Goal: Task Accomplishment & Management: Manage account settings

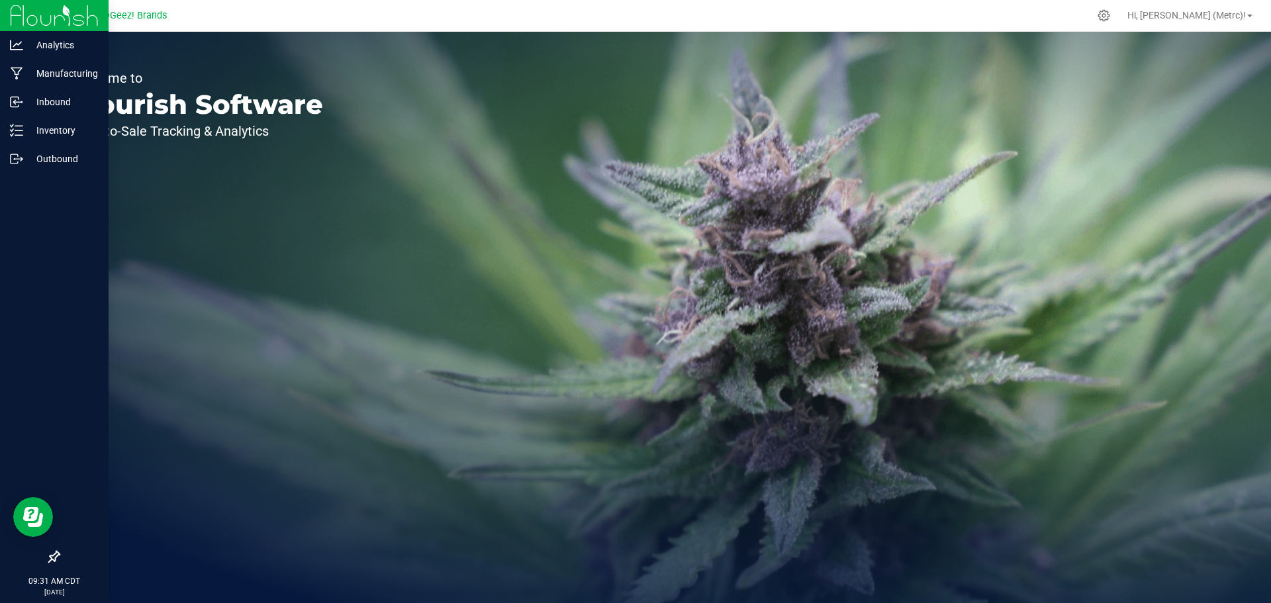
drag, startPoint x: 467, startPoint y: 475, endPoint x: 7, endPoint y: 195, distance: 538.2
click at [7, 195] on div at bounding box center [54, 359] width 109 height 370
click at [38, 170] on div "Outbound" at bounding box center [56, 159] width 105 height 26
click at [38, 169] on div "Outbound" at bounding box center [56, 159] width 105 height 26
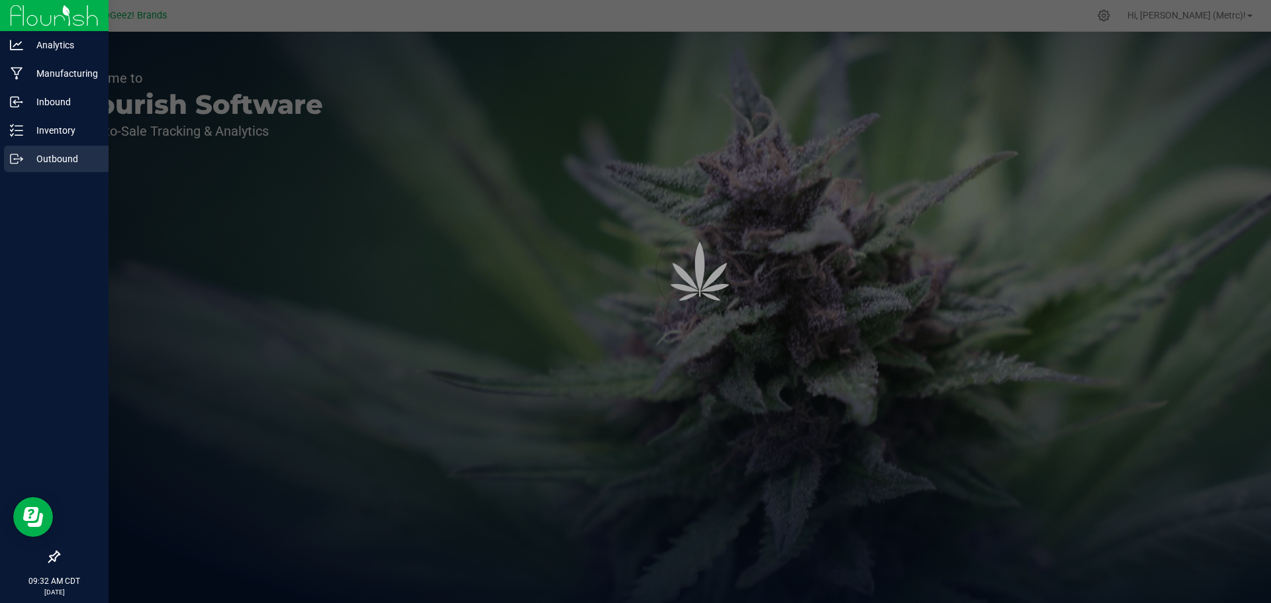
click at [49, 167] on div "Outbound" at bounding box center [56, 159] width 105 height 26
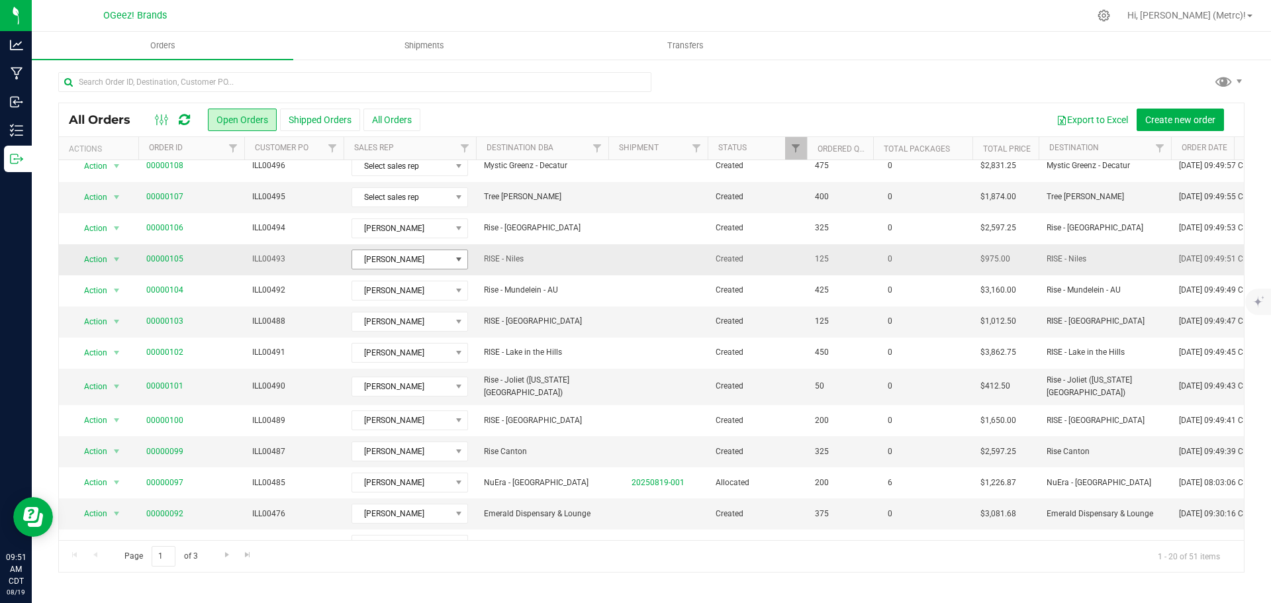
scroll to position [251, 0]
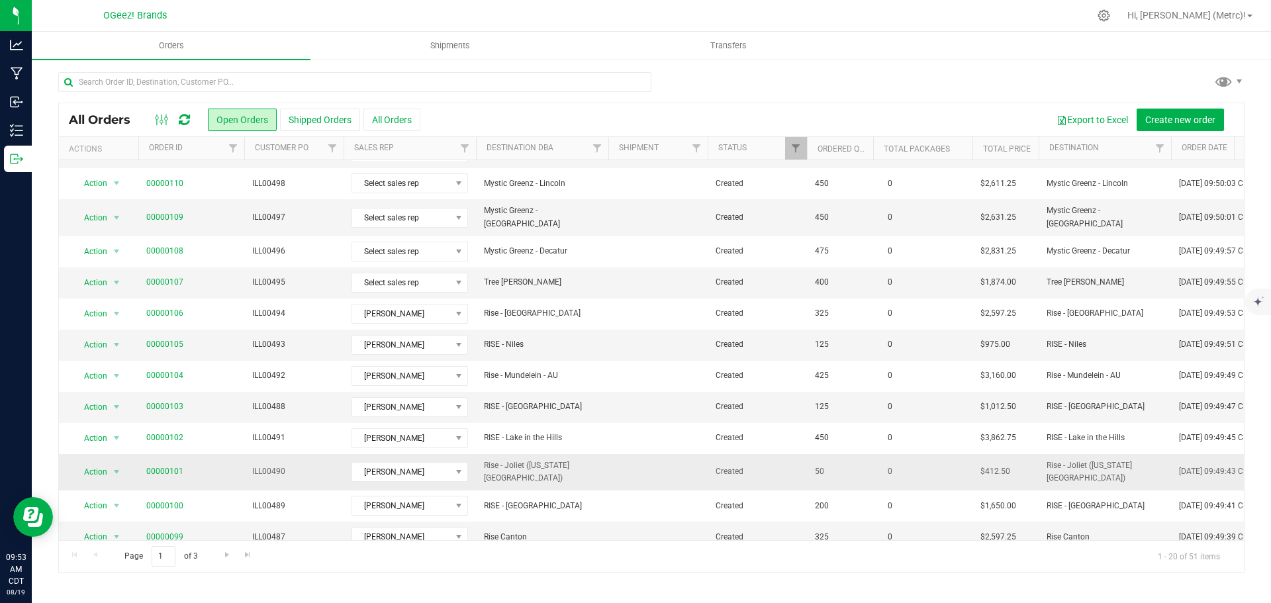
scroll to position [199, 0]
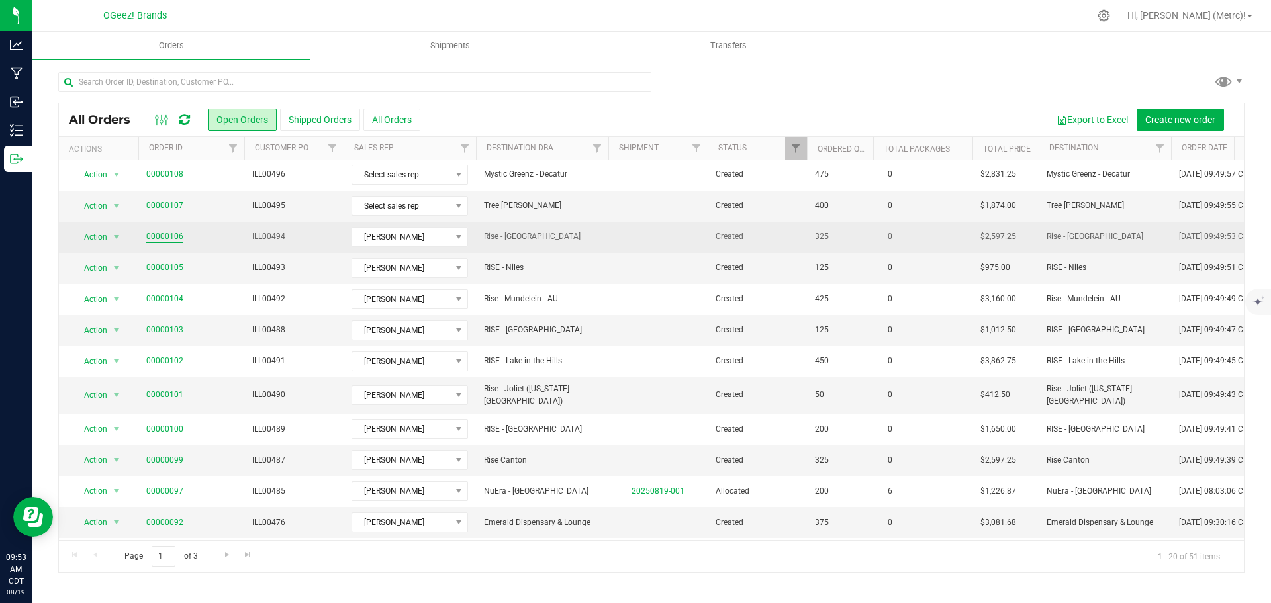
click at [155, 230] on link "00000106" at bounding box center [164, 236] width 37 height 13
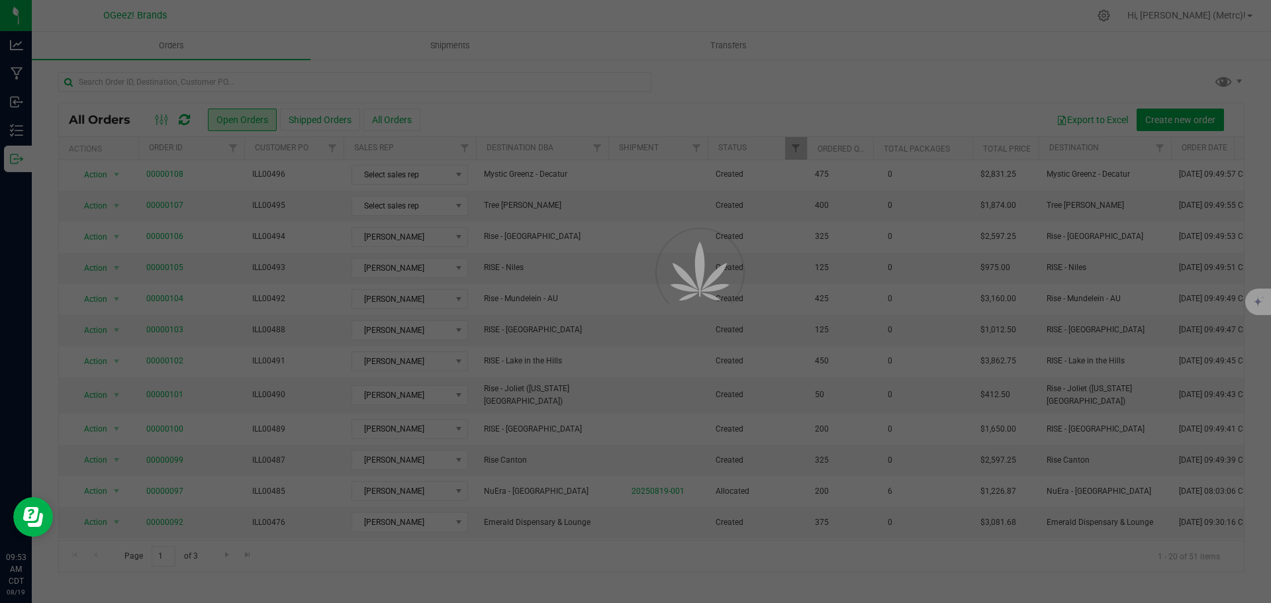
drag, startPoint x: 155, startPoint y: 228, endPoint x: 695, endPoint y: 99, distance: 555.3
click at [695, 99] on div at bounding box center [635, 301] width 1271 height 603
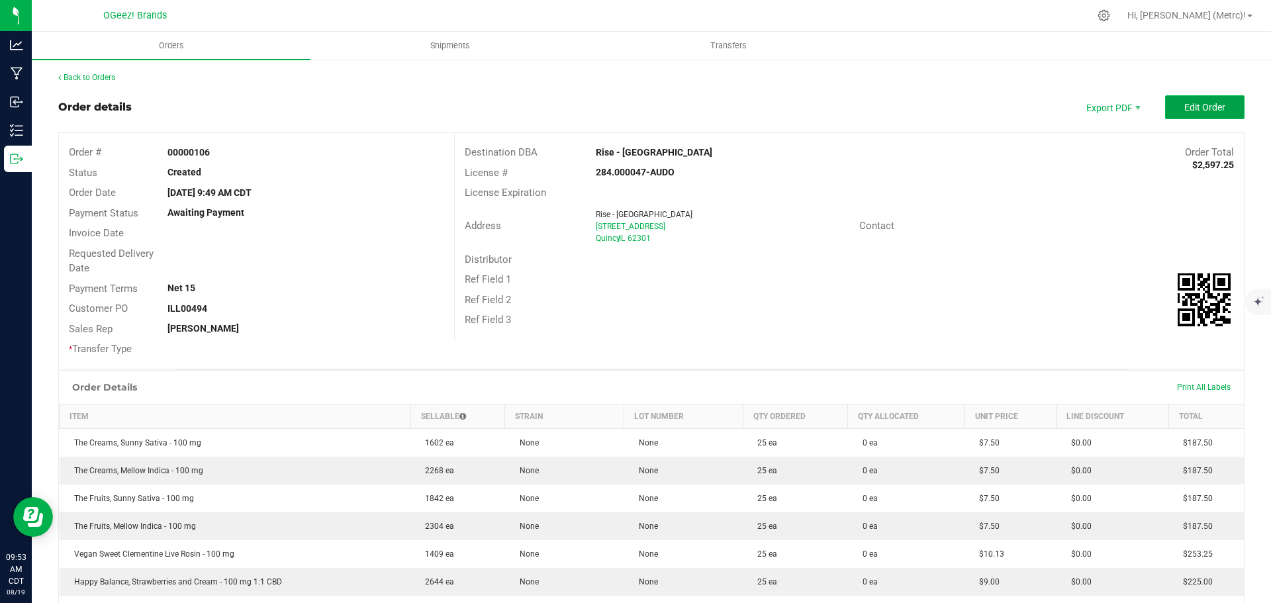
click at [1184, 111] on span "Edit Order" at bounding box center [1204, 107] width 41 height 11
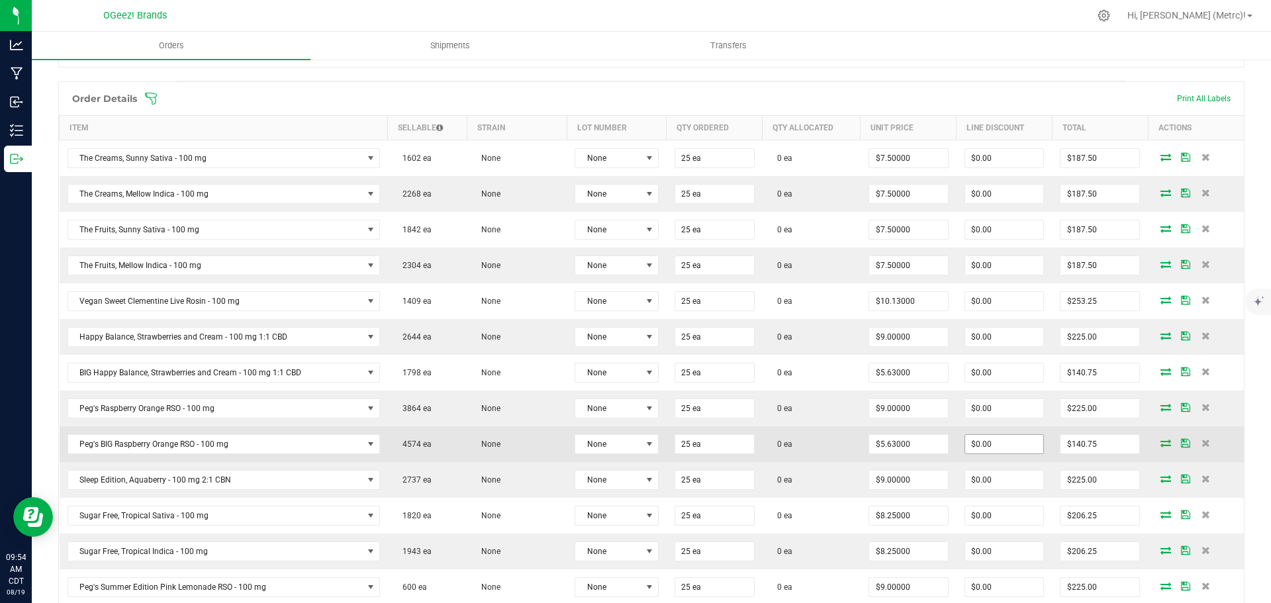
scroll to position [331, 0]
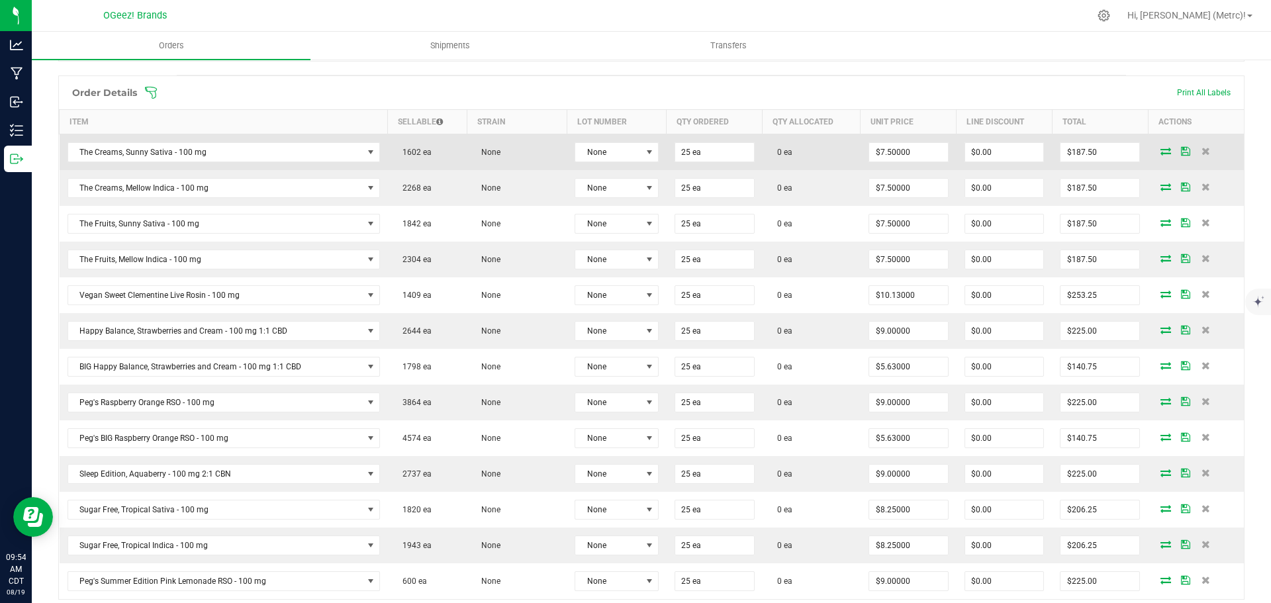
click at [1160, 154] on icon at bounding box center [1165, 151] width 11 height 8
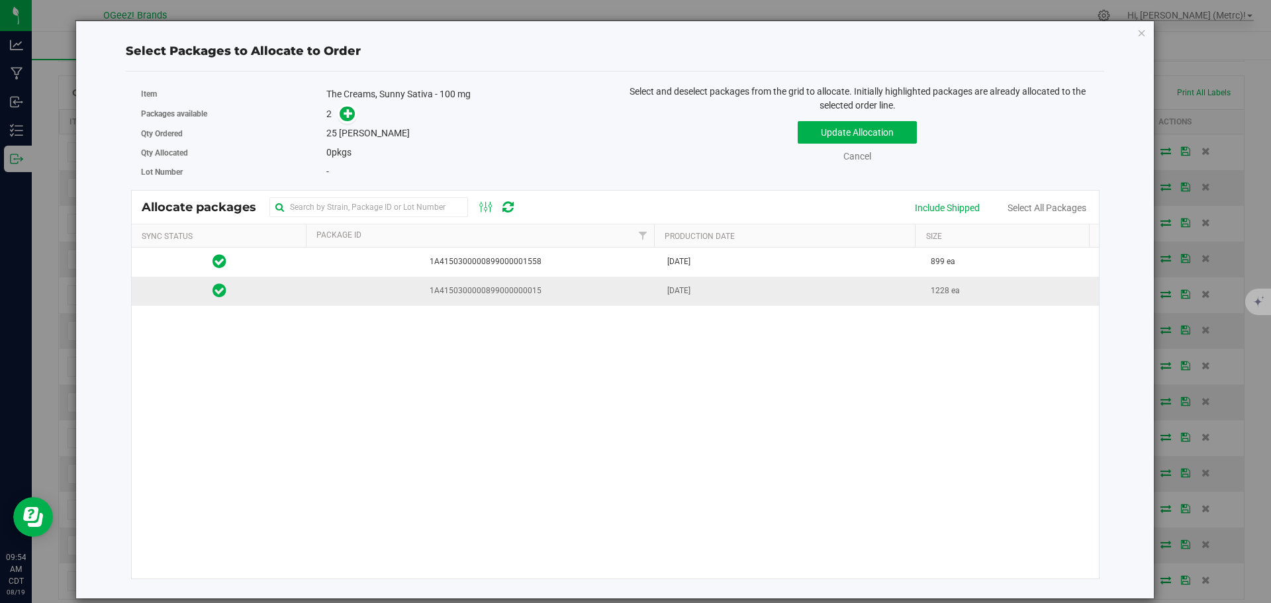
click at [571, 289] on span "1A4150300000899000000015" at bounding box center [483, 291] width 336 height 13
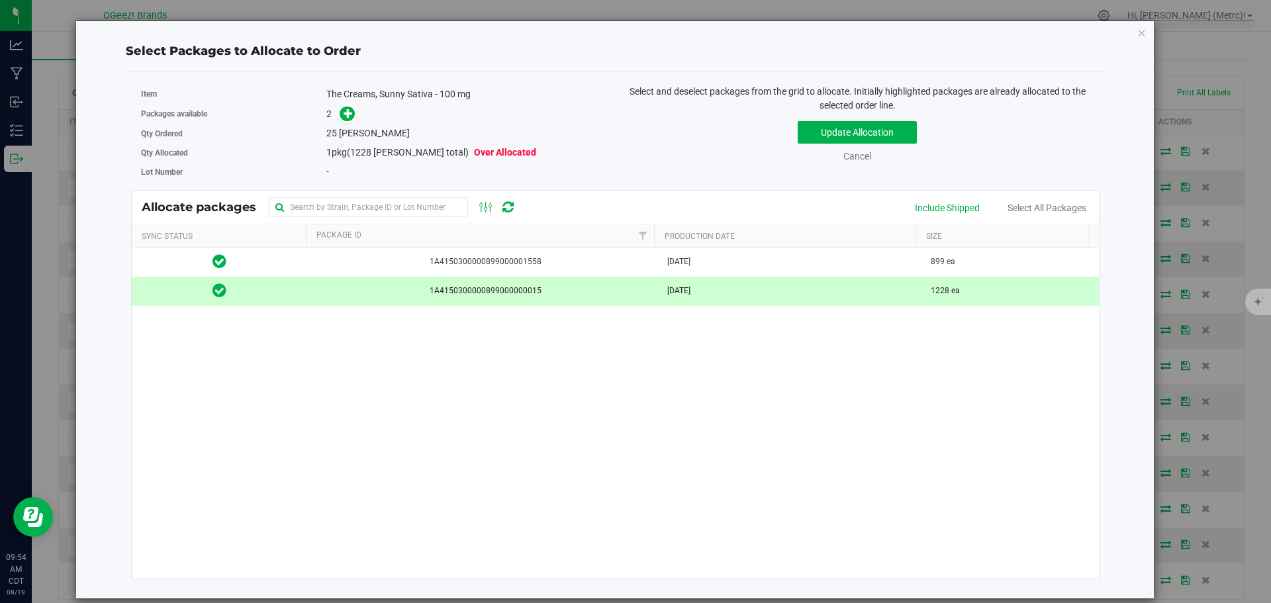
click at [343, 107] on span at bounding box center [344, 114] width 21 height 15
click at [345, 114] on icon at bounding box center [347, 112] width 9 height 9
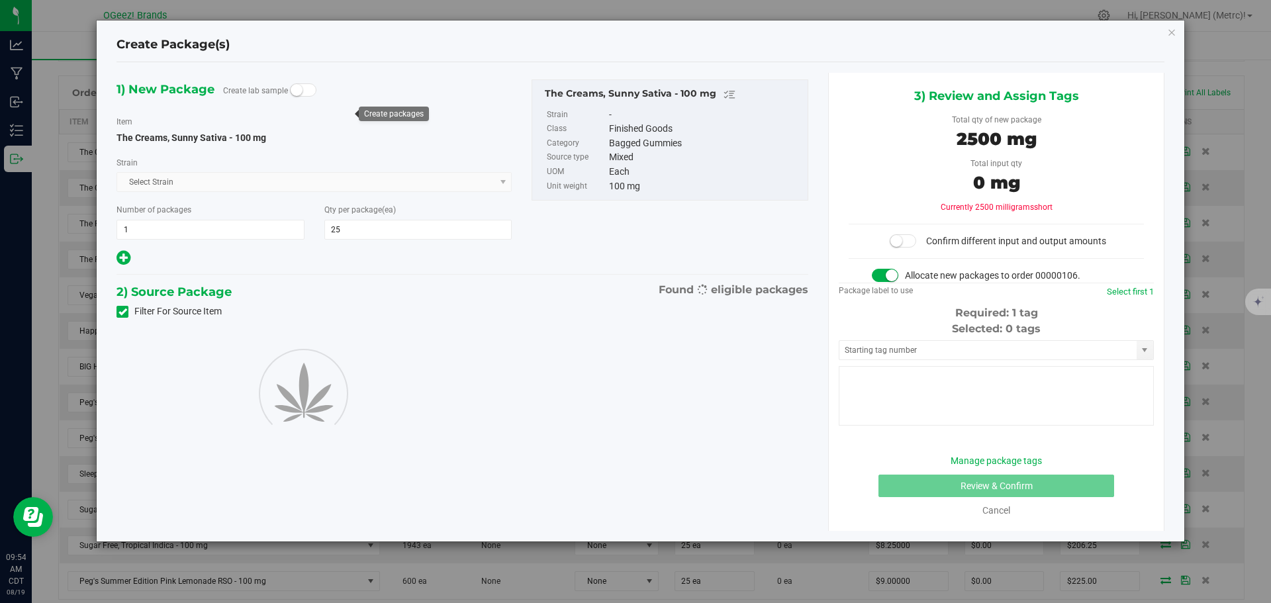
type input "25"
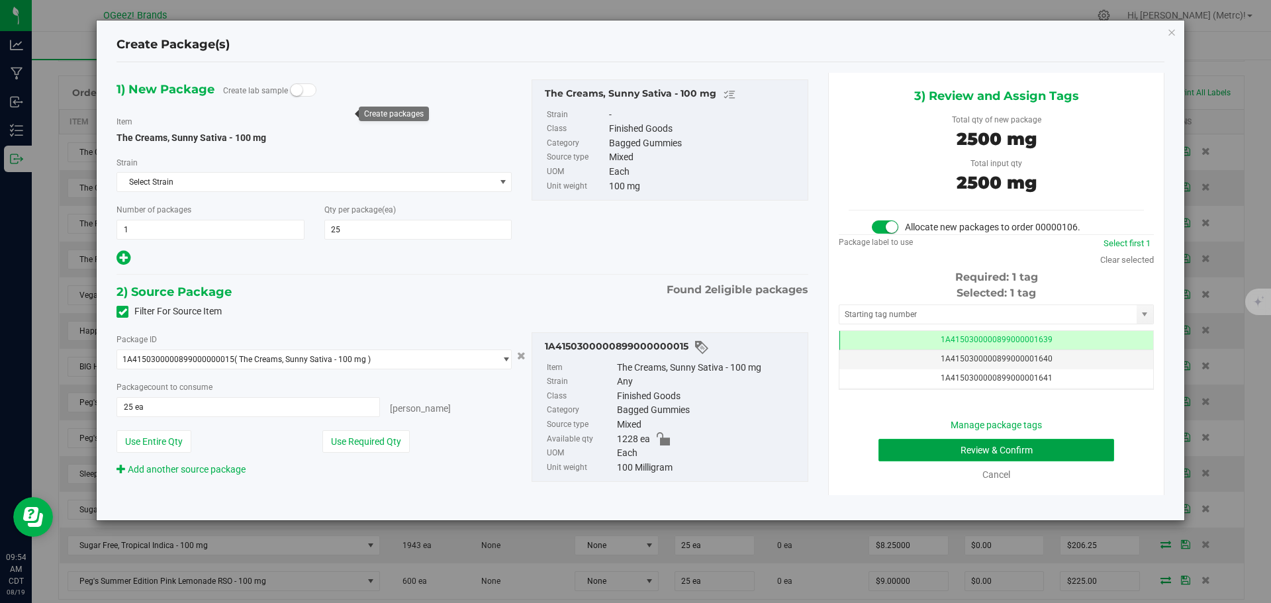
click at [1104, 447] on button "Review & Confirm" at bounding box center [996, 450] width 236 height 23
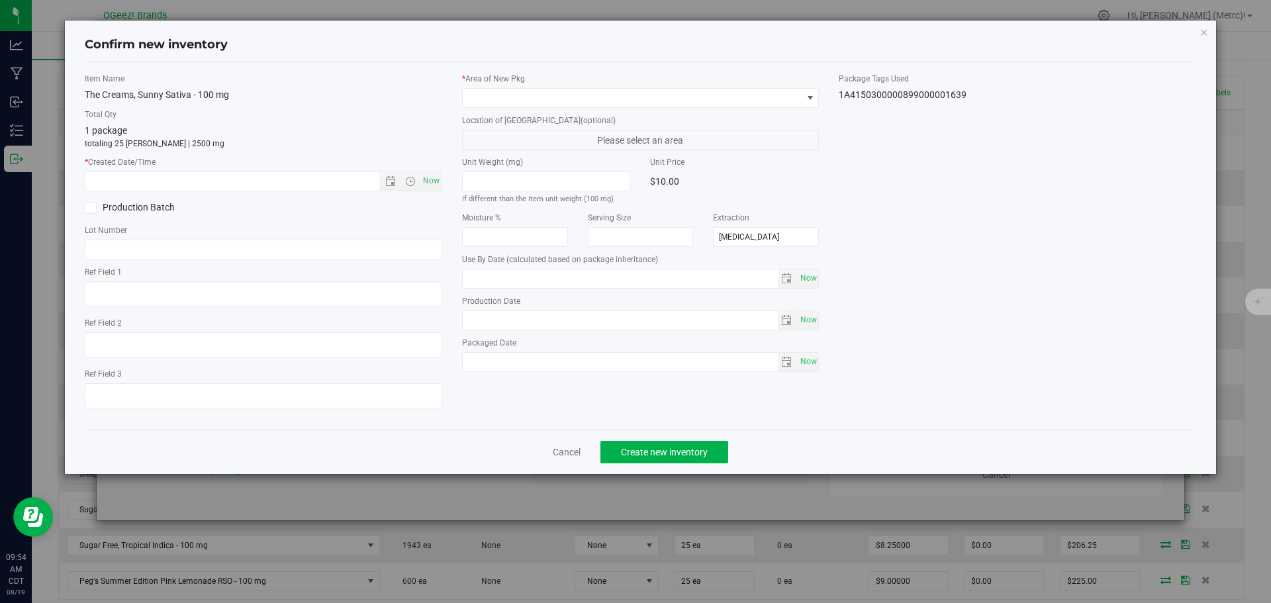
type input "[DATE]"
click at [422, 178] on span "Now" at bounding box center [431, 180] width 23 height 19
type input "[DATE] 9:54 AM"
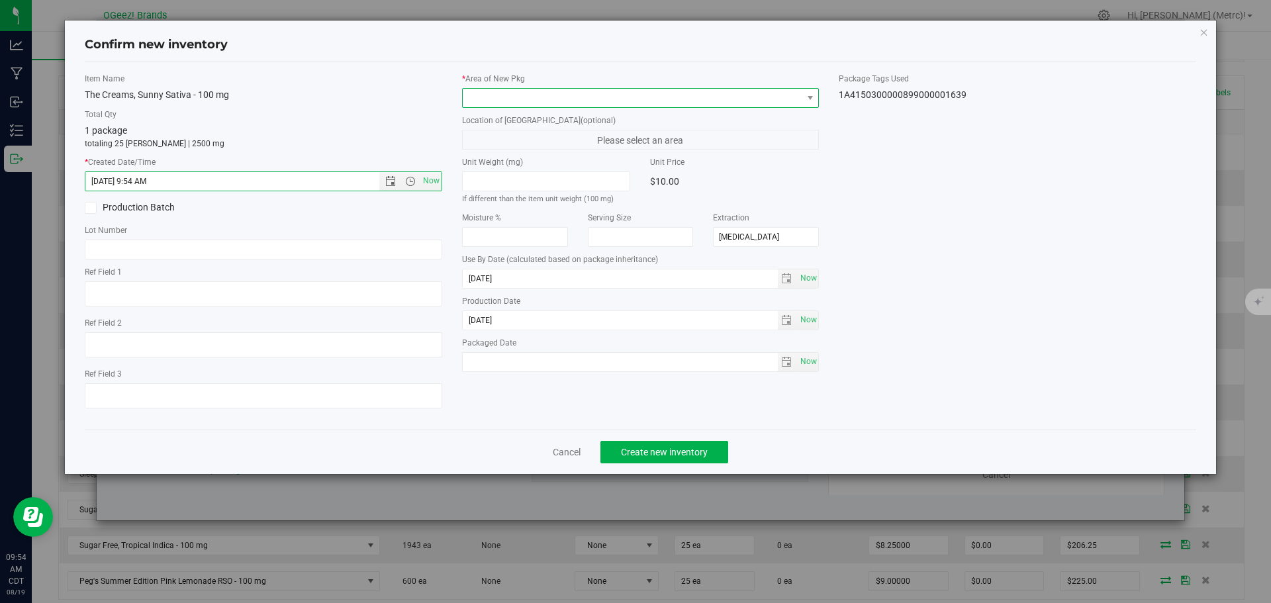
click at [485, 94] on span at bounding box center [633, 98] width 340 height 19
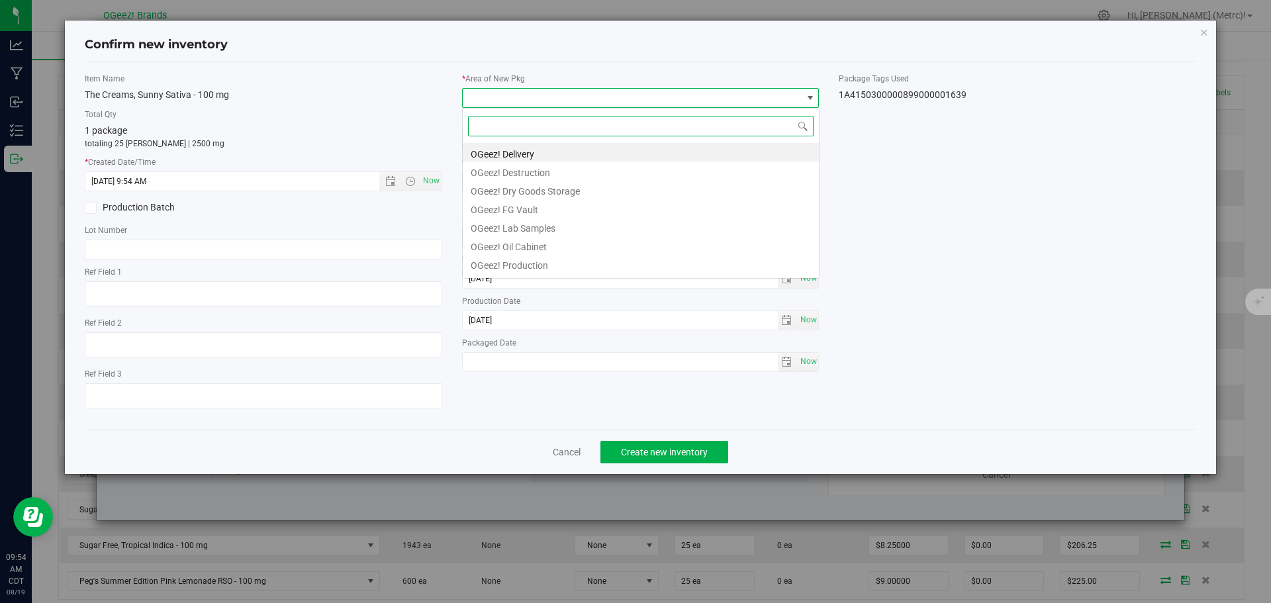
scroll to position [66163, 65826]
click at [496, 148] on li "OGeez! Delivery" at bounding box center [641, 152] width 356 height 19
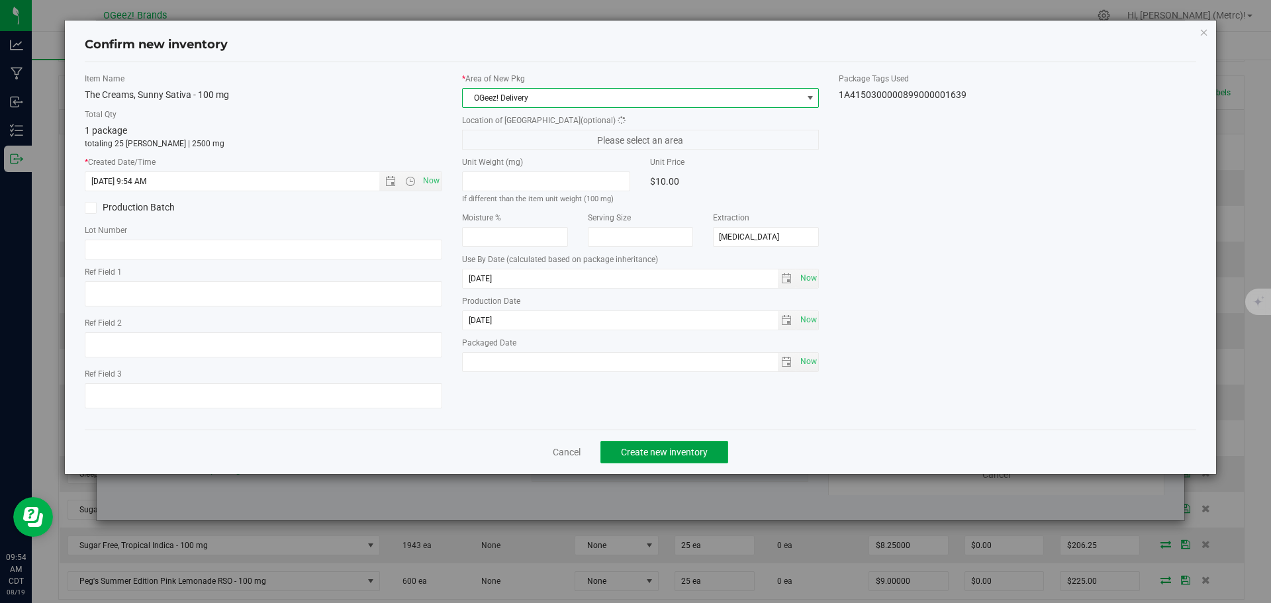
click at [651, 459] on button "Create new inventory" at bounding box center [664, 452] width 128 height 23
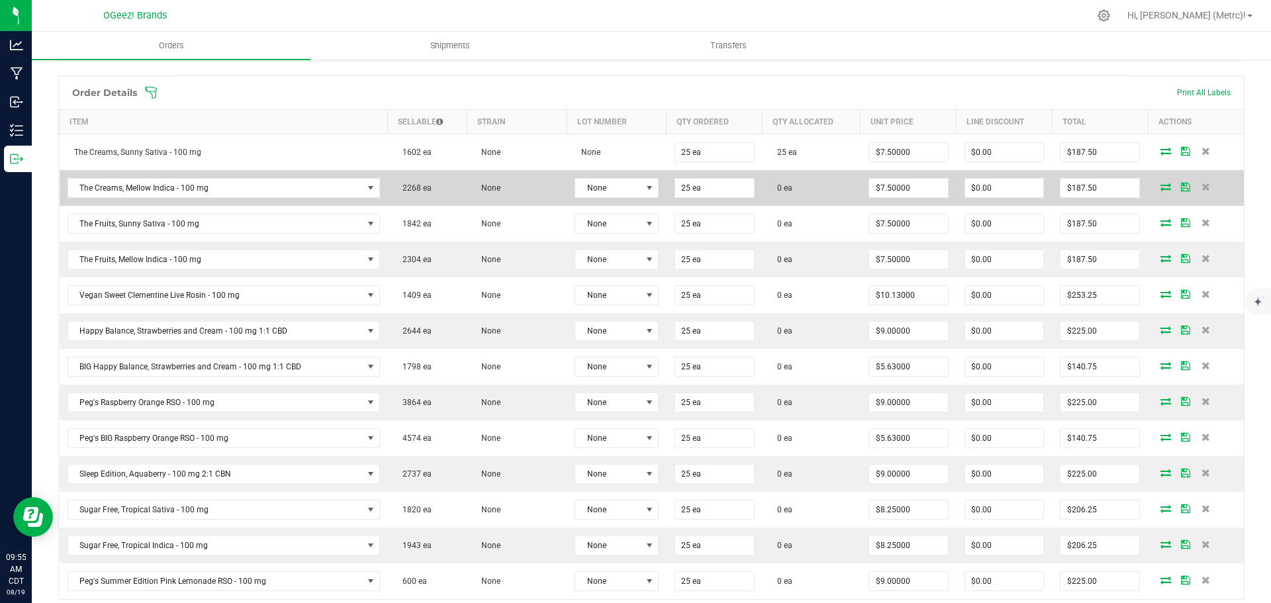
click at [1160, 185] on icon at bounding box center [1165, 187] width 11 height 8
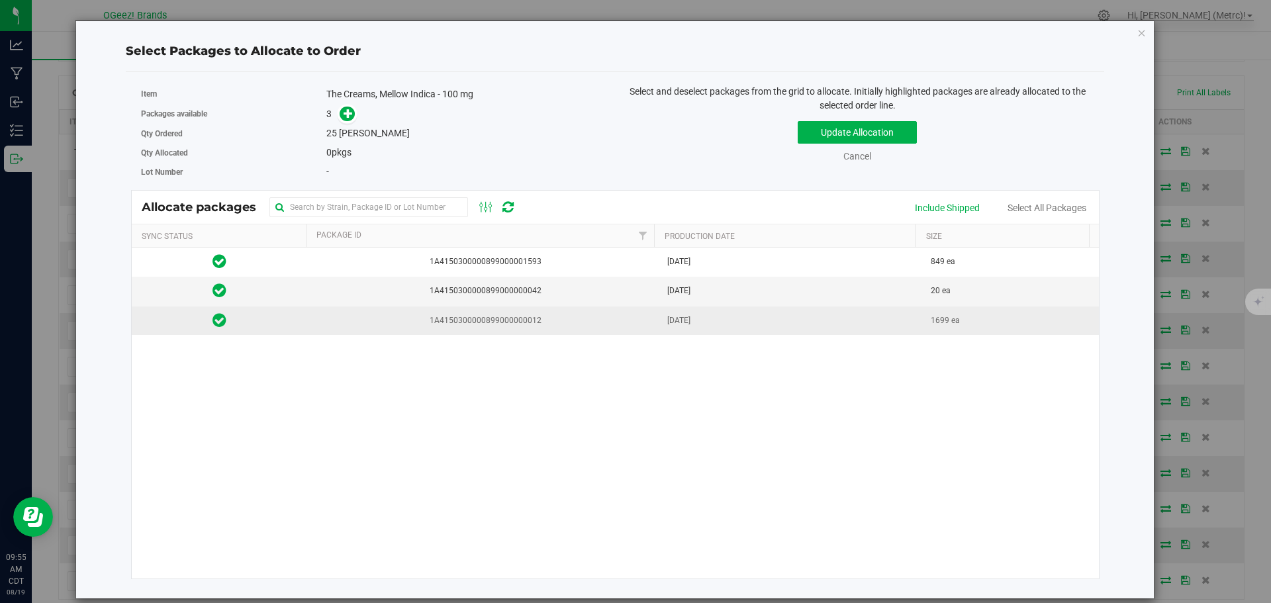
click at [645, 332] on td "1A4150300000899000000012" at bounding box center [483, 320] width 352 height 28
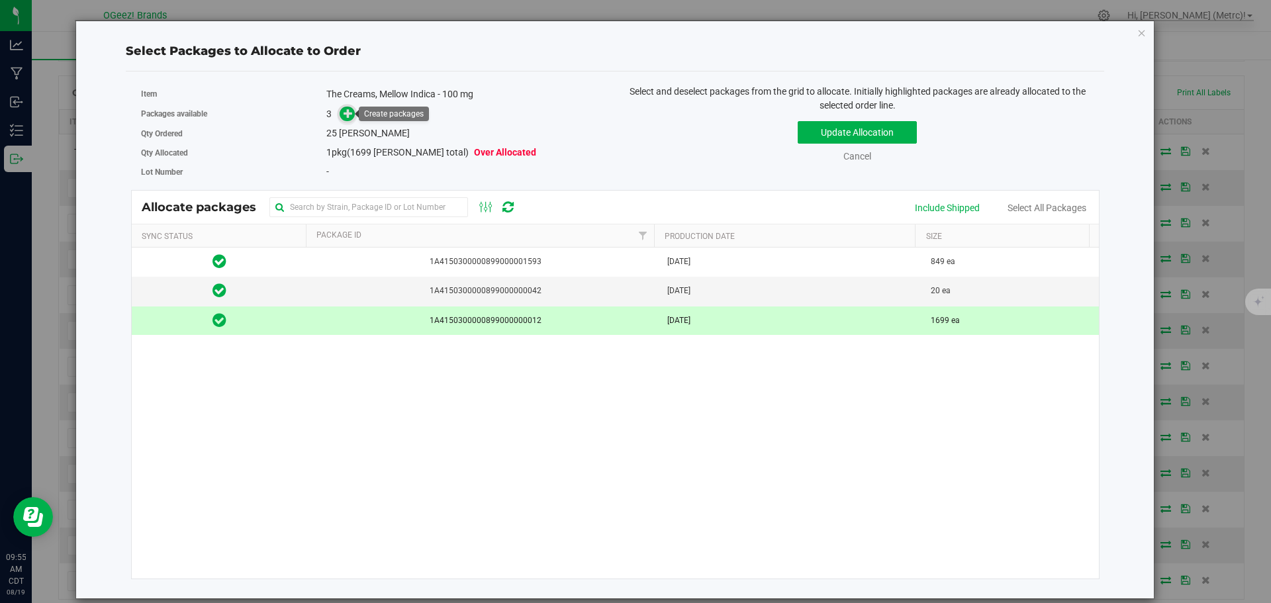
click at [343, 114] on span at bounding box center [347, 113] width 15 height 15
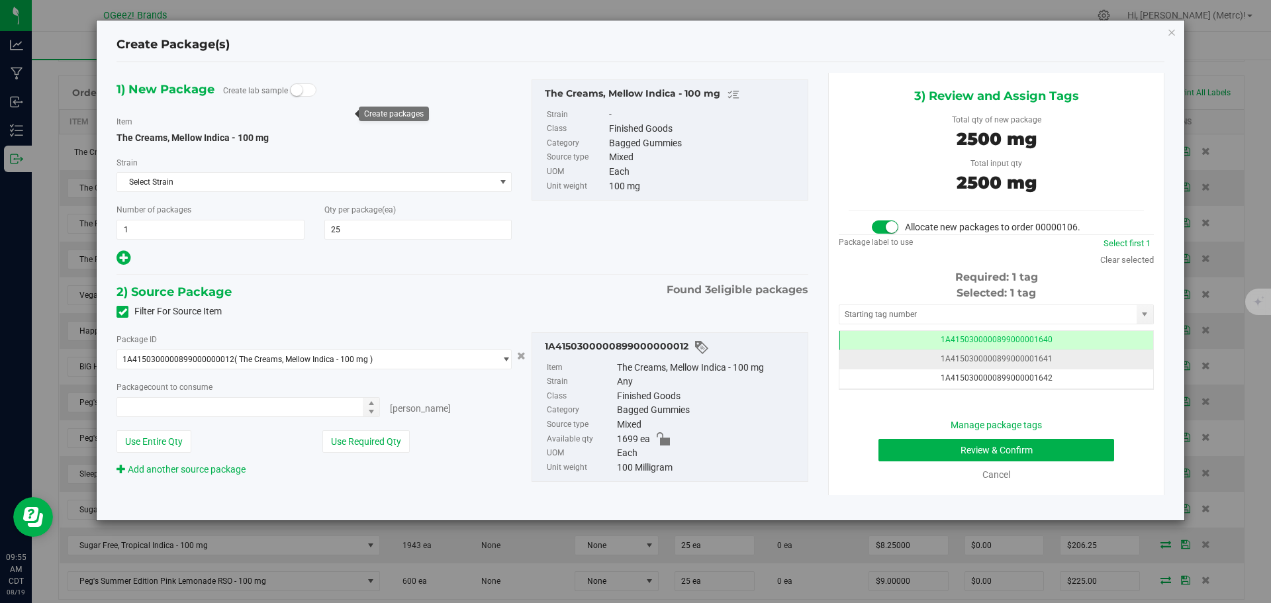
type input "25 ea"
click at [1024, 444] on button "Review & Confirm" at bounding box center [996, 450] width 236 height 23
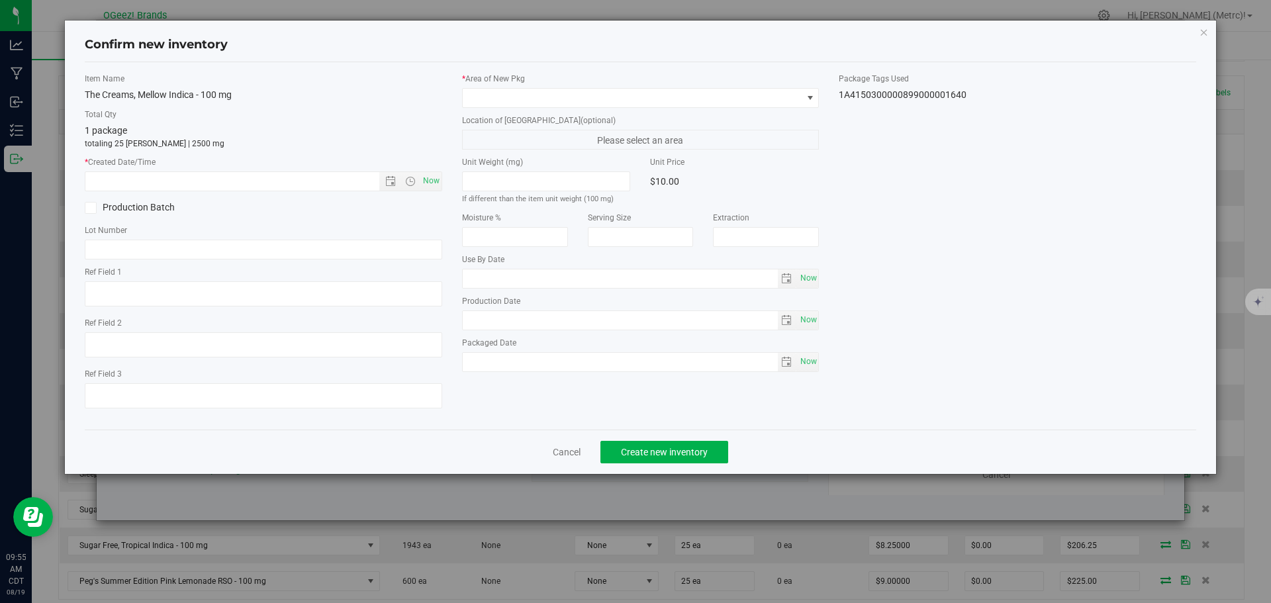
type input "[MEDICAL_DATA]"
type input "[DATE]"
click at [429, 179] on span "Now" at bounding box center [431, 180] width 23 height 19
type input "[DATE] 9:55 AM"
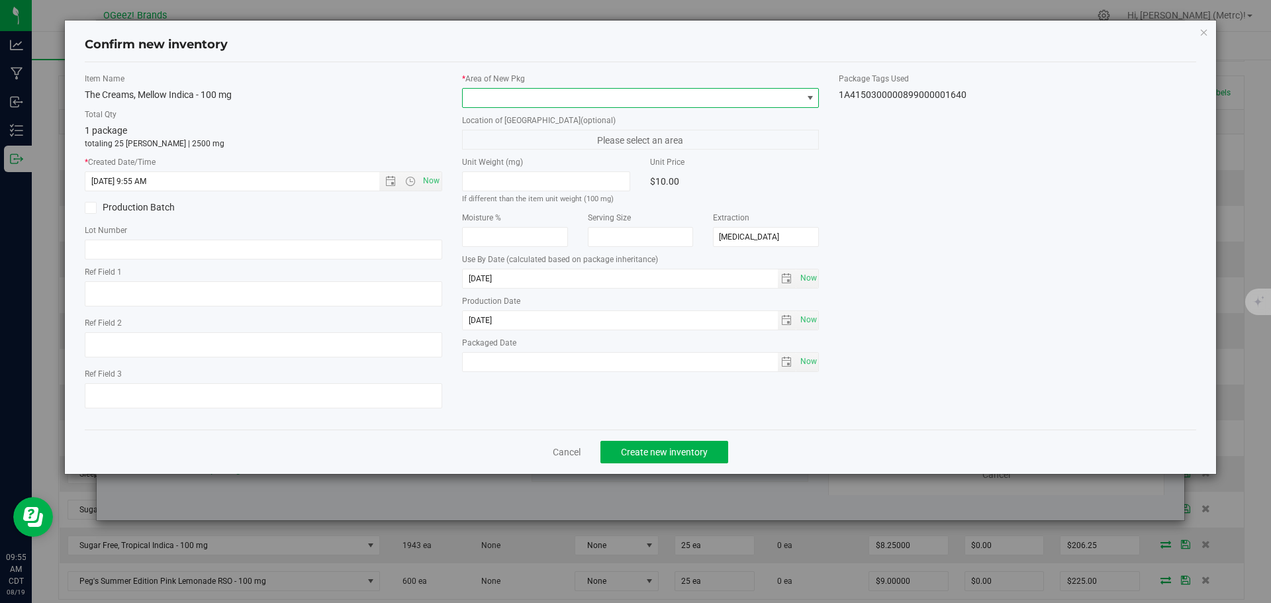
click at [480, 99] on span at bounding box center [633, 98] width 340 height 19
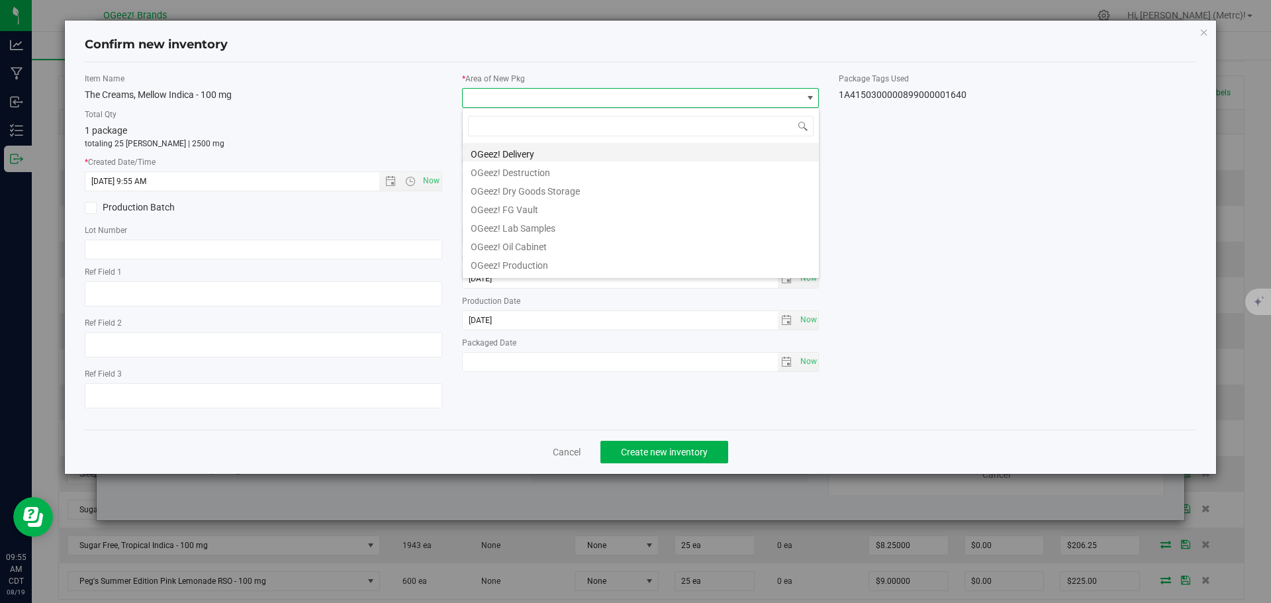
click at [527, 154] on li "OGeez! Delivery" at bounding box center [641, 152] width 356 height 19
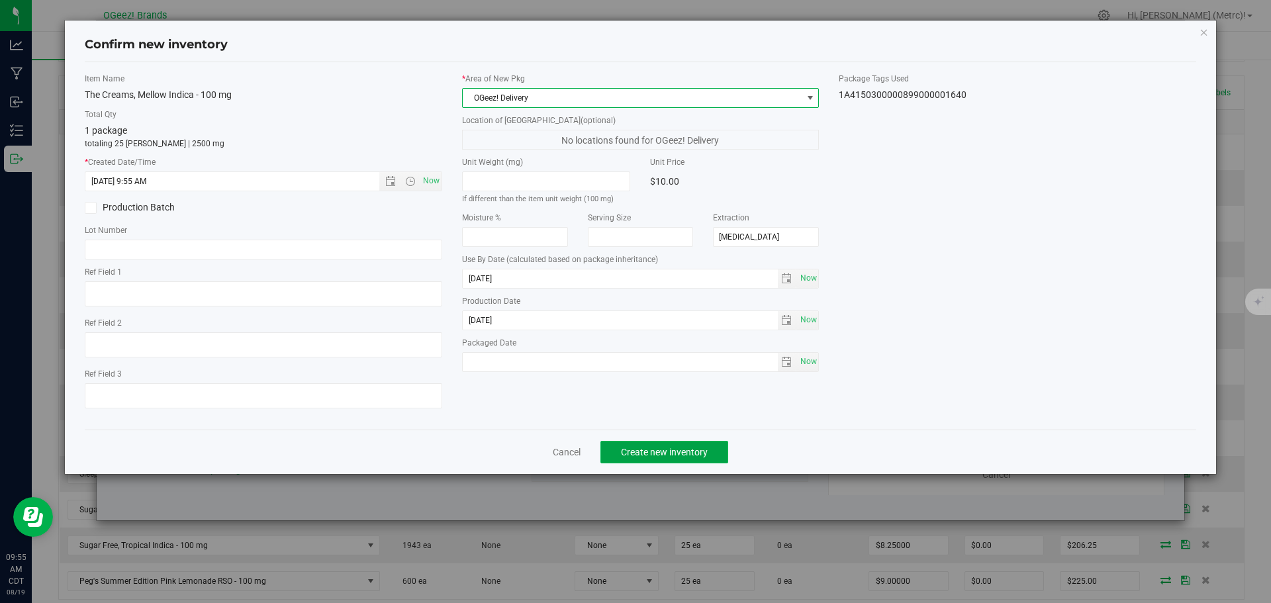
click at [694, 453] on span "Create new inventory" at bounding box center [664, 452] width 87 height 11
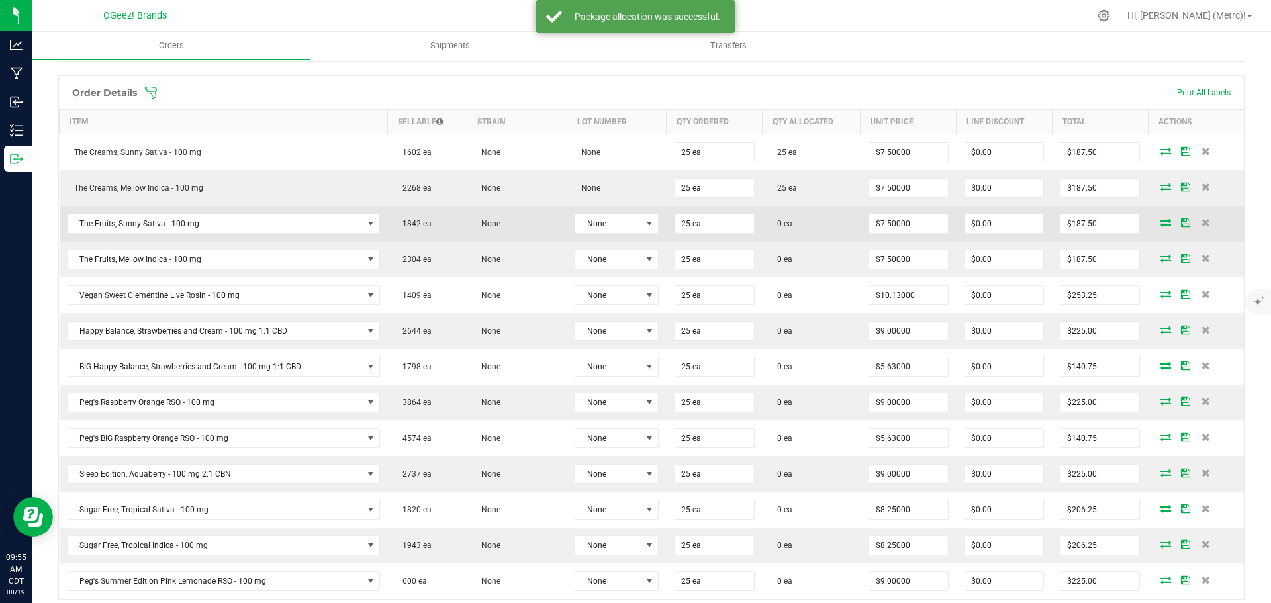
click at [1160, 218] on icon at bounding box center [1165, 222] width 11 height 8
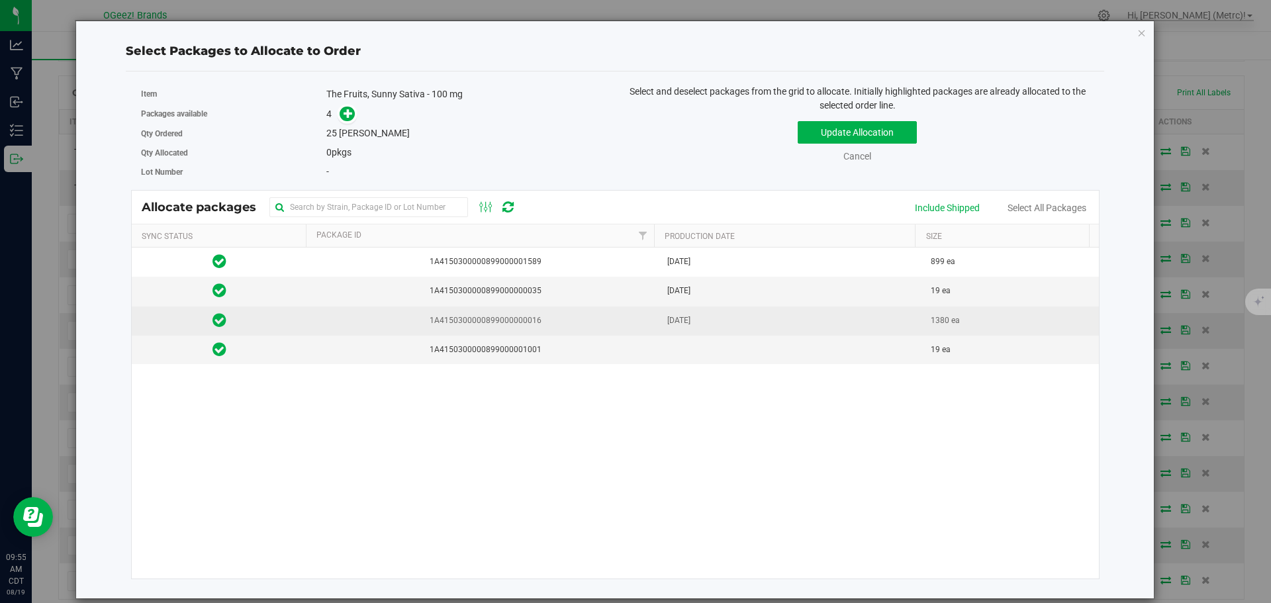
click at [754, 326] on td "[DATE]" at bounding box center [791, 320] width 264 height 29
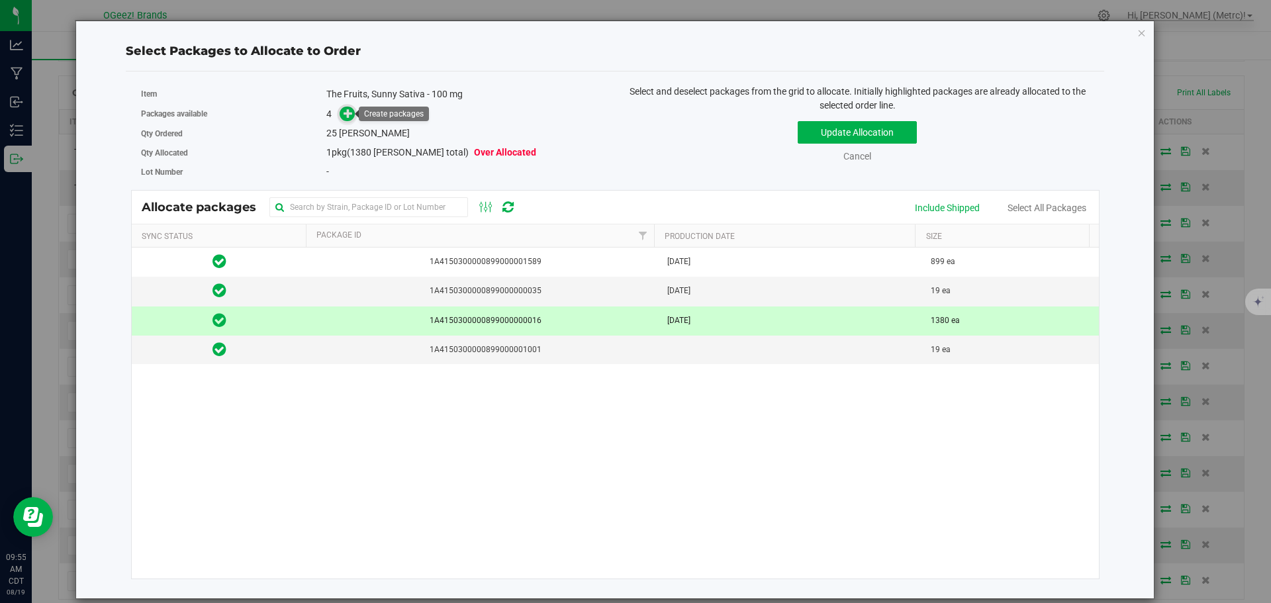
click at [351, 110] on icon at bounding box center [348, 113] width 10 height 10
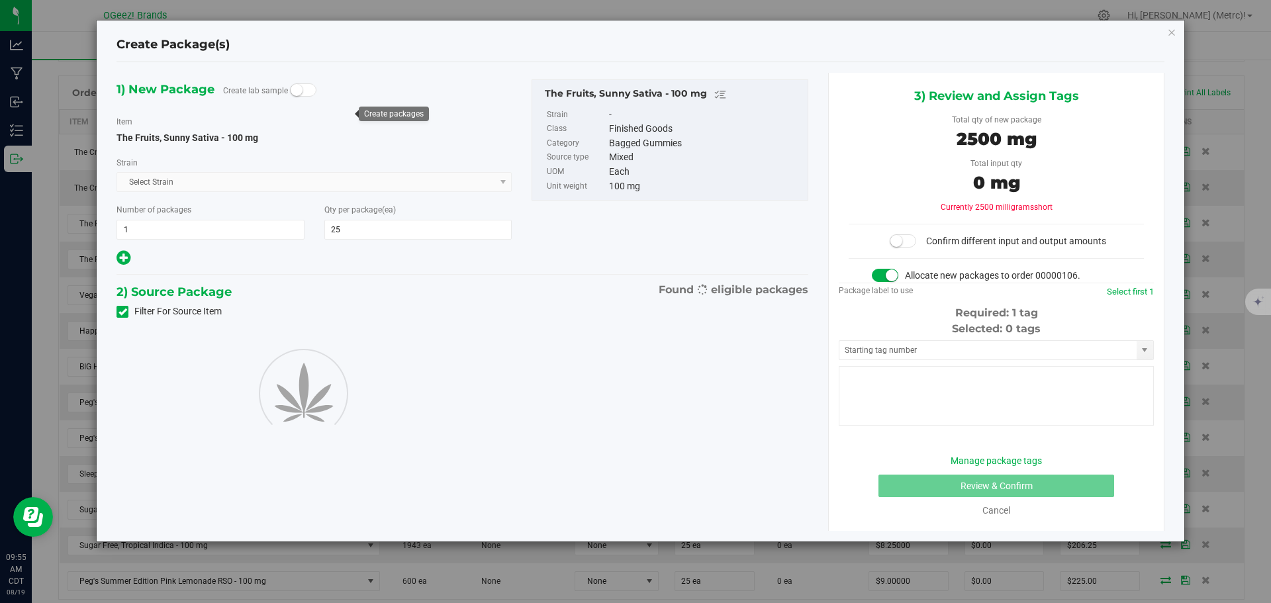
type input "25"
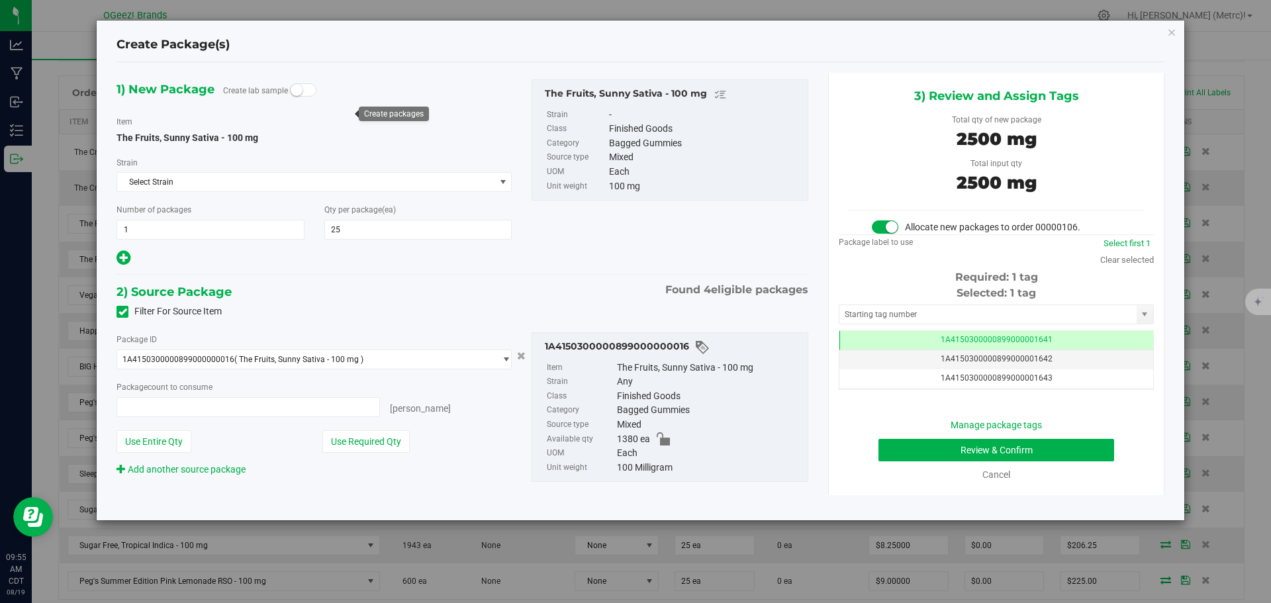
type input "25 ea"
click at [999, 450] on button "Review & Confirm" at bounding box center [996, 450] width 236 height 23
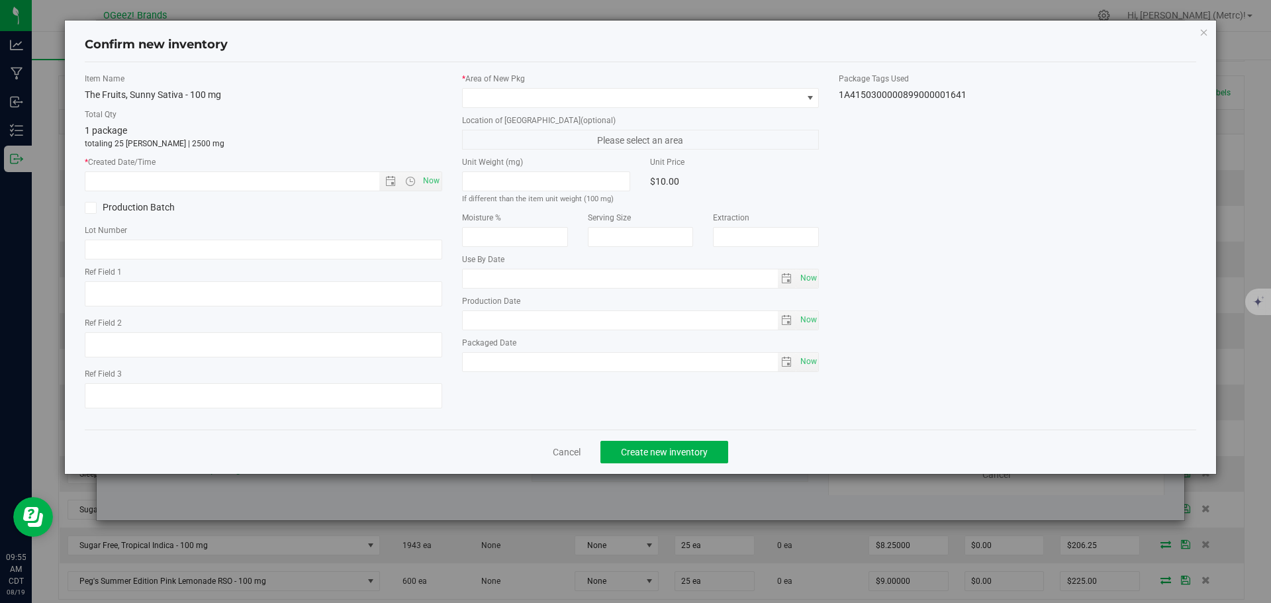
type input "[MEDICAL_DATA]"
type input "[DATE]"
click at [433, 179] on span "Now" at bounding box center [431, 180] width 23 height 19
type input "[DATE] 9:55 AM"
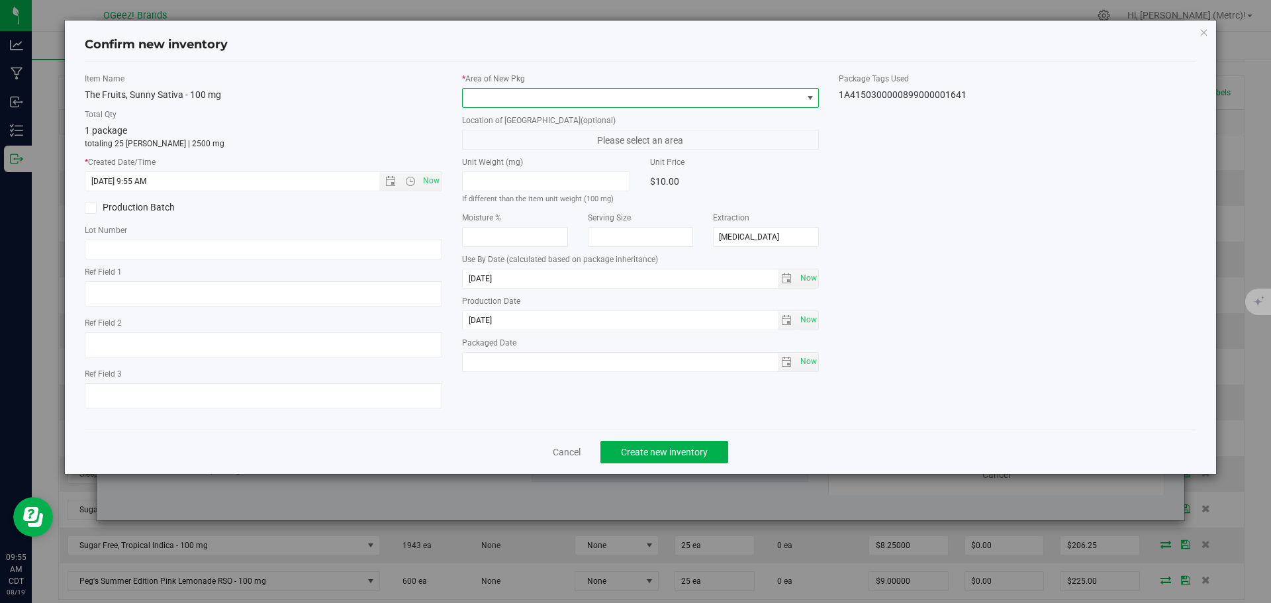
click at [538, 99] on span at bounding box center [633, 98] width 340 height 19
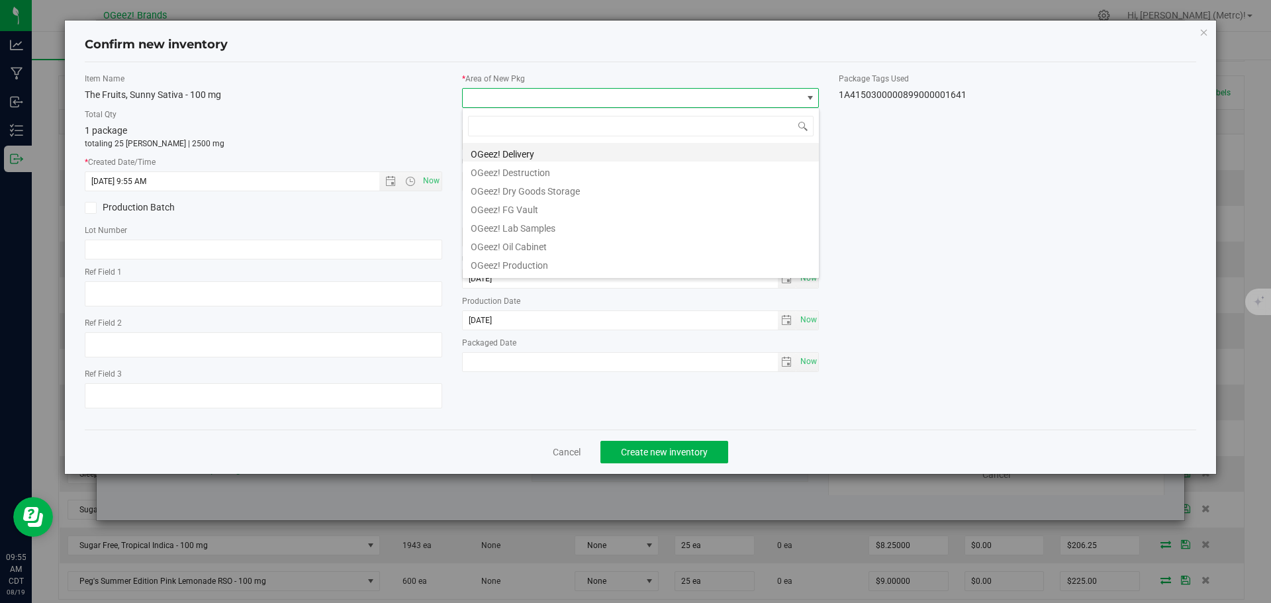
click at [543, 153] on li "OGeez! Delivery" at bounding box center [641, 152] width 356 height 19
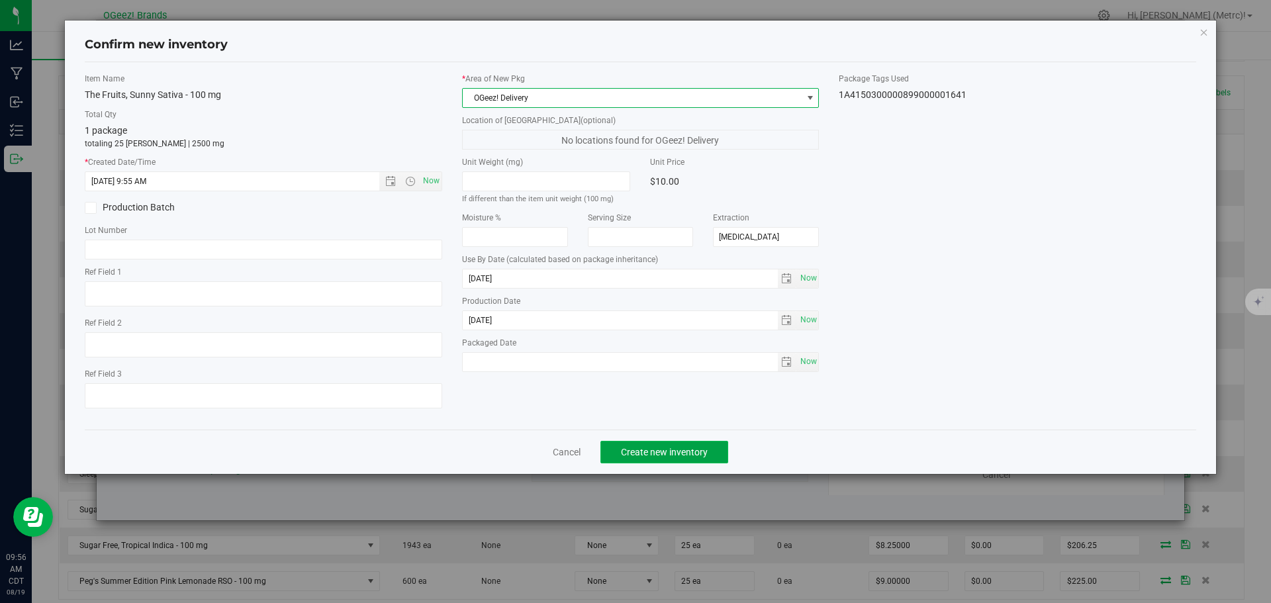
click at [662, 441] on button "Create new inventory" at bounding box center [664, 452] width 128 height 23
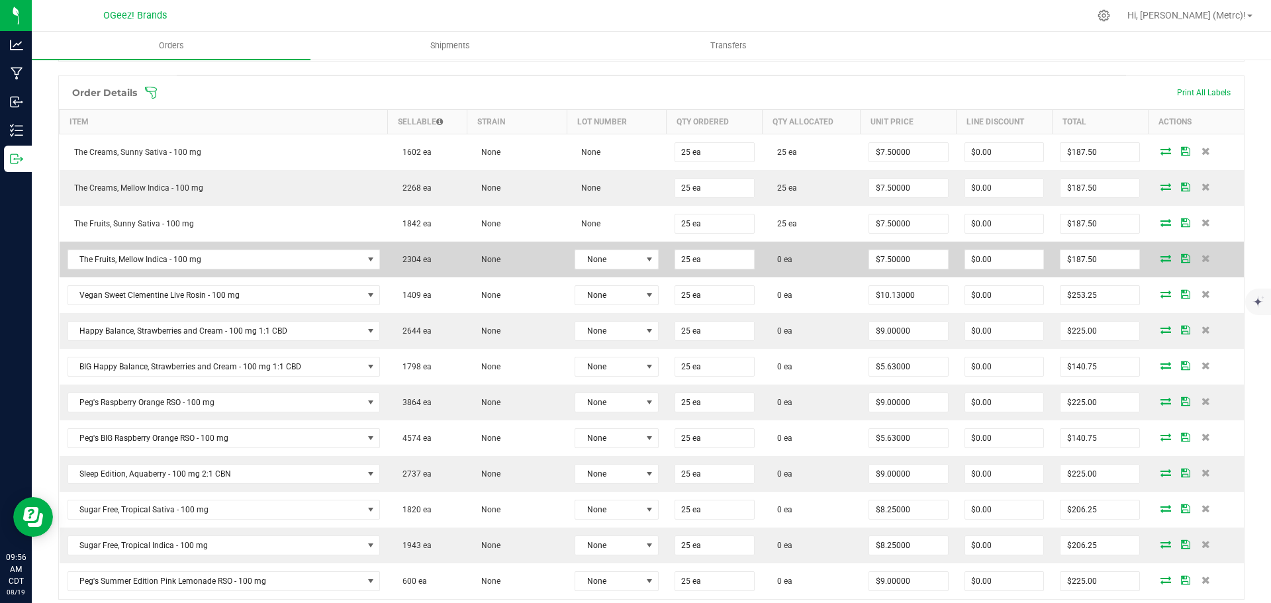
click at [1160, 255] on icon at bounding box center [1165, 258] width 11 height 8
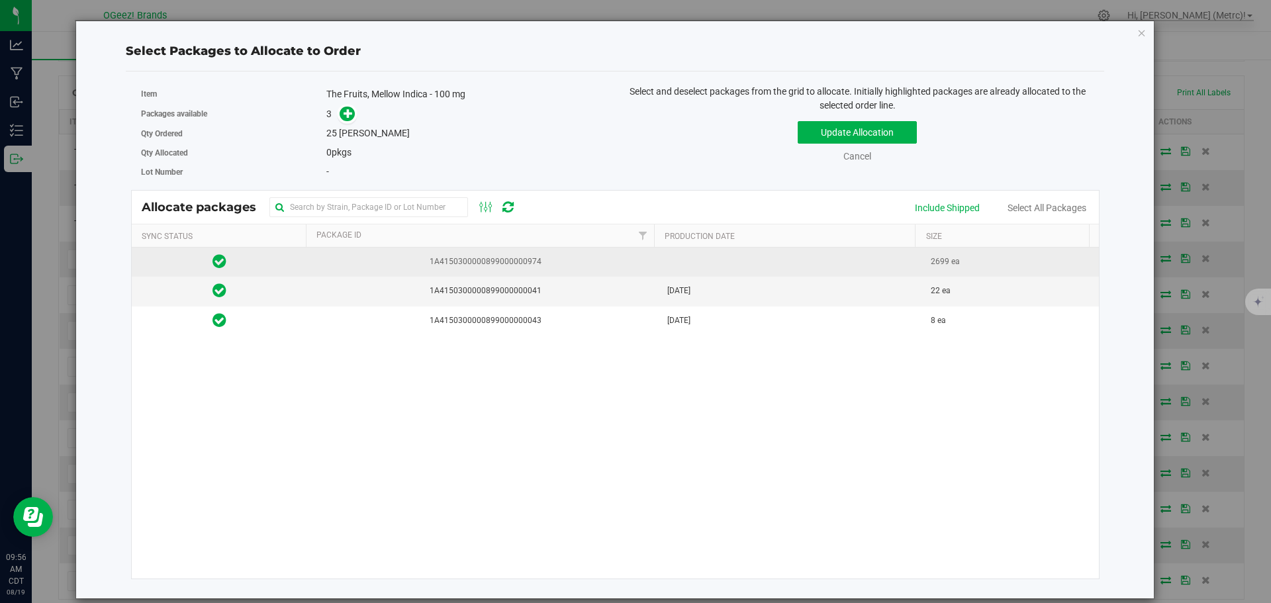
click at [833, 275] on td at bounding box center [791, 262] width 264 height 29
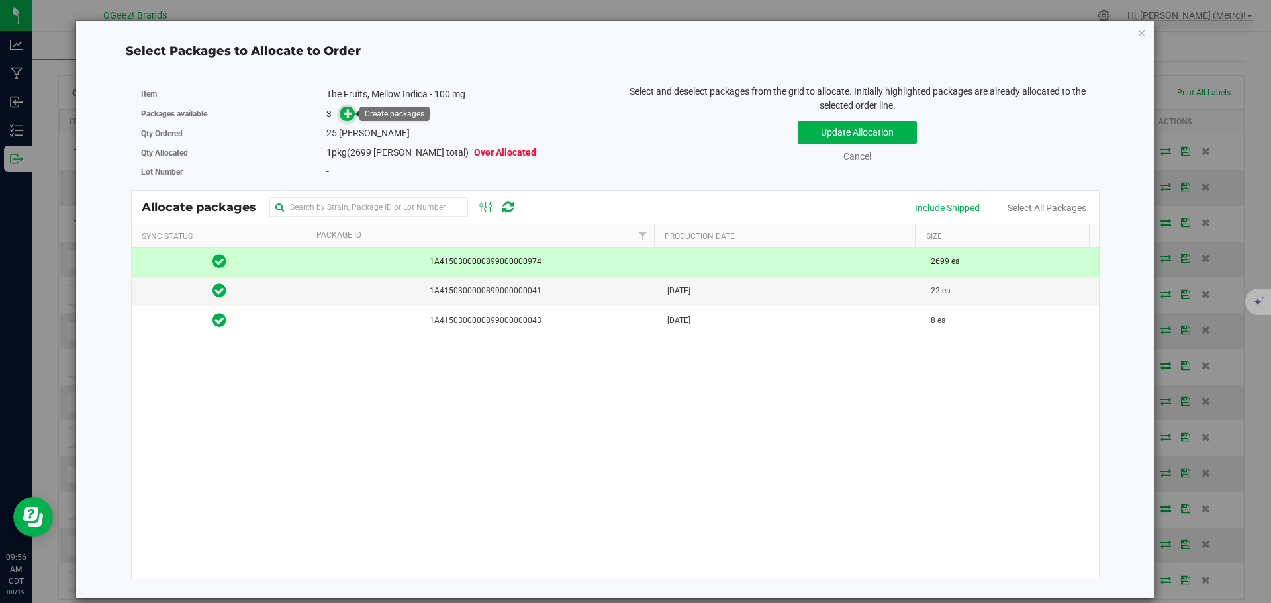
click at [351, 116] on icon at bounding box center [347, 113] width 9 height 9
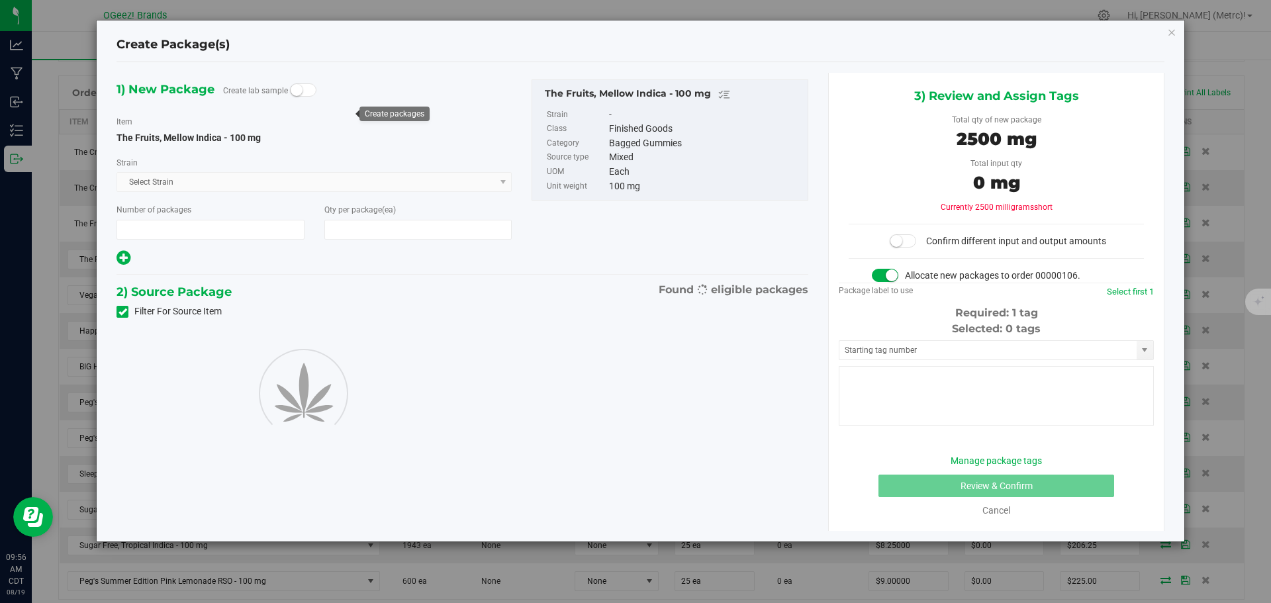
type input "1"
type input "25"
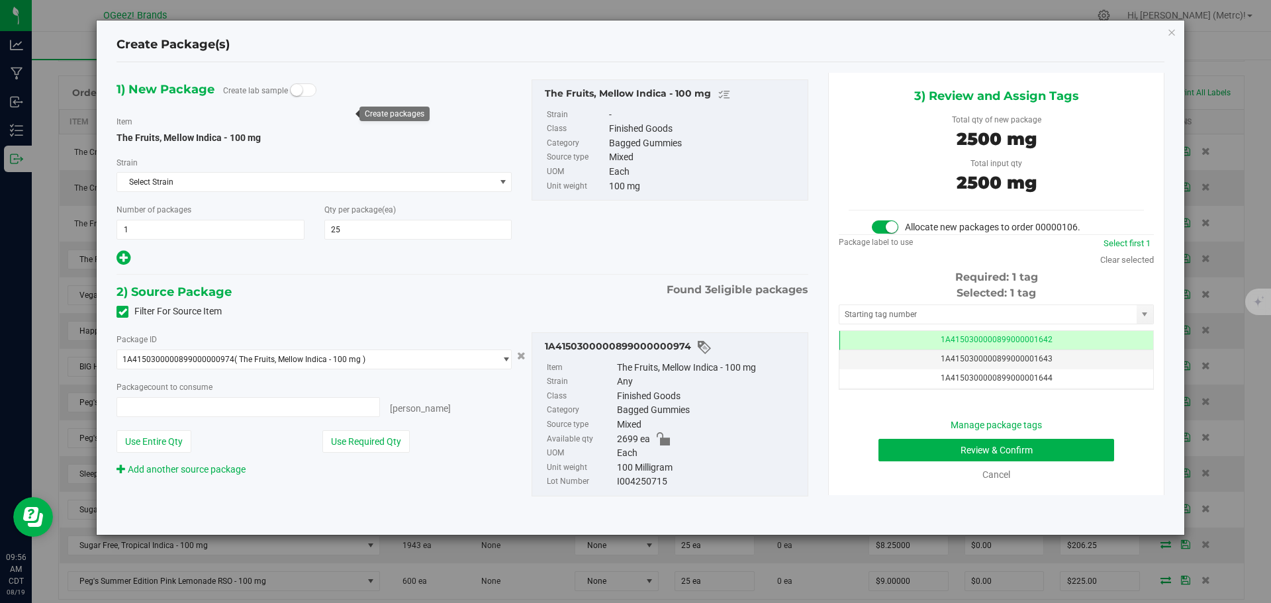
type input "25 ea"
click at [1040, 448] on button "Review & Confirm" at bounding box center [996, 450] width 236 height 23
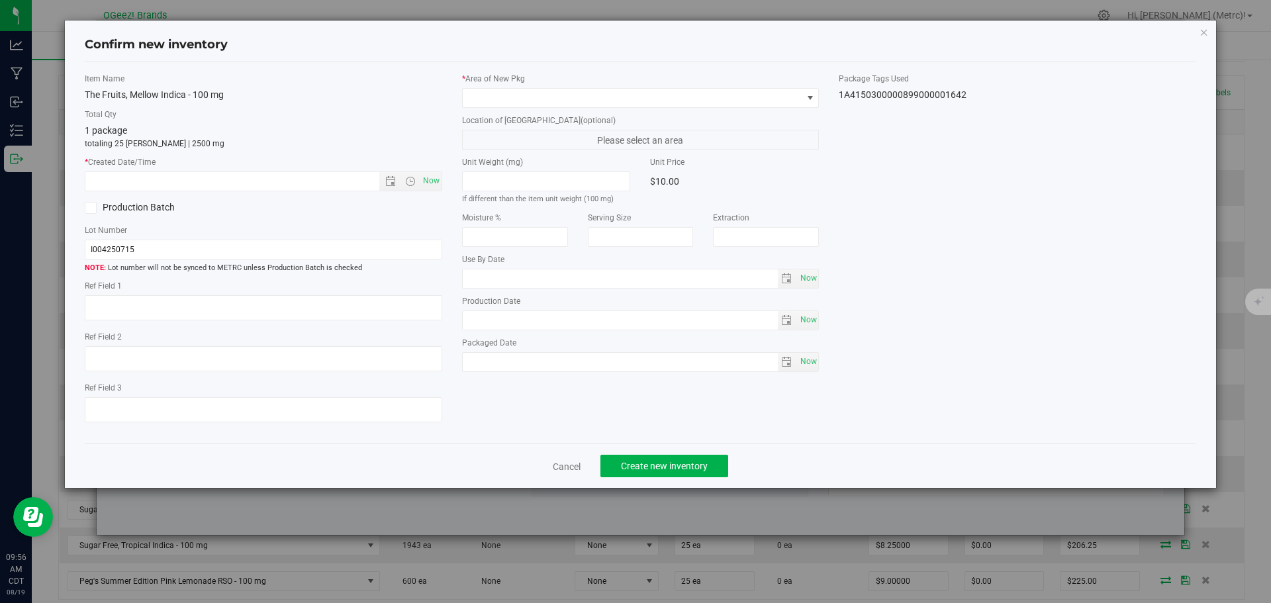
type input "[MEDICAL_DATA]"
type input "[DATE]"
click at [426, 178] on span "Now" at bounding box center [431, 180] width 23 height 19
type input "[DATE] 9:56 AM"
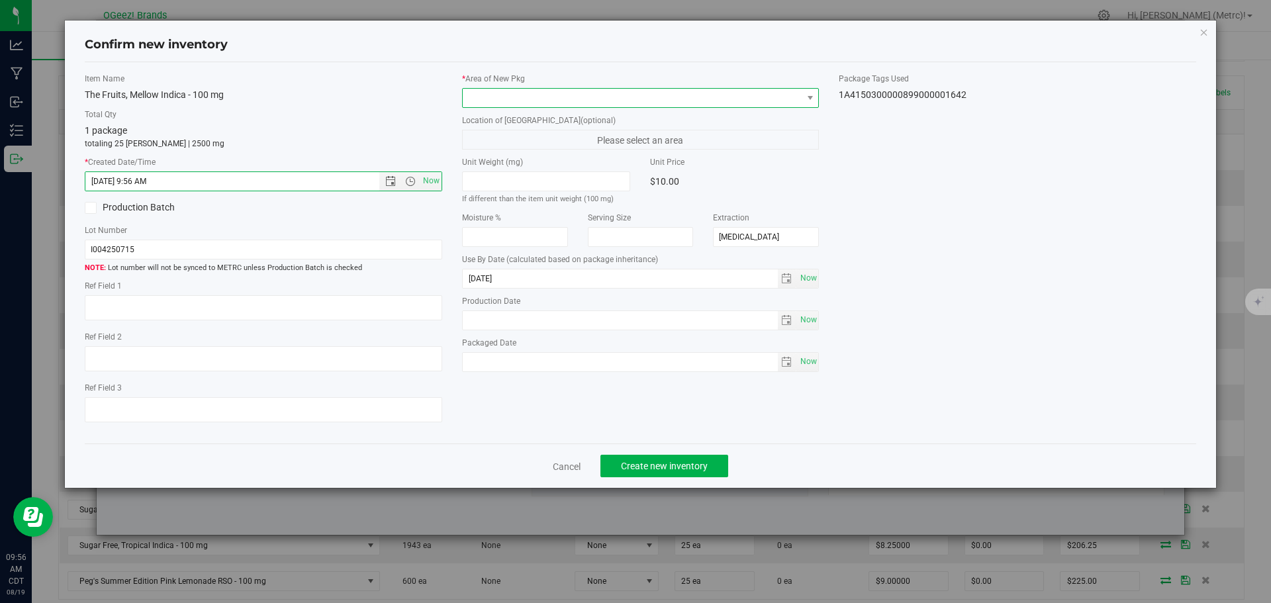
click at [515, 100] on span at bounding box center [633, 98] width 340 height 19
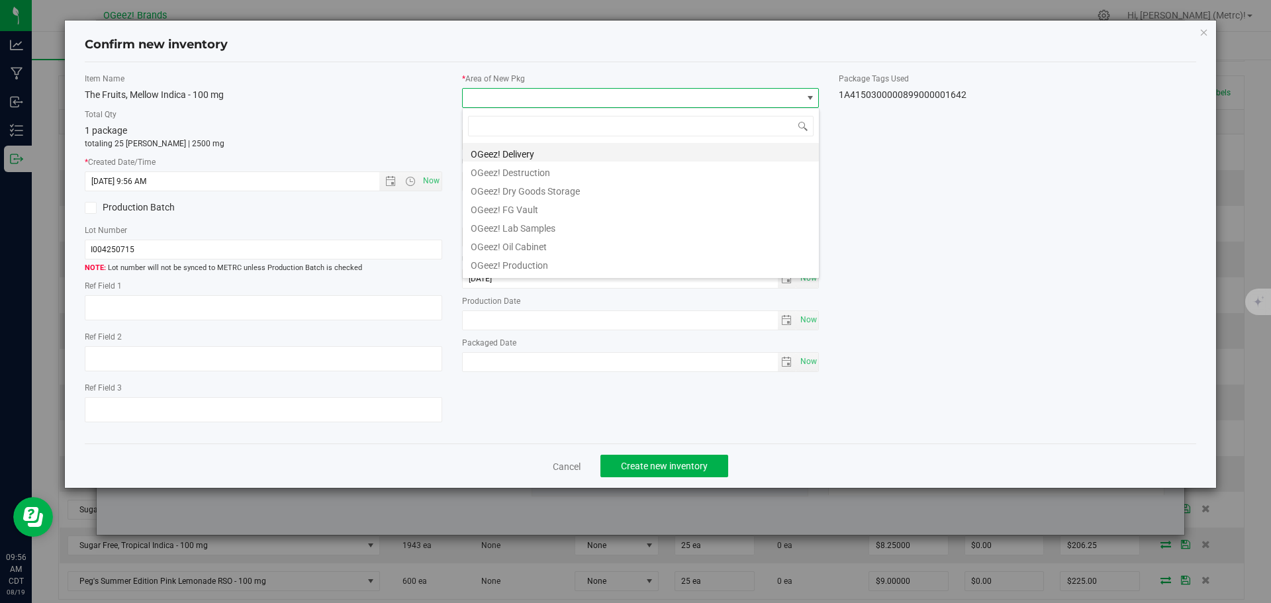
click at [515, 158] on li "OGeez! Delivery" at bounding box center [641, 152] width 356 height 19
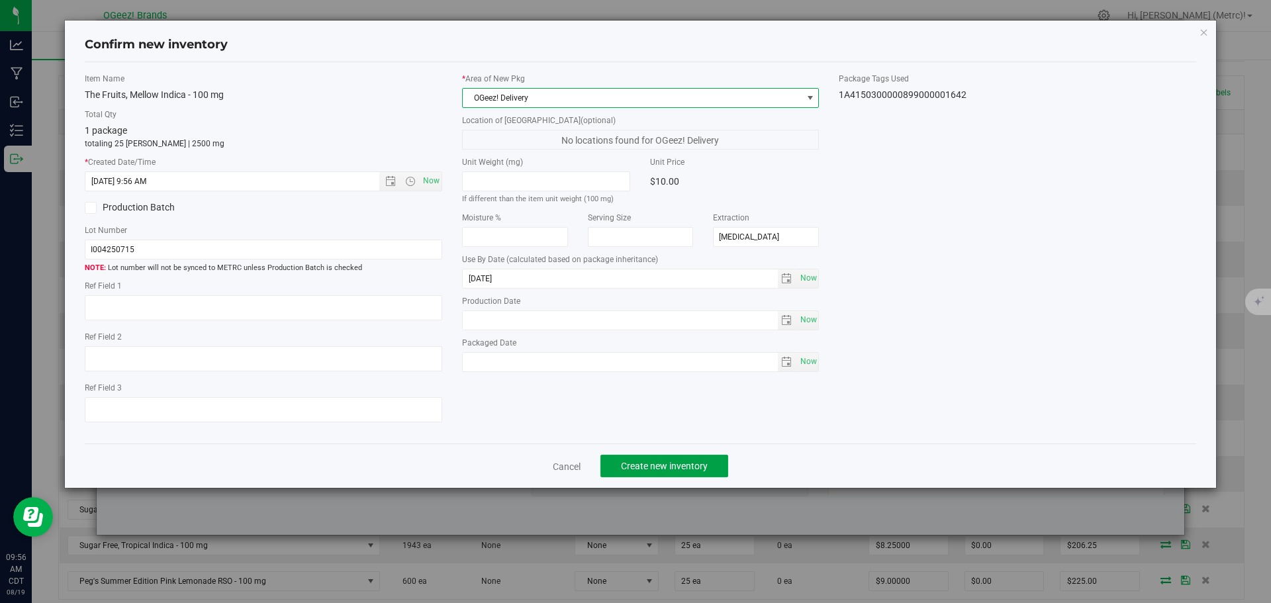
click at [691, 448] on div "Cancel Create new inventory" at bounding box center [641, 465] width 1112 height 44
click at [688, 470] on span "Create new inventory" at bounding box center [664, 466] width 87 height 11
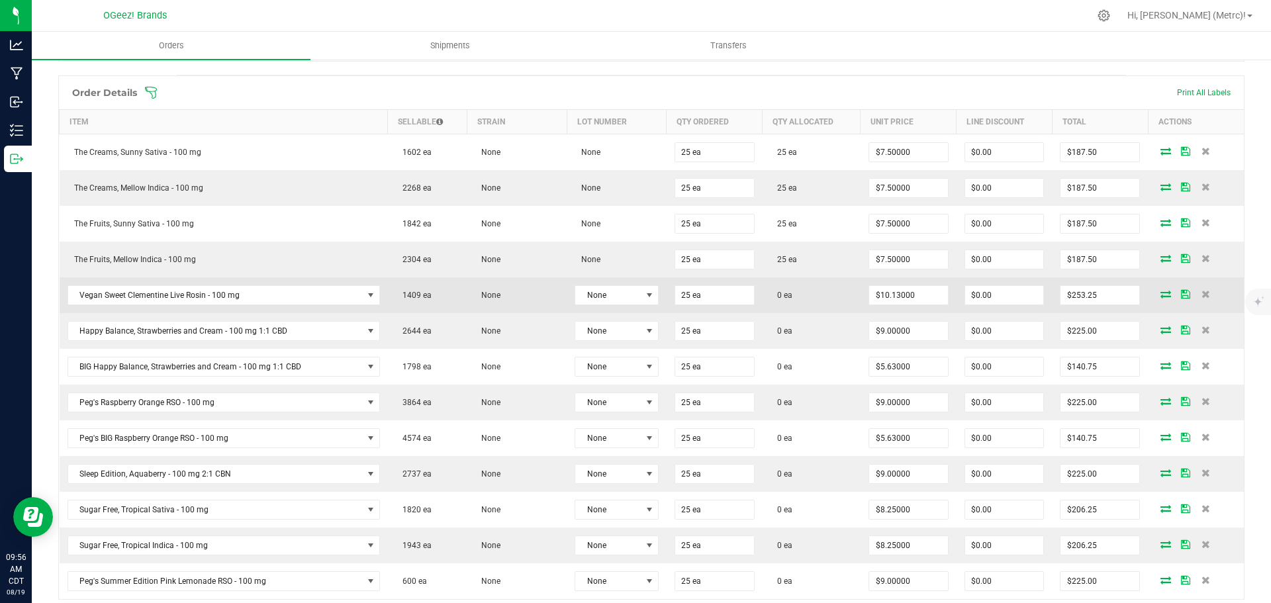
click at [1160, 291] on icon at bounding box center [1165, 294] width 11 height 8
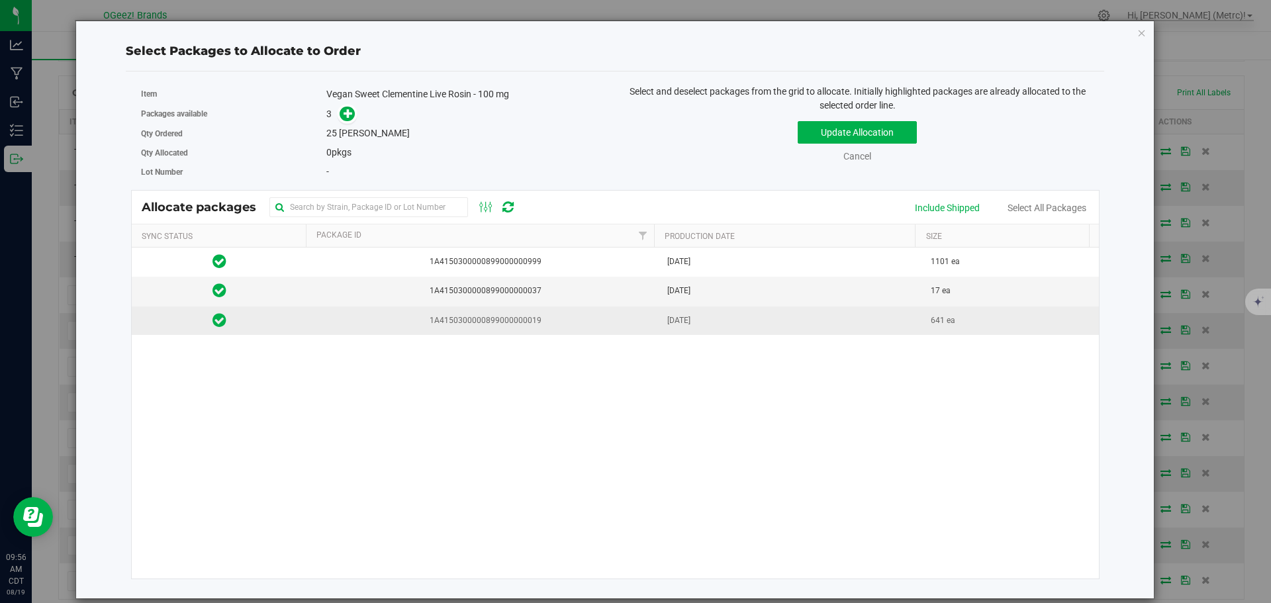
click at [554, 322] on span "1A4150300000899000000019" at bounding box center [483, 320] width 336 height 13
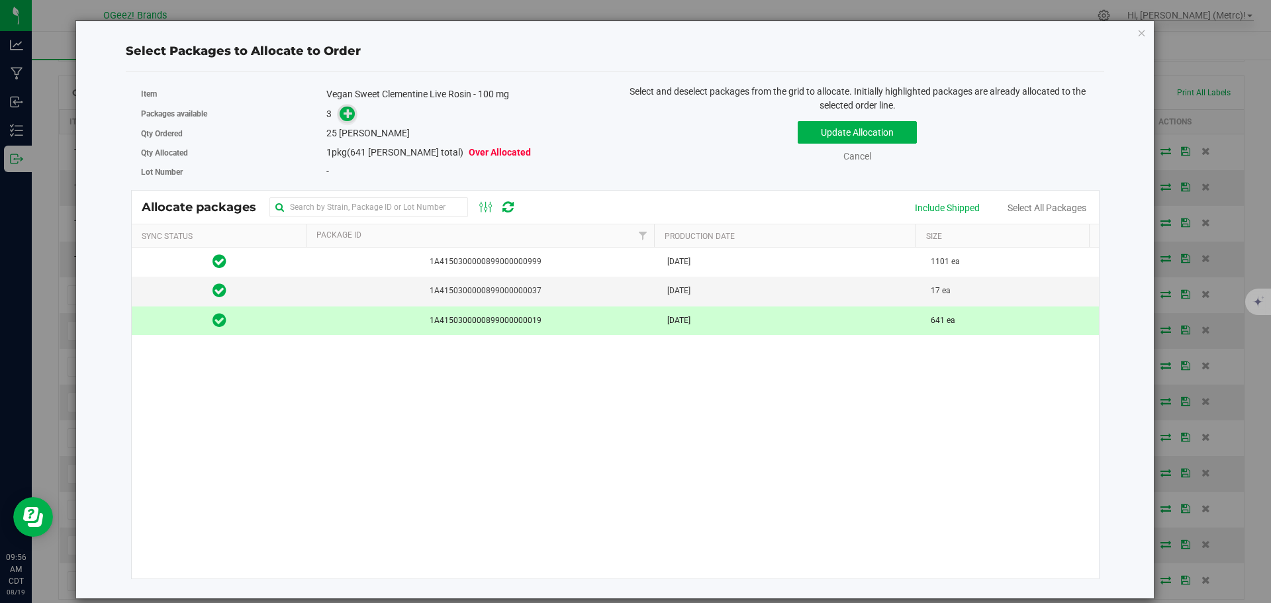
click at [343, 107] on span at bounding box center [344, 114] width 21 height 15
click at [343, 119] on span at bounding box center [347, 114] width 15 height 15
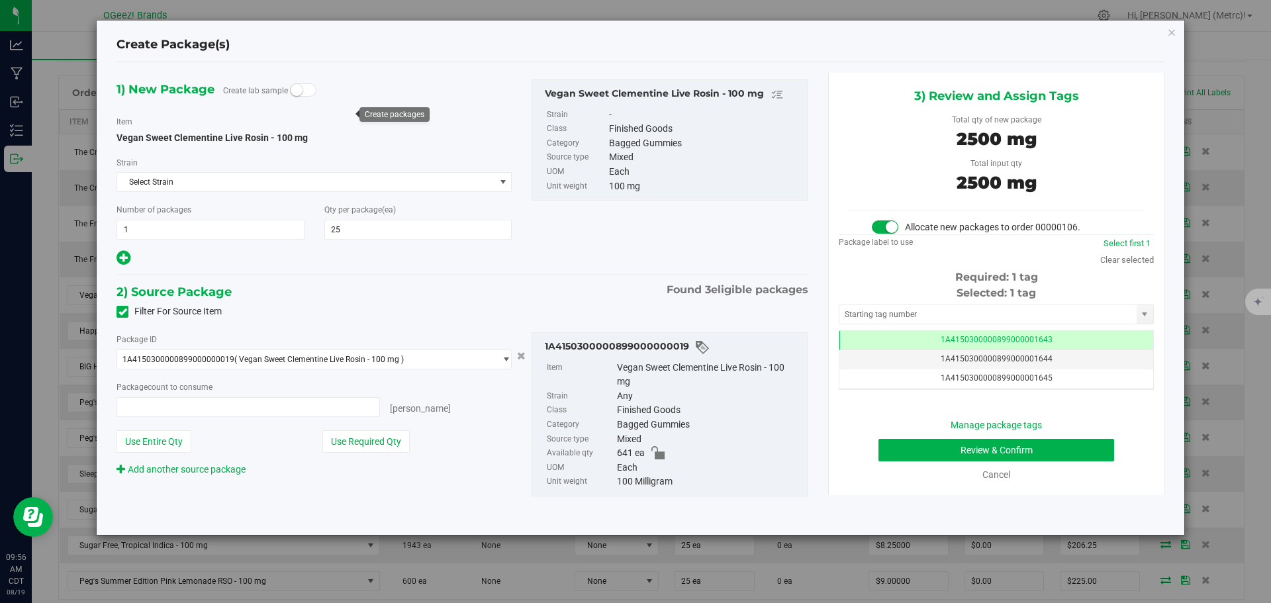
type input "25 ea"
click at [966, 444] on button "Review & Confirm" at bounding box center [996, 450] width 236 height 23
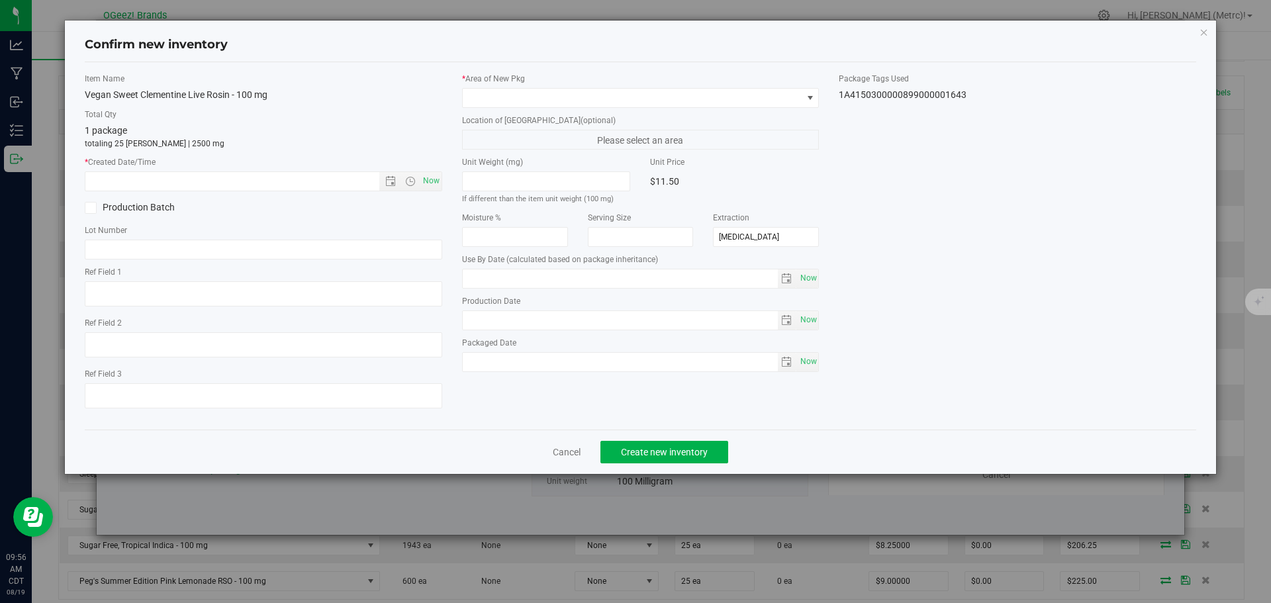
type input "[DATE]"
click at [428, 183] on span "Now" at bounding box center [431, 180] width 23 height 19
type input "[DATE] 9:57 AM"
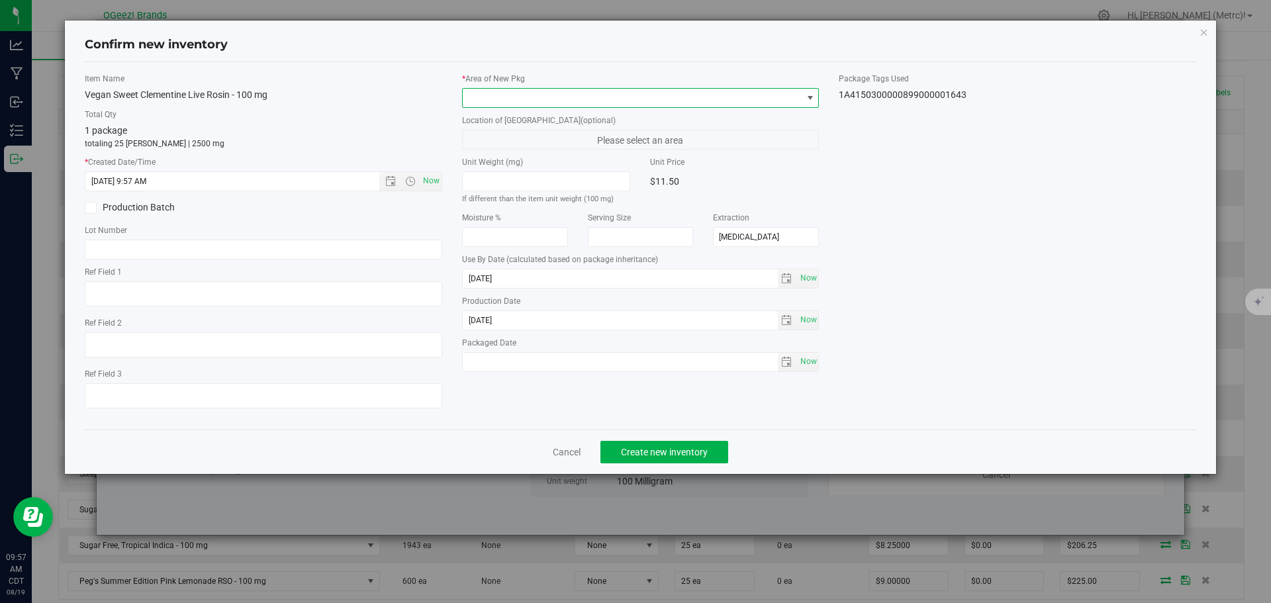
click at [556, 89] on span at bounding box center [633, 98] width 340 height 19
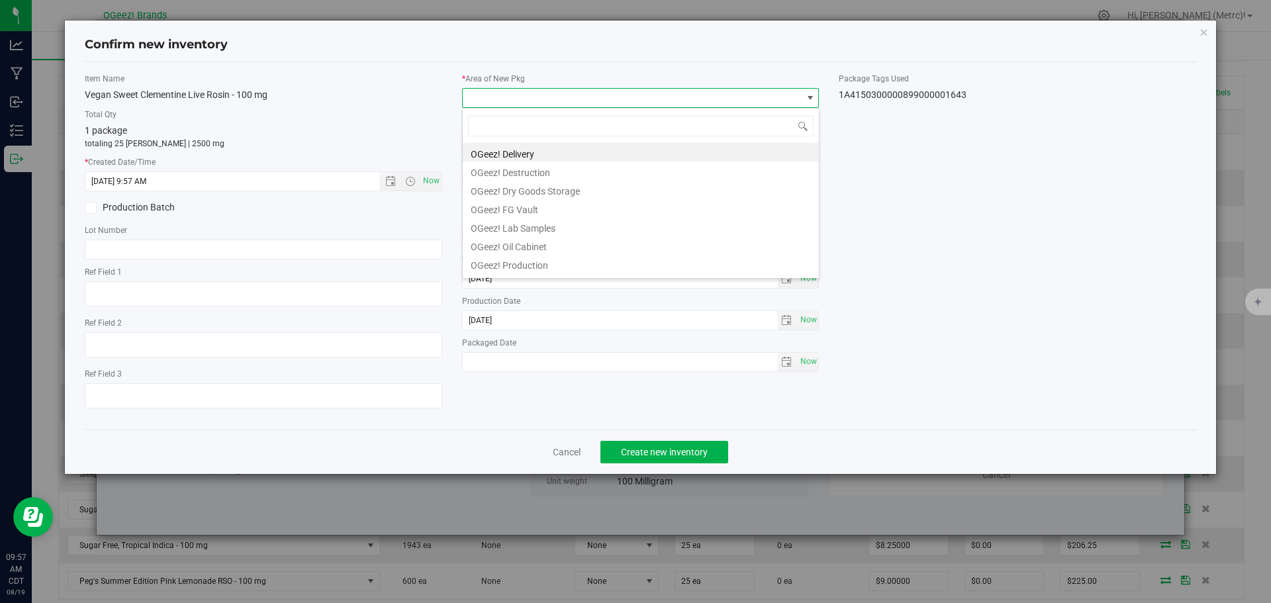
drag, startPoint x: 503, startPoint y: 147, endPoint x: 500, endPoint y: 158, distance: 11.7
click at [500, 148] on li "OGeez! Delivery" at bounding box center [641, 152] width 356 height 19
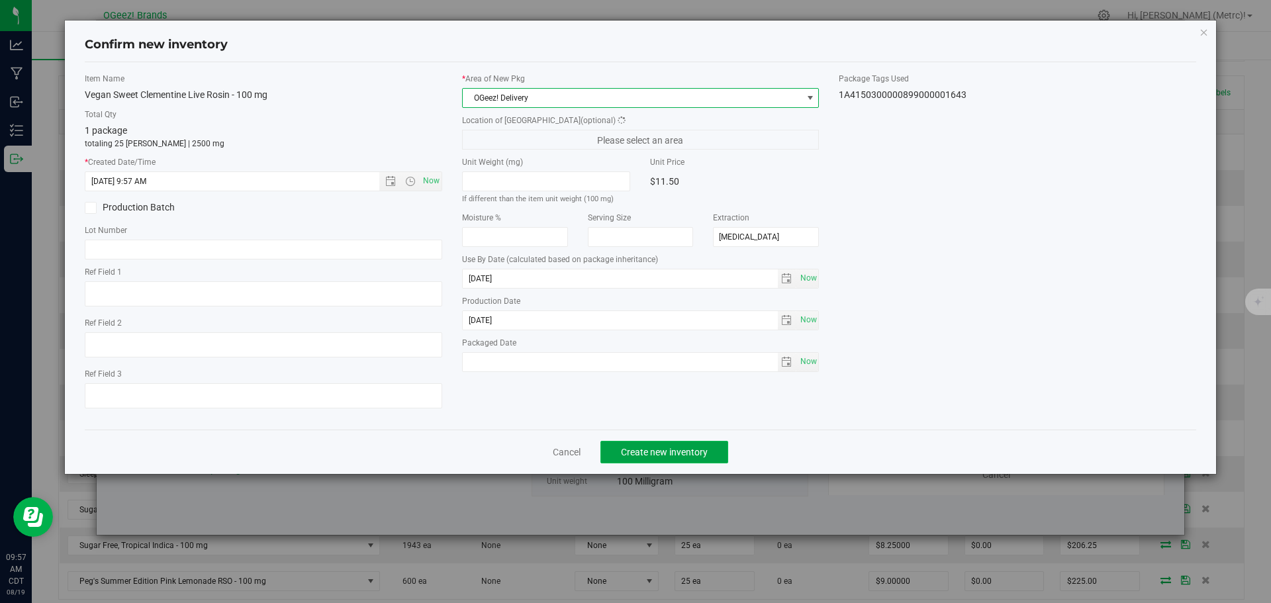
click at [653, 447] on span "Create new inventory" at bounding box center [664, 452] width 87 height 11
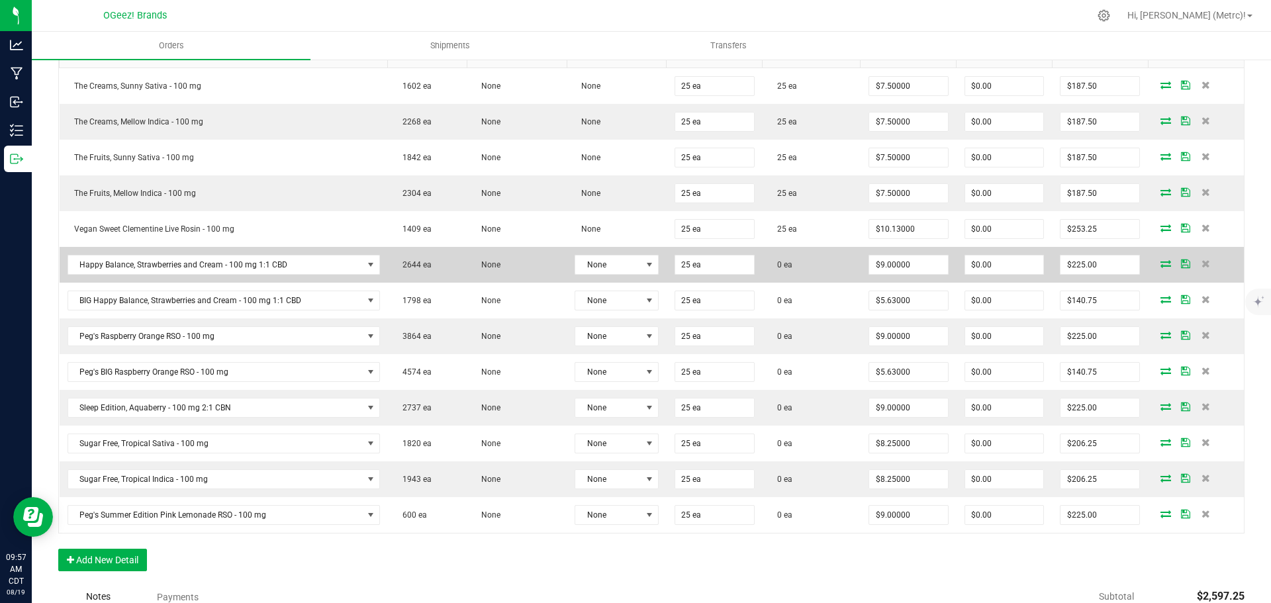
click at [1156, 263] on span at bounding box center [1166, 263] width 20 height 8
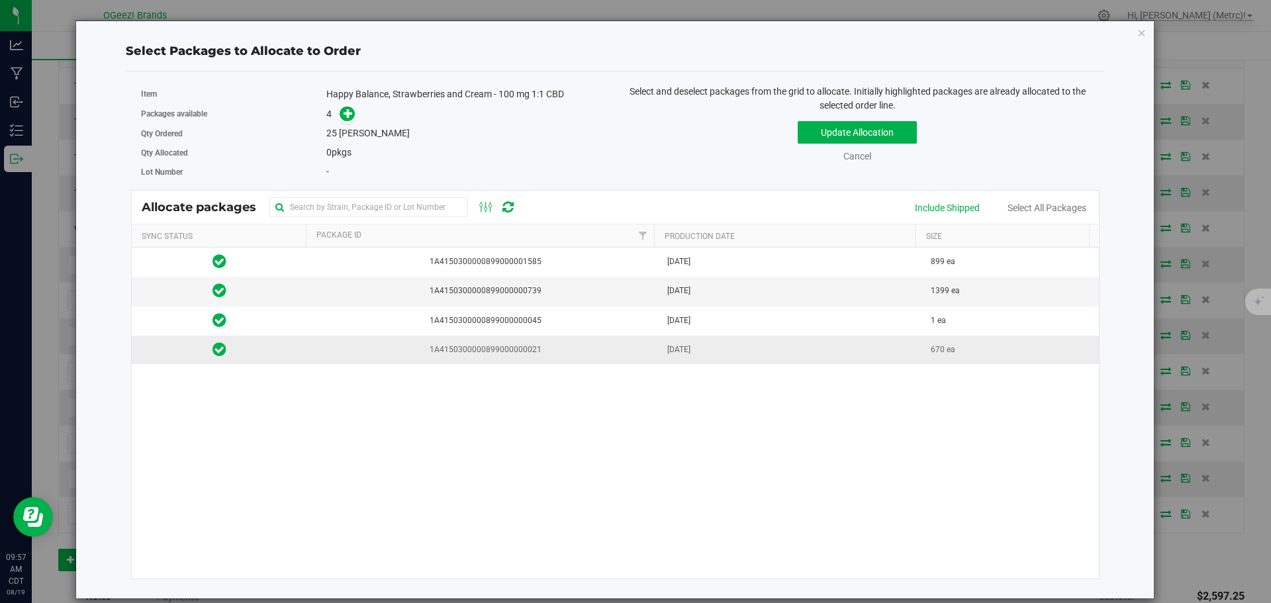
click at [474, 353] on span "1A4150300000899000000021" at bounding box center [483, 349] width 336 height 13
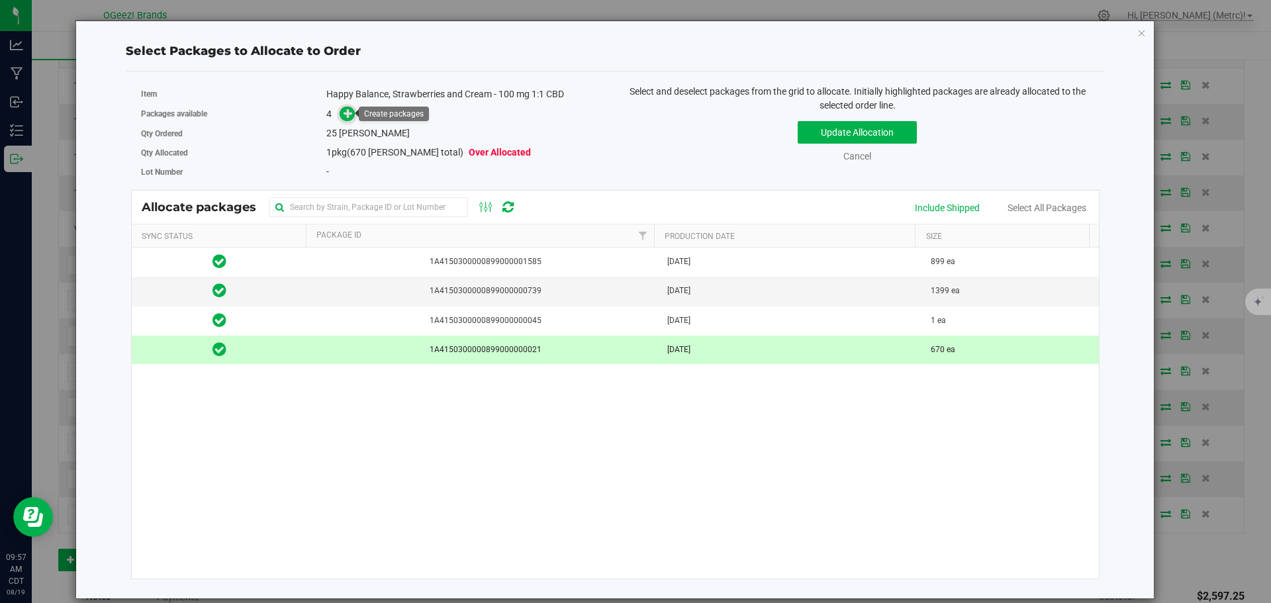
click at [347, 111] on icon at bounding box center [347, 113] width 9 height 9
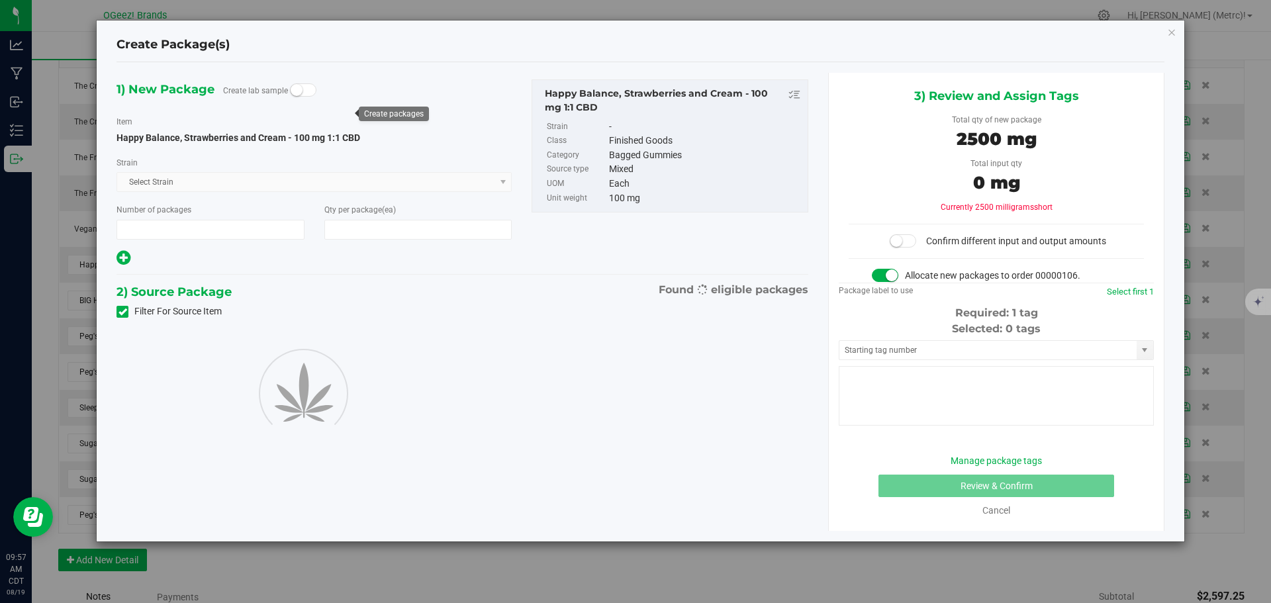
type input "1"
type input "25"
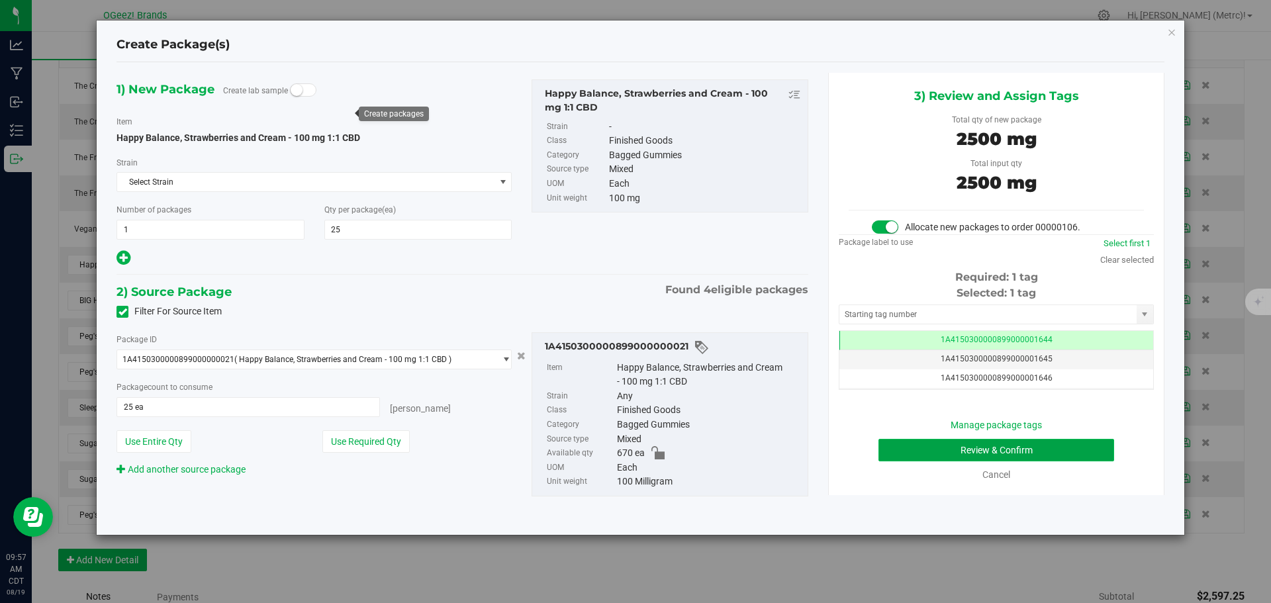
click at [944, 444] on button "Review & Confirm" at bounding box center [996, 450] width 236 height 23
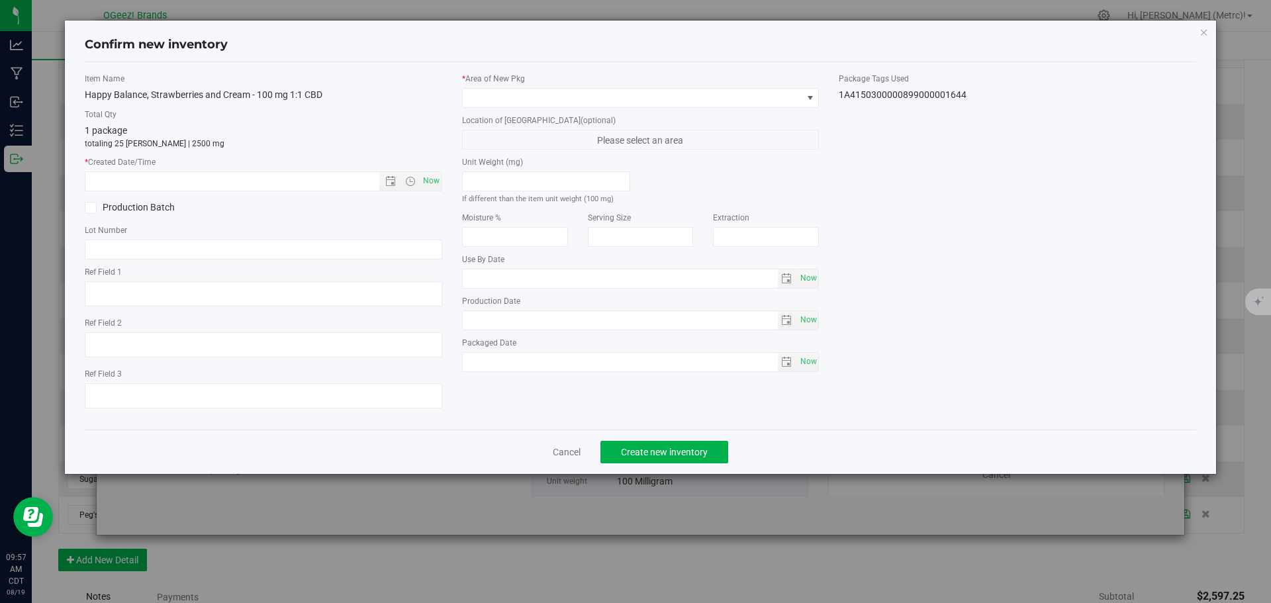
type input "[MEDICAL_DATA]"
type input "[DATE]"
click at [427, 179] on span "Now" at bounding box center [431, 180] width 23 height 19
type input "[DATE] 9:57 AM"
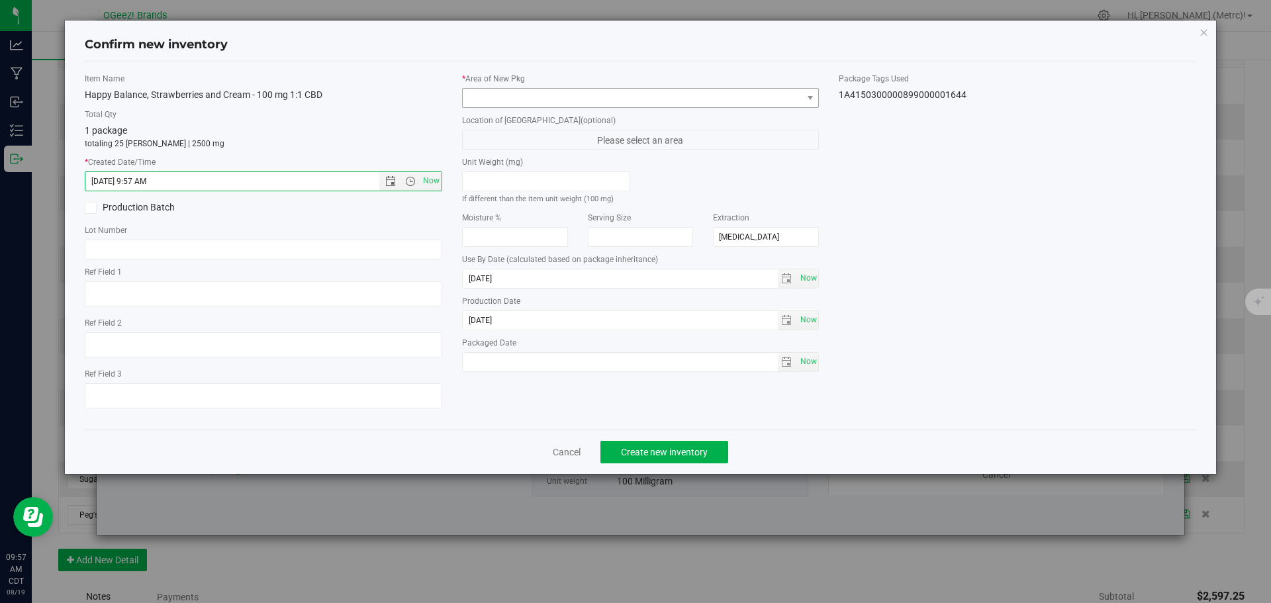
drag, startPoint x: 506, startPoint y: 85, endPoint x: 505, endPoint y: 94, distance: 9.4
click at [506, 85] on div "* Area of [GEOGRAPHIC_DATA]" at bounding box center [640, 90] width 357 height 35
click at [505, 95] on span at bounding box center [633, 98] width 340 height 19
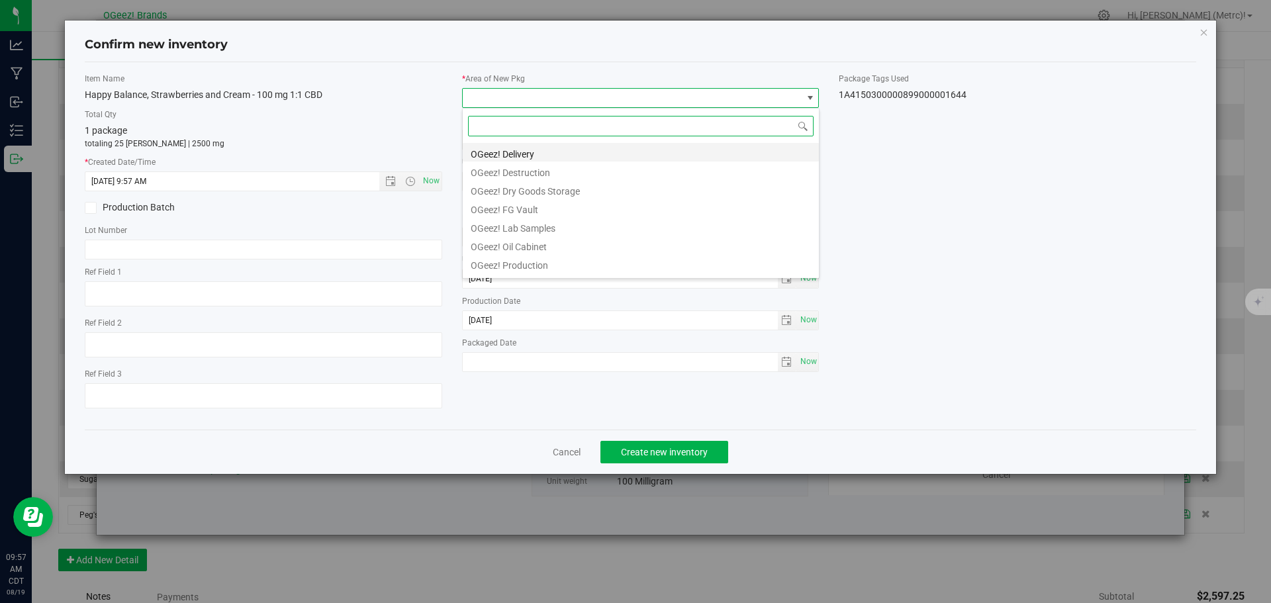
click at [512, 152] on li "OGeez! Delivery" at bounding box center [641, 152] width 356 height 19
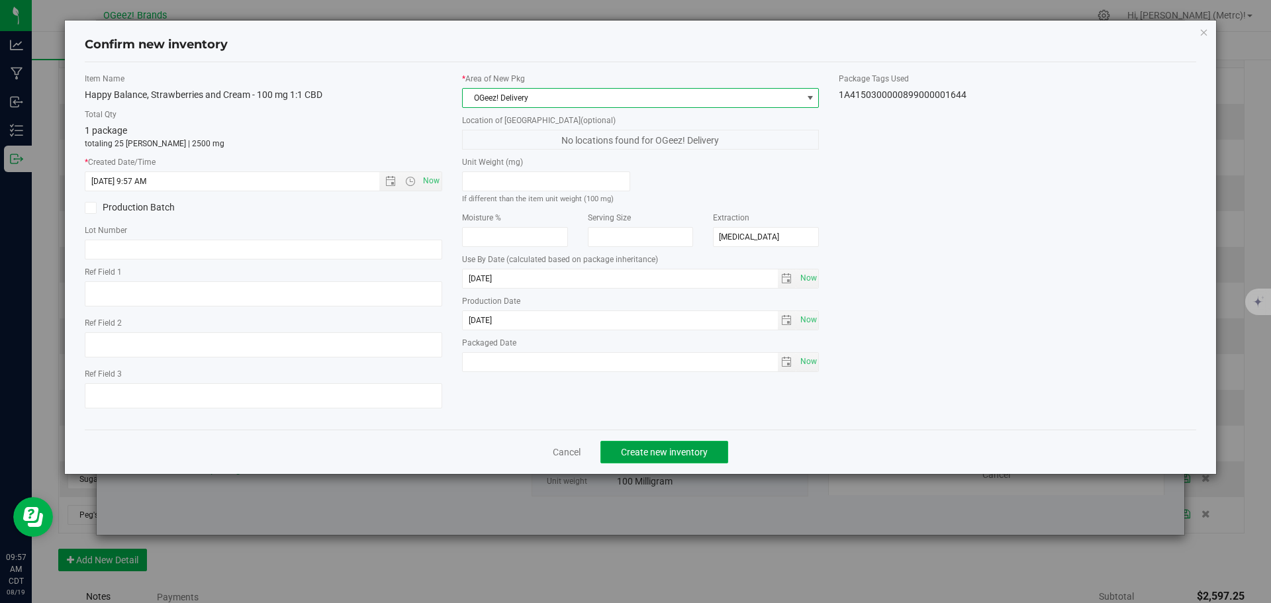
click at [682, 451] on span "Create new inventory" at bounding box center [664, 452] width 87 height 11
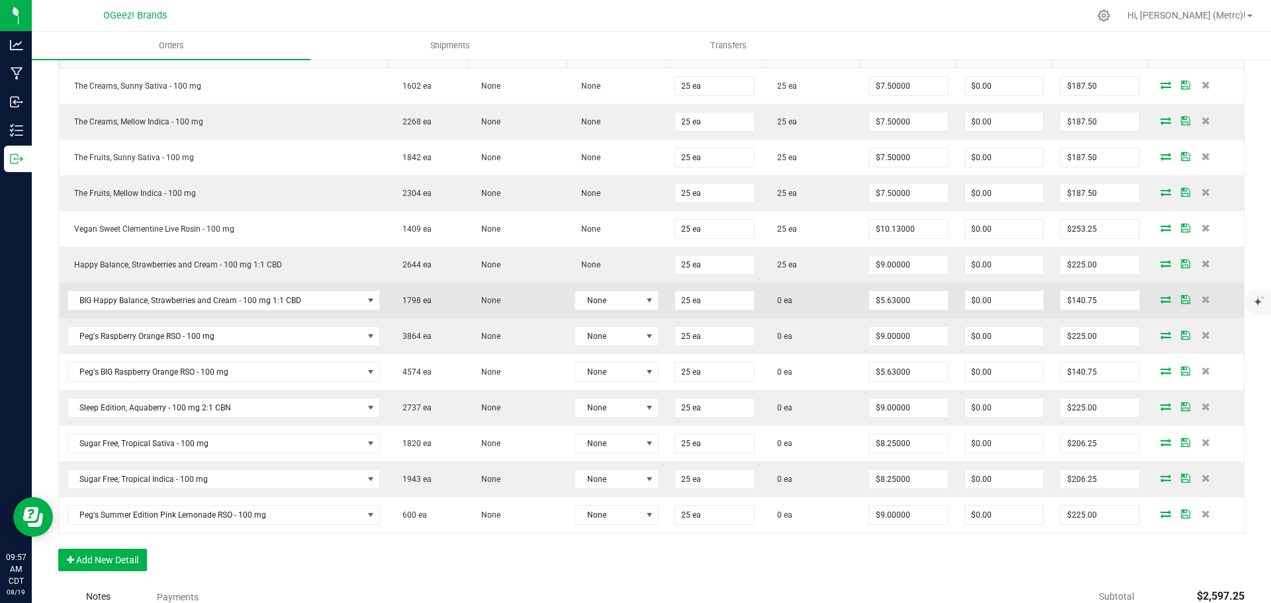
click at [1160, 297] on icon at bounding box center [1165, 299] width 11 height 8
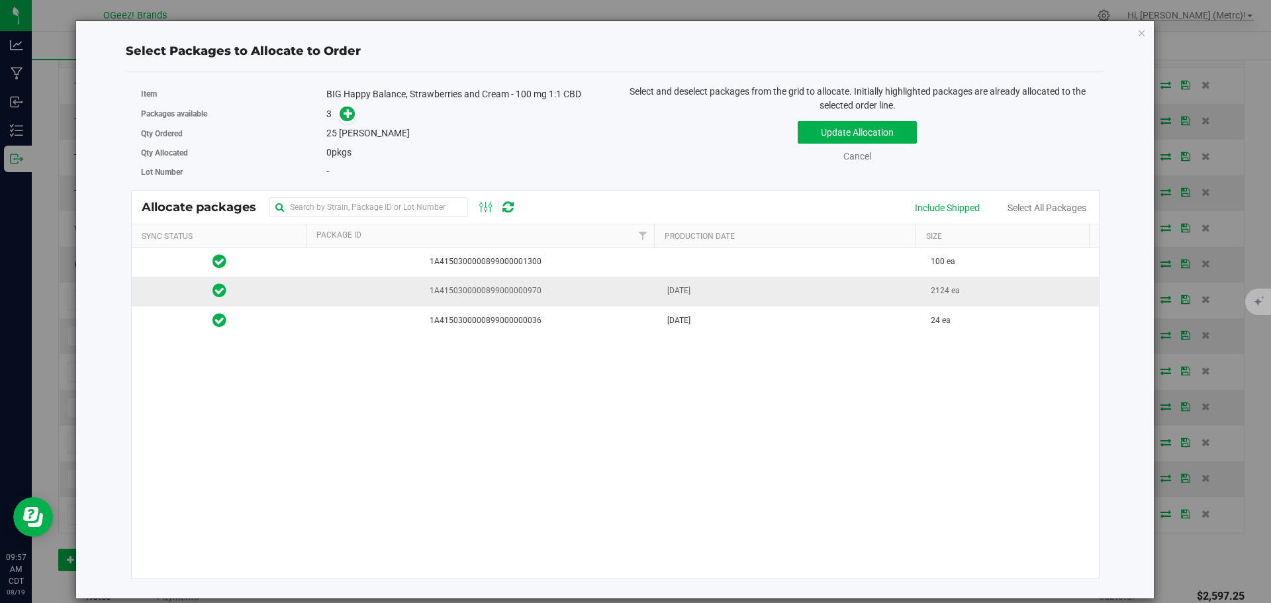
click at [451, 286] on span "1A4150300000899000000970" at bounding box center [483, 291] width 336 height 13
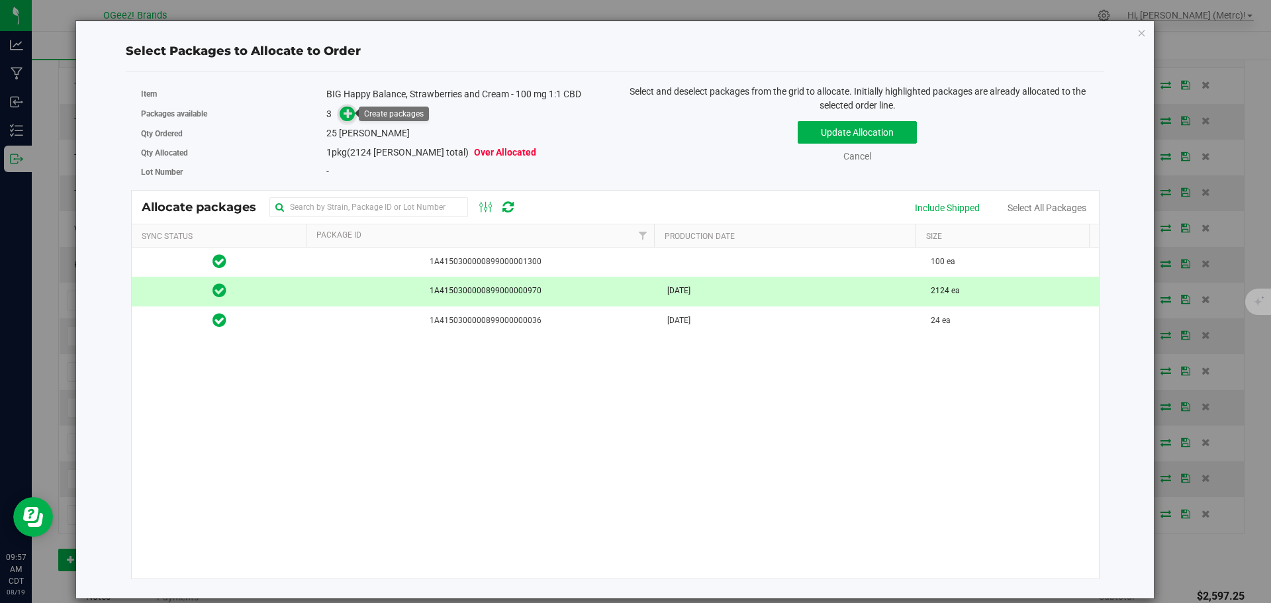
click at [345, 109] on icon at bounding box center [347, 113] width 9 height 9
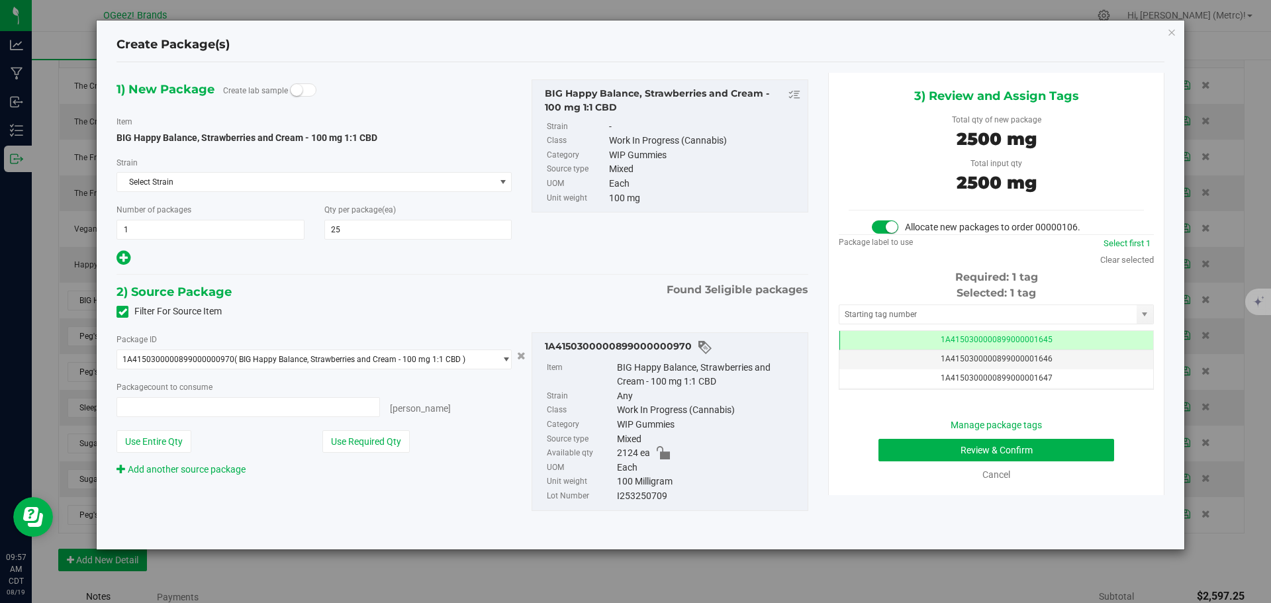
type input "25 ea"
click at [985, 455] on button "Review & Confirm" at bounding box center [996, 450] width 236 height 23
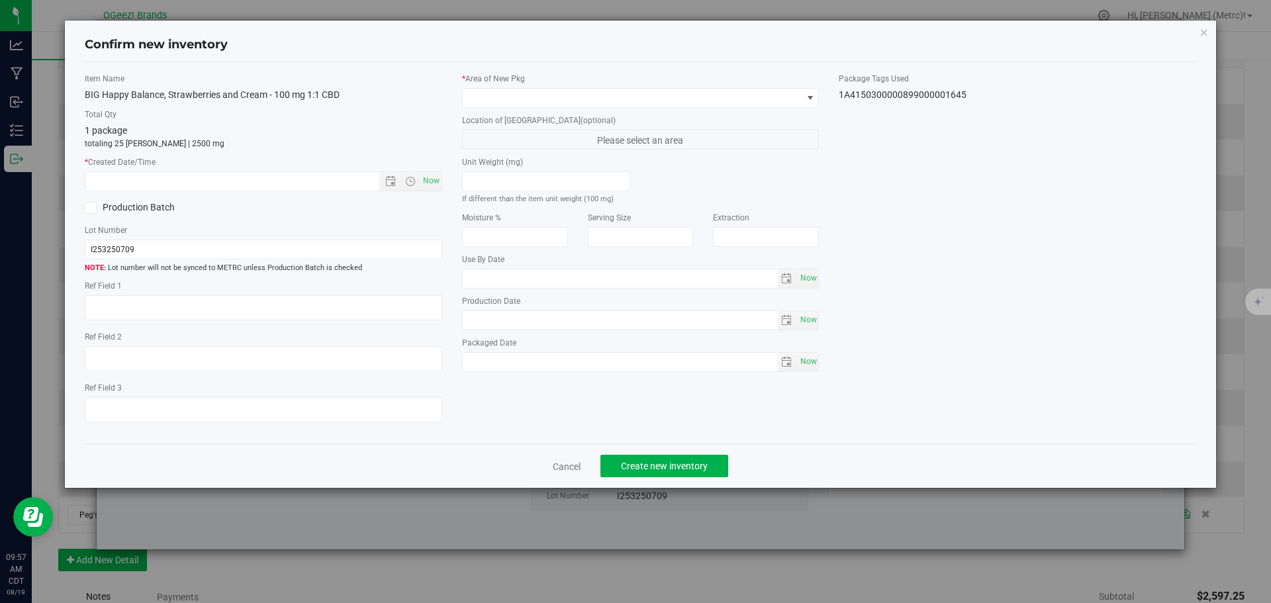
type input "[MEDICAL_DATA]"
type input "[DATE]"
click at [431, 177] on span "Now" at bounding box center [431, 180] width 23 height 19
type input "[DATE] 9:57 AM"
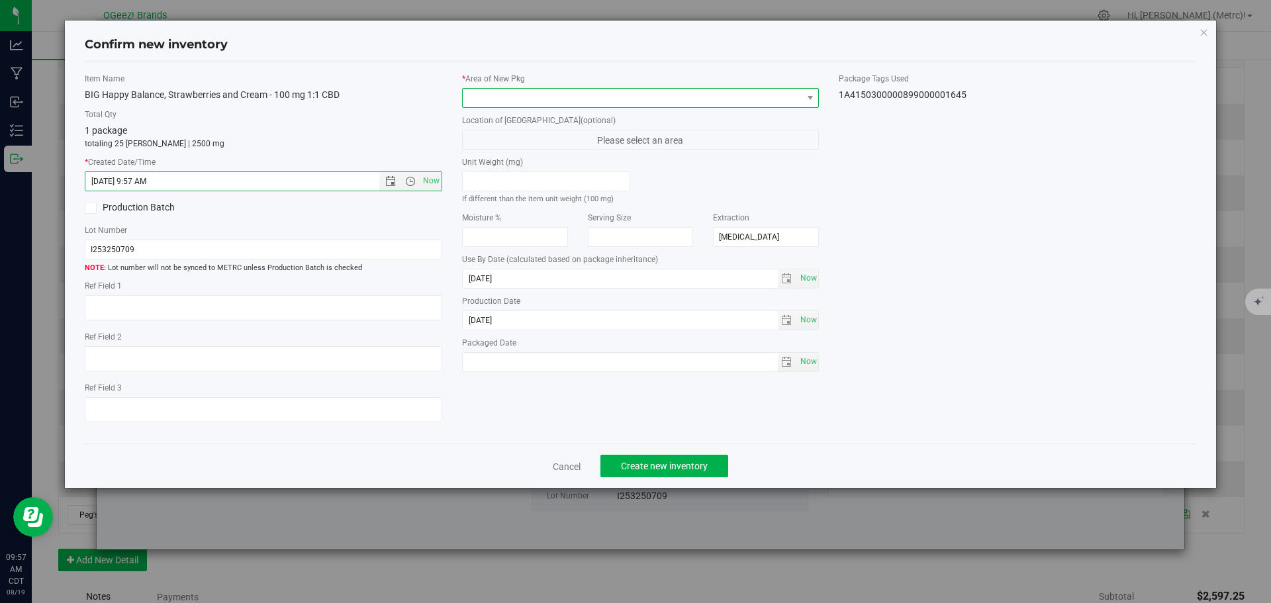
click at [509, 95] on span at bounding box center [633, 98] width 340 height 19
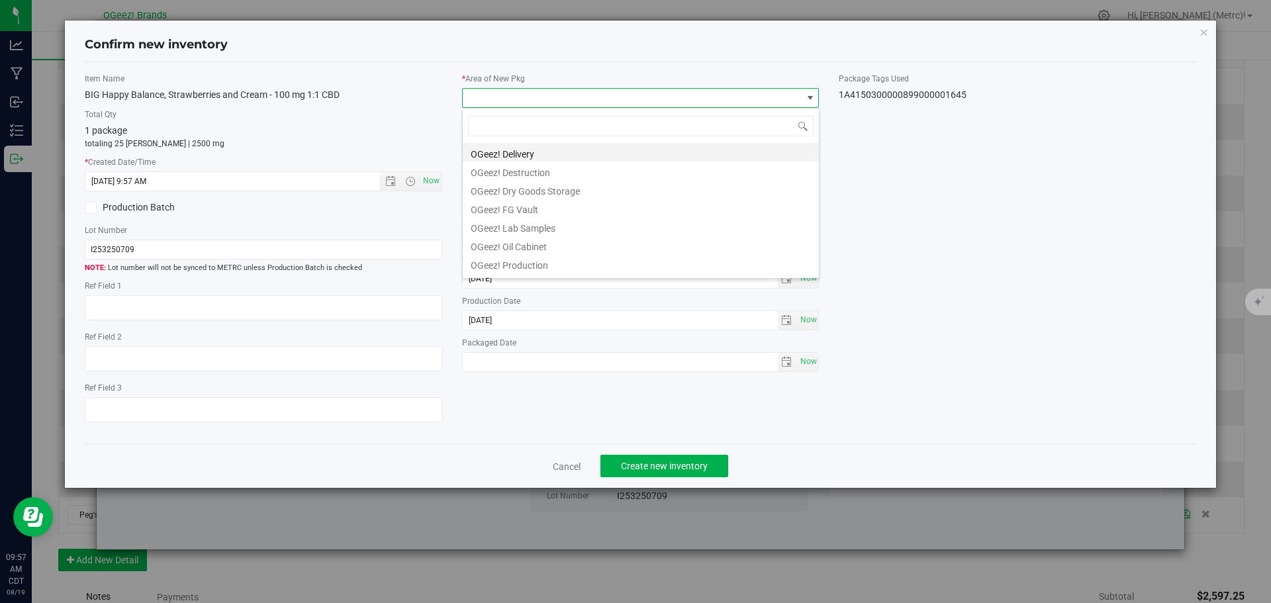
click at [501, 148] on li "OGeez! Delivery" at bounding box center [641, 152] width 356 height 19
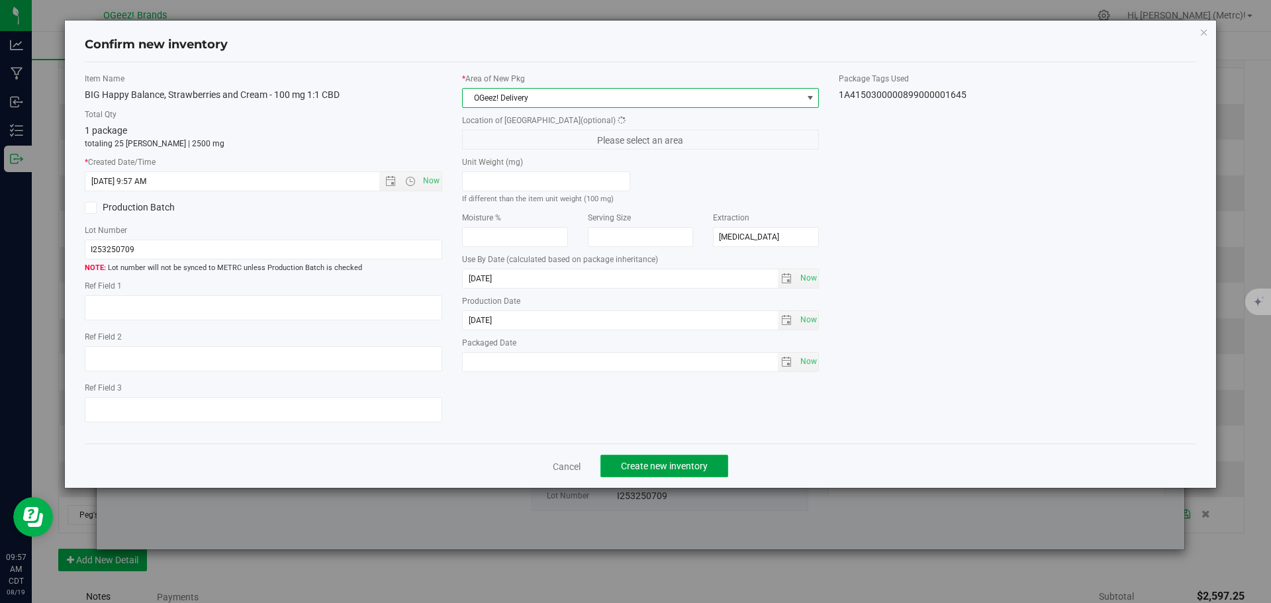
click at [659, 459] on button "Create new inventory" at bounding box center [664, 466] width 128 height 23
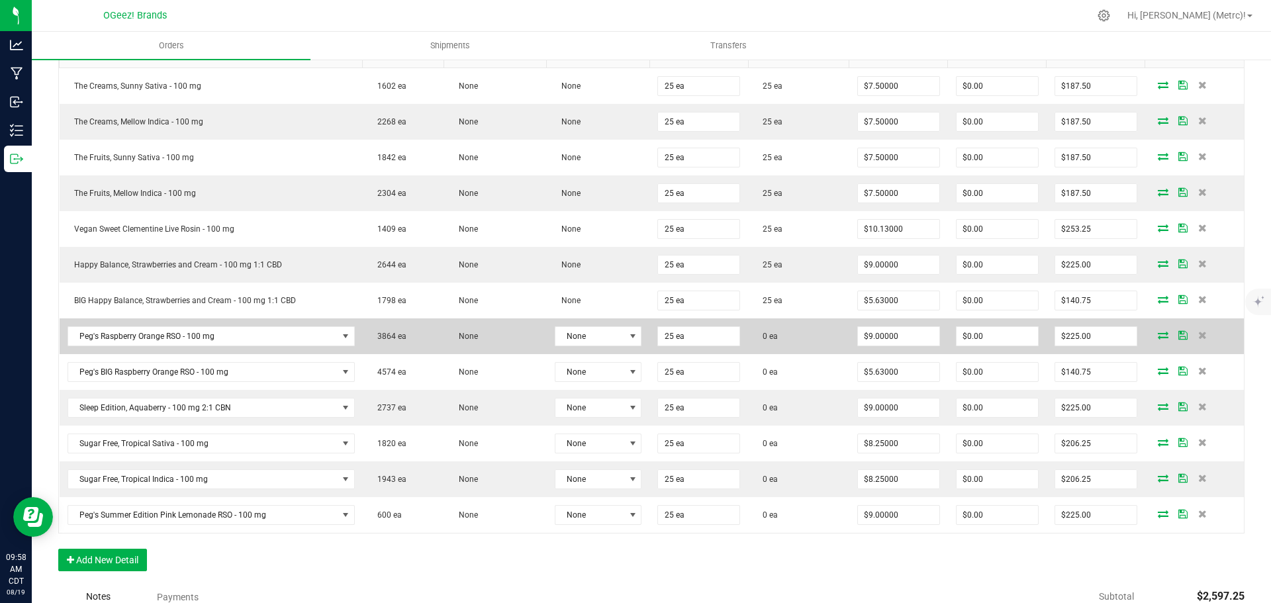
click at [1158, 331] on icon at bounding box center [1163, 335] width 11 height 8
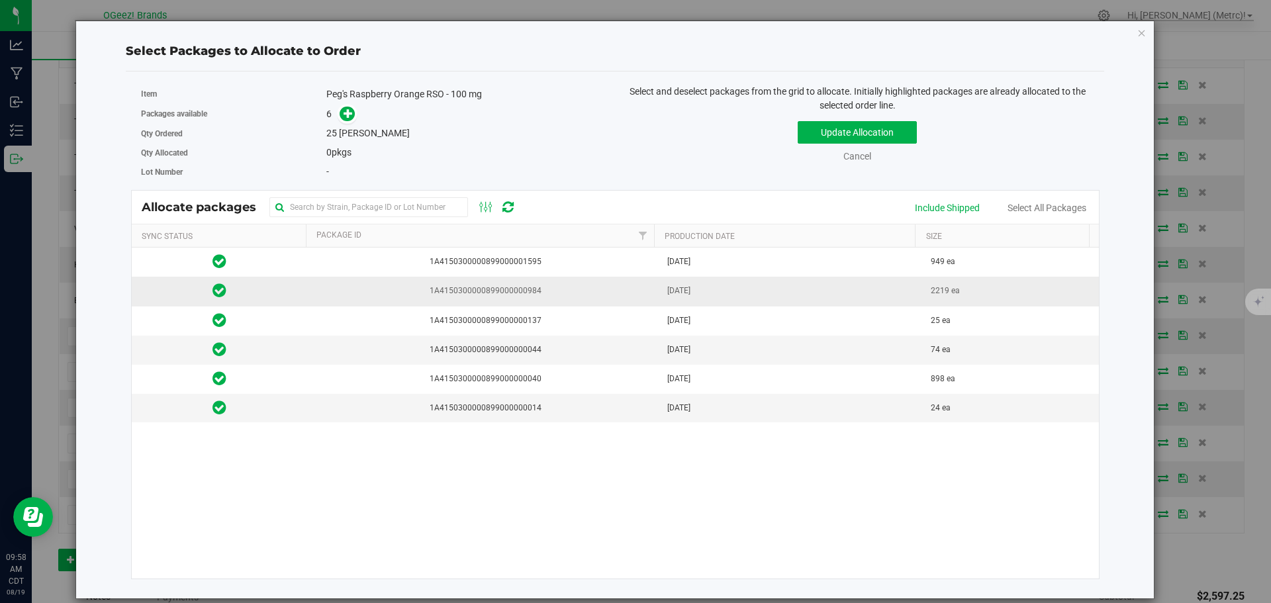
click at [641, 296] on span "1A4150300000899000000984" at bounding box center [483, 291] width 336 height 13
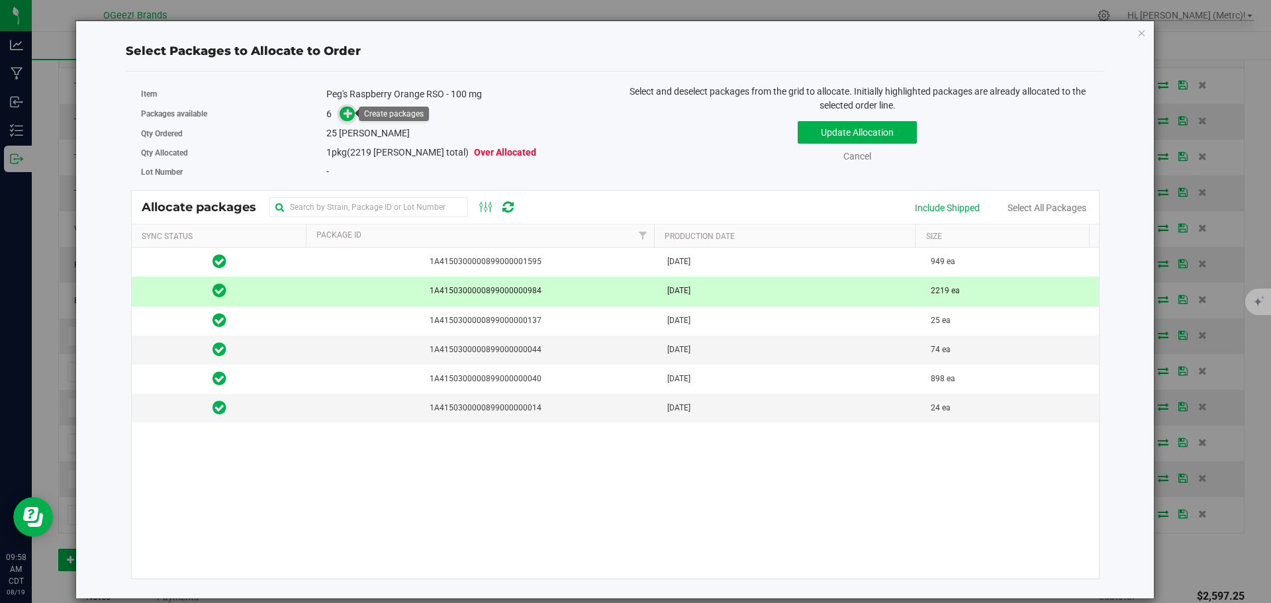
click at [349, 114] on icon at bounding box center [347, 113] width 9 height 9
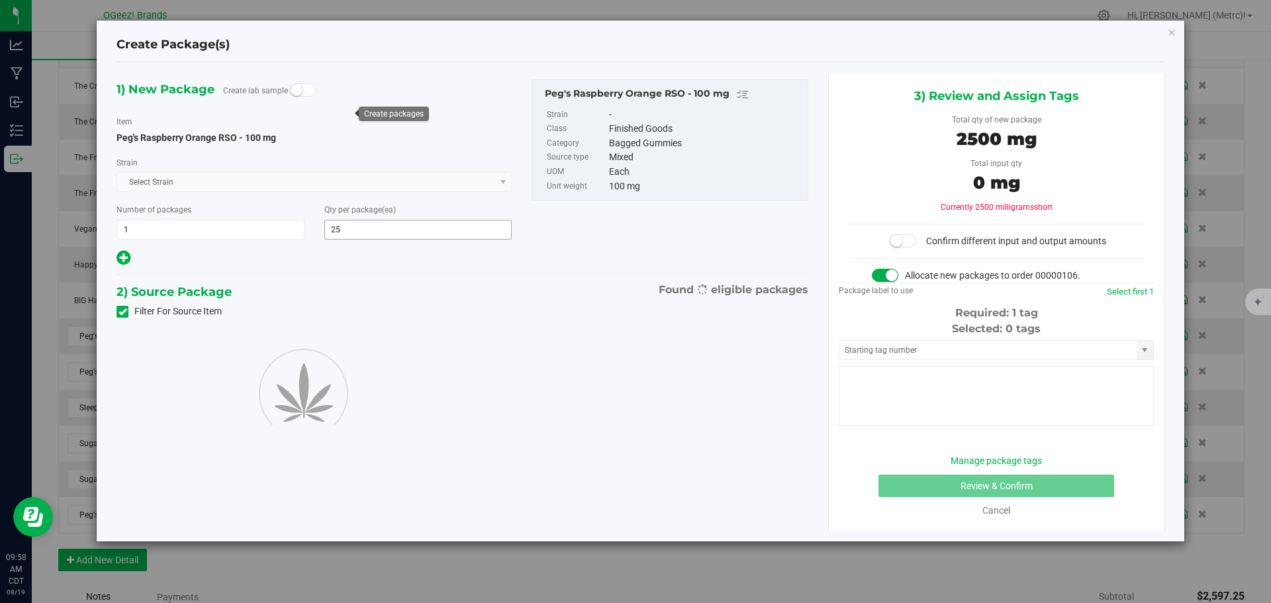
type input "25"
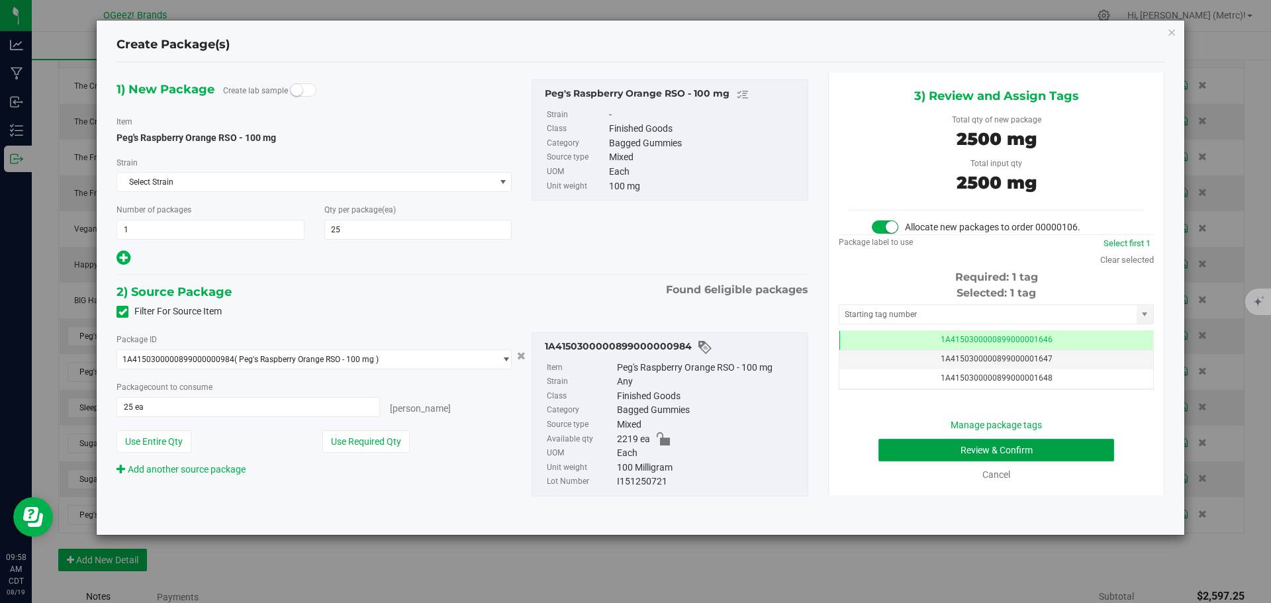
click at [1043, 442] on button "Review & Confirm" at bounding box center [996, 450] width 236 height 23
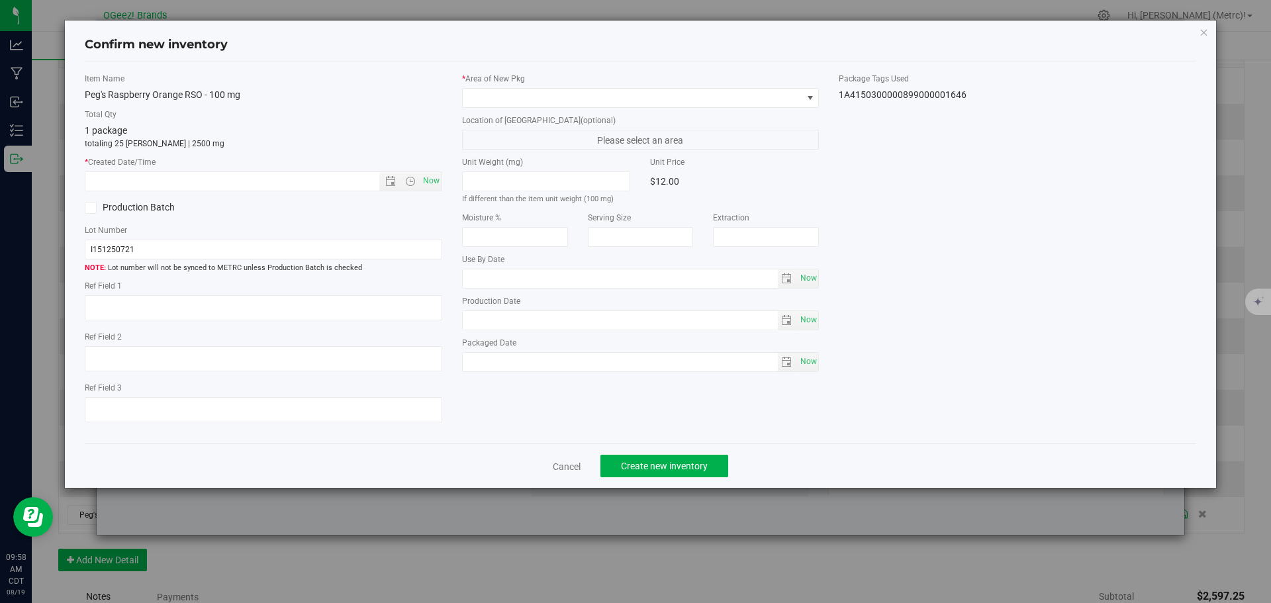
type input "[MEDICAL_DATA]"
type input "[DATE]"
click at [433, 180] on span "Now" at bounding box center [431, 180] width 23 height 19
type input "[DATE] 9:58 AM"
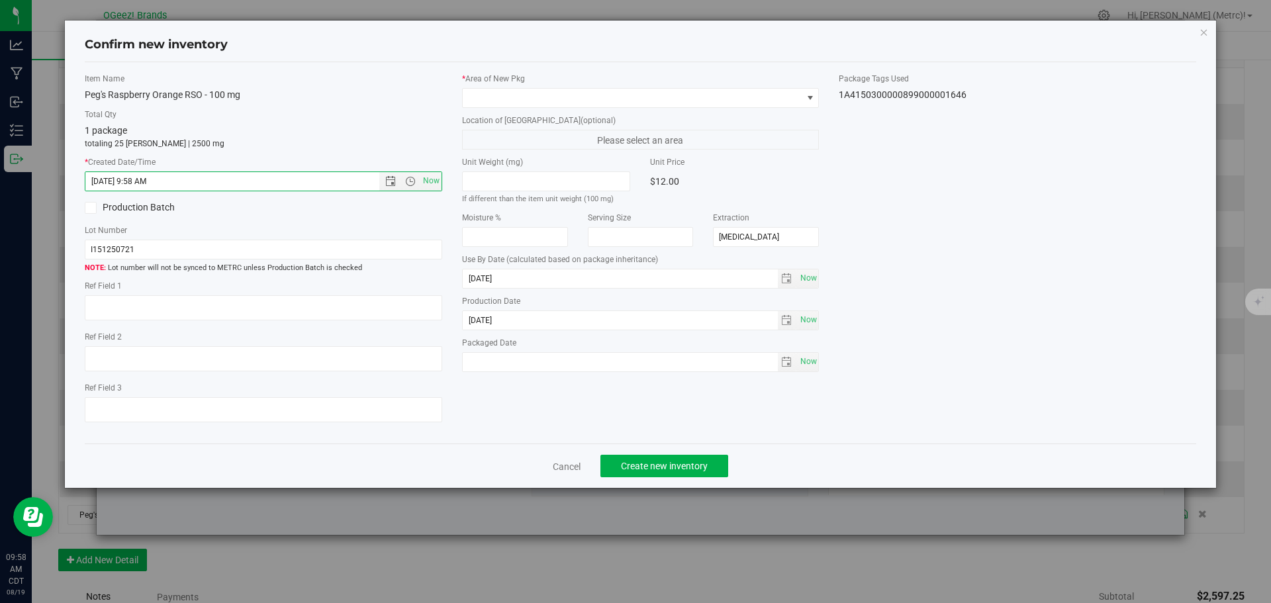
drag, startPoint x: 346, startPoint y: 199, endPoint x: 340, endPoint y: 205, distance: 8.4
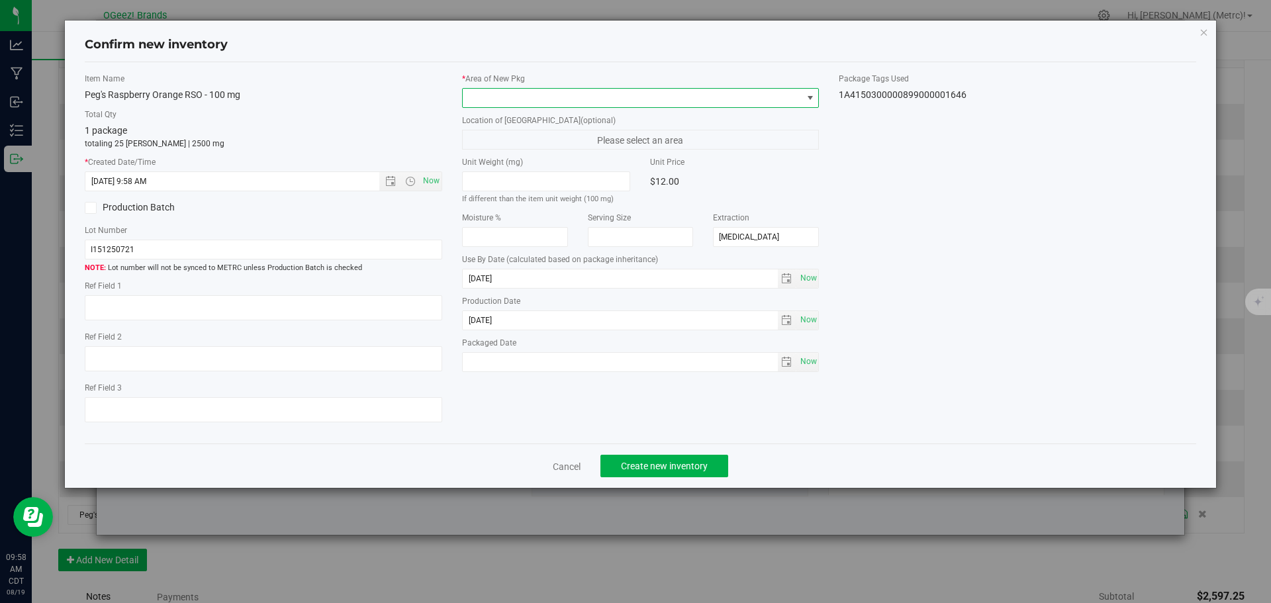
drag, startPoint x: 340, startPoint y: 205, endPoint x: 529, endPoint y: 99, distance: 216.9
click at [531, 95] on span at bounding box center [633, 98] width 340 height 19
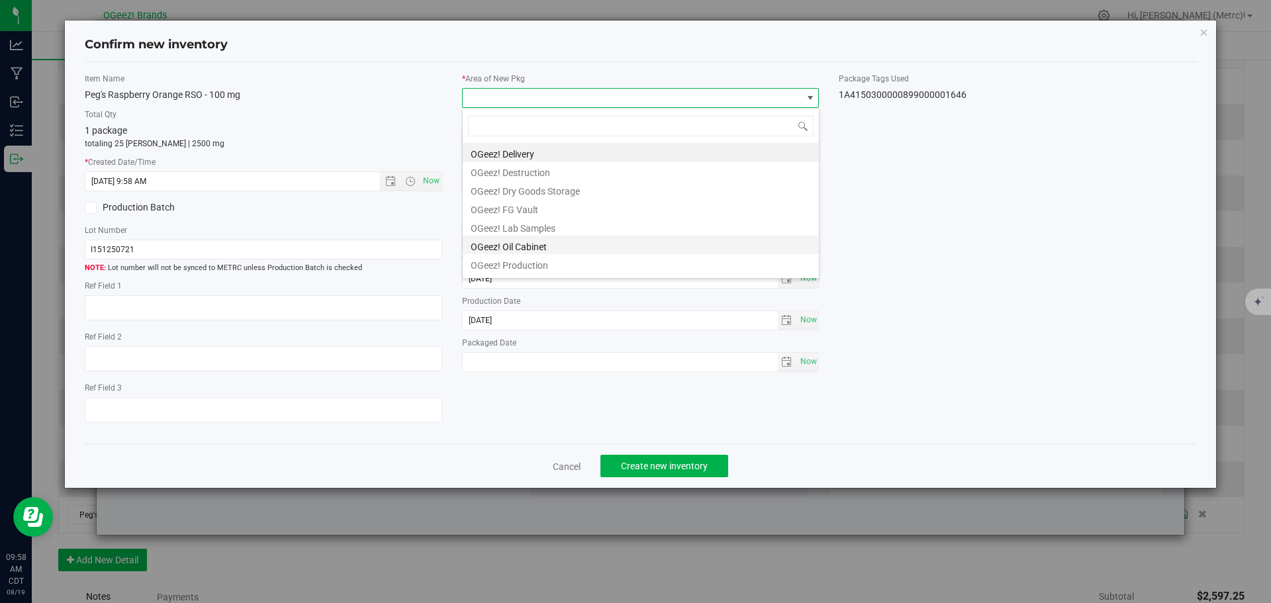
drag, startPoint x: 494, startPoint y: 239, endPoint x: 490, endPoint y: 245, distance: 7.5
drag, startPoint x: 490, startPoint y: 245, endPoint x: 522, endPoint y: 150, distance: 100.0
click at [519, 150] on li "OGeez! Delivery" at bounding box center [641, 152] width 356 height 19
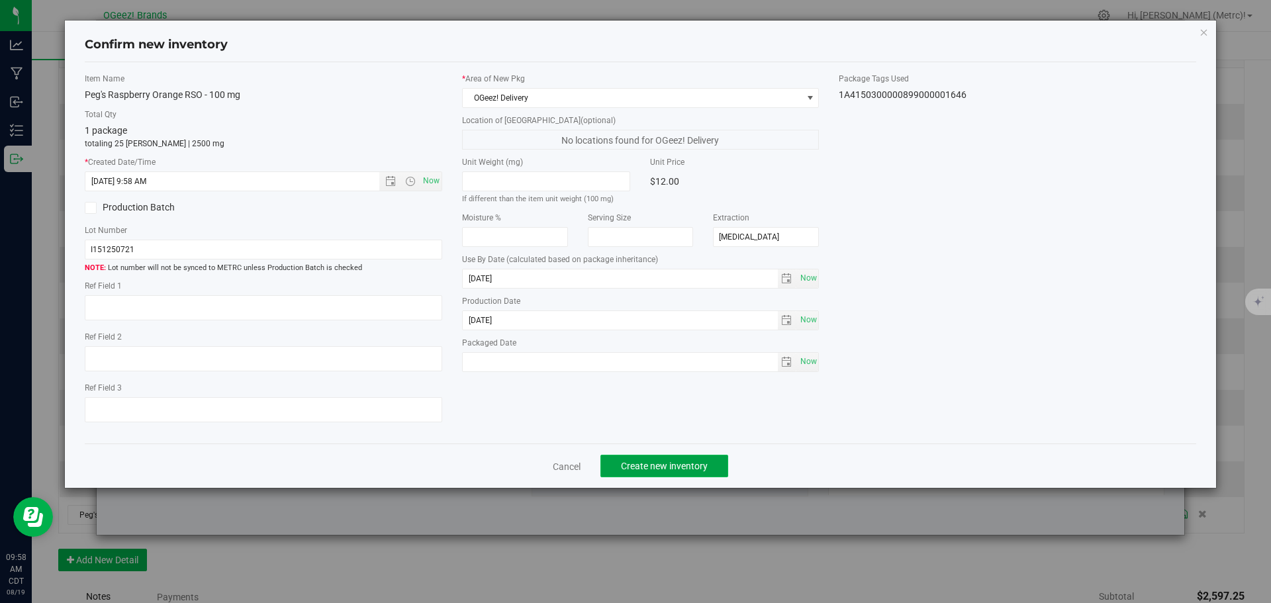
click at [700, 459] on button "Create new inventory" at bounding box center [664, 466] width 128 height 23
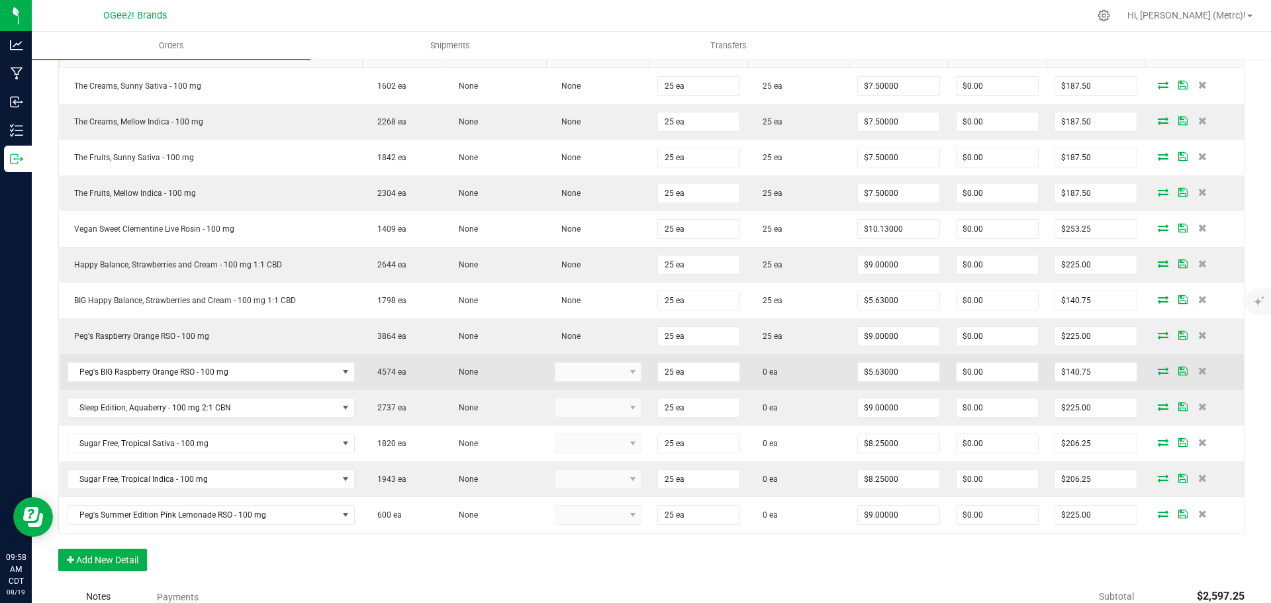
click at [1158, 373] on icon at bounding box center [1163, 371] width 11 height 8
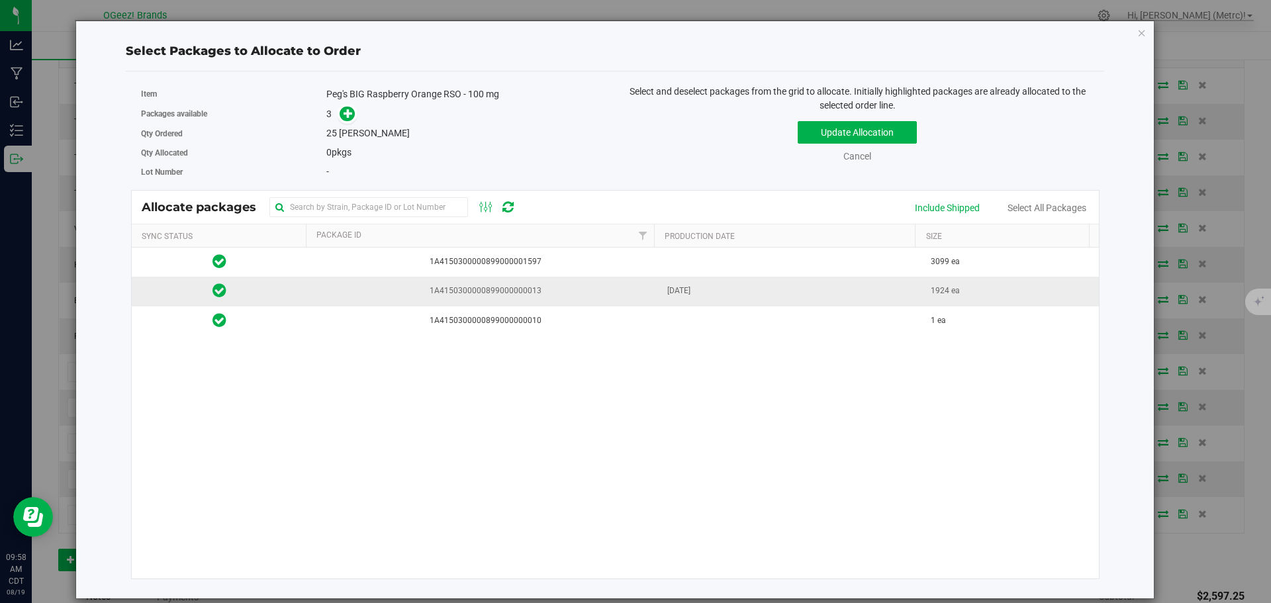
click at [551, 285] on span "1A4150300000899000000013" at bounding box center [483, 291] width 336 height 13
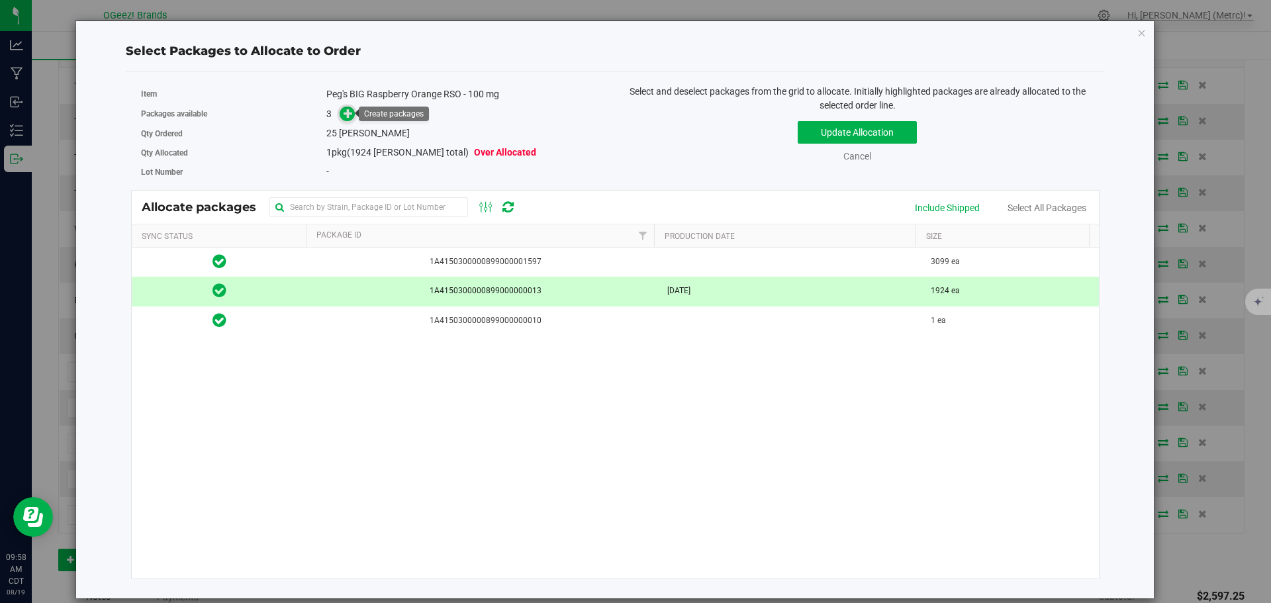
click at [342, 116] on span at bounding box center [347, 114] width 15 height 15
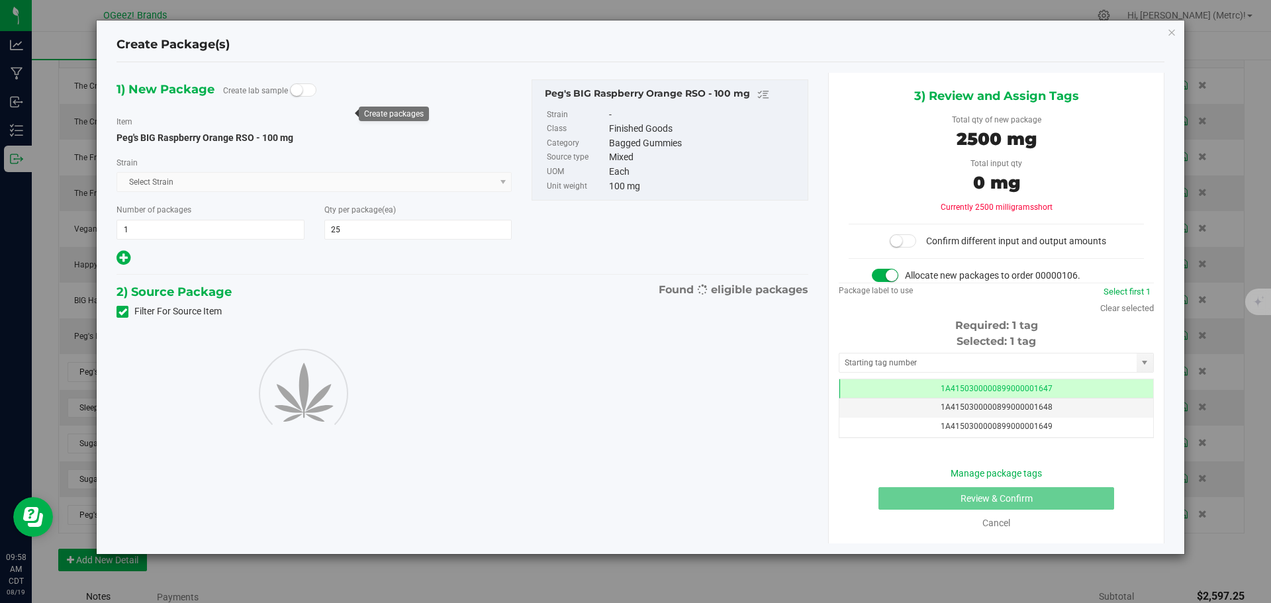
scroll to position [0, -1]
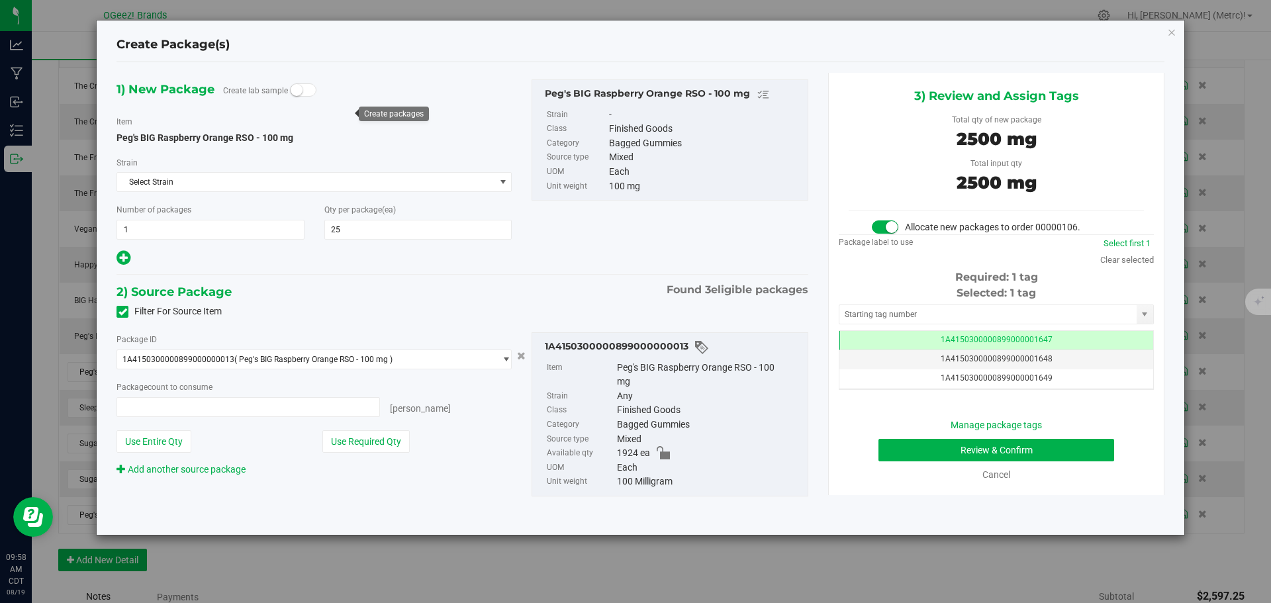
type input "25 ea"
click at [911, 444] on button "Review & Confirm" at bounding box center [996, 450] width 236 height 23
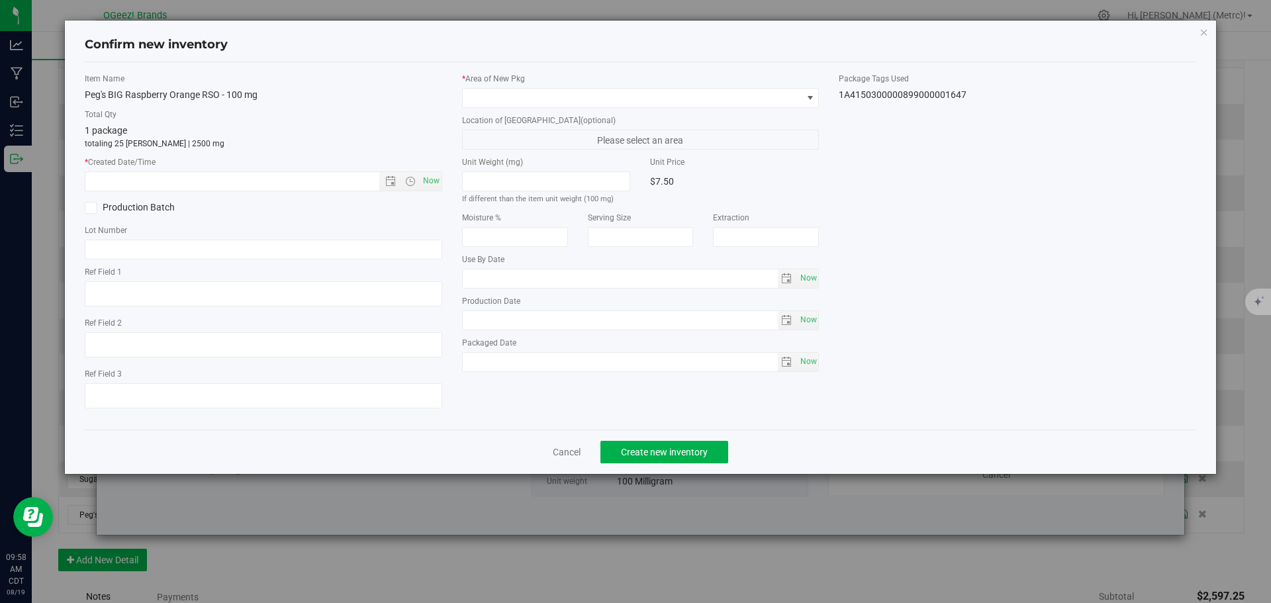
type input "[MEDICAL_DATA]"
type input "[DATE]"
click at [430, 181] on span "Now" at bounding box center [431, 180] width 23 height 19
type input "[DATE] 9:58 AM"
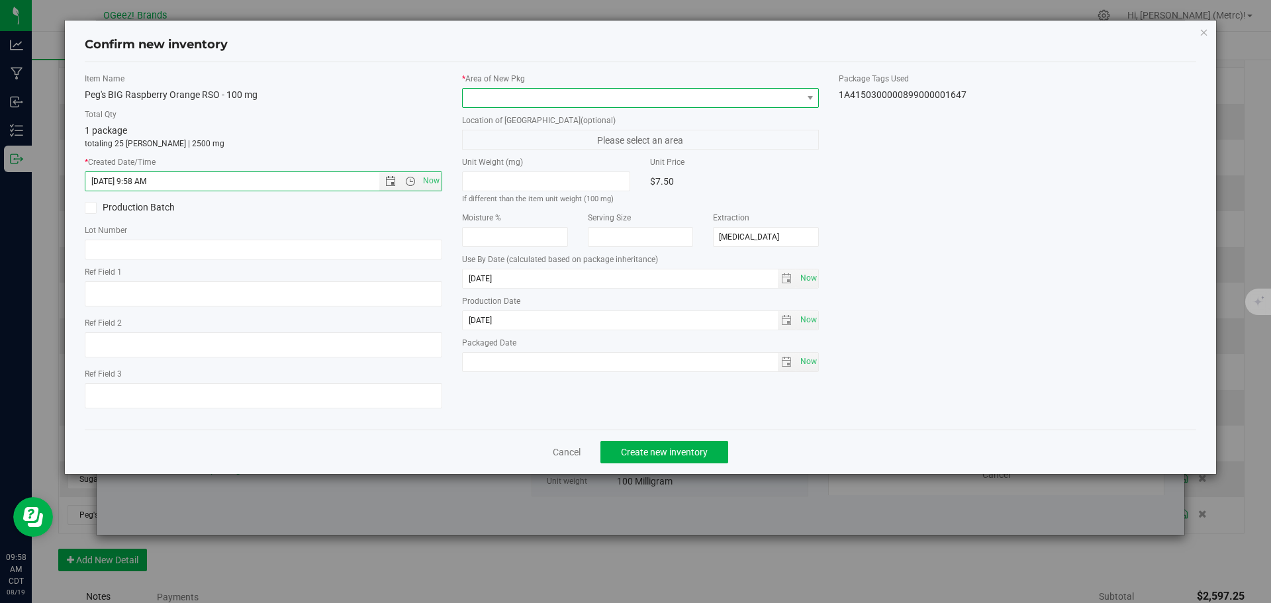
click at [519, 105] on span at bounding box center [640, 98] width 357 height 20
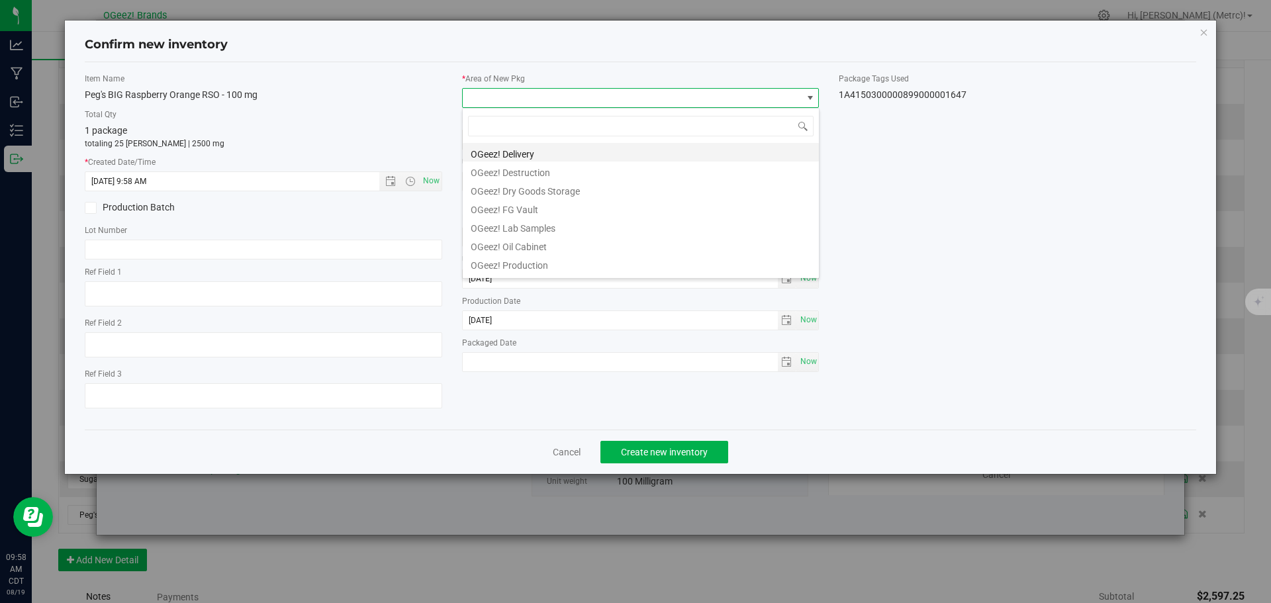
click at [530, 152] on li "OGeez! Delivery" at bounding box center [641, 152] width 356 height 19
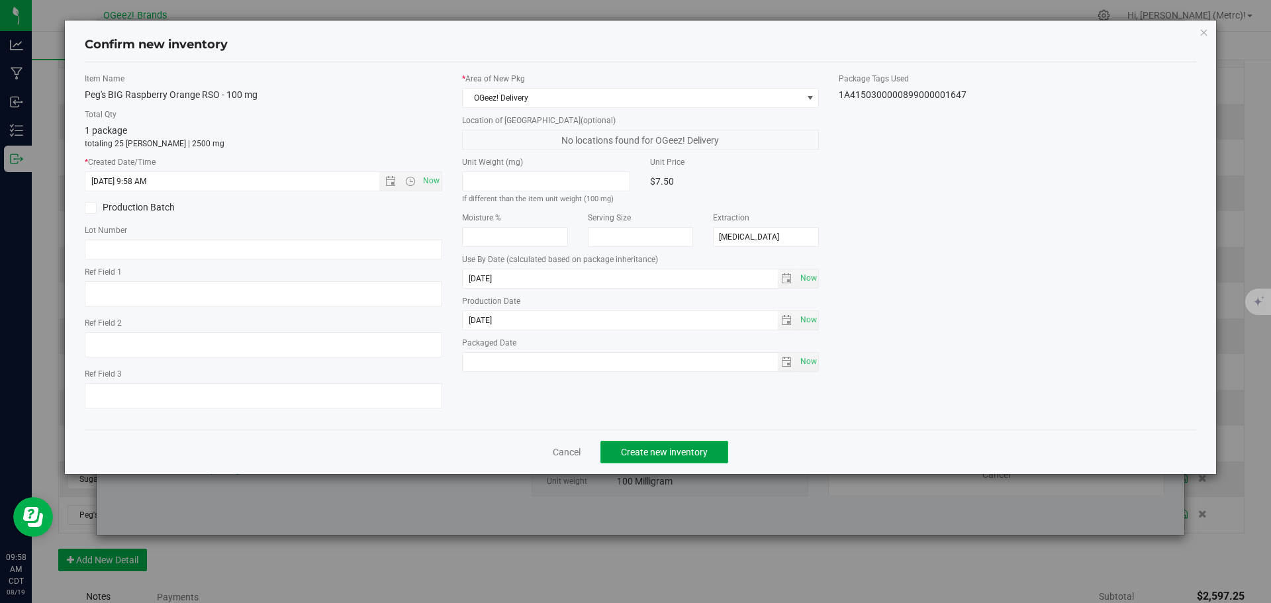
click at [664, 449] on span "Create new inventory" at bounding box center [664, 452] width 87 height 11
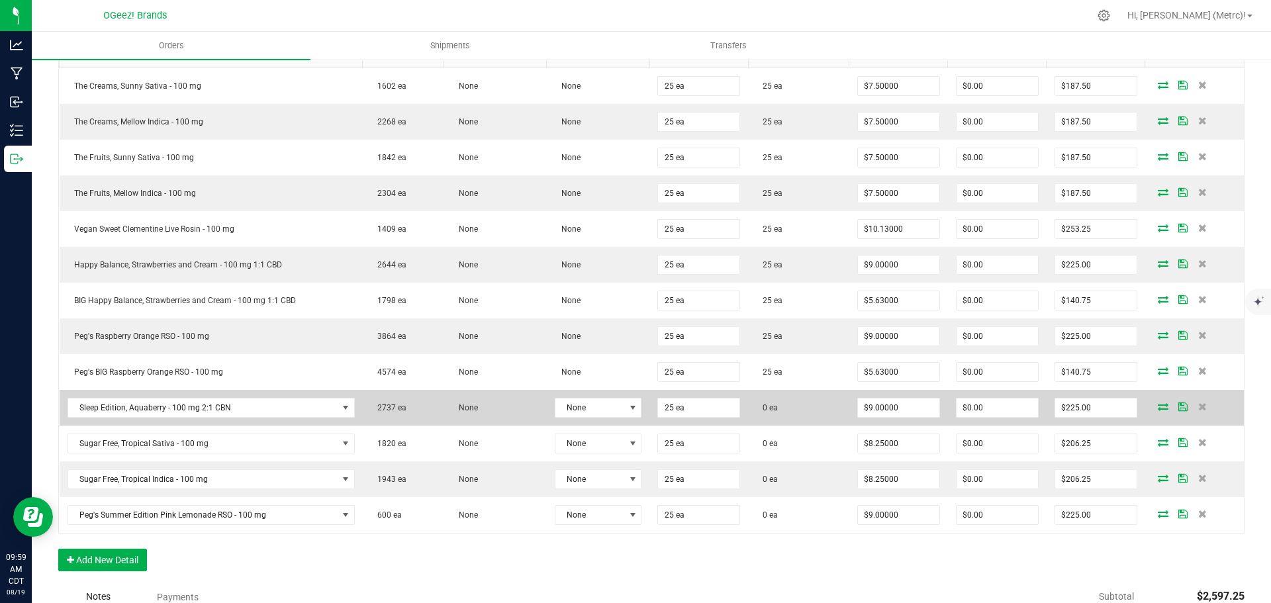
click at [1158, 404] on icon at bounding box center [1163, 406] width 11 height 8
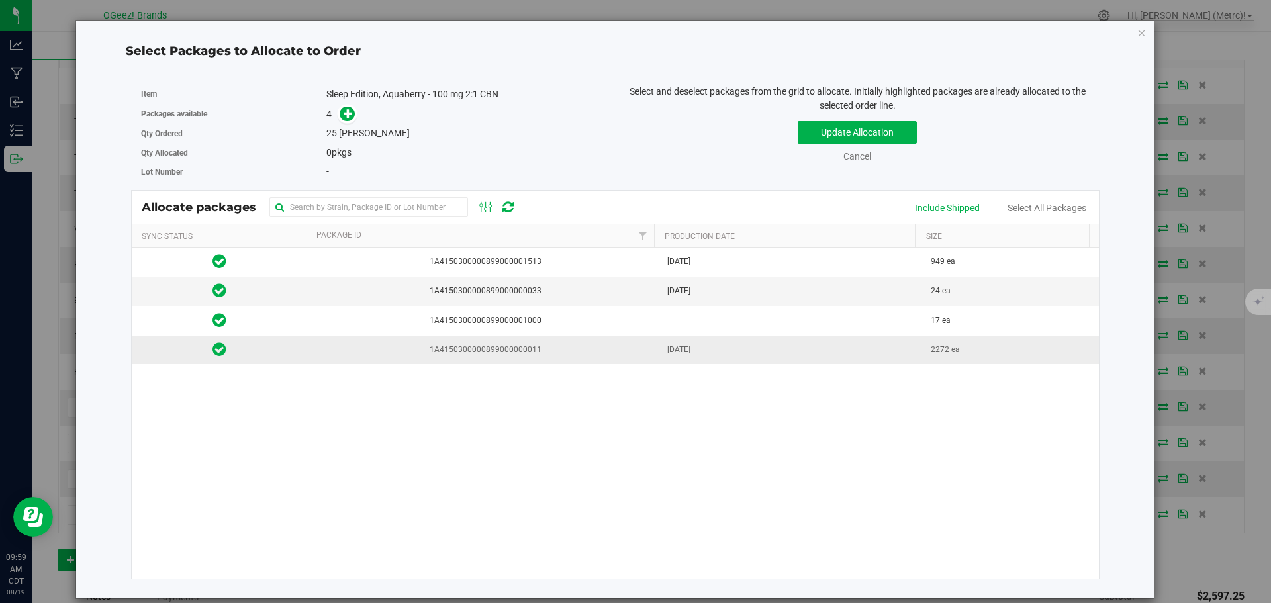
click at [522, 356] on td "1A4150300000899000000011" at bounding box center [483, 350] width 352 height 28
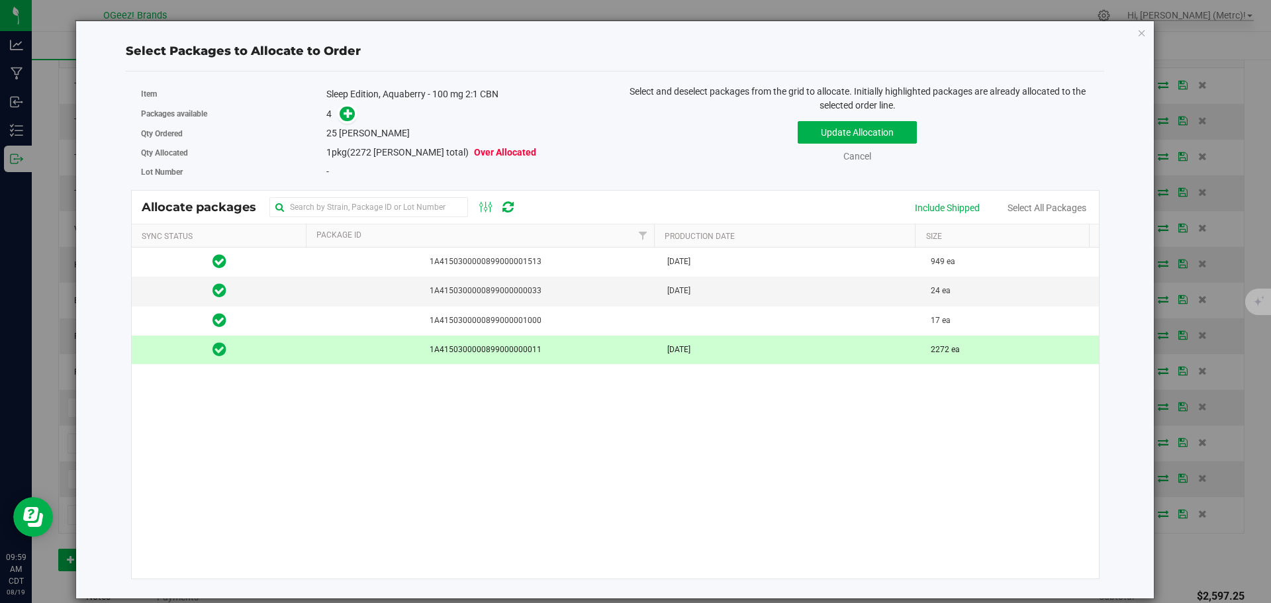
click at [362, 109] on div "4" at bounding box center [465, 114] width 279 height 15
click at [354, 111] on span at bounding box center [347, 114] width 15 height 15
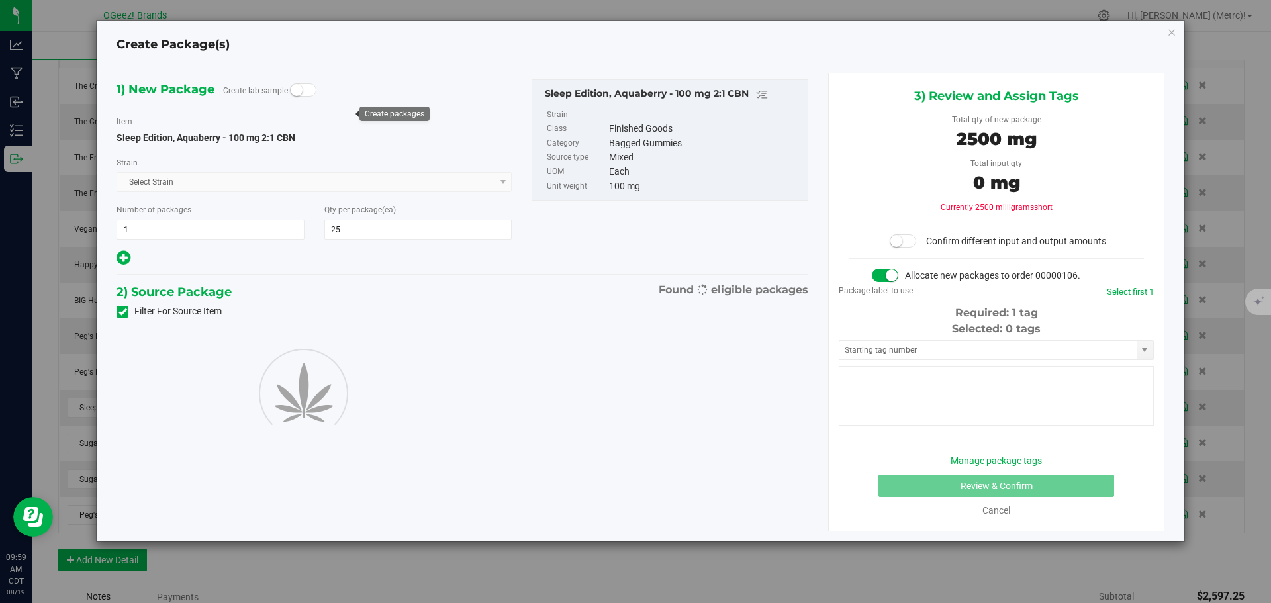
type input "25"
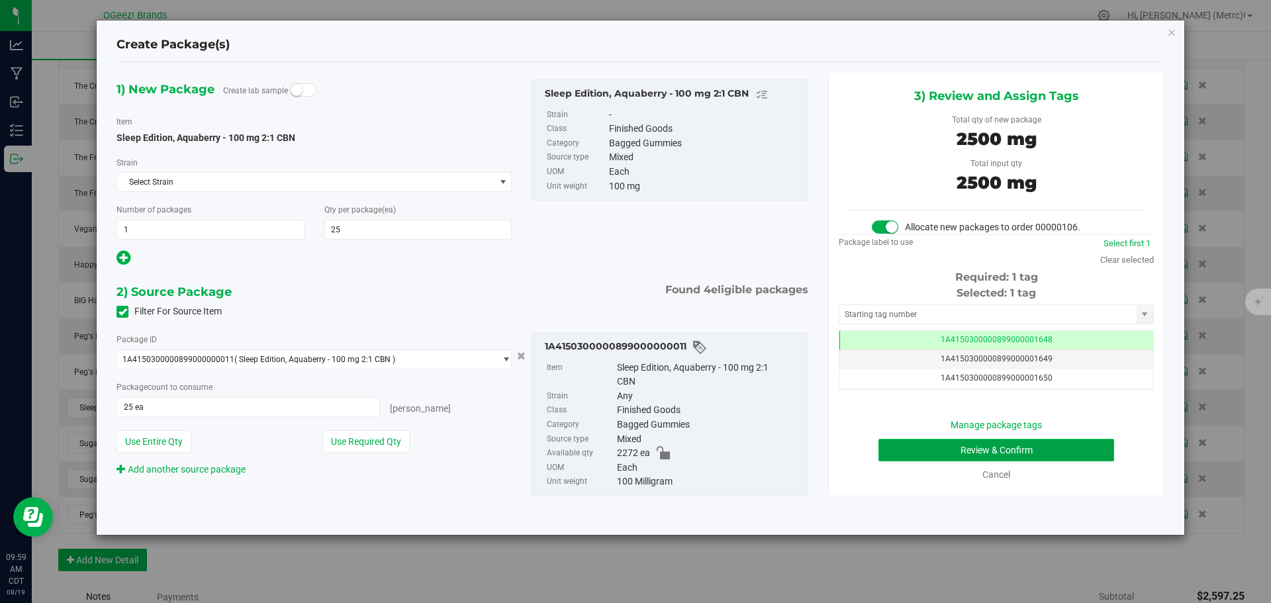
click at [1042, 451] on button "Review & Confirm" at bounding box center [996, 450] width 236 height 23
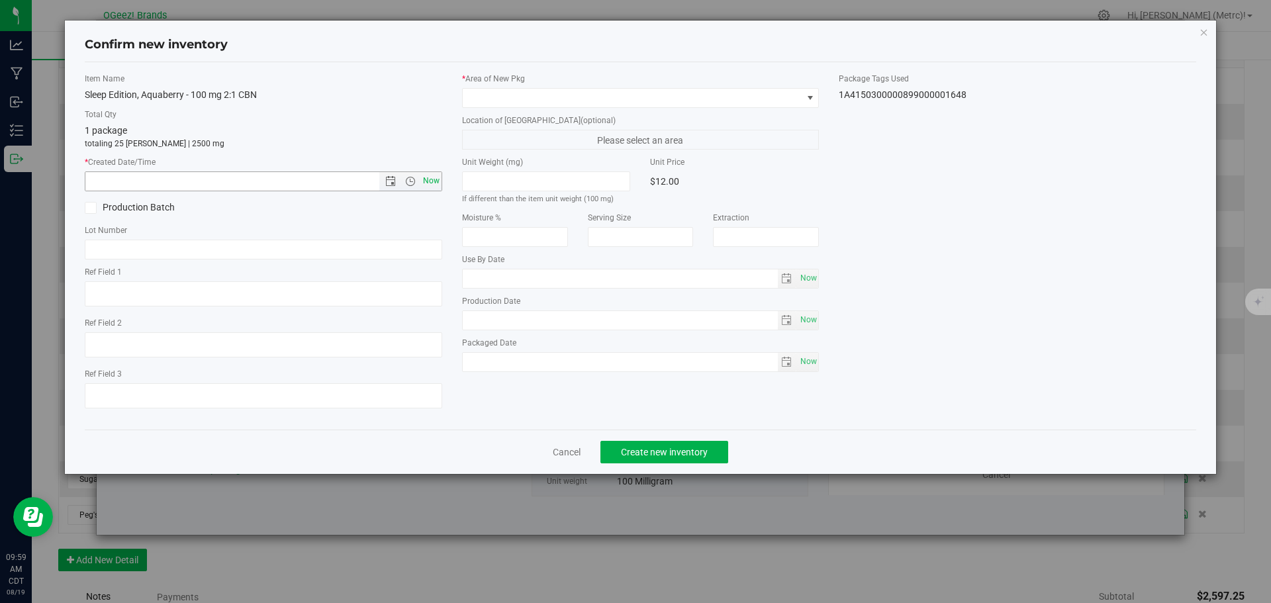
click at [439, 179] on span "Now" at bounding box center [431, 180] width 23 height 19
type input "[DATE] 9:59 AM"
type input "[DATE]"
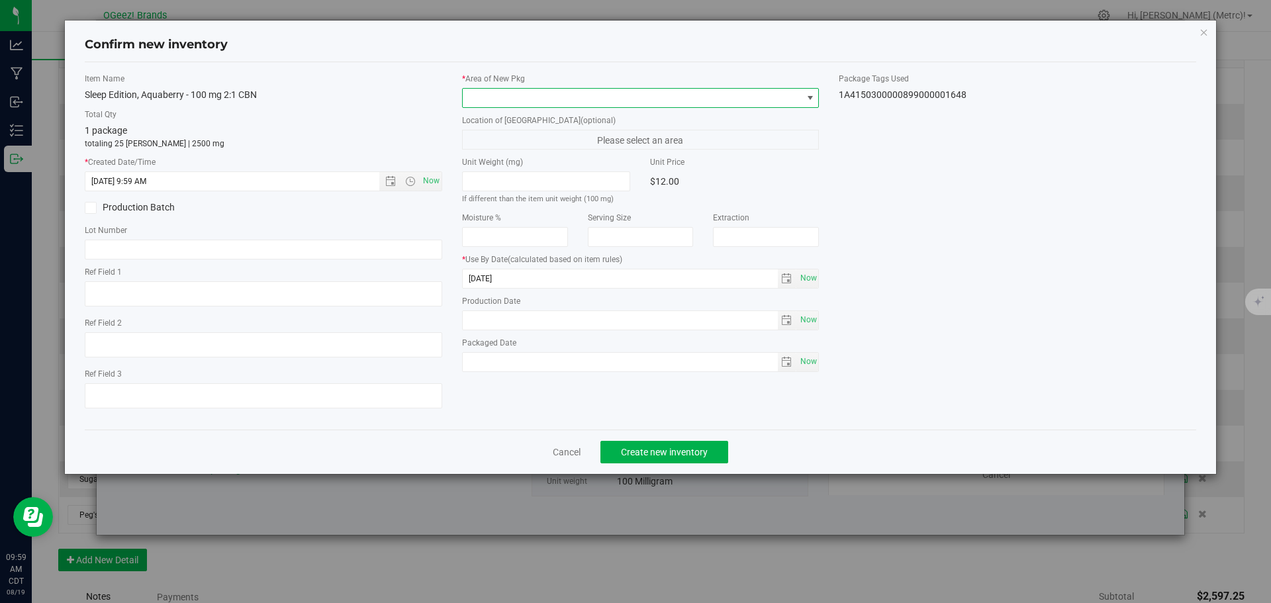
click at [502, 95] on span at bounding box center [633, 98] width 340 height 19
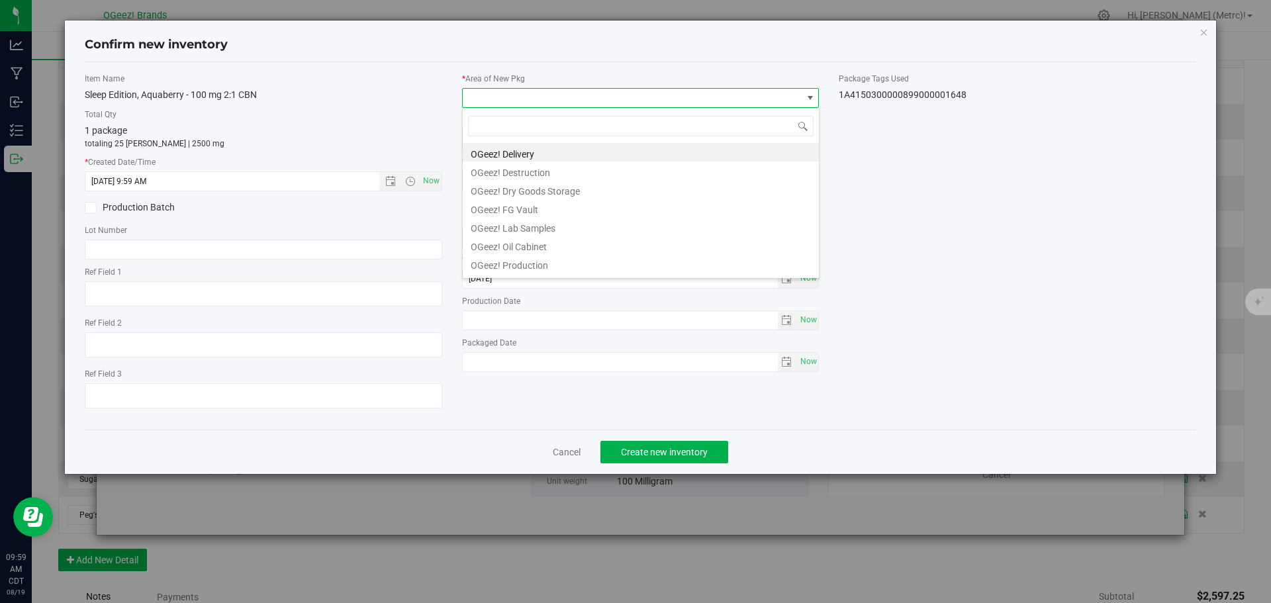
drag, startPoint x: 504, startPoint y: 150, endPoint x: 511, endPoint y: 148, distance: 7.5
click at [511, 148] on li "OGeez! Delivery" at bounding box center [641, 152] width 356 height 19
type input "[MEDICAL_DATA]"
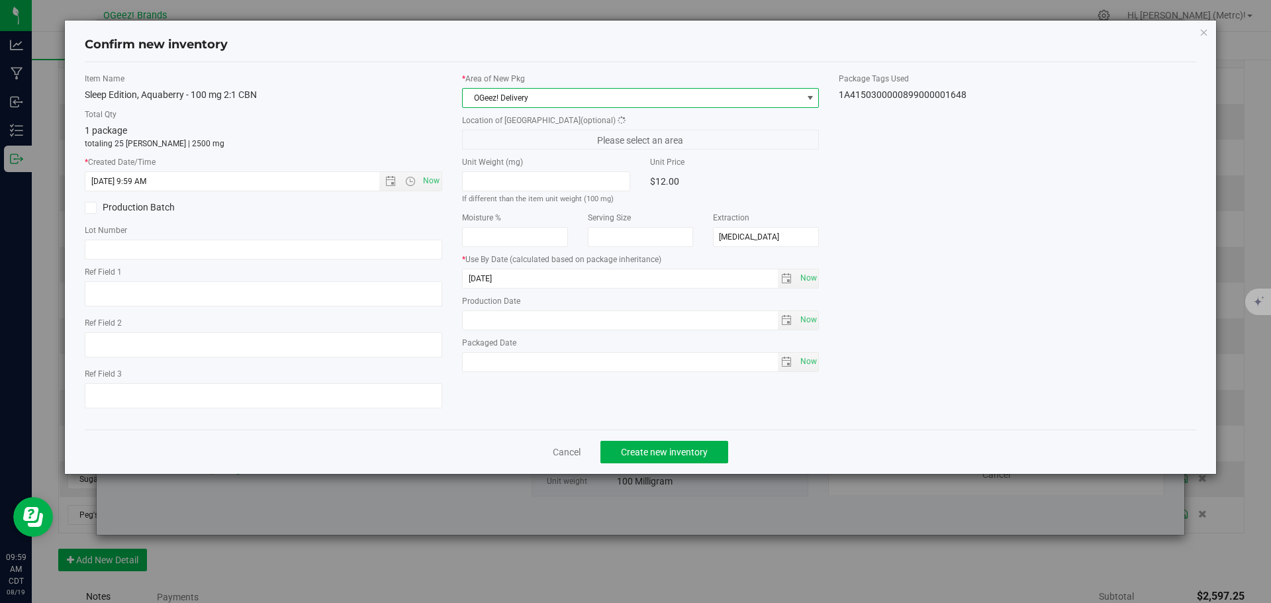
type input "[DATE]"
click at [649, 447] on span "Create new inventory" at bounding box center [664, 452] width 87 height 11
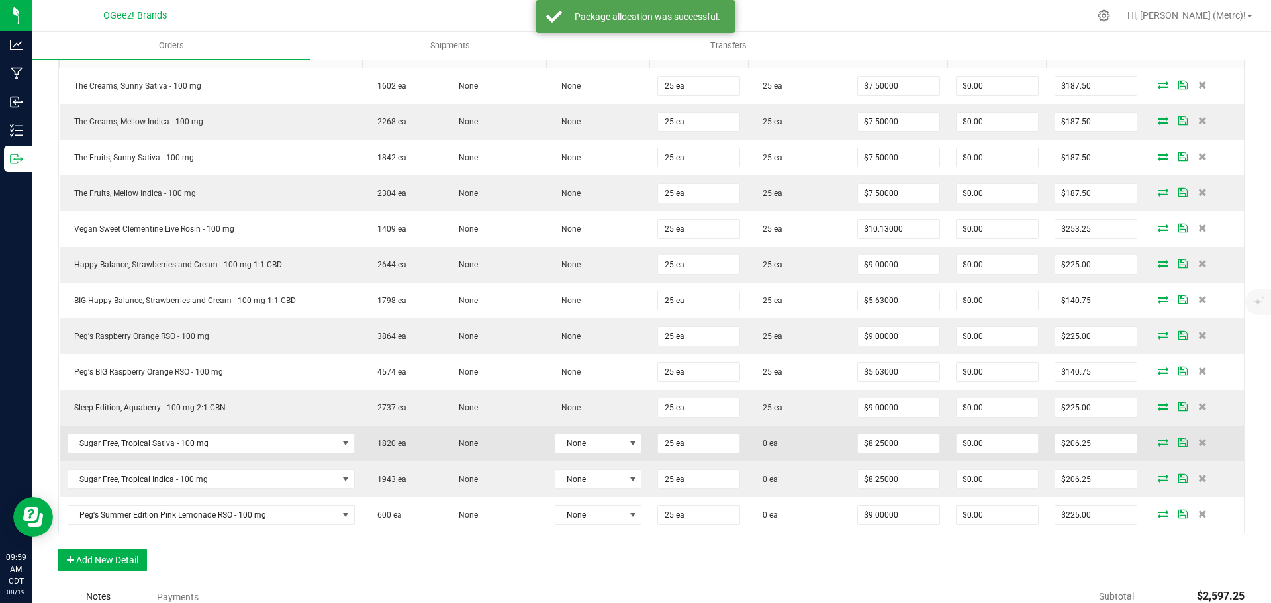
click at [1158, 443] on icon at bounding box center [1163, 442] width 11 height 8
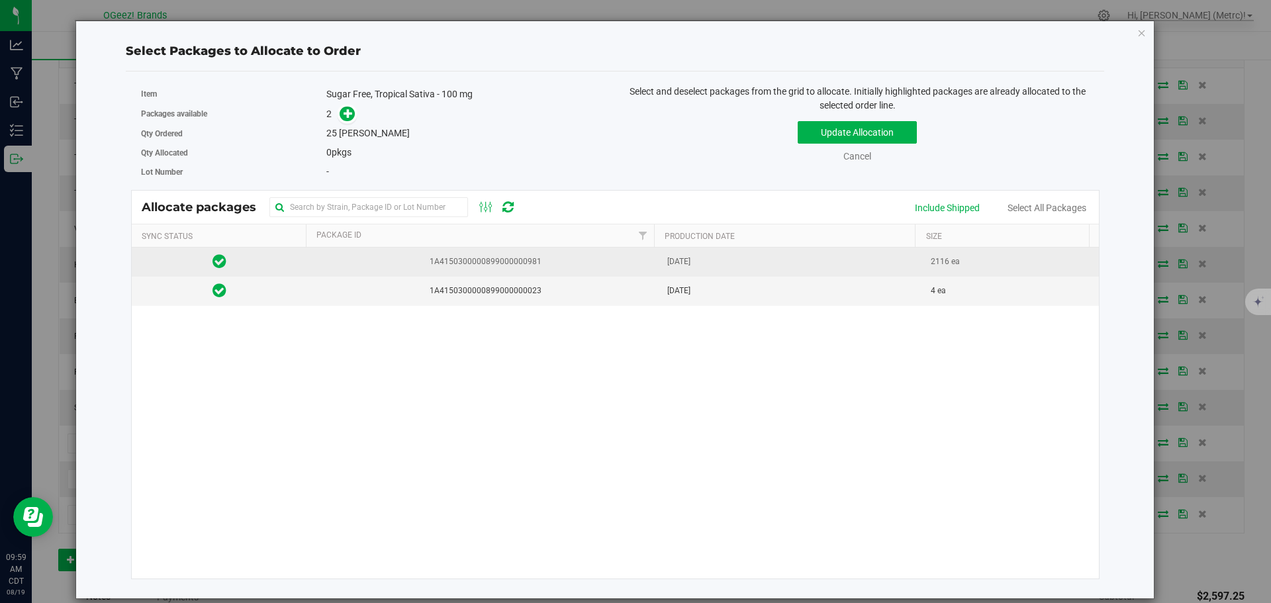
click at [504, 255] on td "1A4150300000899000000981" at bounding box center [483, 262] width 352 height 29
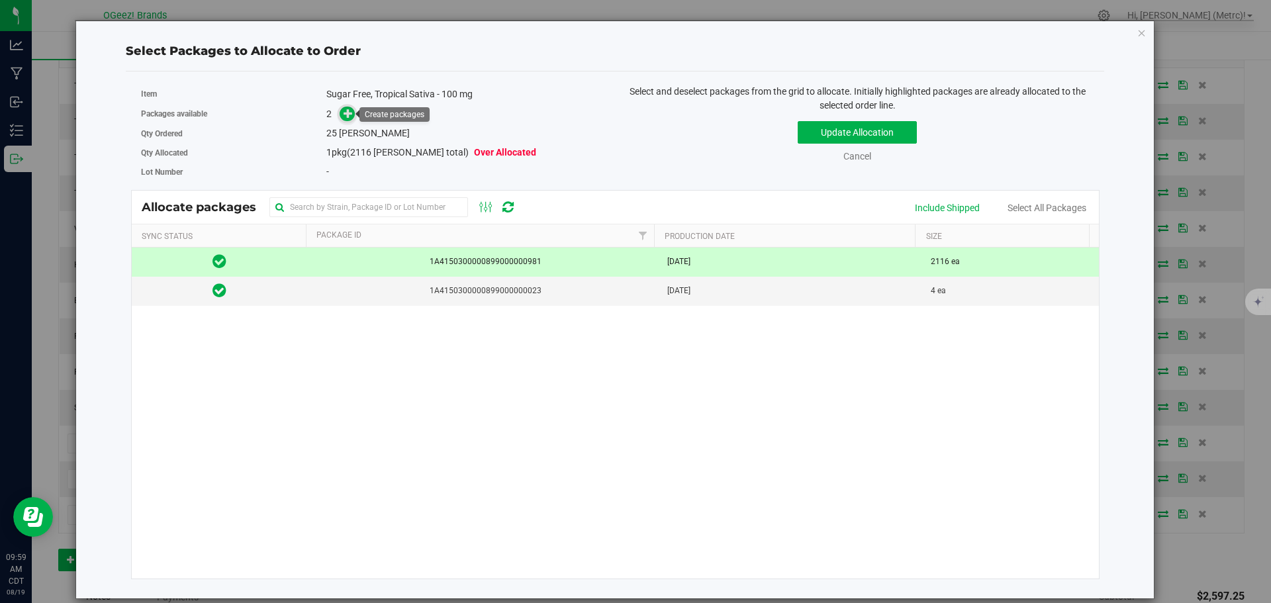
click at [345, 112] on icon at bounding box center [347, 113] width 9 height 9
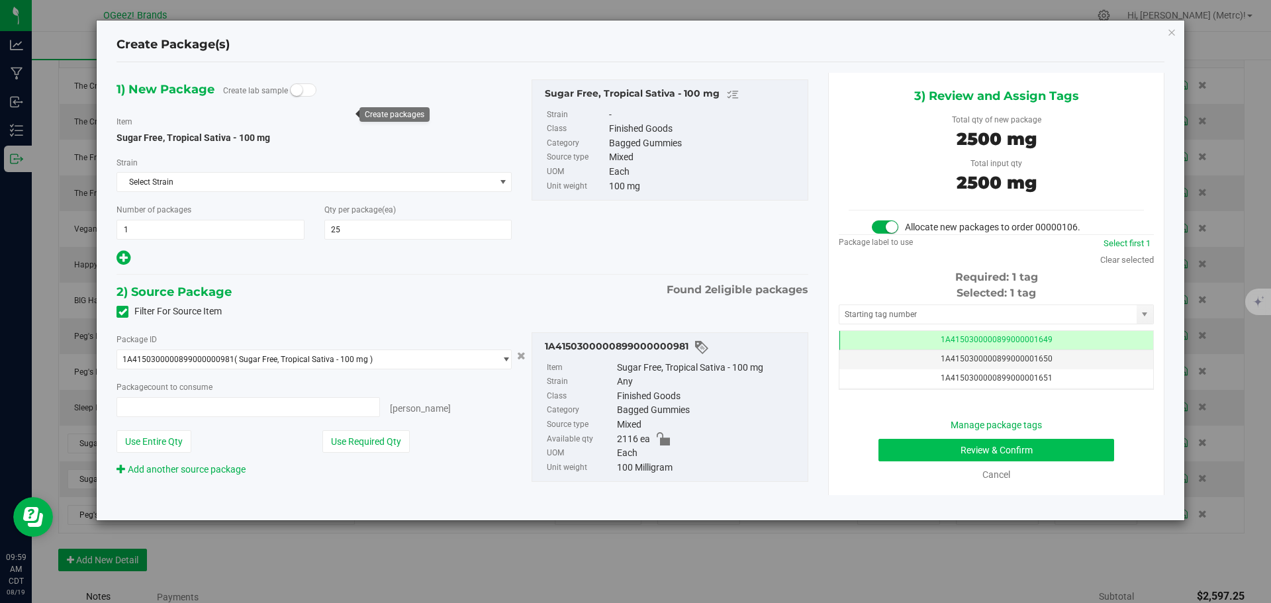
type input "25 ea"
click at [1047, 442] on button "Review & Confirm" at bounding box center [996, 450] width 236 height 23
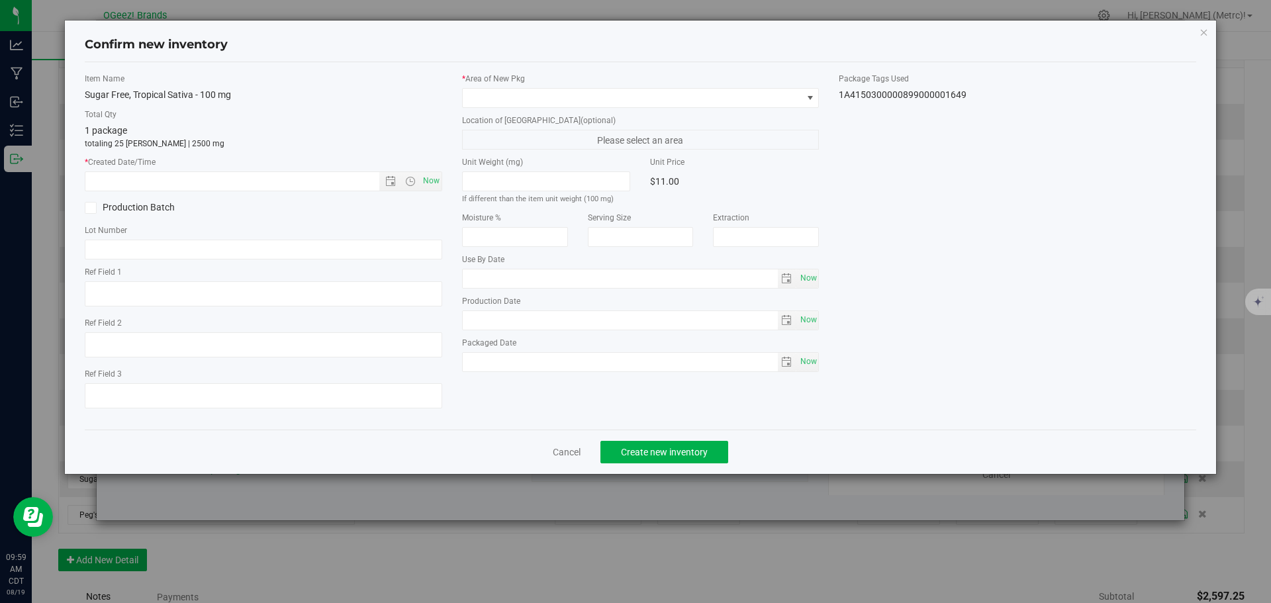
type input "[MEDICAL_DATA]"
type input "[DATE]"
click at [431, 183] on span "Now" at bounding box center [431, 180] width 23 height 19
type input "[DATE] 9:59 AM"
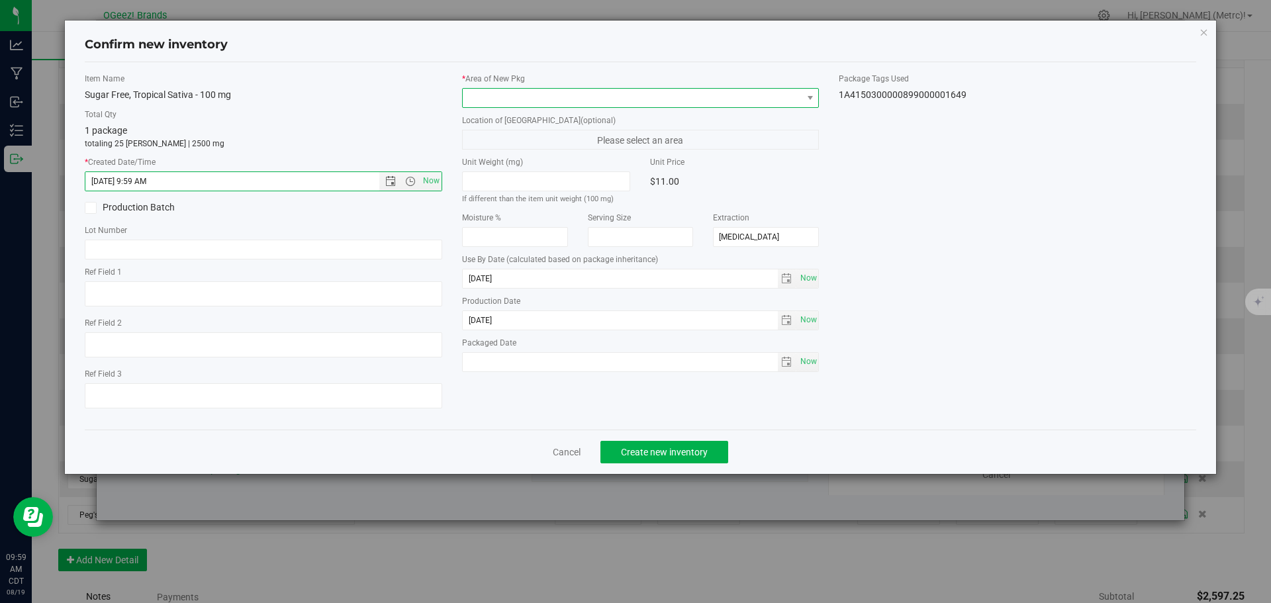
click at [497, 101] on span at bounding box center [633, 98] width 340 height 19
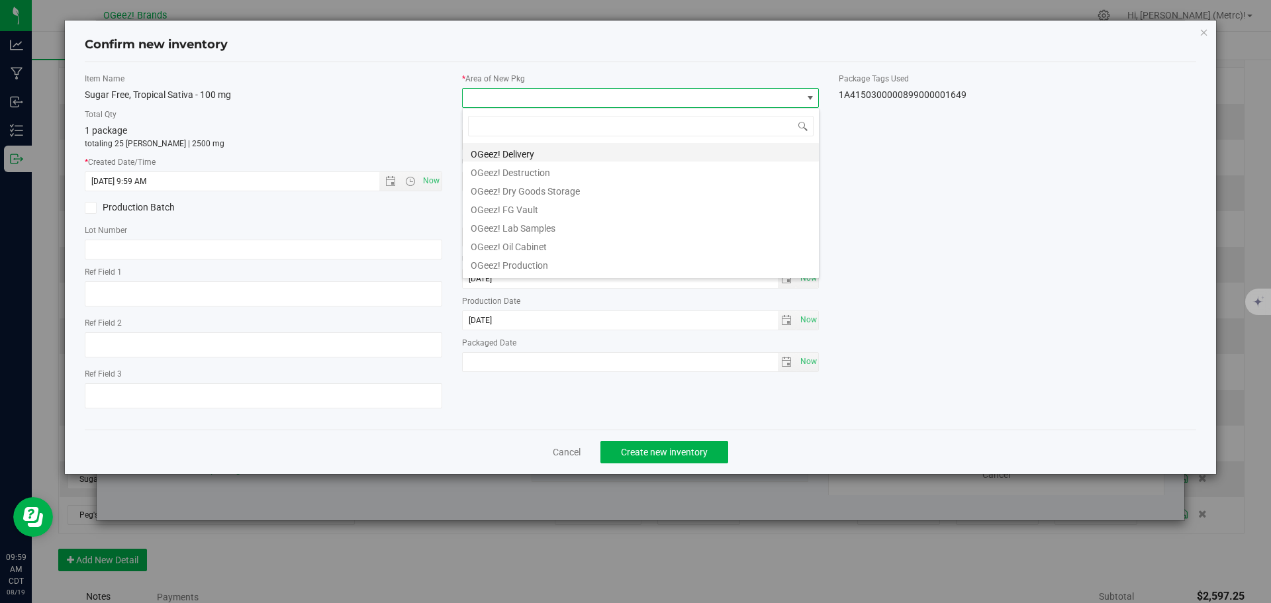
click at [523, 150] on li "OGeez! Delivery" at bounding box center [641, 152] width 356 height 19
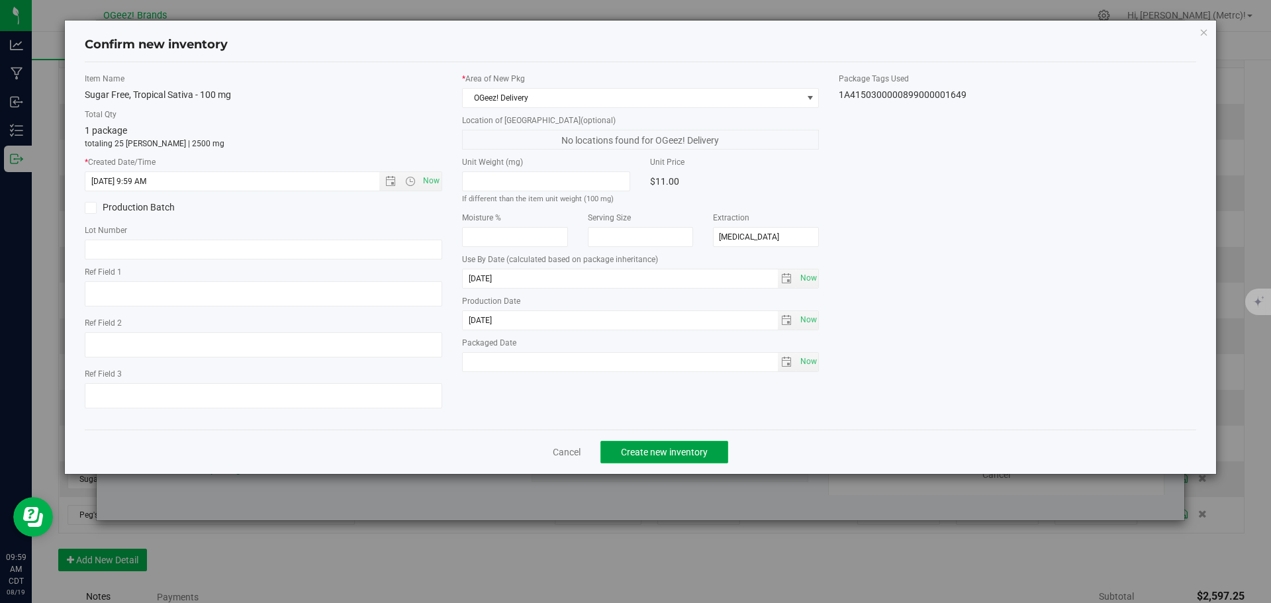
click at [639, 454] on span "Create new inventory" at bounding box center [664, 452] width 87 height 11
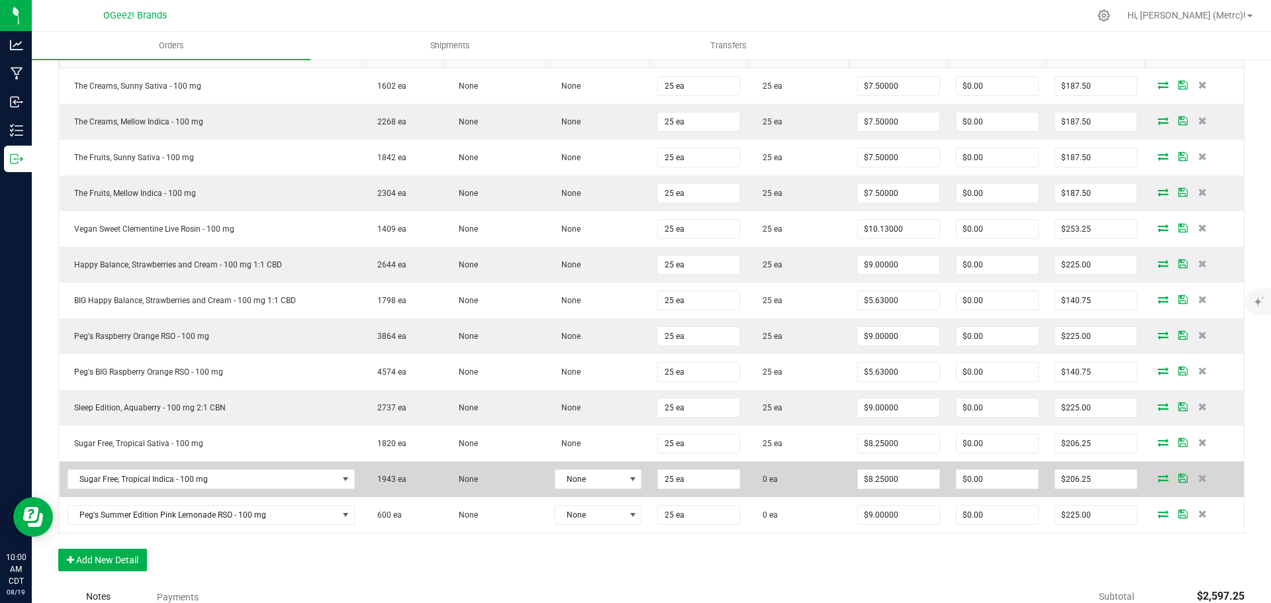
click at [1158, 475] on icon at bounding box center [1163, 478] width 11 height 8
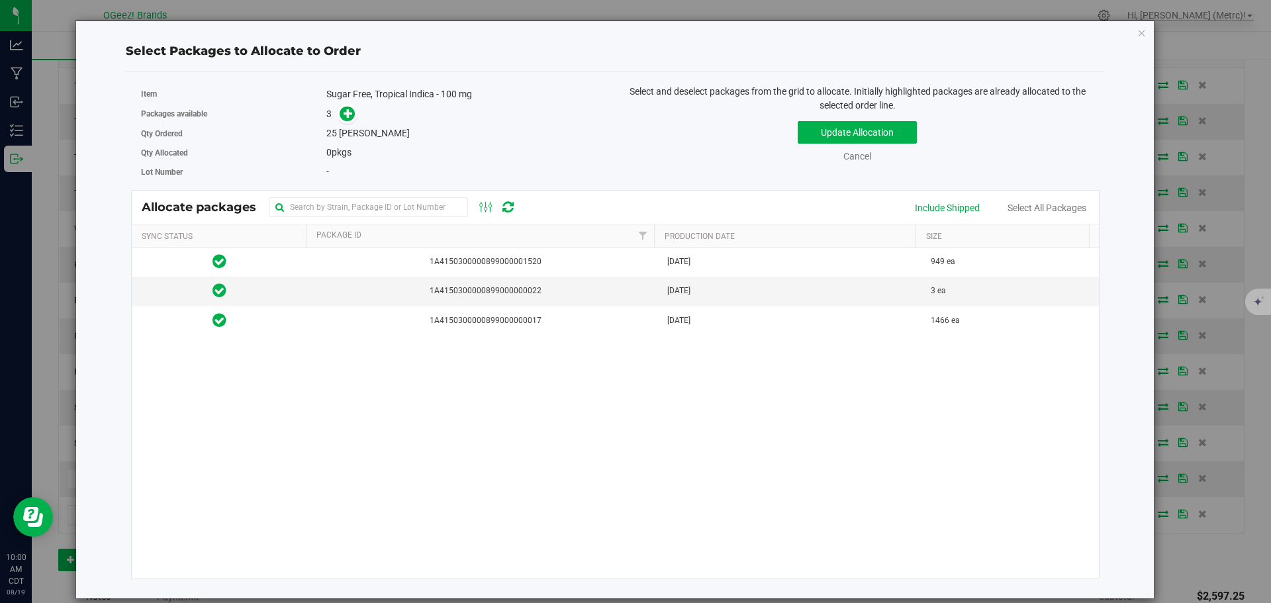
drag, startPoint x: 838, startPoint y: 486, endPoint x: 367, endPoint y: 56, distance: 637.1
click at [367, 56] on div "Select Packages to Allocate to Order" at bounding box center [615, 51] width 978 height 18
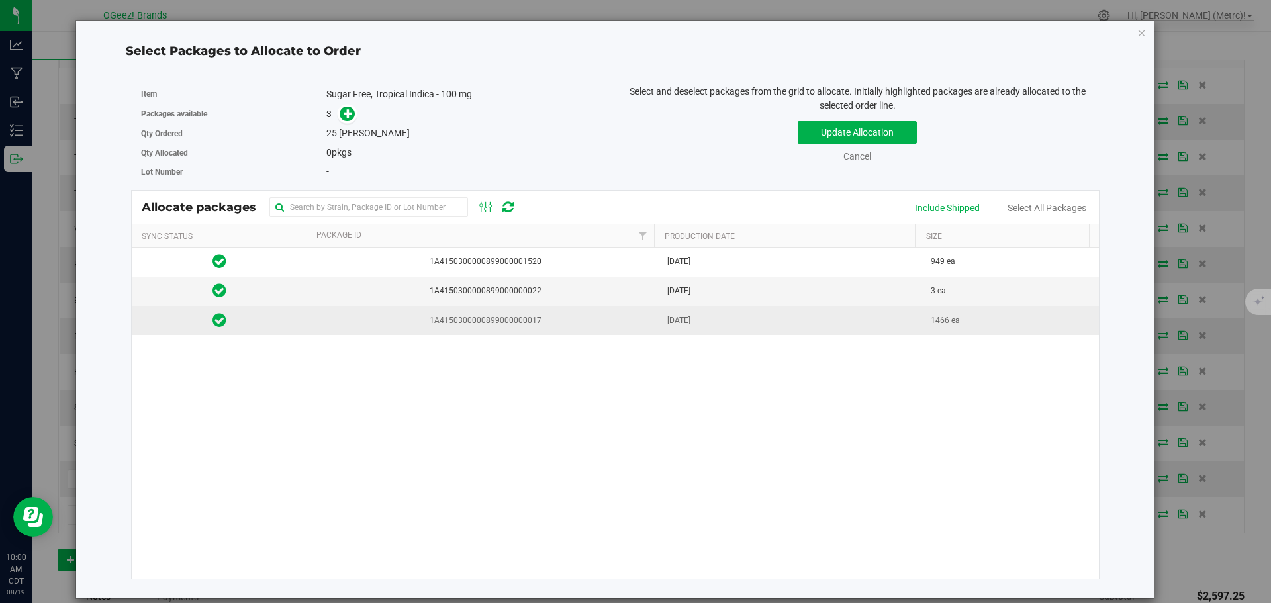
click at [234, 312] on td at bounding box center [220, 320] width 176 height 28
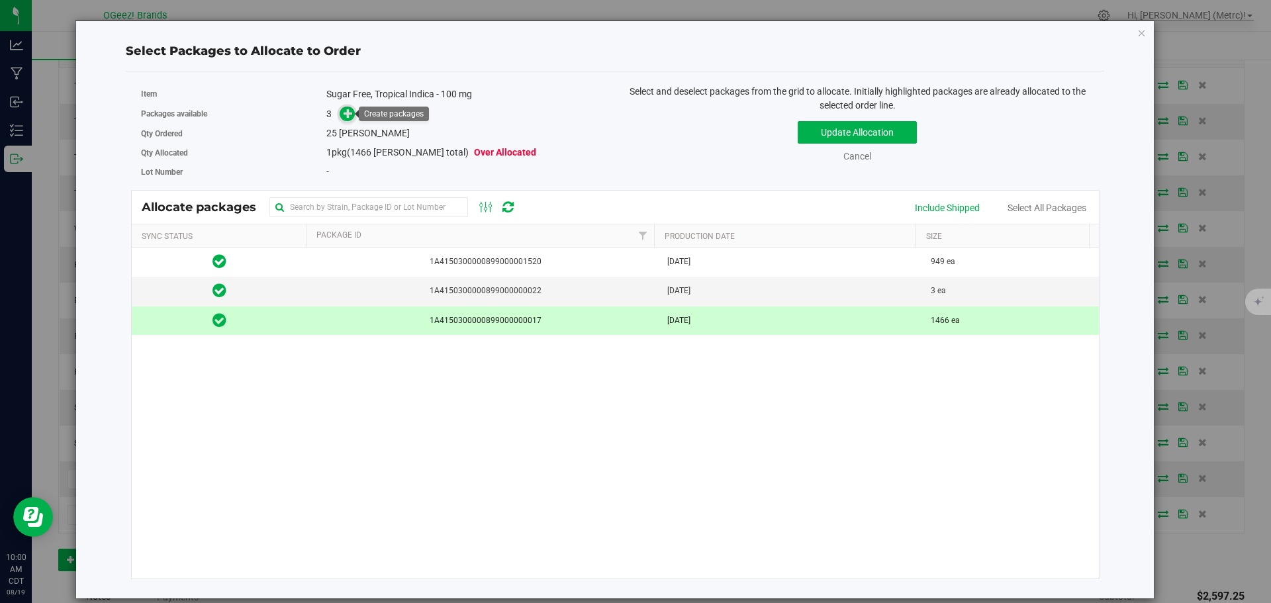
click at [345, 111] on icon at bounding box center [347, 113] width 9 height 9
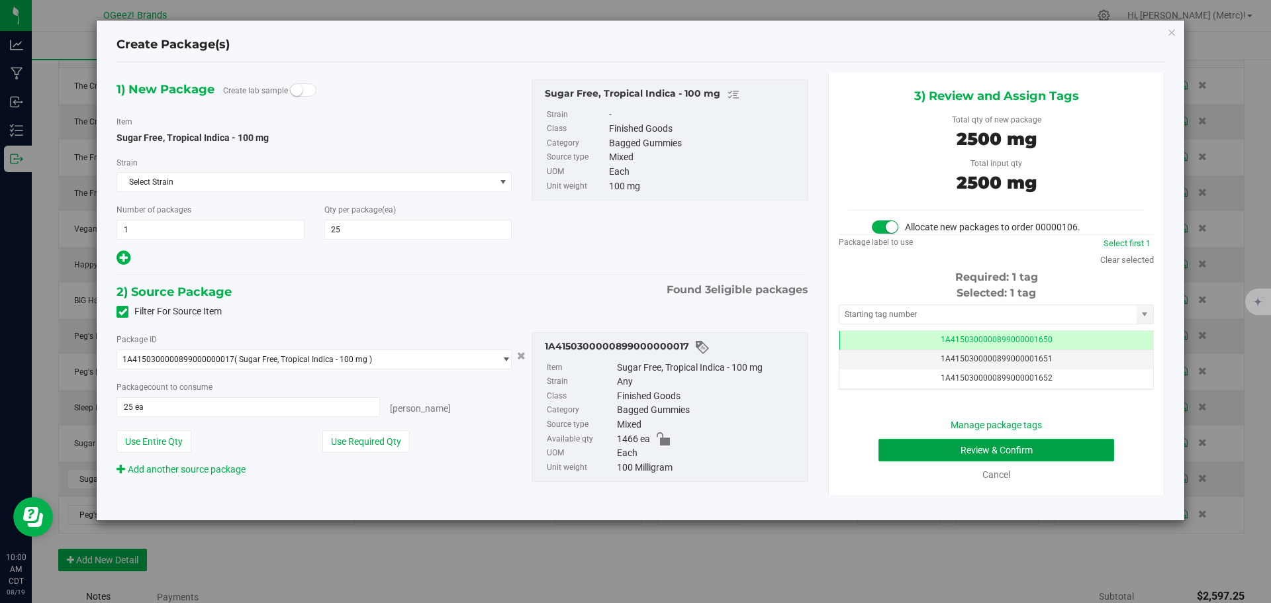
click at [980, 448] on button "Review & Confirm" at bounding box center [996, 450] width 236 height 23
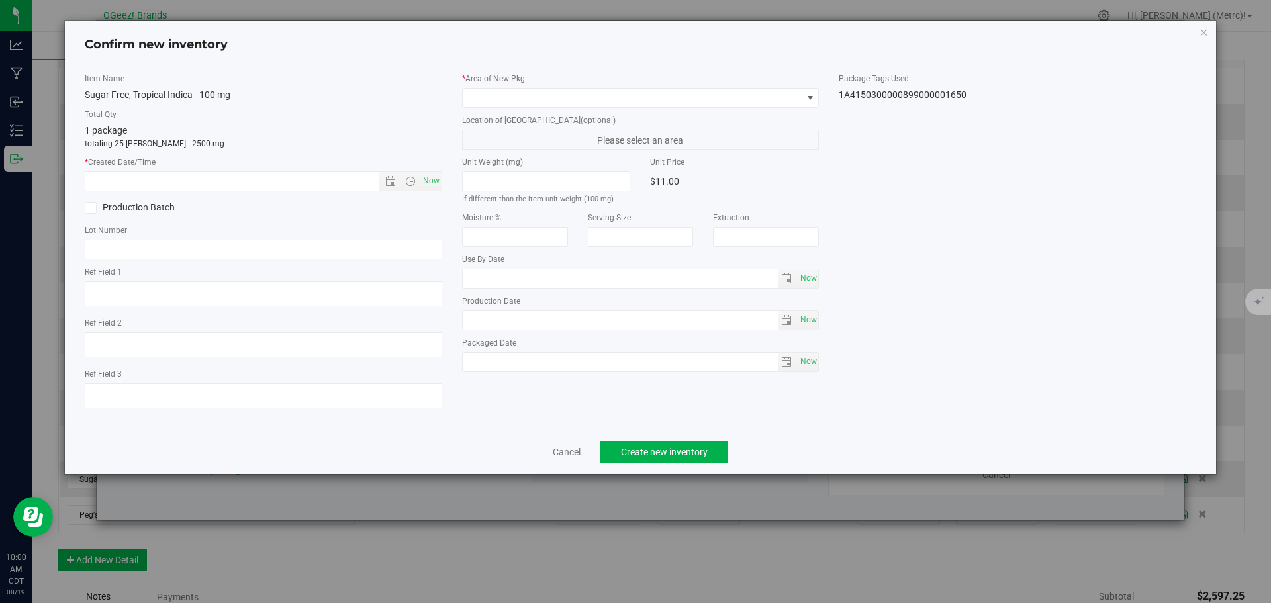
type input "[MEDICAL_DATA]"
type input "[DATE]"
click at [426, 183] on span "Now" at bounding box center [431, 180] width 23 height 19
type input "[DATE] 10:00 AM"
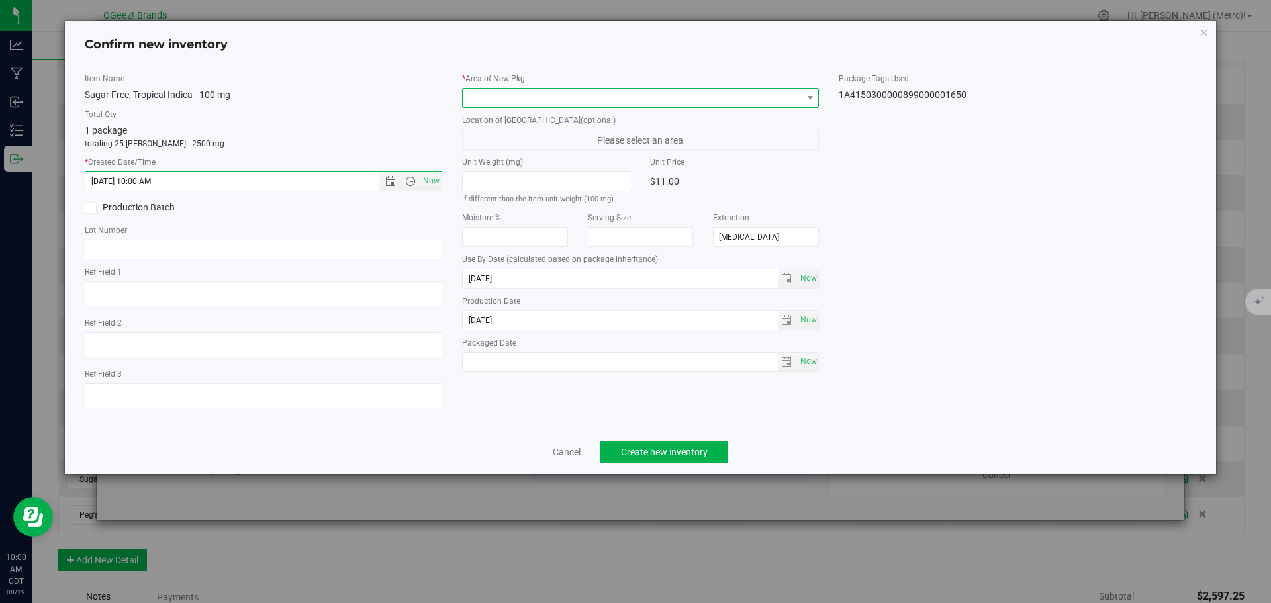
click at [533, 88] on span at bounding box center [640, 98] width 357 height 20
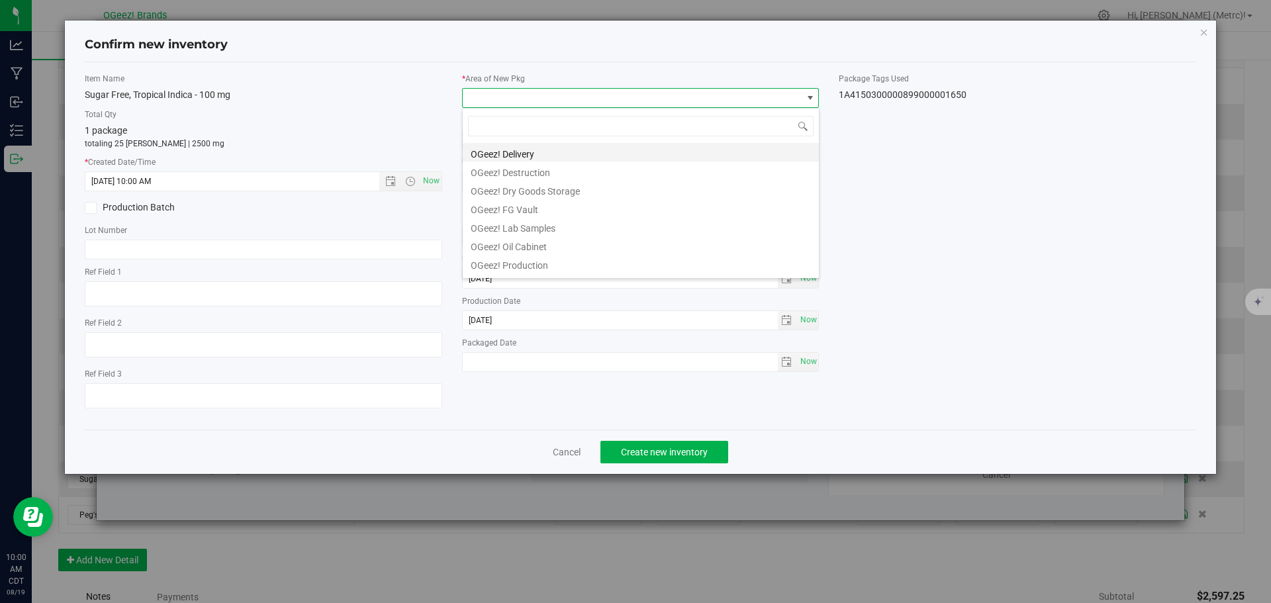
click at [519, 148] on li "OGeez! Delivery" at bounding box center [641, 152] width 356 height 19
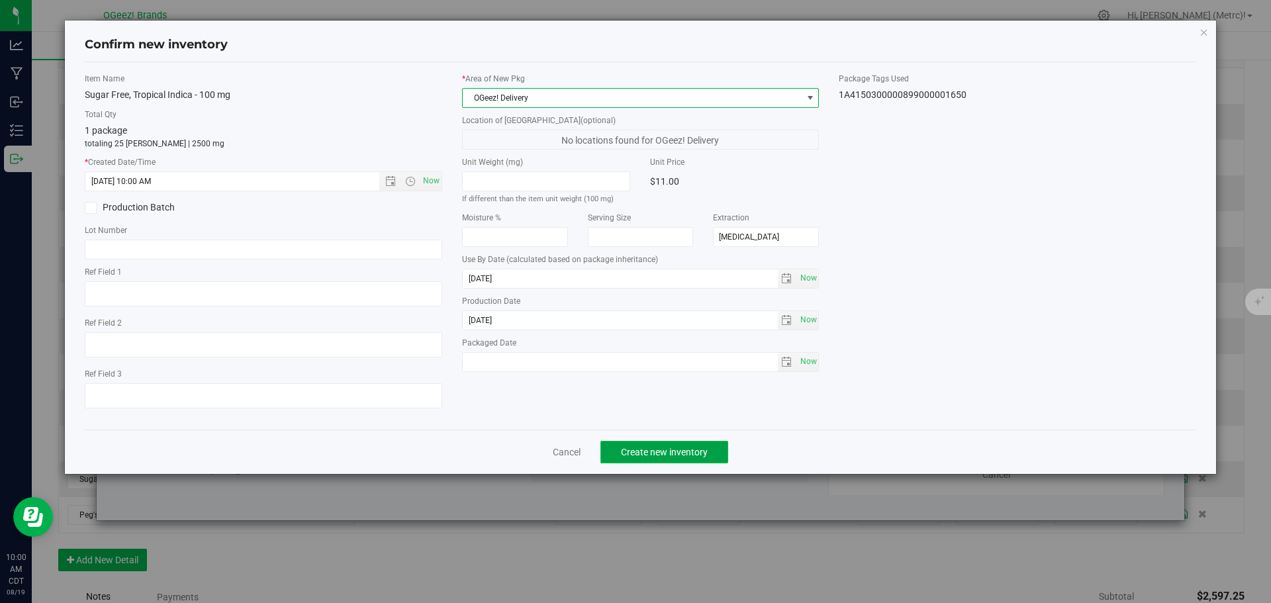
click at [633, 453] on span "Create new inventory" at bounding box center [664, 452] width 87 height 11
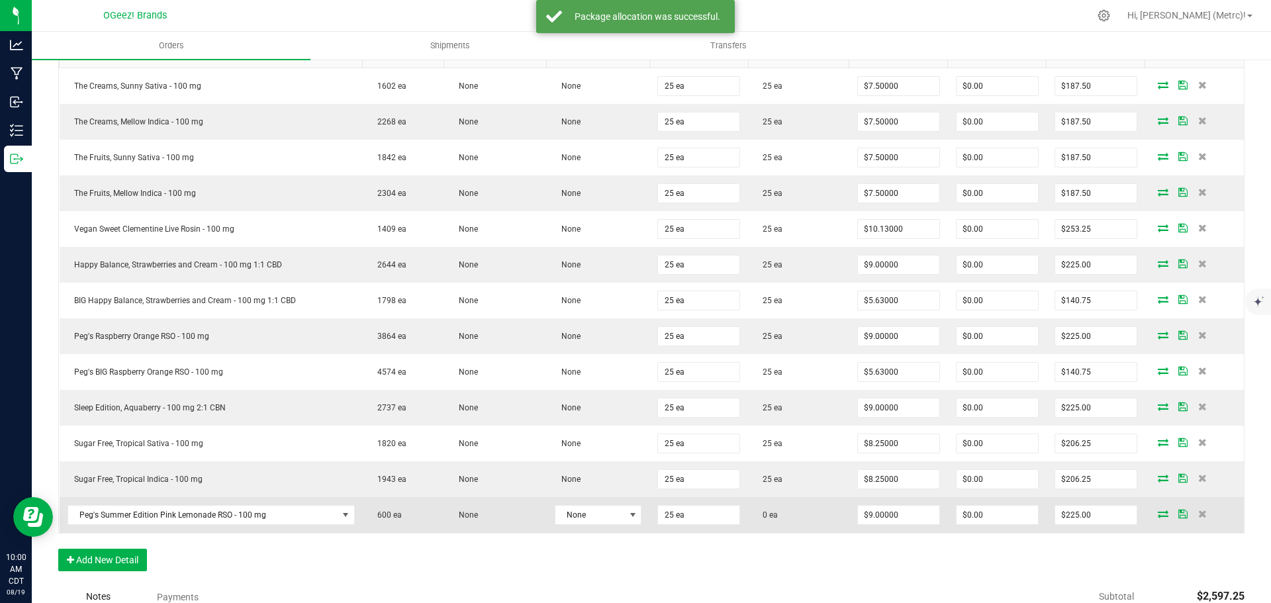
click at [1158, 512] on icon at bounding box center [1163, 514] width 11 height 8
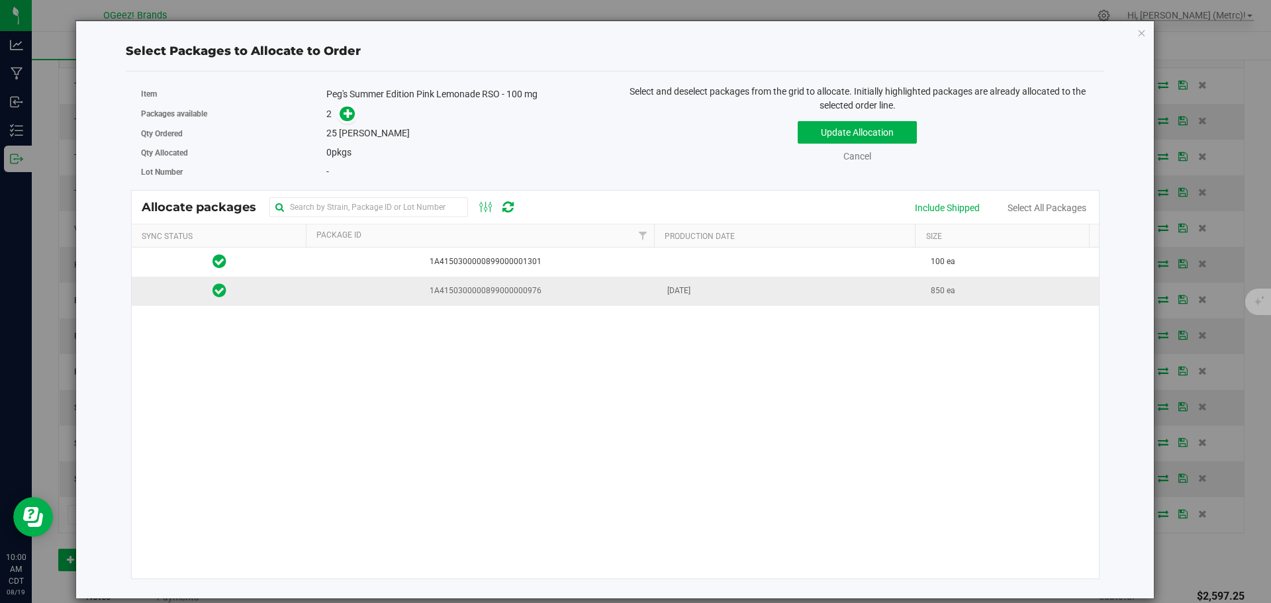
click at [424, 295] on span "1A4150300000899000000976" at bounding box center [483, 291] width 336 height 13
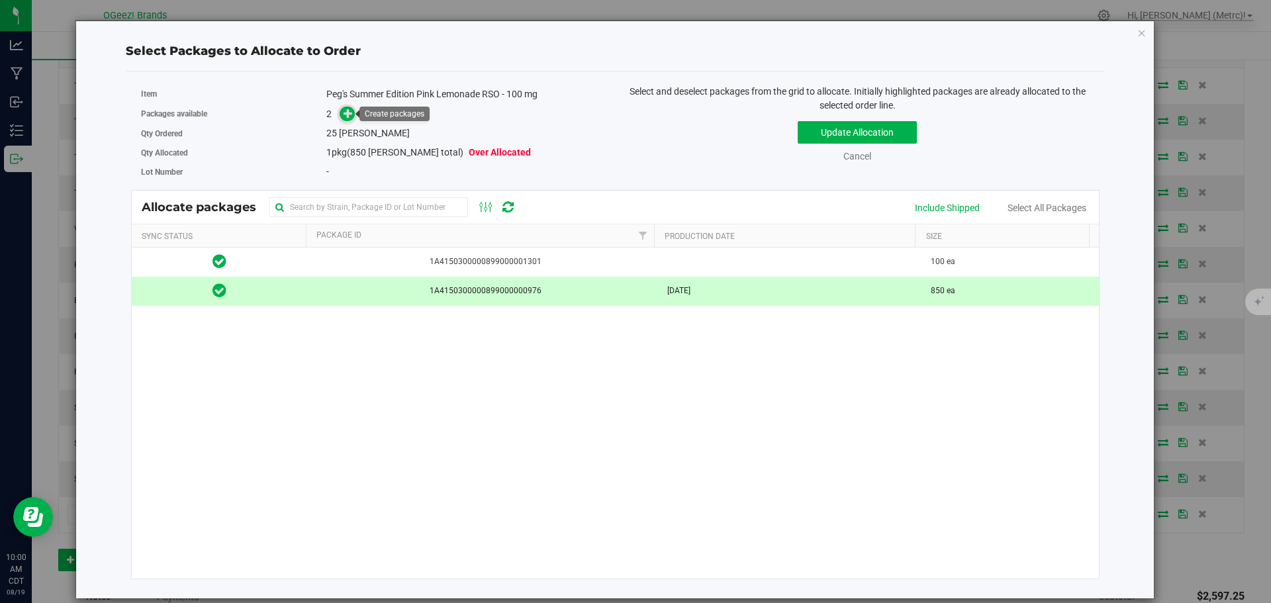
click at [351, 109] on icon at bounding box center [348, 113] width 10 height 10
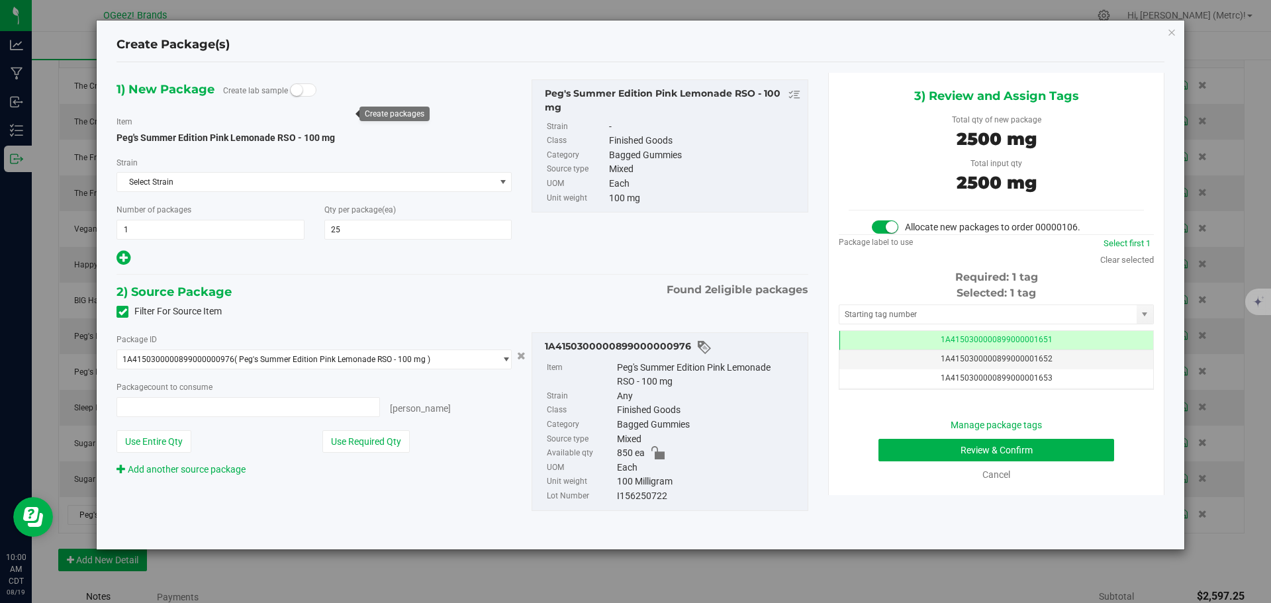
type input "25 ea"
drag, startPoint x: 341, startPoint y: 139, endPoint x: 947, endPoint y: 447, distance: 679.9
click at [947, 447] on button "Review & Confirm" at bounding box center [996, 450] width 236 height 23
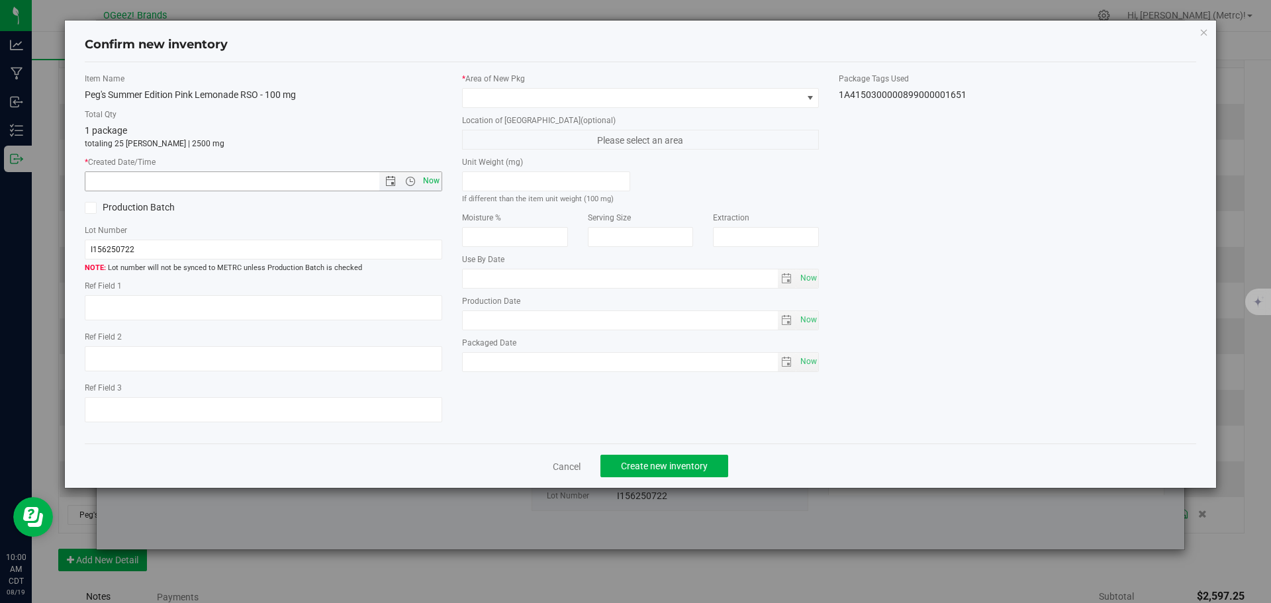
click at [430, 179] on span "Now" at bounding box center [431, 180] width 23 height 19
type input "[DATE] 10:00 AM"
type input "[DATE]"
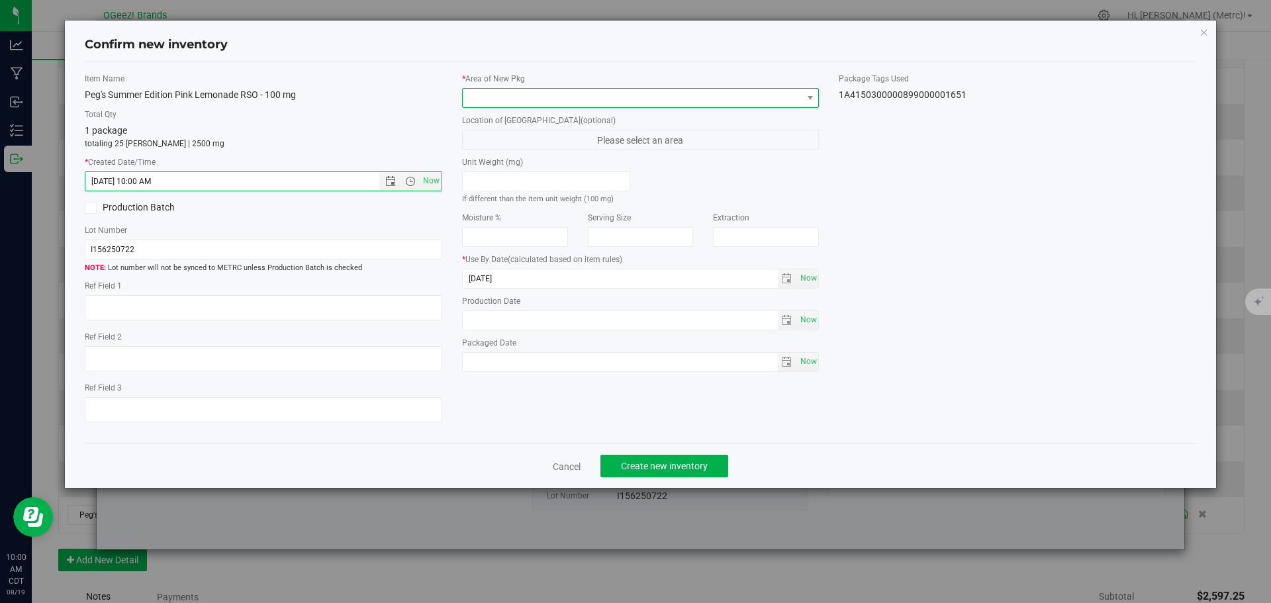
click at [574, 96] on span at bounding box center [633, 98] width 340 height 19
type input "[MEDICAL_DATA]"
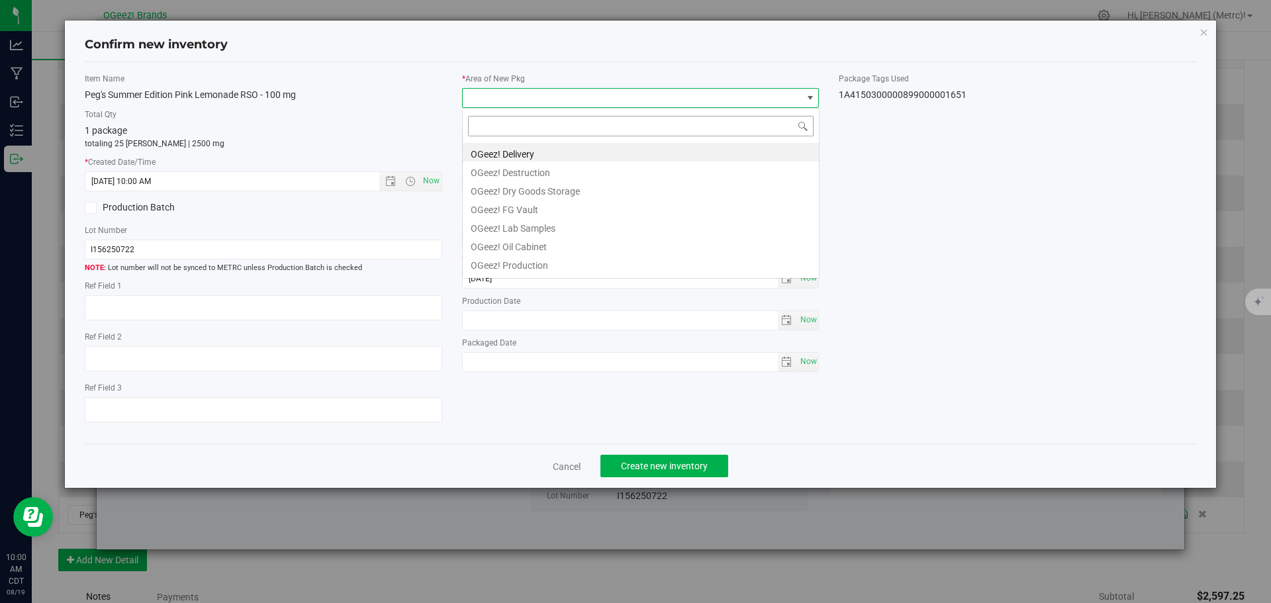
type input "[DATE]"
click at [567, 154] on li "OGeez! Delivery" at bounding box center [641, 152] width 356 height 19
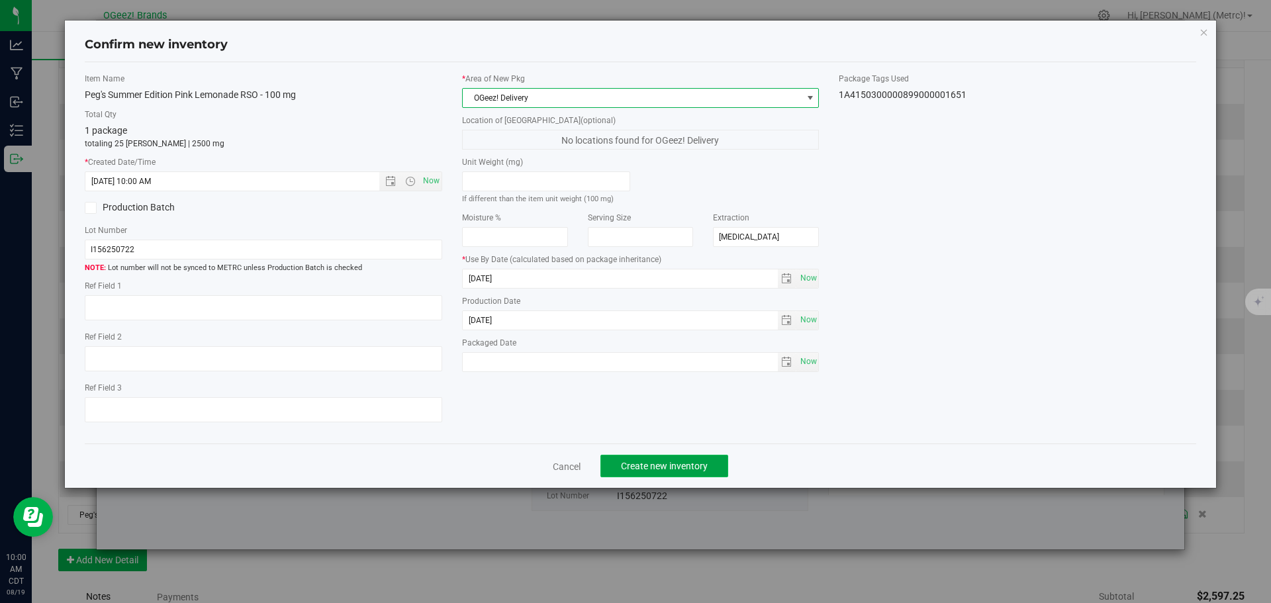
click at [686, 469] on span "Create new inventory" at bounding box center [664, 466] width 87 height 11
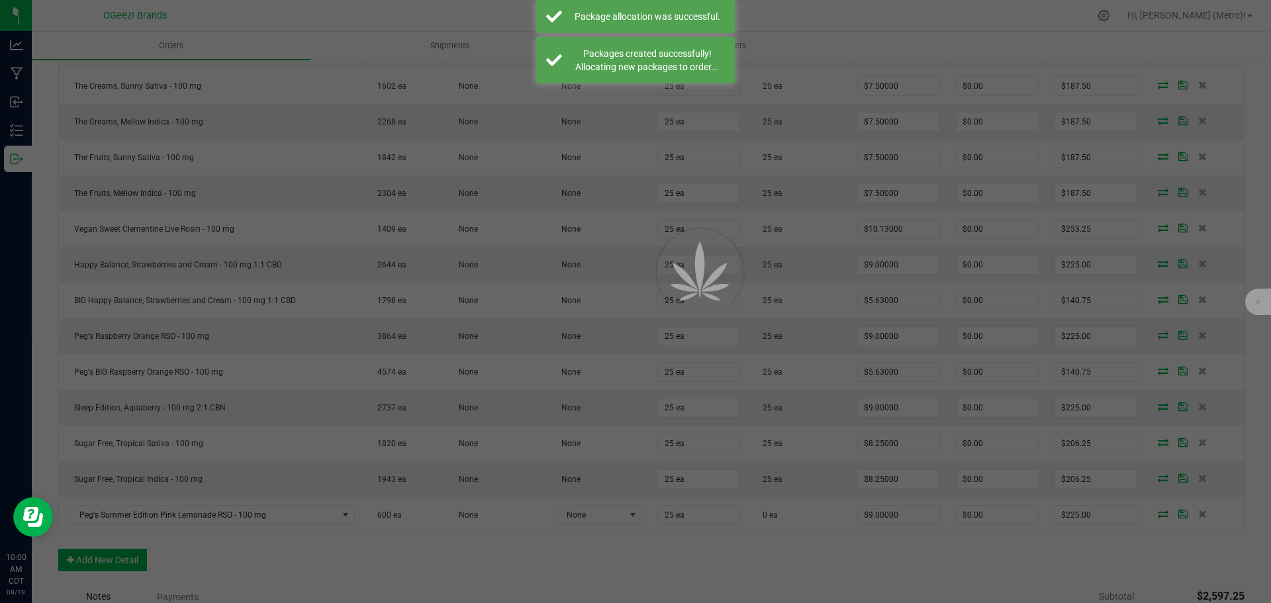
drag, startPoint x: 670, startPoint y: 465, endPoint x: 703, endPoint y: 530, distance: 72.8
click at [703, 530] on div at bounding box center [635, 301] width 1271 height 603
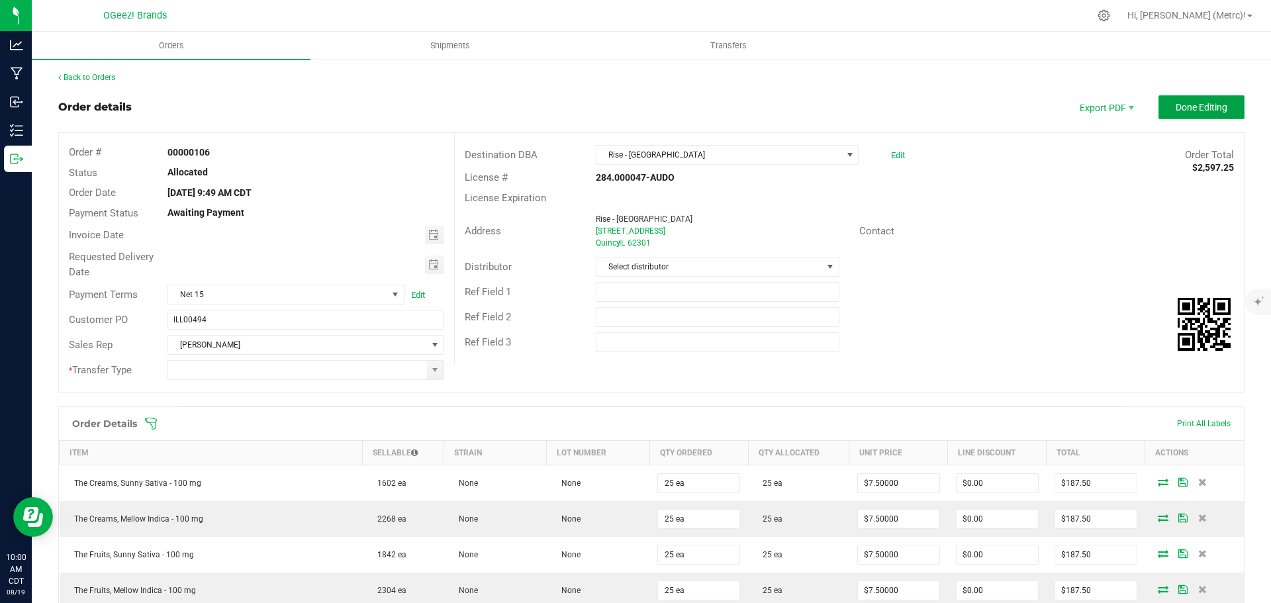
click at [1205, 102] on span "Done Editing" at bounding box center [1201, 107] width 52 height 11
click at [432, 375] on span at bounding box center [435, 370] width 17 height 19
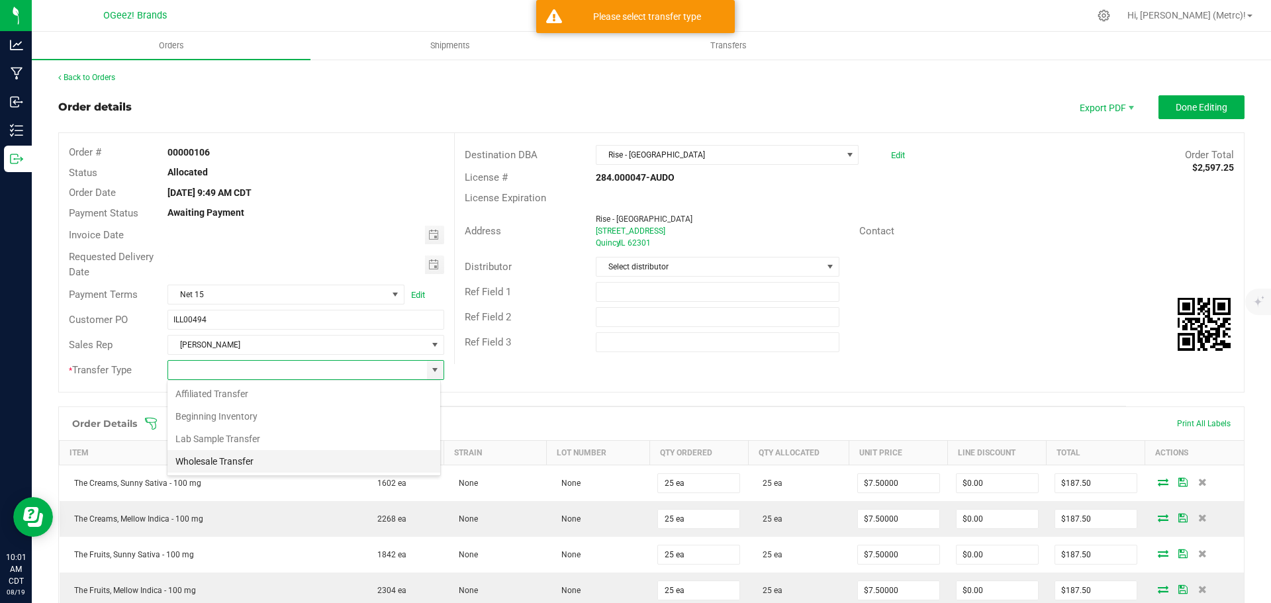
click at [258, 457] on li "Wholesale Transfer" at bounding box center [303, 461] width 273 height 23
type input "Wholesale Transfer"
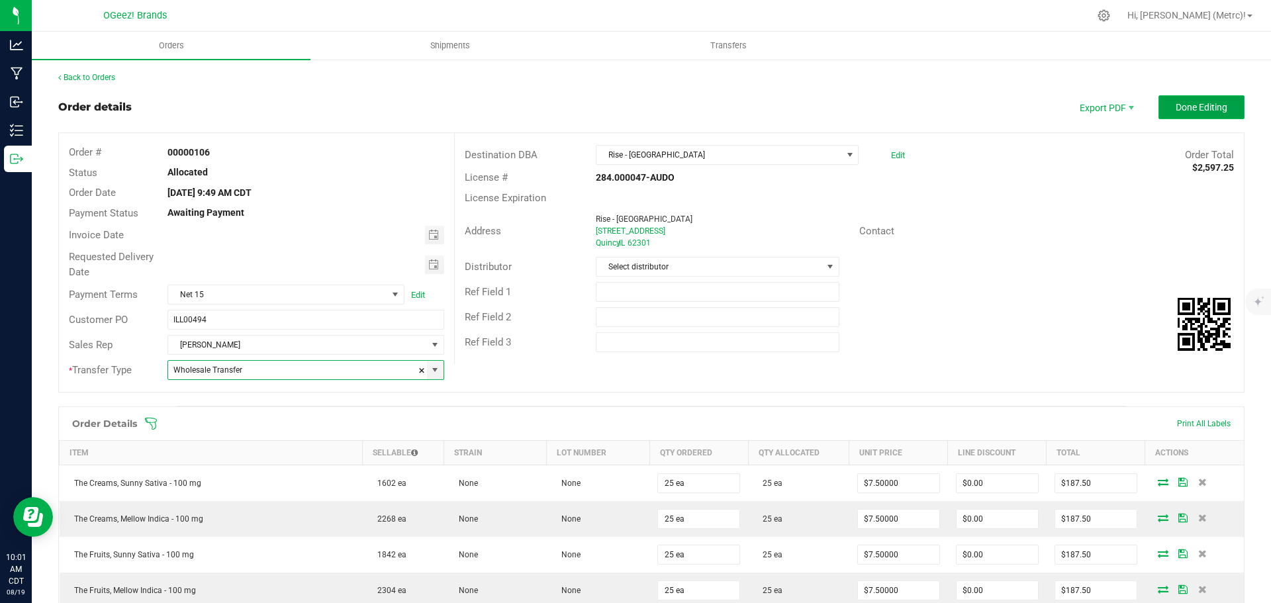
click at [1226, 105] on button "Done Editing" at bounding box center [1201, 107] width 86 height 24
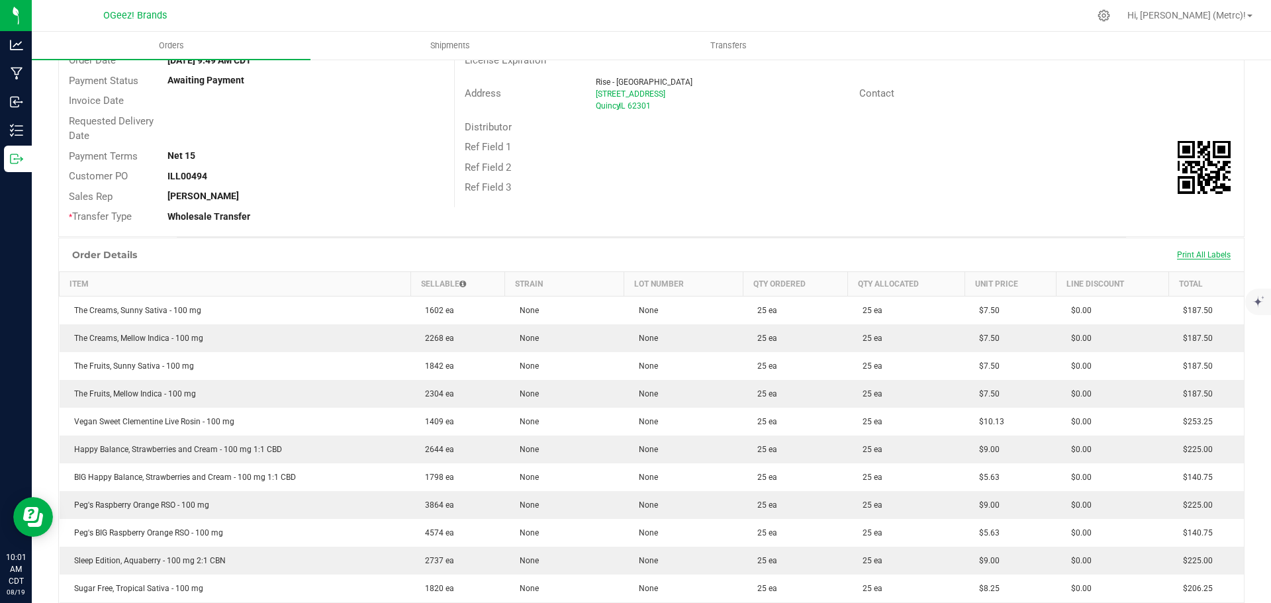
click at [1183, 256] on span "Print All Labels" at bounding box center [1204, 254] width 54 height 9
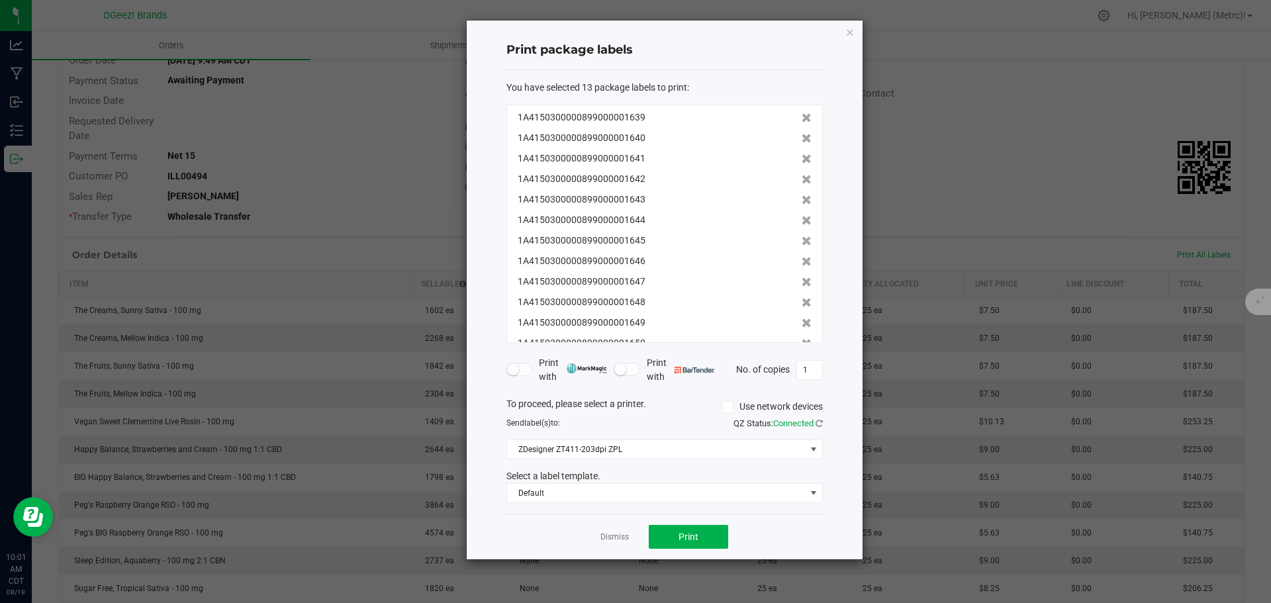
click at [821, 197] on div "1A4150300000899000001639 1A4150300000899000001640 1A4150300000899000001641 1A41…" at bounding box center [664, 224] width 316 height 238
click at [851, 34] on icon "button" at bounding box center [849, 32] width 9 height 16
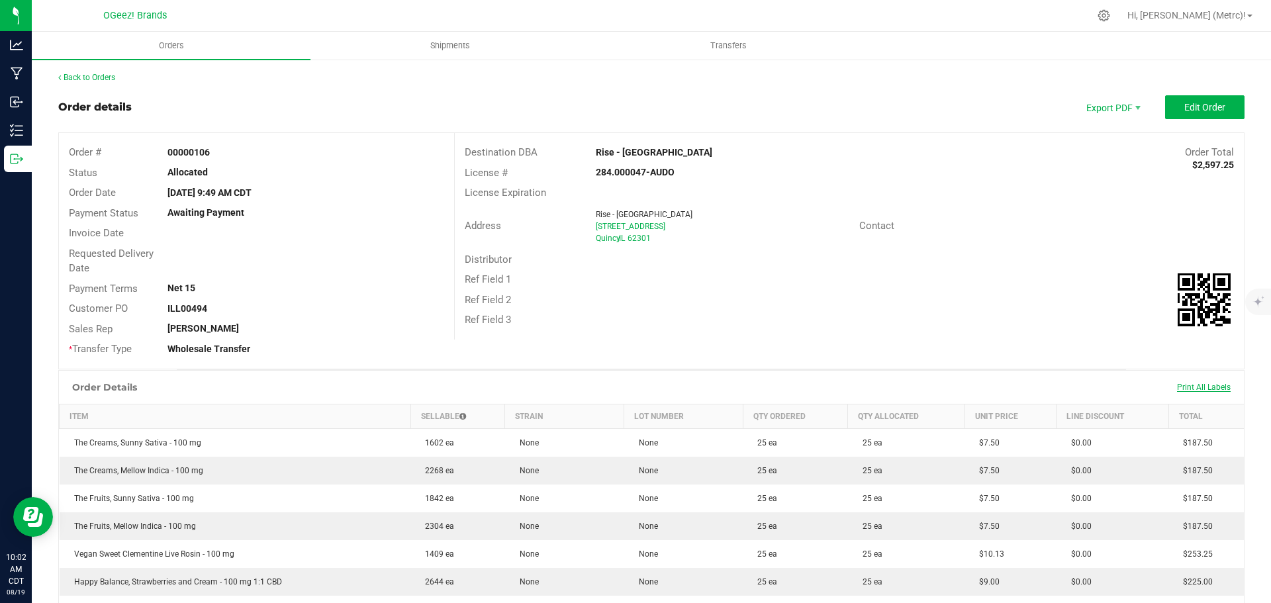
click at [1180, 385] on span "Print All Labels" at bounding box center [1204, 387] width 54 height 9
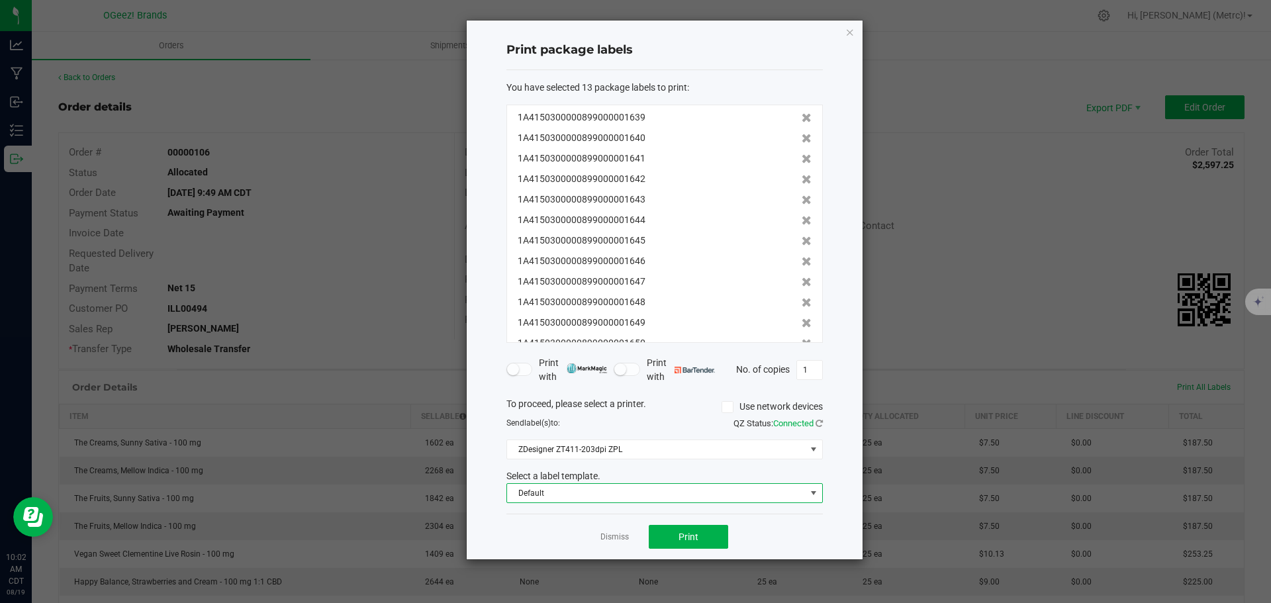
click at [733, 497] on span "Default" at bounding box center [656, 493] width 298 height 19
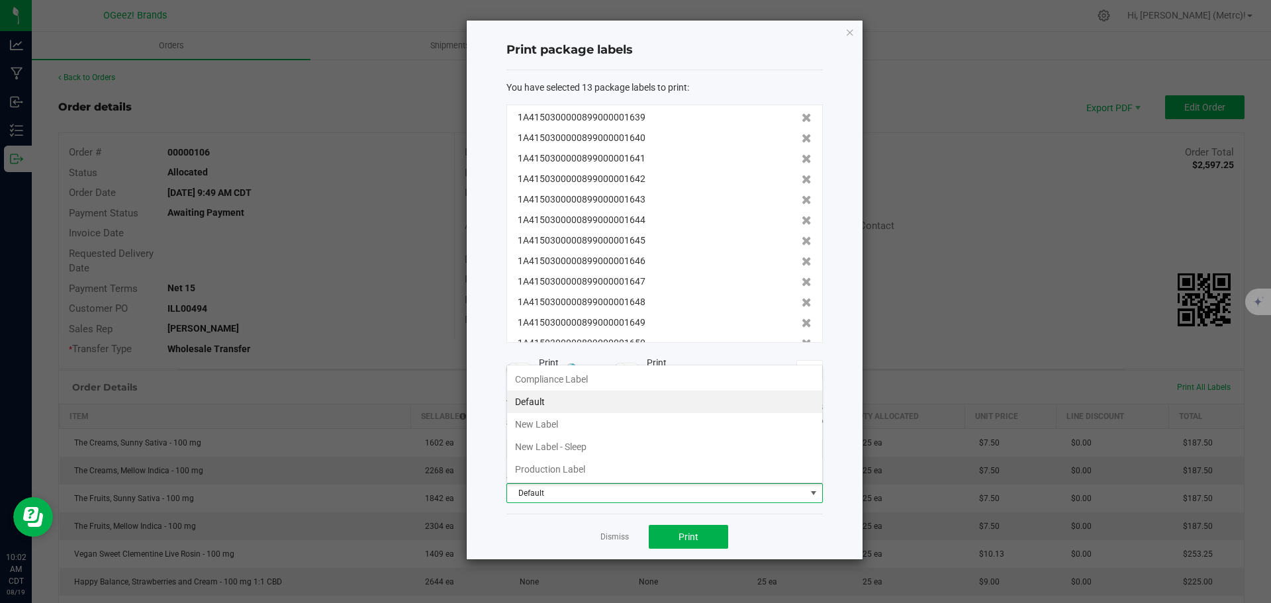
scroll to position [20, 316]
click at [661, 475] on li "Production Label" at bounding box center [664, 469] width 315 height 23
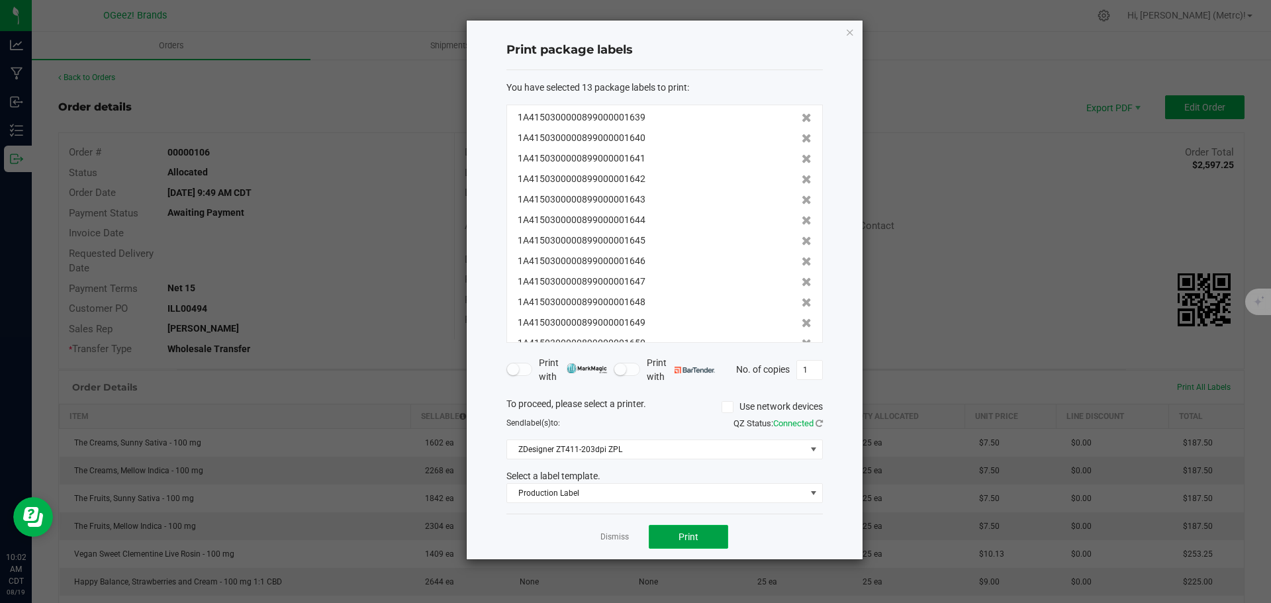
click at [685, 544] on button "Print" at bounding box center [688, 537] width 79 height 24
drag, startPoint x: 1199, startPoint y: 444, endPoint x: 1175, endPoint y: 502, distance: 62.7
click at [1184, 509] on ngb-modal-window "Print package labels You have selected 13 package labels to print : 1A415030000…" at bounding box center [640, 301] width 1281 height 603
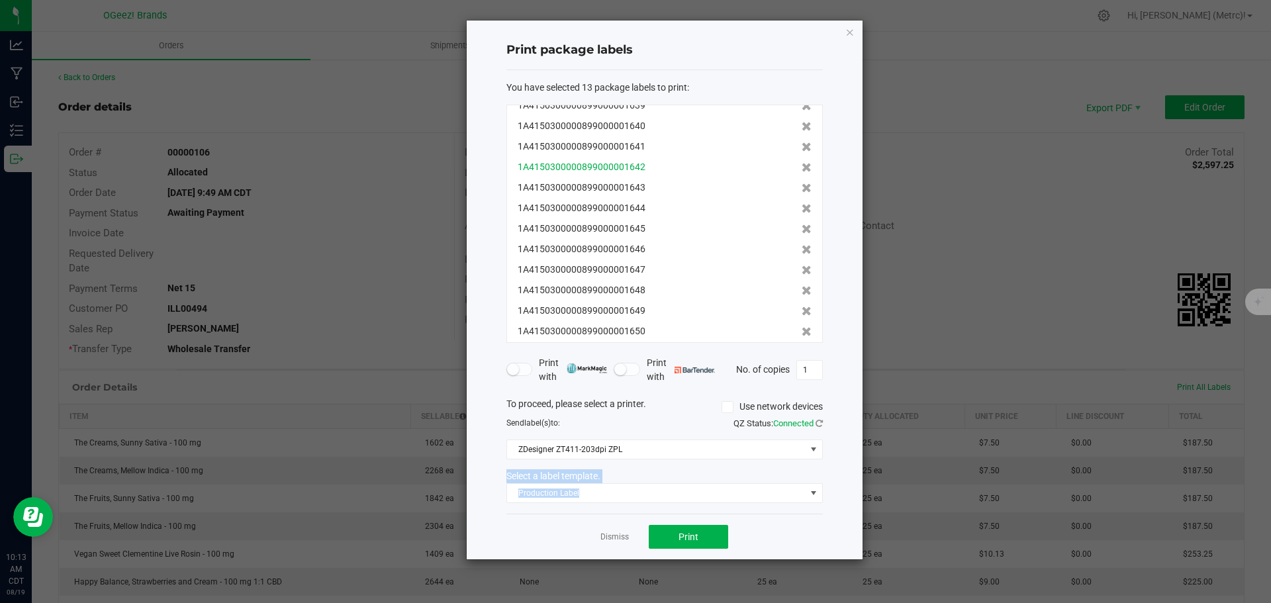
scroll to position [0, 0]
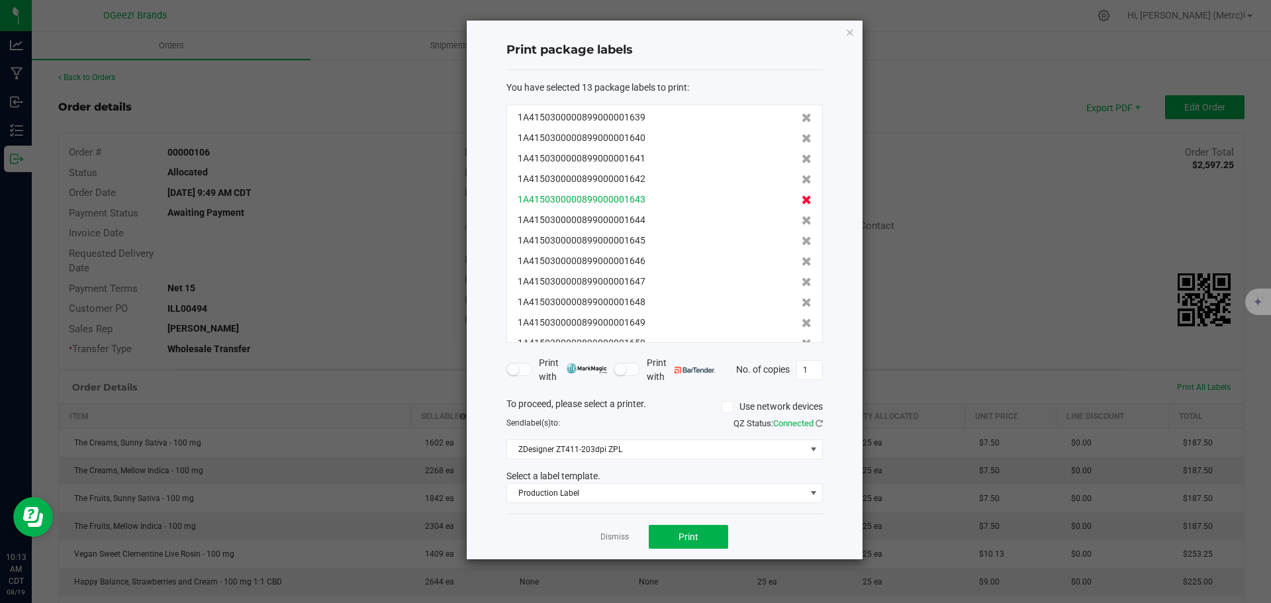
click at [801, 202] on icon at bounding box center [806, 199] width 10 height 9
click at [801, 196] on icon at bounding box center [806, 199] width 10 height 9
click at [801, 237] on icon at bounding box center [806, 240] width 10 height 9
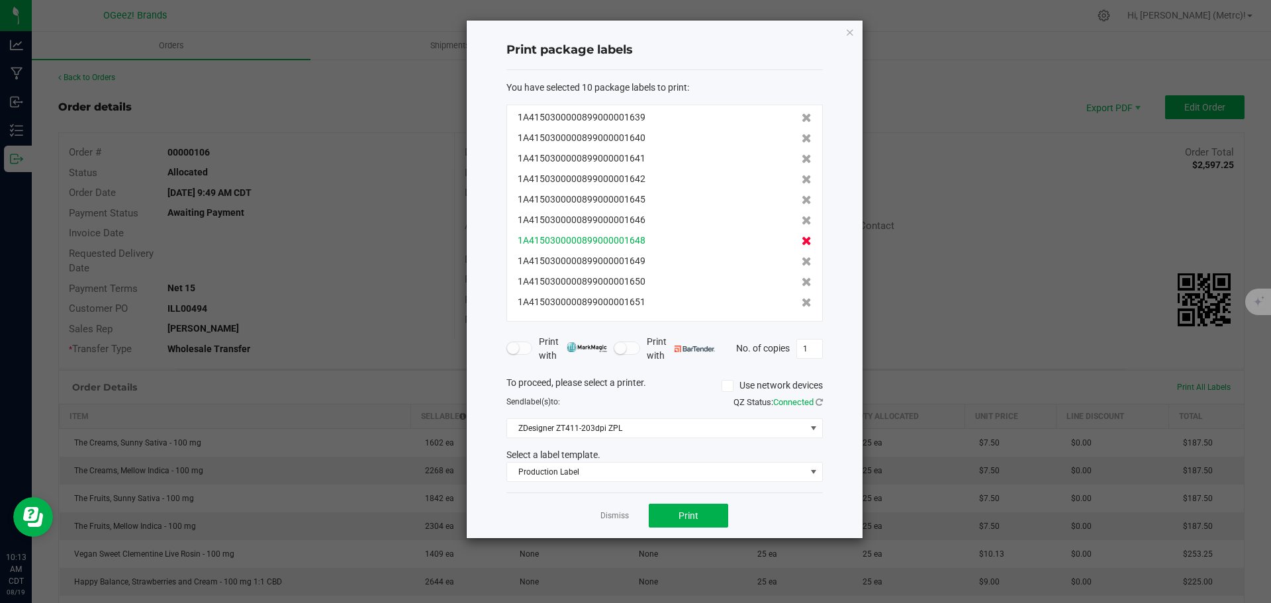
click at [801, 236] on icon at bounding box center [806, 240] width 10 height 9
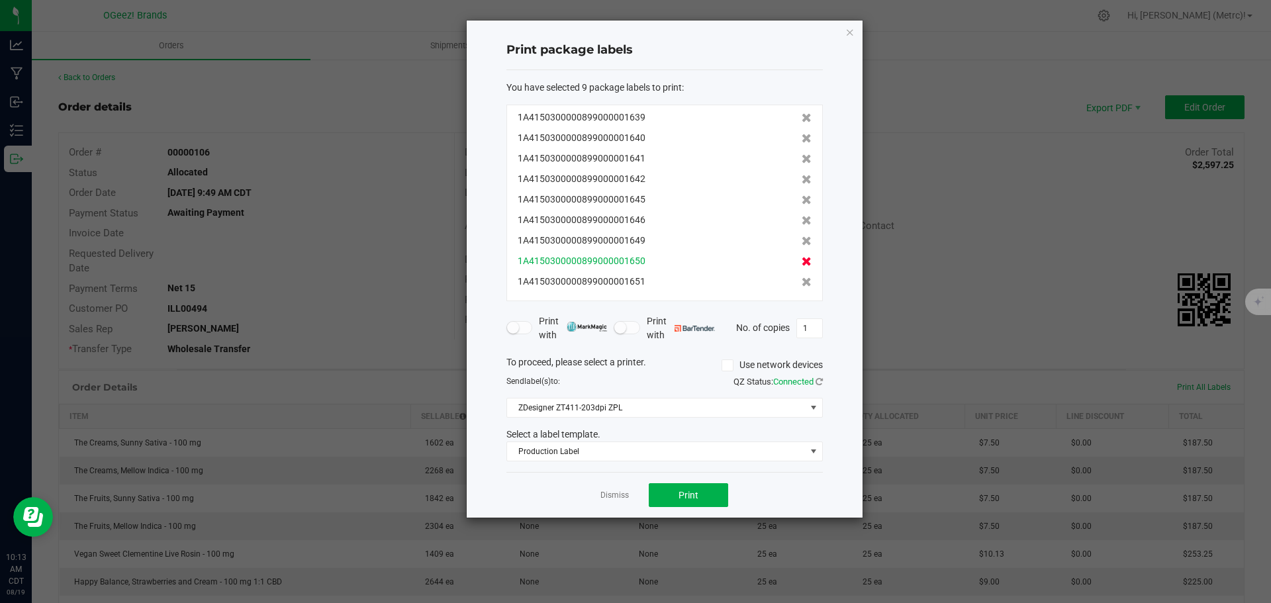
click at [801, 260] on icon at bounding box center [806, 261] width 10 height 9
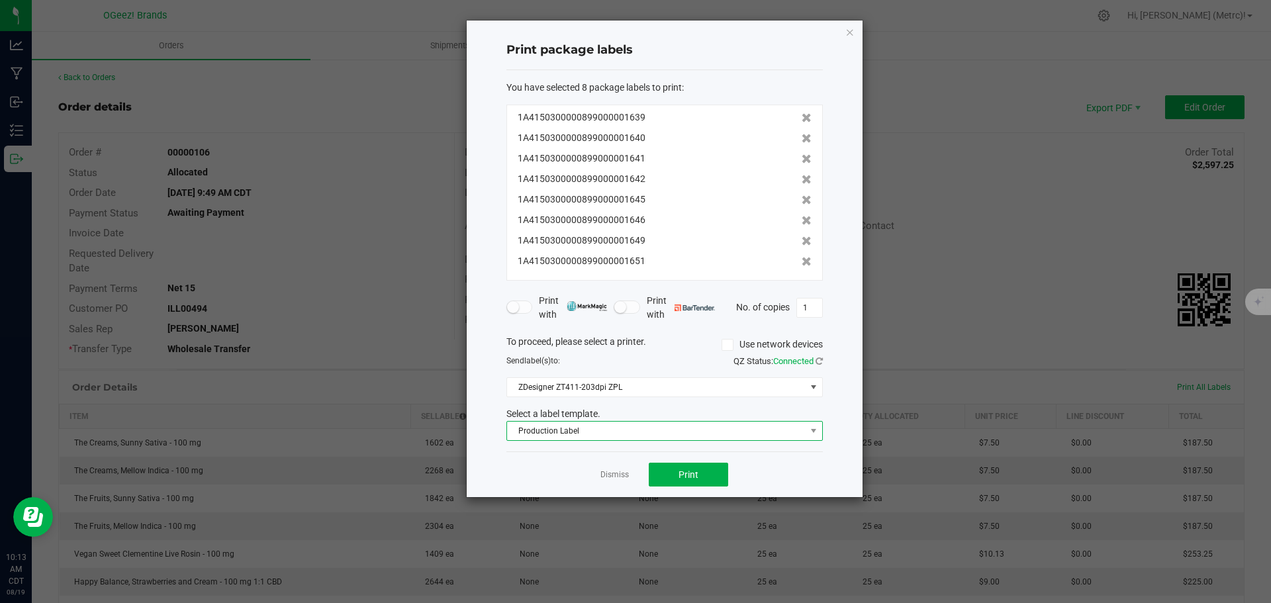
click at [631, 437] on span "Production Label" at bounding box center [656, 431] width 298 height 19
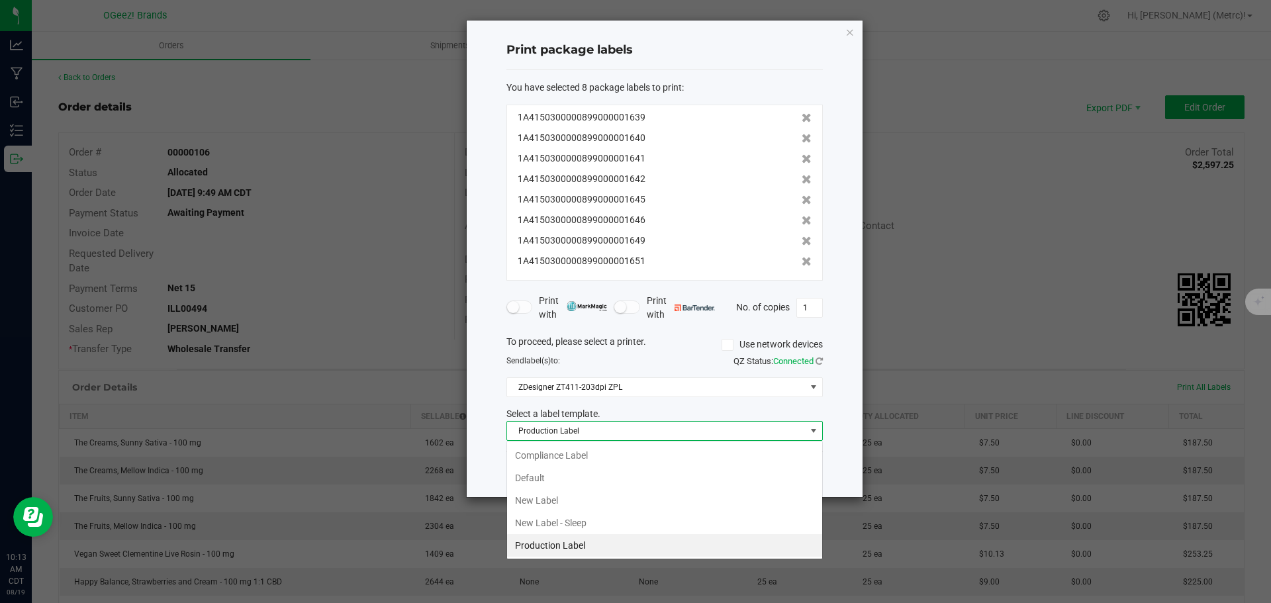
scroll to position [20, 316]
click at [590, 500] on li "New Label" at bounding box center [664, 500] width 315 height 23
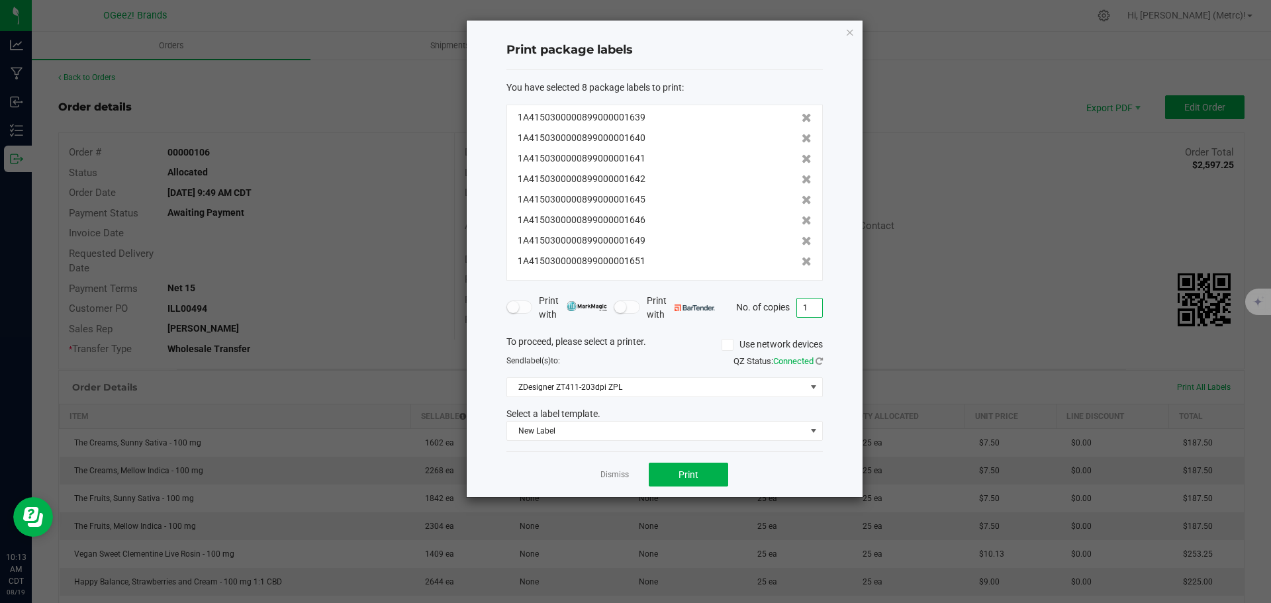
click at [803, 313] on input "1" at bounding box center [809, 307] width 25 height 19
type input "25"
click at [684, 475] on span "Print" at bounding box center [688, 474] width 20 height 11
click at [801, 113] on icon at bounding box center [806, 117] width 10 height 9
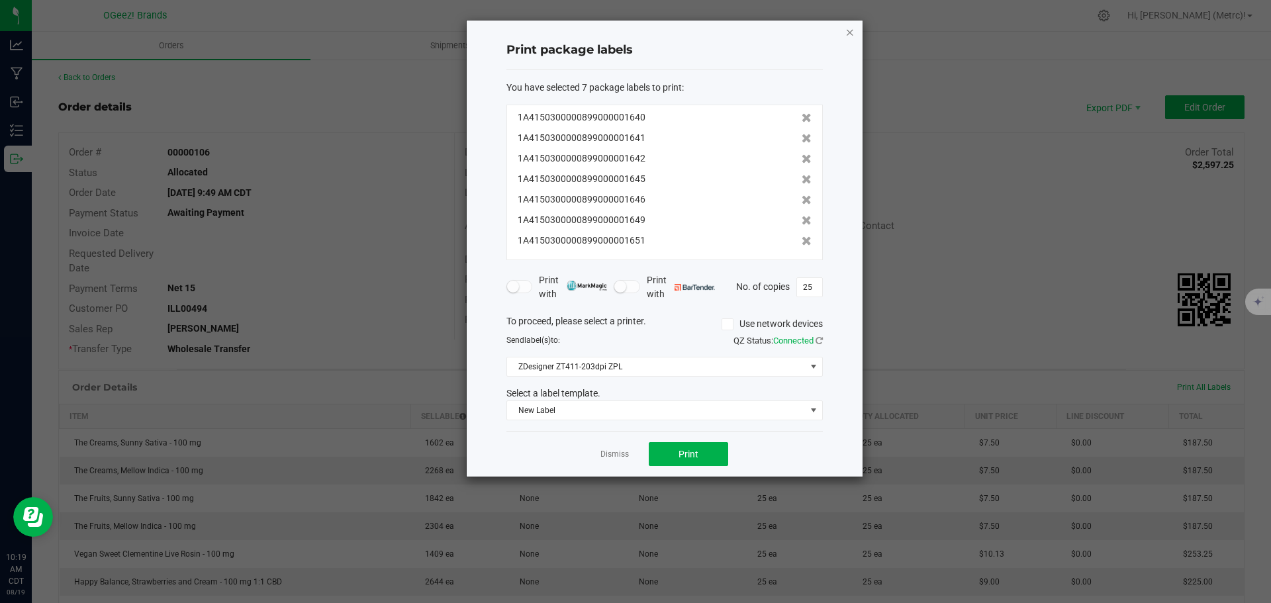
click at [848, 33] on icon "button" at bounding box center [849, 32] width 9 height 16
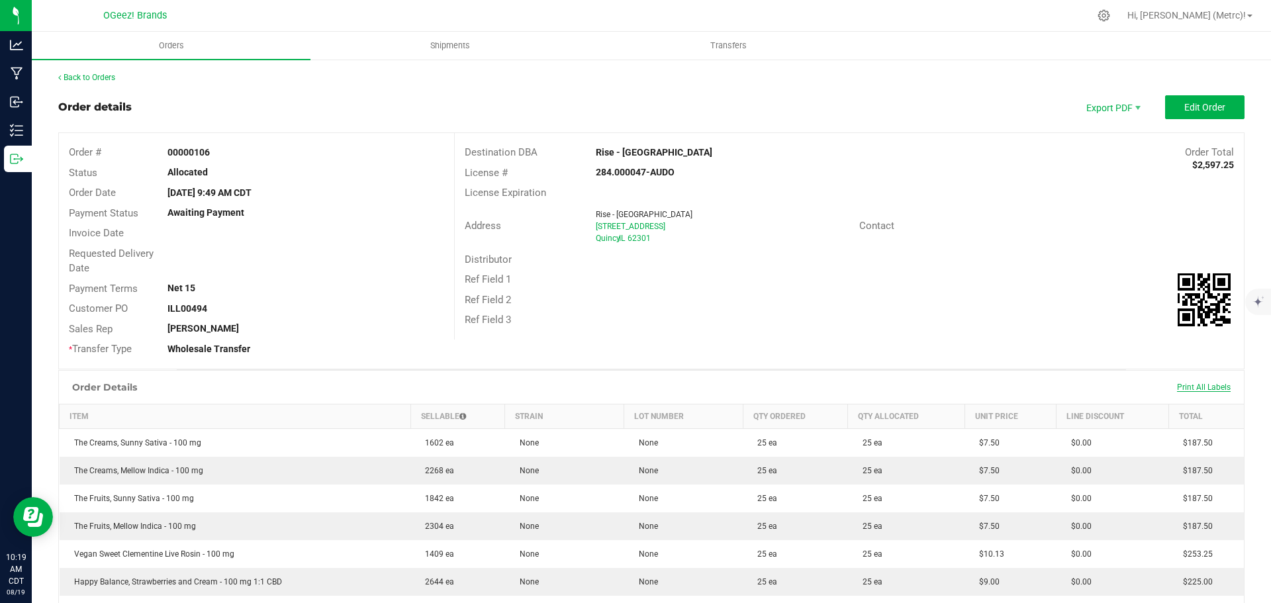
click at [1193, 385] on span "Print All Labels" at bounding box center [1204, 387] width 54 height 9
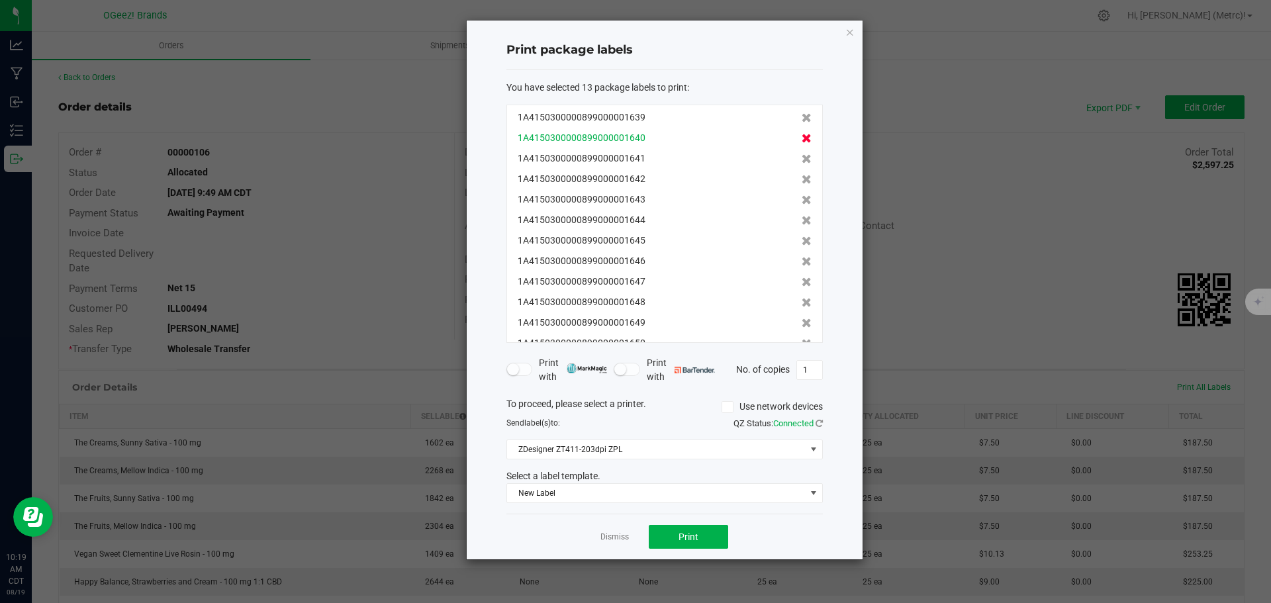
click at [801, 140] on icon at bounding box center [806, 138] width 10 height 9
click at [801, 136] on icon at bounding box center [806, 138] width 10 height 9
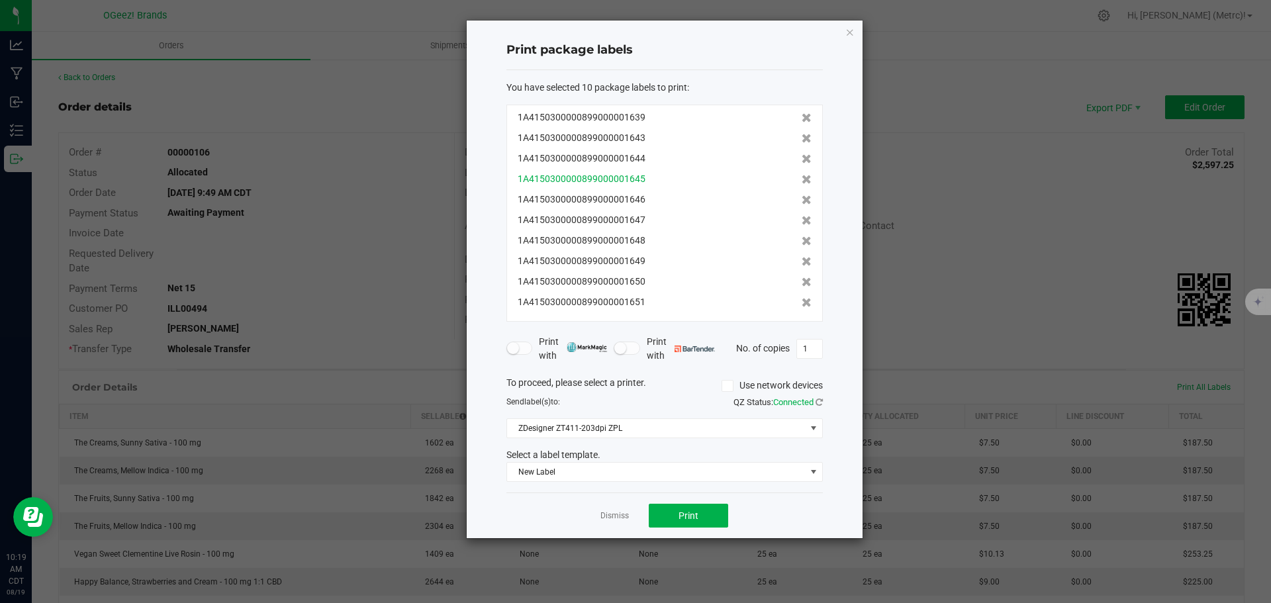
click at [787, 181] on div "1A4150300000899000001645" at bounding box center [665, 179] width 294 height 14
click at [801, 181] on icon at bounding box center [806, 179] width 10 height 9
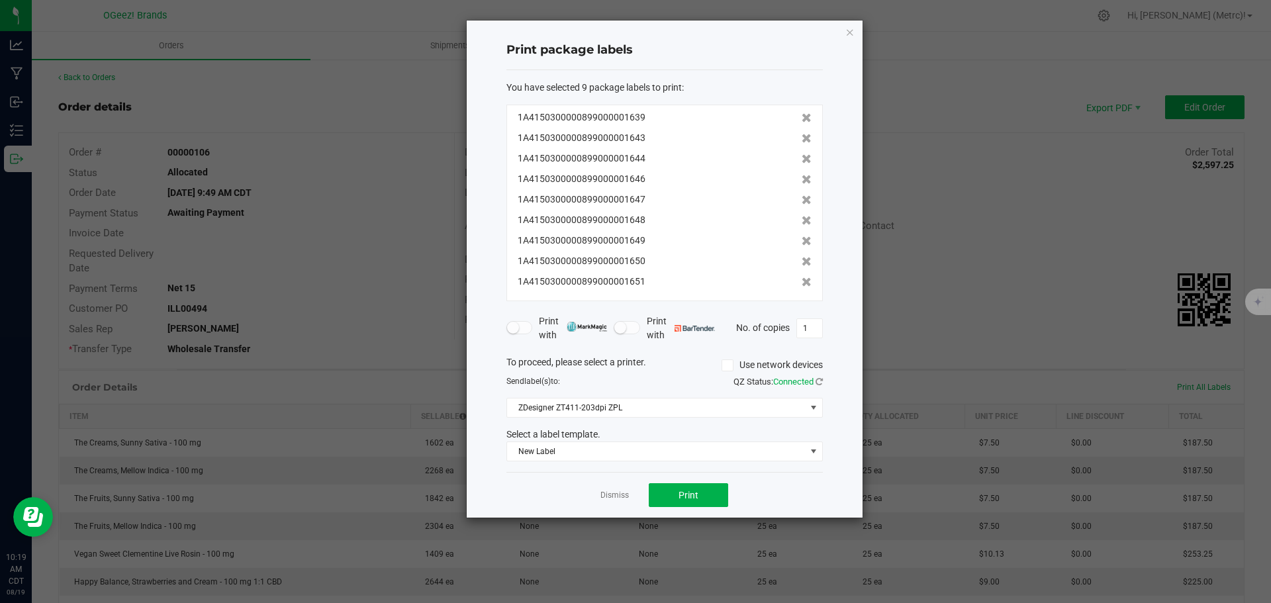
click at [801, 181] on icon at bounding box center [806, 179] width 10 height 9
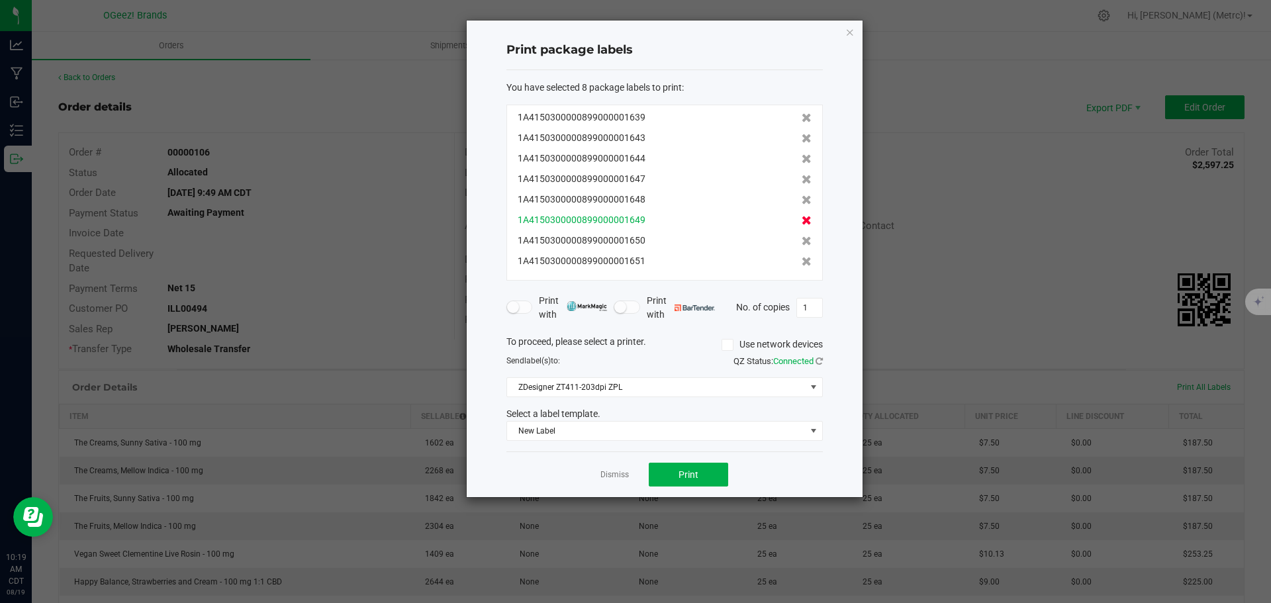
click at [801, 218] on icon at bounding box center [806, 220] width 10 height 9
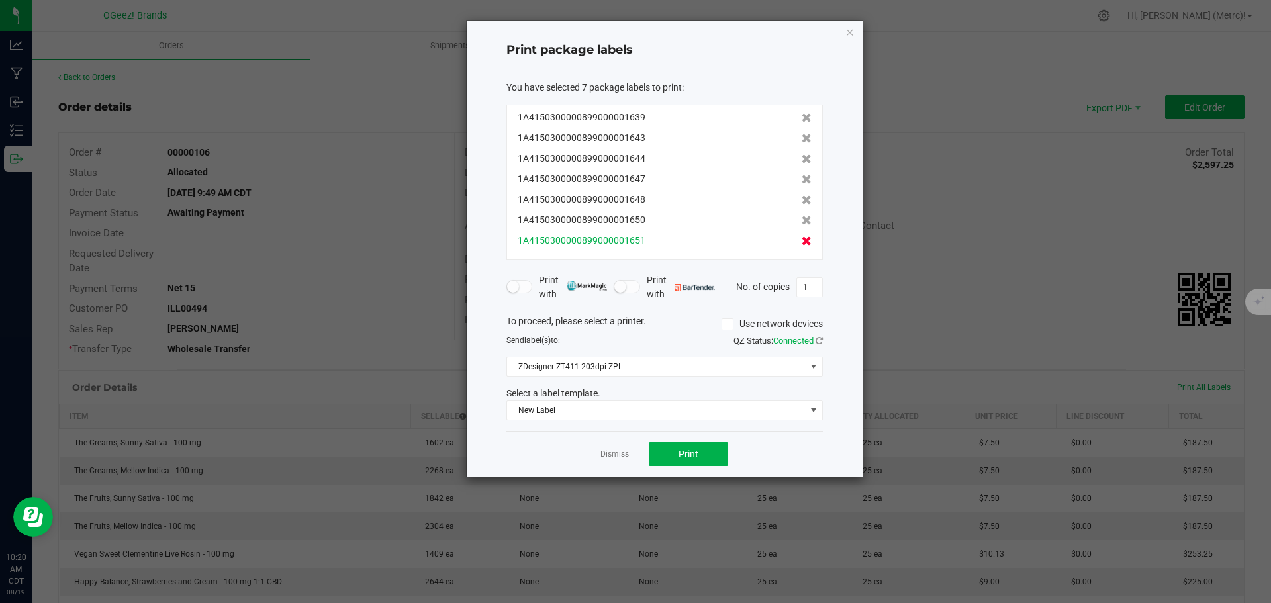
click at [801, 242] on icon at bounding box center [806, 240] width 10 height 9
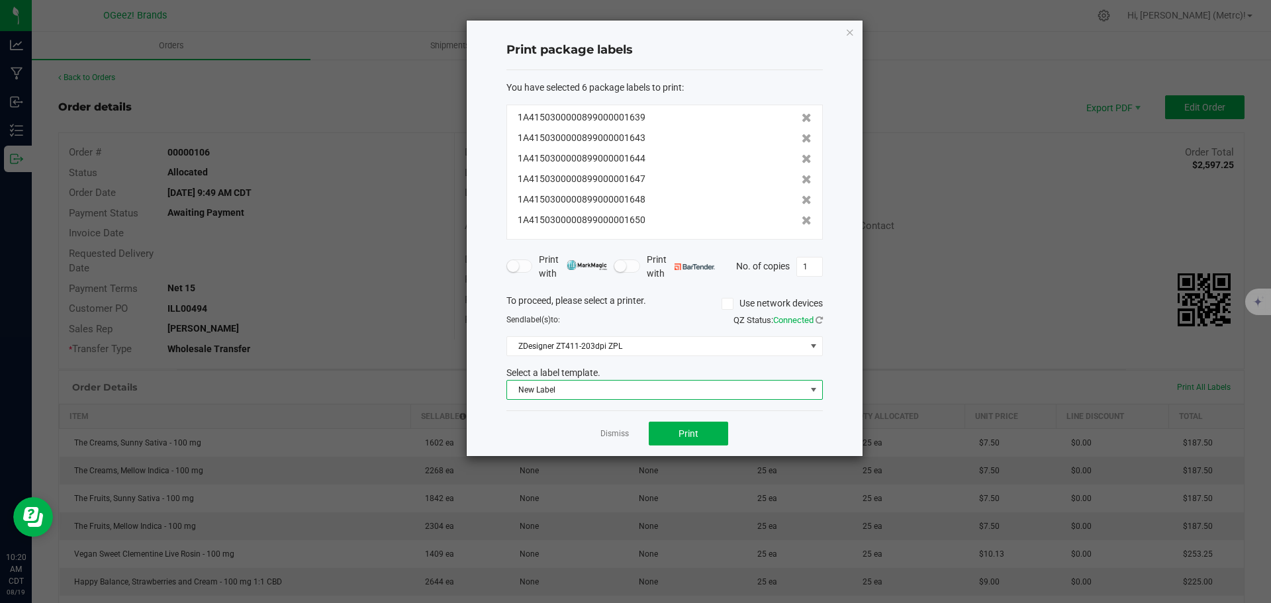
click at [695, 394] on span "New Label" at bounding box center [656, 390] width 298 height 19
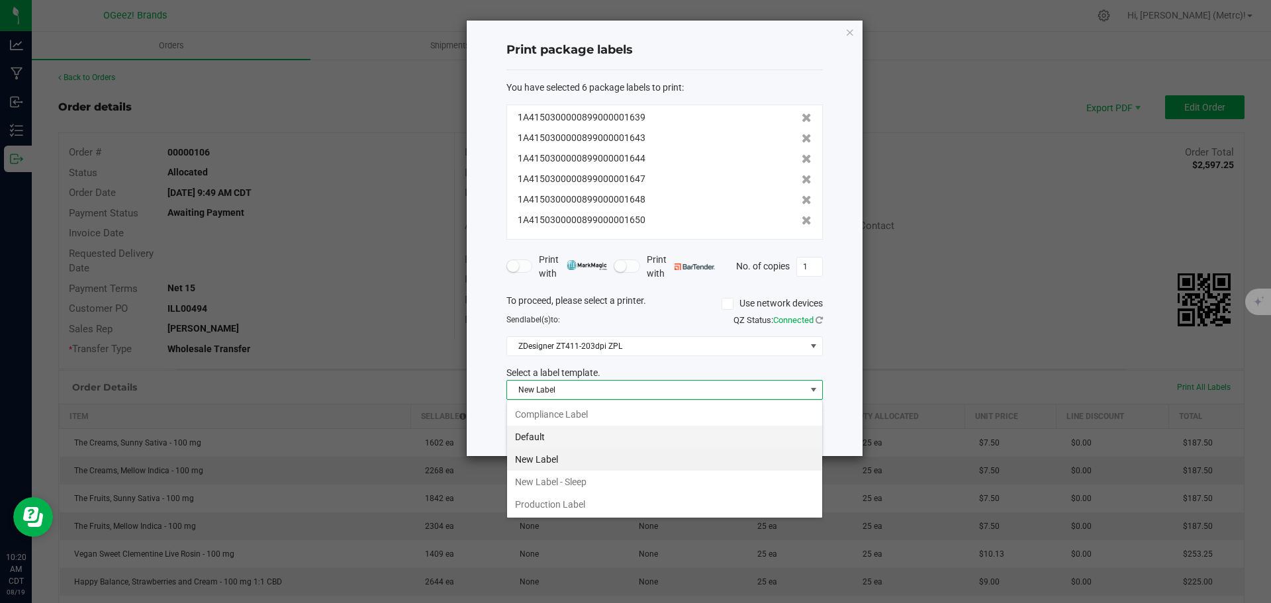
click at [644, 436] on li "Default" at bounding box center [664, 437] width 315 height 23
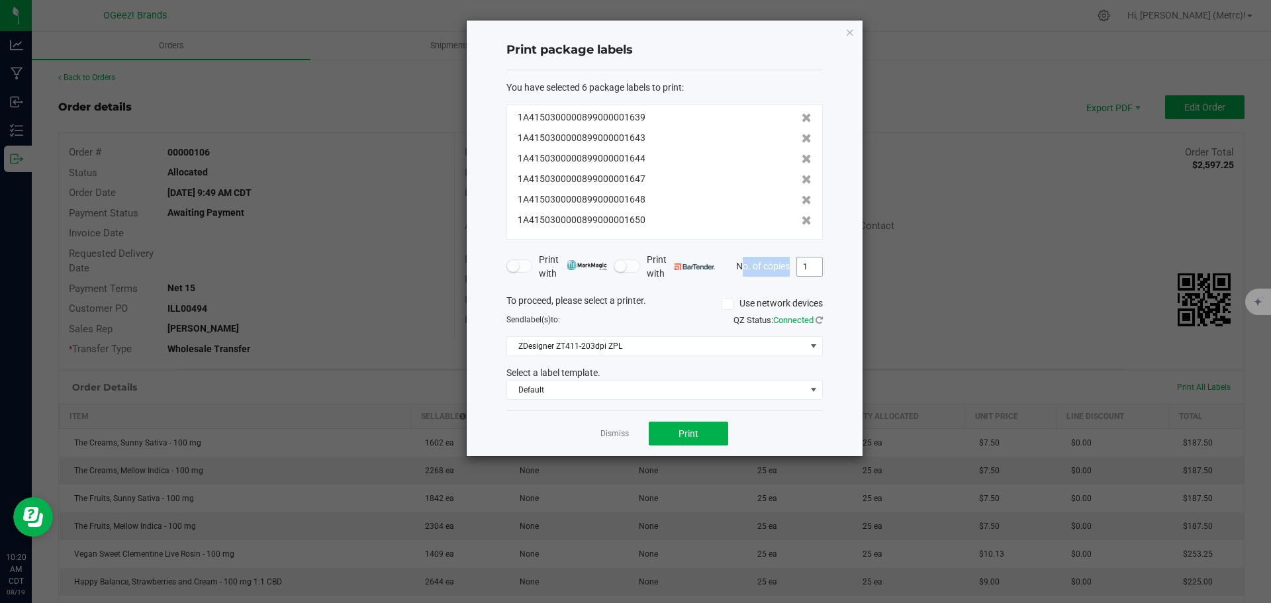
click at [821, 269] on div "Print package labels You have selected 6 package labels to print : 1A4150300000…" at bounding box center [665, 238] width 396 height 435
click at [810, 263] on input "1" at bounding box center [809, 266] width 25 height 19
type input "25"
click at [704, 438] on button "Print" at bounding box center [688, 434] width 79 height 24
click at [852, 34] on icon "button" at bounding box center [849, 32] width 9 height 16
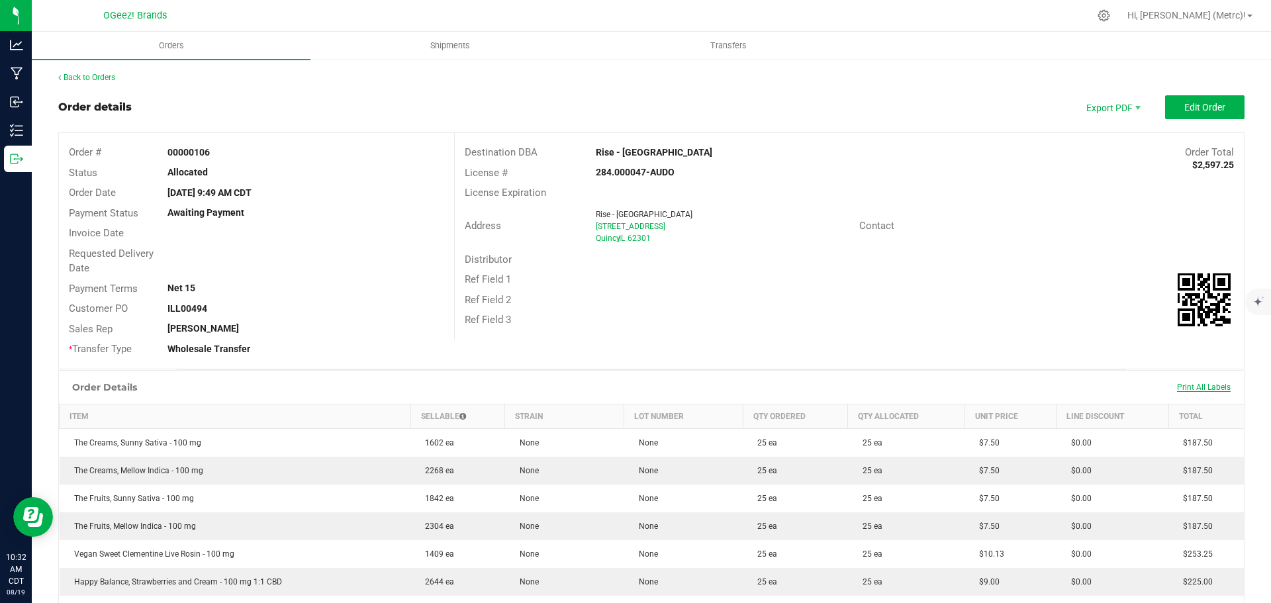
click at [1193, 387] on span "Print All Labels" at bounding box center [1204, 387] width 54 height 9
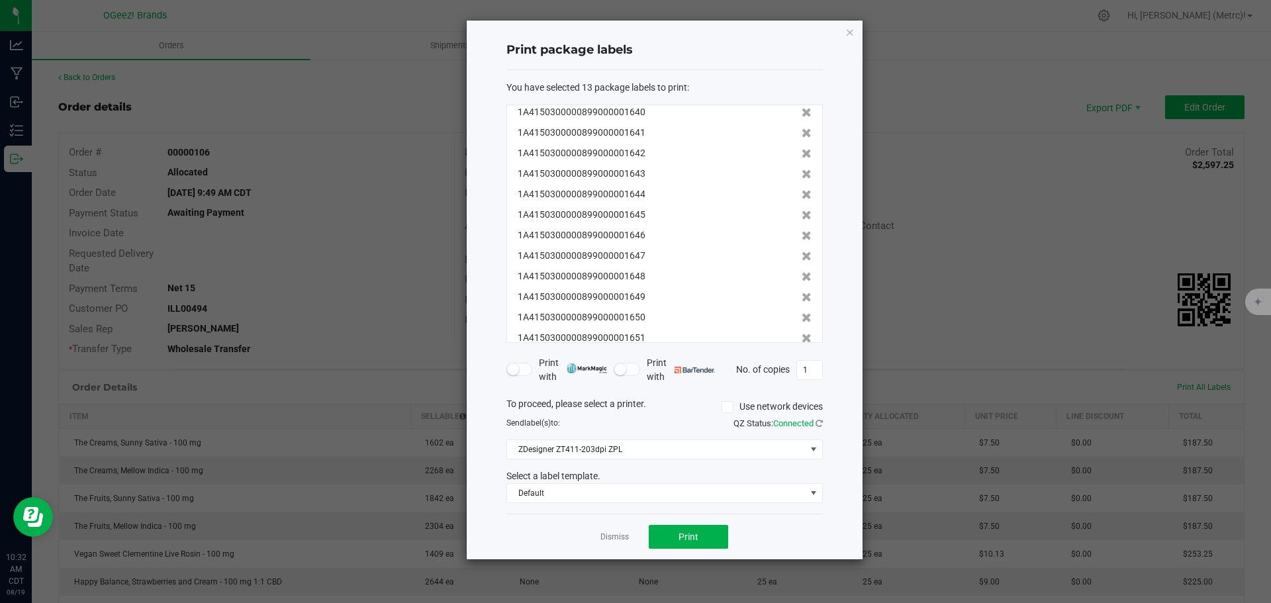
scroll to position [40, 0]
click at [846, 30] on icon "button" at bounding box center [849, 32] width 9 height 16
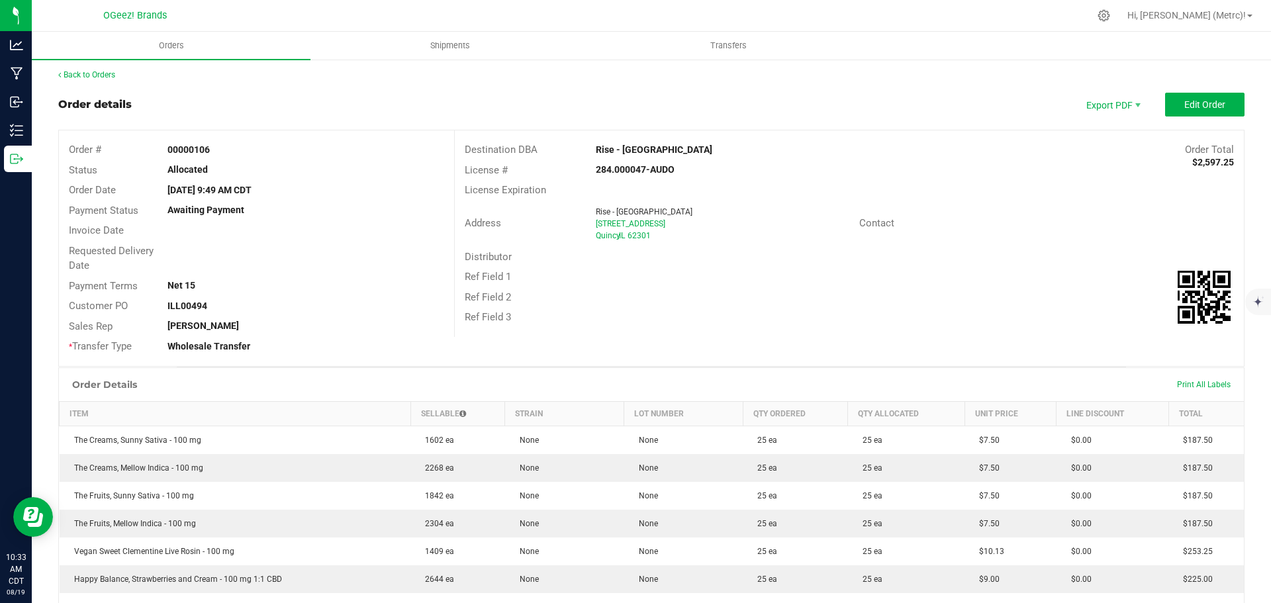
scroll to position [0, 0]
click at [78, 75] on link "Back to Orders" at bounding box center [86, 77] width 57 height 9
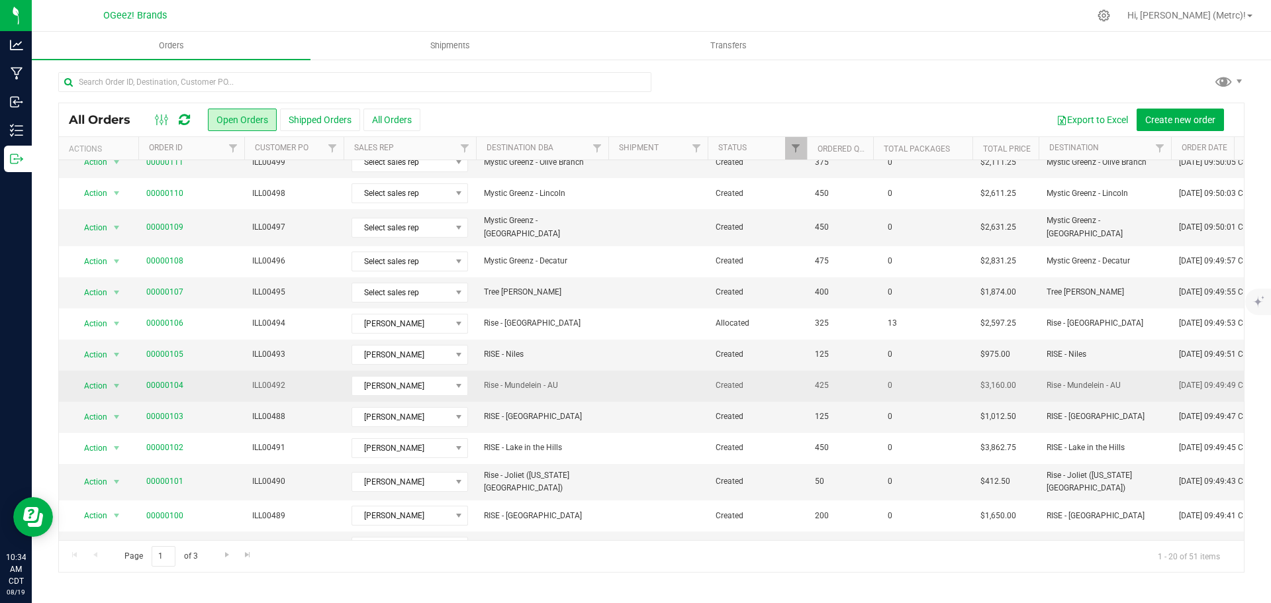
scroll to position [132, 0]
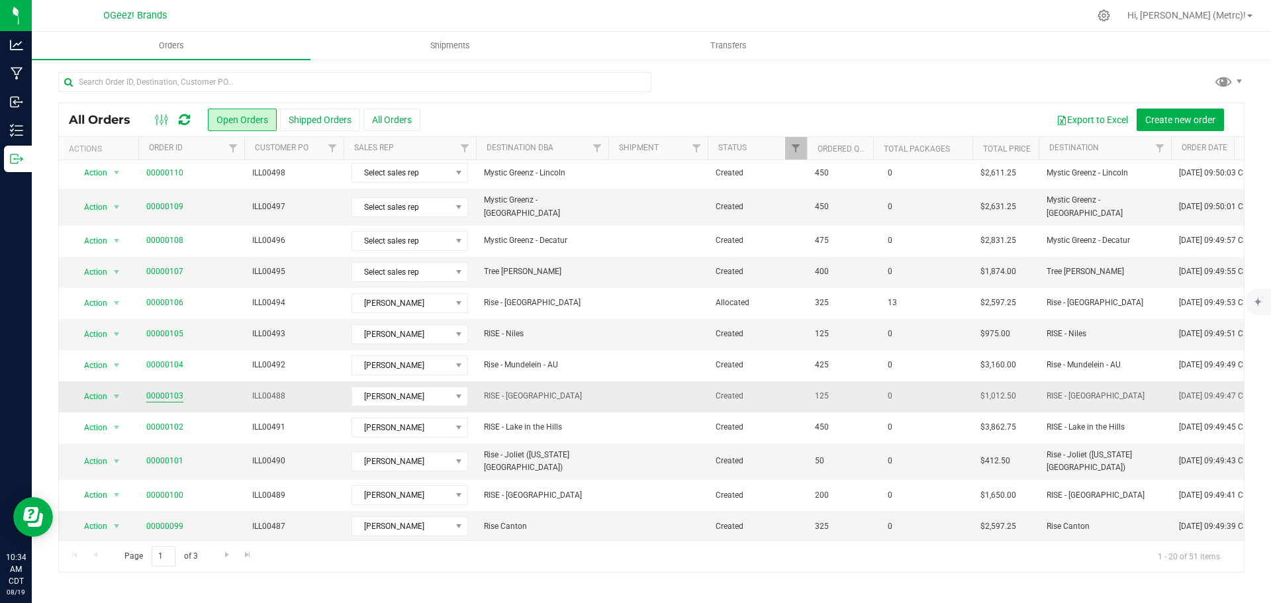
click at [167, 390] on link "00000103" at bounding box center [164, 396] width 37 height 13
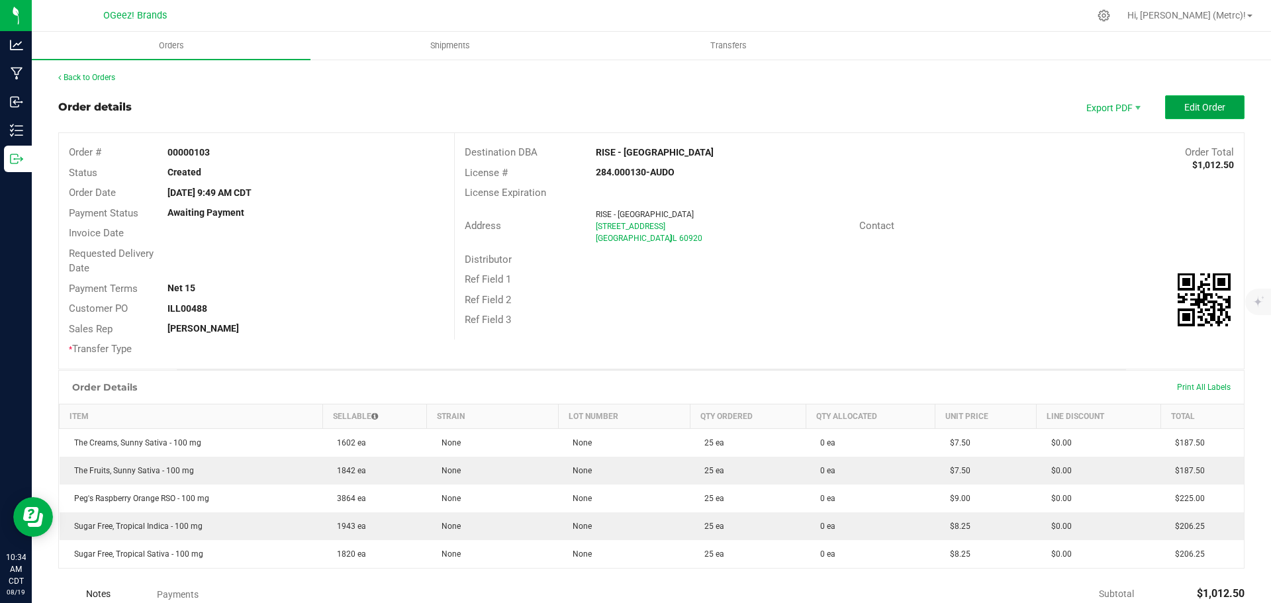
click at [1192, 112] on span "Edit Order" at bounding box center [1204, 107] width 41 height 11
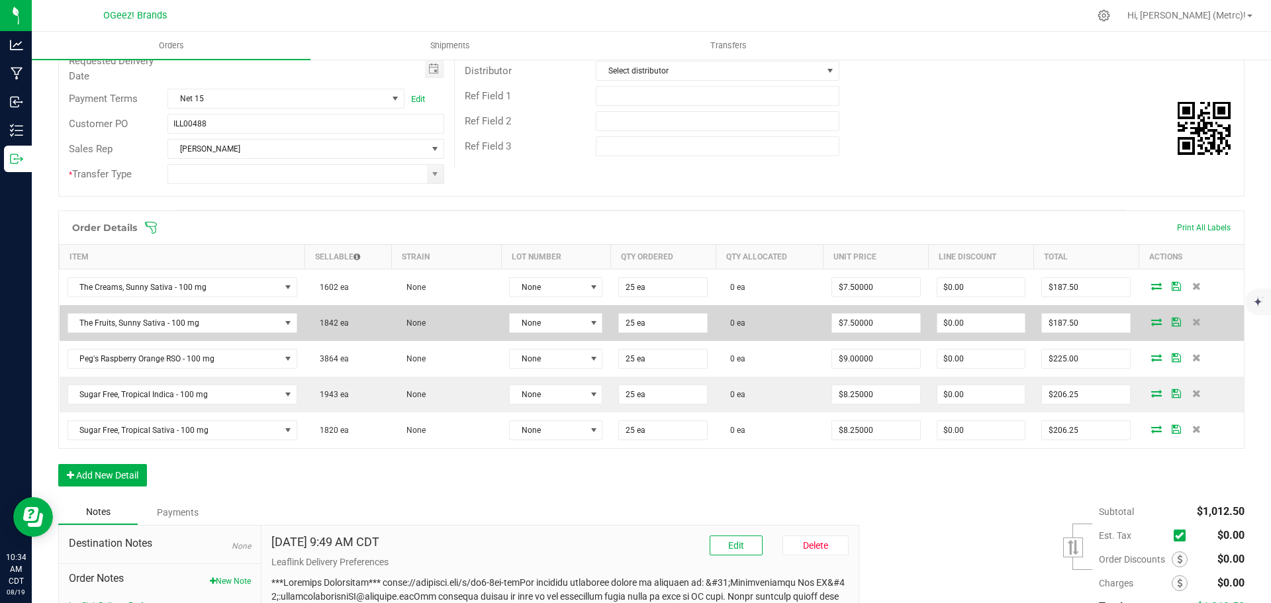
scroll to position [265, 0]
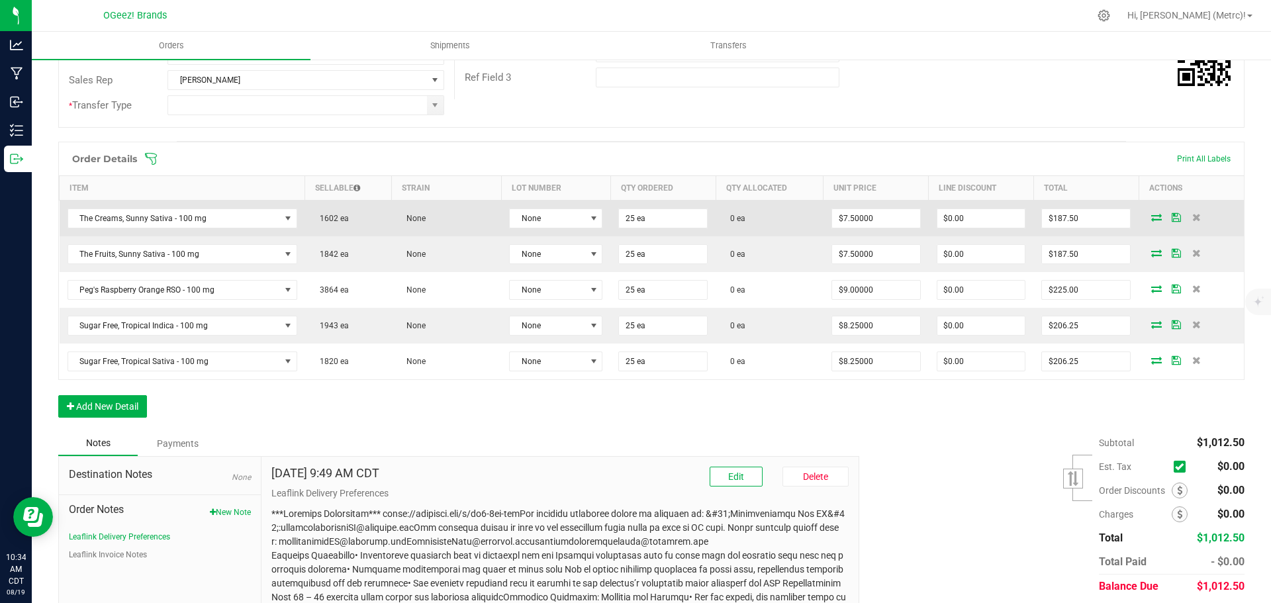
click at [1151, 221] on icon at bounding box center [1156, 217] width 11 height 8
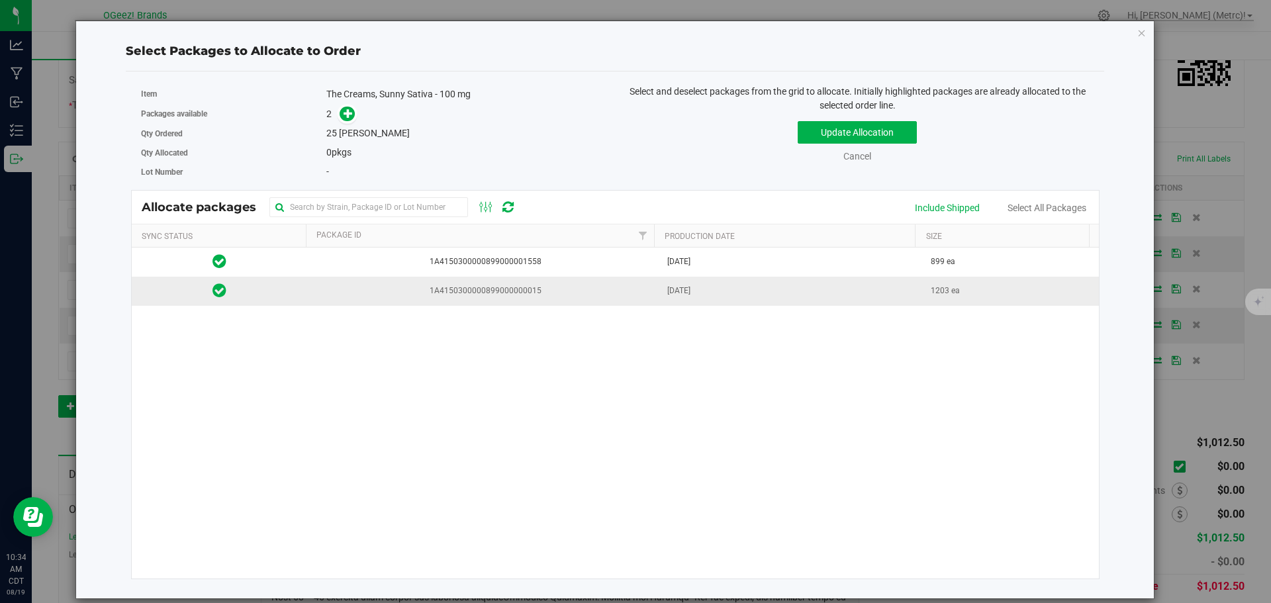
click at [521, 300] on td "1A4150300000899000000015" at bounding box center [483, 291] width 352 height 28
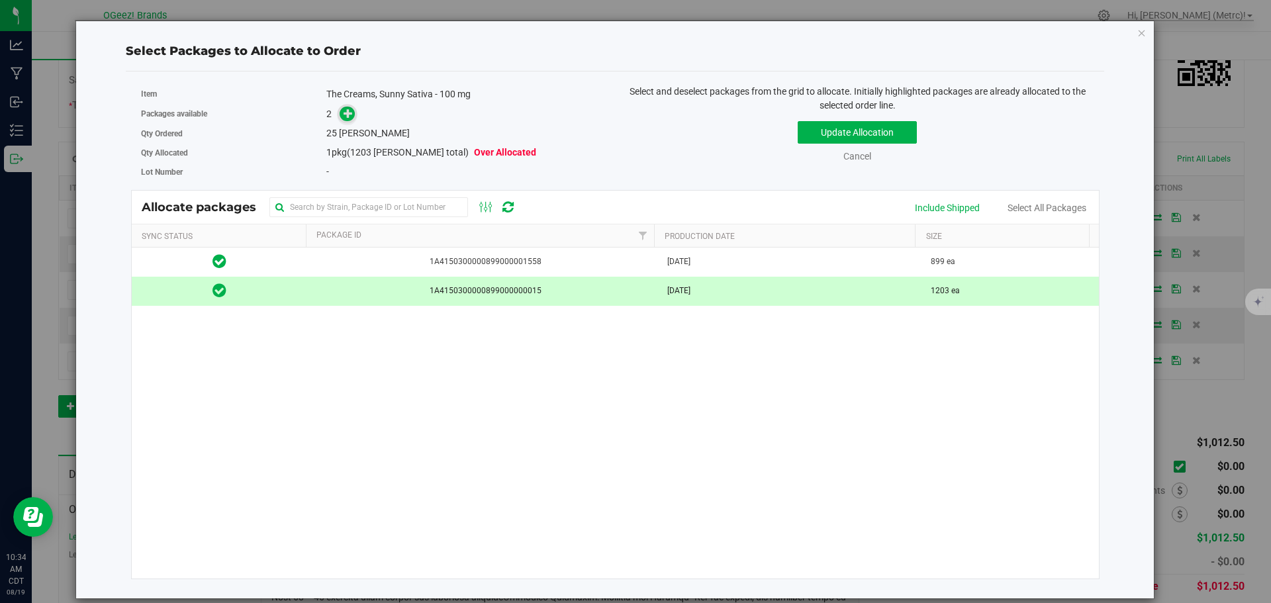
click at [351, 111] on icon at bounding box center [347, 113] width 9 height 9
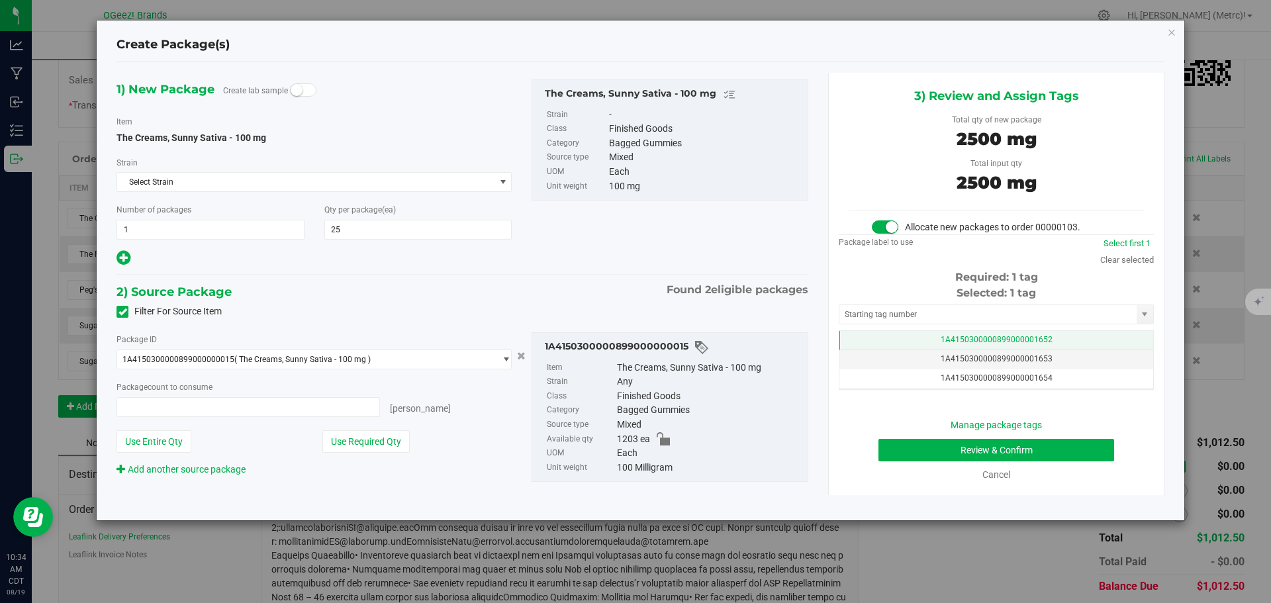
type input "25 ea"
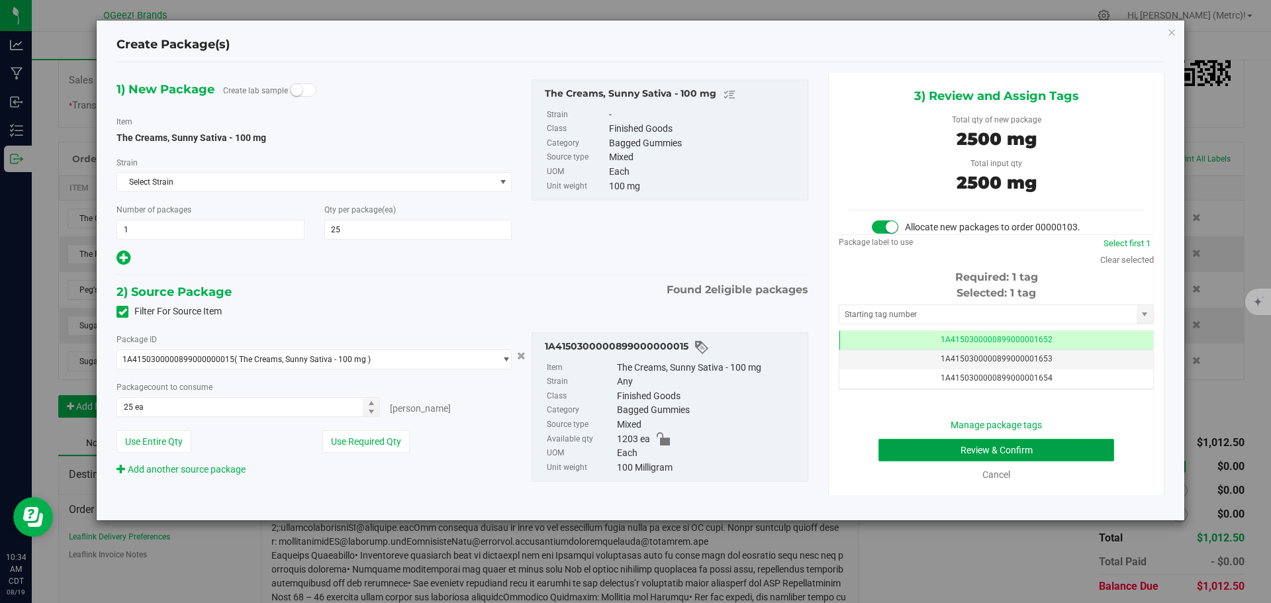
click at [976, 458] on button "Review & Confirm" at bounding box center [996, 450] width 236 height 23
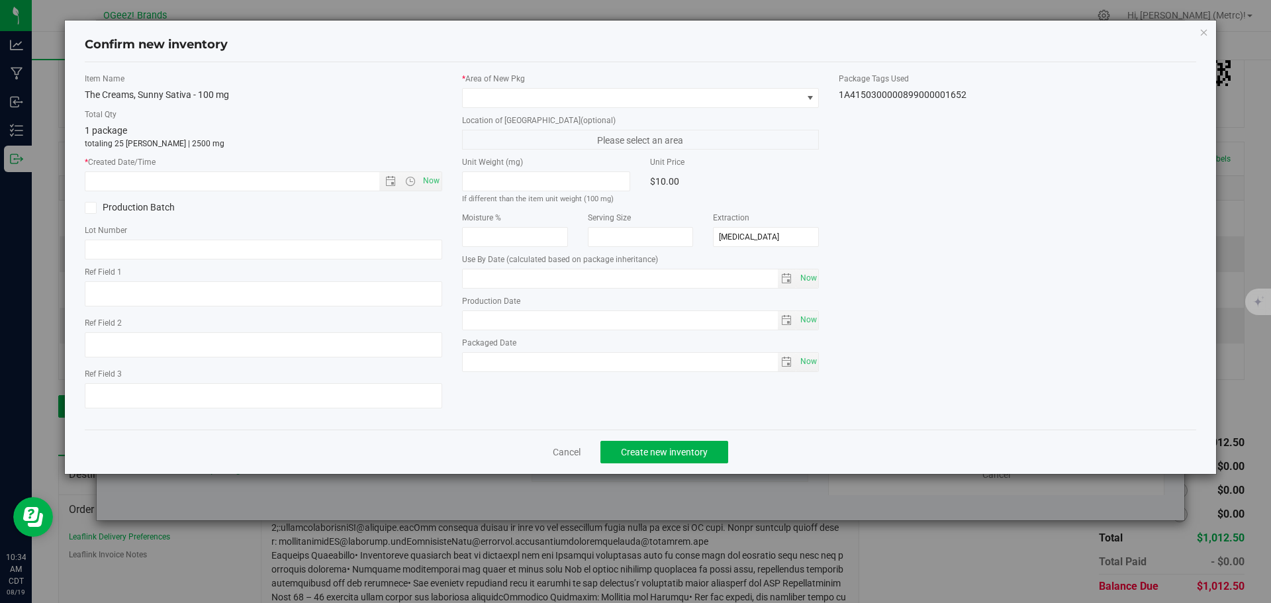
type input "[DATE]"
click at [426, 183] on span "Now" at bounding box center [431, 180] width 23 height 19
type input "[DATE] 10:34 AM"
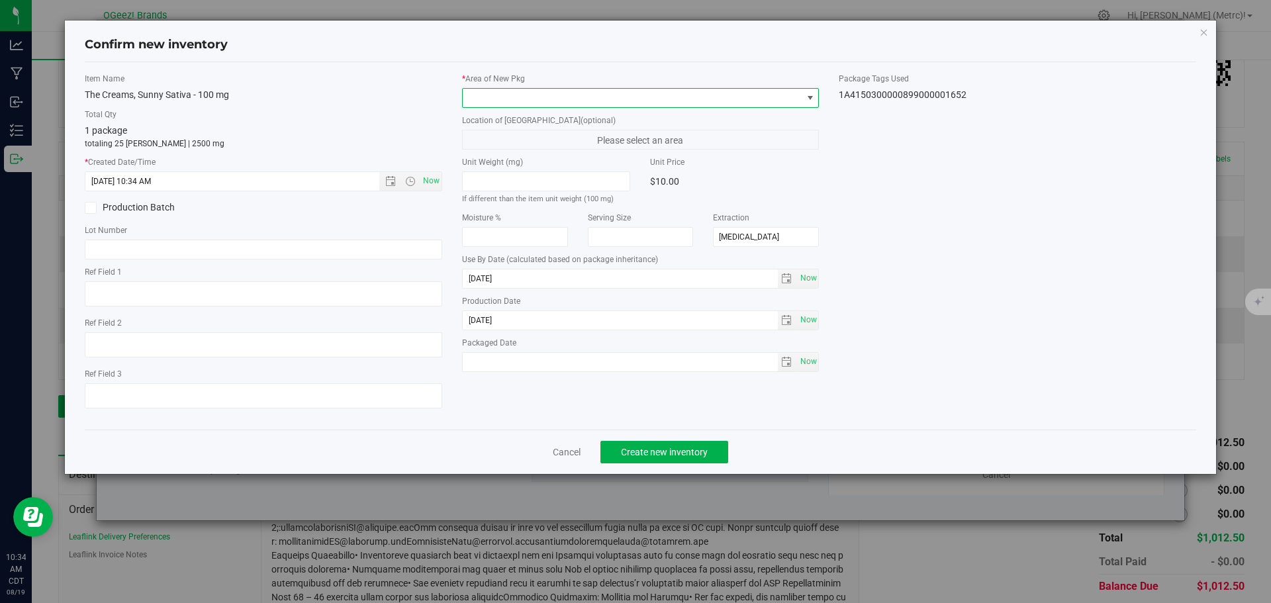
click at [506, 99] on span at bounding box center [633, 98] width 340 height 19
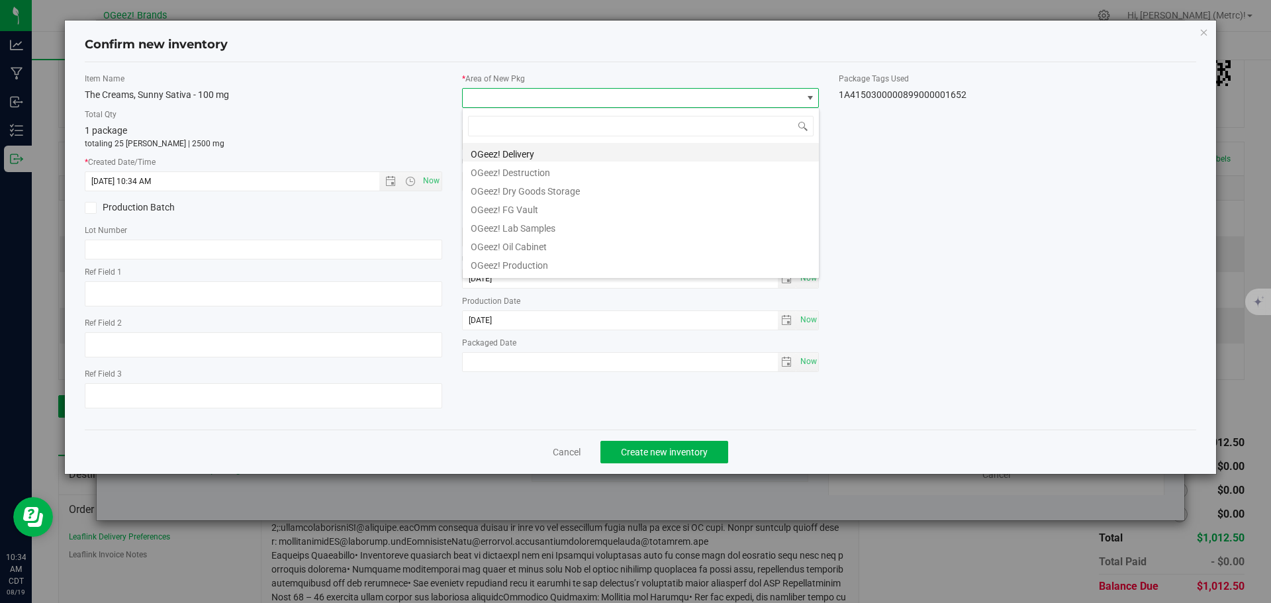
click at [514, 150] on li "OGeez! Delivery" at bounding box center [641, 152] width 356 height 19
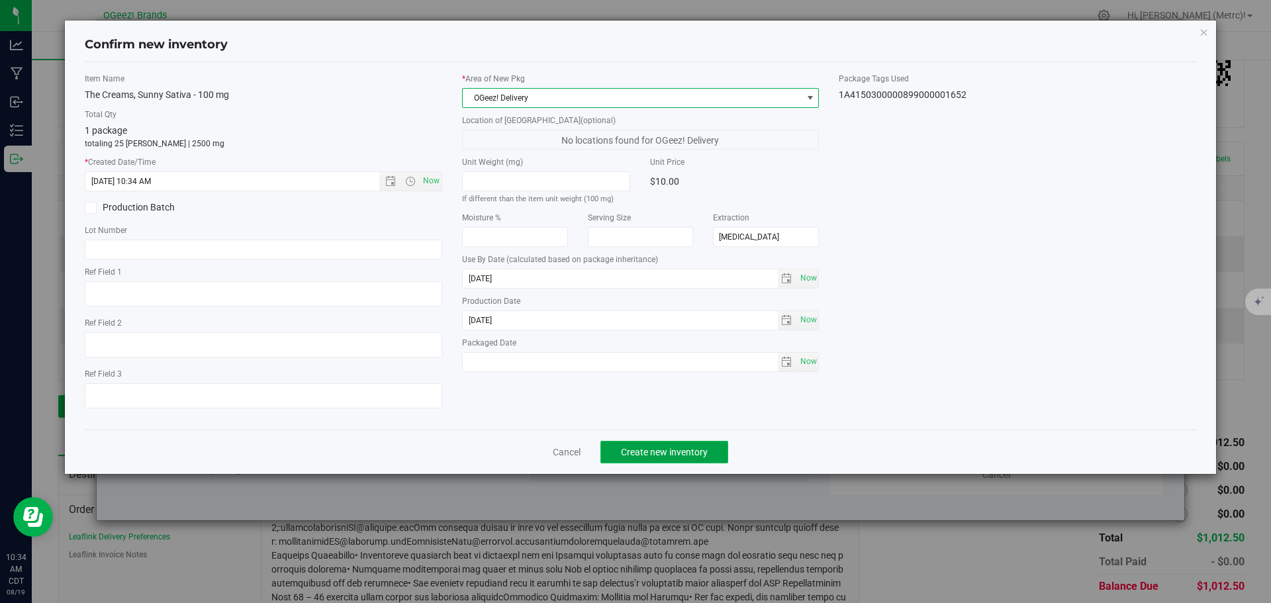
click at [638, 447] on span "Create new inventory" at bounding box center [664, 452] width 87 height 11
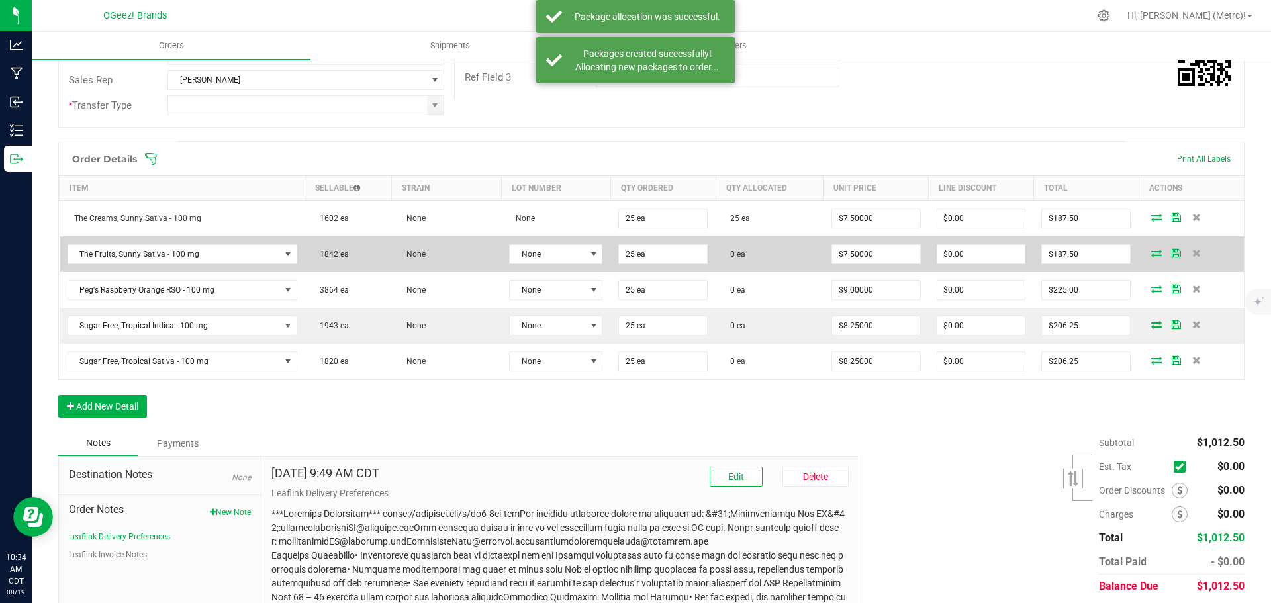
click at [1147, 247] on td at bounding box center [1190, 254] width 105 height 36
click at [1151, 249] on icon at bounding box center [1156, 253] width 11 height 8
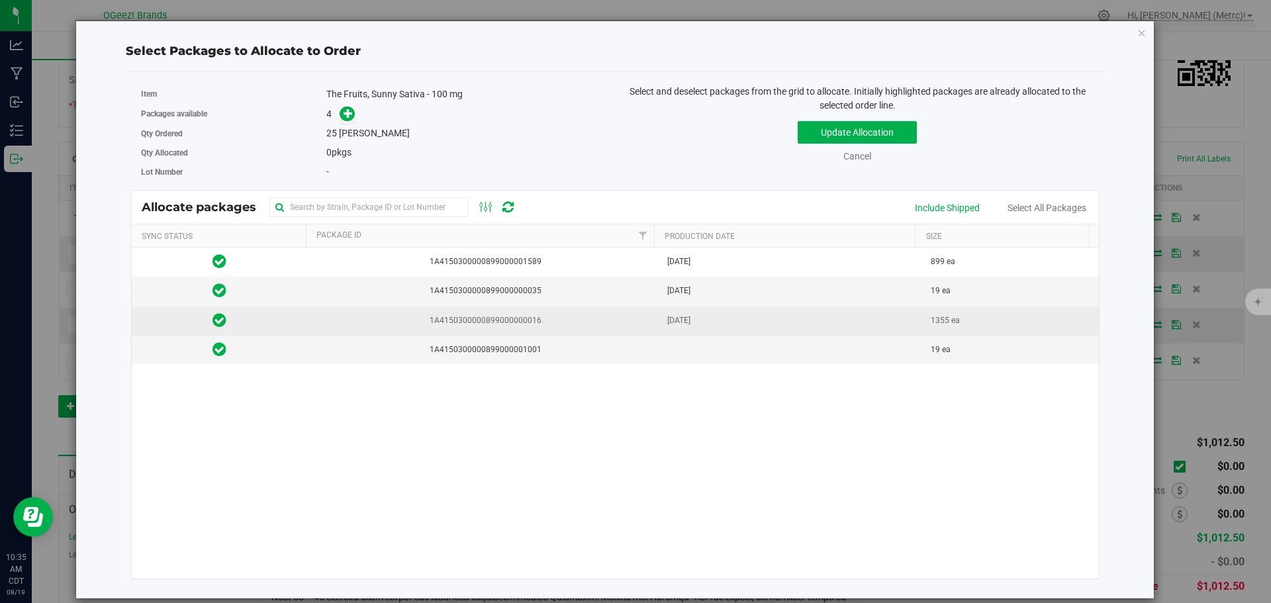
click at [559, 321] on span "1A4150300000899000000016" at bounding box center [483, 320] width 336 height 13
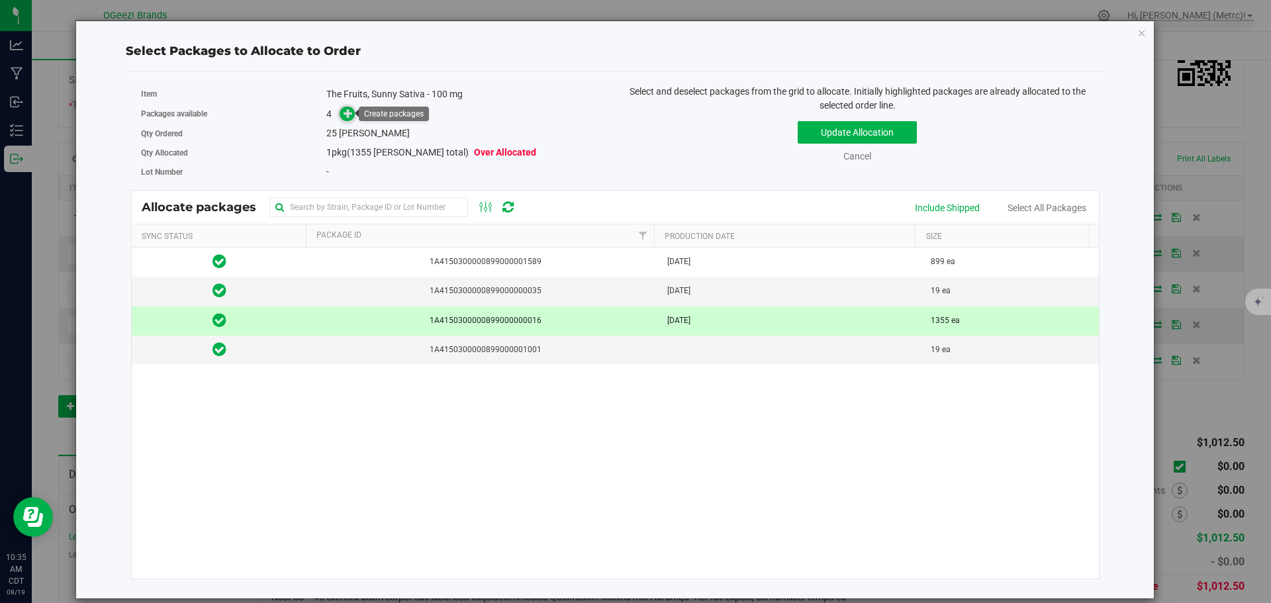
click at [343, 114] on span at bounding box center [347, 114] width 15 height 15
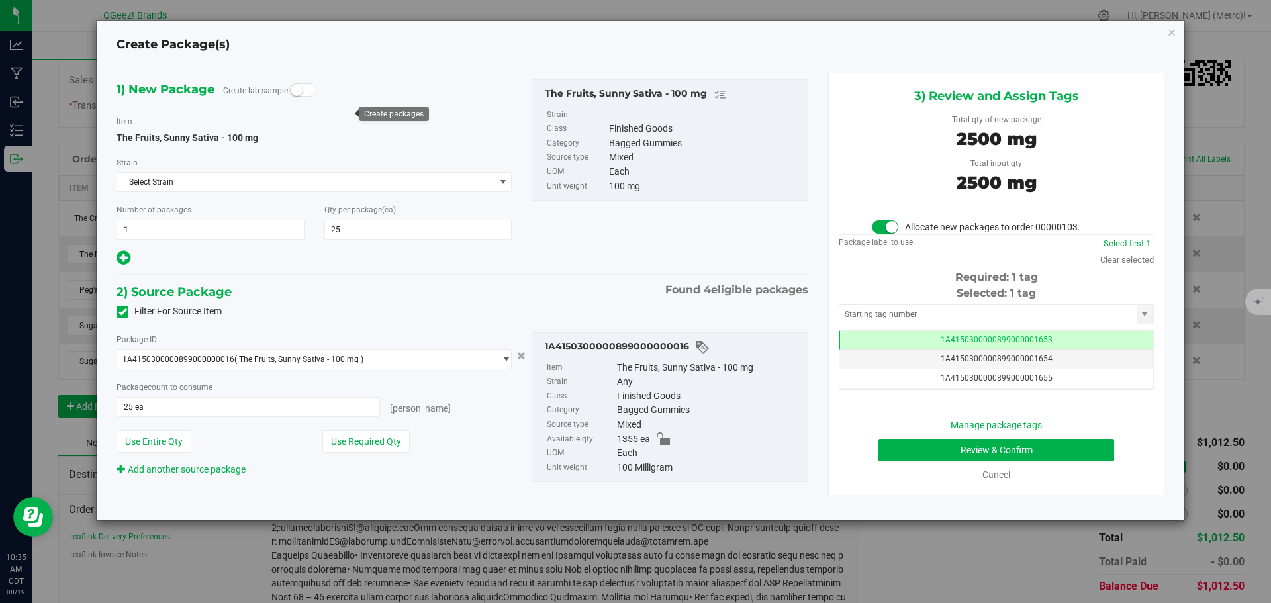
scroll to position [0, -1]
click at [1058, 452] on button "Review & Confirm" at bounding box center [996, 450] width 236 height 23
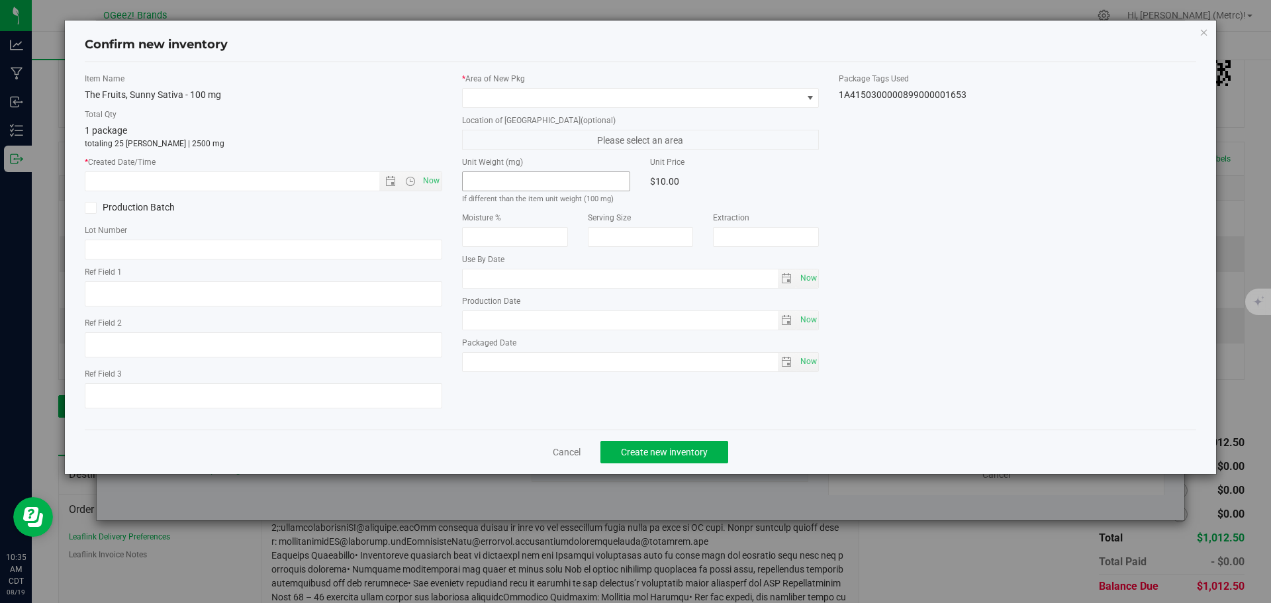
type input "[MEDICAL_DATA]"
type input "[DATE]"
click at [438, 179] on span "Now" at bounding box center [431, 180] width 23 height 19
type input "[DATE] 10:35 AM"
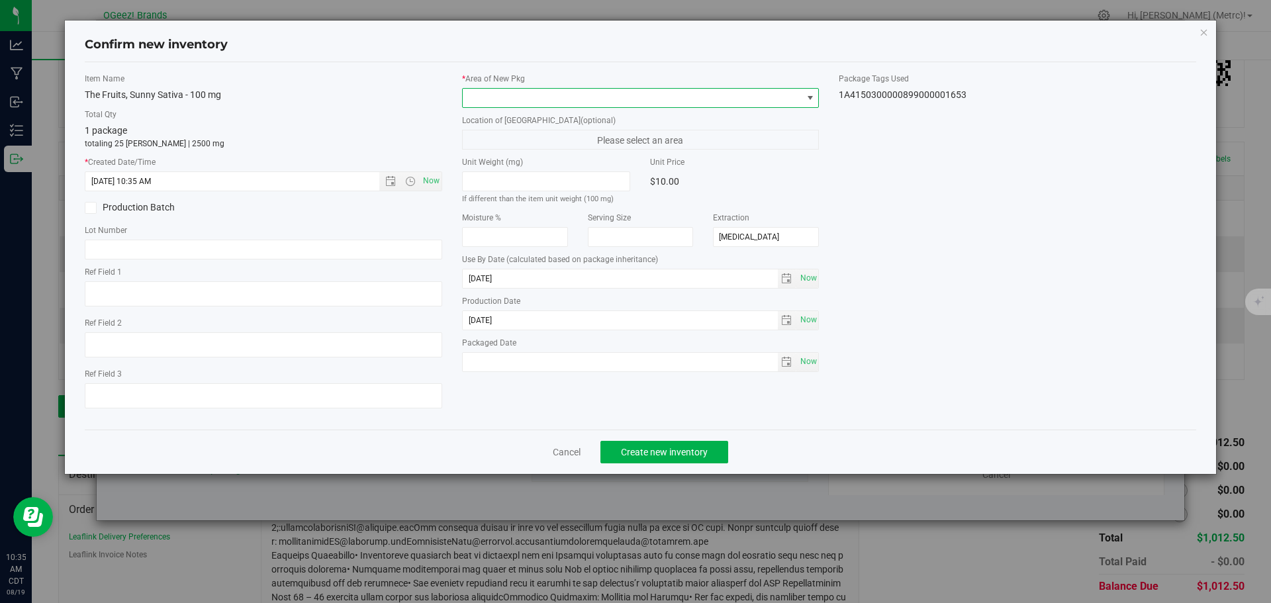
click at [498, 99] on span at bounding box center [633, 98] width 340 height 19
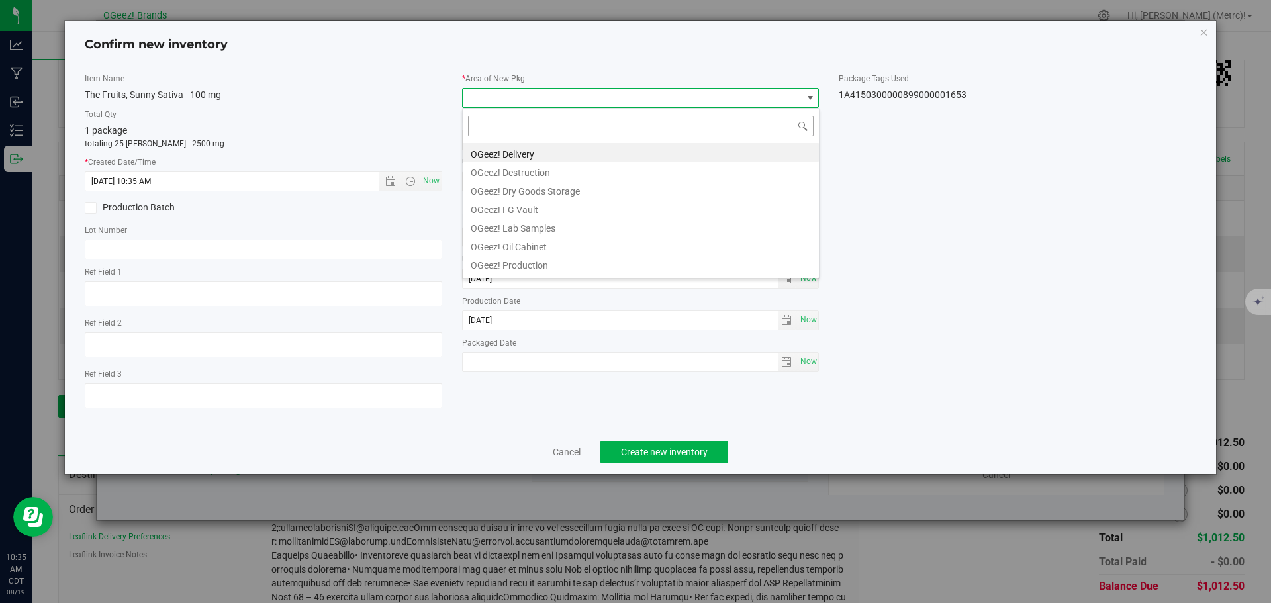
scroll to position [20, 357]
click at [509, 156] on li "OGeez! Delivery" at bounding box center [641, 152] width 356 height 19
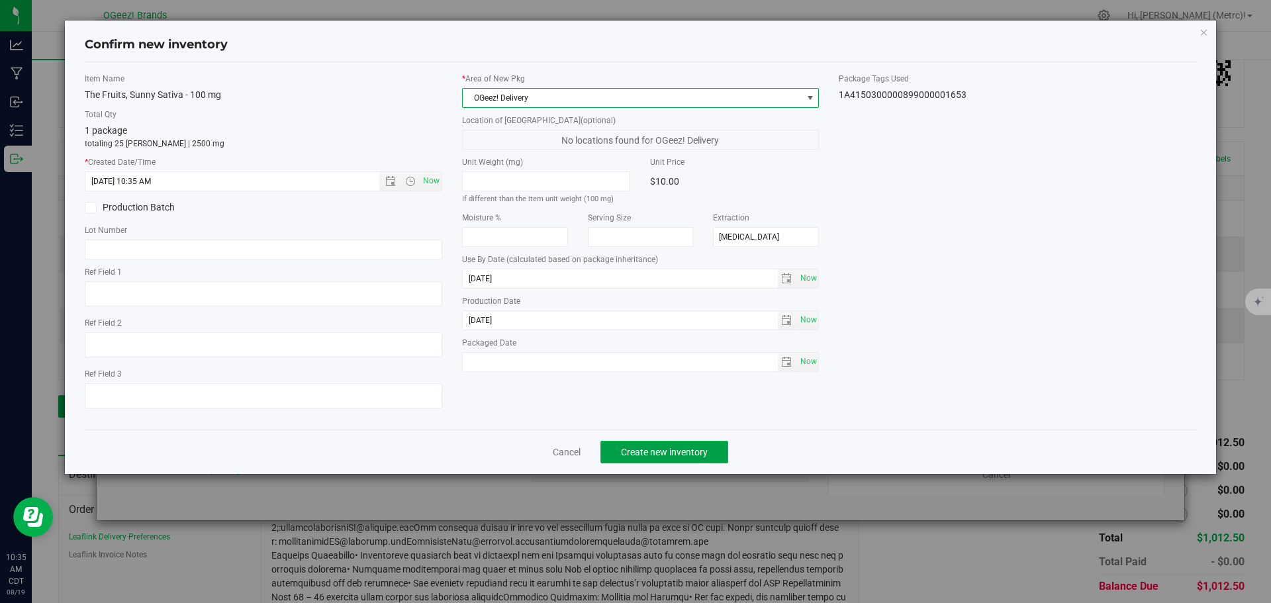
click at [639, 447] on span "Create new inventory" at bounding box center [664, 452] width 87 height 11
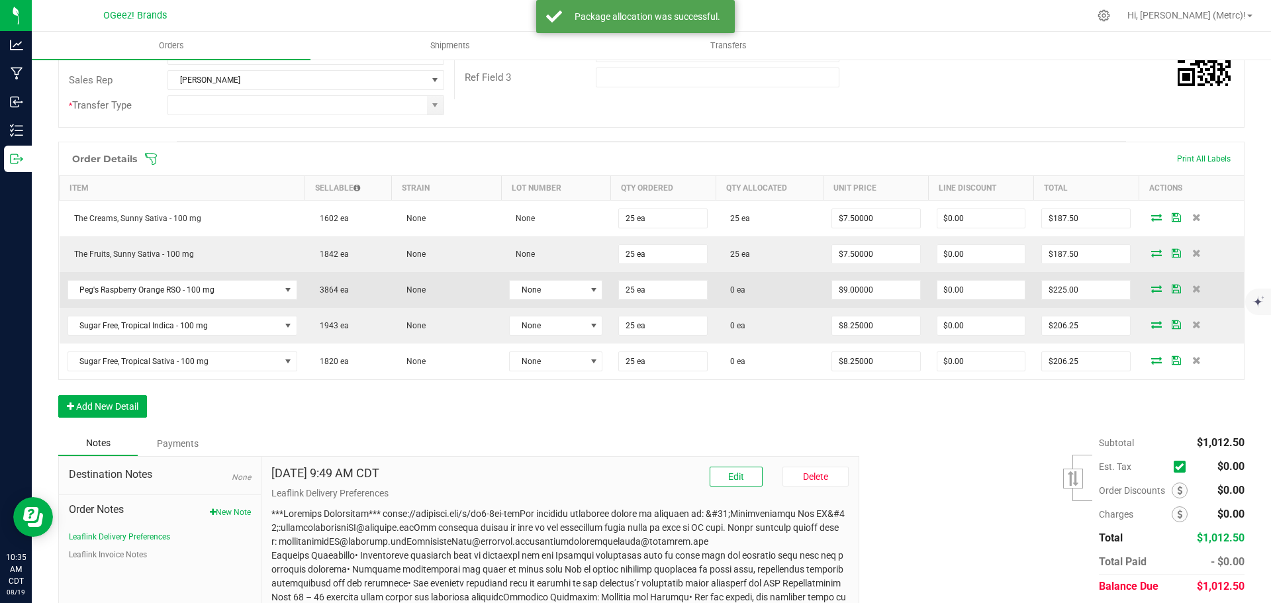
click at [1151, 289] on icon at bounding box center [1156, 289] width 11 height 8
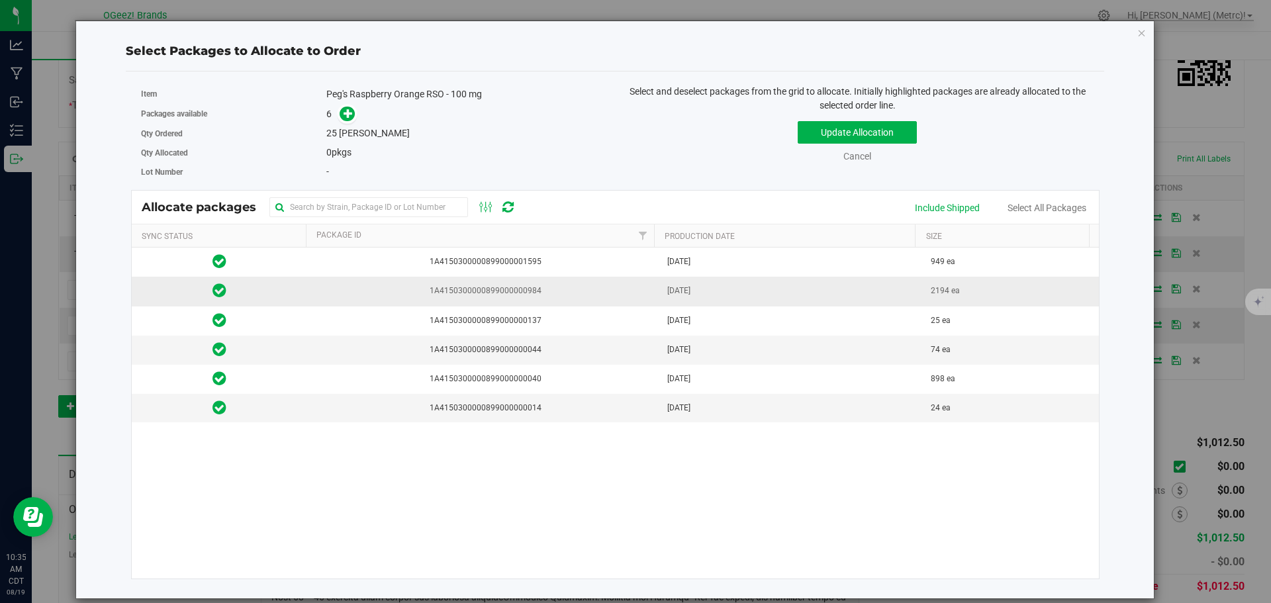
click at [626, 298] on td "1A4150300000899000000984" at bounding box center [483, 291] width 352 height 29
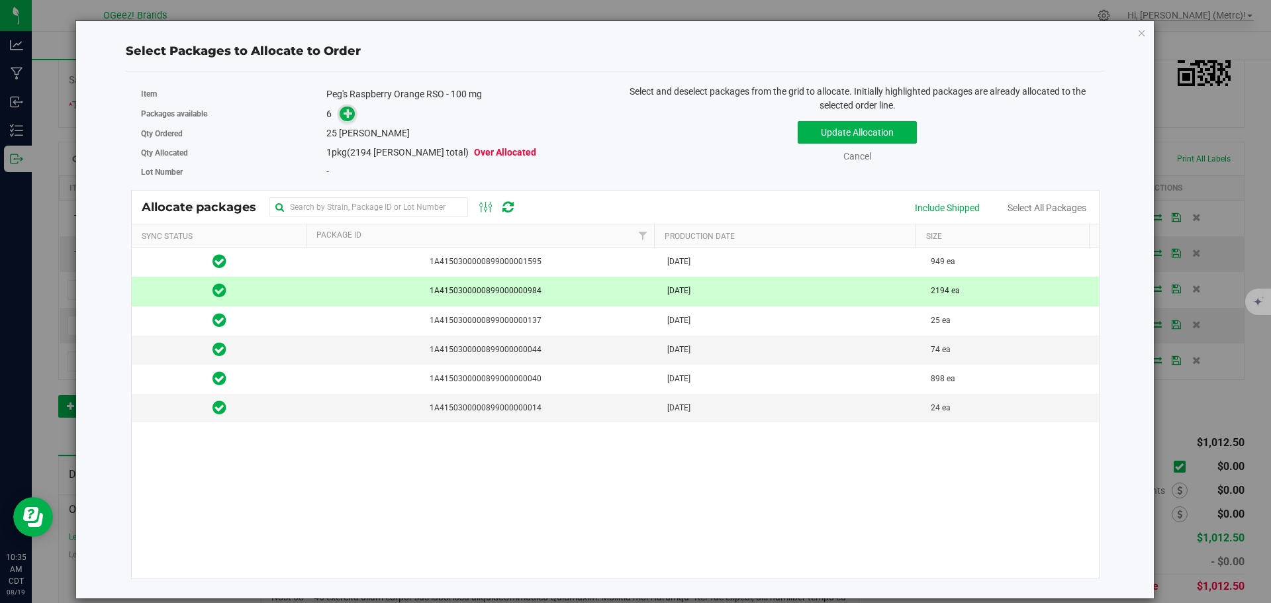
click at [349, 111] on icon at bounding box center [347, 113] width 9 height 9
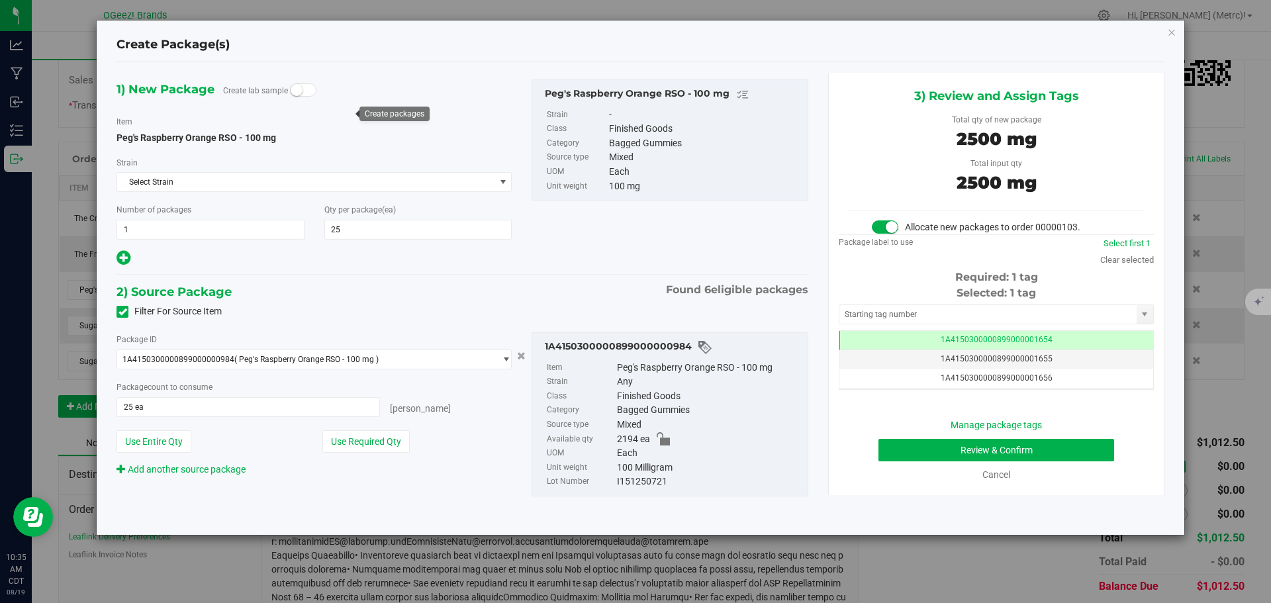
scroll to position [0, -1]
click at [1023, 452] on button "Review & Confirm" at bounding box center [996, 450] width 236 height 23
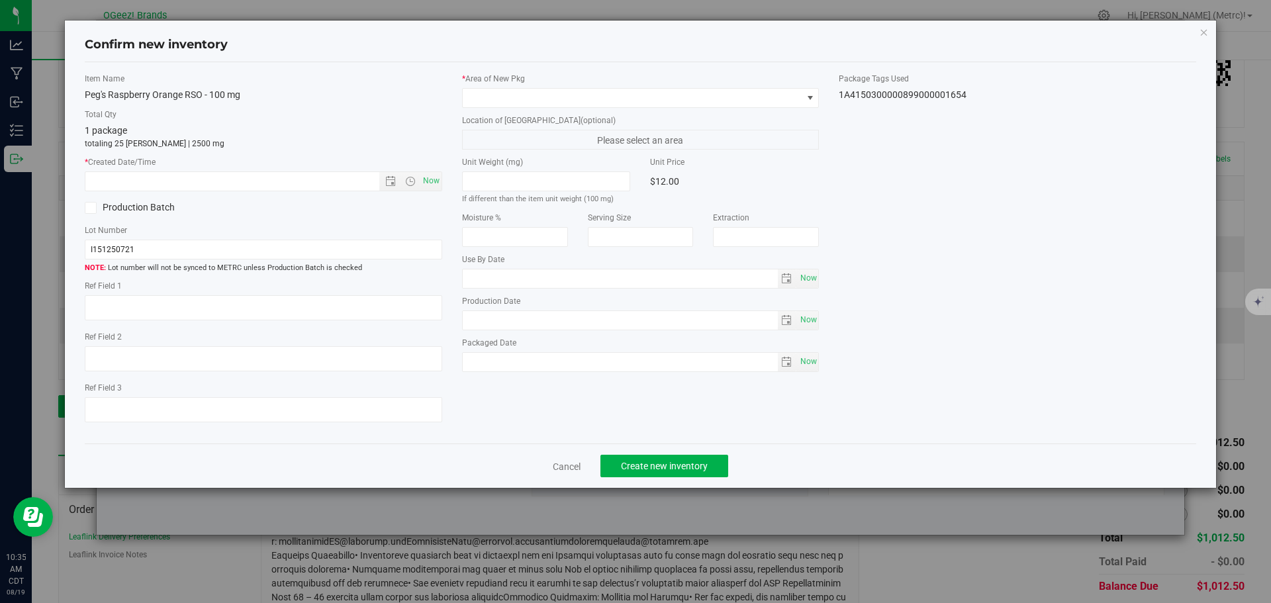
type input "[MEDICAL_DATA]"
type input "[DATE]"
click at [420, 181] on span "Now" at bounding box center [431, 180] width 23 height 19
type input "[DATE] 10:35 AM"
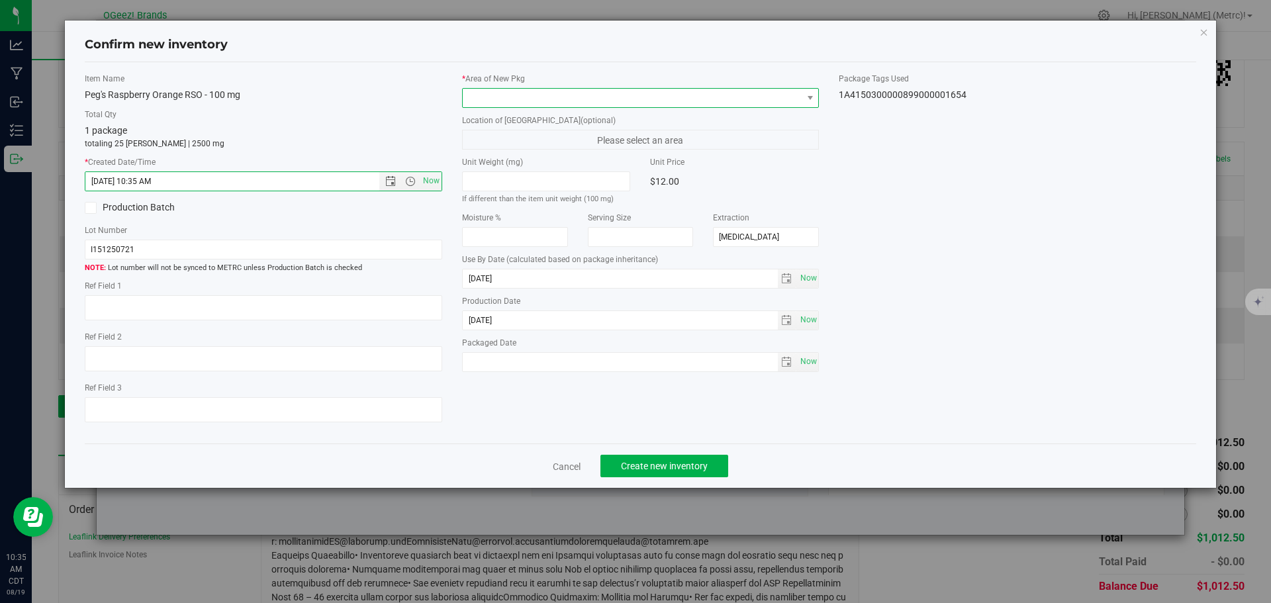
click at [529, 89] on span at bounding box center [633, 98] width 340 height 19
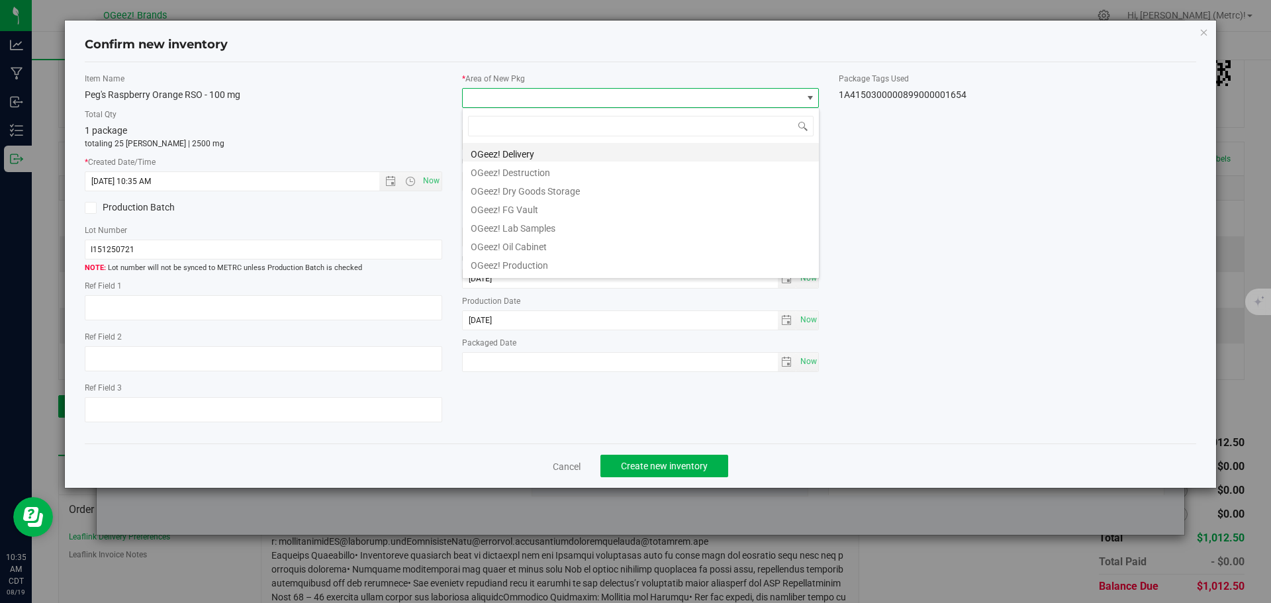
click at [545, 155] on li "OGeez! Delivery" at bounding box center [641, 152] width 356 height 19
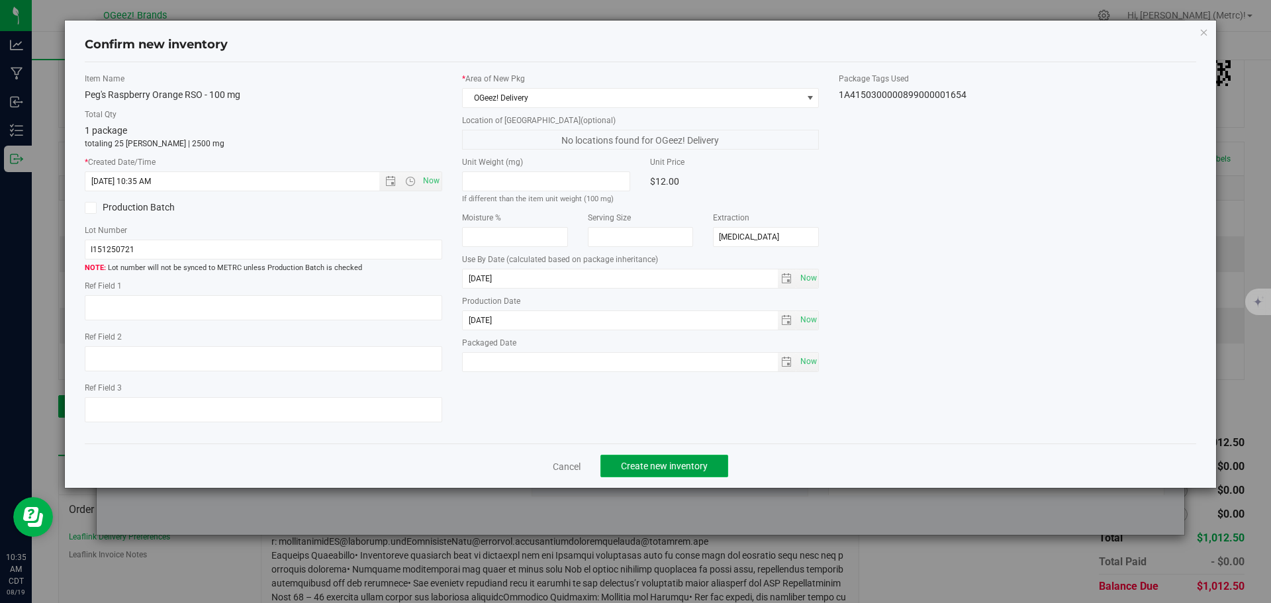
click at [684, 459] on button "Create new inventory" at bounding box center [664, 466] width 128 height 23
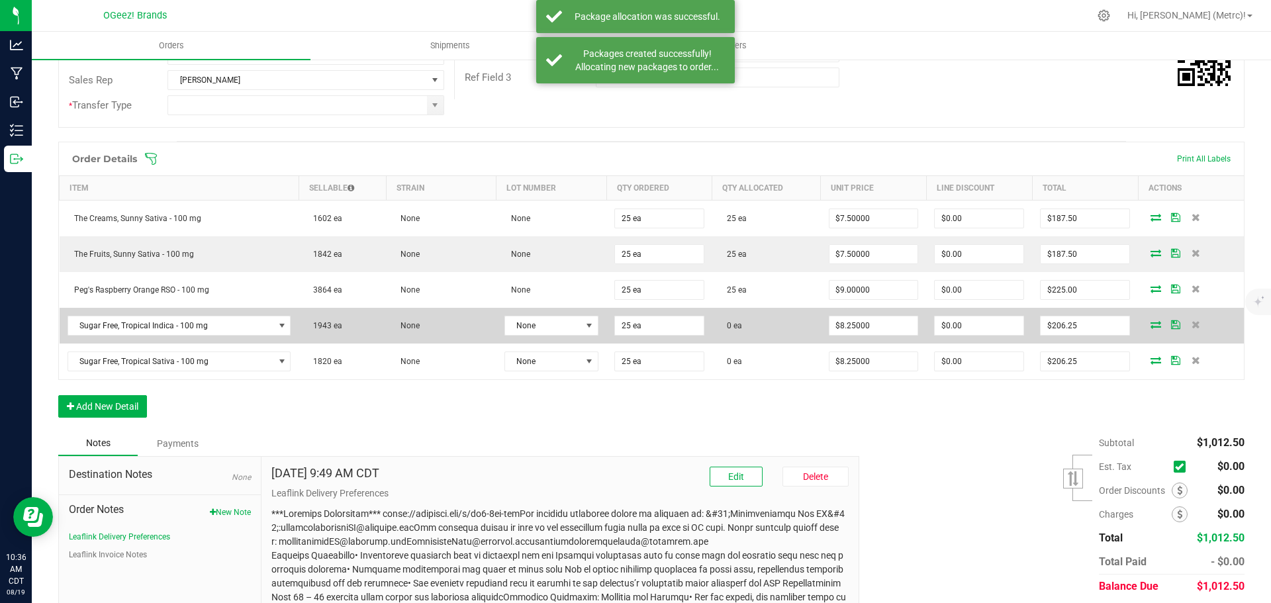
click at [1150, 323] on icon at bounding box center [1155, 324] width 11 height 8
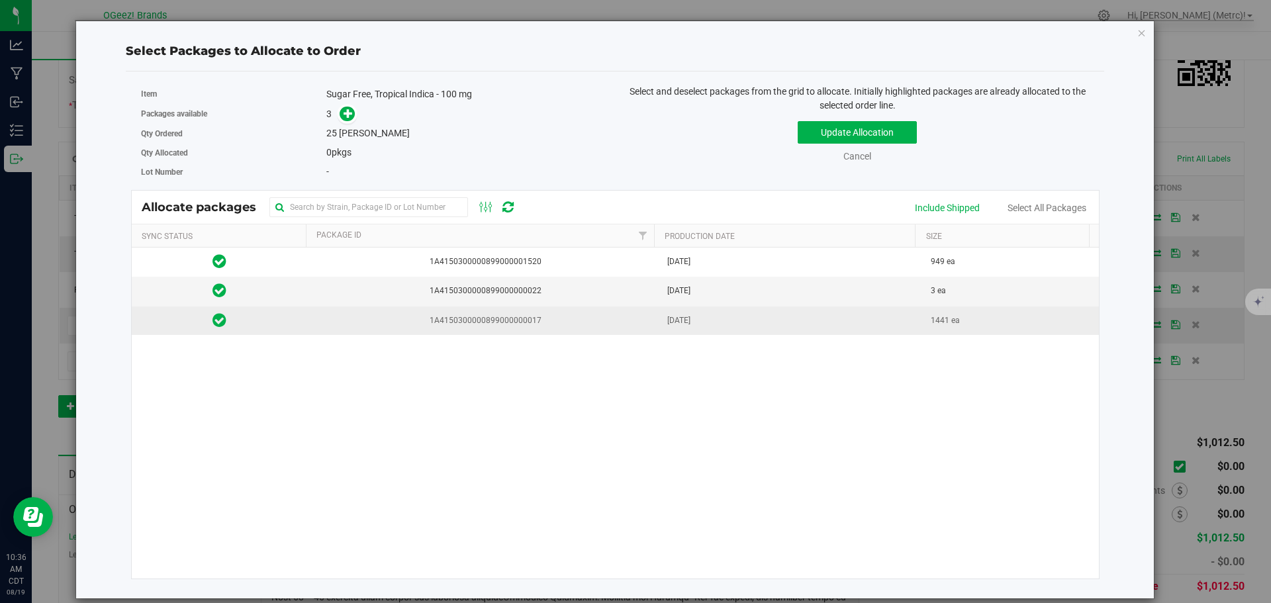
click at [677, 326] on span "[DATE]" at bounding box center [678, 320] width 23 height 13
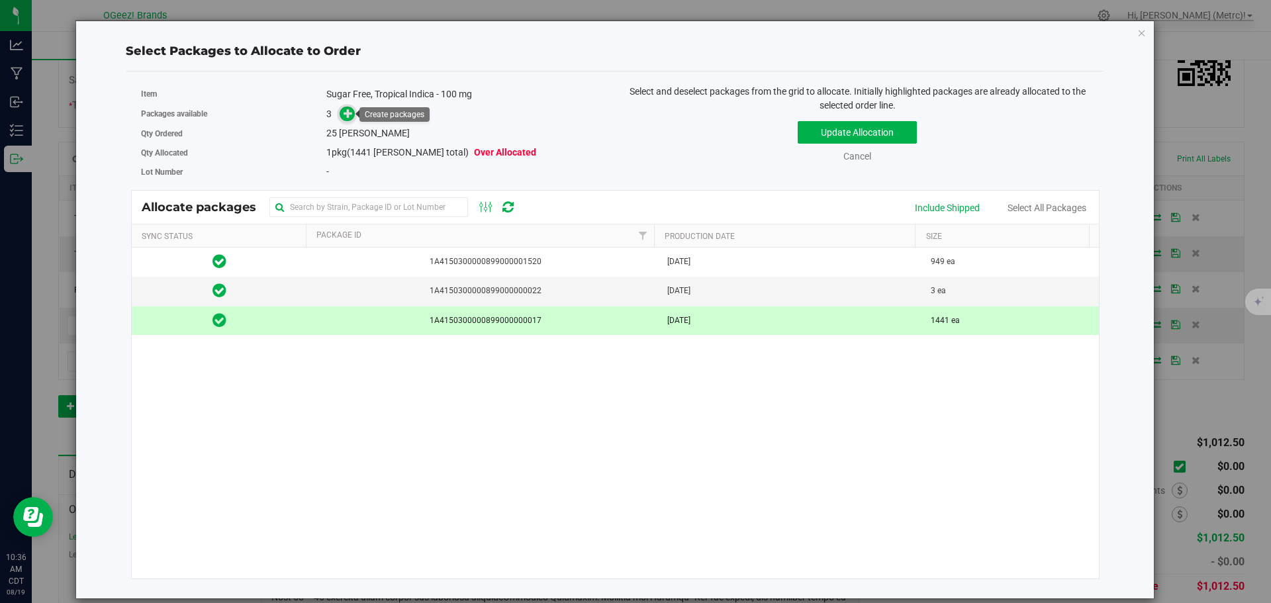
click at [354, 111] on span at bounding box center [347, 114] width 15 height 15
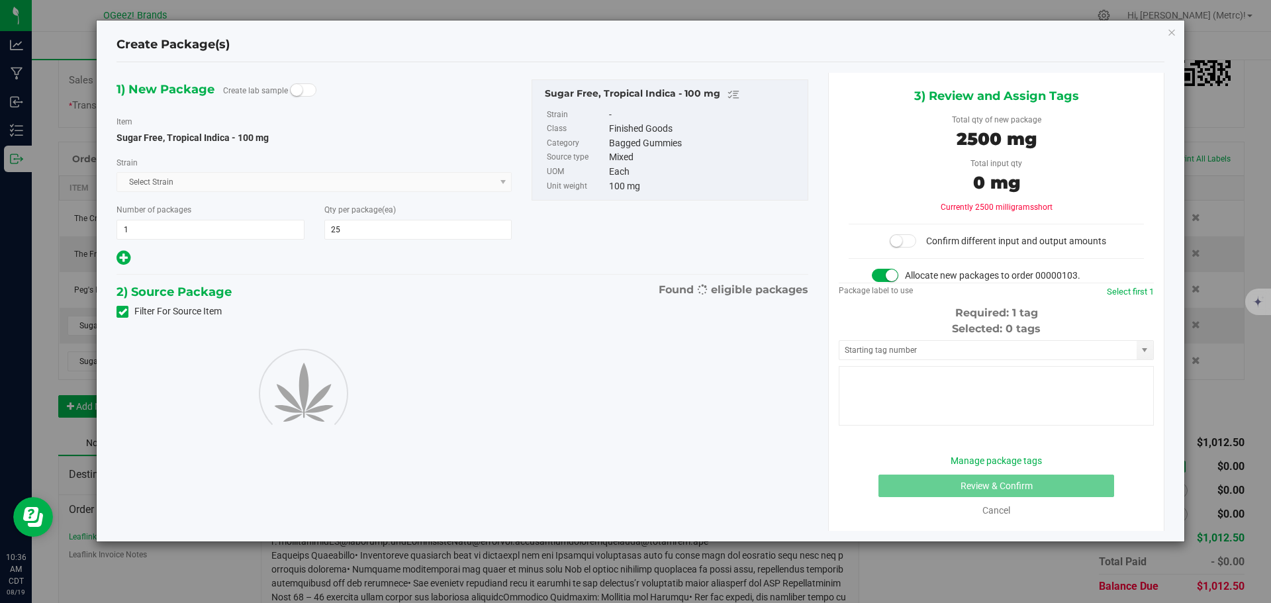
type input "25"
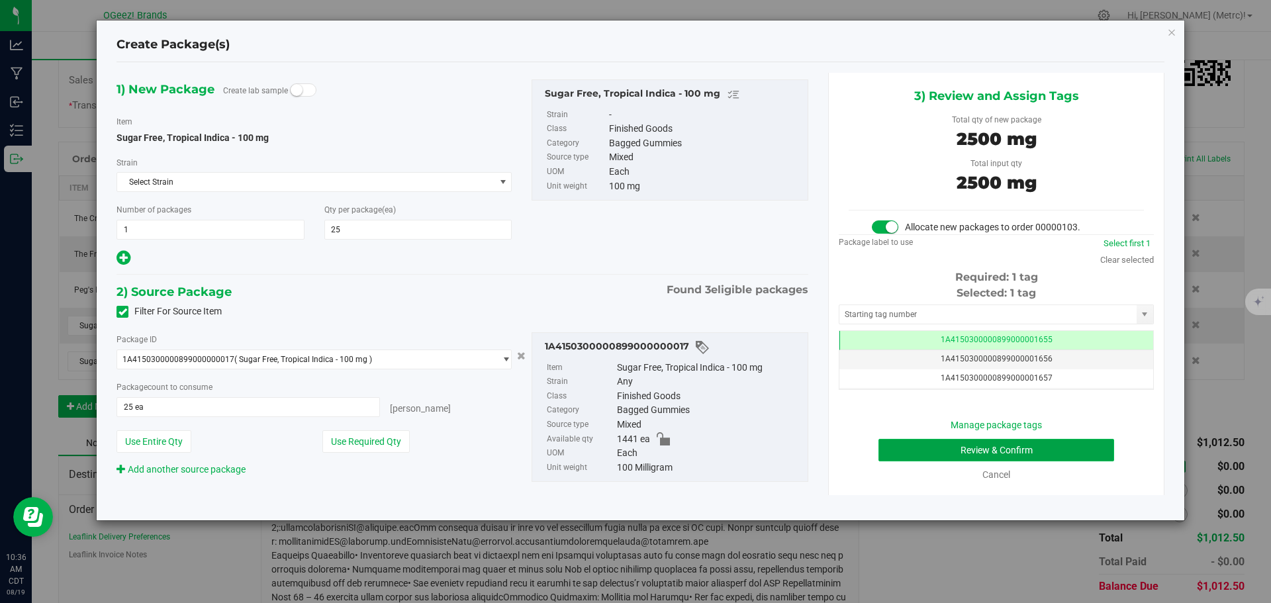
click at [1009, 445] on button "Review & Confirm" at bounding box center [996, 450] width 236 height 23
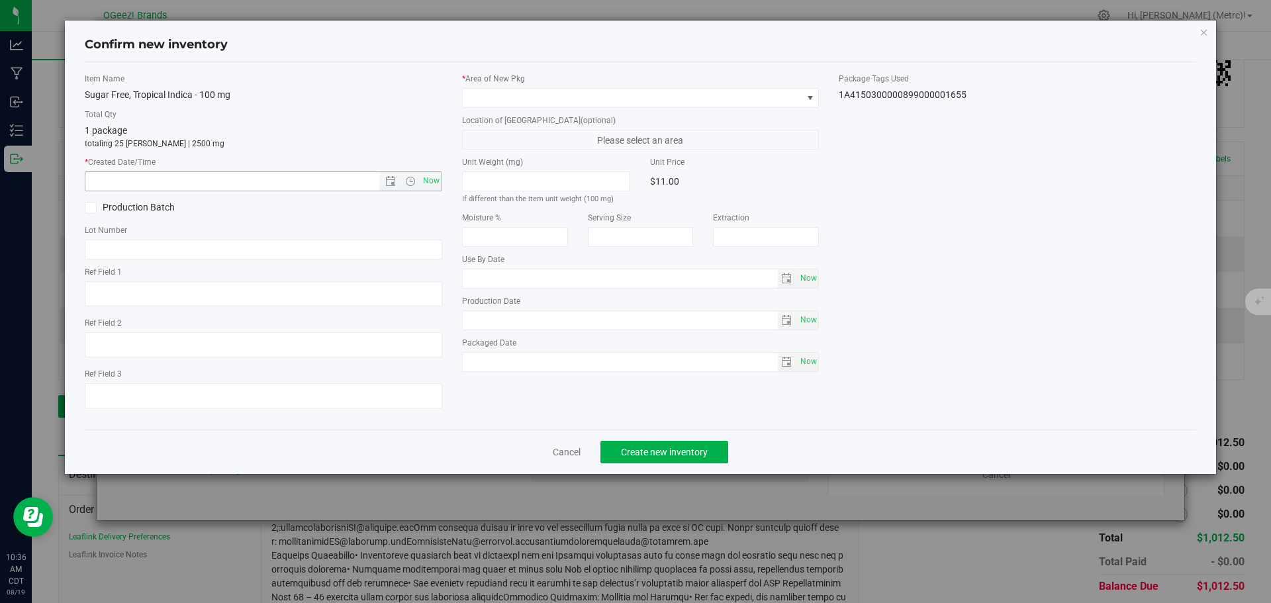
type input "[MEDICAL_DATA]"
type input "[DATE]"
click at [436, 177] on span "Now" at bounding box center [431, 180] width 23 height 19
type input "[DATE] 10:36 AM"
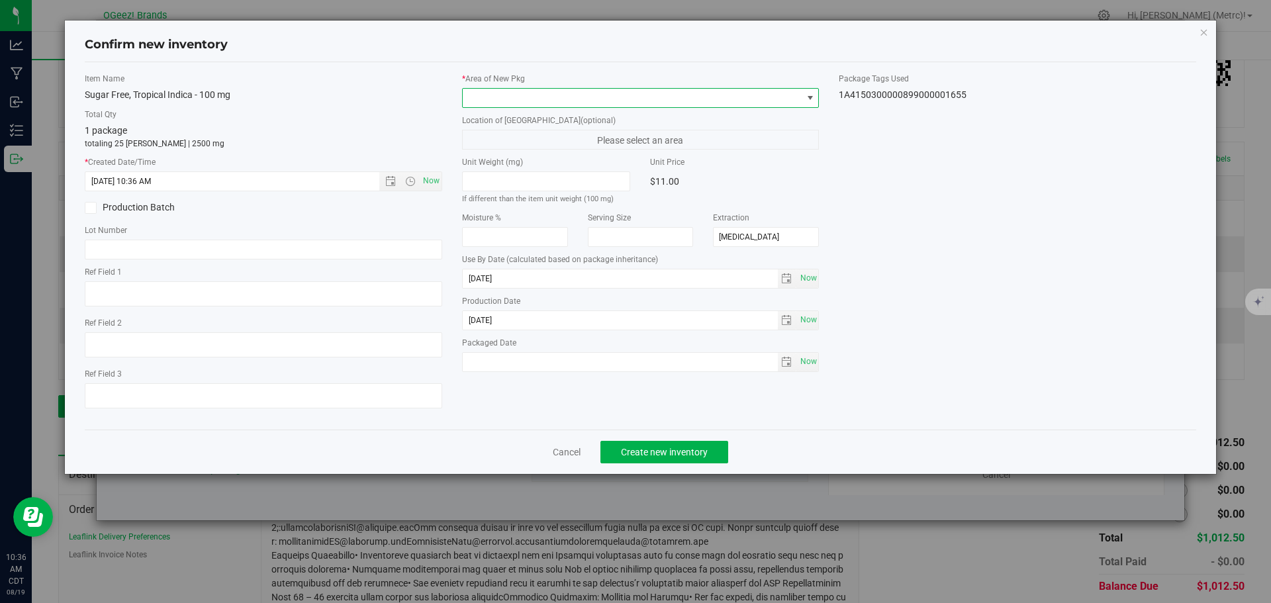
click at [514, 100] on span at bounding box center [633, 98] width 340 height 19
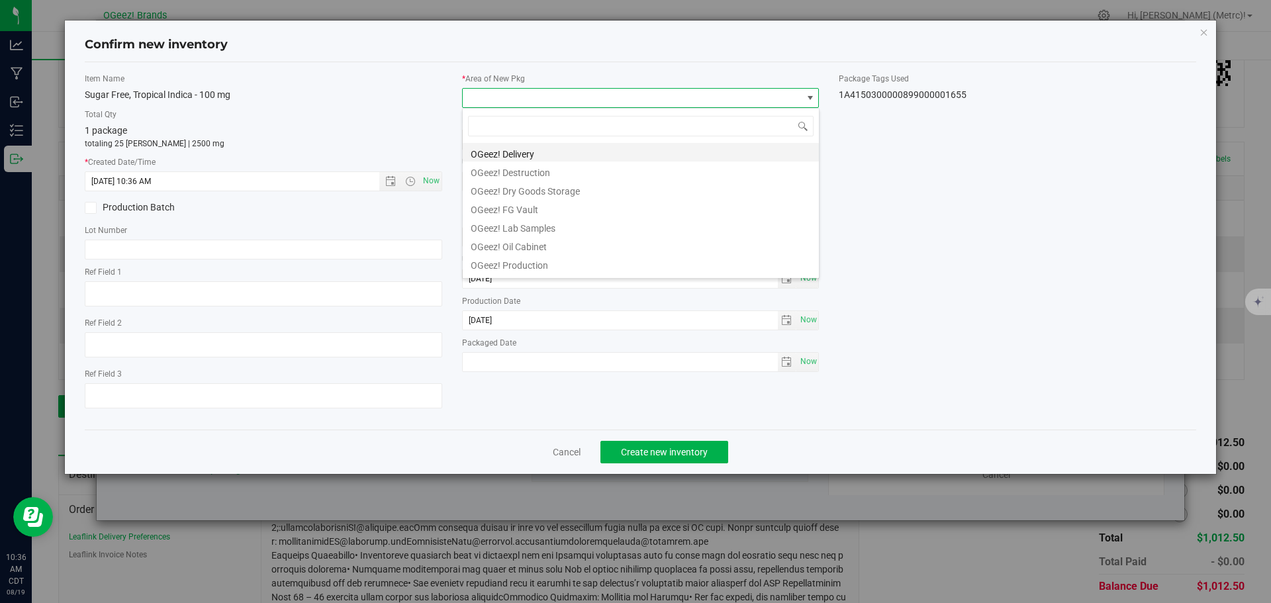
click at [534, 159] on li "OGeez! Delivery" at bounding box center [641, 152] width 356 height 19
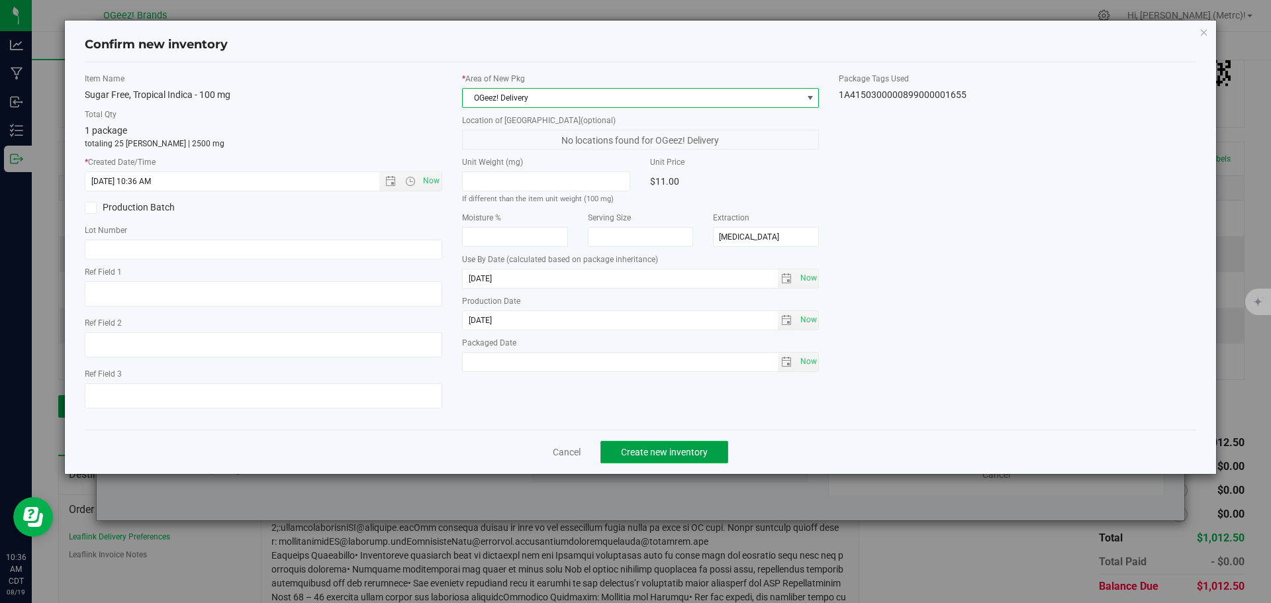
click at [700, 449] on span "Create new inventory" at bounding box center [664, 452] width 87 height 11
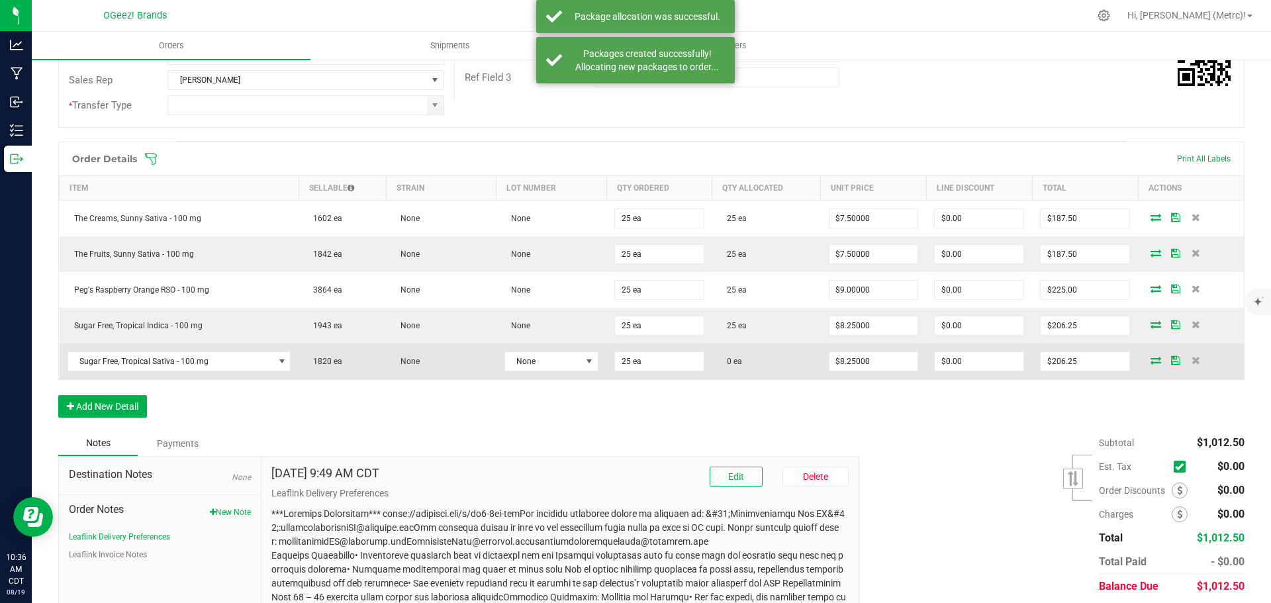
click at [1150, 358] on icon at bounding box center [1155, 360] width 11 height 8
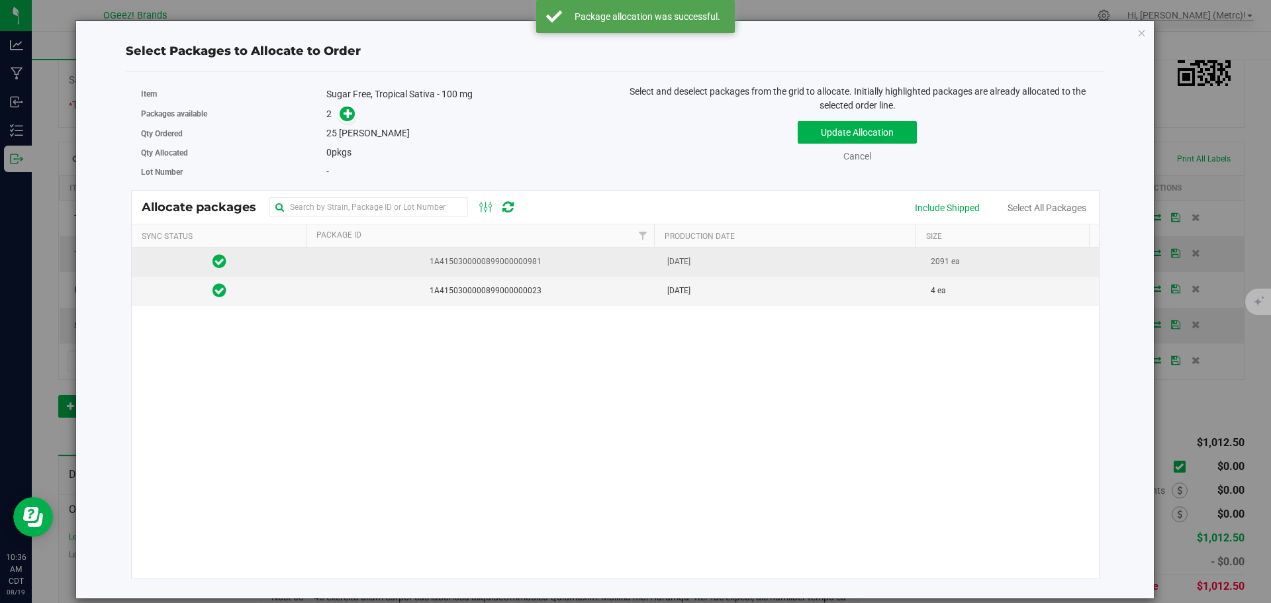
click at [490, 261] on span "1A4150300000899000000981" at bounding box center [483, 261] width 336 height 13
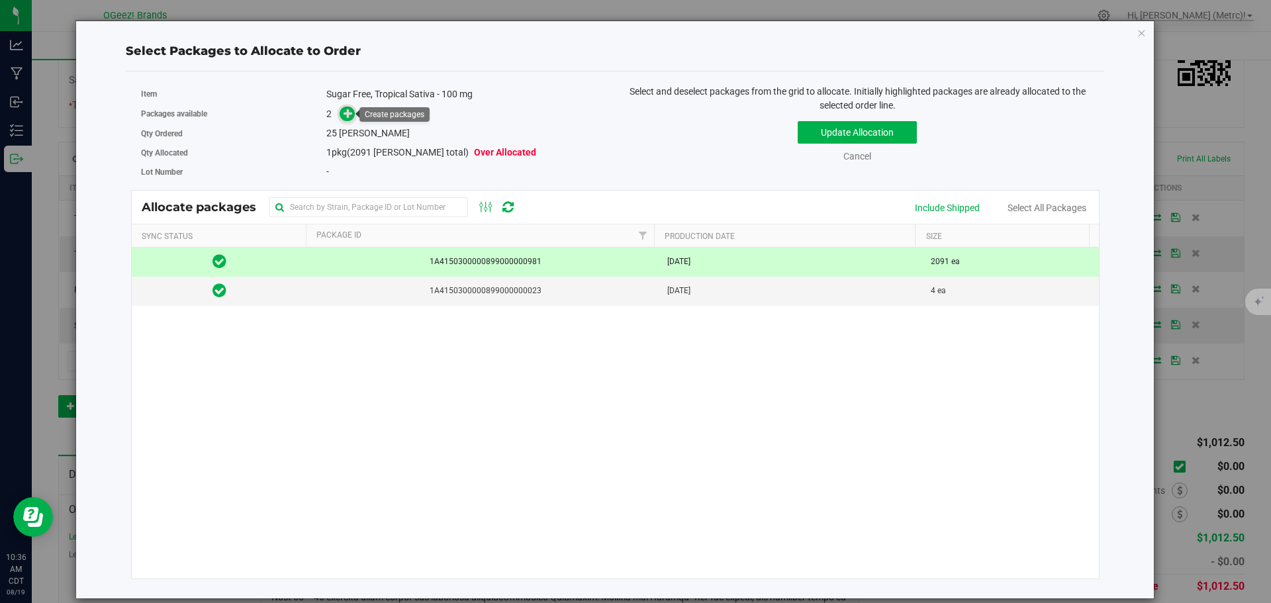
click at [347, 117] on icon at bounding box center [347, 112] width 9 height 9
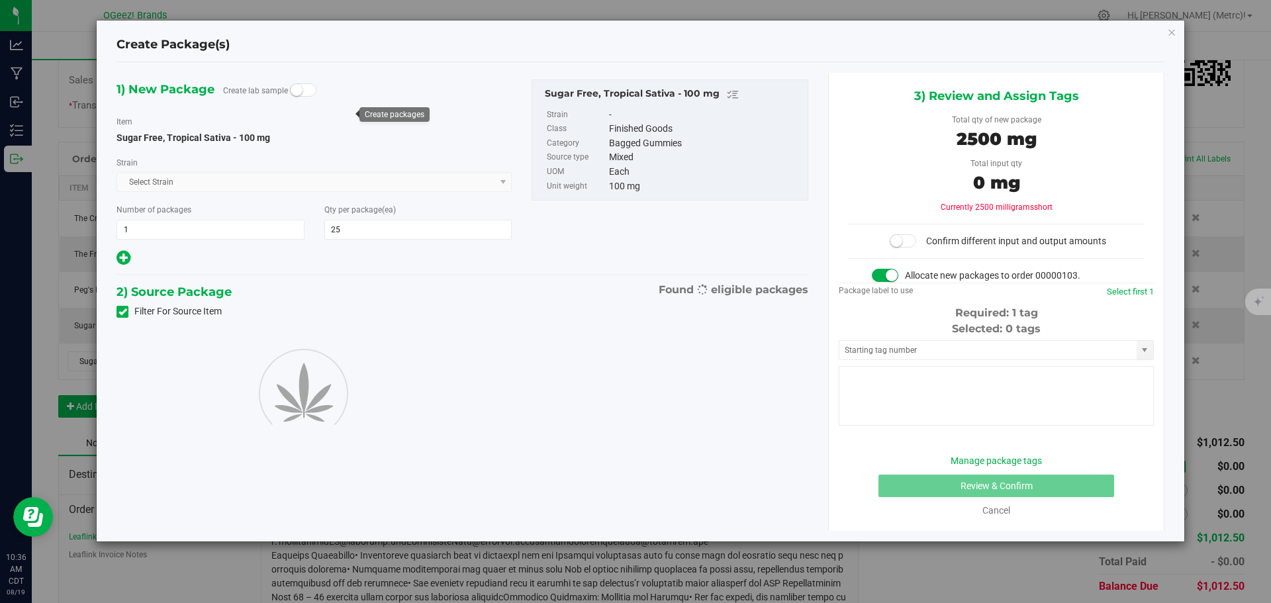
type input "25"
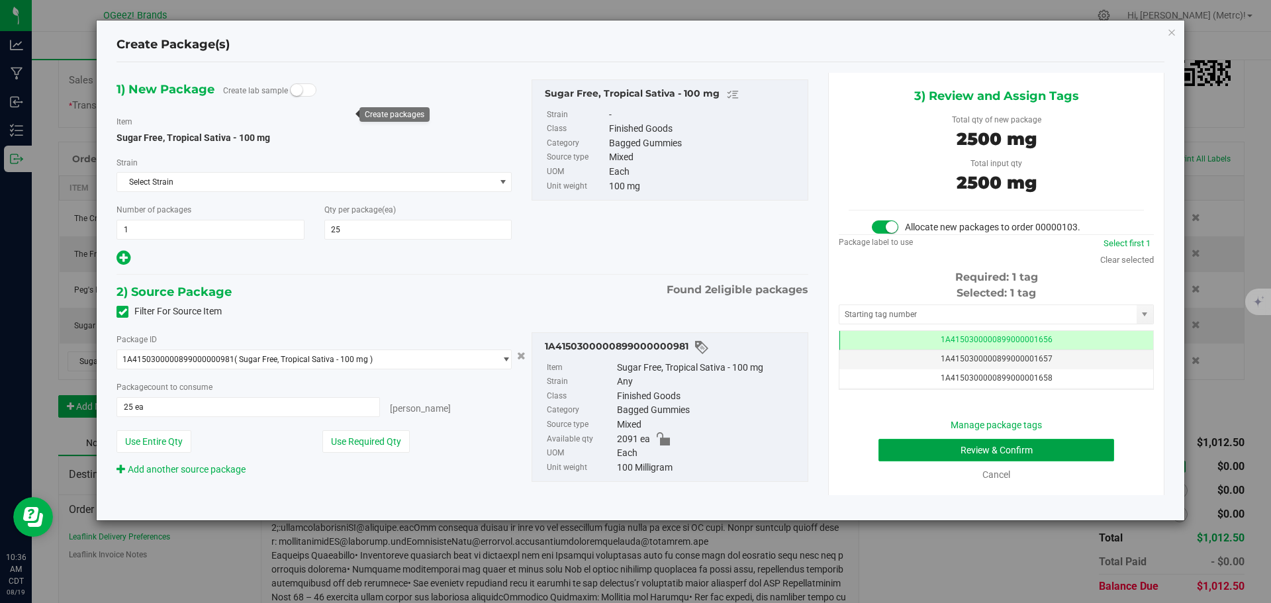
click at [1010, 450] on button "Review & Confirm" at bounding box center [996, 450] width 236 height 23
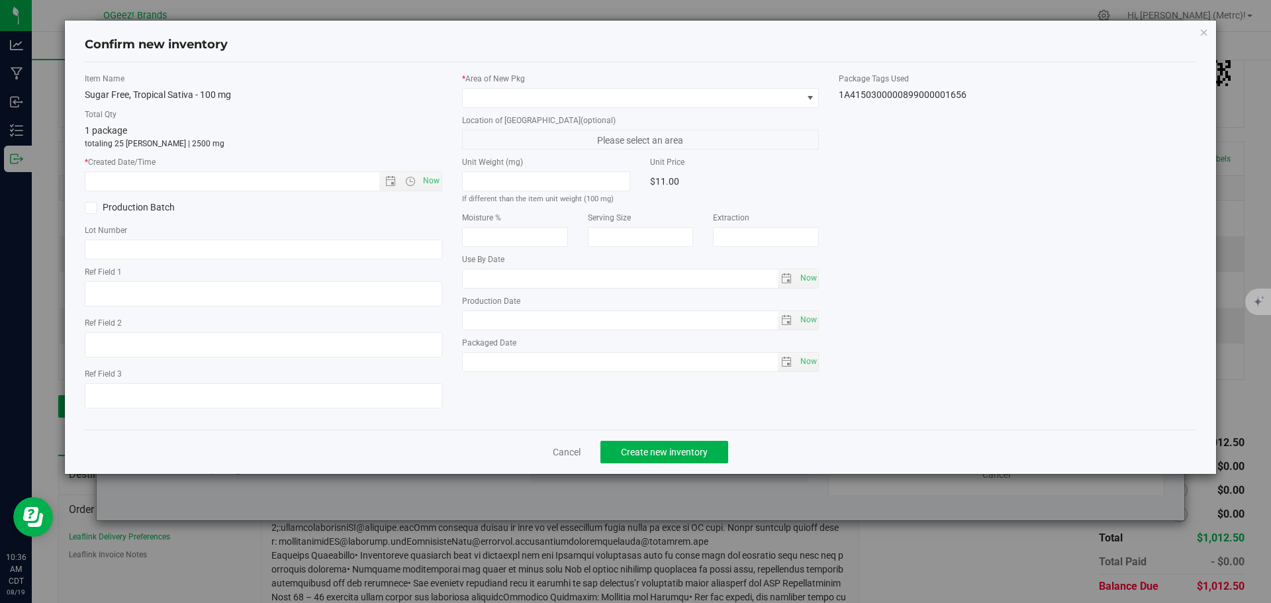
type input "[MEDICAL_DATA]"
type input "[DATE]"
click at [430, 183] on span "Now" at bounding box center [431, 180] width 23 height 19
type input "[DATE] 10:36 AM"
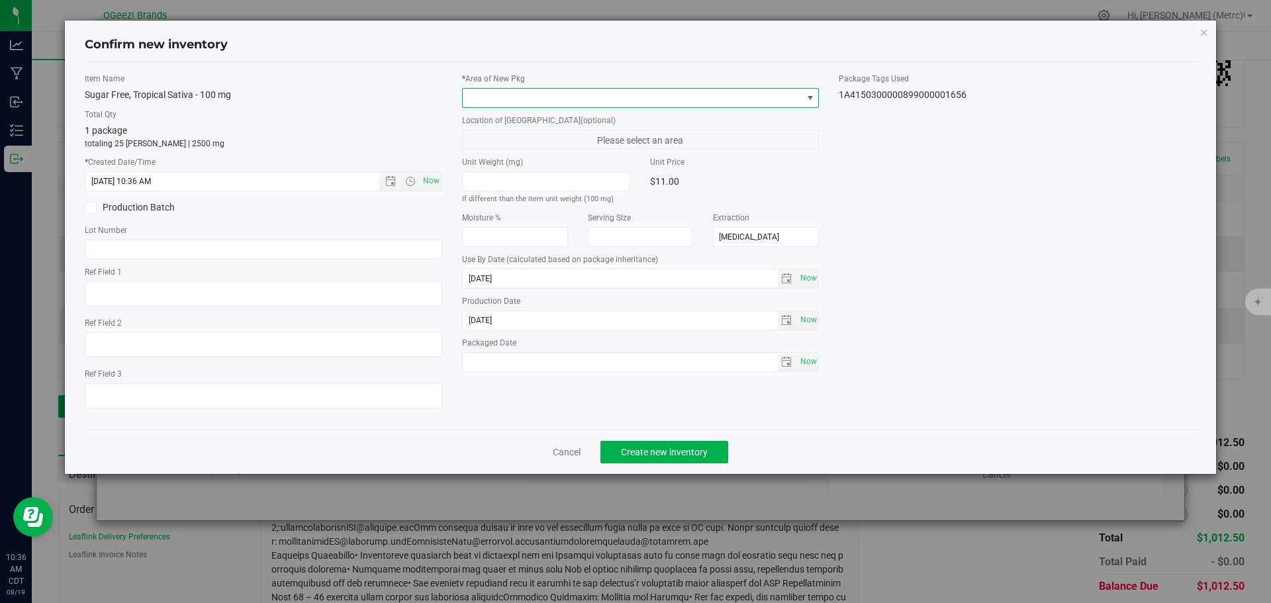
click at [508, 89] on span at bounding box center [633, 98] width 340 height 19
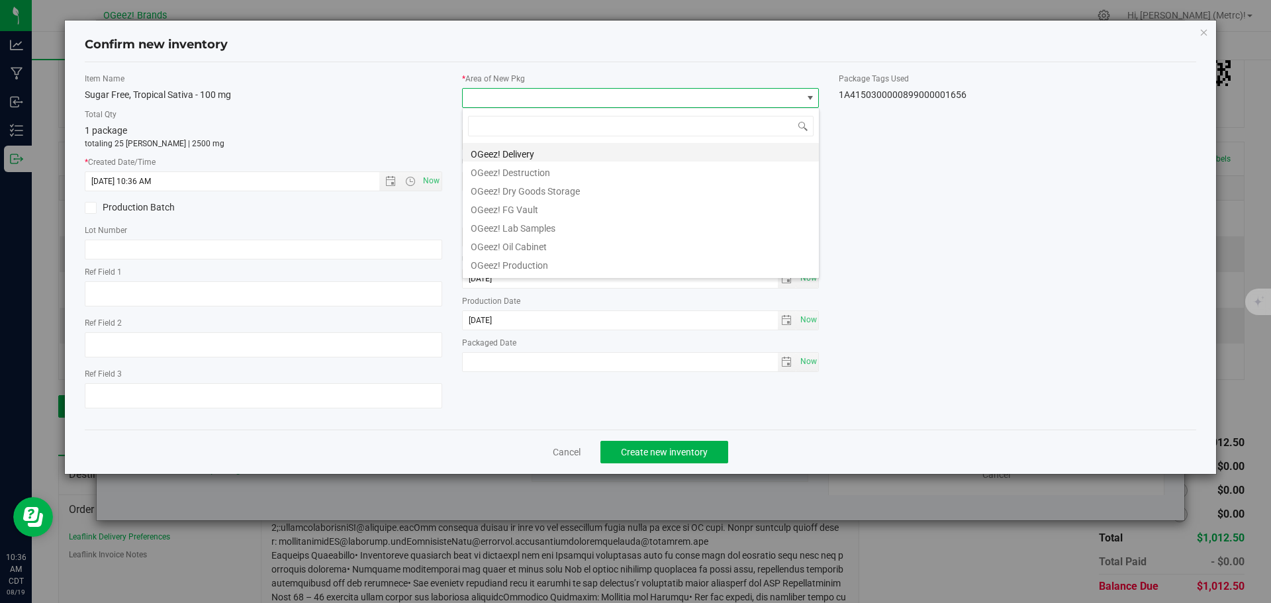
click at [527, 149] on li "OGeez! Delivery" at bounding box center [641, 152] width 356 height 19
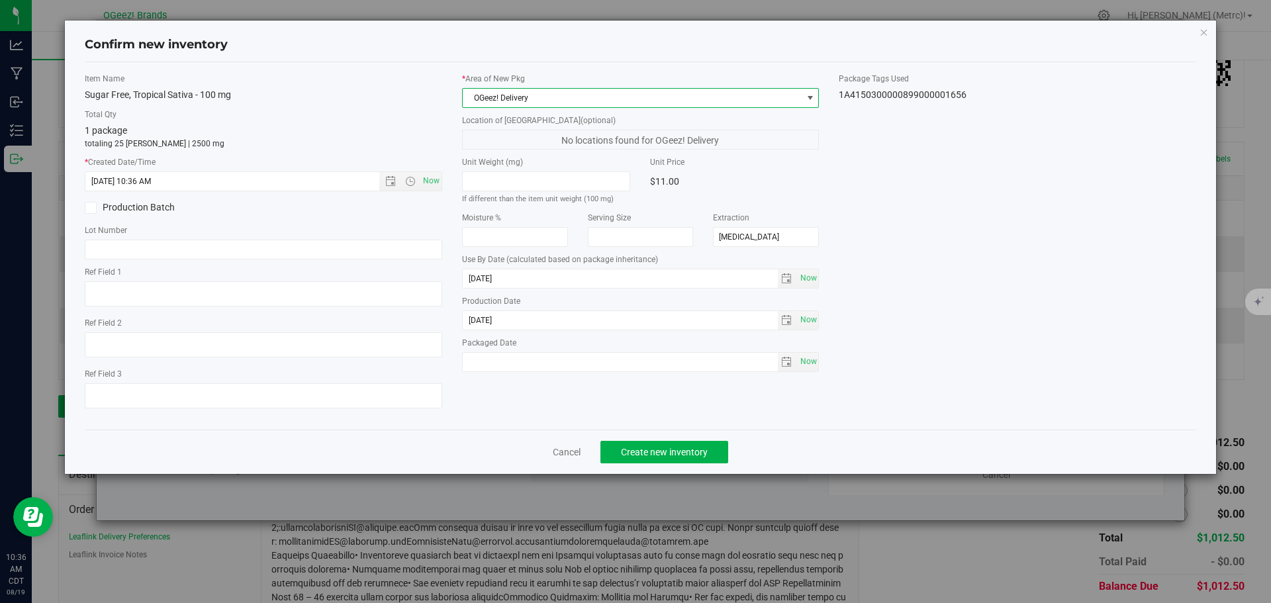
click at [657, 467] on div "Cancel Create new inventory" at bounding box center [641, 452] width 1112 height 44
click at [657, 454] on span "Create new inventory" at bounding box center [664, 452] width 87 height 11
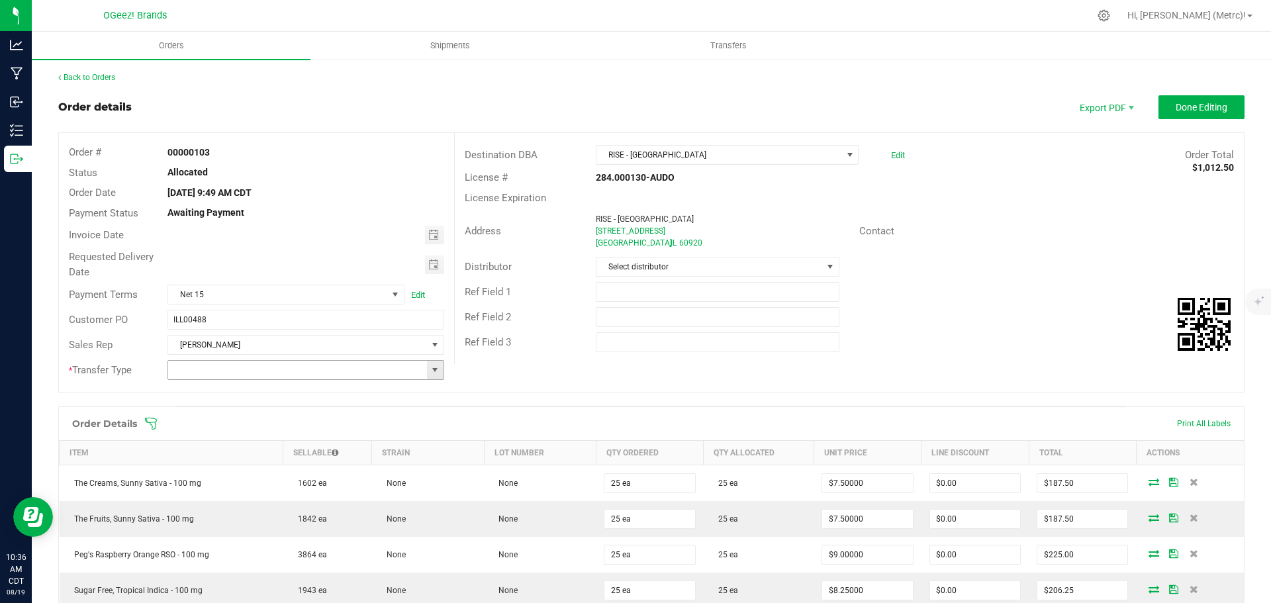
click at [430, 370] on span at bounding box center [435, 370] width 11 height 11
click at [289, 456] on li "Wholesale Transfer" at bounding box center [303, 461] width 273 height 23
type input "Wholesale Transfer"
click at [1193, 106] on span "Done Editing" at bounding box center [1201, 107] width 52 height 11
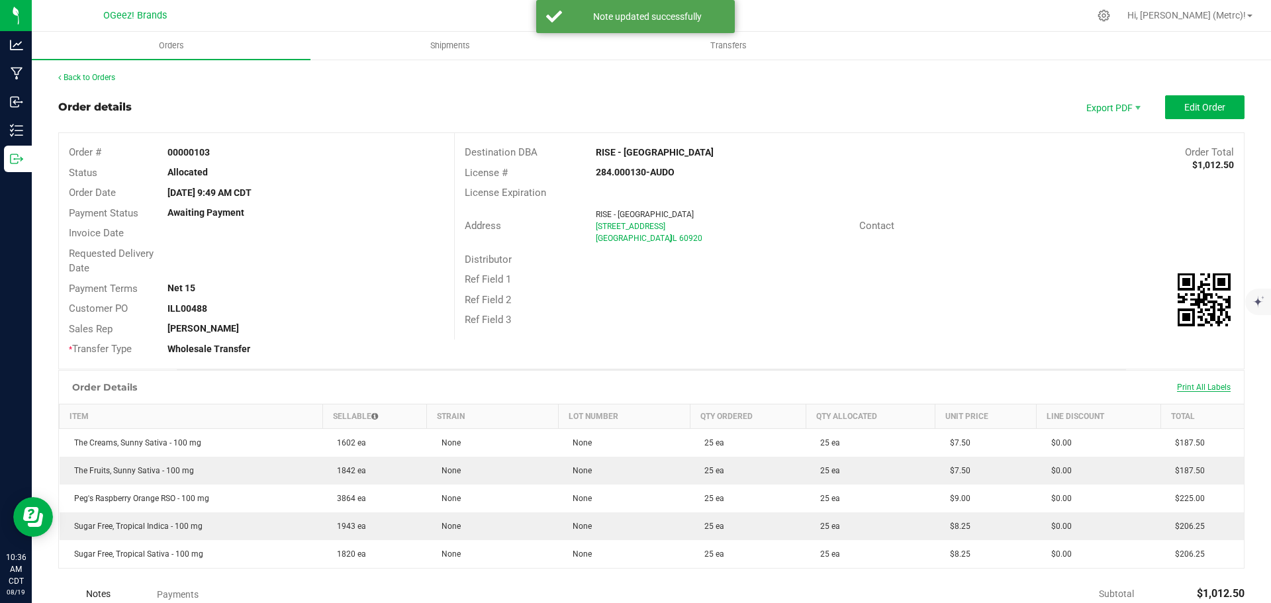
click at [1181, 387] on span "Print All Labels" at bounding box center [1204, 387] width 54 height 9
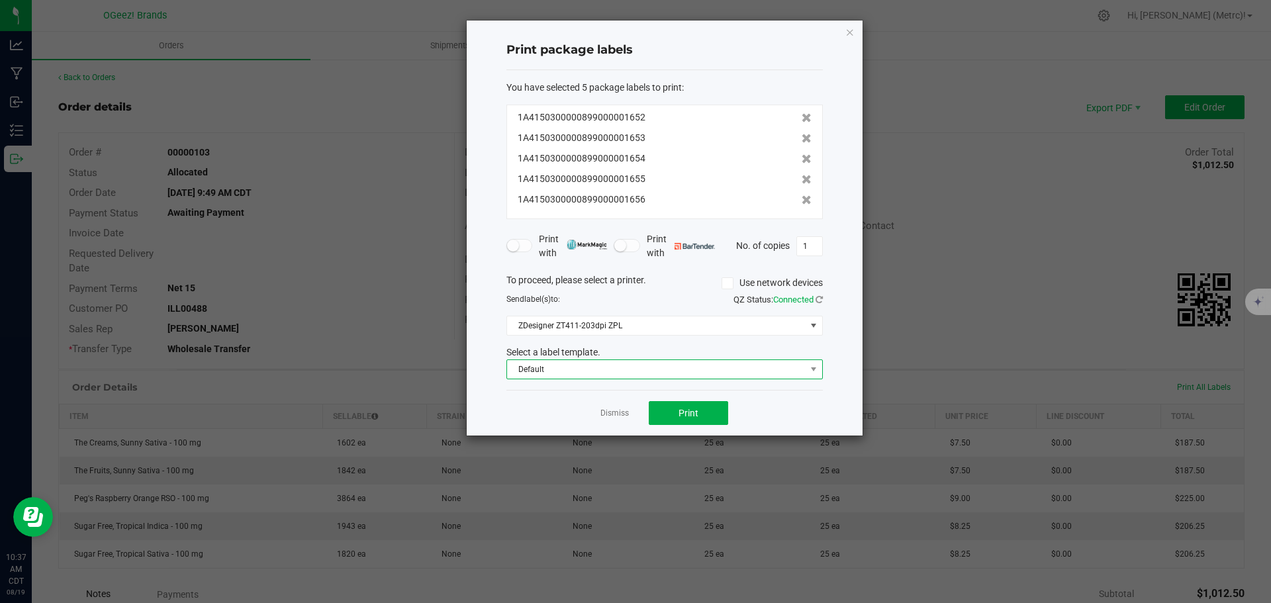
click at [798, 364] on span "Default" at bounding box center [656, 369] width 298 height 19
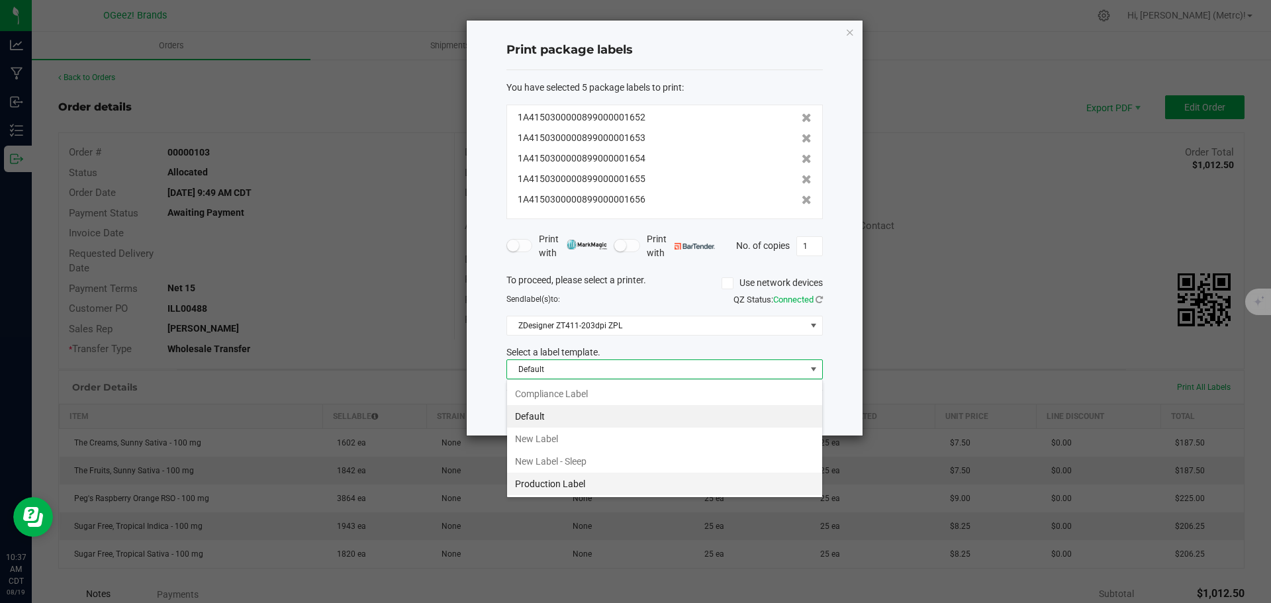
click at [616, 483] on li "Production Label" at bounding box center [664, 484] width 315 height 23
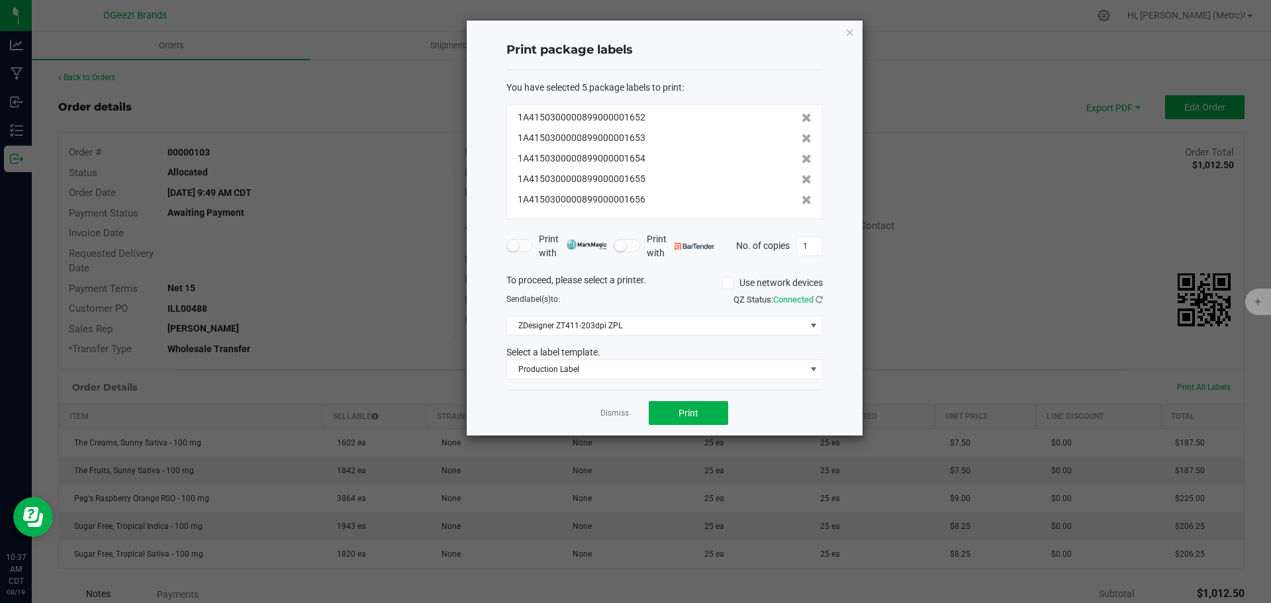
click at [711, 400] on div "Dismiss Print" at bounding box center [664, 413] width 316 height 46
click at [706, 412] on button "Print" at bounding box center [688, 413] width 79 height 24
click at [801, 118] on icon at bounding box center [806, 117] width 10 height 9
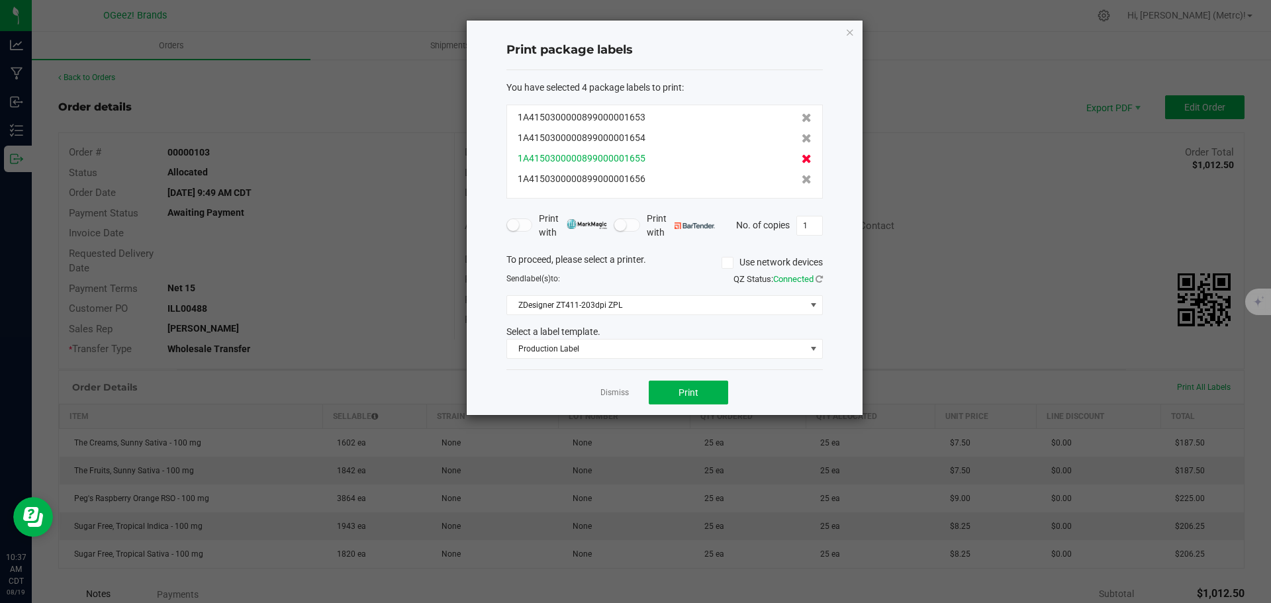
click at [801, 160] on icon at bounding box center [806, 158] width 10 height 9
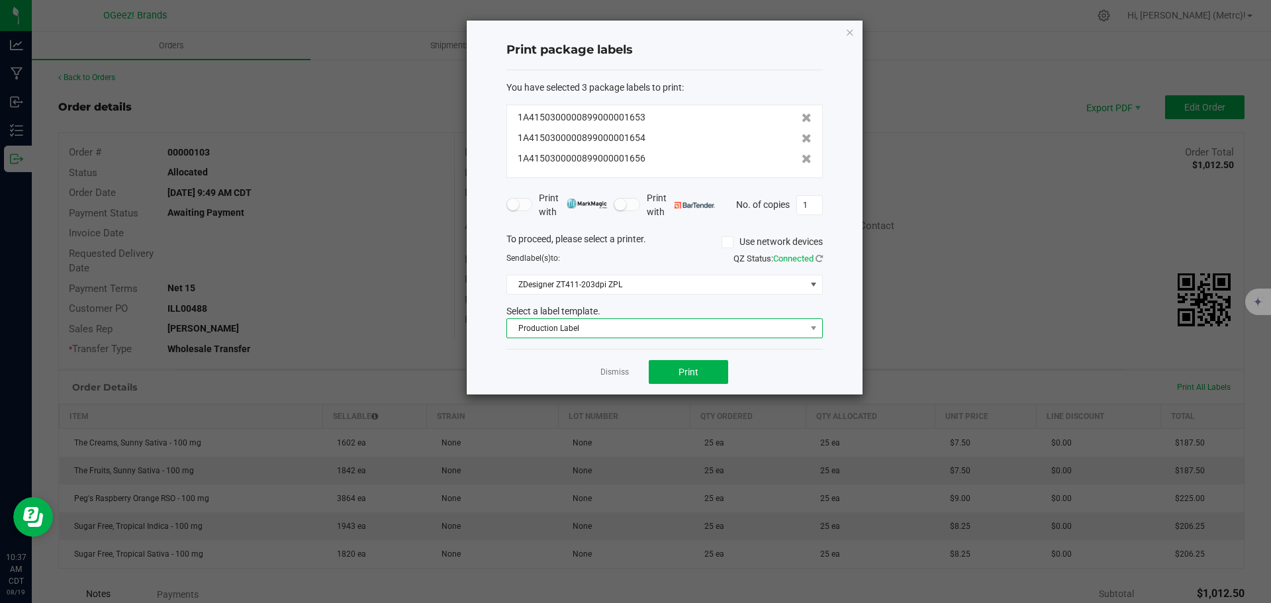
click at [724, 324] on span "Production Label" at bounding box center [656, 328] width 298 height 19
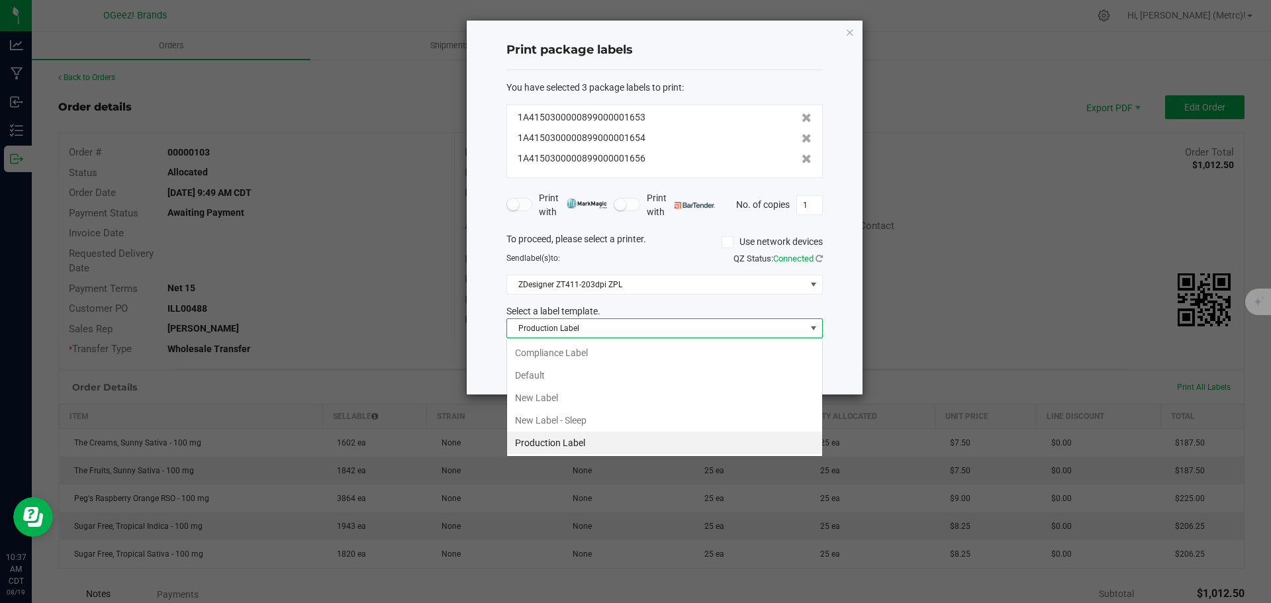
scroll to position [20, 316]
click at [579, 394] on li "New Label" at bounding box center [664, 398] width 315 height 23
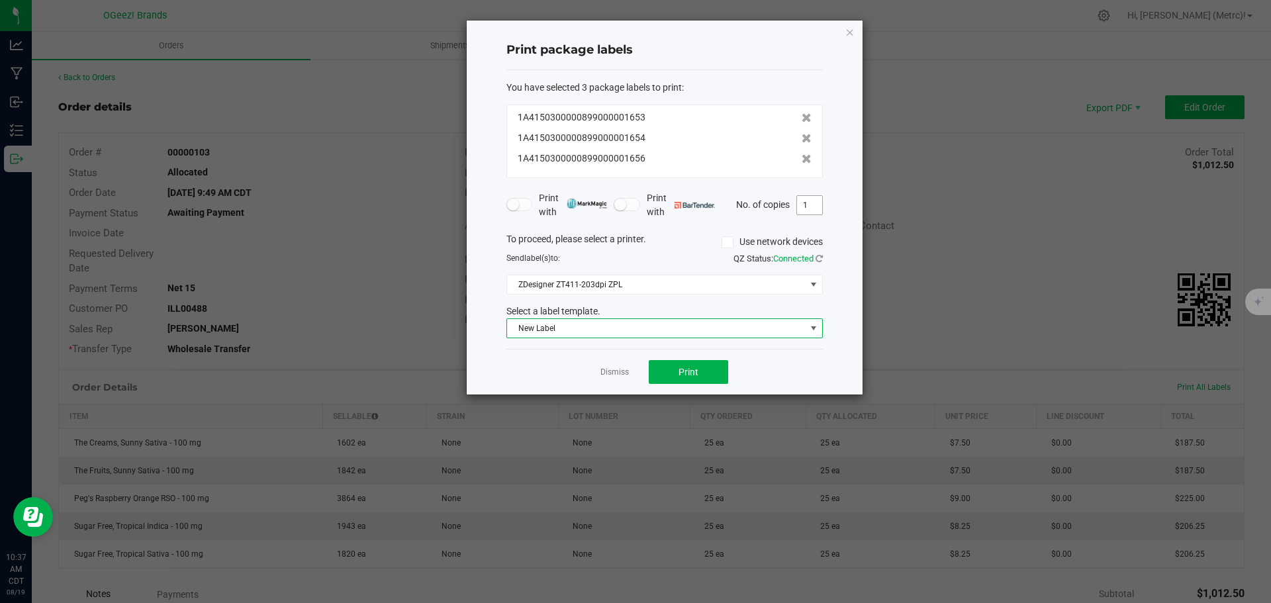
click at [814, 197] on input "1" at bounding box center [809, 205] width 25 height 19
type input "25"
click at [667, 373] on button "Print" at bounding box center [688, 372] width 79 height 24
click at [852, 38] on icon "button" at bounding box center [849, 32] width 9 height 16
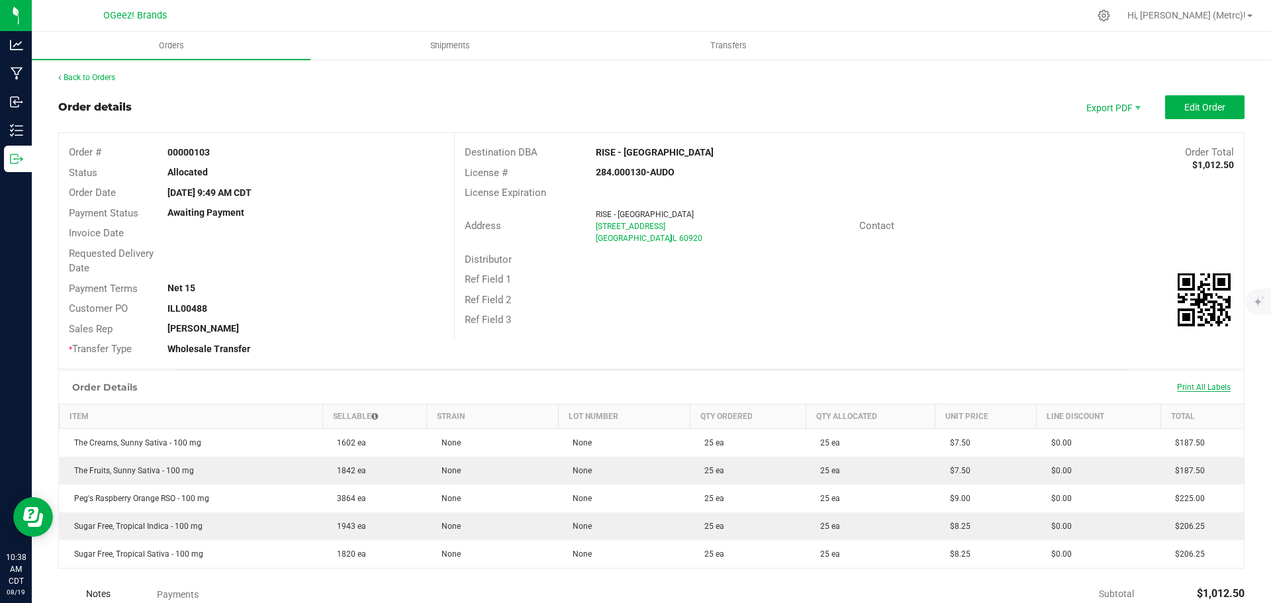
click at [1194, 385] on span "Print All Labels" at bounding box center [1204, 387] width 54 height 9
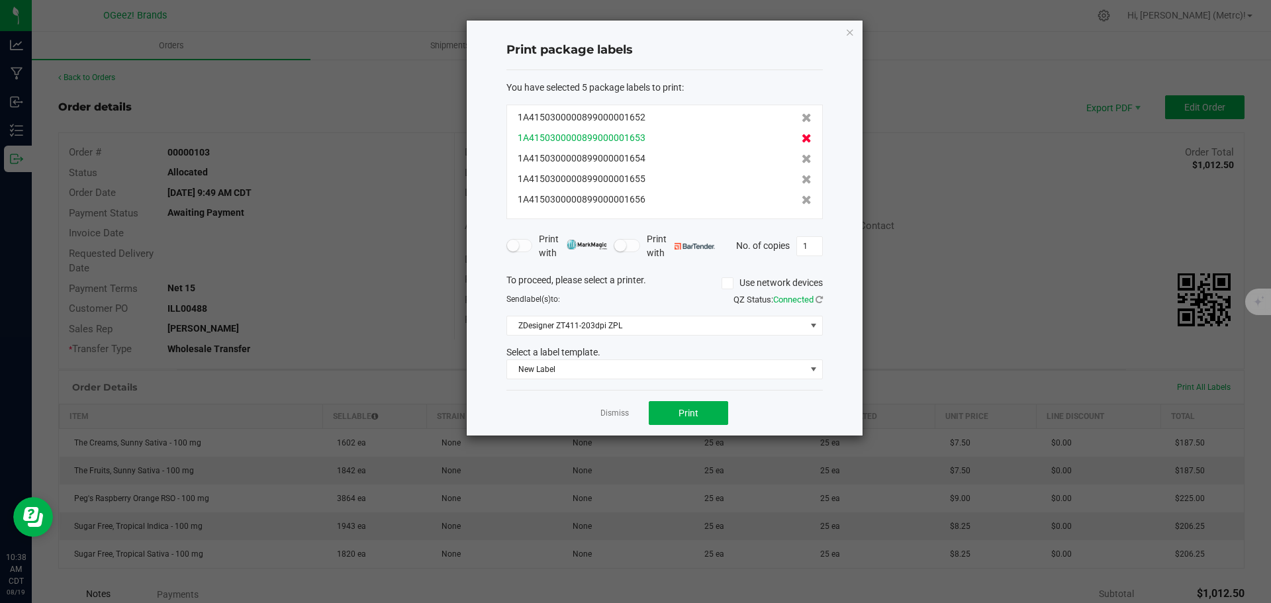
click at [801, 142] on icon at bounding box center [806, 138] width 10 height 9
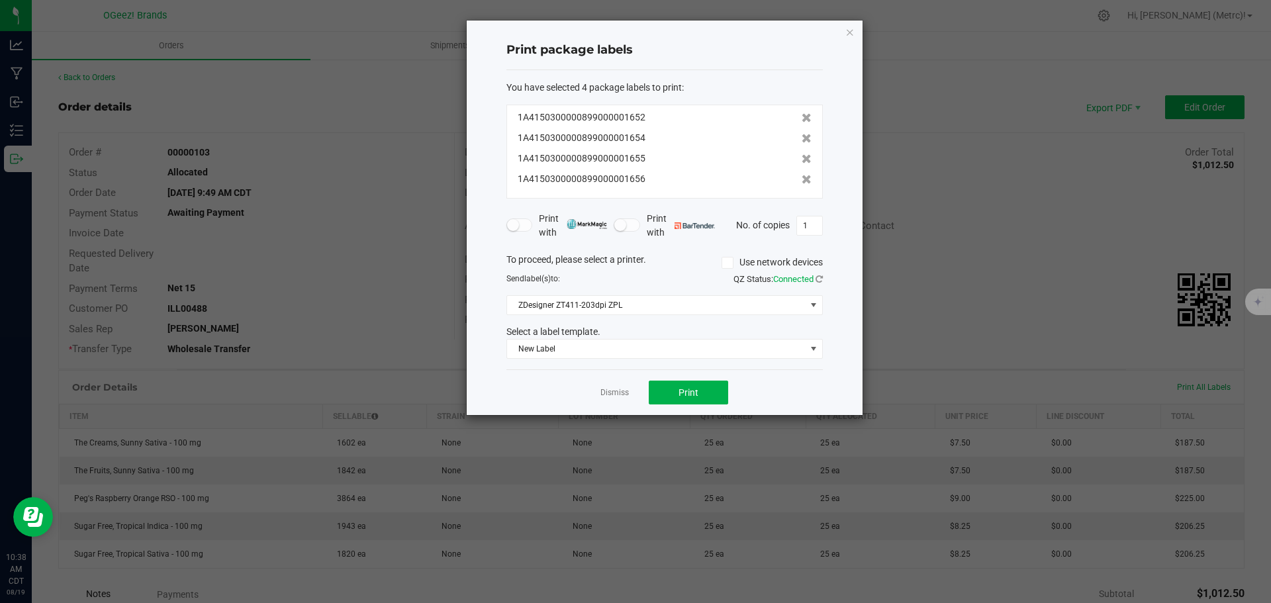
click at [801, 142] on icon at bounding box center [806, 138] width 10 height 9
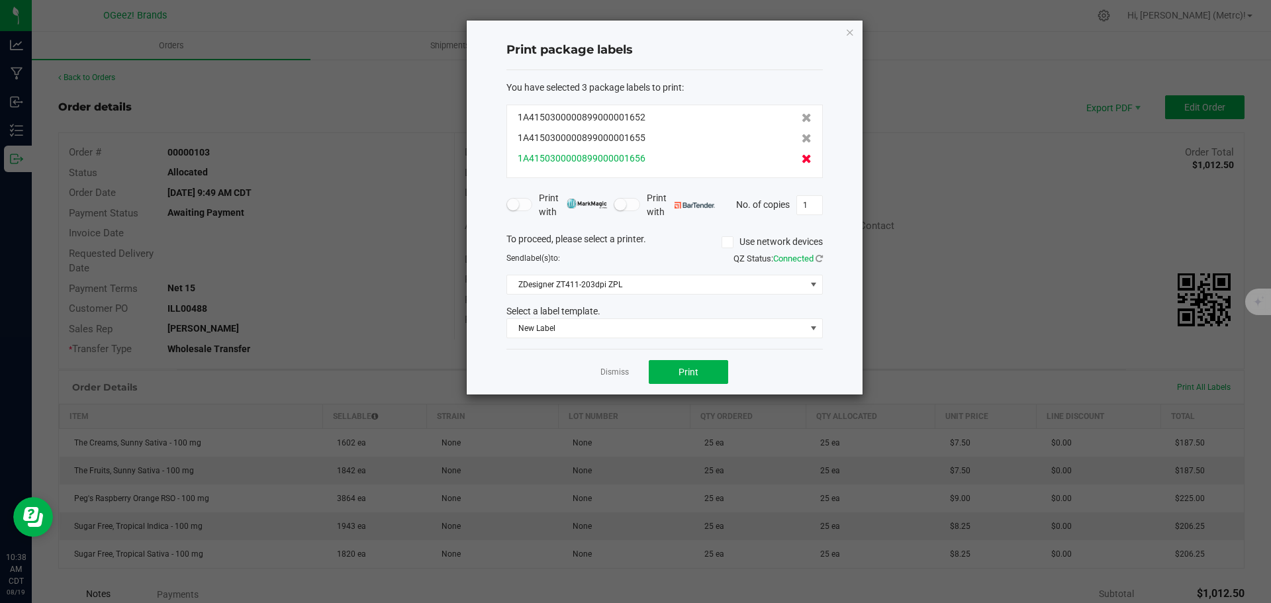
click at [801, 156] on icon at bounding box center [806, 158] width 10 height 9
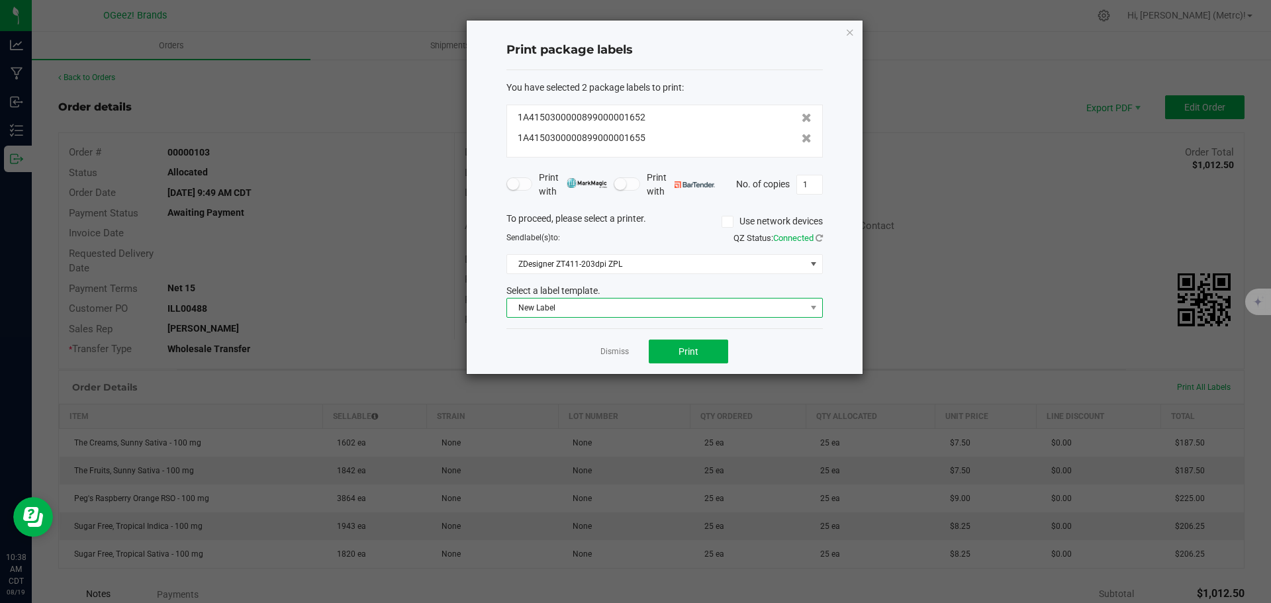
click at [771, 312] on span "New Label" at bounding box center [656, 307] width 298 height 19
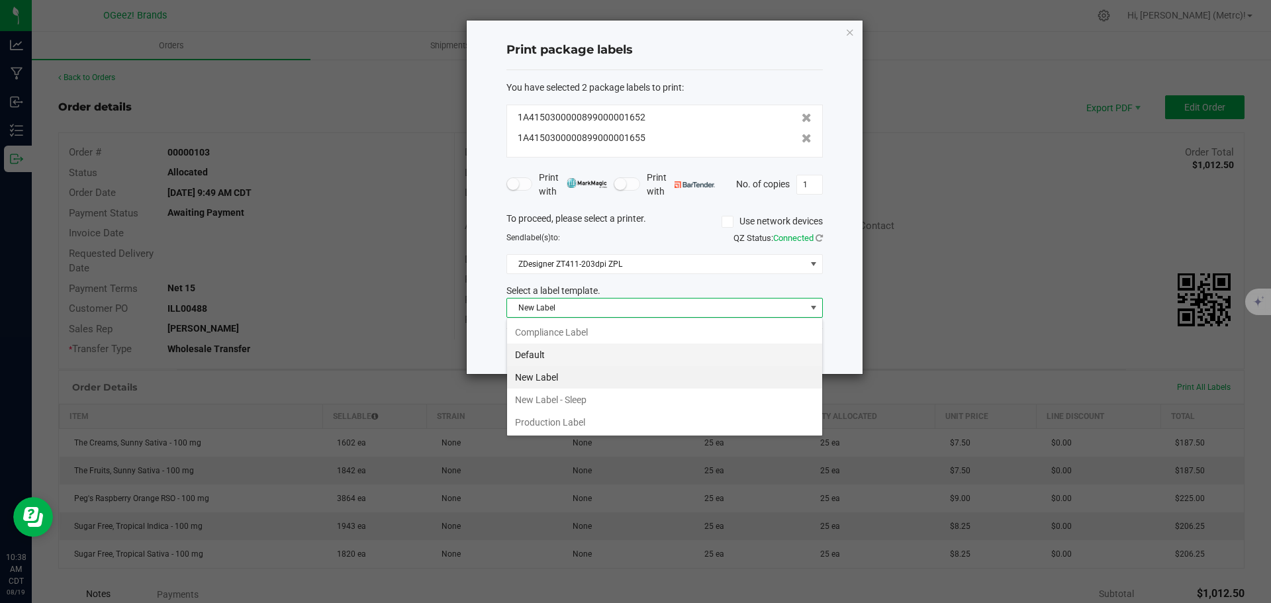
click at [616, 359] on li "Default" at bounding box center [664, 354] width 315 height 23
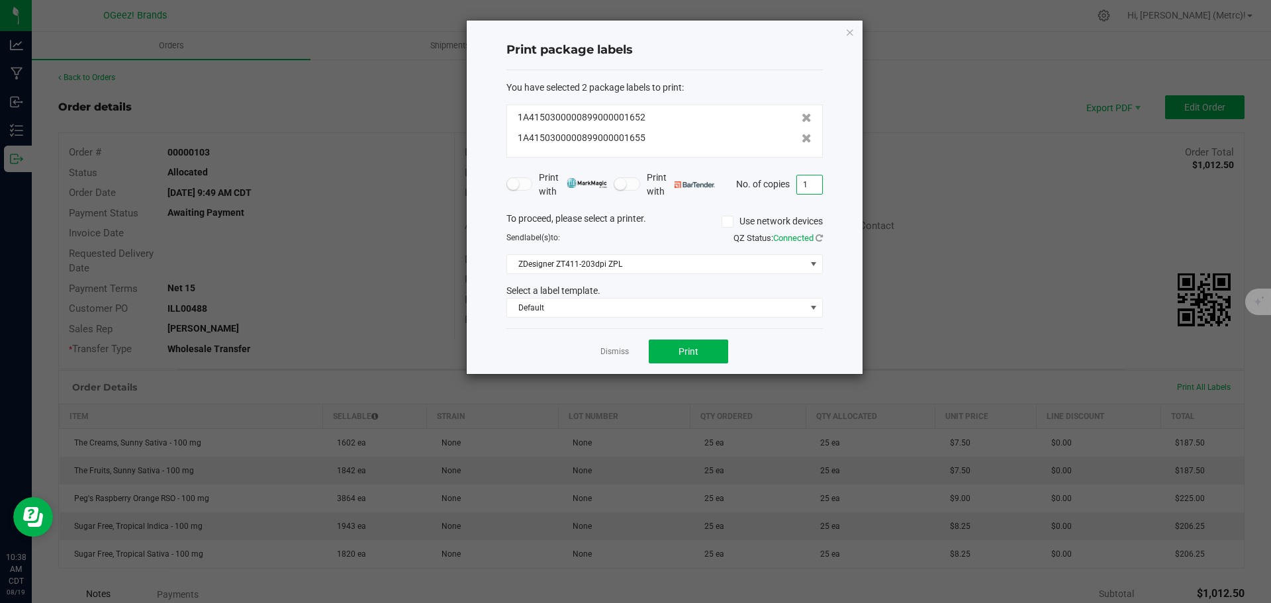
click at [815, 180] on input "1" at bounding box center [809, 184] width 25 height 19
type input "25"
click at [679, 356] on span "Print" at bounding box center [688, 351] width 20 height 11
click at [856, 26] on div "Print package labels You have selected 2 package labels to print : 1A4150300000…" at bounding box center [665, 197] width 396 height 353
click at [852, 36] on icon "button" at bounding box center [849, 32] width 9 height 16
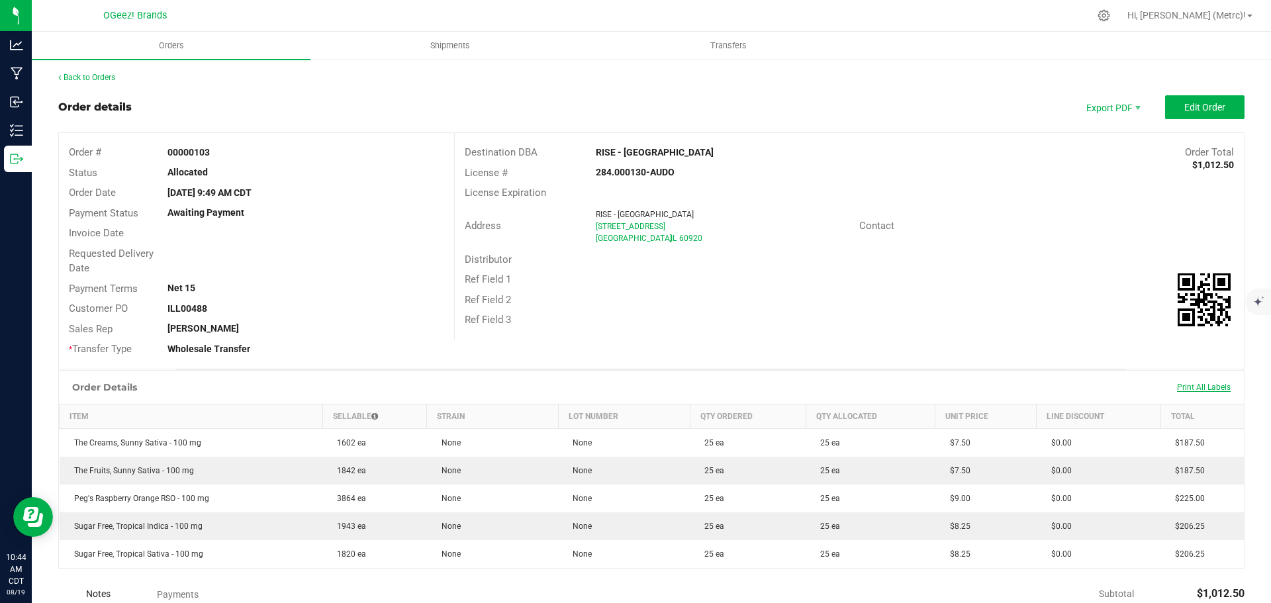
click at [1220, 383] on span "Print All Labels" at bounding box center [1204, 387] width 54 height 9
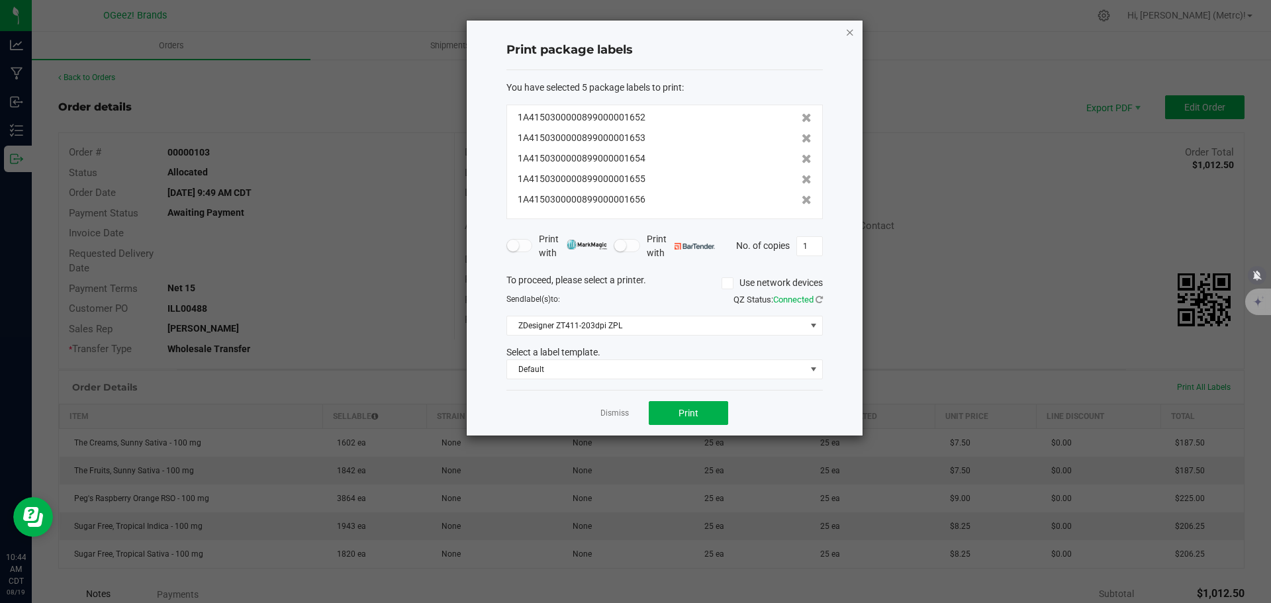
click at [852, 32] on icon "button" at bounding box center [849, 32] width 9 height 16
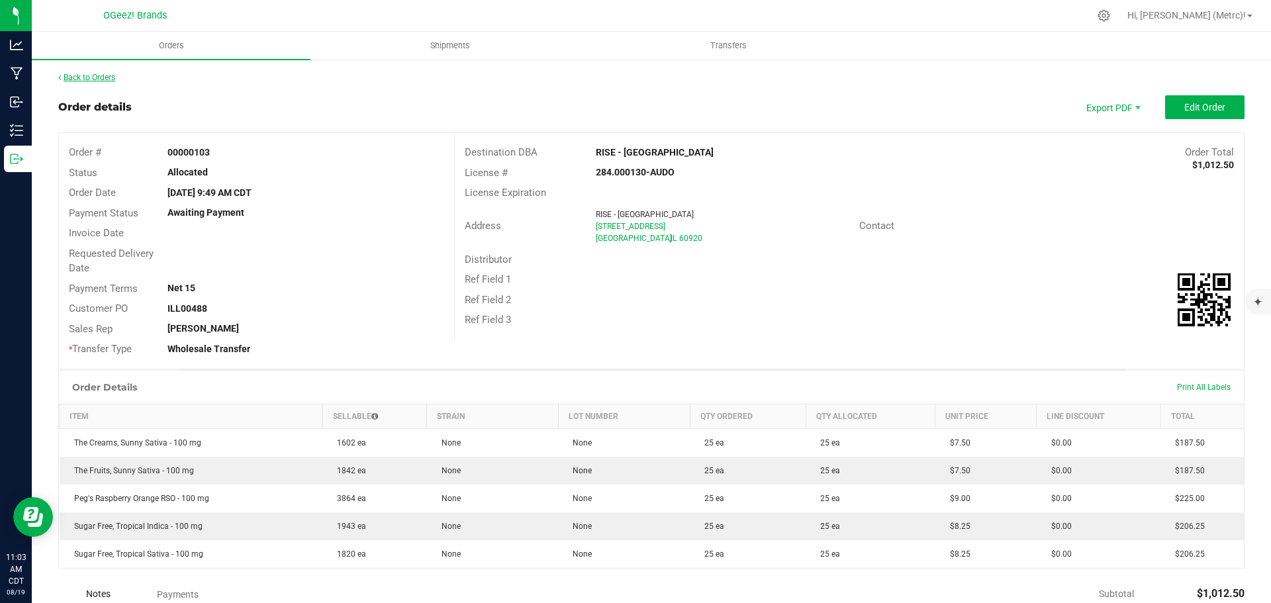
click at [77, 77] on link "Back to Orders" at bounding box center [86, 77] width 57 height 9
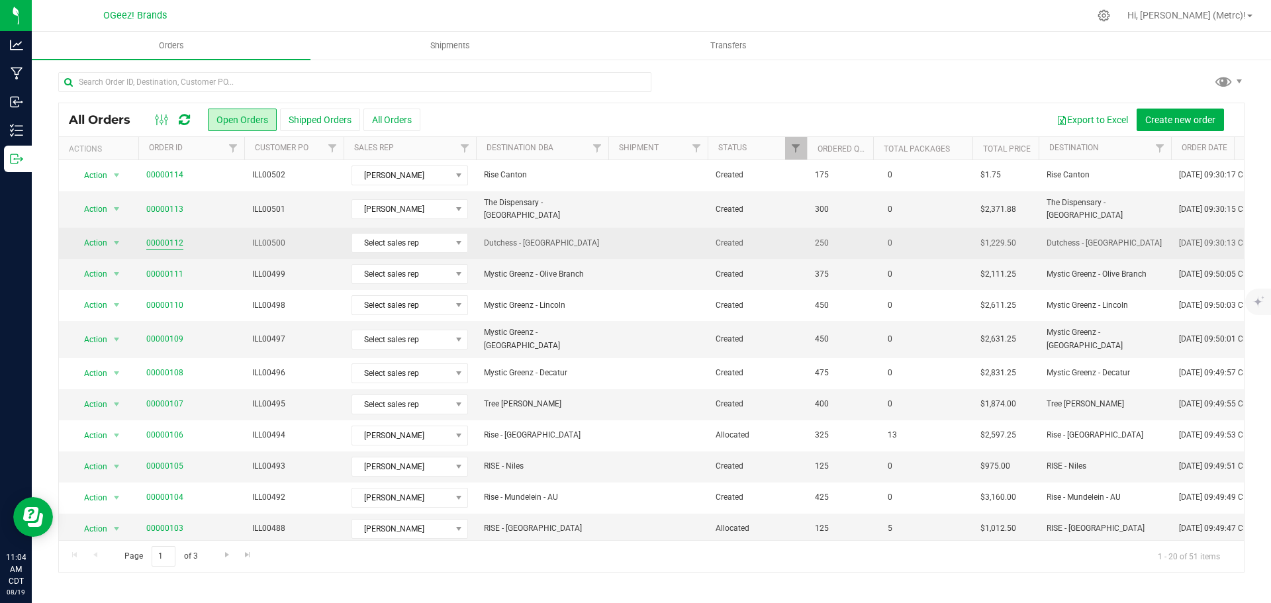
click at [158, 239] on link "00000112" at bounding box center [164, 243] width 37 height 13
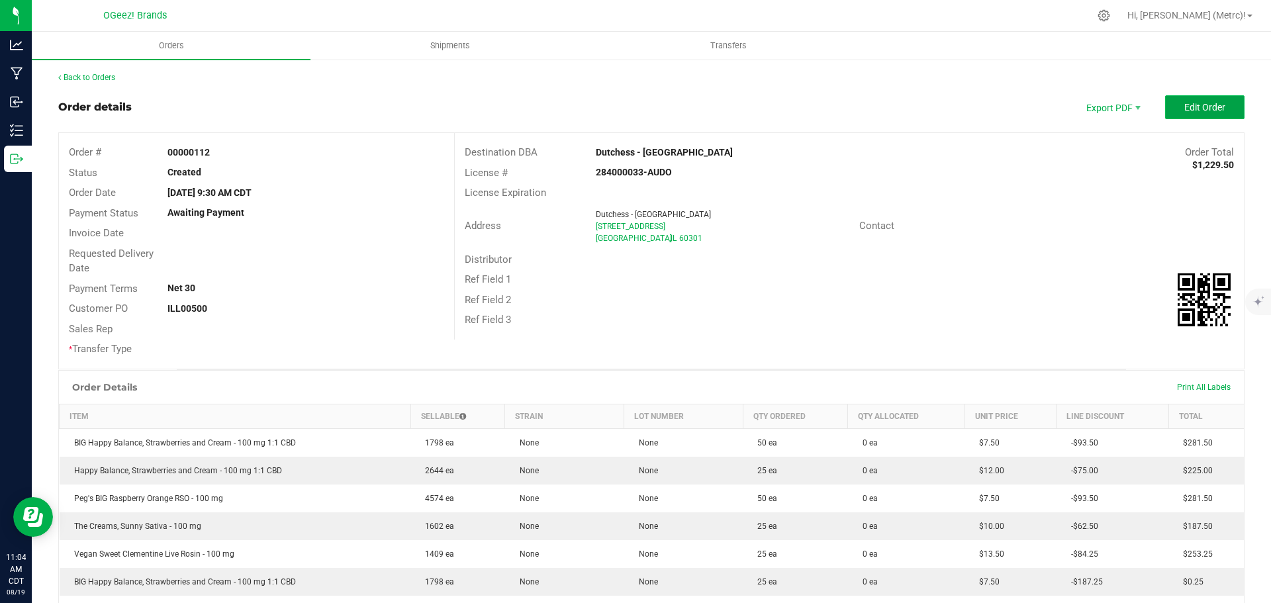
click at [1197, 107] on span "Edit Order" at bounding box center [1204, 107] width 41 height 11
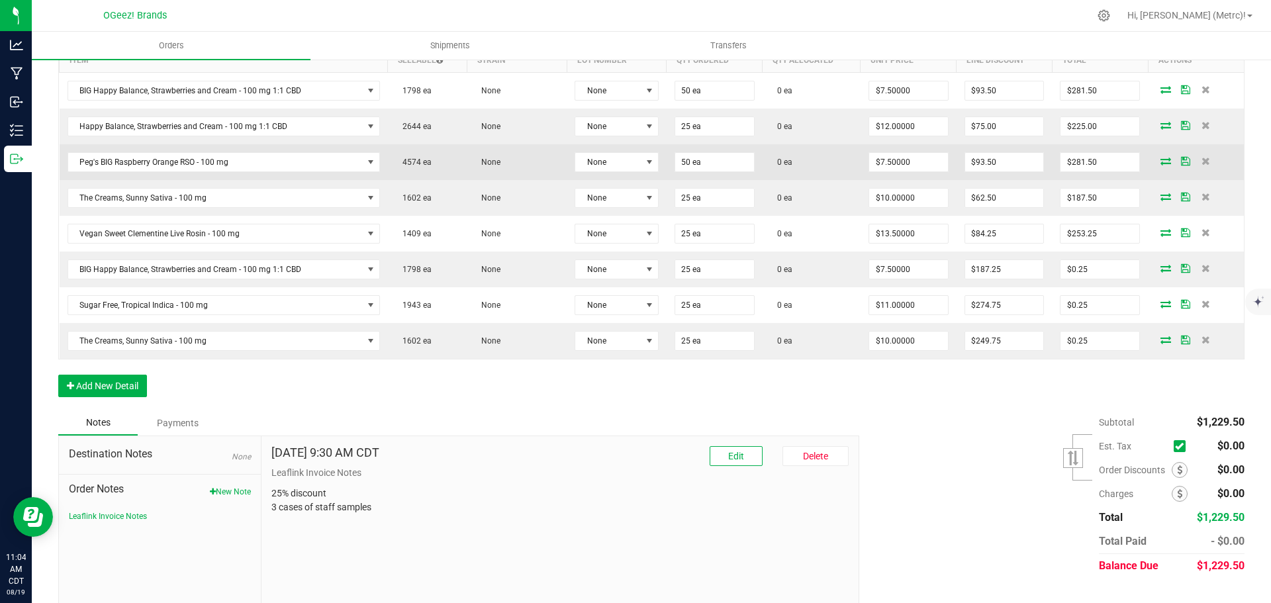
scroll to position [397, 0]
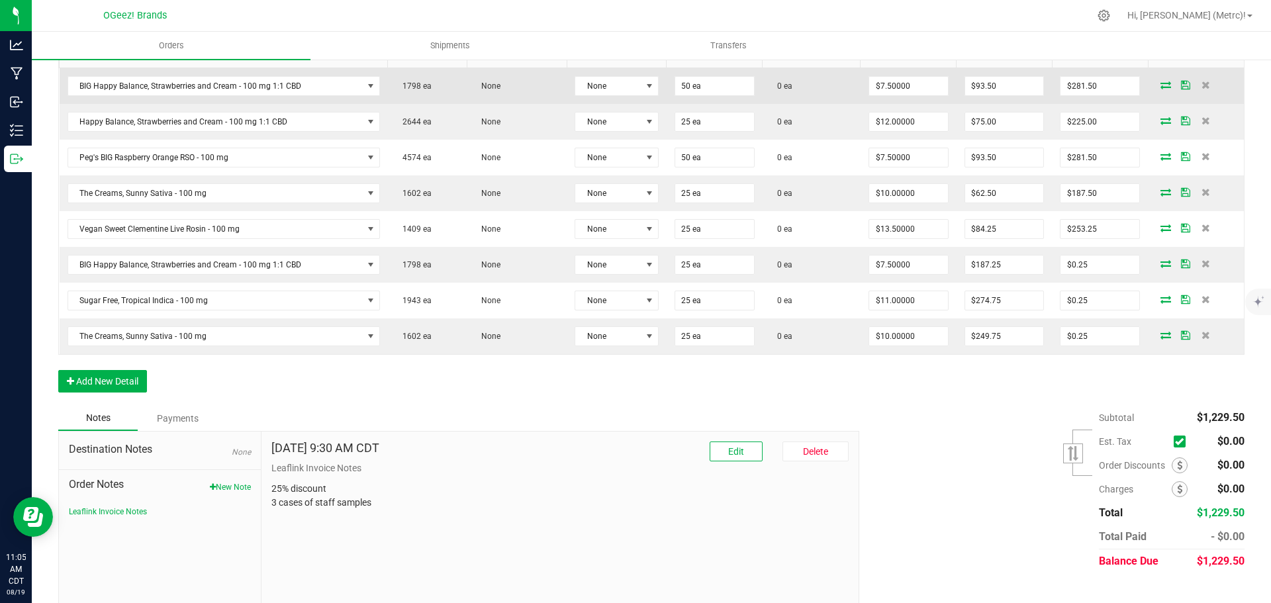
click at [1160, 82] on icon at bounding box center [1165, 85] width 11 height 8
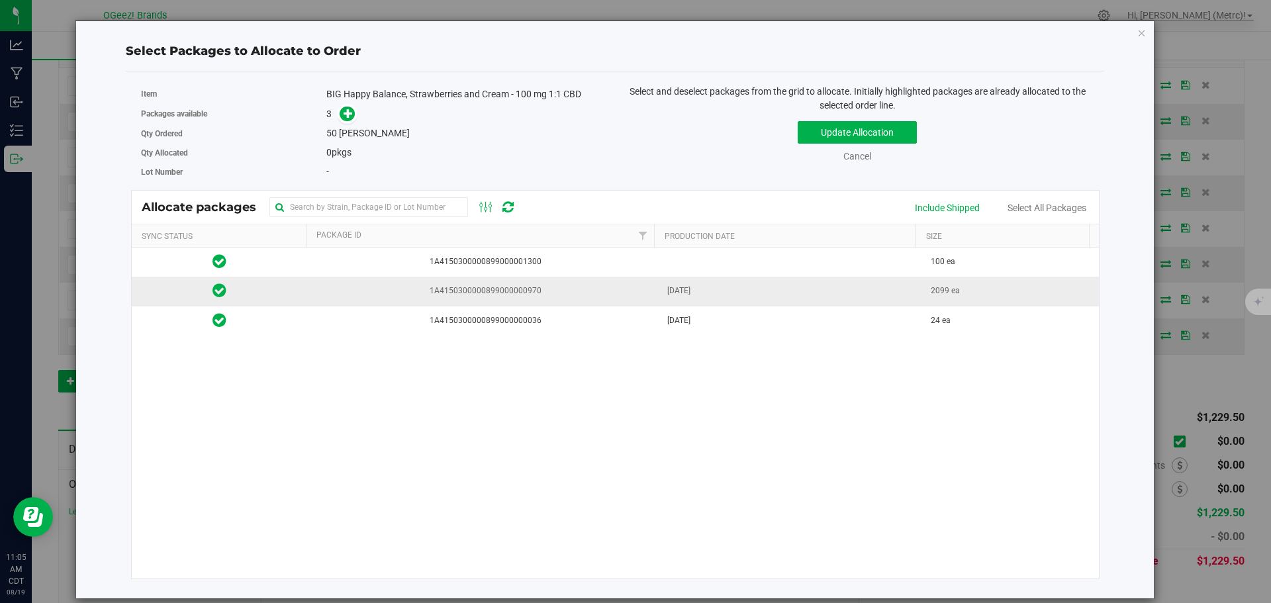
click at [472, 293] on span "1A4150300000899000000970" at bounding box center [483, 291] width 336 height 13
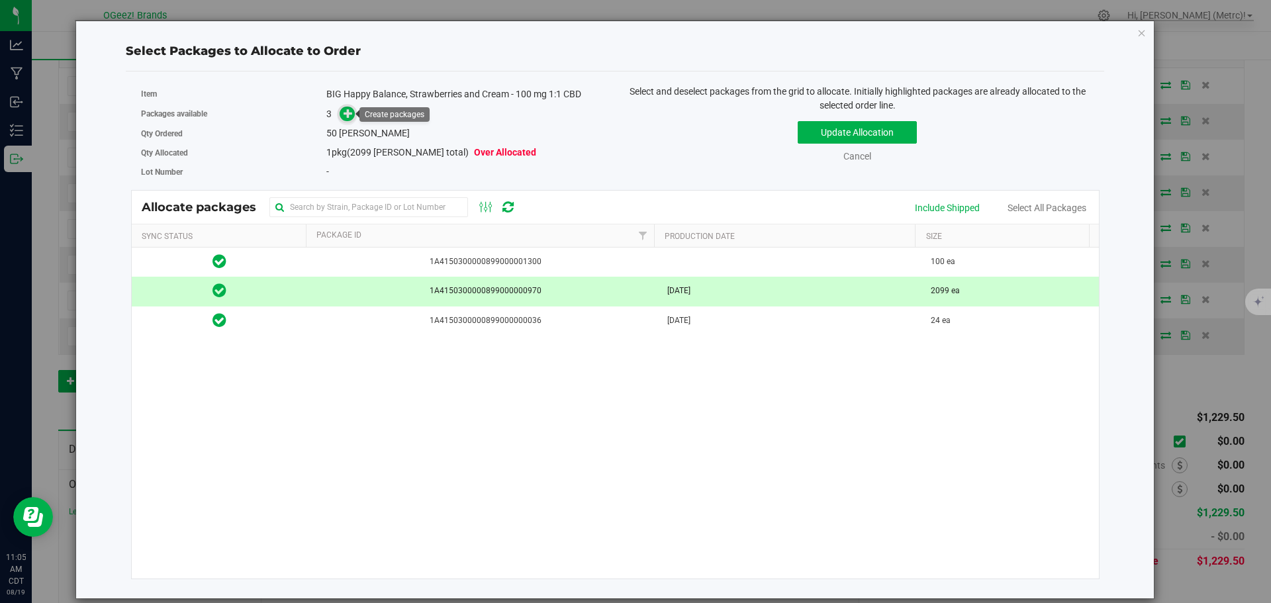
click at [347, 118] on icon at bounding box center [347, 113] width 9 height 9
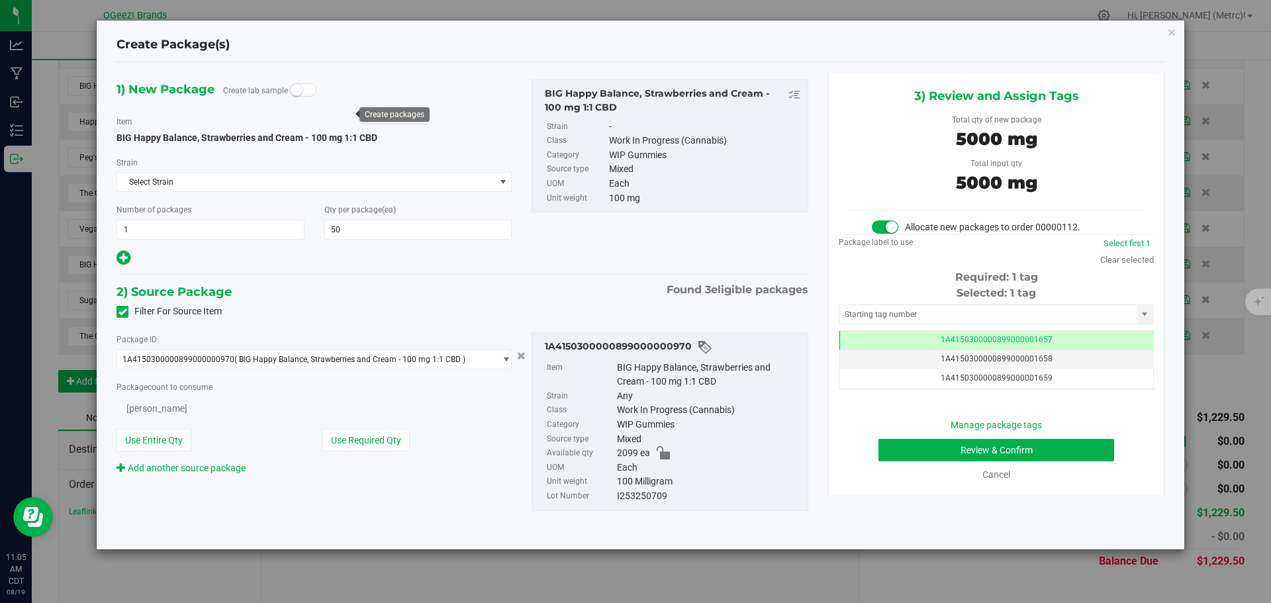
type input "50"
click at [990, 452] on button "Review & Confirm" at bounding box center [996, 450] width 236 height 23
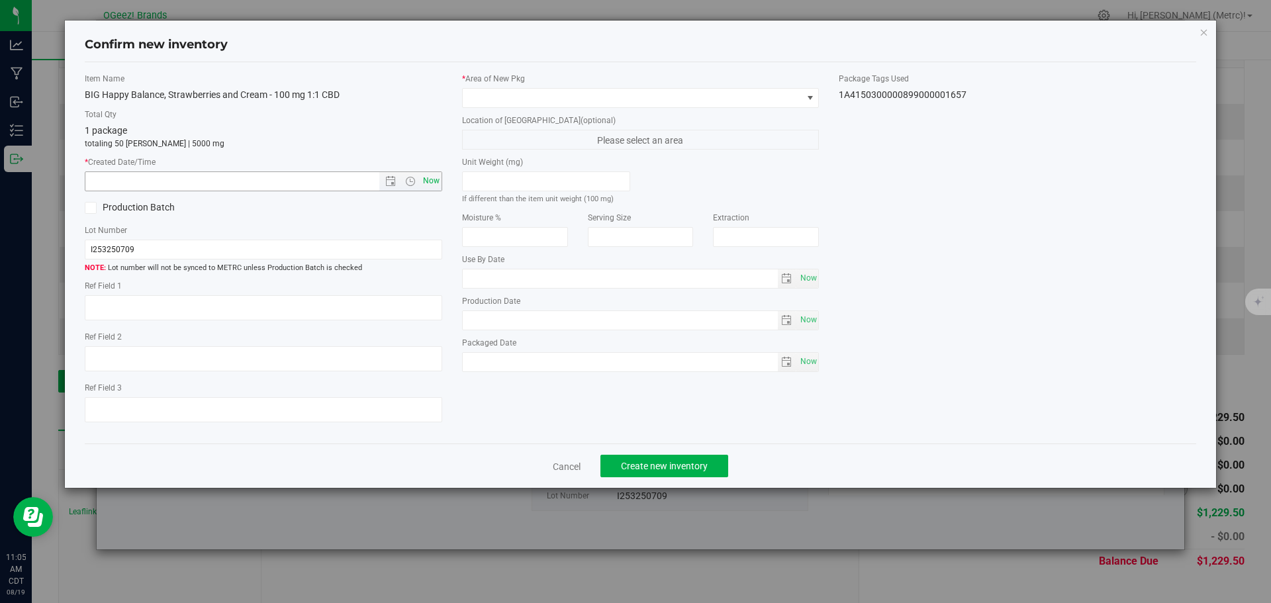
type input "[MEDICAL_DATA]"
type input "[DATE]"
click at [428, 179] on span "Now" at bounding box center [431, 180] width 23 height 19
type input "[DATE] 11:05 AM"
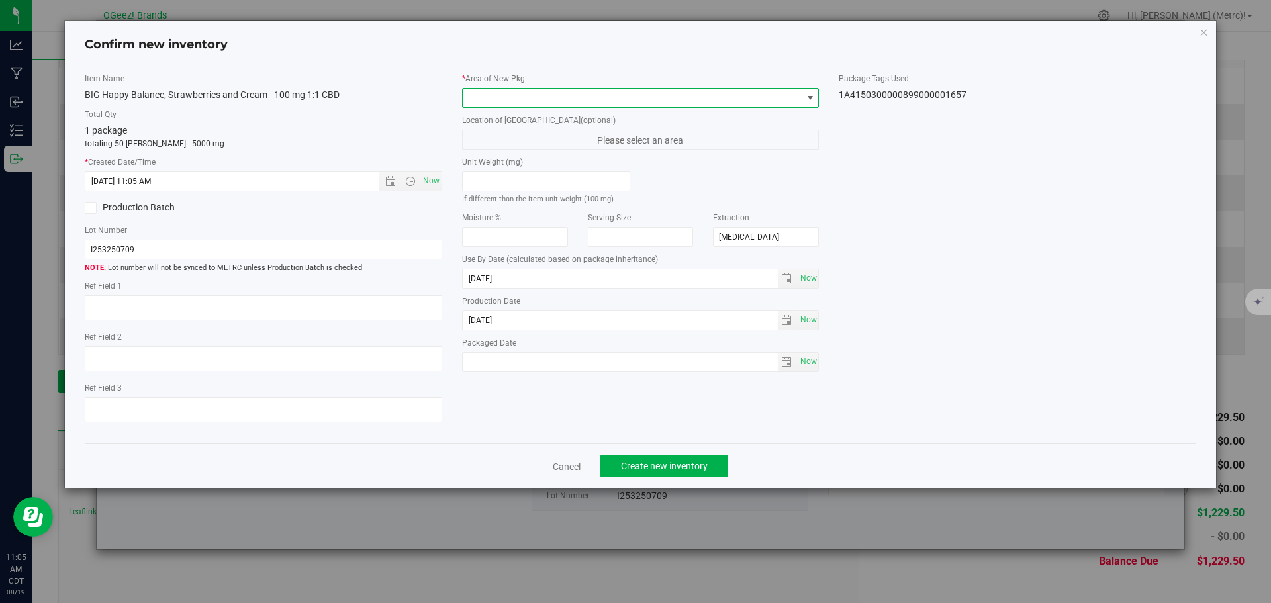
click at [523, 101] on span at bounding box center [633, 98] width 340 height 19
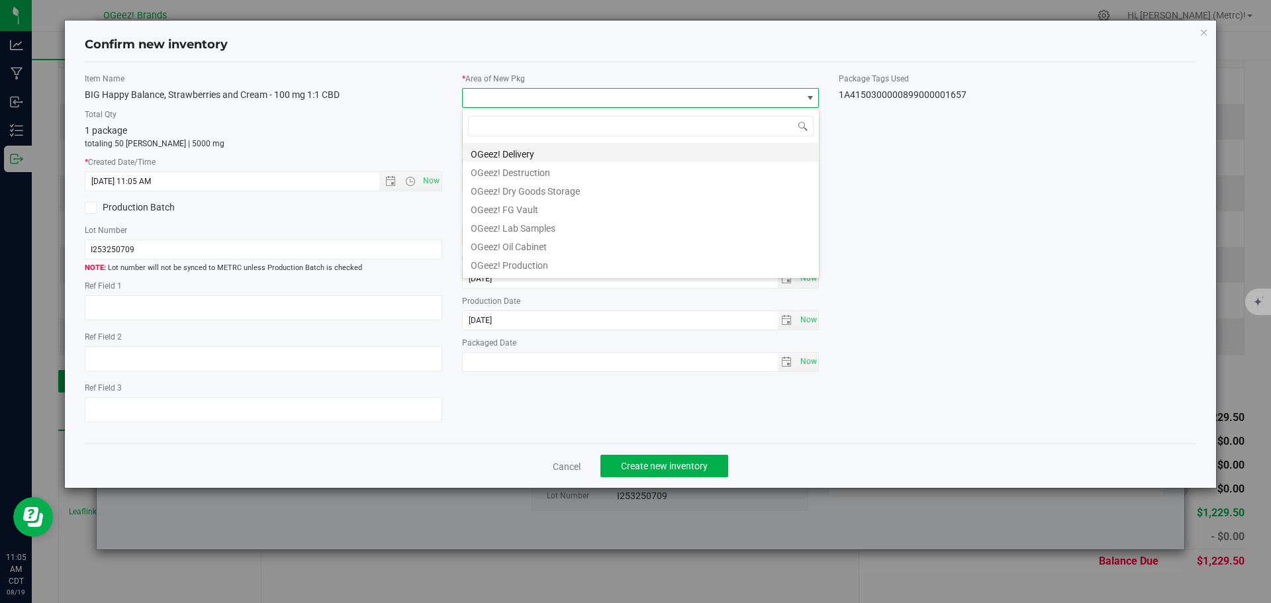
click at [555, 146] on li "OGeez! Delivery" at bounding box center [641, 152] width 356 height 19
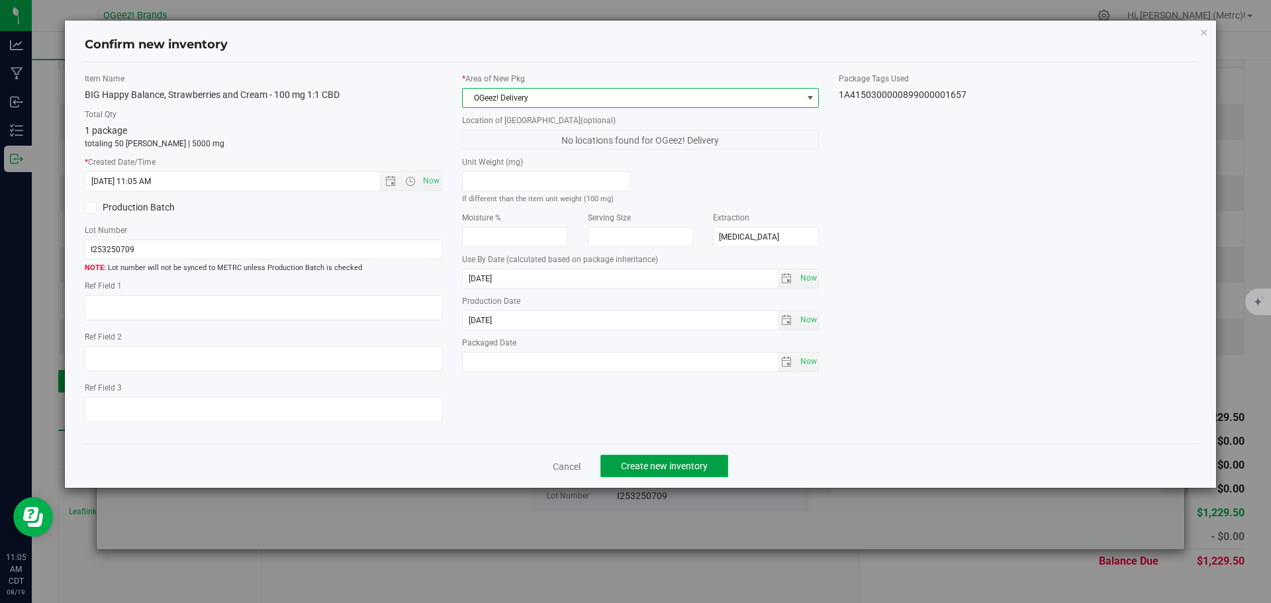
click at [700, 468] on span "Create new inventory" at bounding box center [664, 466] width 87 height 11
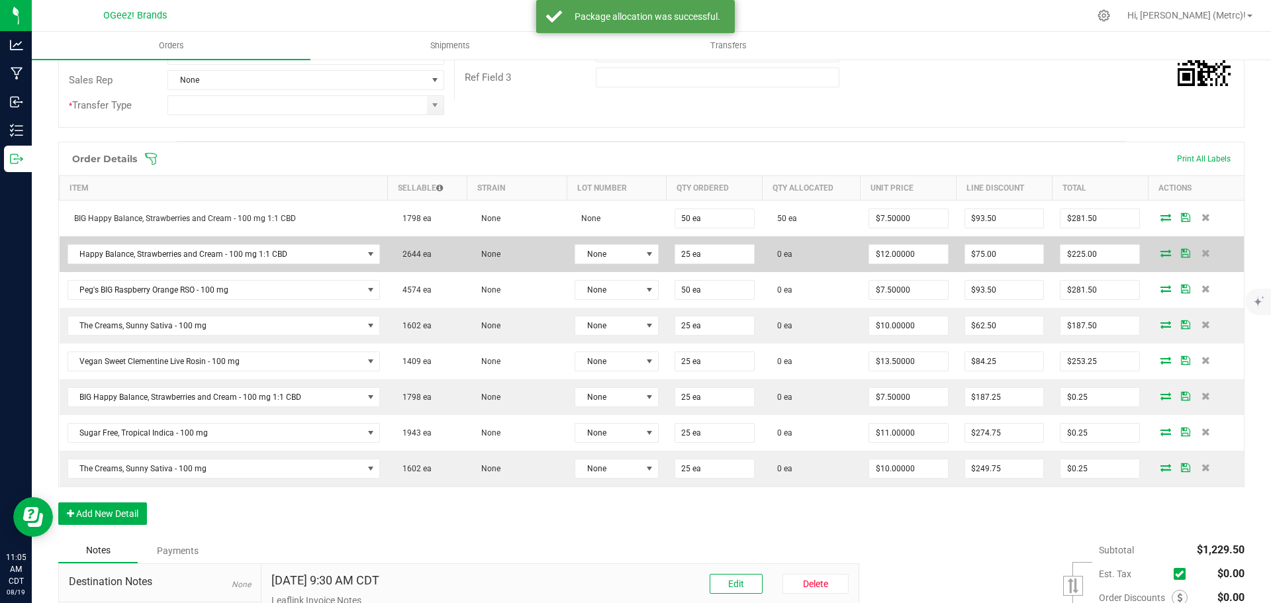
click at [1160, 255] on icon at bounding box center [1165, 253] width 11 height 8
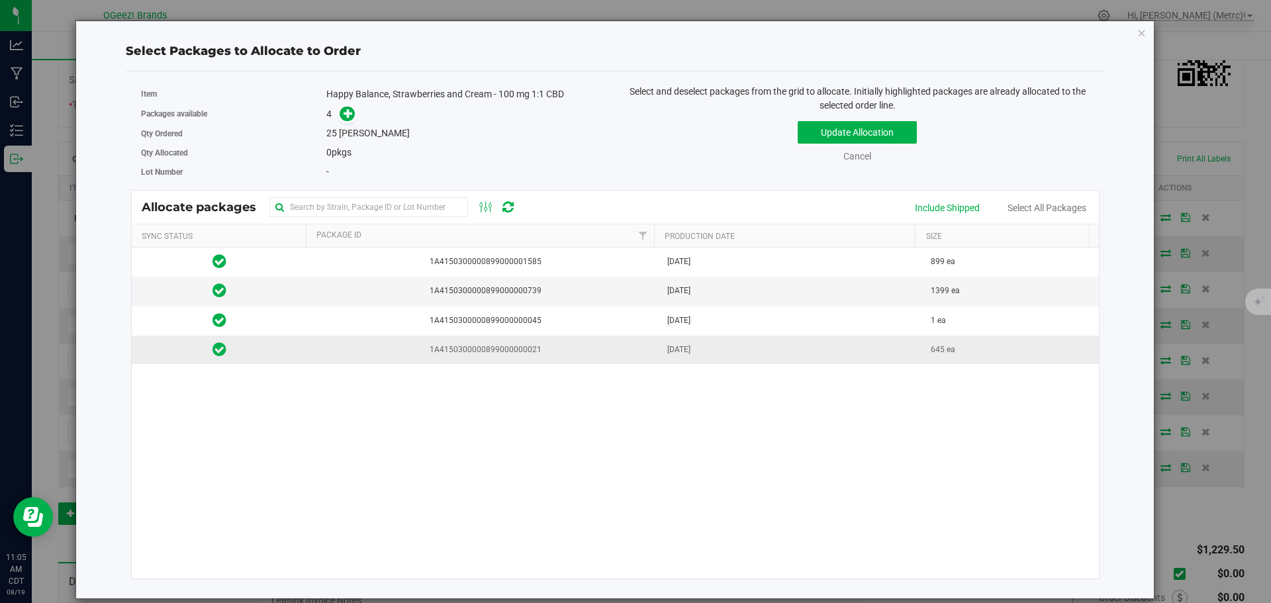
click at [525, 354] on span "1A4150300000899000000021" at bounding box center [483, 349] width 336 height 13
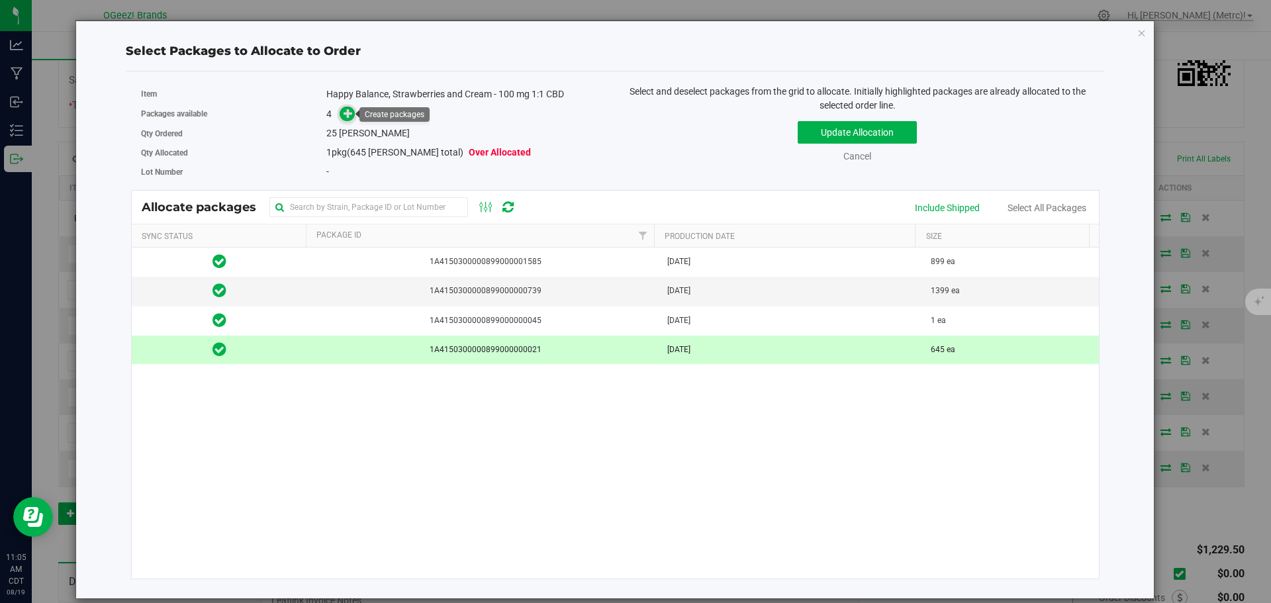
click at [345, 113] on icon at bounding box center [347, 113] width 9 height 9
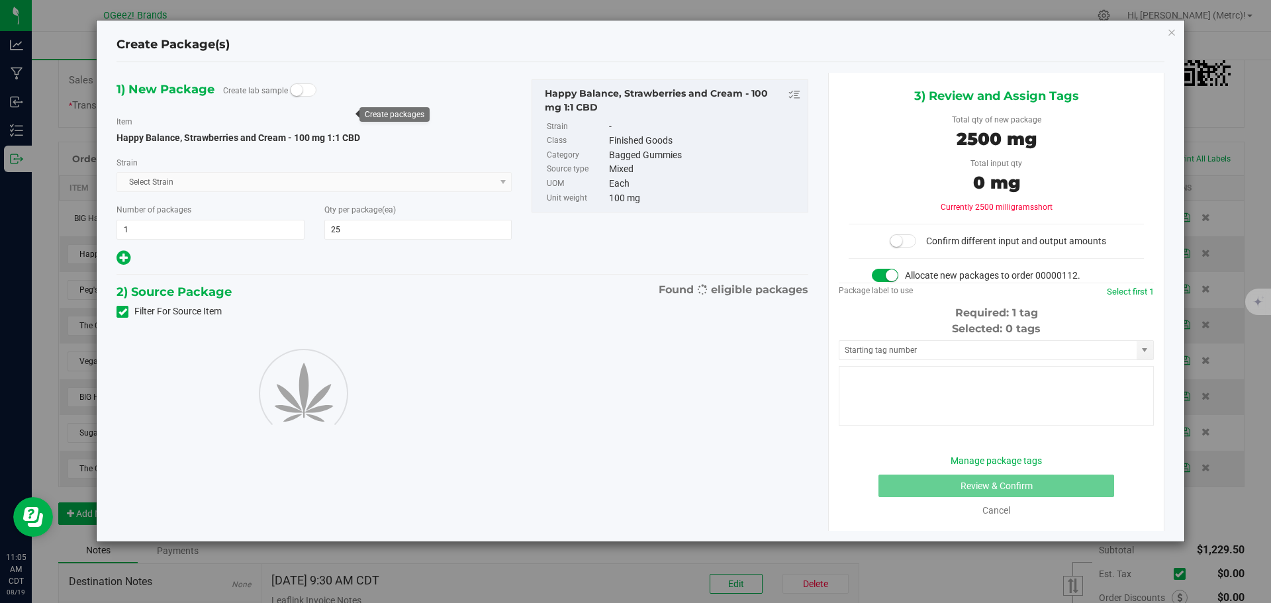
type input "25"
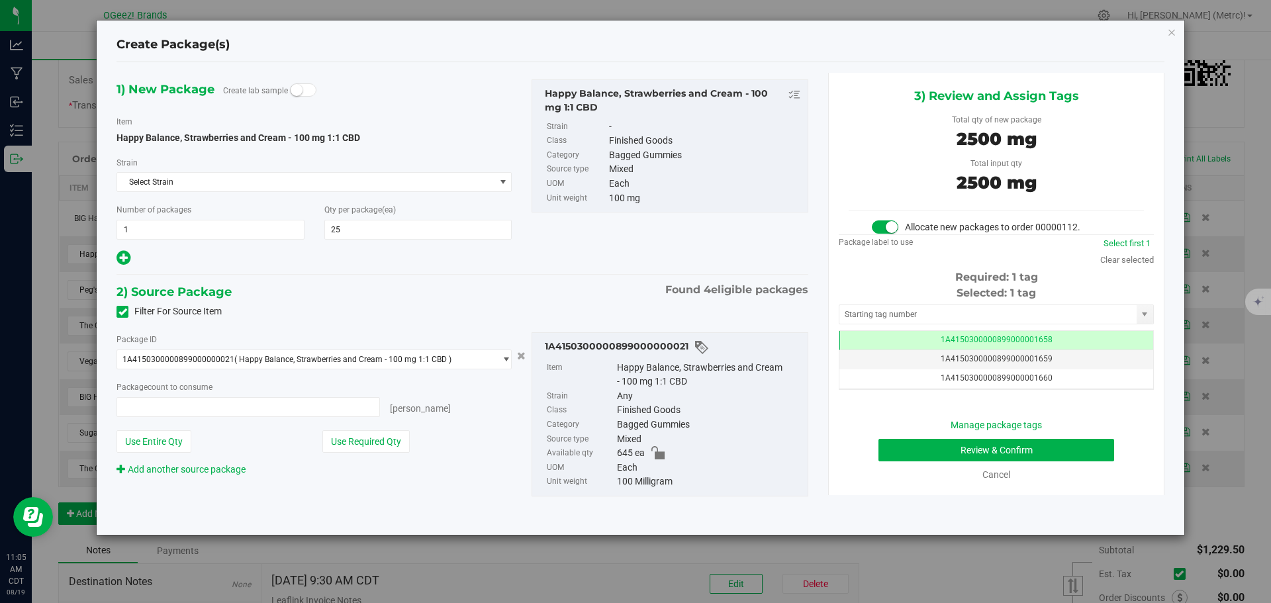
type input "25 ea"
click at [954, 455] on button "Review & Confirm" at bounding box center [996, 450] width 236 height 23
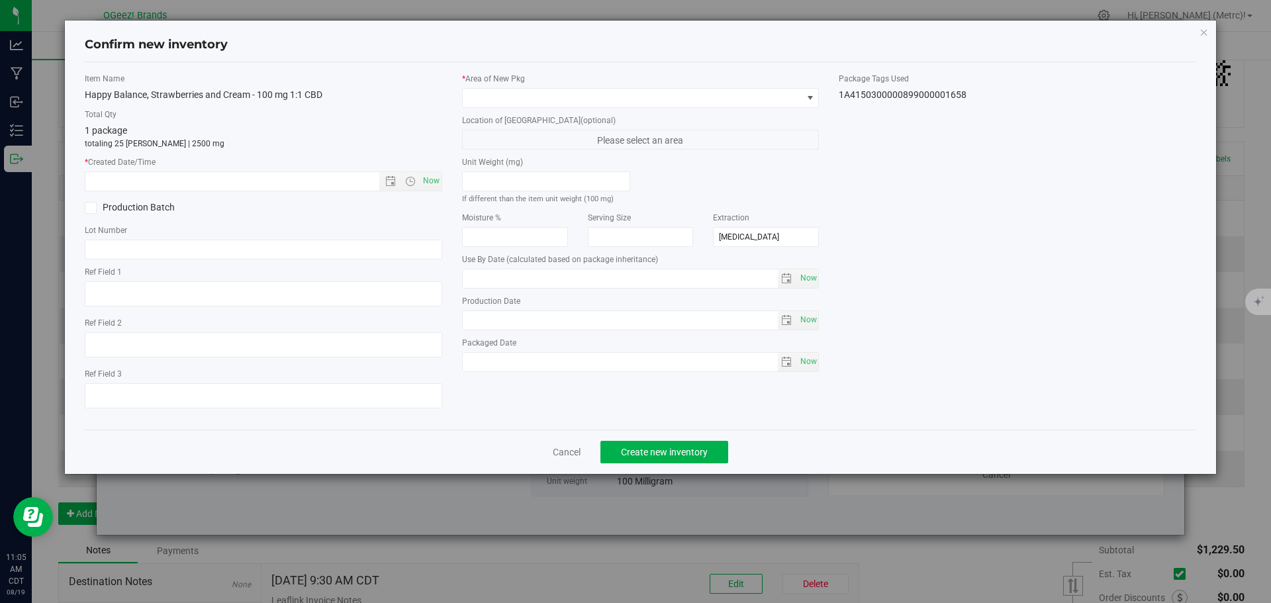
type input "[DATE]"
click at [437, 181] on span "Now" at bounding box center [431, 180] width 23 height 19
type input "[DATE] 11:05 AM"
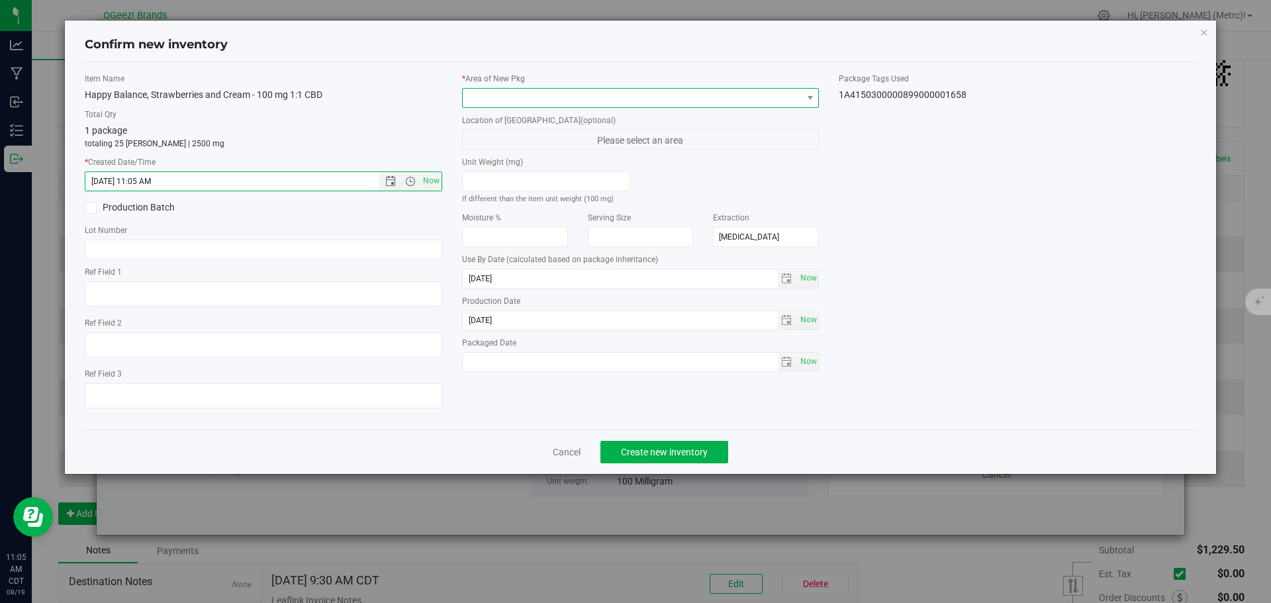
click at [528, 99] on span at bounding box center [633, 98] width 340 height 19
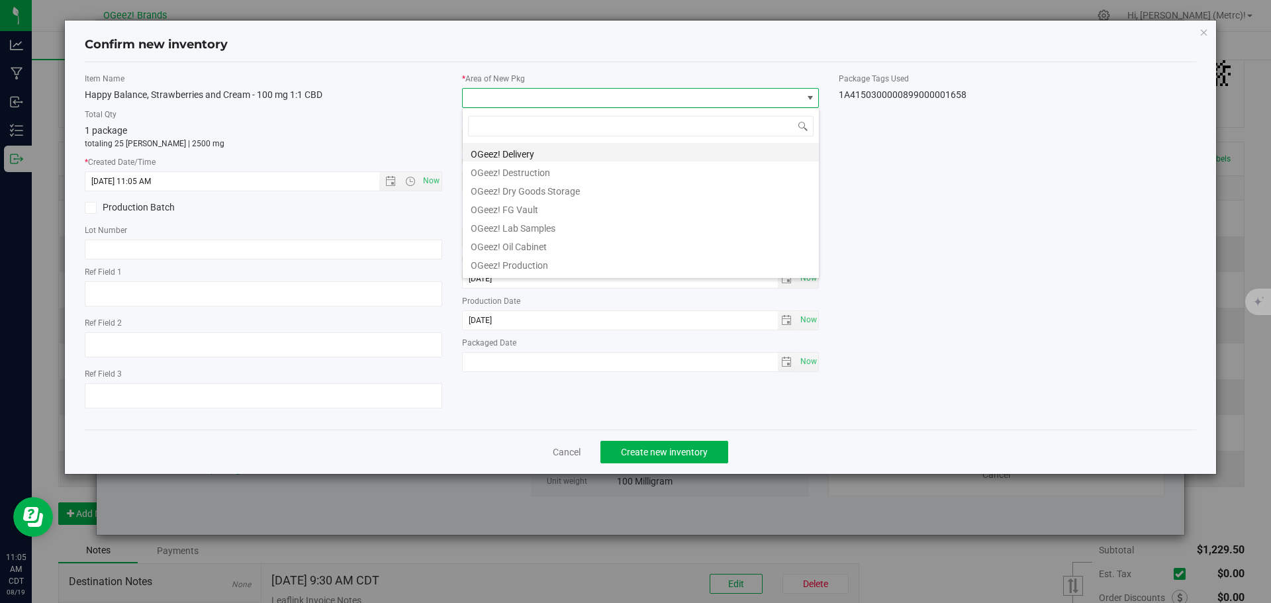
click at [536, 156] on li "OGeez! Delivery" at bounding box center [641, 152] width 356 height 19
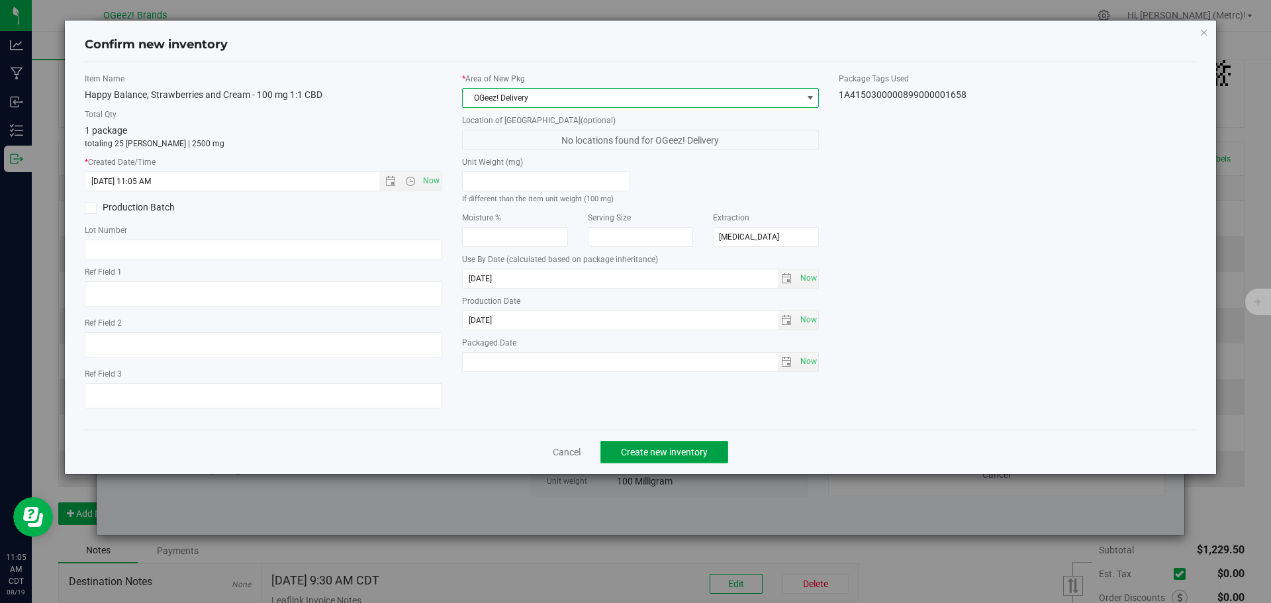
click at [657, 450] on span "Create new inventory" at bounding box center [664, 452] width 87 height 11
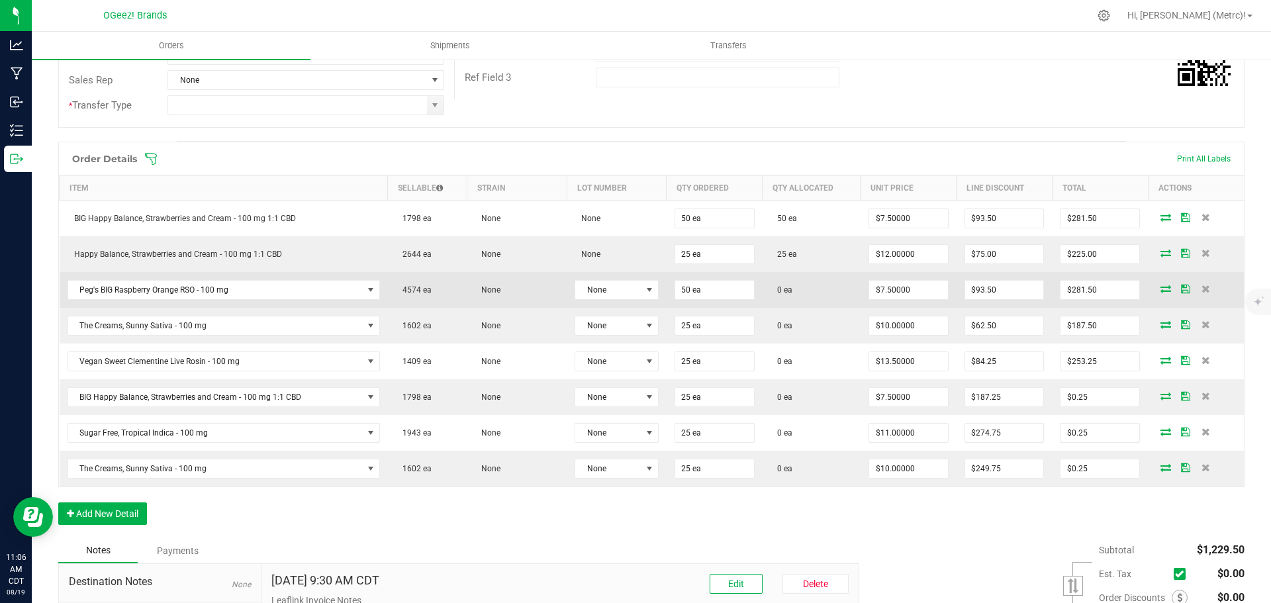
click at [1160, 288] on icon at bounding box center [1165, 289] width 11 height 8
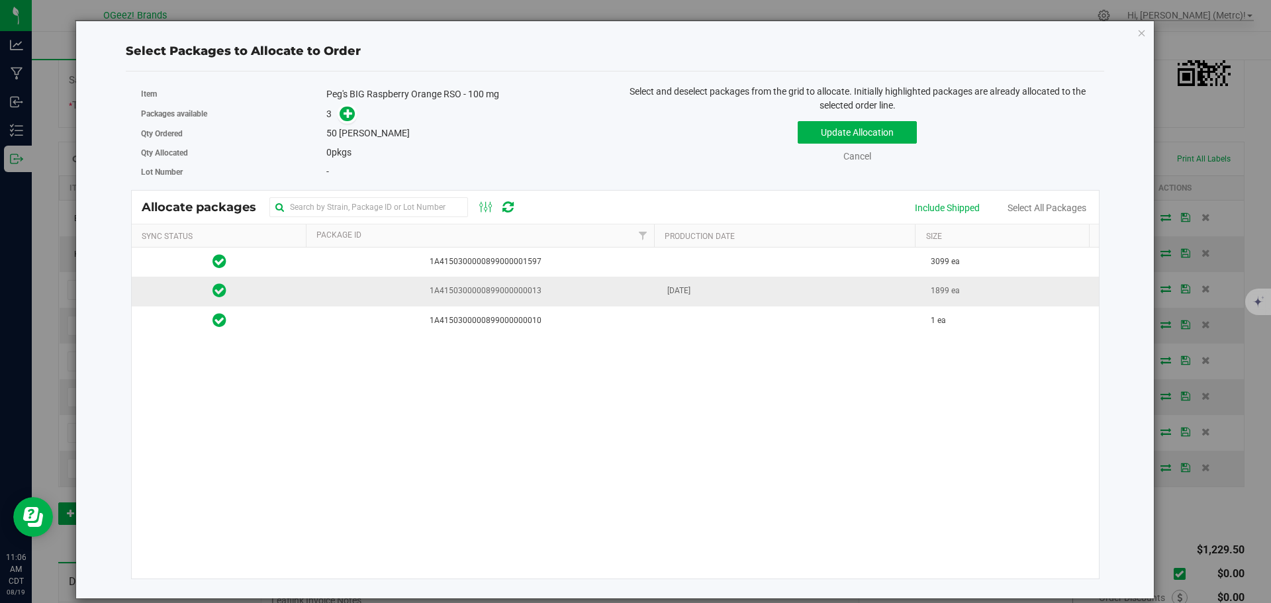
click at [420, 289] on span "1A4150300000899000000013" at bounding box center [483, 291] width 336 height 13
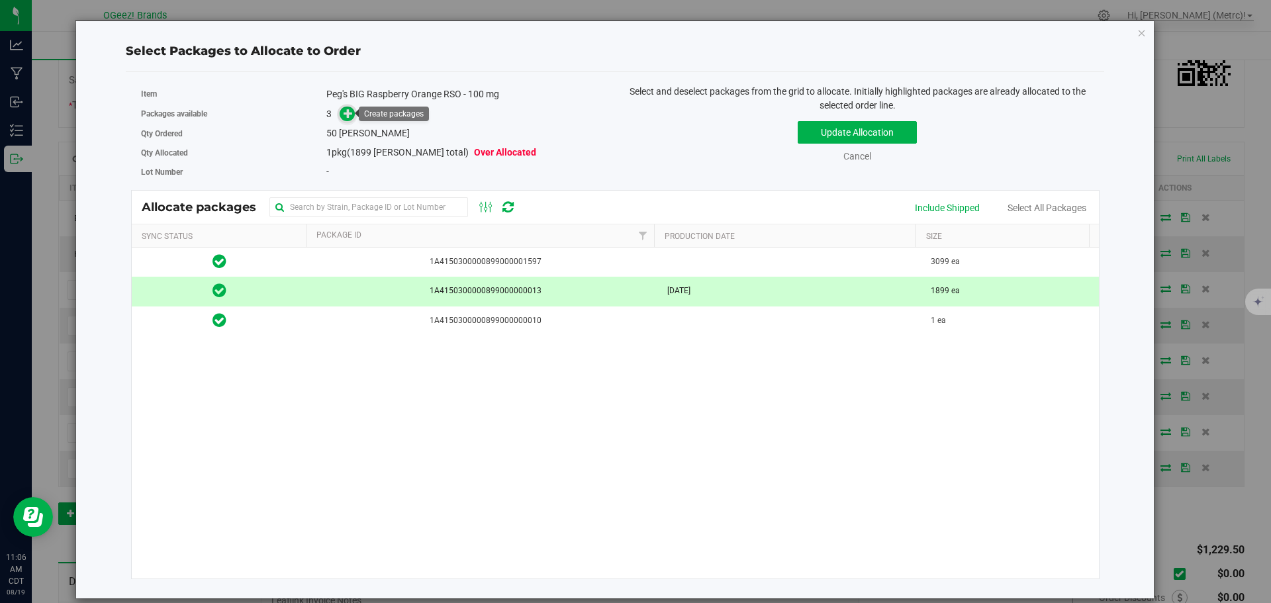
click at [347, 111] on icon at bounding box center [347, 113] width 9 height 9
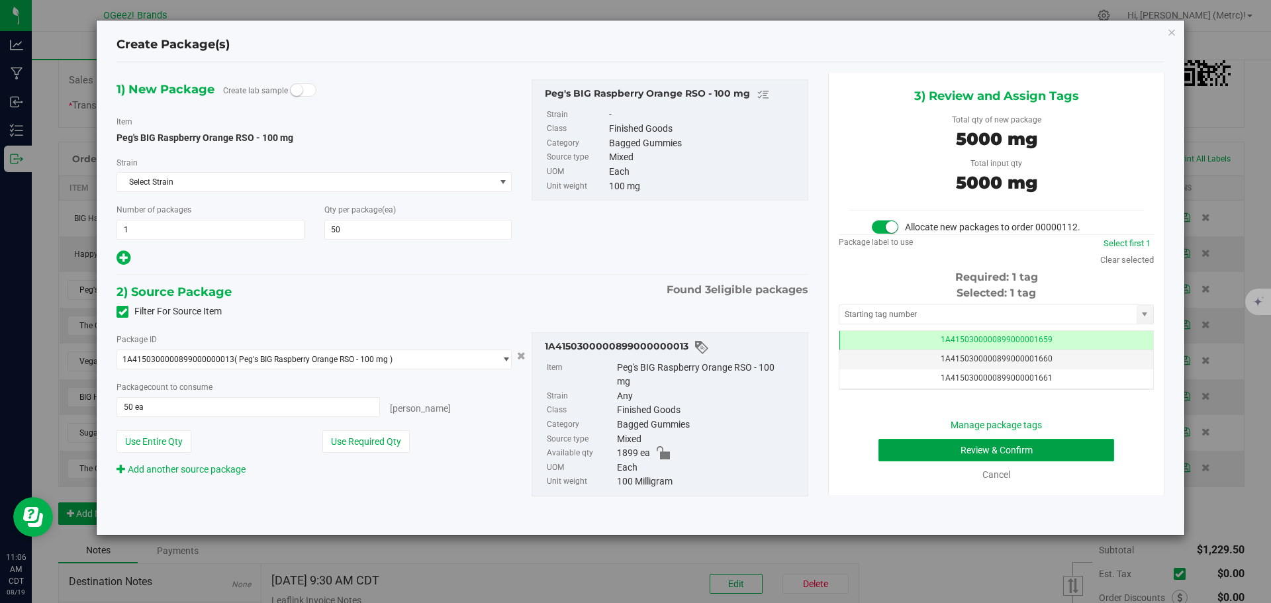
click at [1007, 443] on button "Review & Confirm" at bounding box center [996, 450] width 236 height 23
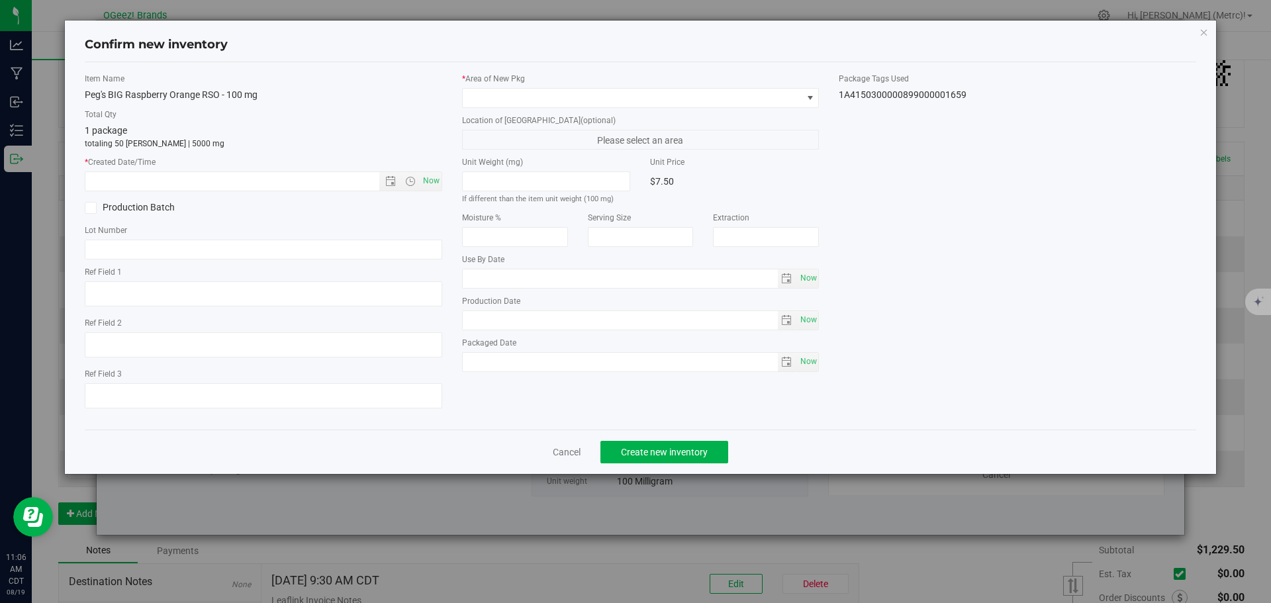
type input "[MEDICAL_DATA]"
type input "[DATE]"
click at [441, 182] on span "Now" at bounding box center [431, 180] width 23 height 19
type input "[DATE] 11:06 AM"
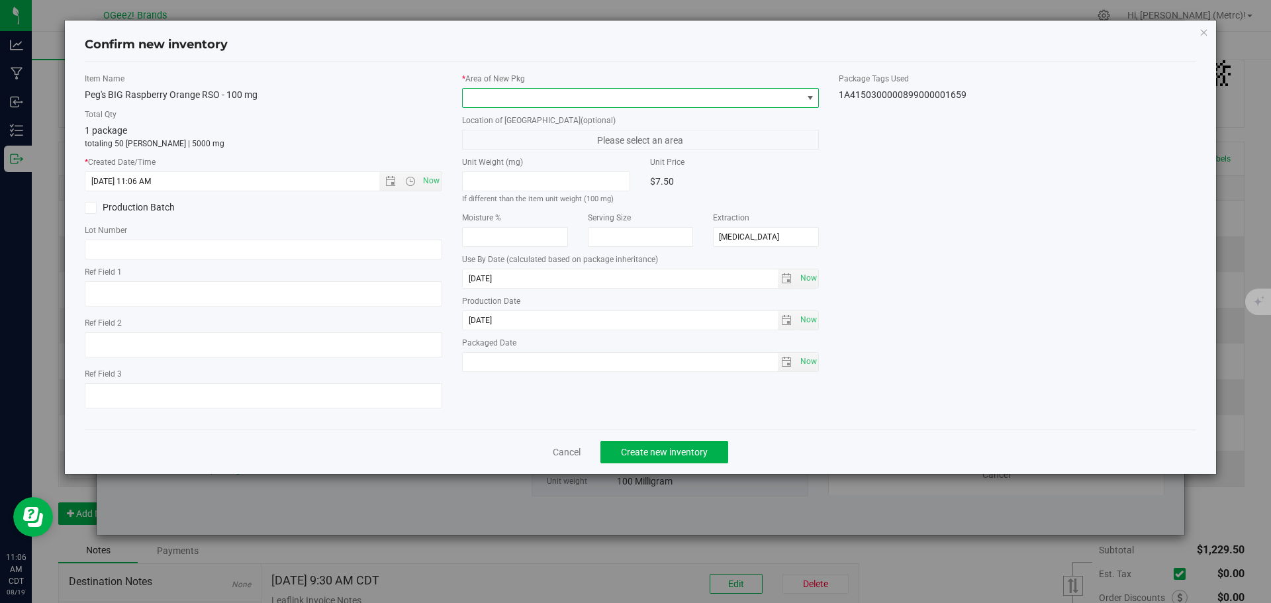
click at [508, 100] on span at bounding box center [633, 98] width 340 height 19
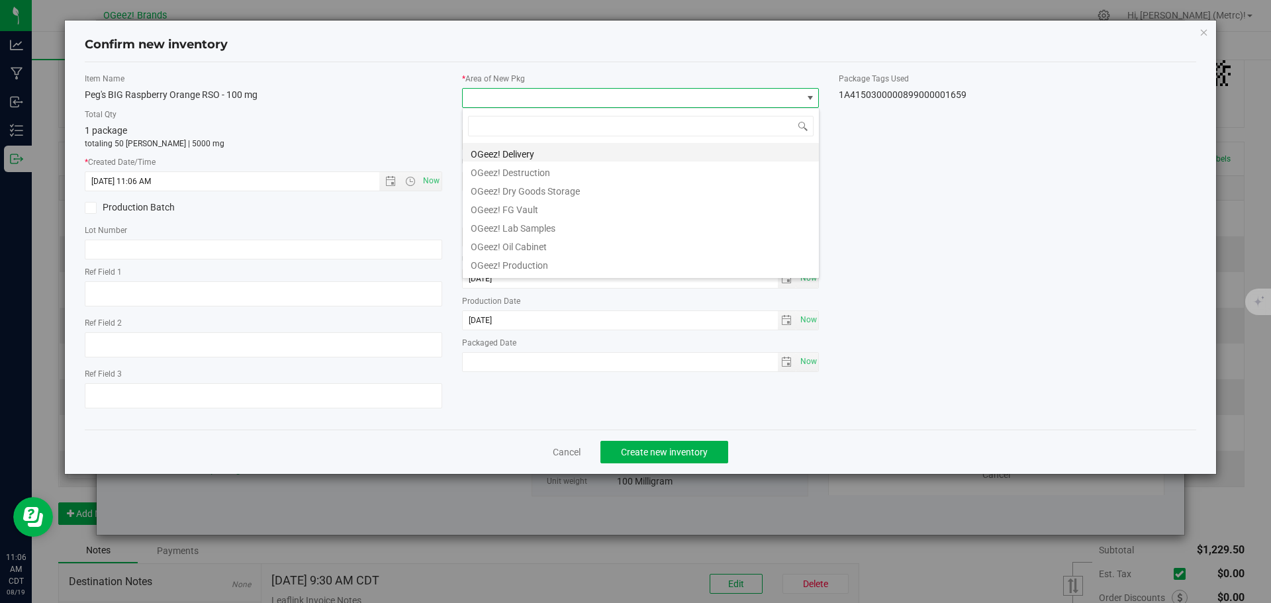
click at [536, 146] on li "OGeez! Delivery" at bounding box center [641, 152] width 356 height 19
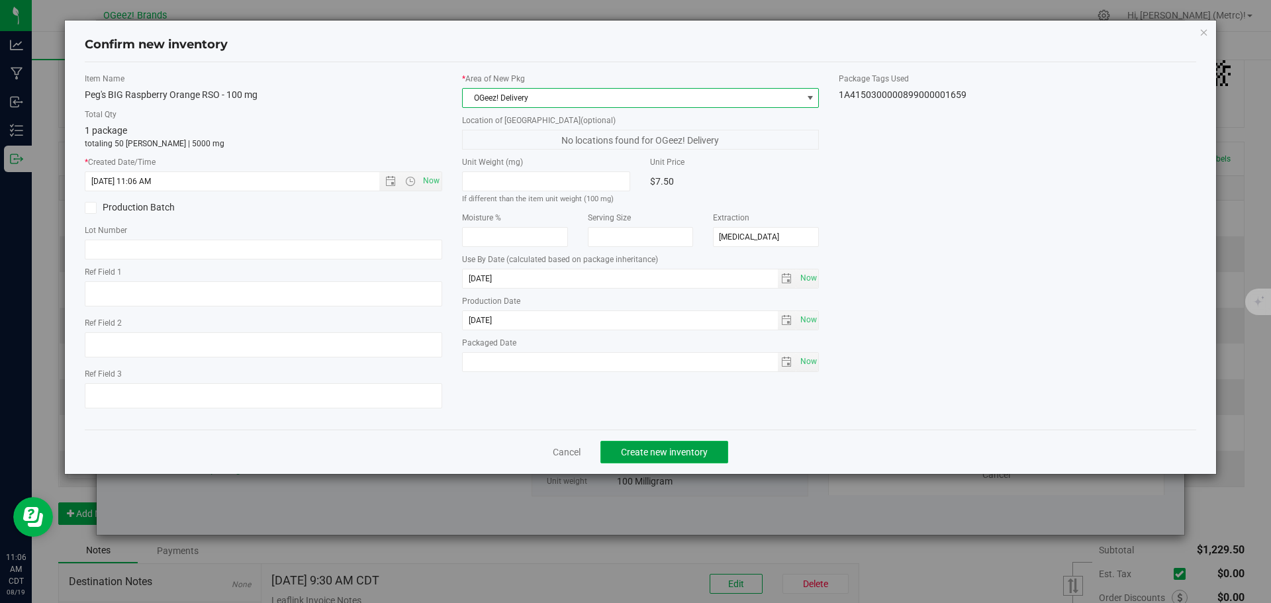
click at [653, 444] on button "Create new inventory" at bounding box center [664, 452] width 128 height 23
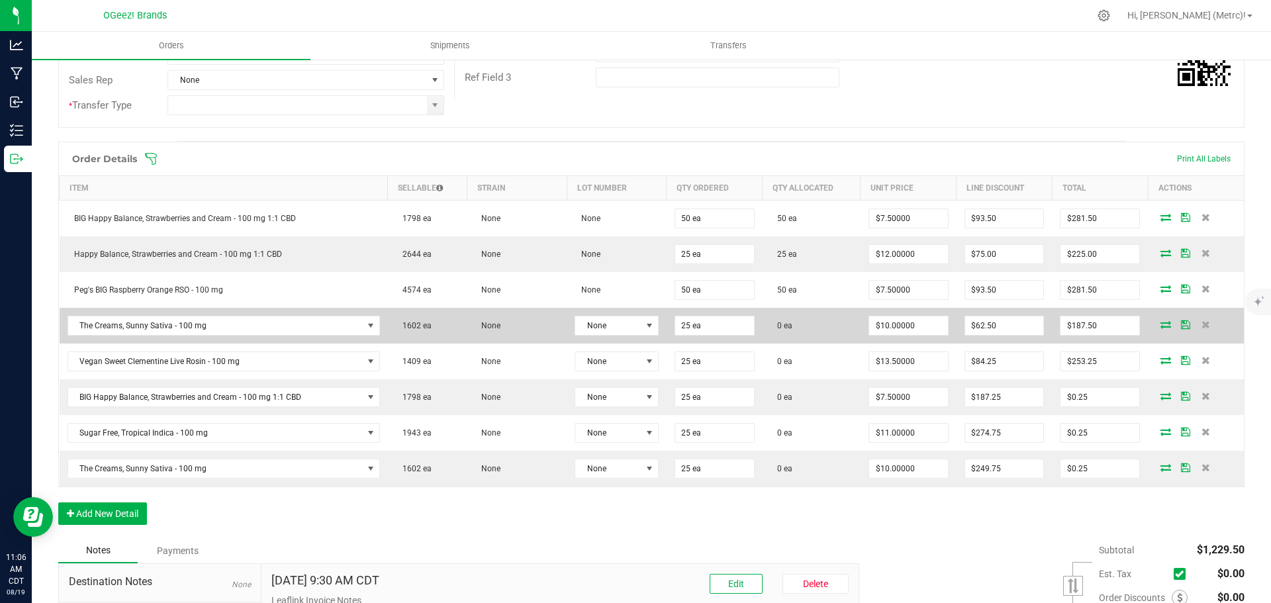
click at [1160, 324] on icon at bounding box center [1165, 324] width 11 height 8
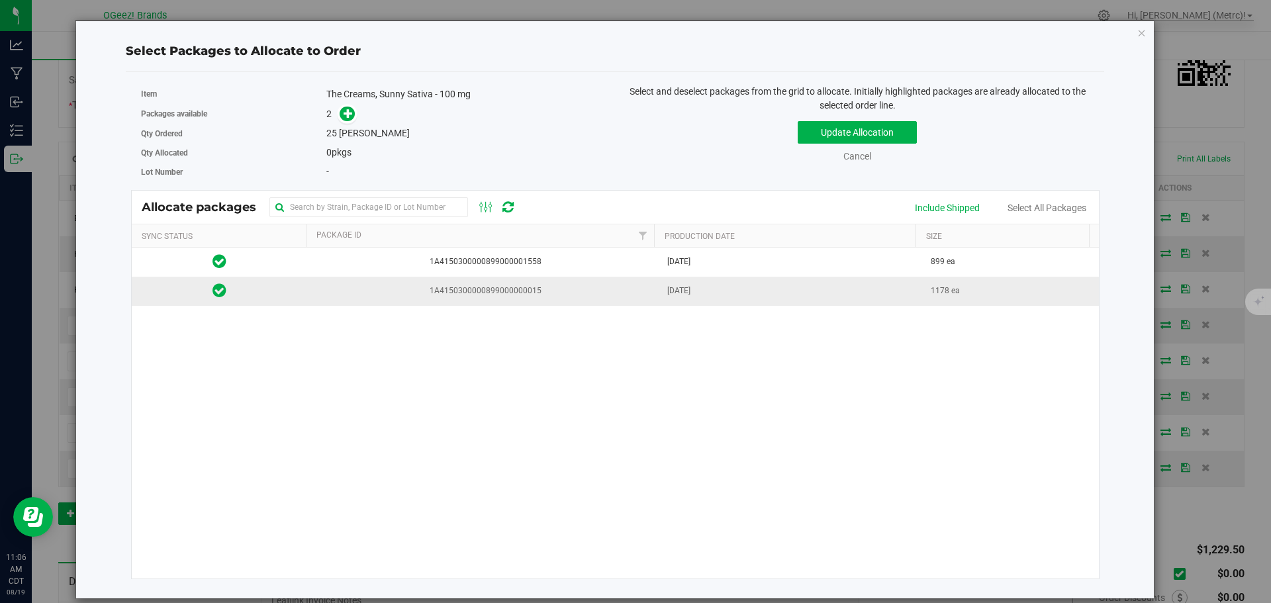
click at [673, 300] on td "[DATE]" at bounding box center [791, 291] width 264 height 28
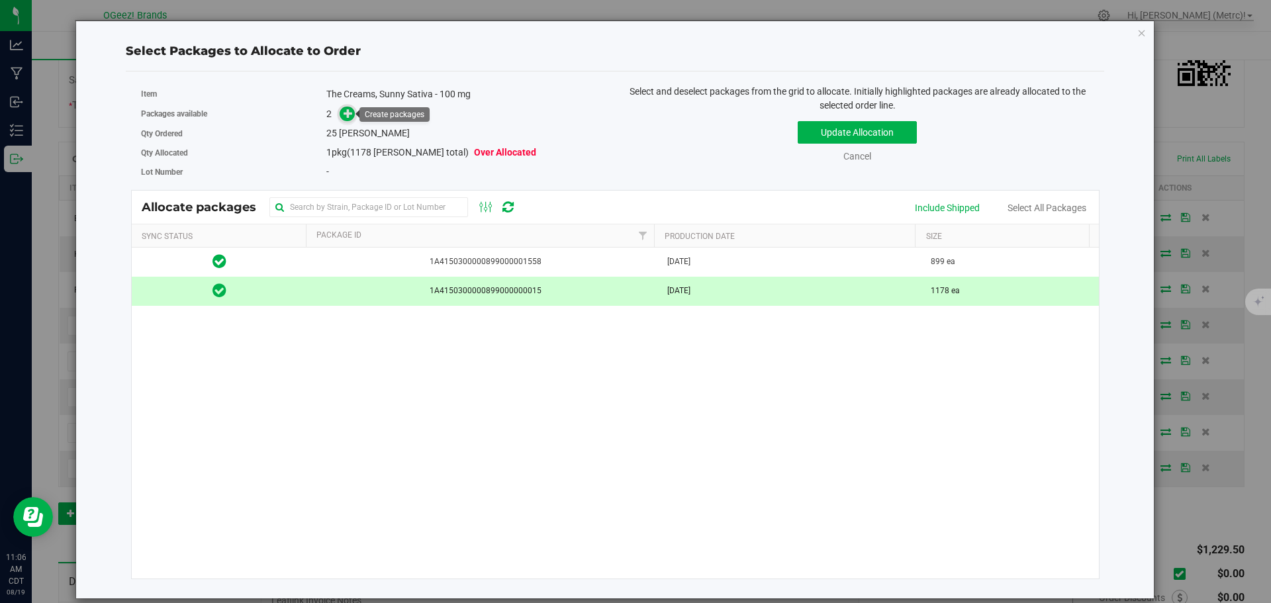
click at [351, 113] on icon at bounding box center [347, 113] width 9 height 9
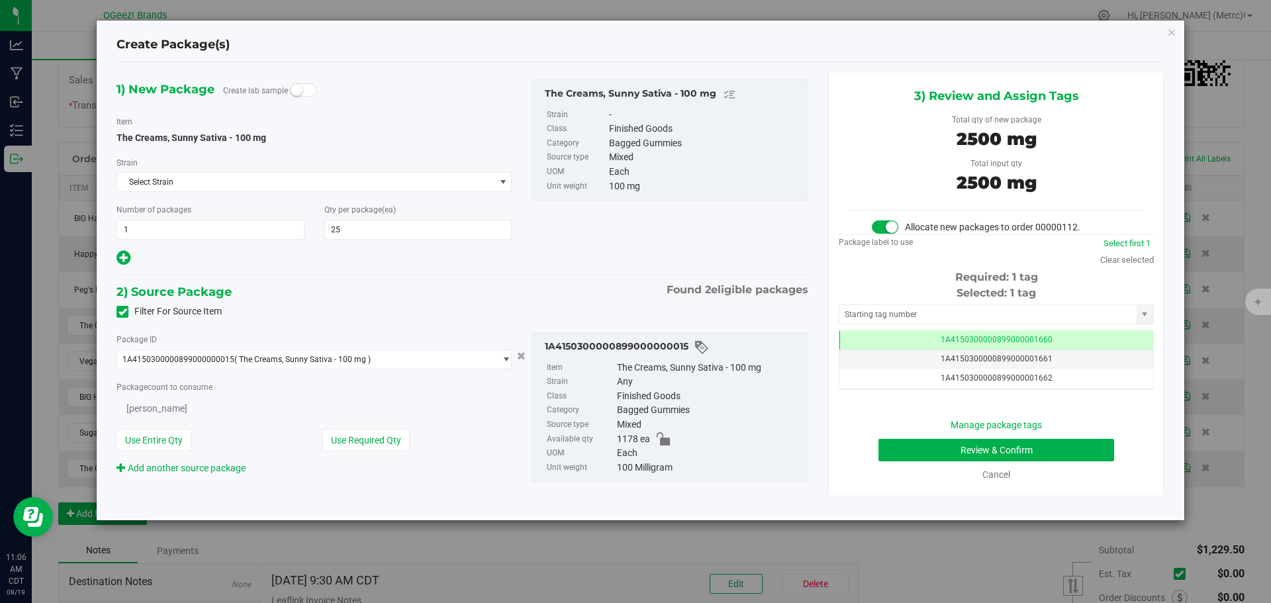
scroll to position [0, -1]
click at [994, 449] on button "Review & Confirm" at bounding box center [996, 450] width 236 height 23
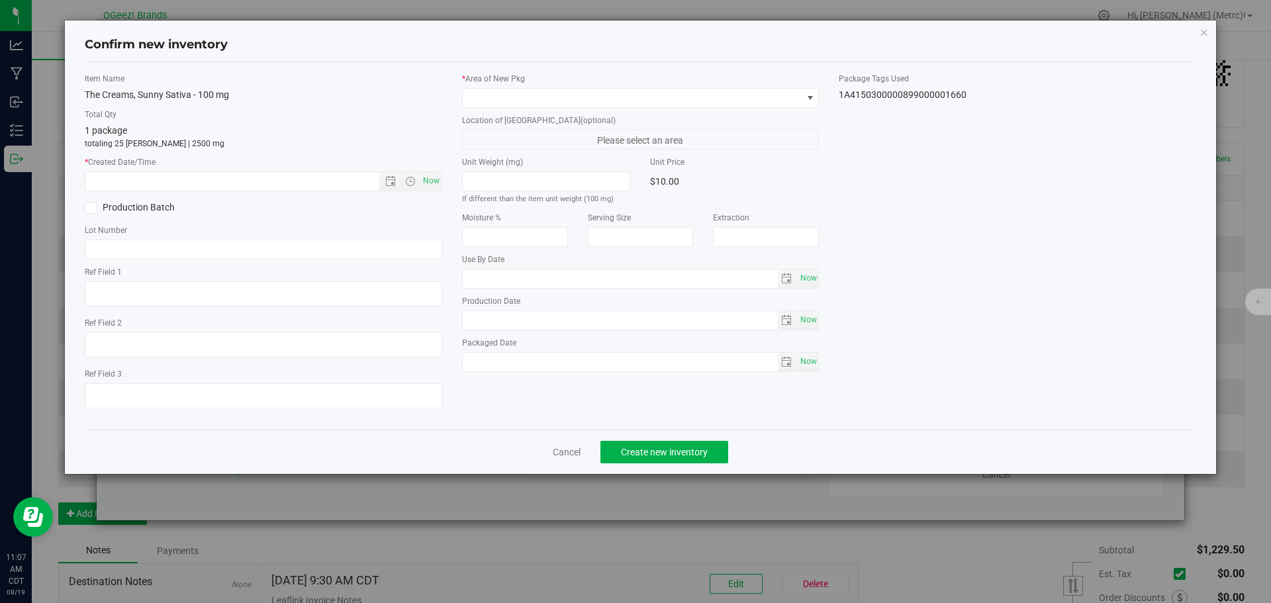
type input "[MEDICAL_DATA]"
type input "[DATE]"
click at [429, 180] on span "Now" at bounding box center [431, 180] width 23 height 19
type input "[DATE] 11:07 AM"
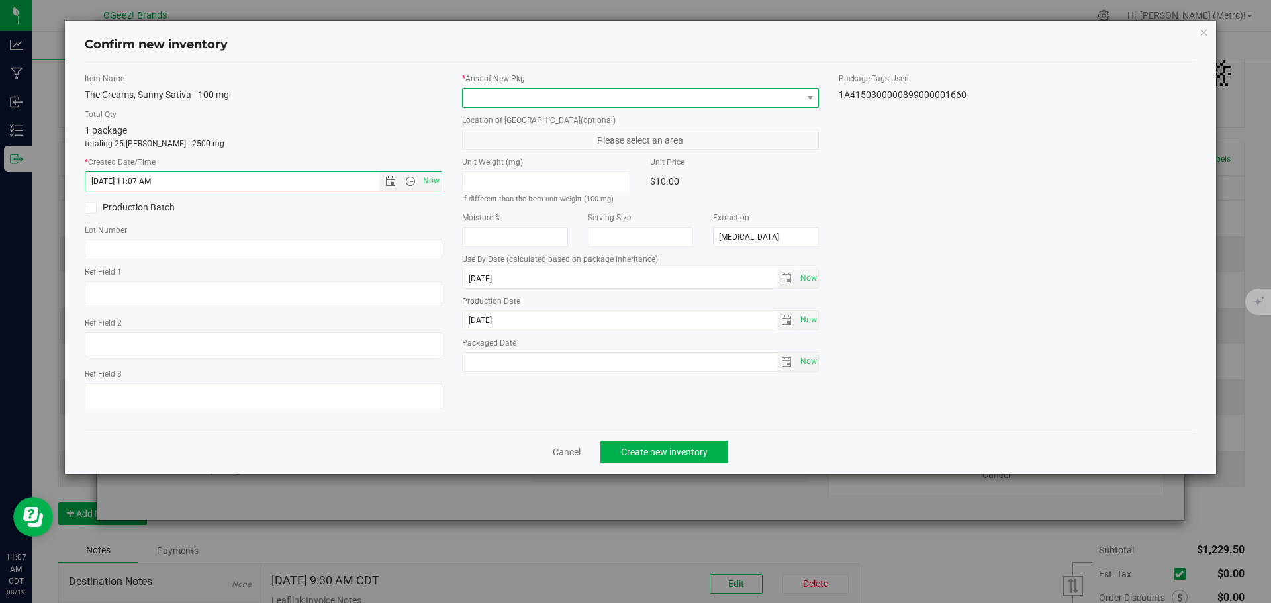
click at [497, 98] on span at bounding box center [633, 98] width 340 height 19
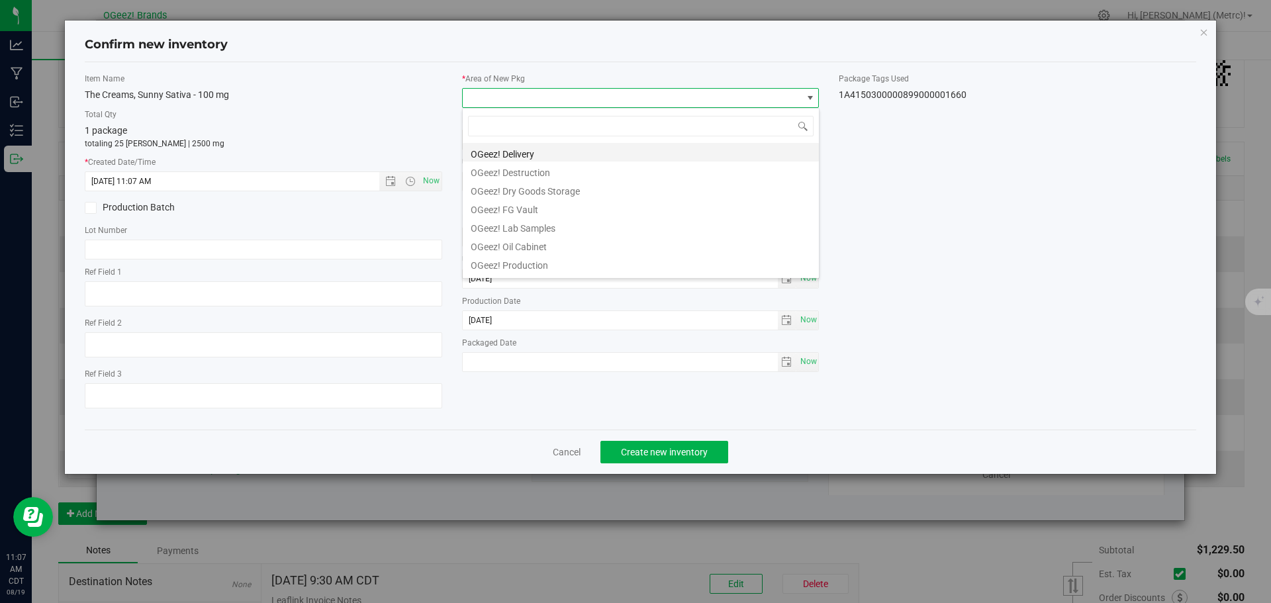
click at [518, 148] on li "OGeez! Delivery" at bounding box center [641, 152] width 356 height 19
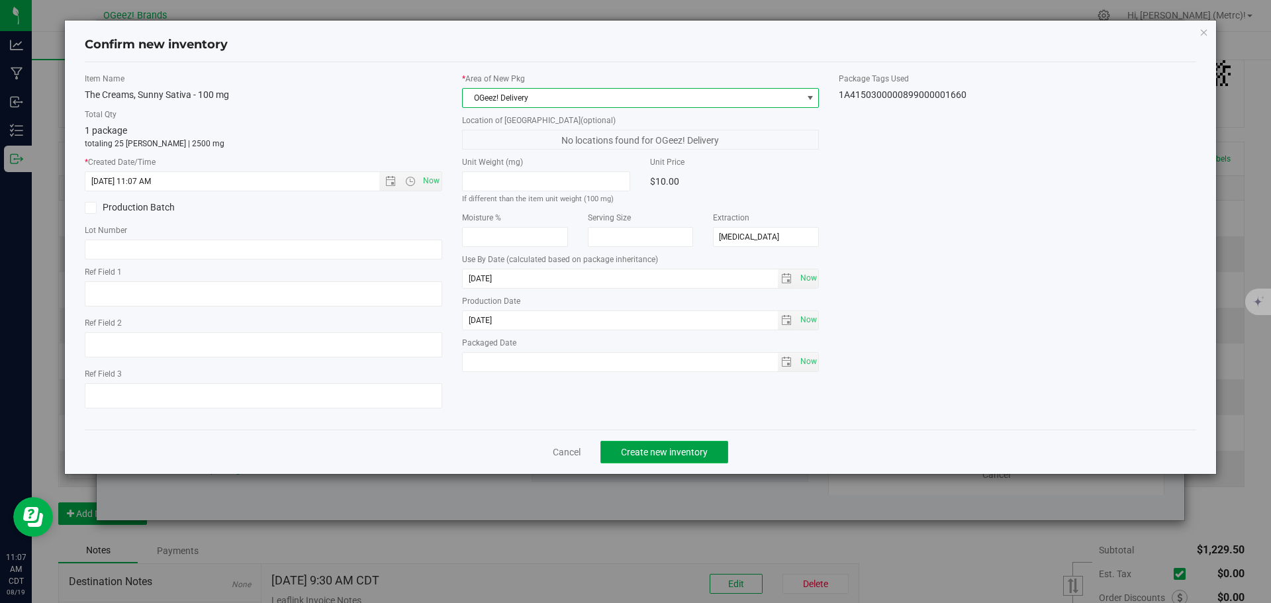
click at [651, 455] on span "Create new inventory" at bounding box center [664, 452] width 87 height 11
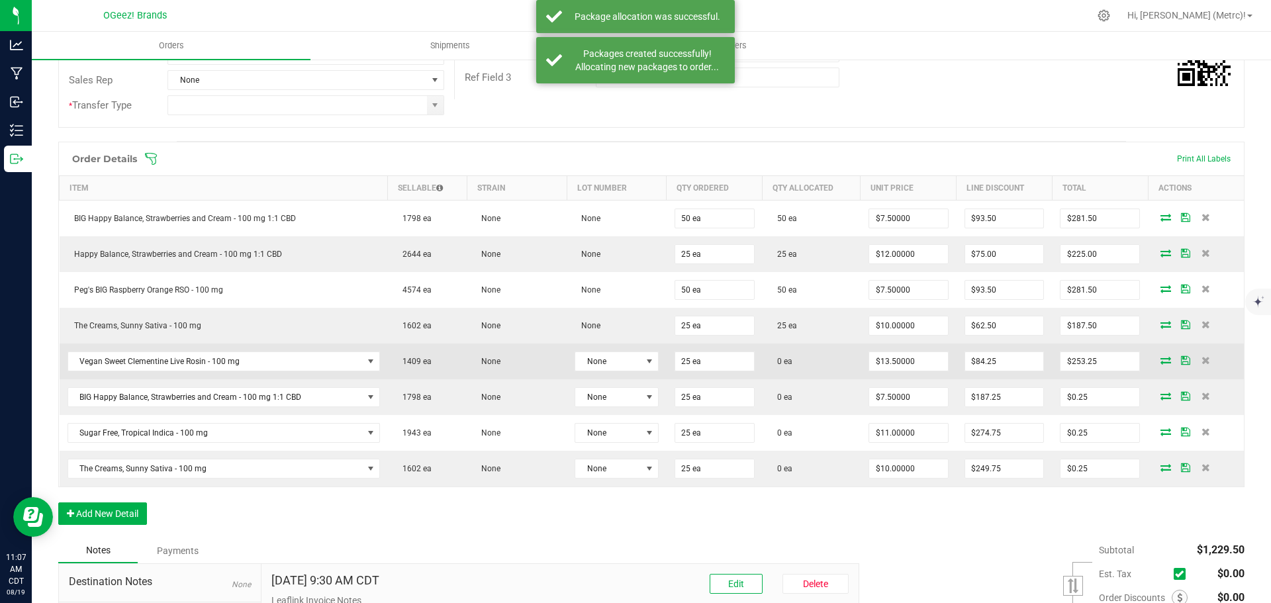
click at [1161, 361] on icon at bounding box center [1165, 360] width 11 height 8
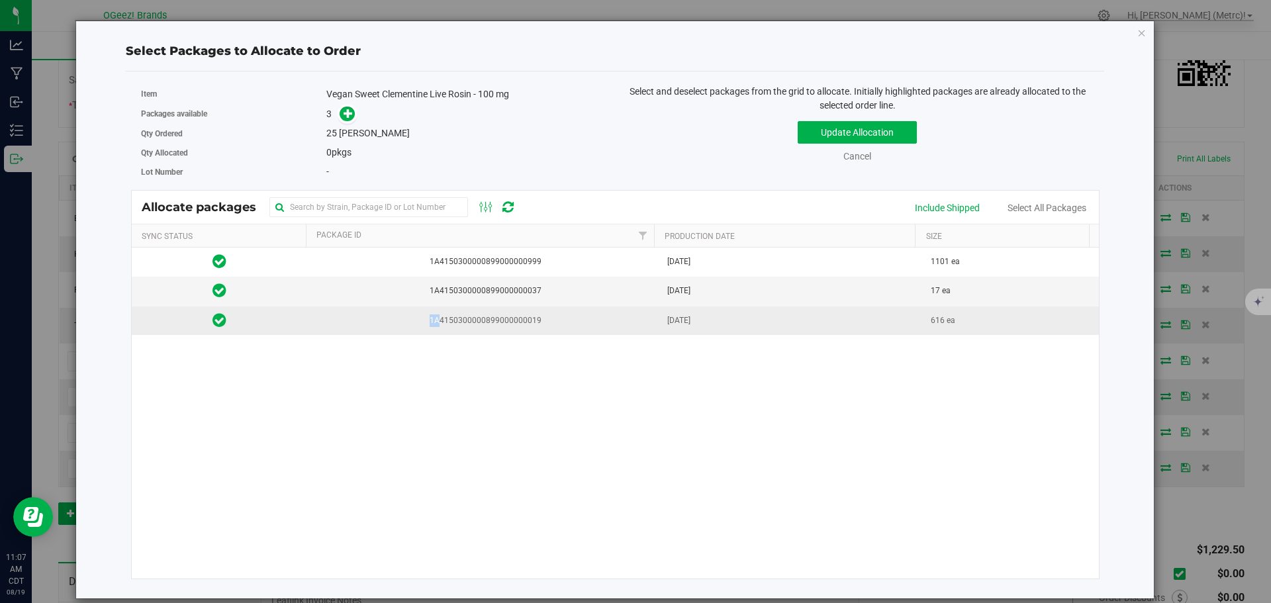
click at [436, 327] on td "1A4150300000899000000019" at bounding box center [483, 320] width 352 height 28
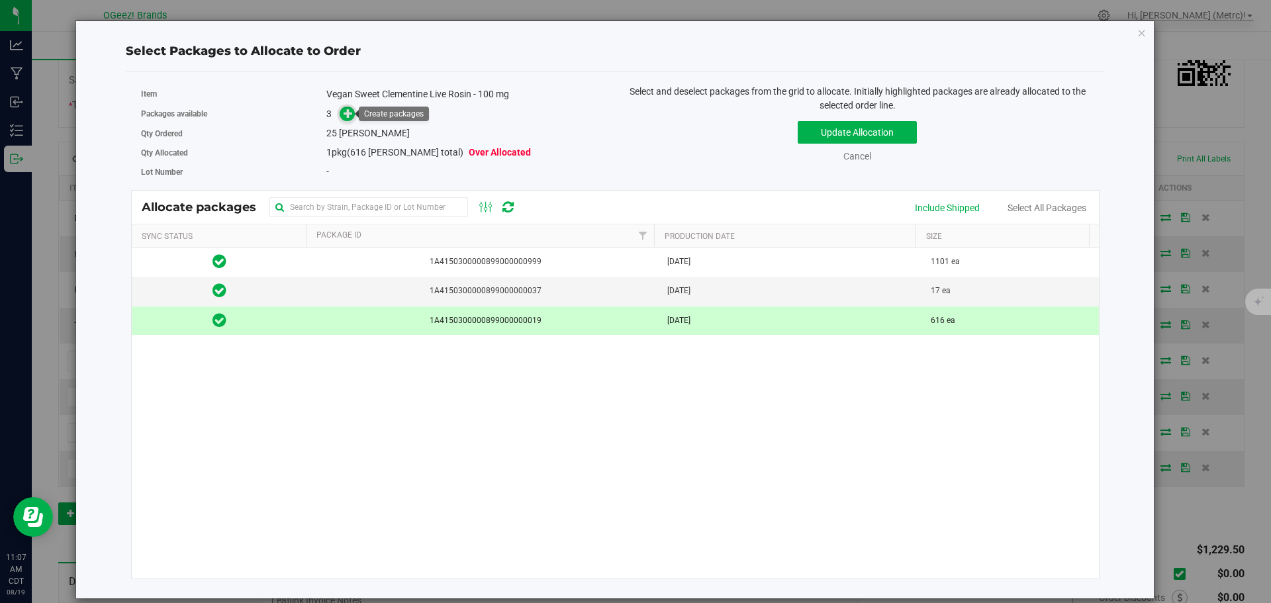
click at [344, 113] on icon at bounding box center [347, 113] width 9 height 9
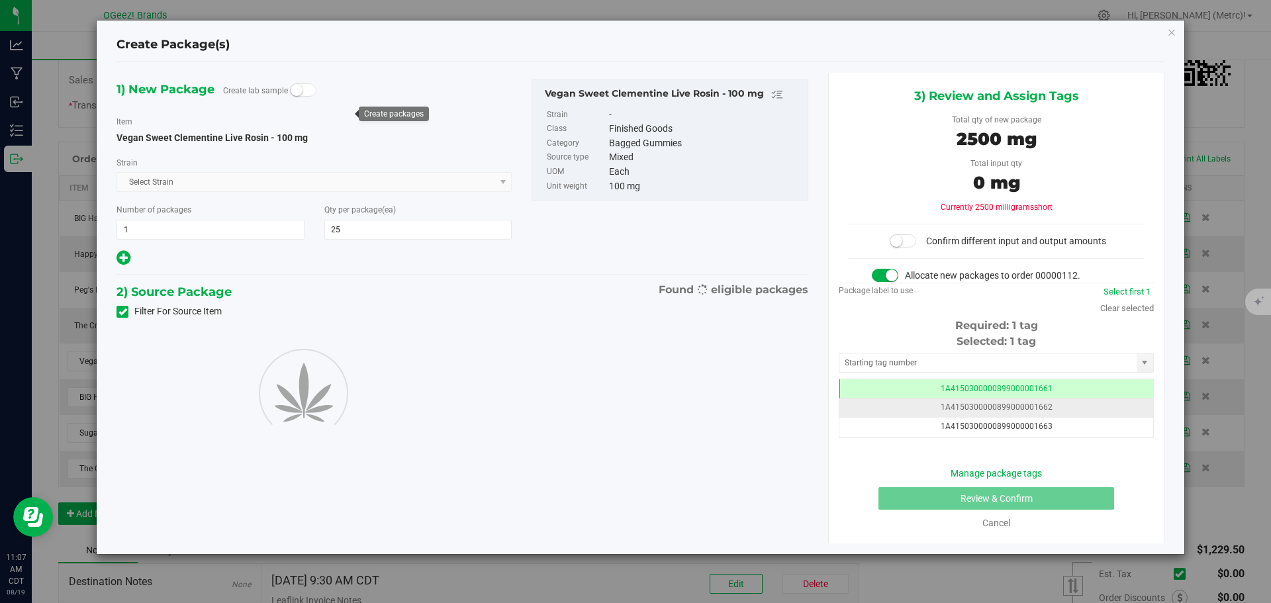
type input "25"
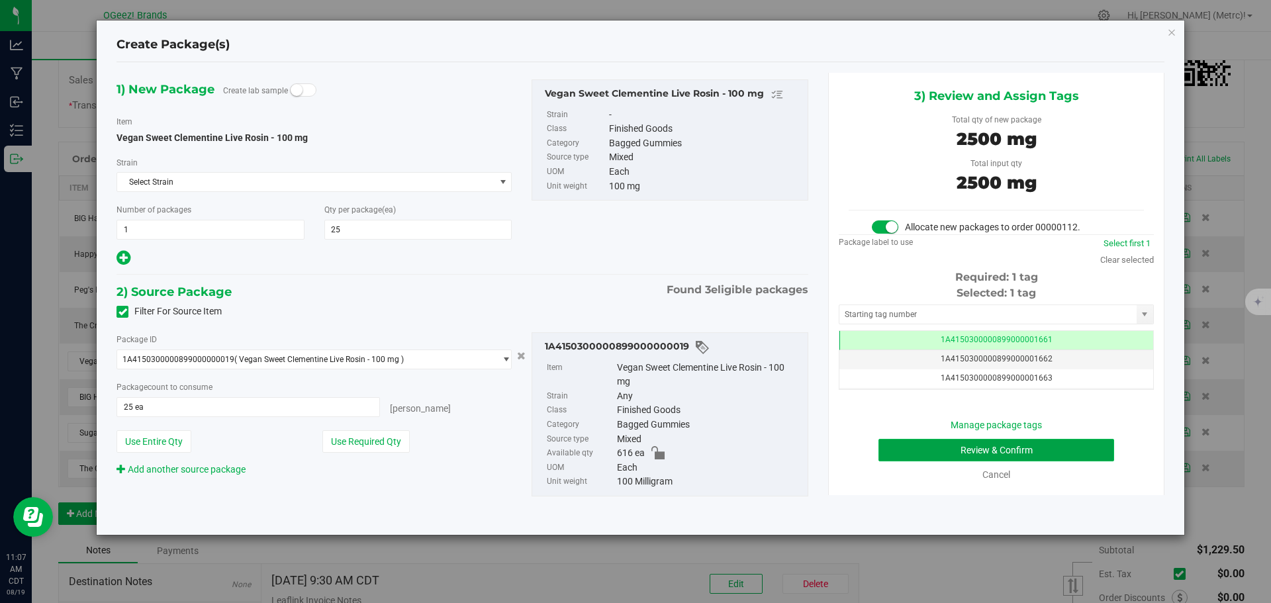
click at [1032, 447] on button "Review & Confirm" at bounding box center [996, 450] width 236 height 23
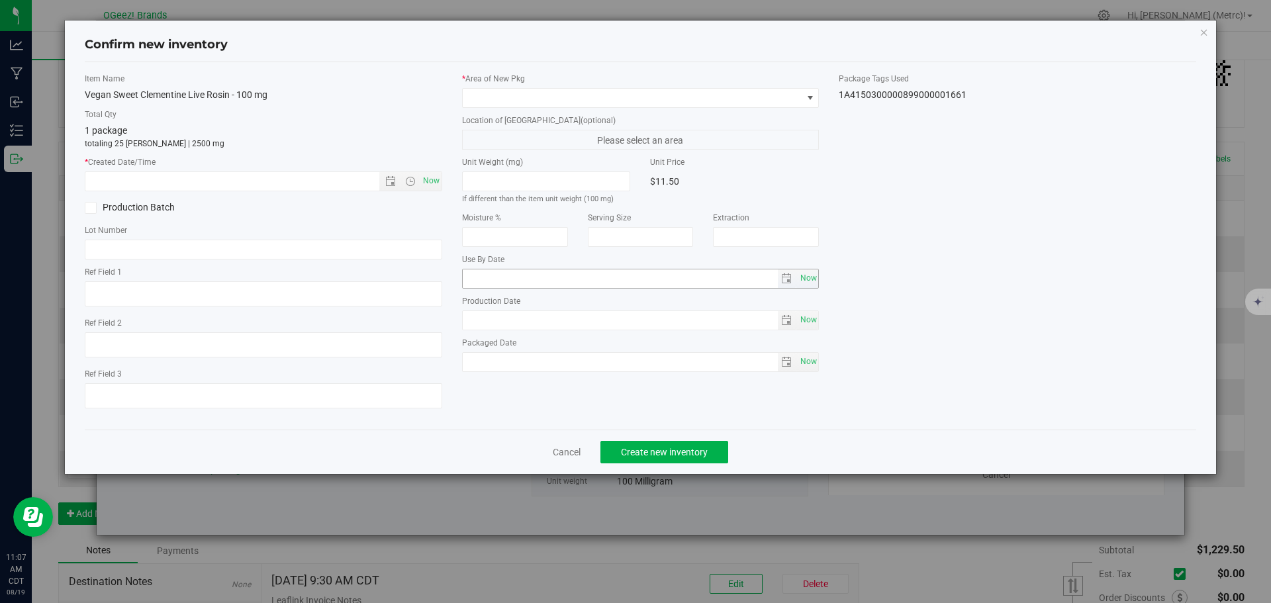
type input "[MEDICAL_DATA]"
type input "[DATE]"
click at [434, 190] on span "Now" at bounding box center [431, 180] width 23 height 19
type input "[DATE] 11:07 AM"
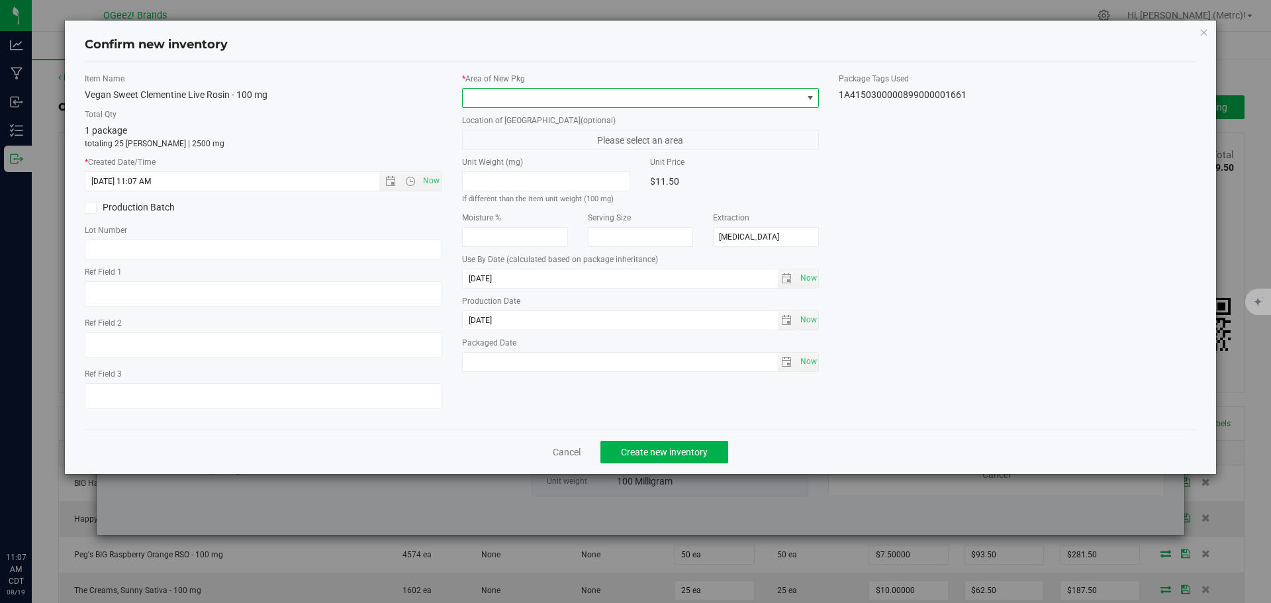
click at [479, 95] on span at bounding box center [633, 98] width 340 height 19
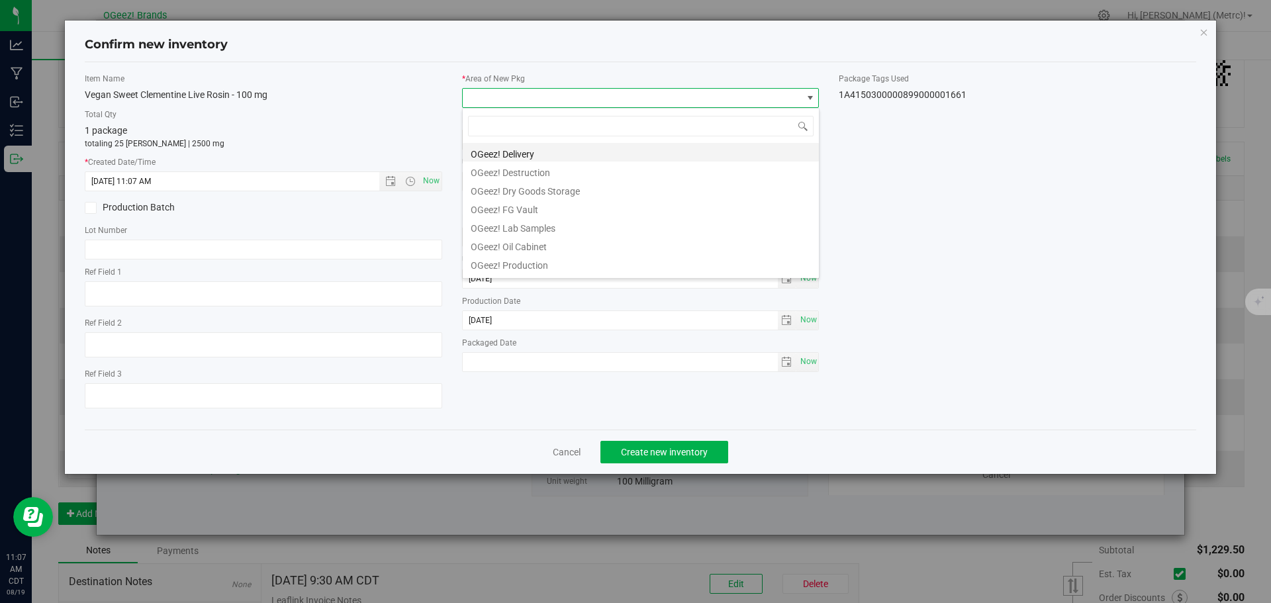
click at [551, 146] on li "OGeez! Delivery" at bounding box center [641, 152] width 356 height 19
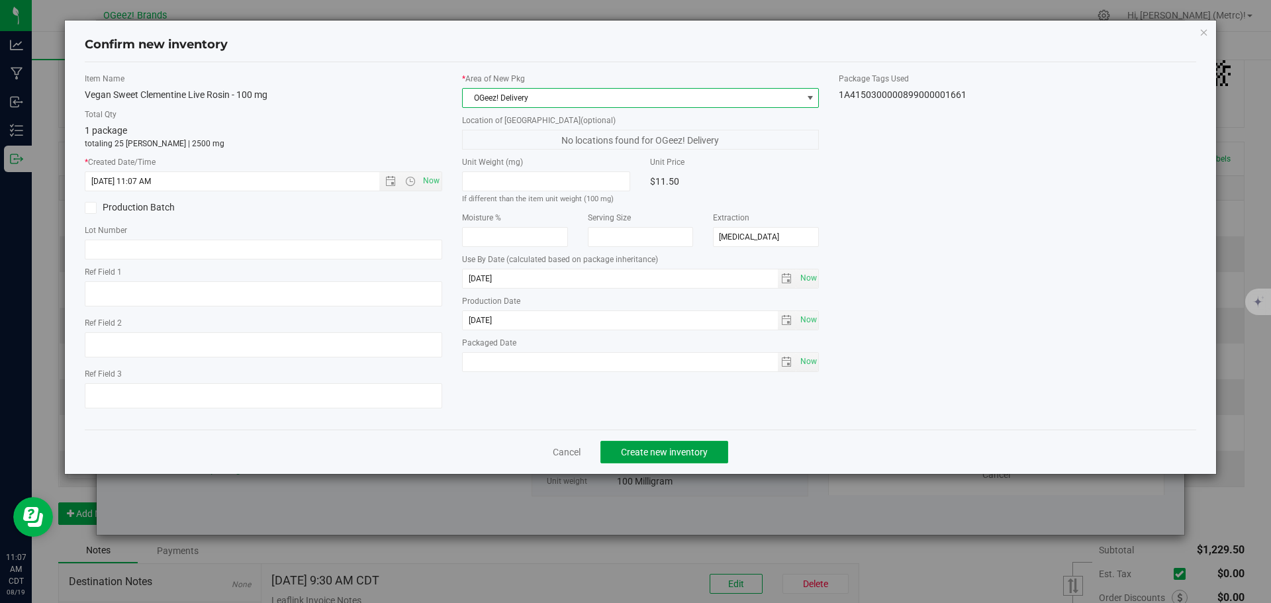
click at [653, 463] on div "Cancel Create new inventory" at bounding box center [641, 452] width 1112 height 44
click at [674, 453] on span "Create new inventory" at bounding box center [664, 452] width 87 height 11
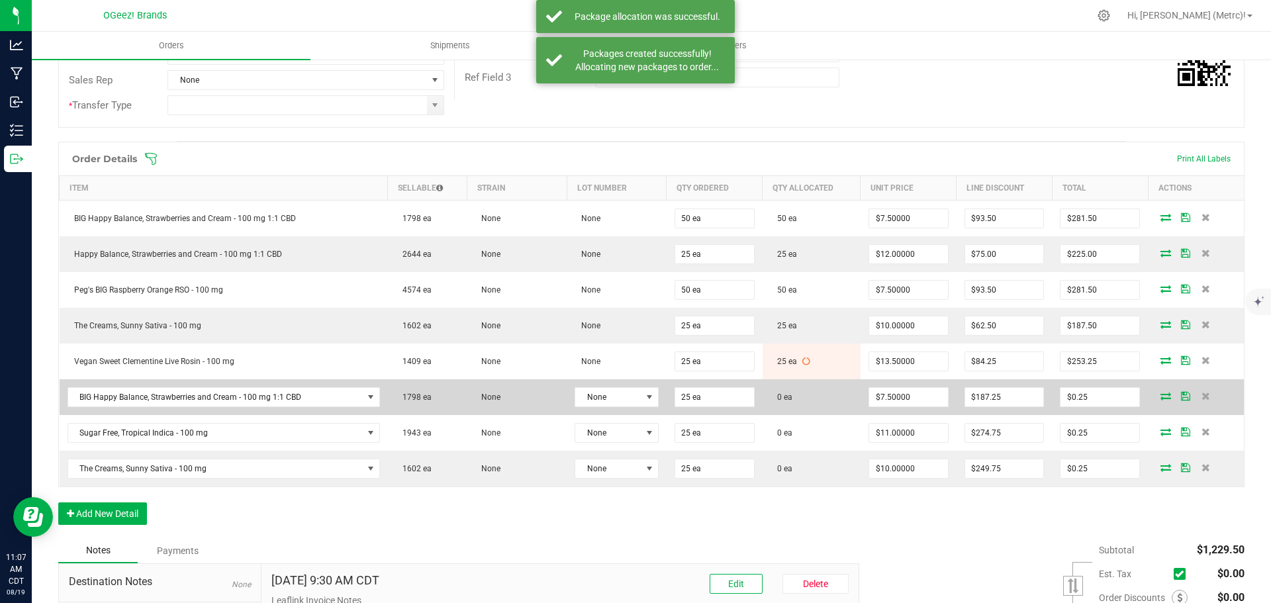
click at [1156, 397] on span at bounding box center [1166, 396] width 20 height 8
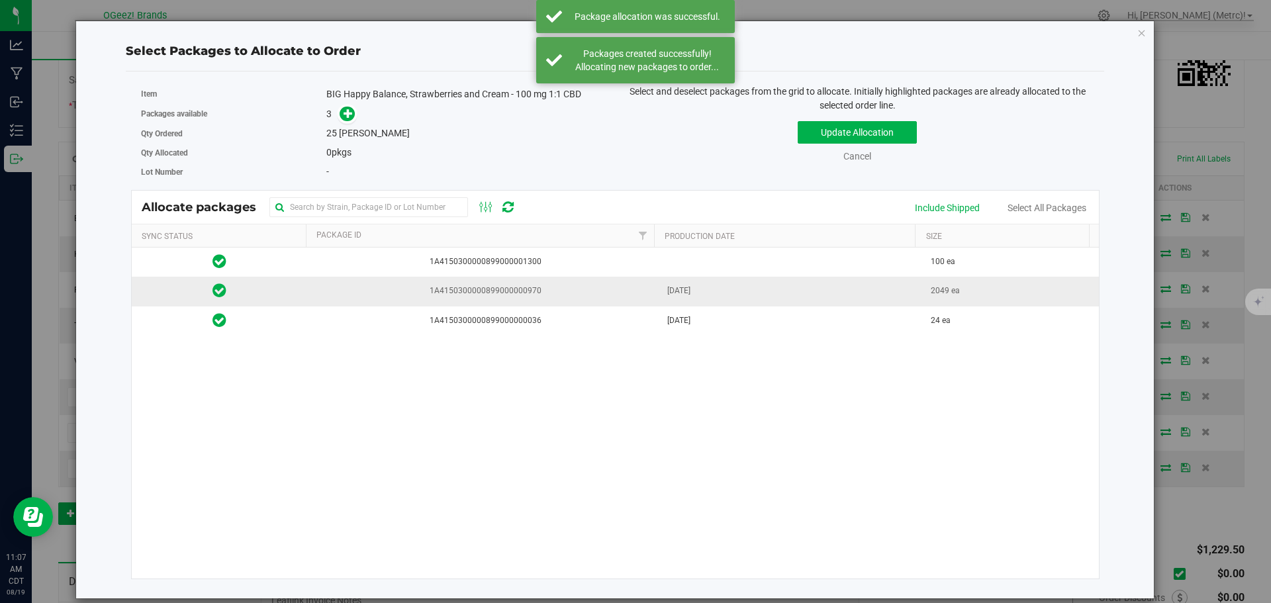
click at [436, 299] on td "1A4150300000899000000970" at bounding box center [483, 291] width 352 height 29
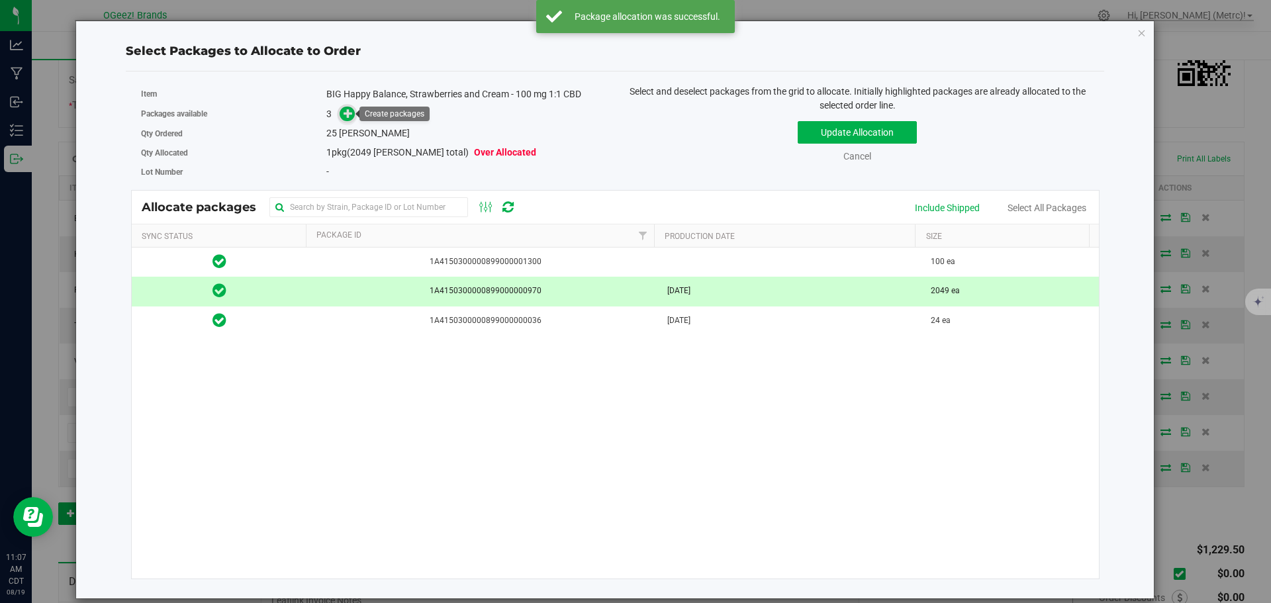
click at [351, 116] on icon at bounding box center [347, 113] width 9 height 9
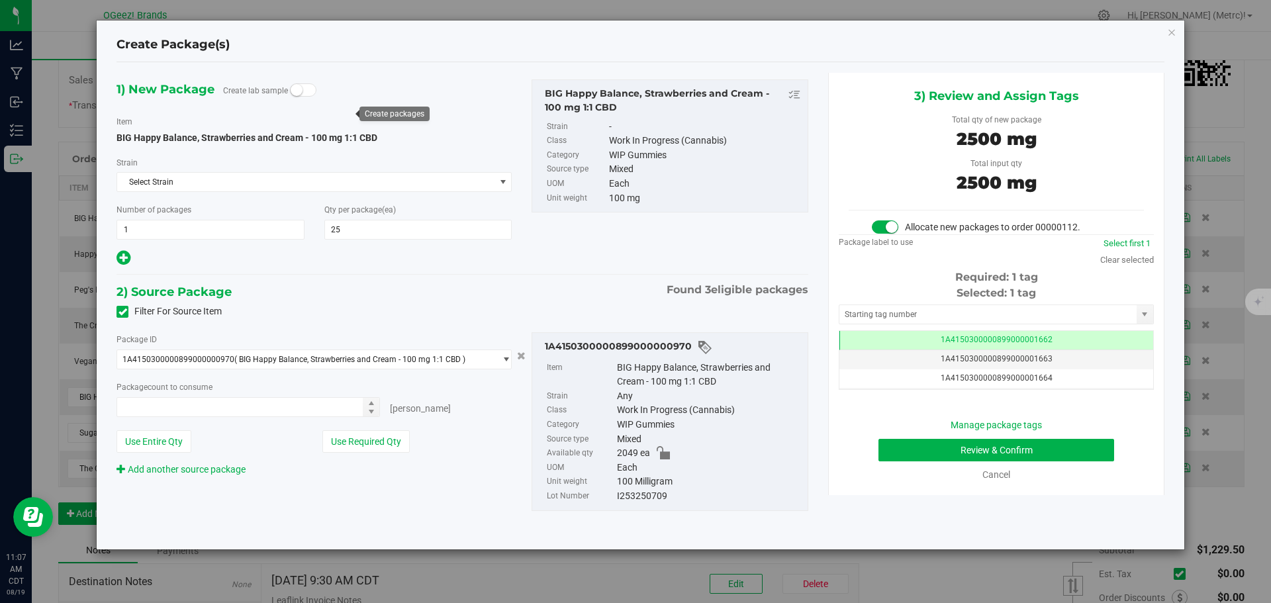
type input "25 ea"
click at [1005, 443] on button "Review & Confirm" at bounding box center [996, 450] width 236 height 23
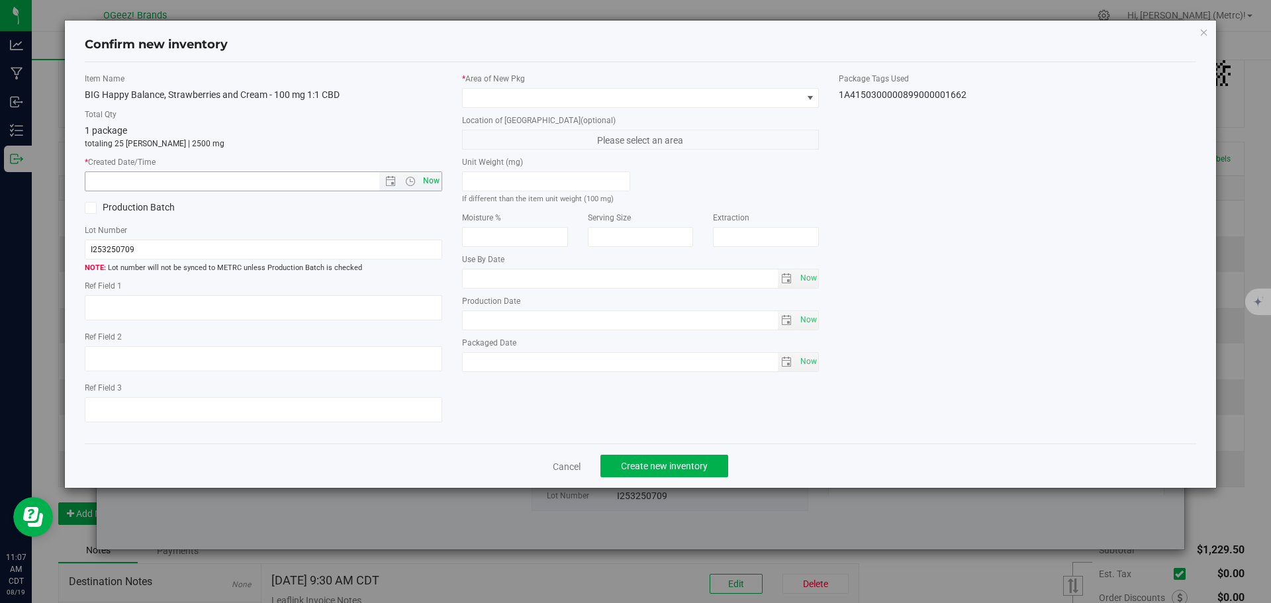
type input "[MEDICAL_DATA]"
type input "[DATE]"
click at [432, 179] on span "Now" at bounding box center [431, 180] width 23 height 19
type input "[DATE] 11:07 AM"
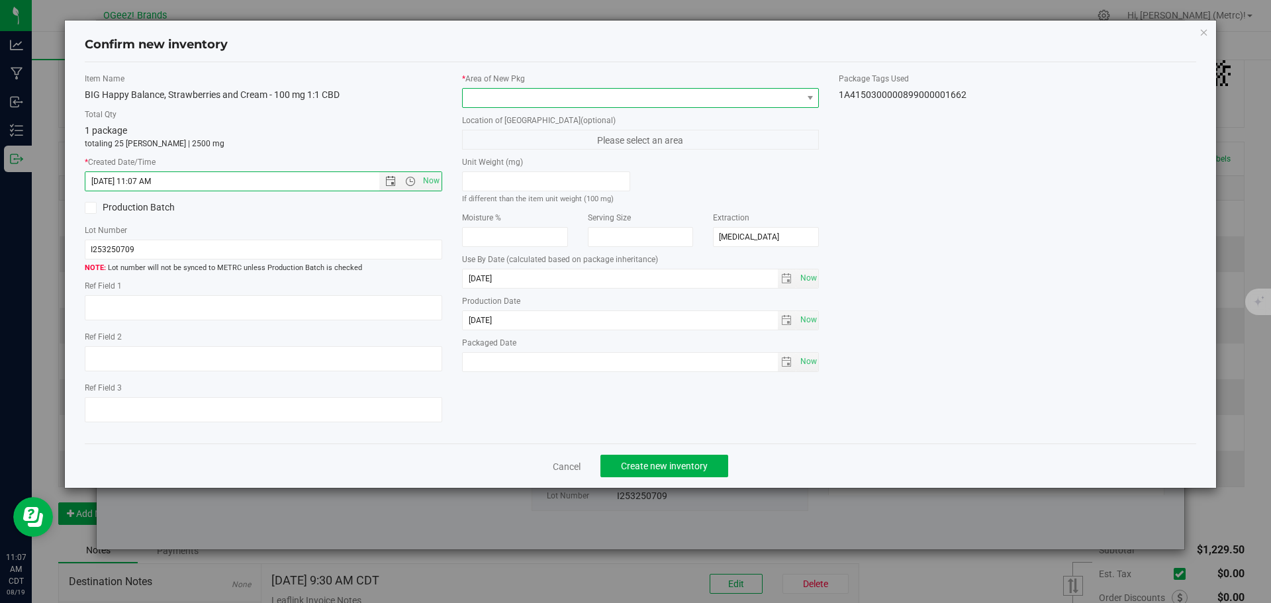
click at [513, 91] on span at bounding box center [633, 98] width 340 height 19
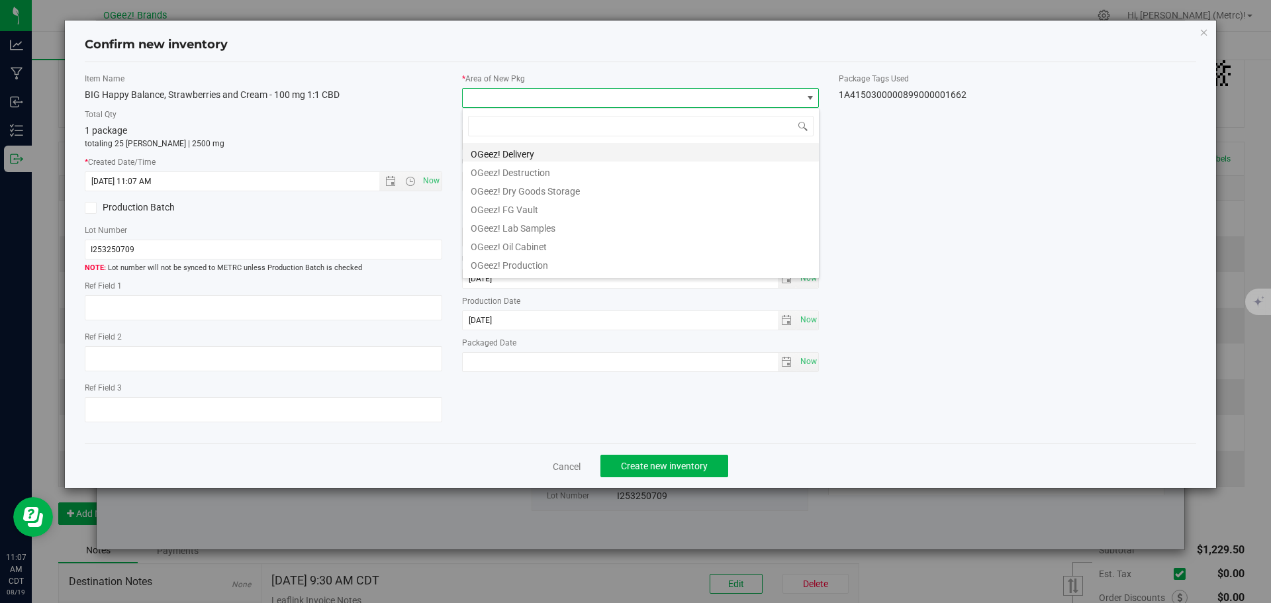
click at [557, 156] on li "OGeez! Delivery" at bounding box center [641, 152] width 356 height 19
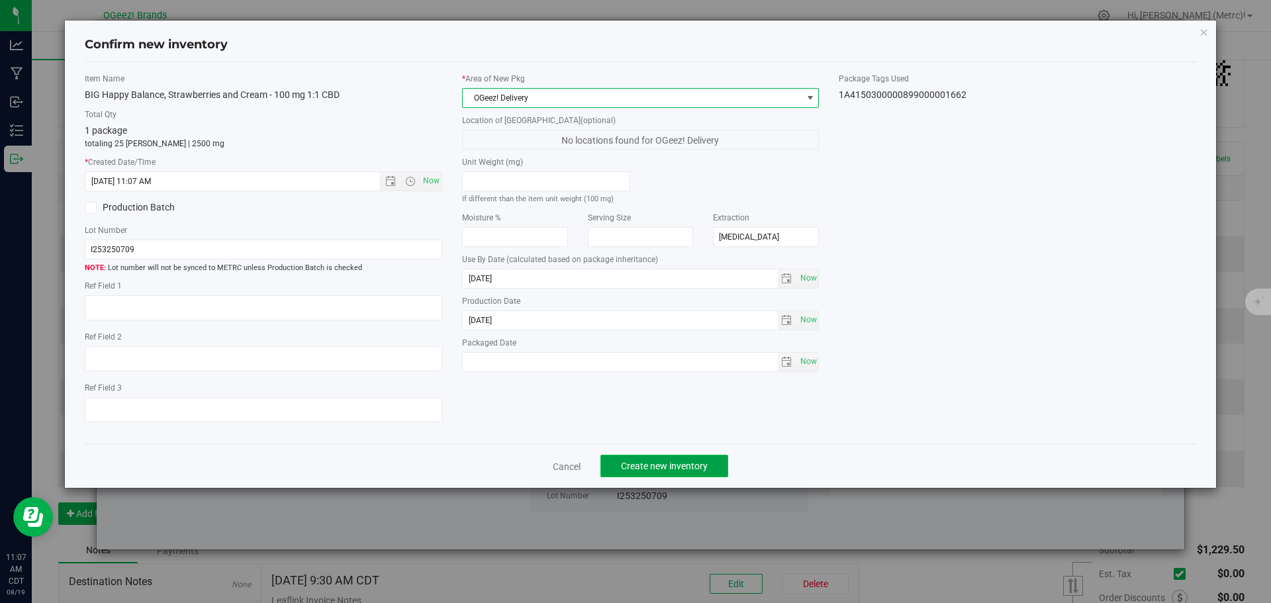
click at [659, 461] on span "Create new inventory" at bounding box center [664, 466] width 87 height 11
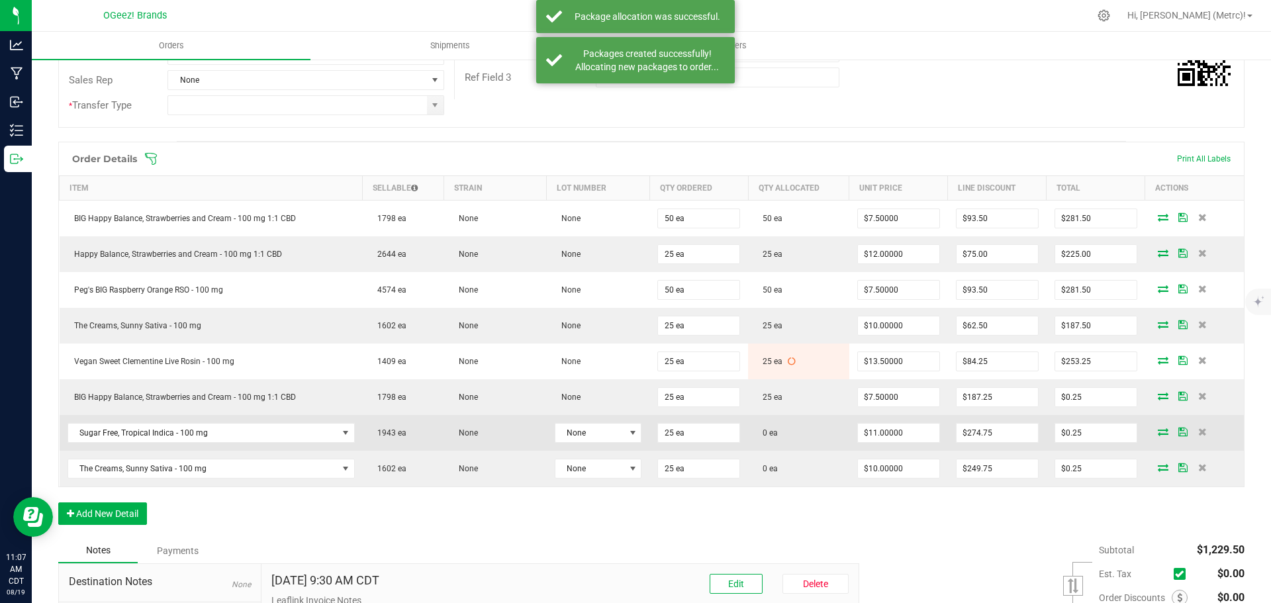
click at [1153, 432] on span at bounding box center [1163, 432] width 20 height 8
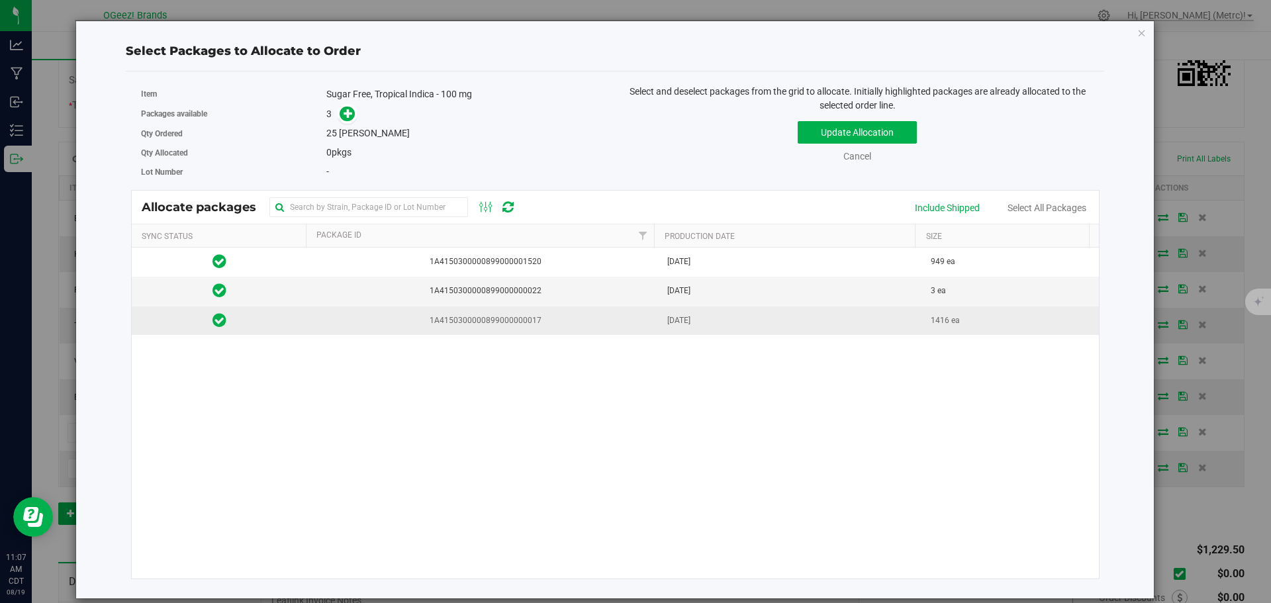
click at [565, 316] on span "1A4150300000899000000017" at bounding box center [483, 320] width 336 height 13
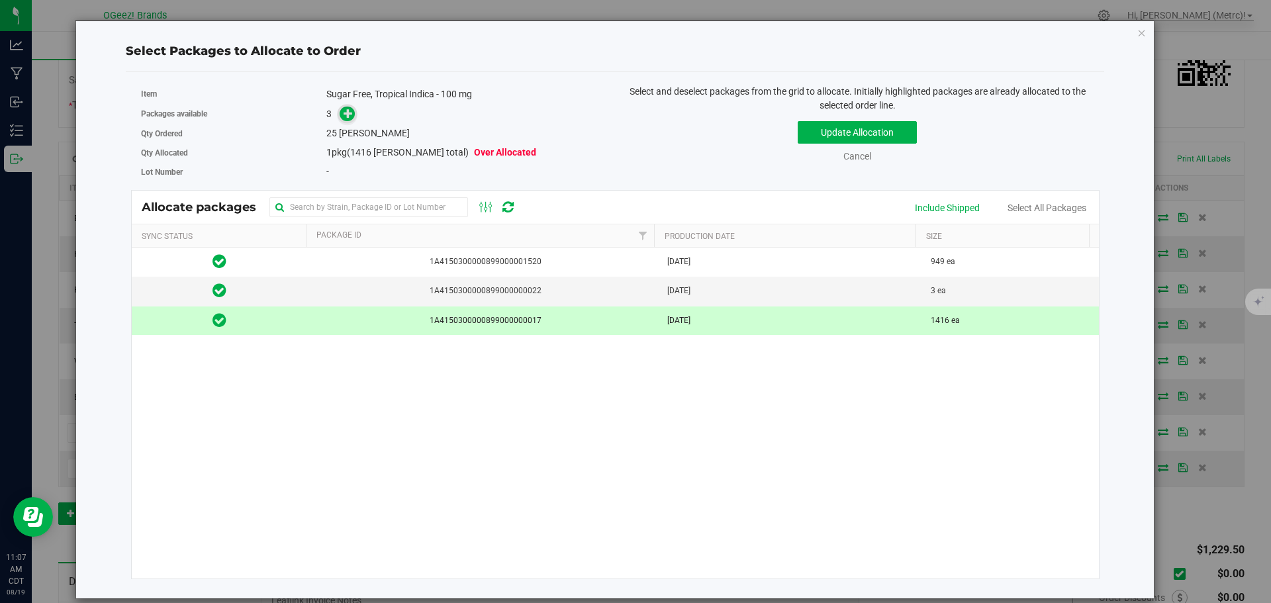
click at [345, 122] on div "Packages available 3" at bounding box center [373, 114] width 465 height 21
click at [345, 120] on span at bounding box center [347, 114] width 15 height 15
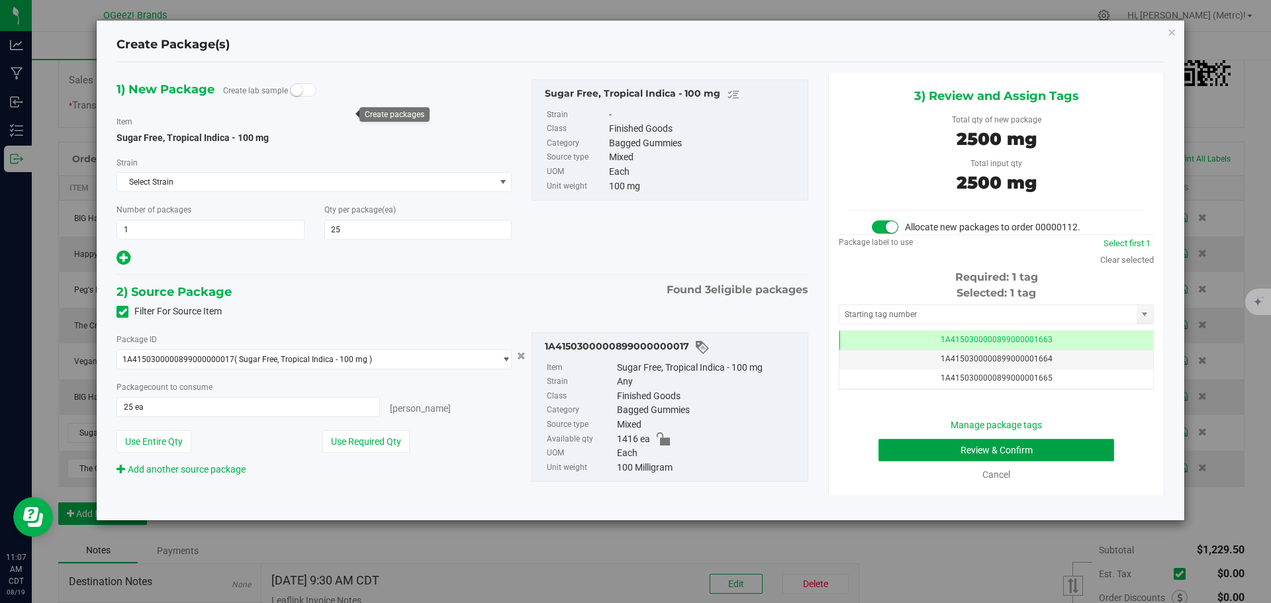
click at [1067, 443] on button "Review & Confirm" at bounding box center [996, 450] width 236 height 23
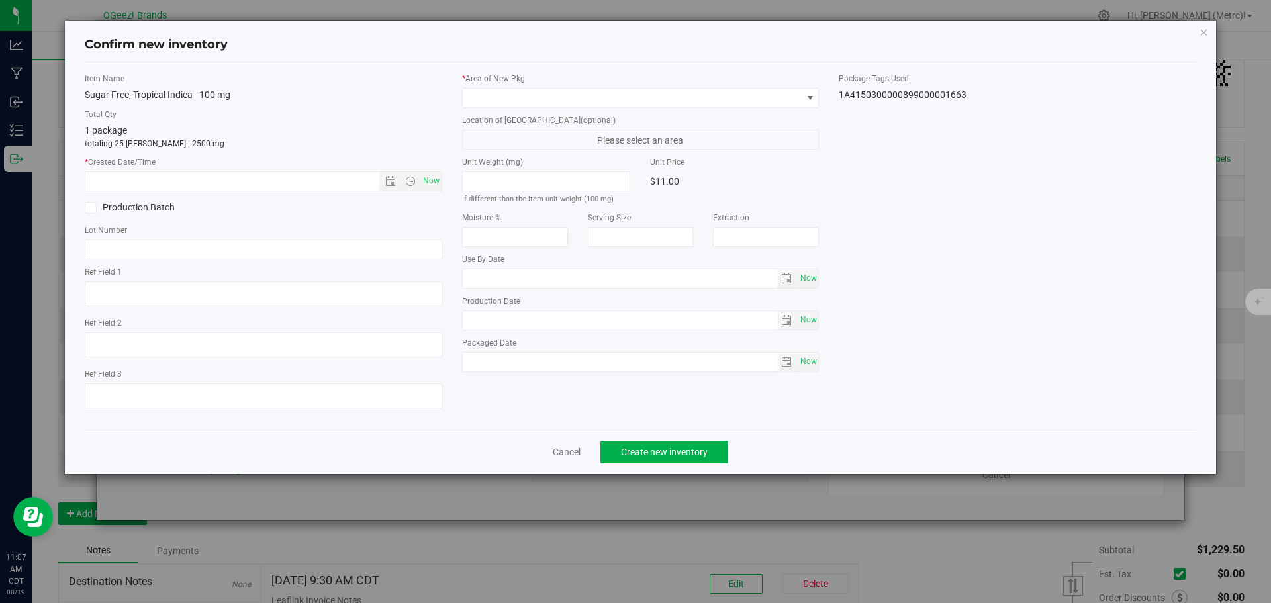
type input "[MEDICAL_DATA]"
type input "[DATE]"
click at [432, 179] on span "Now" at bounding box center [431, 180] width 23 height 19
type input "[DATE] 11:07 AM"
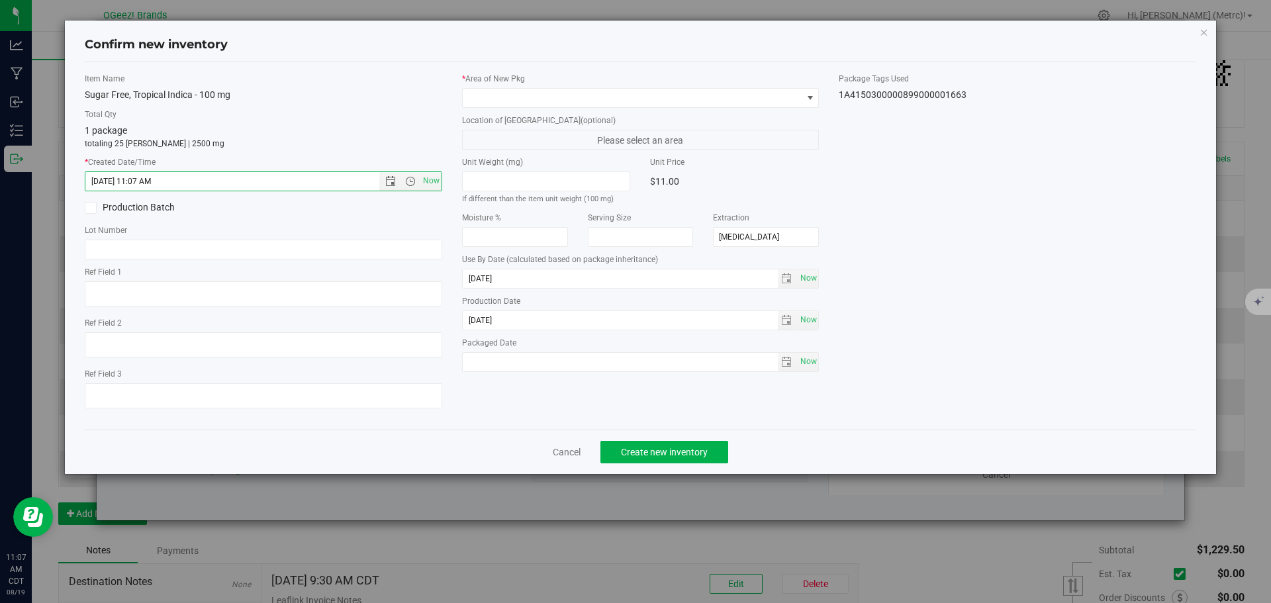
click at [488, 109] on div "* Area of New Pkg Location of New Pkg (optional) Please select an area Unit Wei…" at bounding box center [640, 226] width 377 height 306
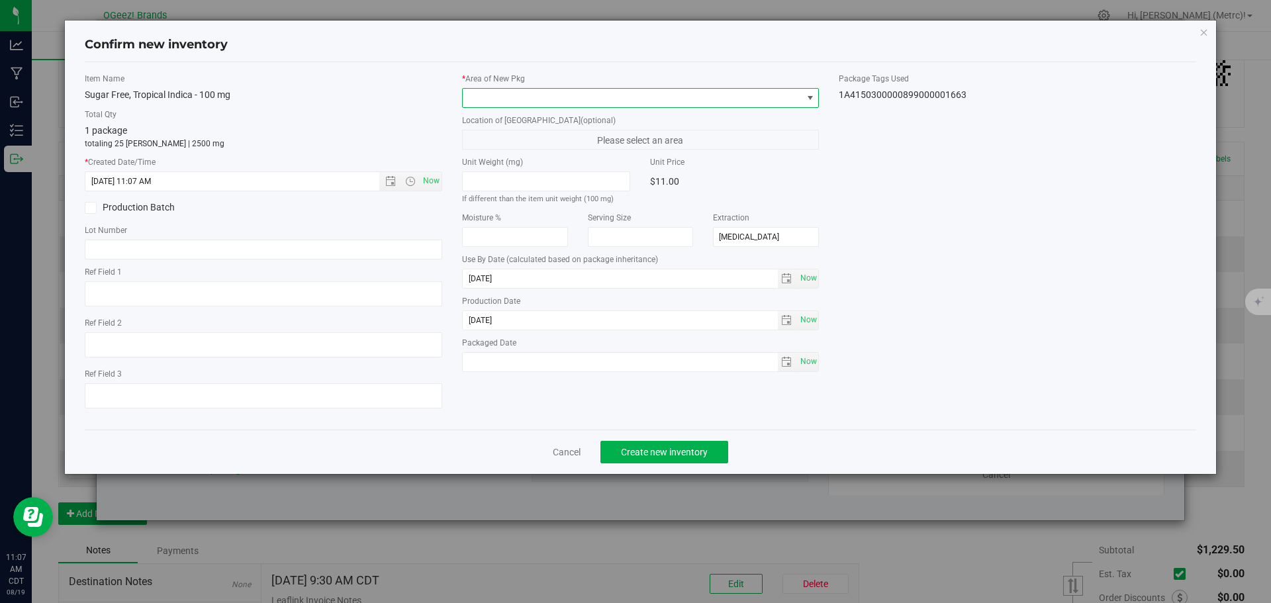
click at [492, 101] on span at bounding box center [633, 98] width 340 height 19
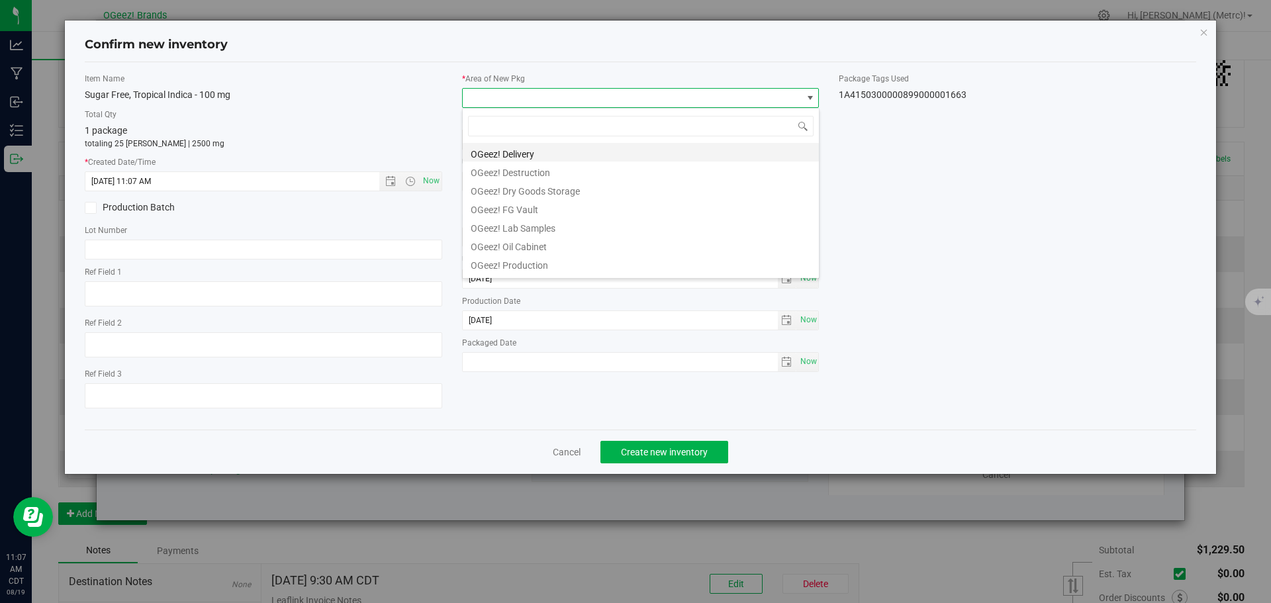
click at [531, 156] on li "OGeez! Delivery" at bounding box center [641, 152] width 356 height 19
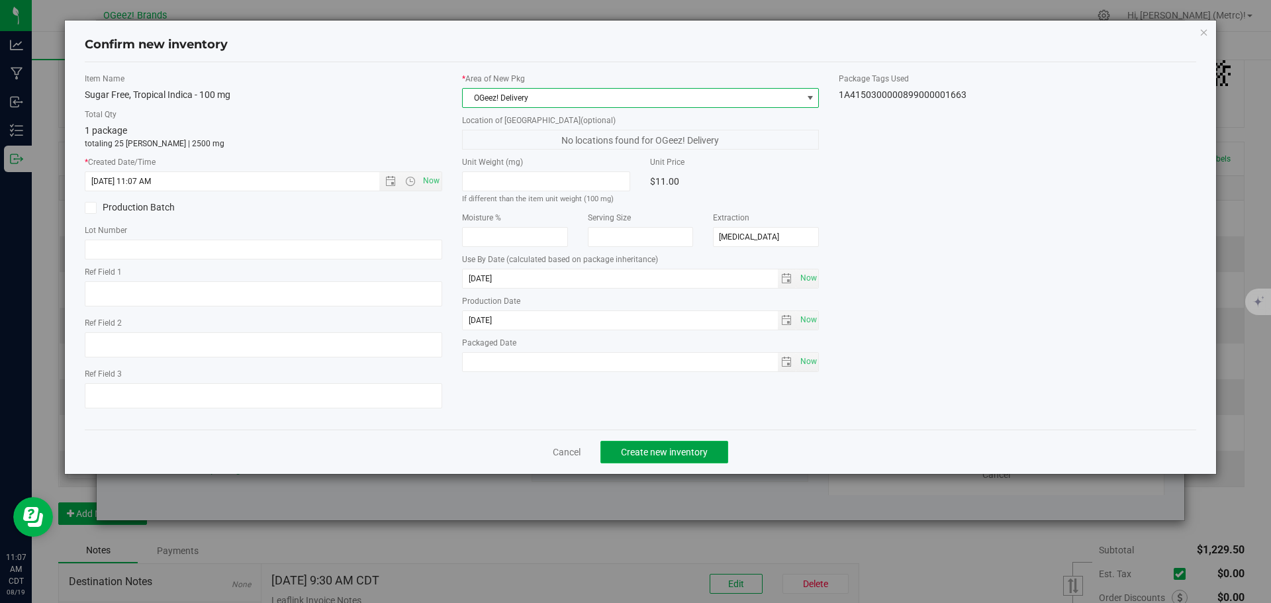
click at [662, 447] on span "Create new inventory" at bounding box center [664, 452] width 87 height 11
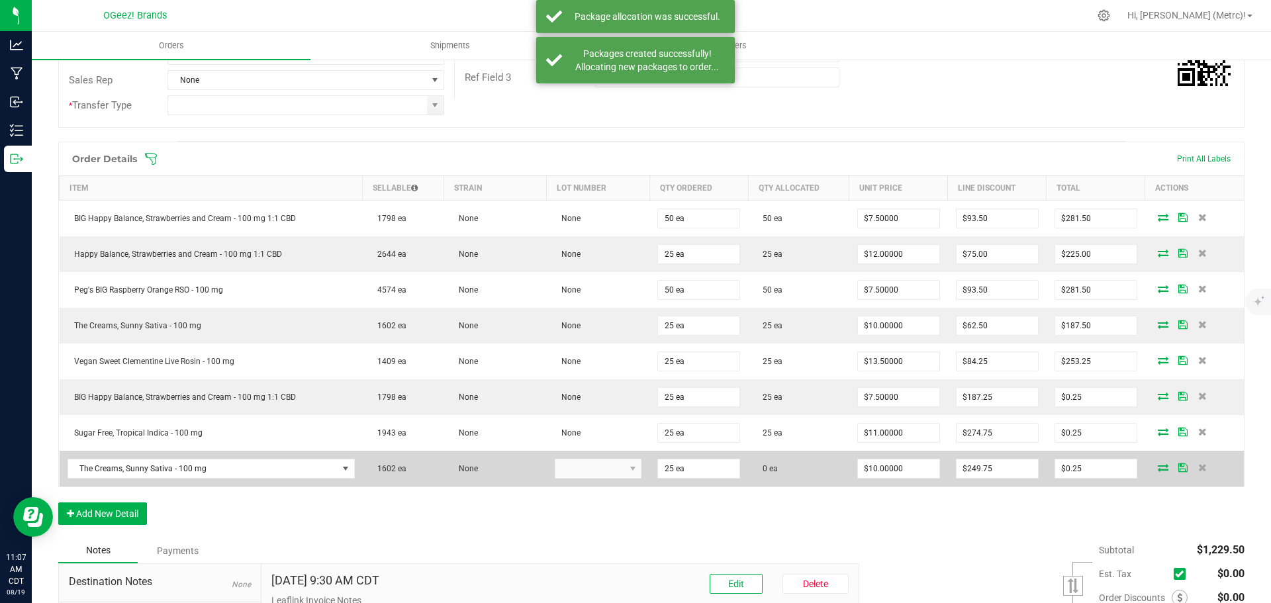
click at [1158, 469] on icon at bounding box center [1163, 467] width 11 height 8
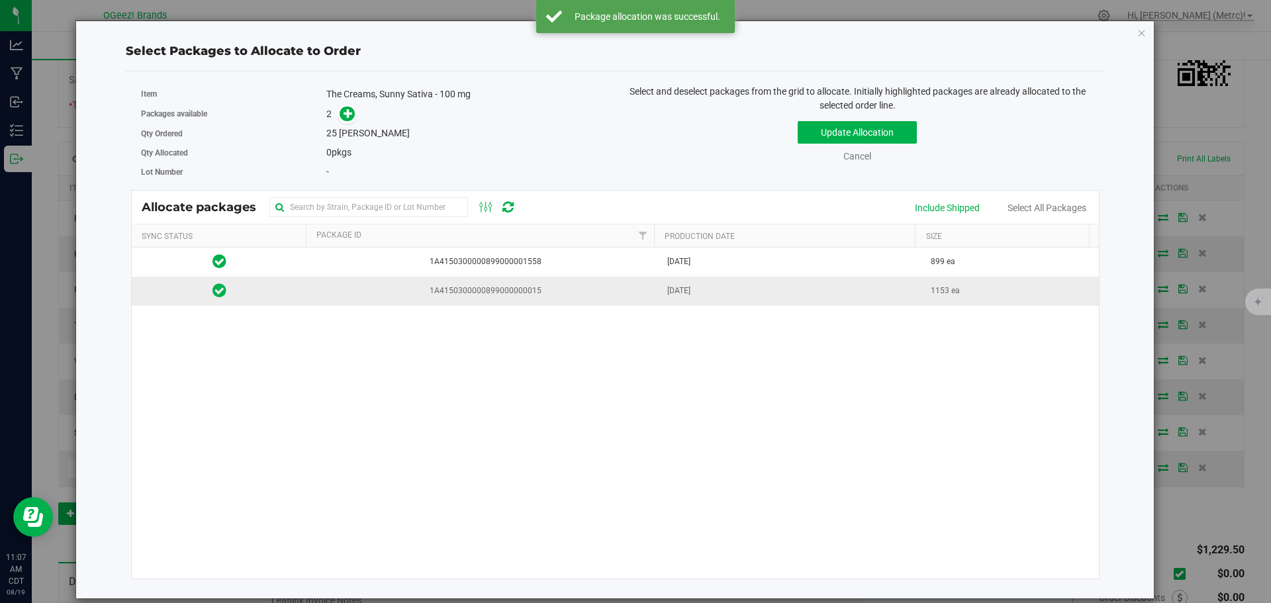
click at [733, 283] on td "[DATE]" at bounding box center [791, 291] width 264 height 28
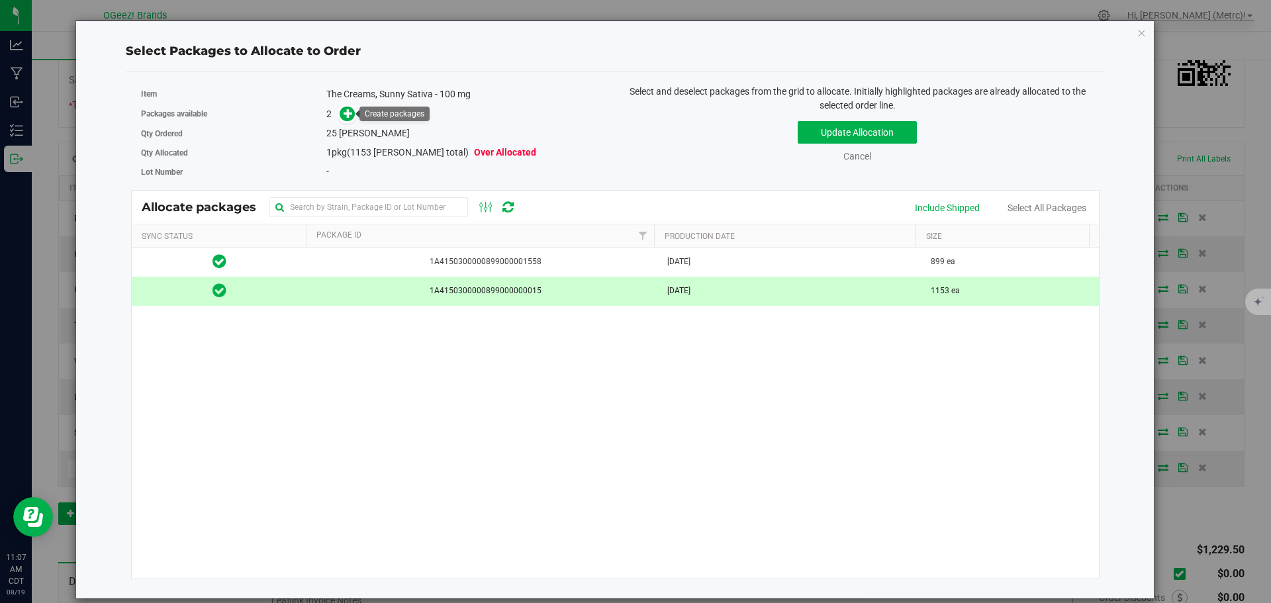
click at [356, 121] on div "2" at bounding box center [465, 114] width 279 height 15
click at [350, 113] on icon at bounding box center [347, 113] width 9 height 9
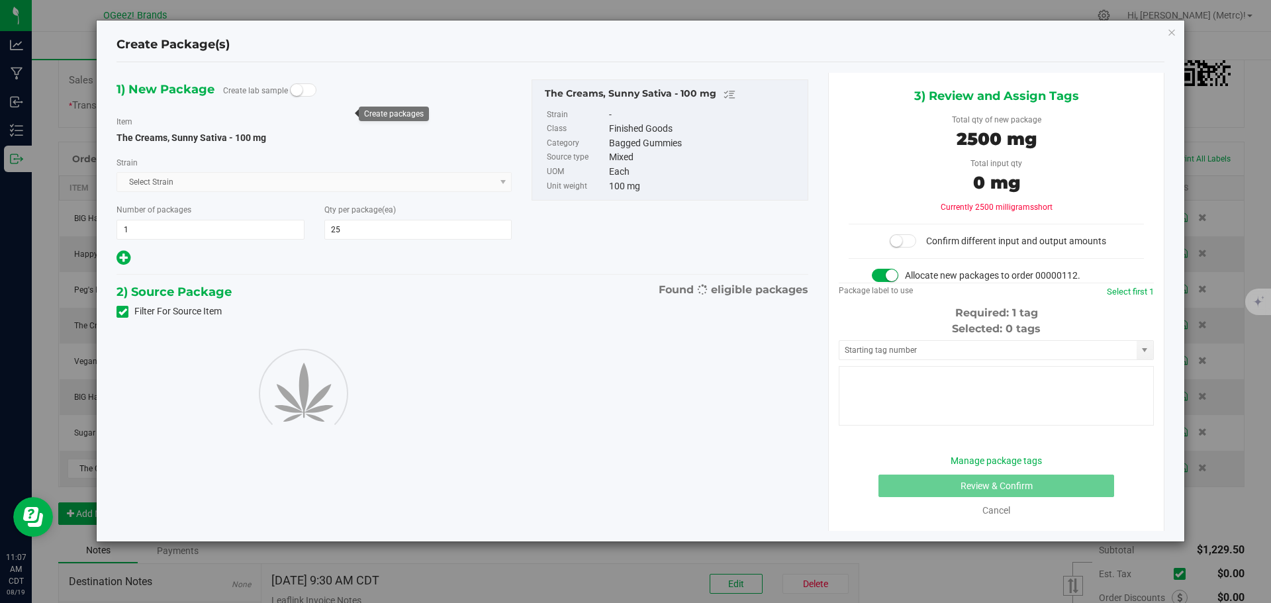
type input "25"
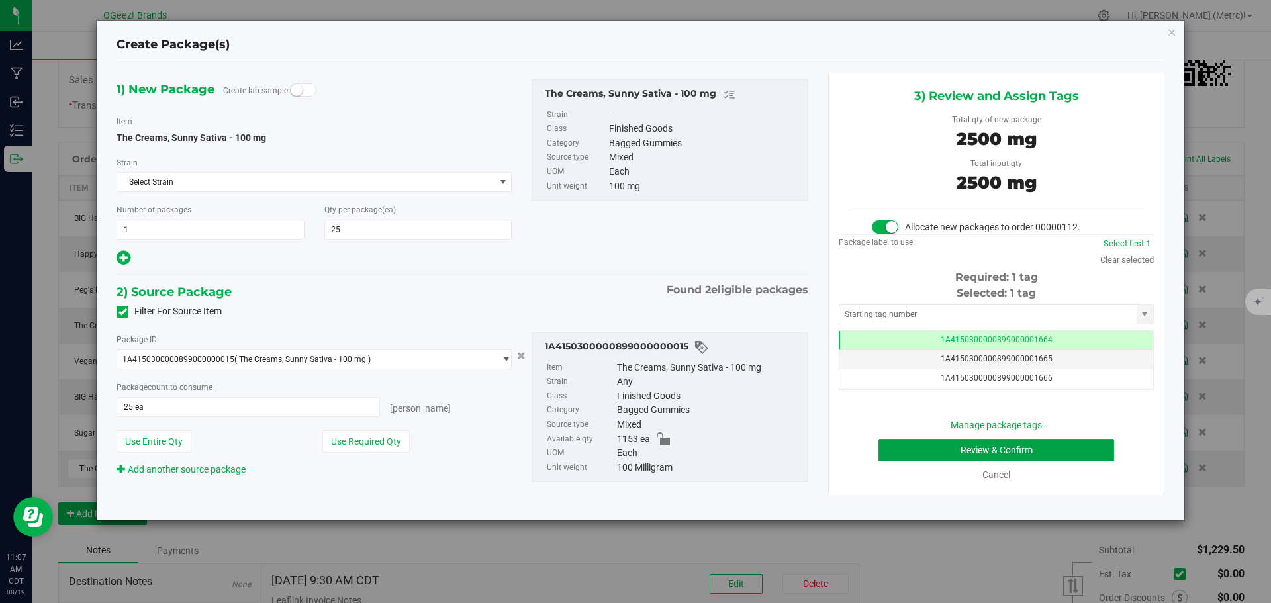
click at [1059, 455] on button "Review & Confirm" at bounding box center [996, 450] width 236 height 23
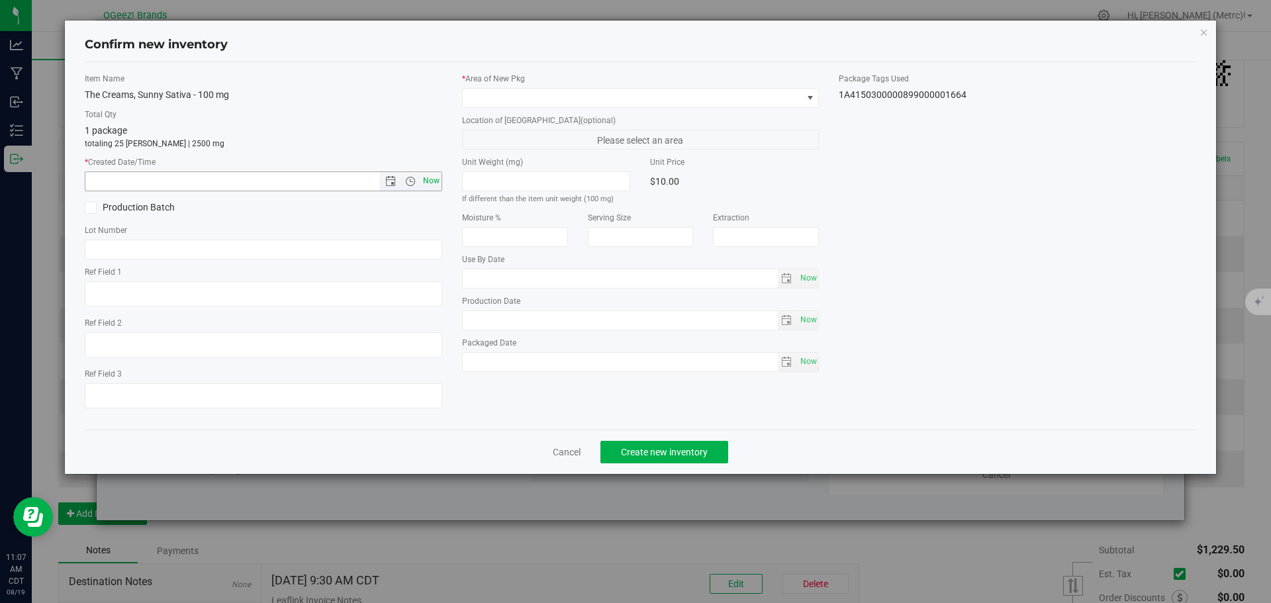
click at [437, 183] on span "Now" at bounding box center [431, 180] width 23 height 19
type input "[DATE] 11:07 AM"
type input "[MEDICAL_DATA]"
type input "[DATE]"
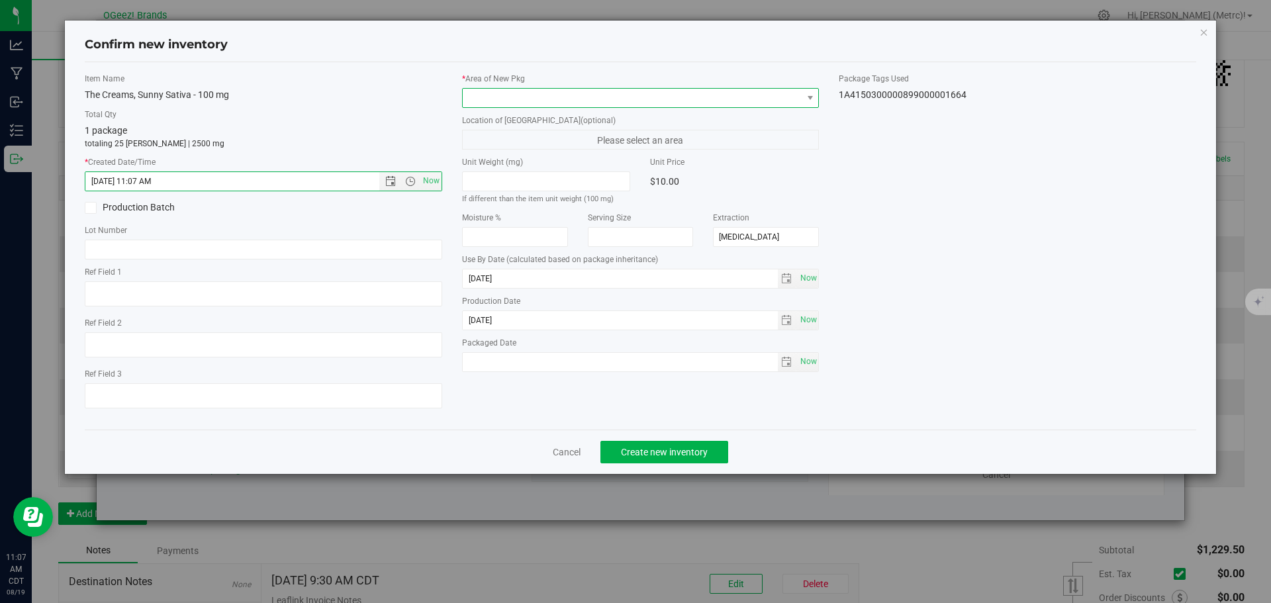
click at [495, 101] on span at bounding box center [633, 98] width 340 height 19
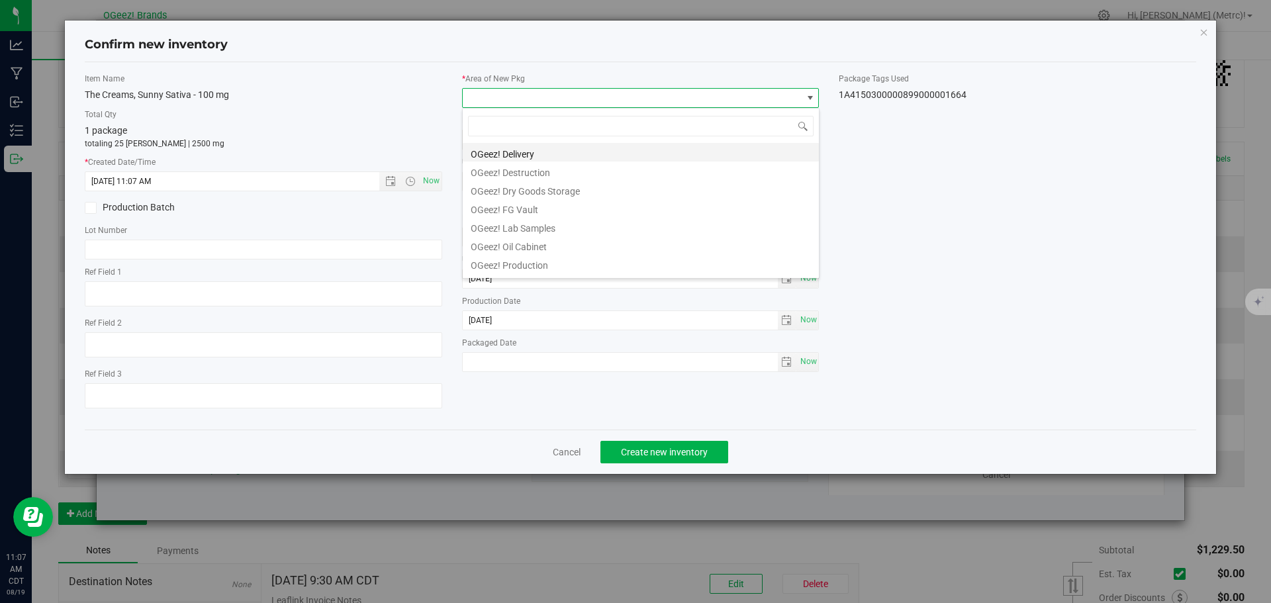
click at [558, 152] on li "OGeez! Delivery" at bounding box center [641, 152] width 356 height 19
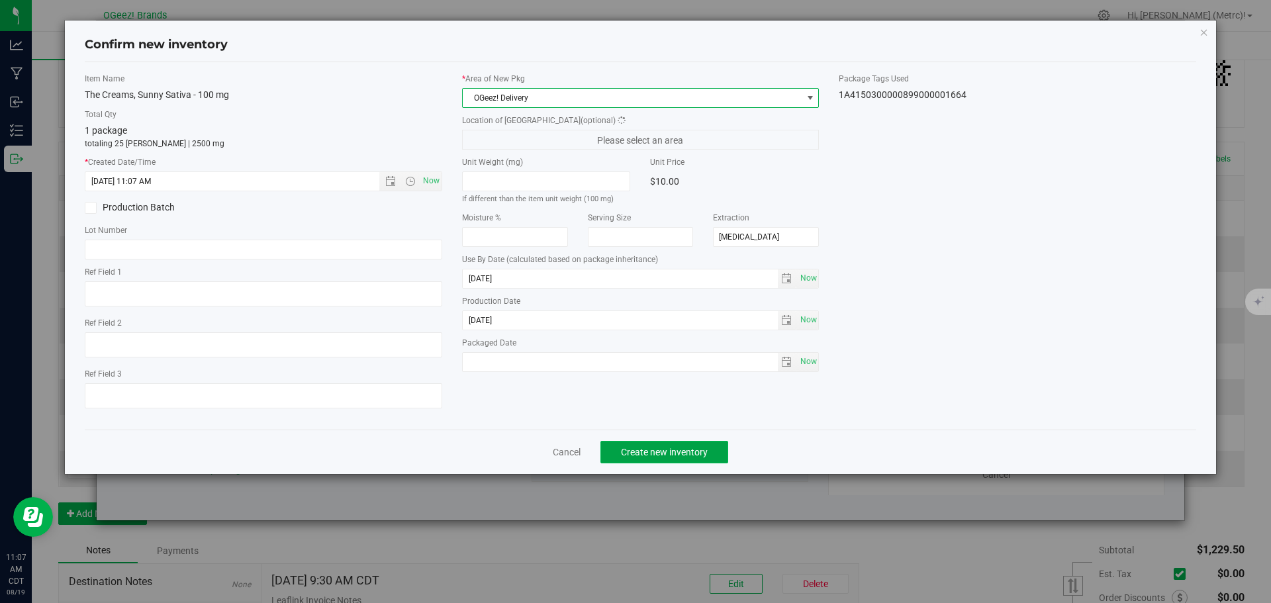
click at [671, 447] on span "Create new inventory" at bounding box center [664, 452] width 87 height 11
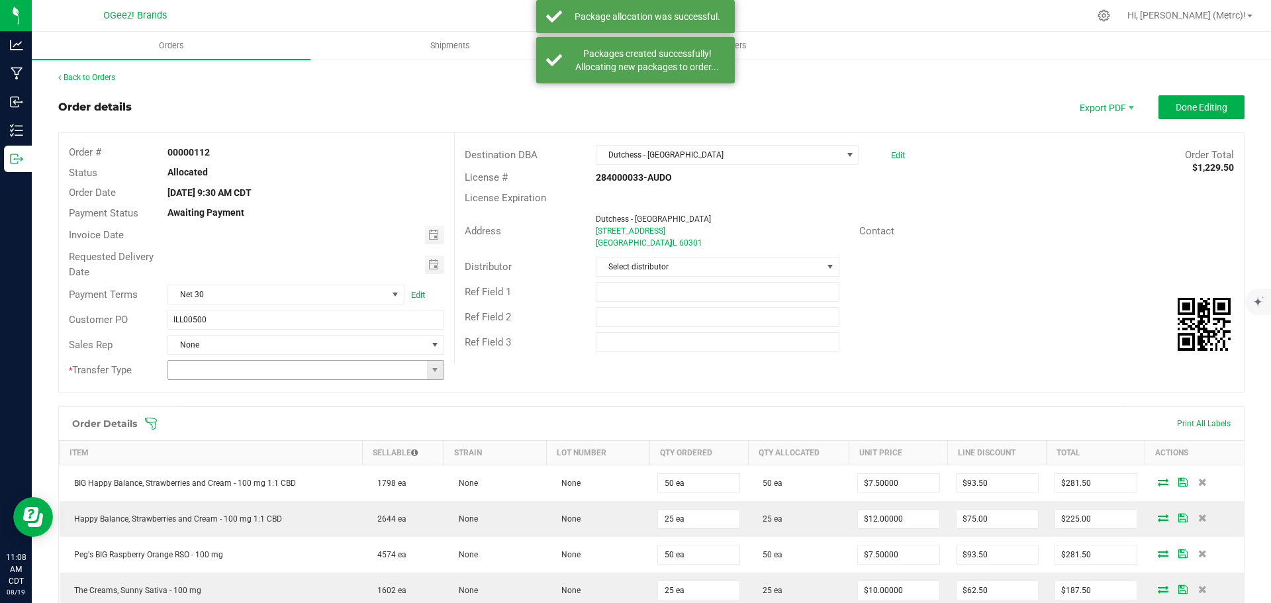
click at [427, 376] on span at bounding box center [435, 370] width 17 height 19
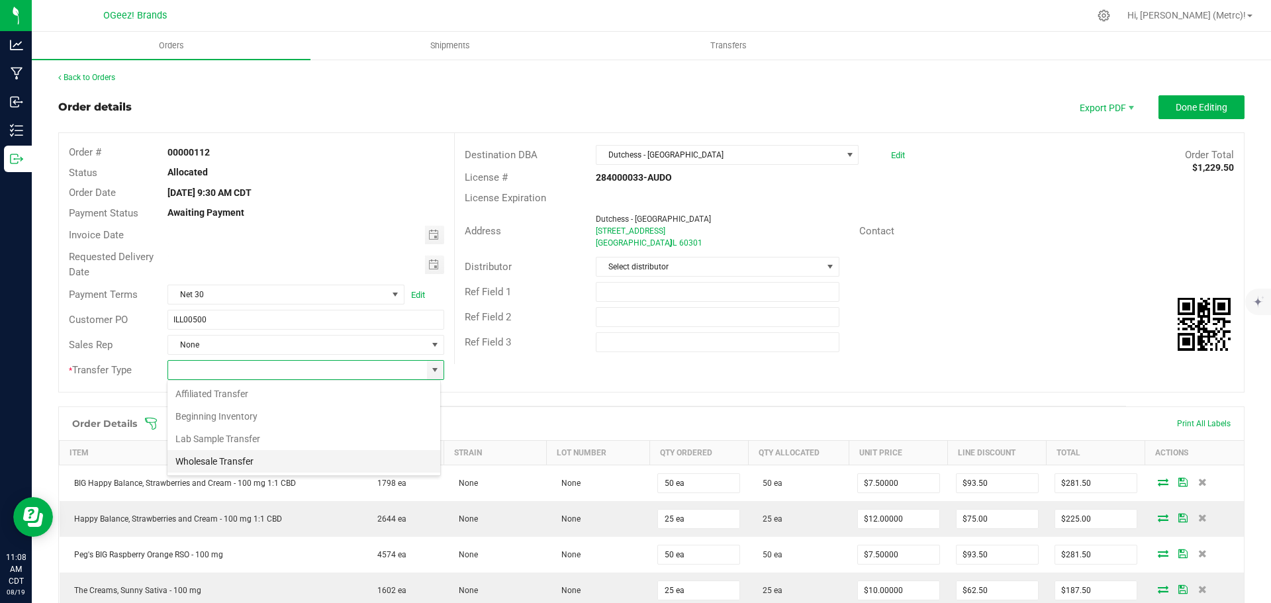
click at [328, 452] on li "Wholesale Transfer" at bounding box center [303, 461] width 273 height 23
type input "Wholesale Transfer"
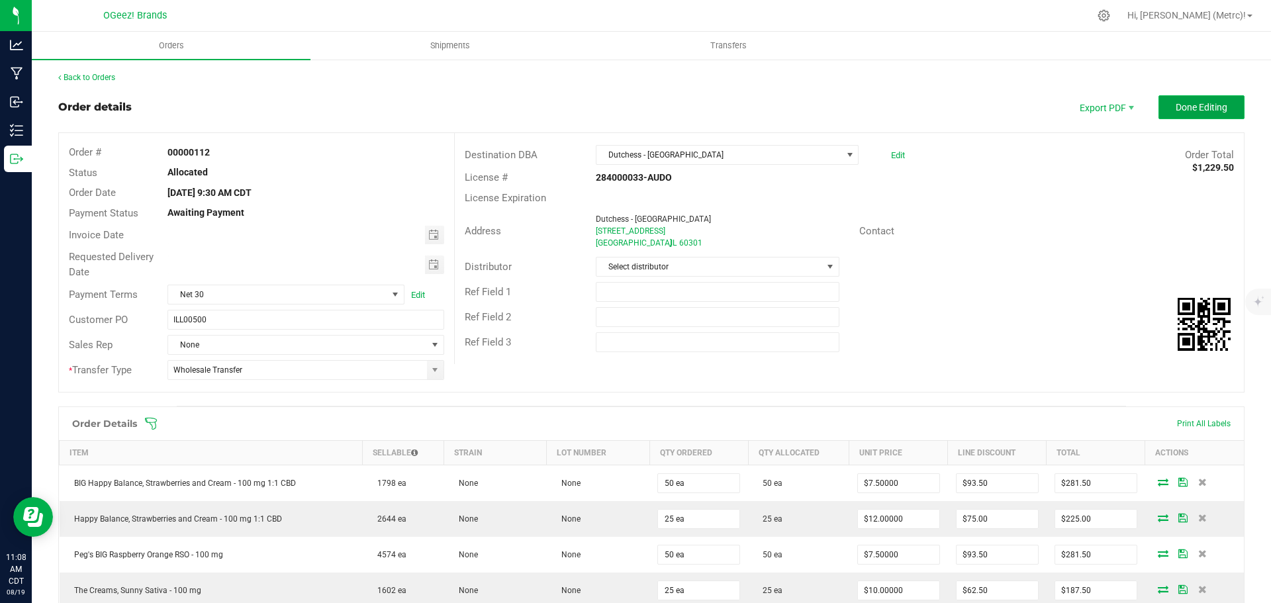
click at [1179, 105] on span "Done Editing" at bounding box center [1201, 107] width 52 height 11
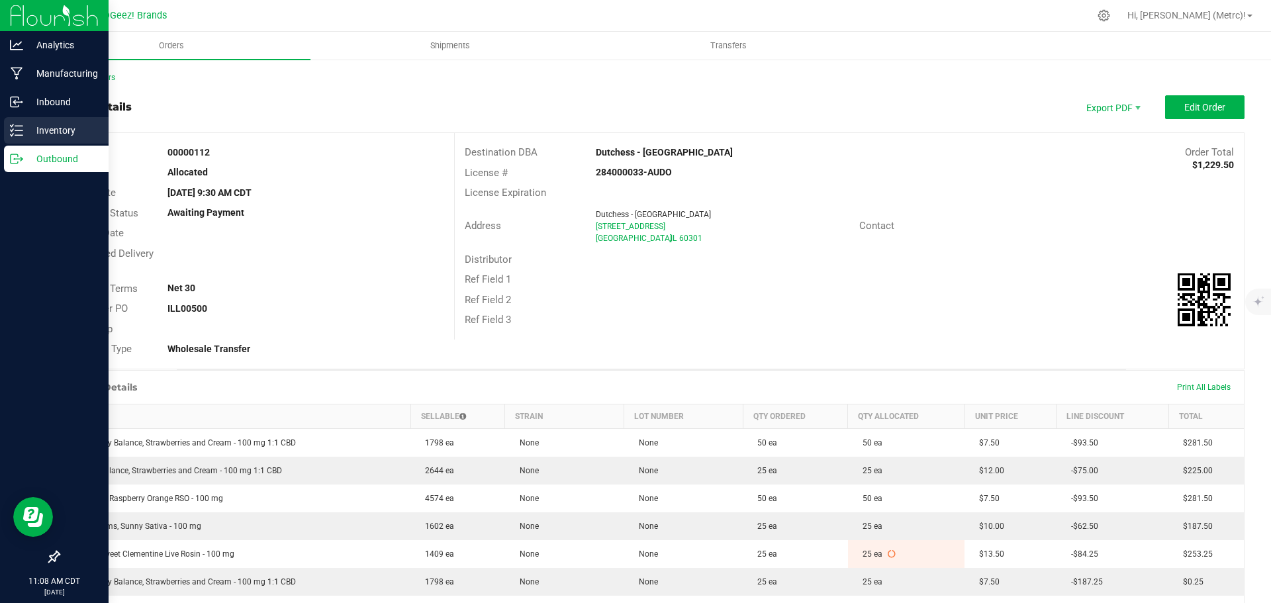
click at [38, 130] on p "Inventory" at bounding box center [62, 130] width 79 height 16
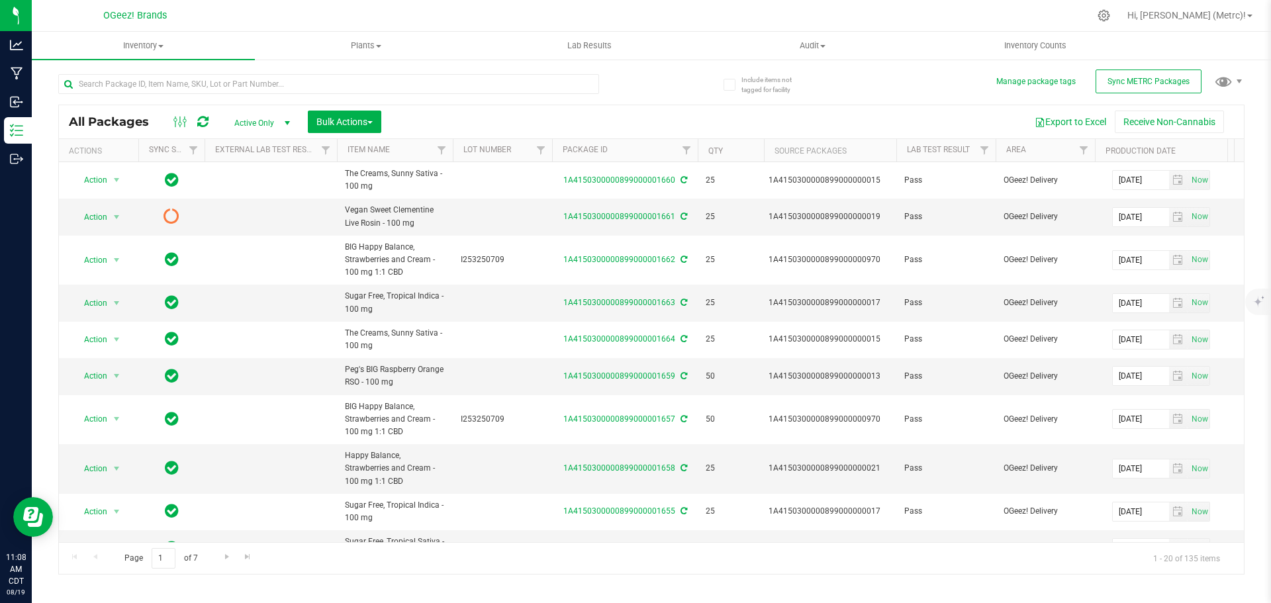
click at [195, 124] on div at bounding box center [191, 122] width 44 height 16
click at [206, 122] on icon at bounding box center [202, 121] width 11 height 13
click at [682, 216] on icon at bounding box center [683, 216] width 7 height 8
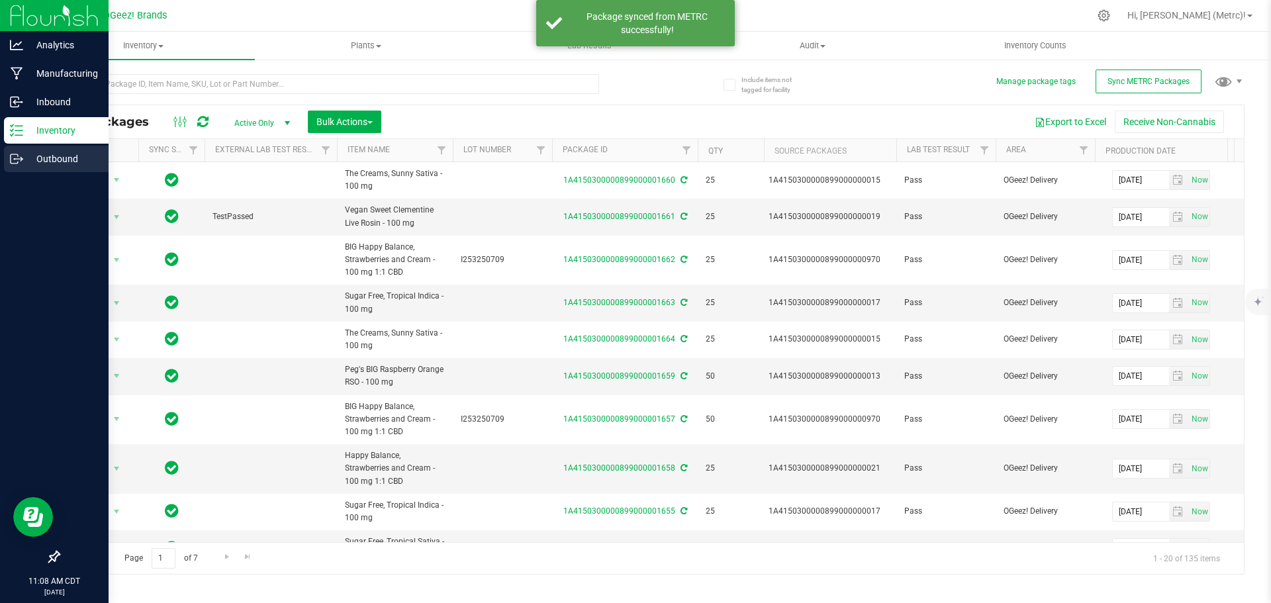
click at [19, 162] on icon at bounding box center [16, 158] width 13 height 13
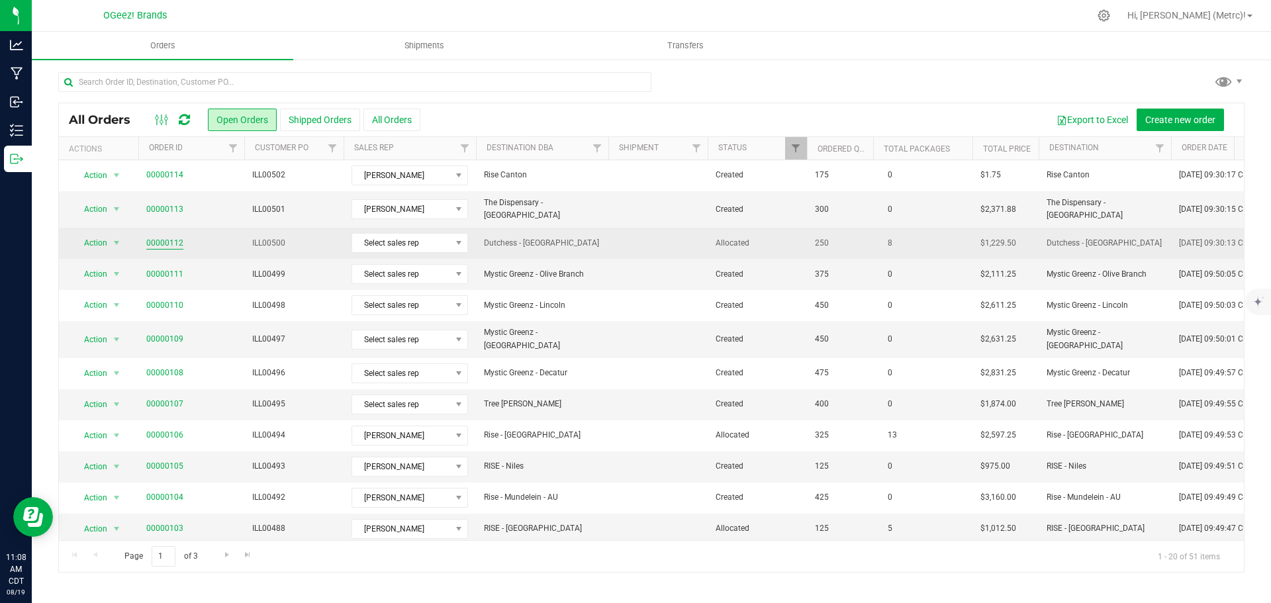
click at [170, 237] on link "00000112" at bounding box center [164, 243] width 37 height 13
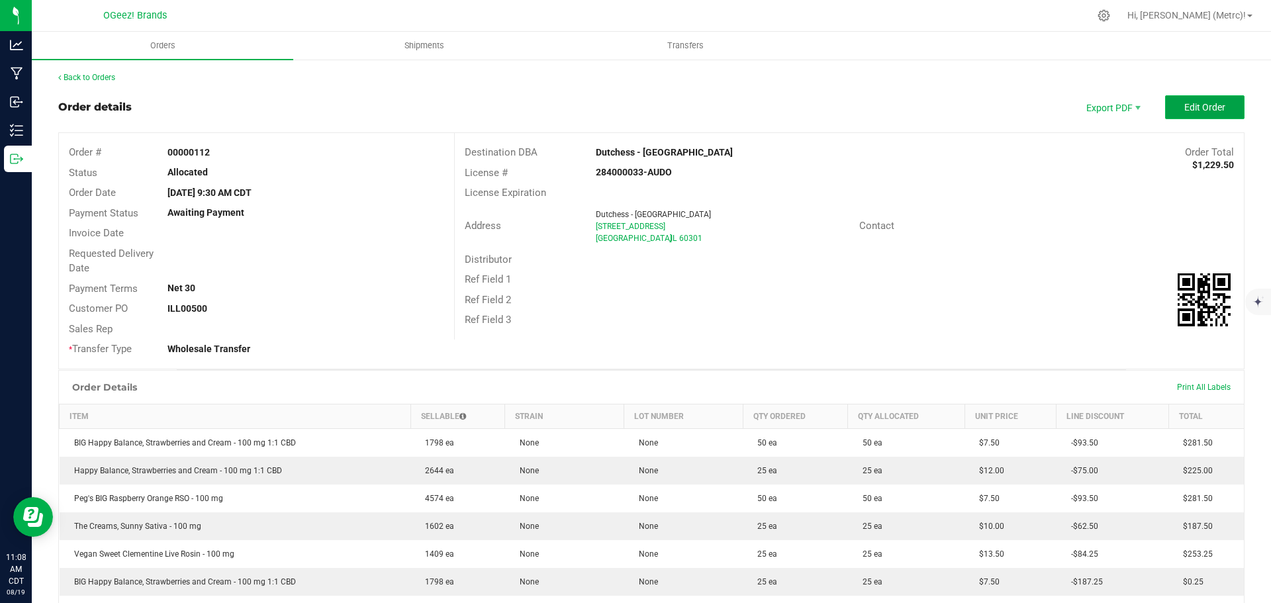
click at [1195, 103] on span "Edit Order" at bounding box center [1204, 107] width 41 height 11
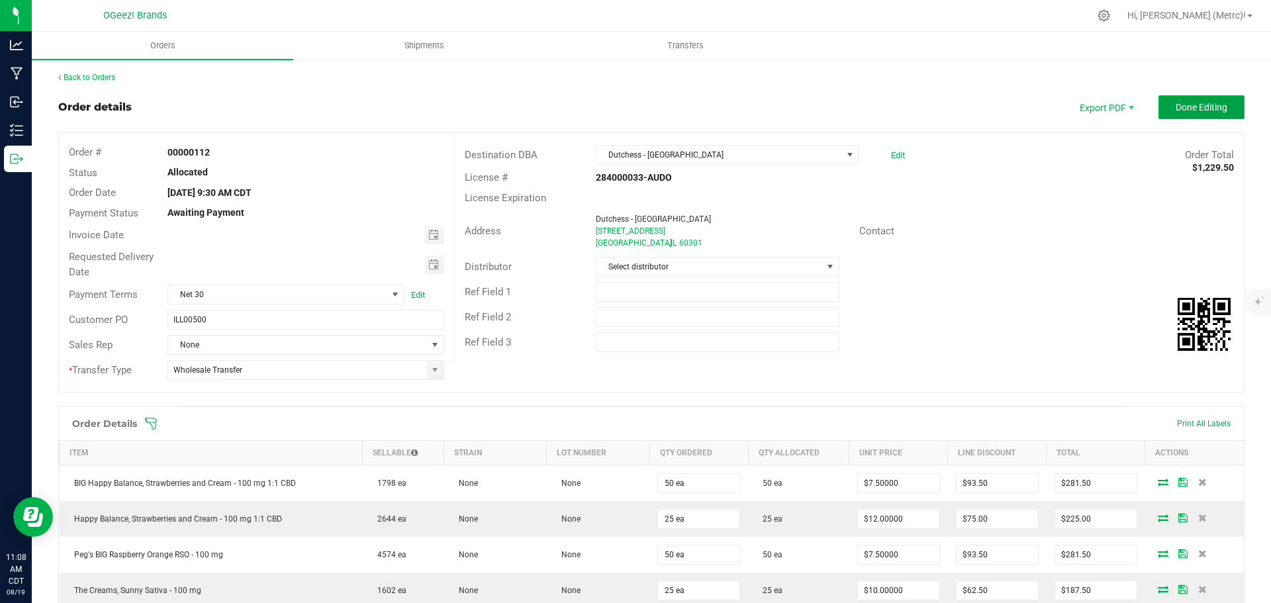
click at [1175, 107] on span "Done Editing" at bounding box center [1201, 107] width 52 height 11
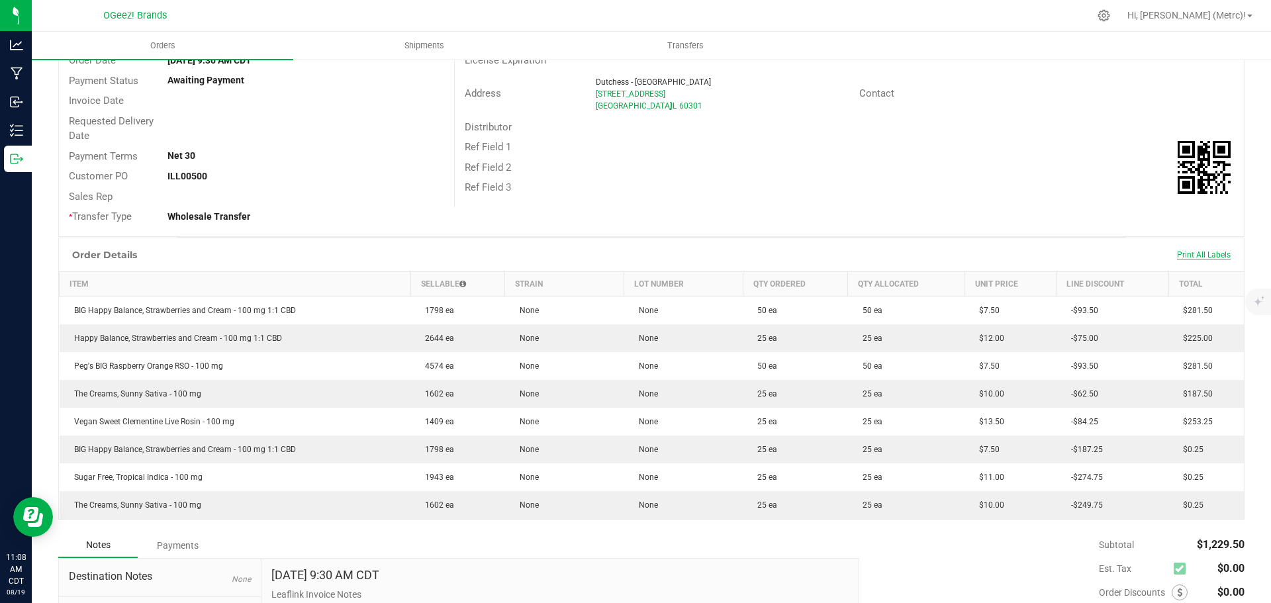
click at [1181, 251] on span "Print All Labels" at bounding box center [1204, 254] width 54 height 9
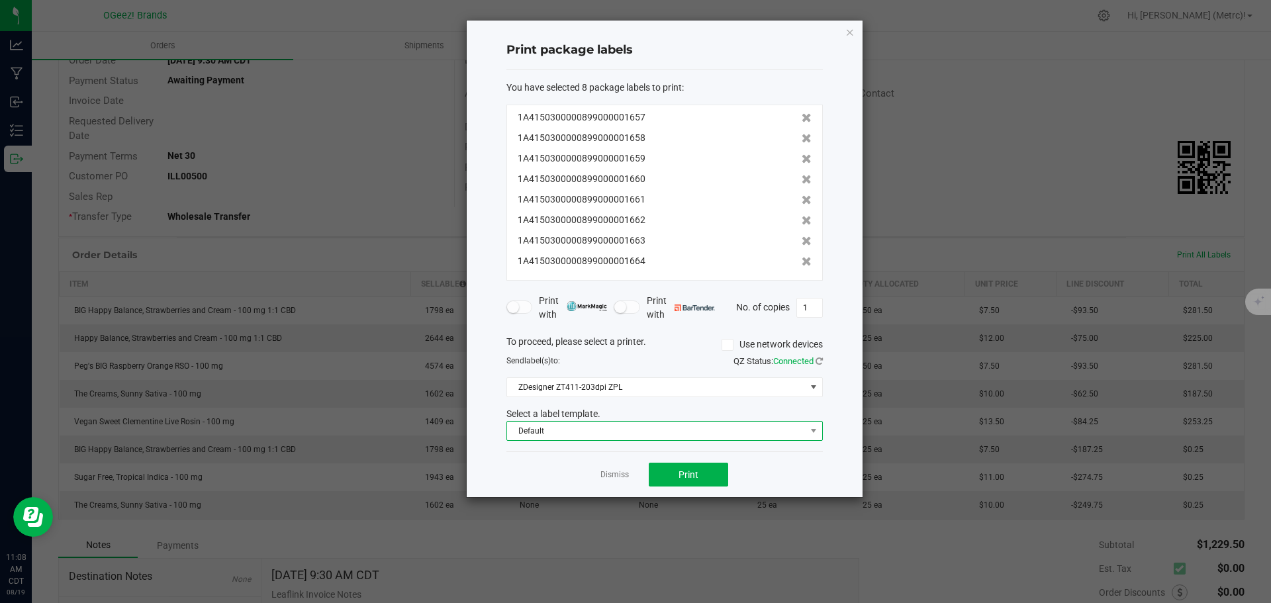
drag, startPoint x: 720, startPoint y: 430, endPoint x: 724, endPoint y: 422, distance: 9.5
click at [724, 423] on span "Default" at bounding box center [656, 431] width 298 height 19
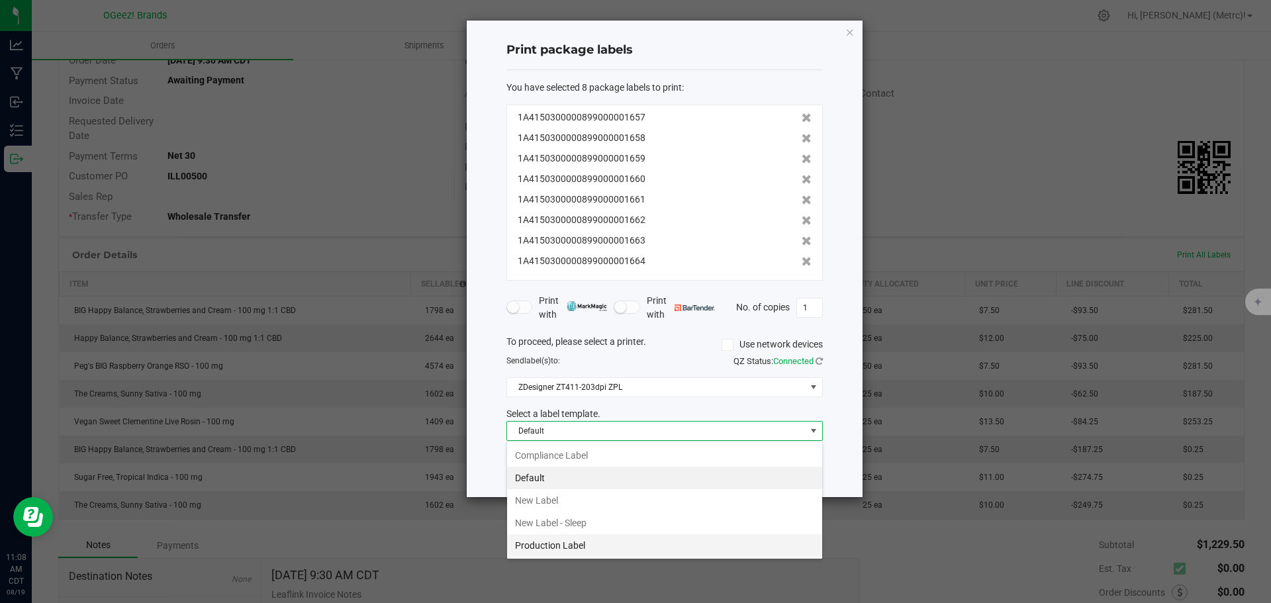
click at [633, 538] on li "Production Label" at bounding box center [664, 545] width 315 height 23
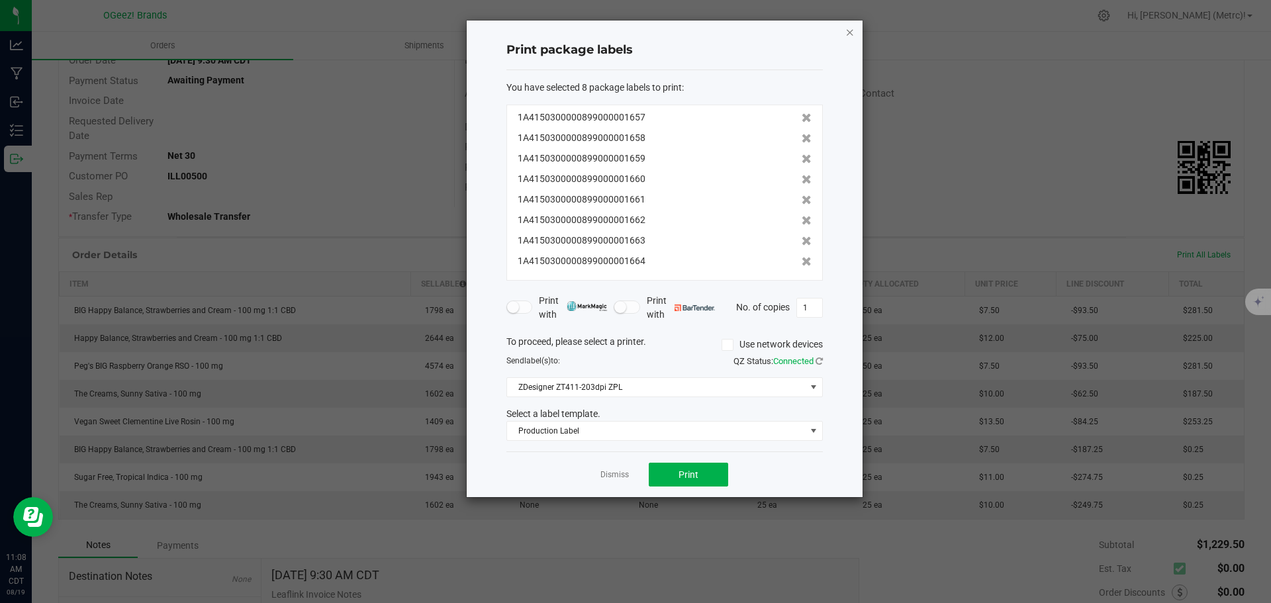
click at [852, 35] on icon "button" at bounding box center [849, 32] width 9 height 16
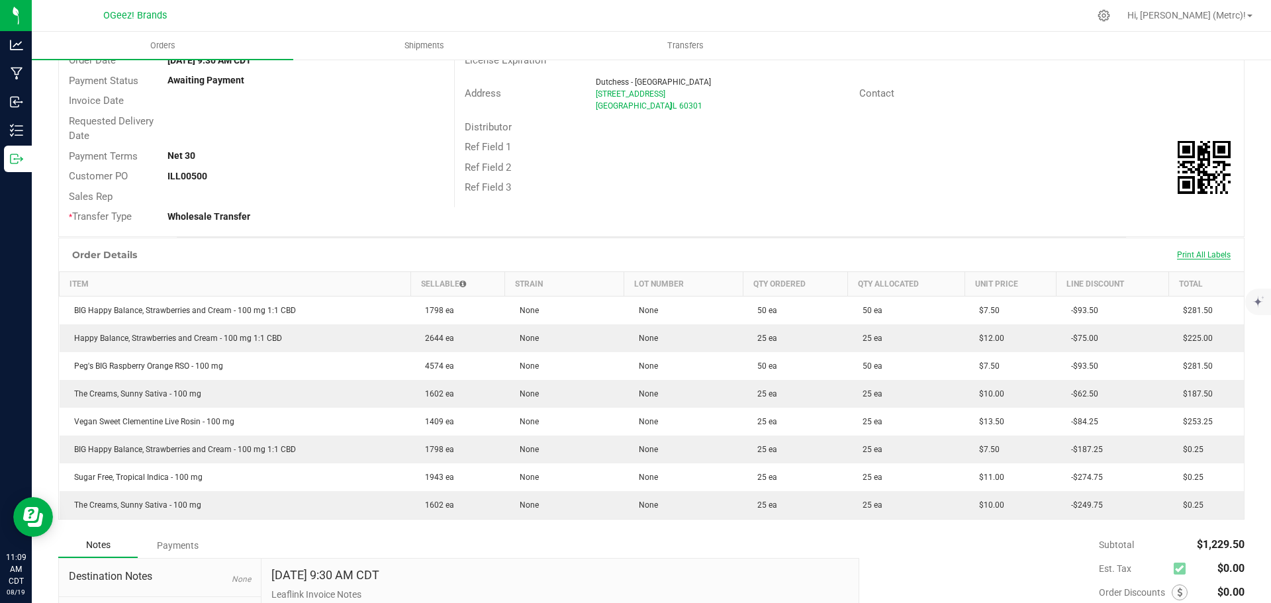
click at [1200, 255] on span "Print All Labels" at bounding box center [1204, 254] width 54 height 9
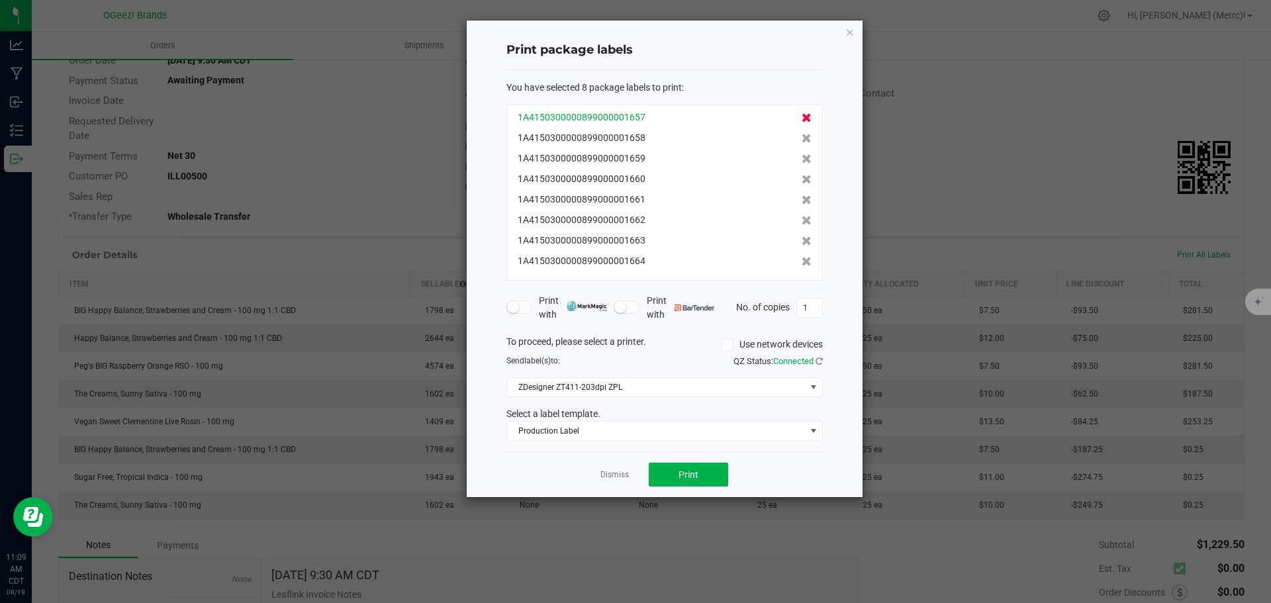
click at [801, 115] on icon at bounding box center [806, 117] width 10 height 9
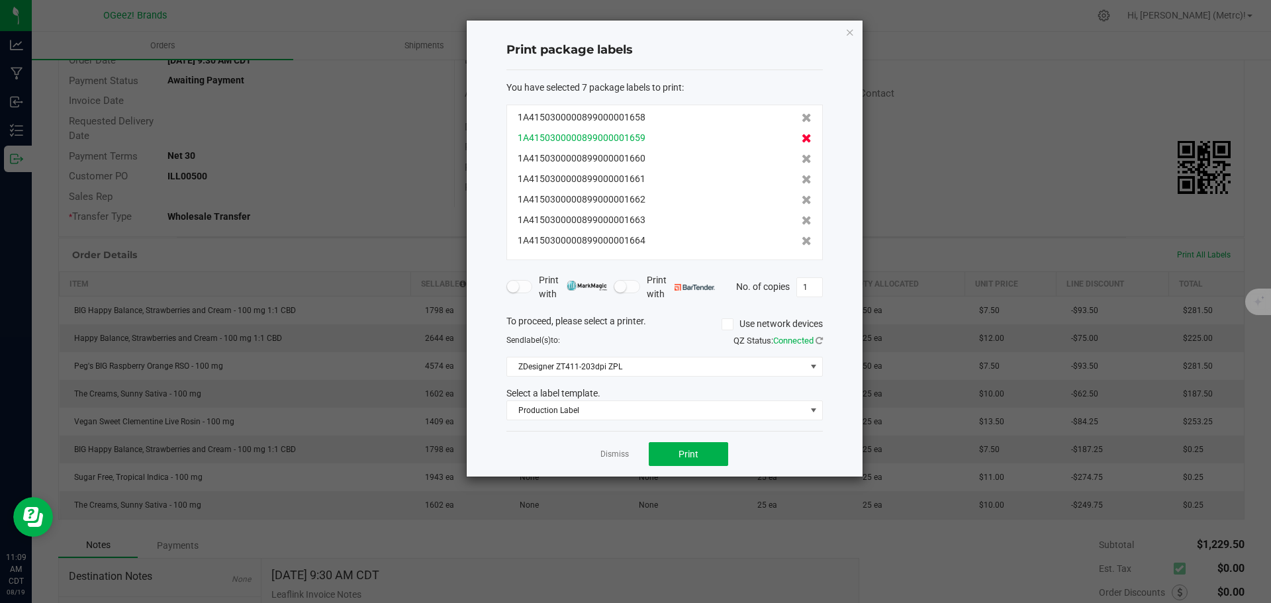
click at [801, 138] on icon at bounding box center [806, 138] width 10 height 9
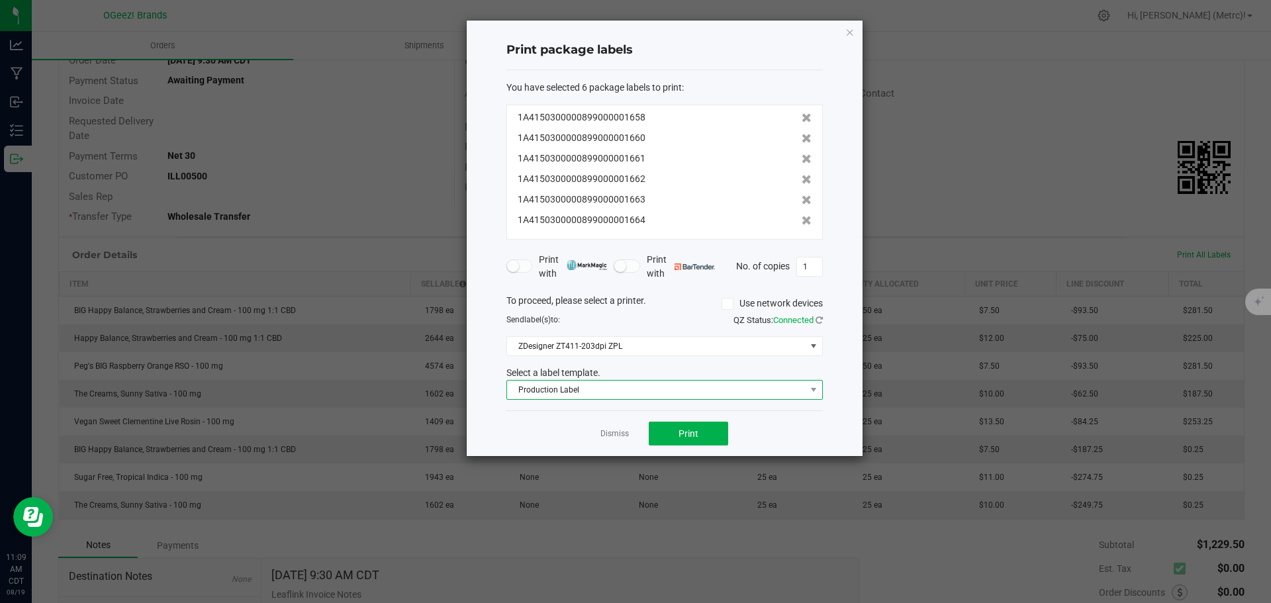
click at [745, 388] on span "Production Label" at bounding box center [656, 390] width 298 height 19
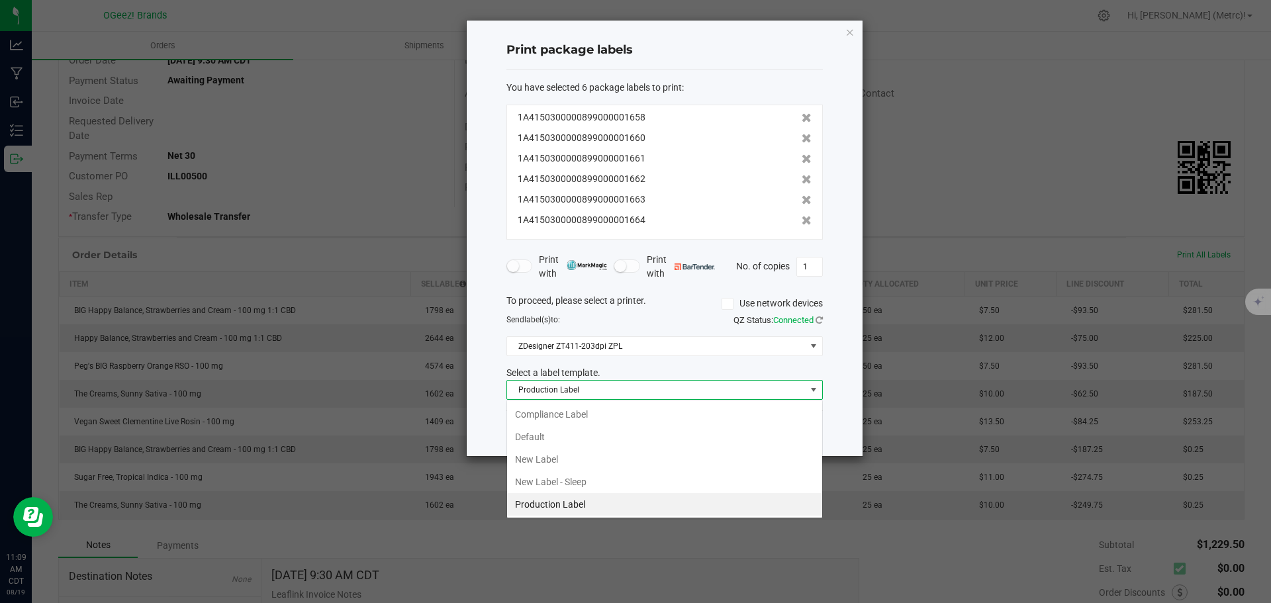
scroll to position [20, 316]
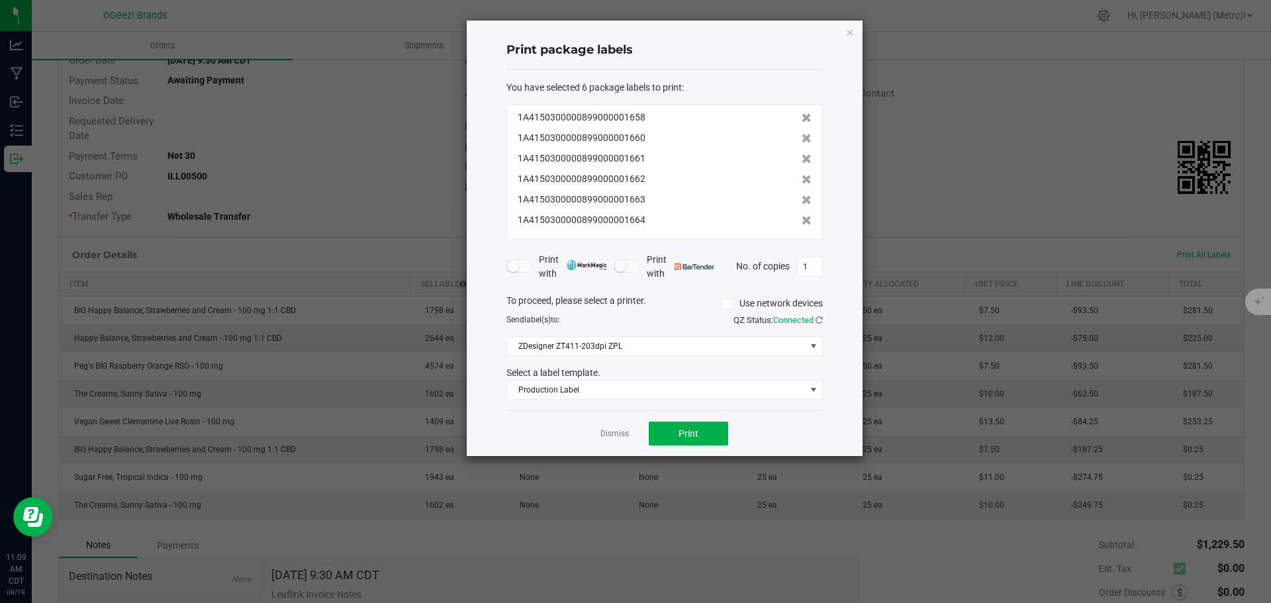
click at [823, 372] on div "Select a label template." at bounding box center [664, 373] width 336 height 14
click at [713, 404] on div "You have selected 6 package labels to print : 1A4150300000899000001658 1A415030…" at bounding box center [664, 240] width 316 height 341
click at [706, 426] on button "Print" at bounding box center [688, 434] width 79 height 24
click at [683, 394] on span "Production Label" at bounding box center [656, 390] width 298 height 19
click at [801, 158] on icon at bounding box center [806, 158] width 10 height 9
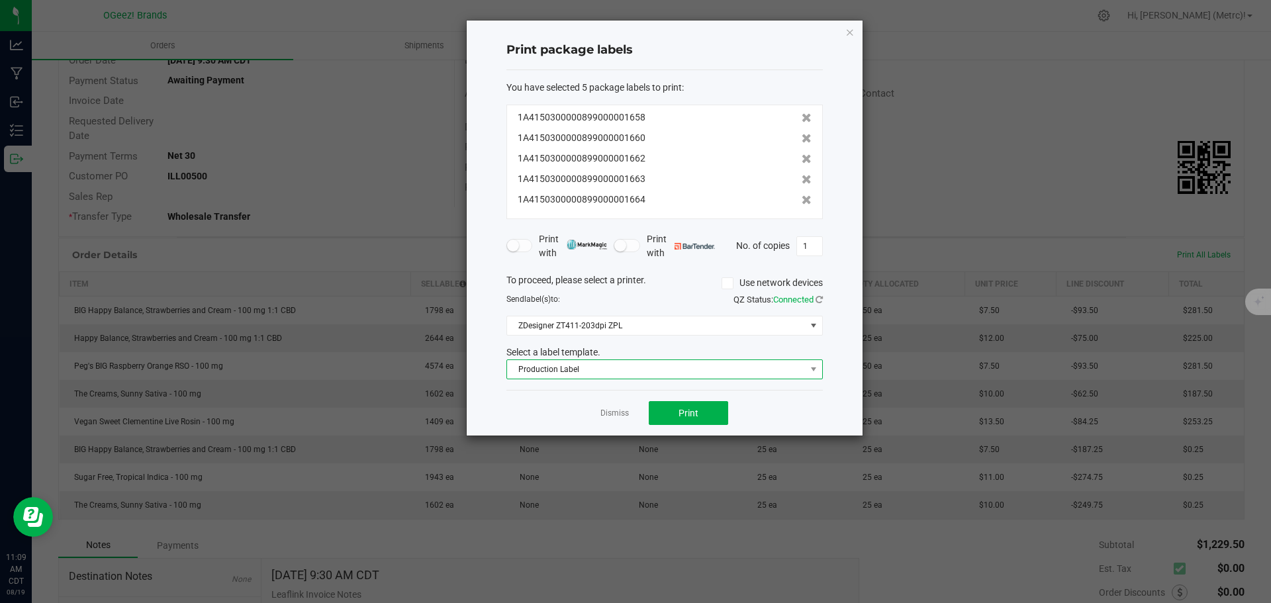
click at [768, 362] on span "Production Label" at bounding box center [656, 369] width 298 height 19
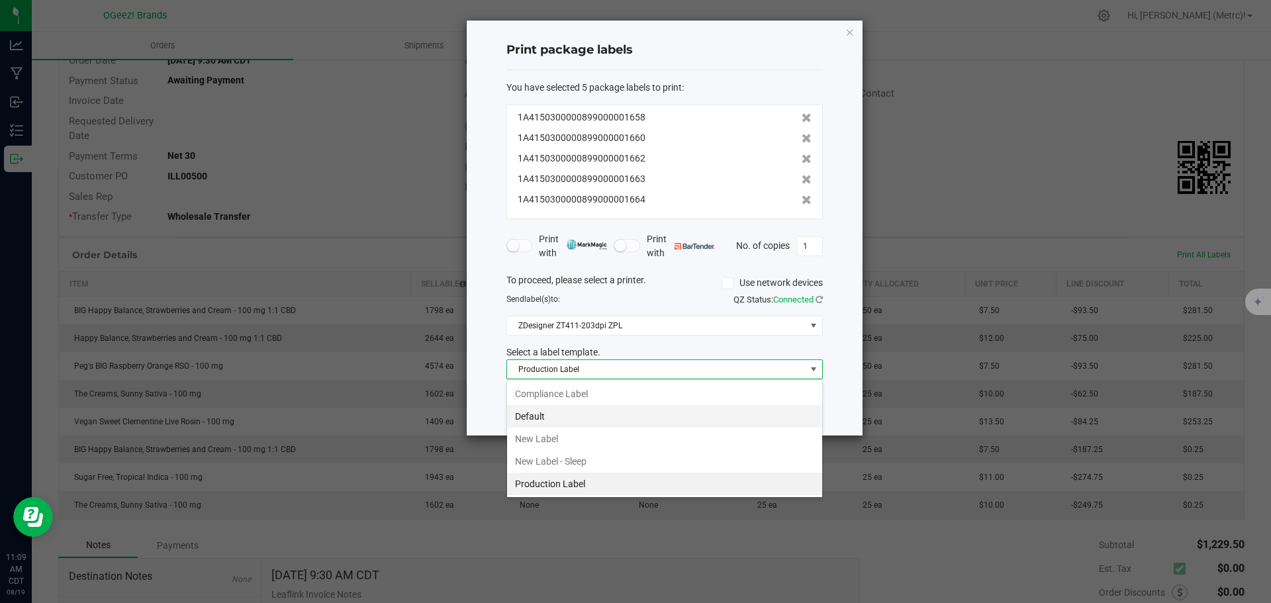
click at [619, 422] on li "Default" at bounding box center [664, 416] width 315 height 23
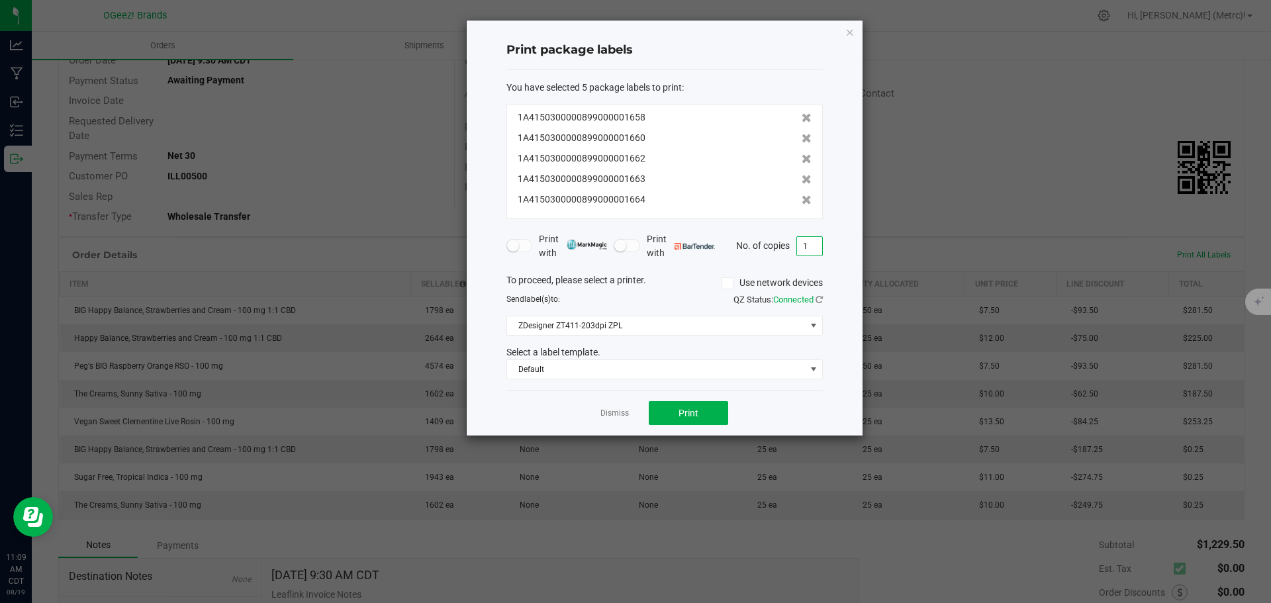
click at [807, 246] on input "1" at bounding box center [809, 246] width 25 height 19
type input "25"
click at [680, 401] on button "Print" at bounding box center [688, 413] width 79 height 24
click at [846, 28] on icon "button" at bounding box center [849, 32] width 9 height 16
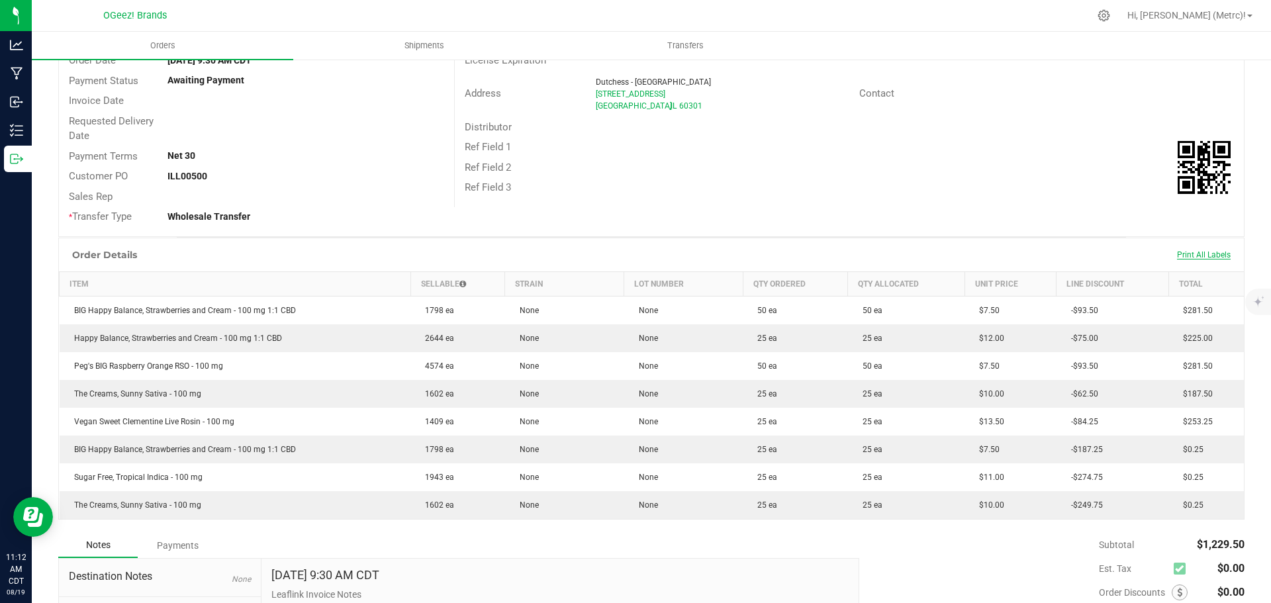
click at [1187, 257] on span "Print All Labels" at bounding box center [1204, 254] width 54 height 9
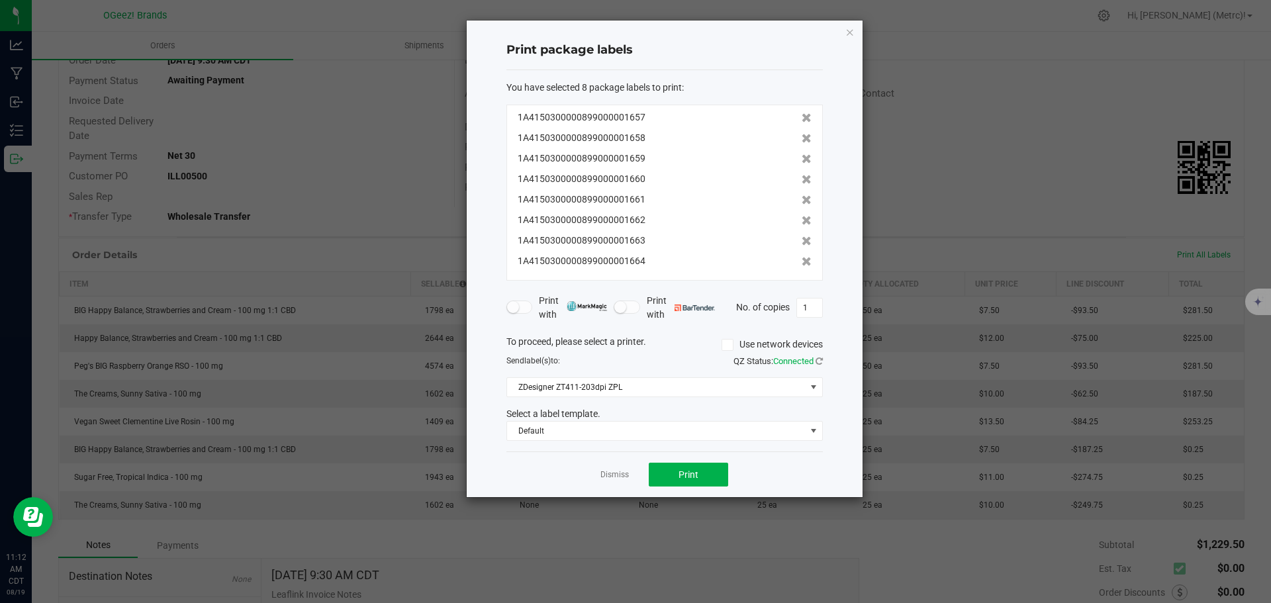
click at [802, 116] on div "1A4150300000899000001657 1A4150300000899000001658 1A4150300000899000001659 1A41…" at bounding box center [664, 193] width 316 height 176
click at [801, 116] on icon at bounding box center [806, 117] width 10 height 9
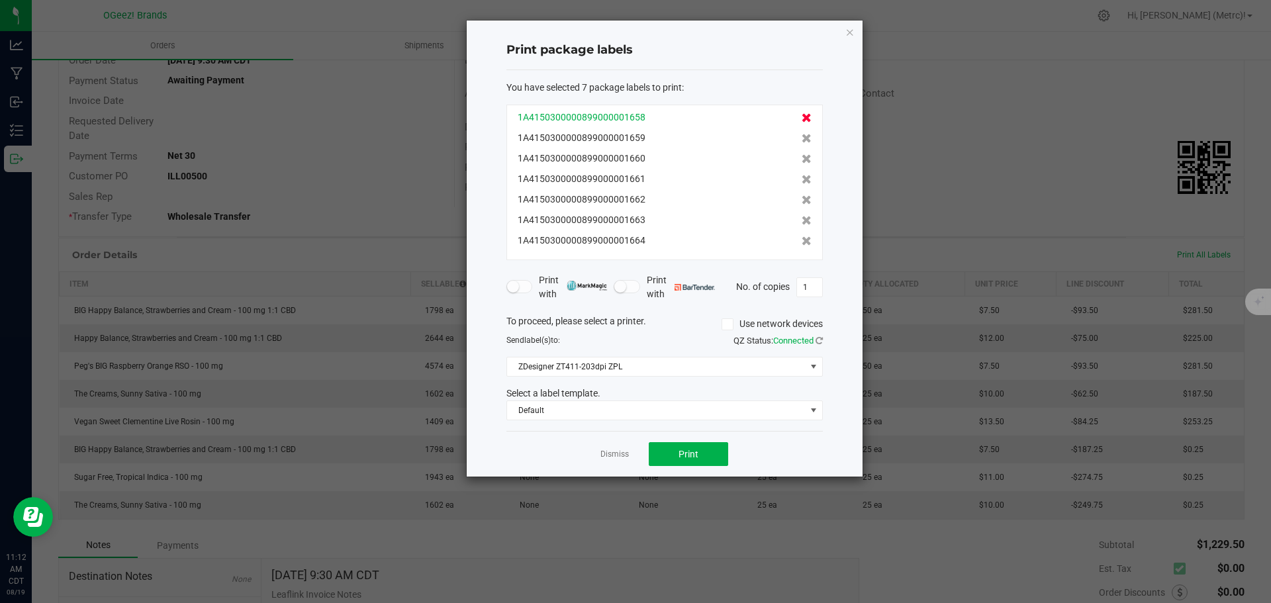
click at [801, 116] on icon at bounding box center [806, 117] width 10 height 9
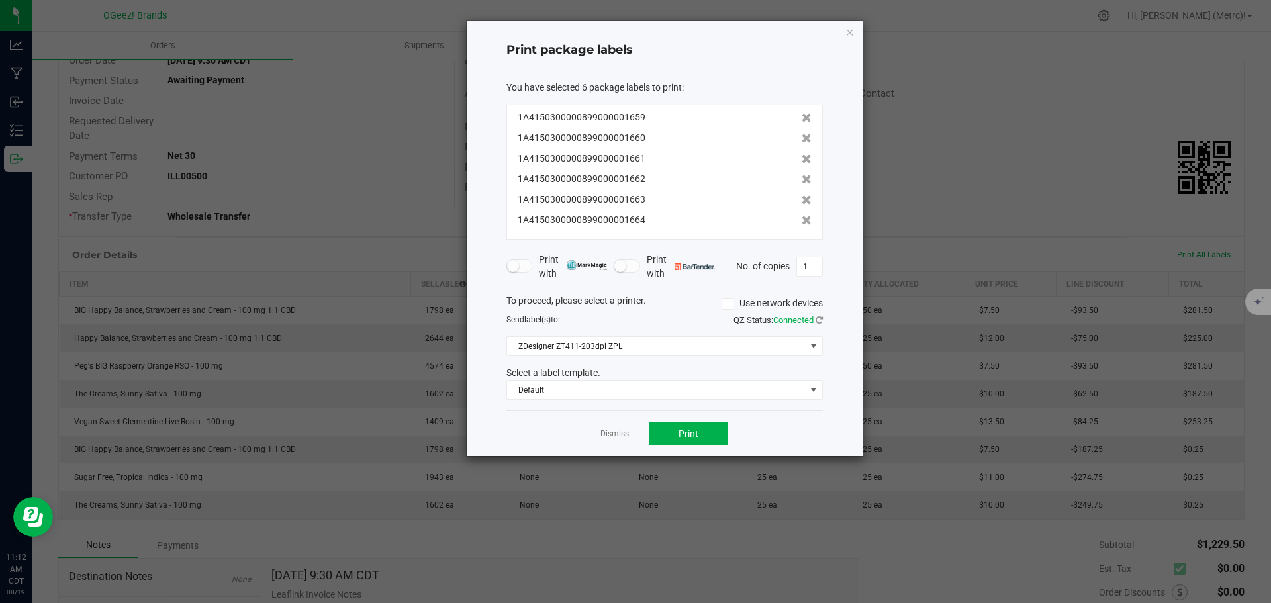
click at [801, 116] on icon at bounding box center [806, 117] width 10 height 9
click at [801, 134] on icon at bounding box center [806, 138] width 10 height 9
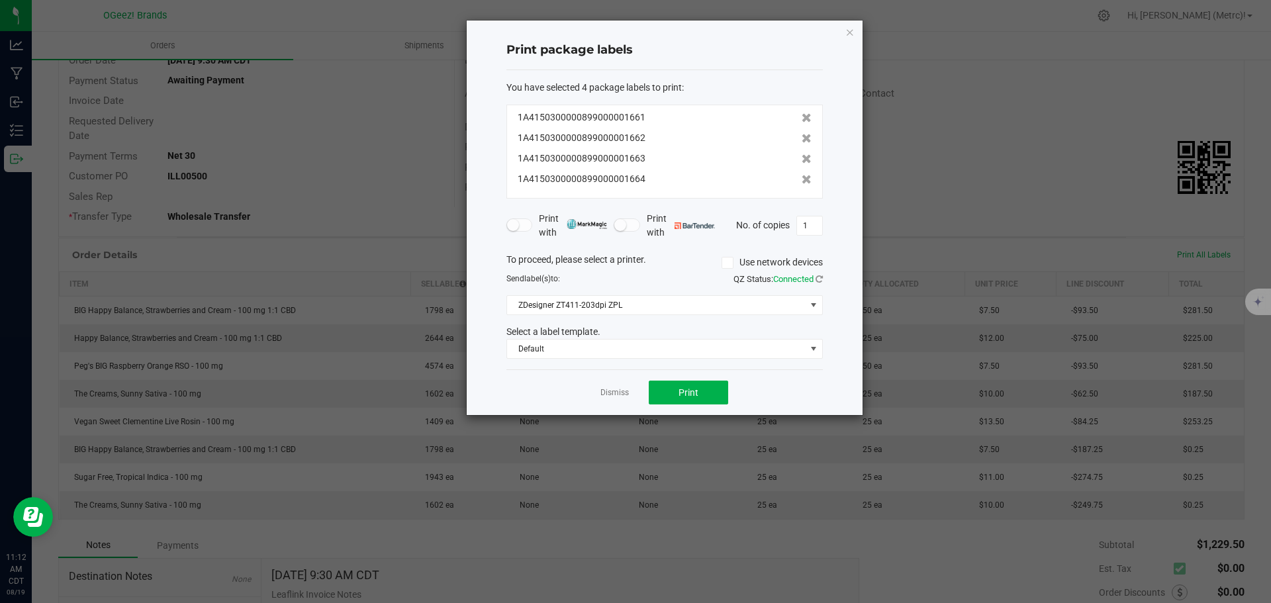
click at [801, 116] on icon at bounding box center [806, 117] width 10 height 9
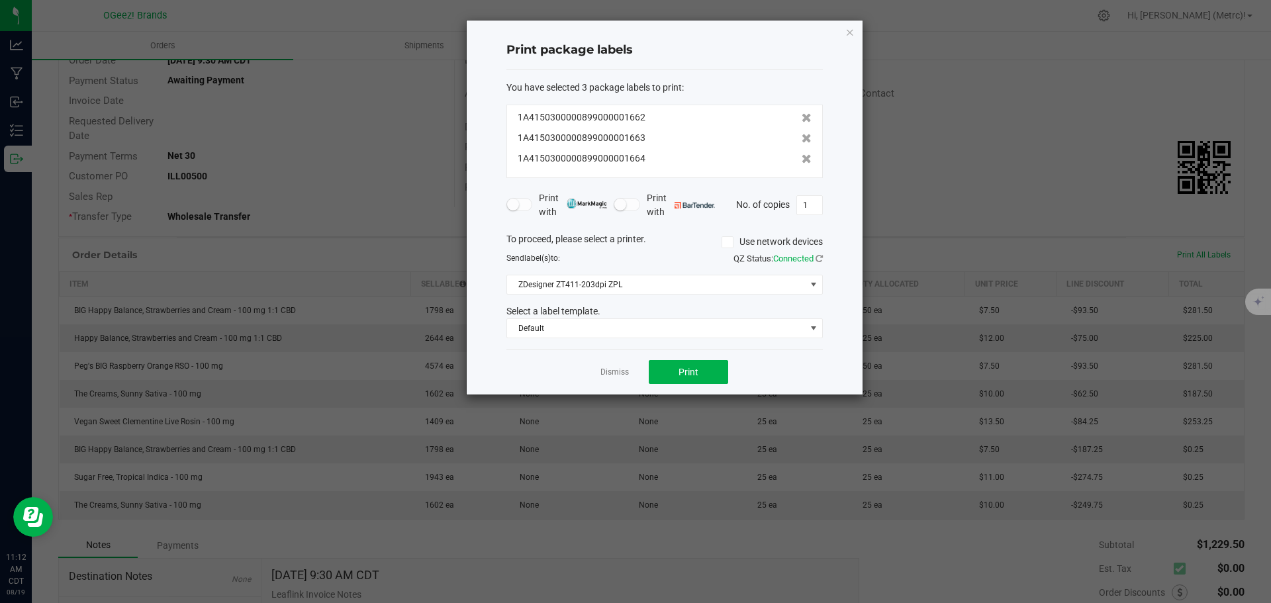
click at [798, 148] on div "1A4150300000899000001662 1A4150300000899000001663 1A4150300000899000001664" at bounding box center [664, 141] width 316 height 73
click at [797, 146] on div "1A4150300000899000001662 1A4150300000899000001663 1A4150300000899000001664" at bounding box center [664, 141] width 316 height 73
click at [801, 140] on icon at bounding box center [806, 138] width 10 height 9
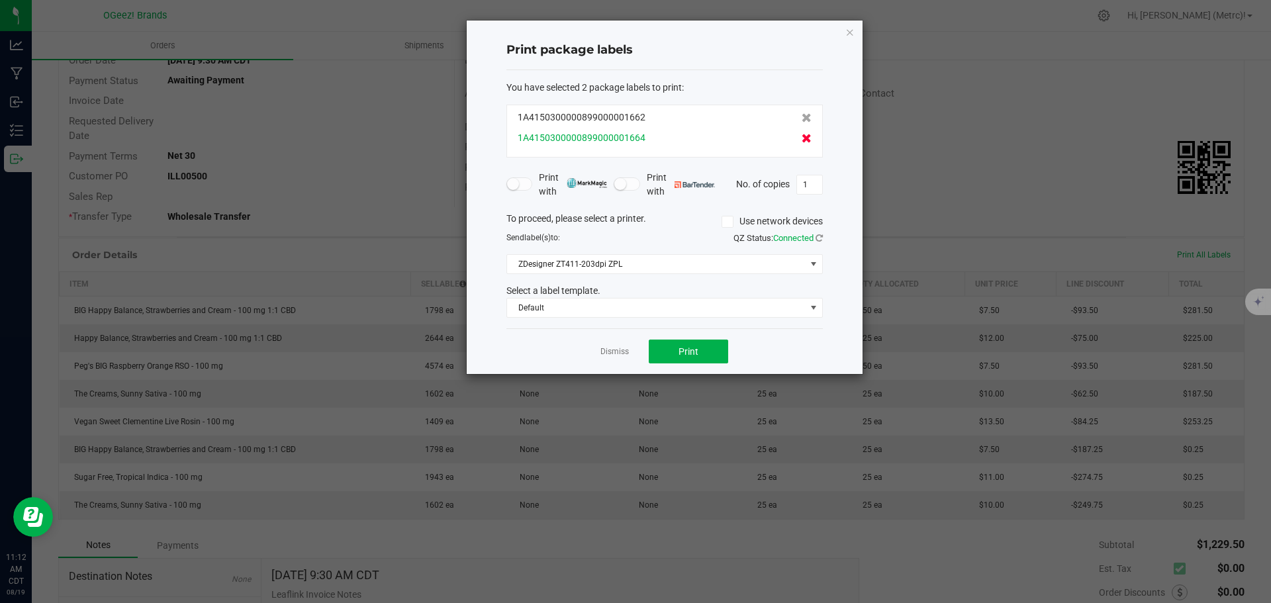
click at [801, 141] on icon at bounding box center [806, 138] width 10 height 9
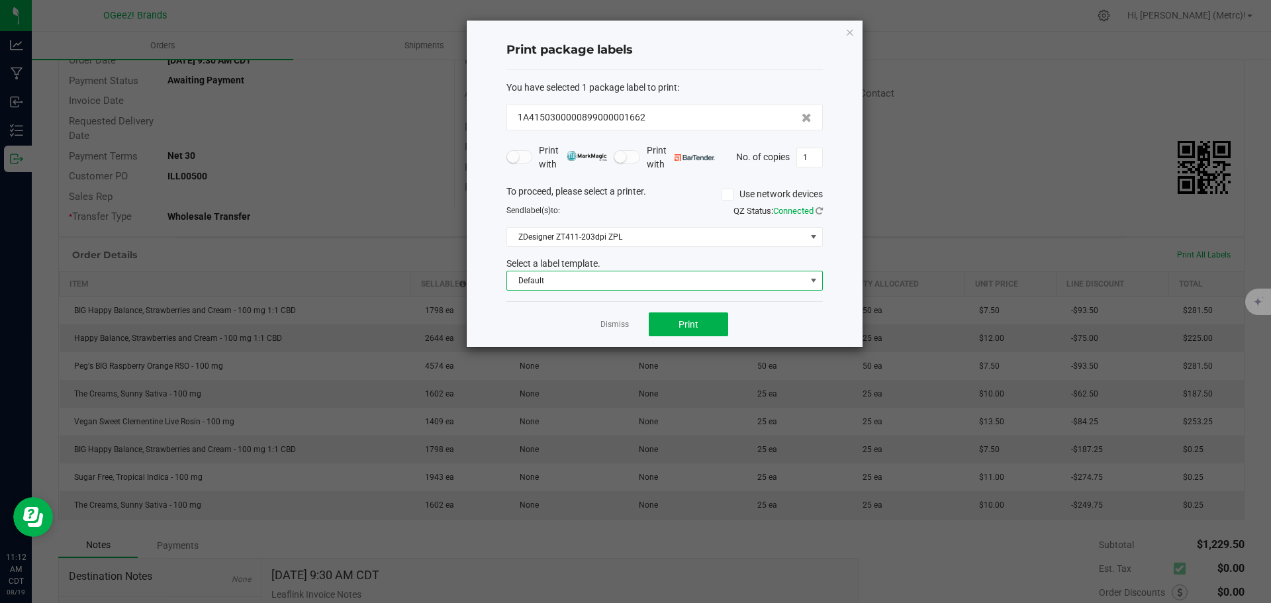
click at [699, 284] on span "Default" at bounding box center [656, 280] width 298 height 19
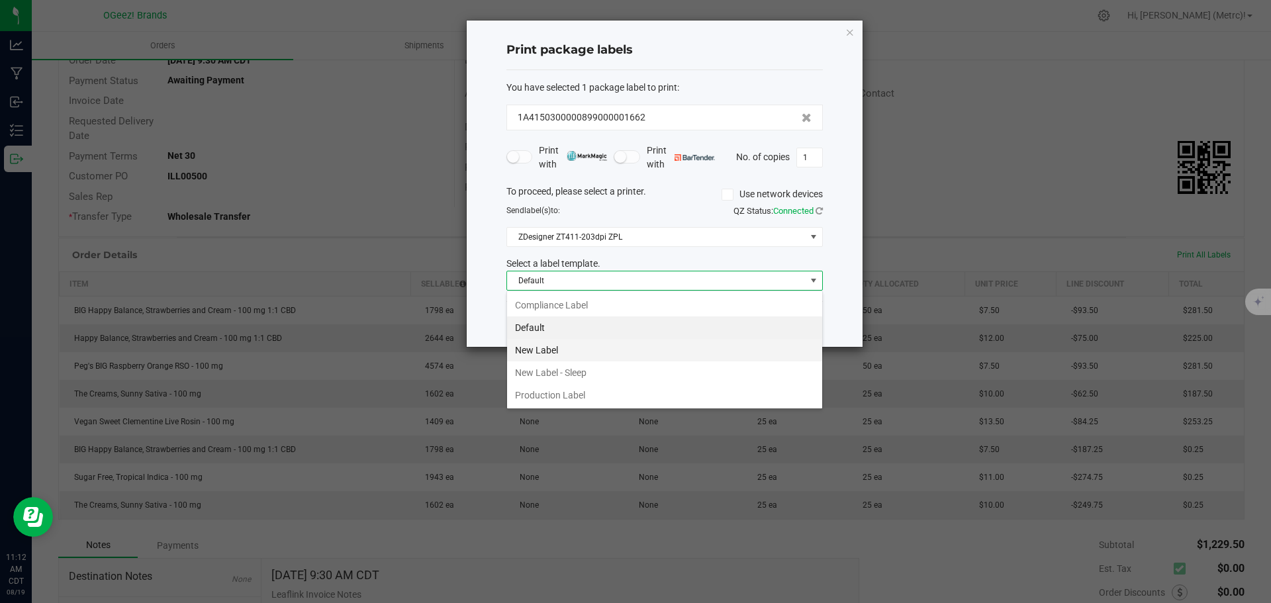
click at [634, 348] on li "New Label" at bounding box center [664, 350] width 315 height 23
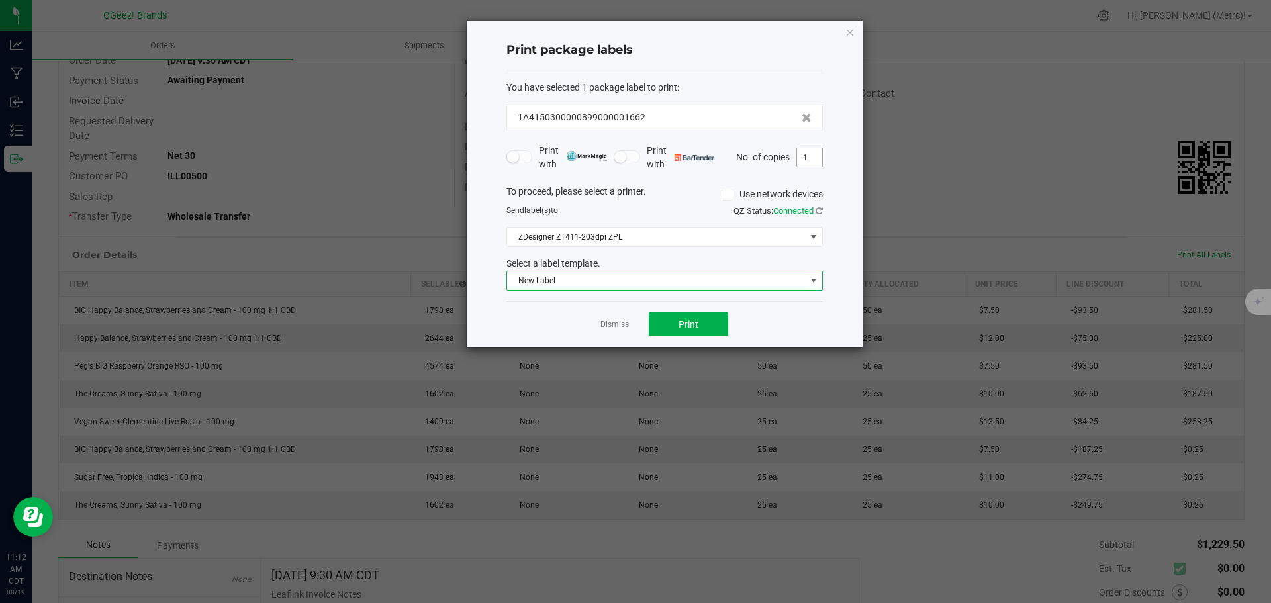
click at [803, 158] on input "1" at bounding box center [809, 157] width 25 height 19
type input "5"
type input "25"
click at [723, 322] on button "Print" at bounding box center [688, 324] width 79 height 24
click at [847, 31] on icon "button" at bounding box center [849, 32] width 9 height 16
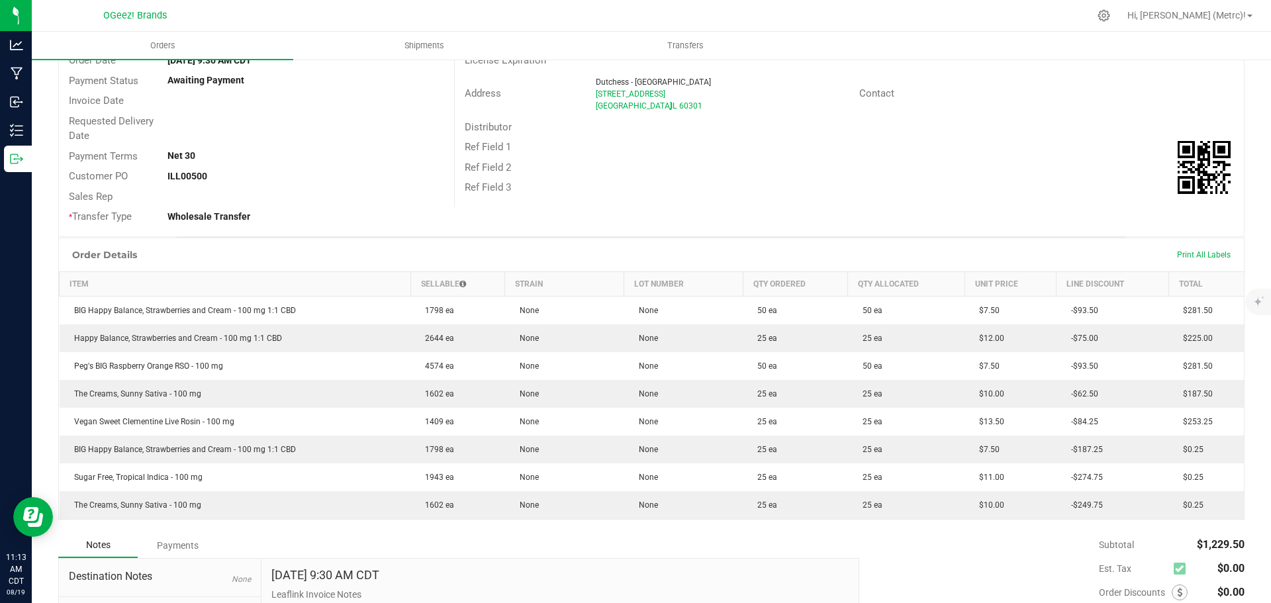
click at [1185, 250] on div "Print All Labels" at bounding box center [1203, 255] width 67 height 11
click at [1181, 253] on span "Print All Labels" at bounding box center [1204, 254] width 54 height 9
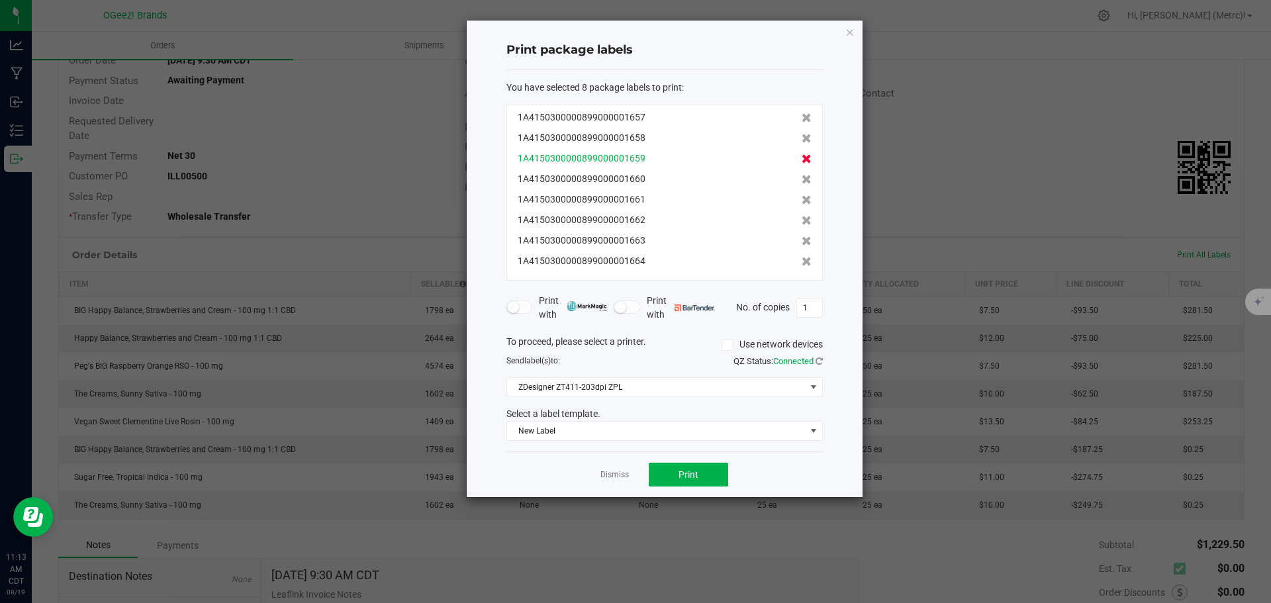
click at [801, 137] on icon at bounding box center [806, 138] width 10 height 9
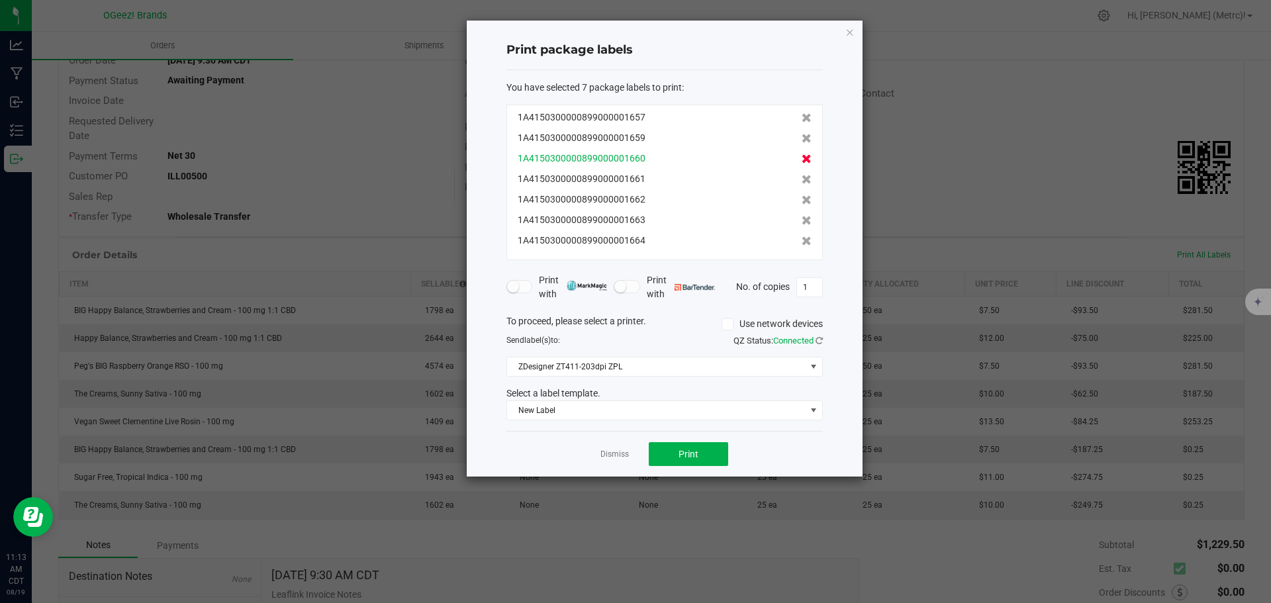
click at [801, 160] on icon at bounding box center [806, 158] width 10 height 9
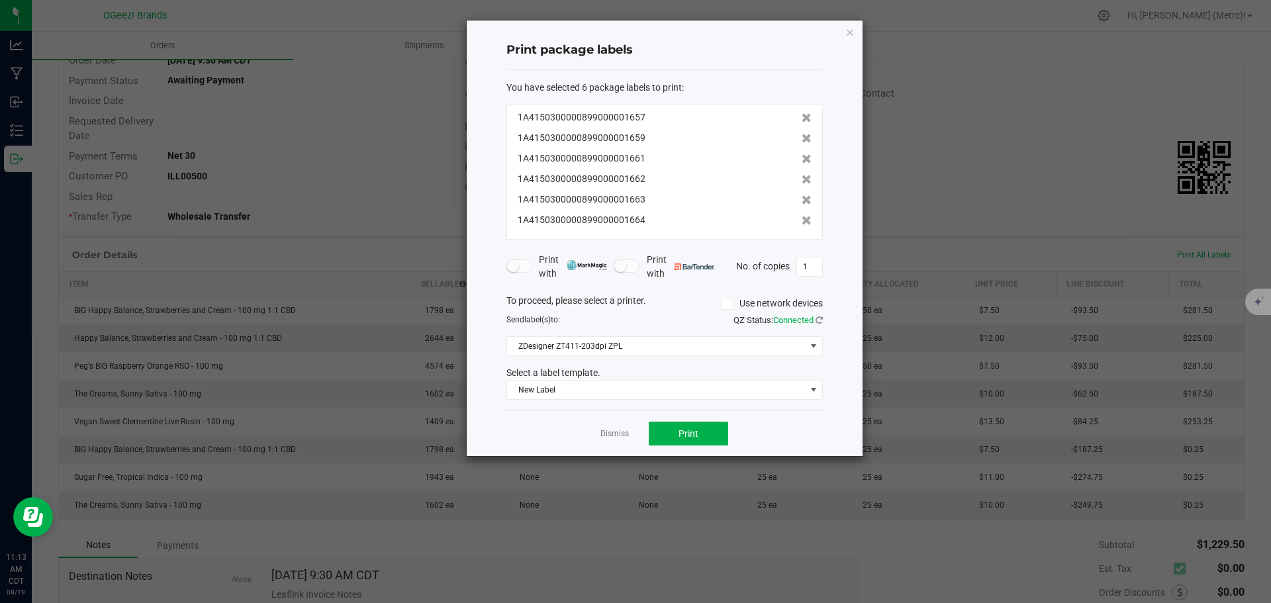
click at [801, 160] on icon at bounding box center [806, 158] width 10 height 9
click at [801, 175] on icon at bounding box center [806, 179] width 10 height 9
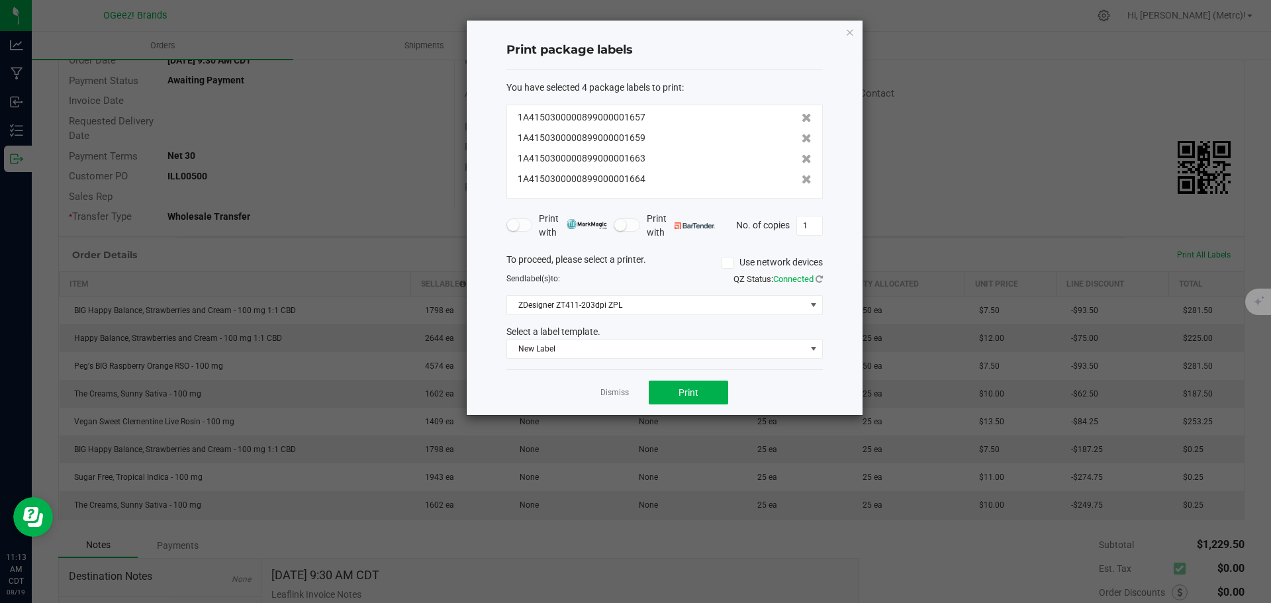
click at [801, 160] on icon at bounding box center [806, 158] width 10 height 9
click at [801, 175] on icon at bounding box center [806, 179] width 10 height 9
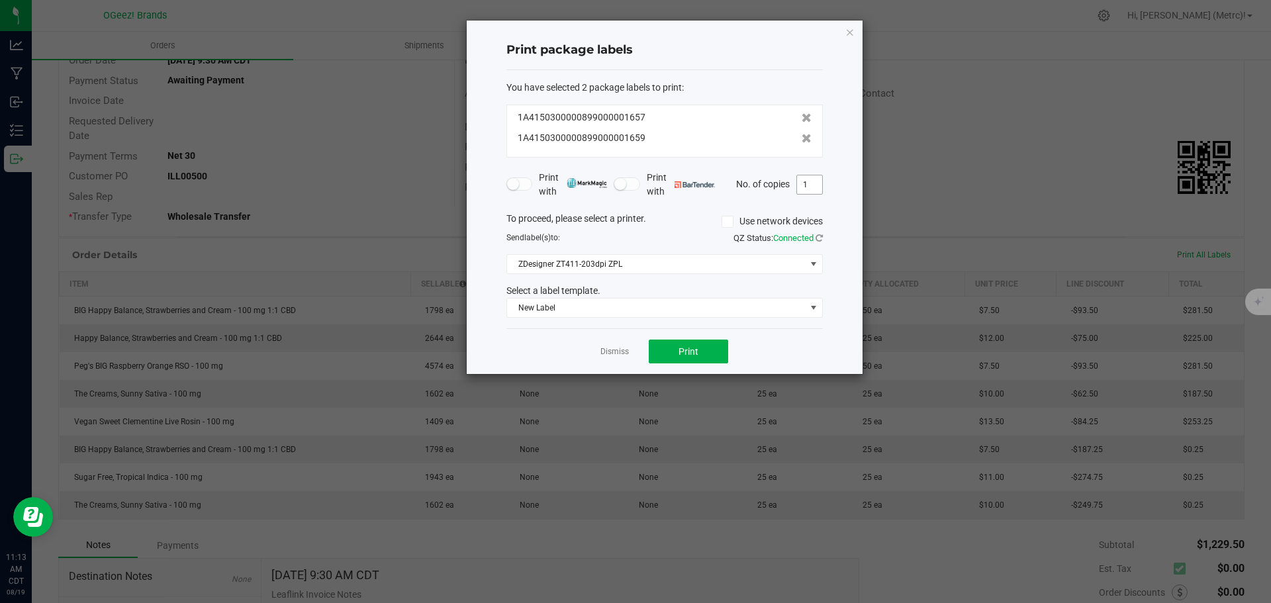
click at [808, 185] on input "1" at bounding box center [809, 184] width 25 height 19
click at [749, 318] on div "You have selected 2 package labels to print : 1A4150300000899000001657 1A415030…" at bounding box center [664, 199] width 316 height 259
click at [749, 314] on span "New Label" at bounding box center [656, 307] width 298 height 19
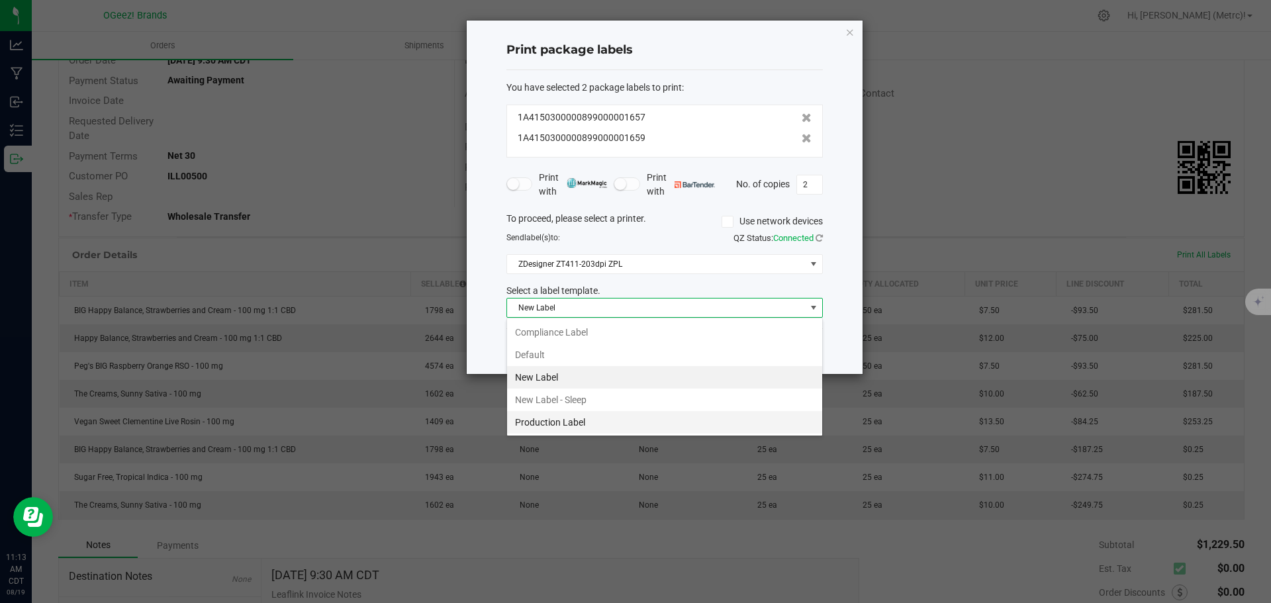
click at [659, 432] on li "Production Label" at bounding box center [664, 422] width 315 height 23
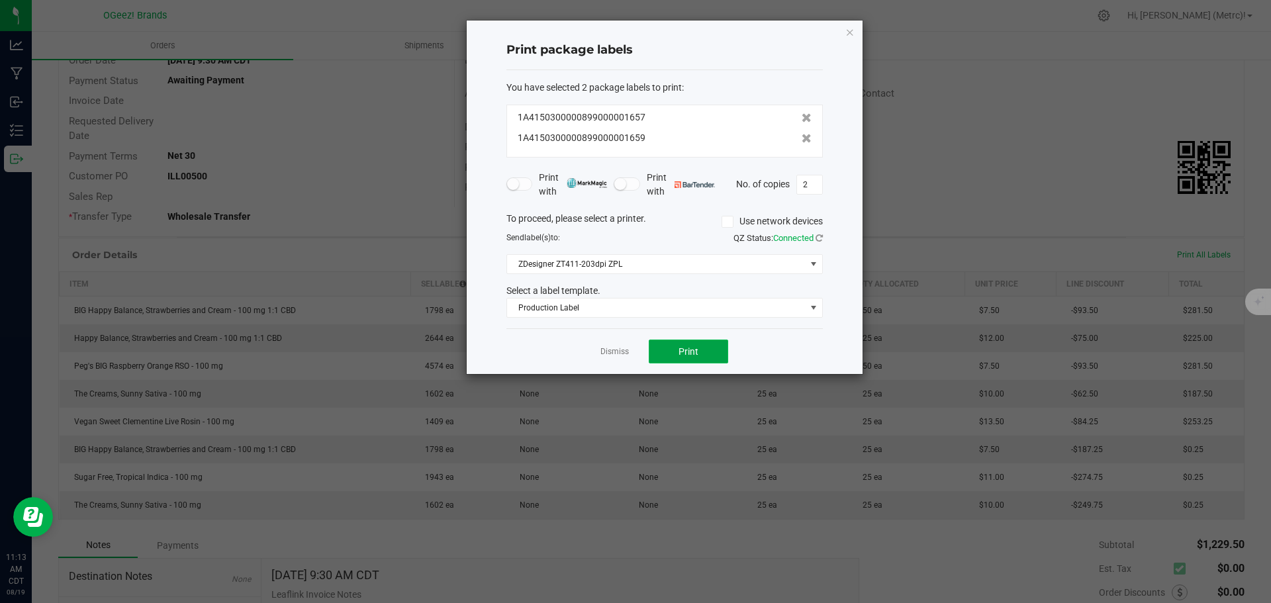
click at [686, 356] on span "Print" at bounding box center [688, 351] width 20 height 11
click at [807, 188] on input "2" at bounding box center [809, 184] width 25 height 19
type input "50"
click at [801, 138] on icon at bounding box center [806, 138] width 10 height 9
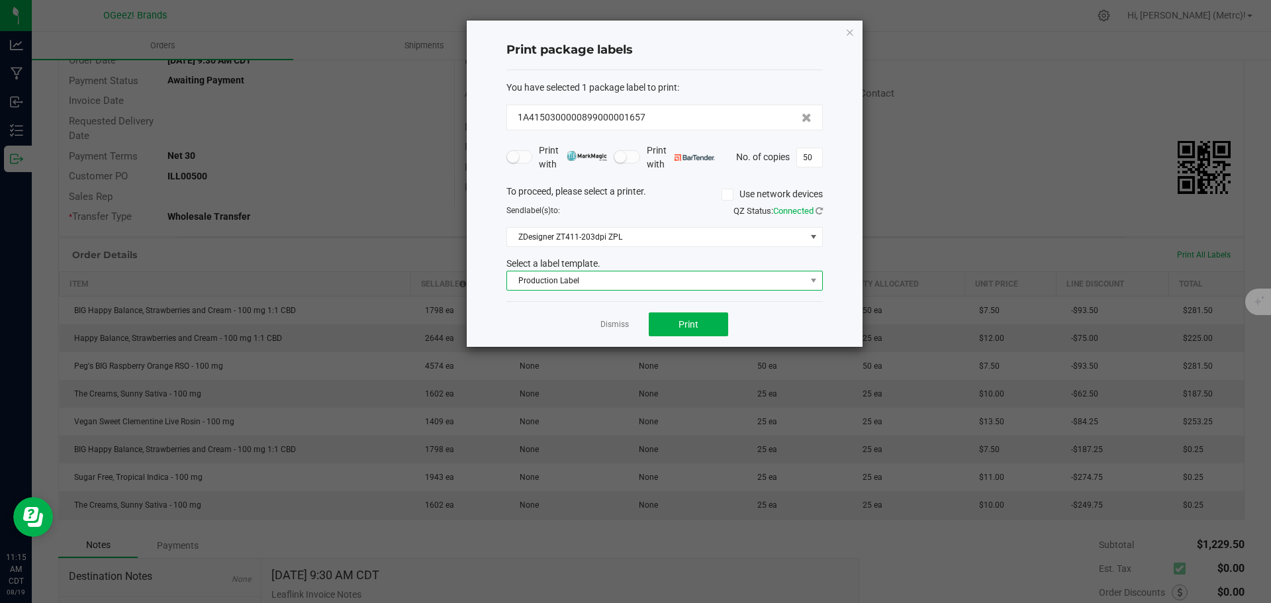
click at [693, 277] on span "Production Label" at bounding box center [656, 280] width 298 height 19
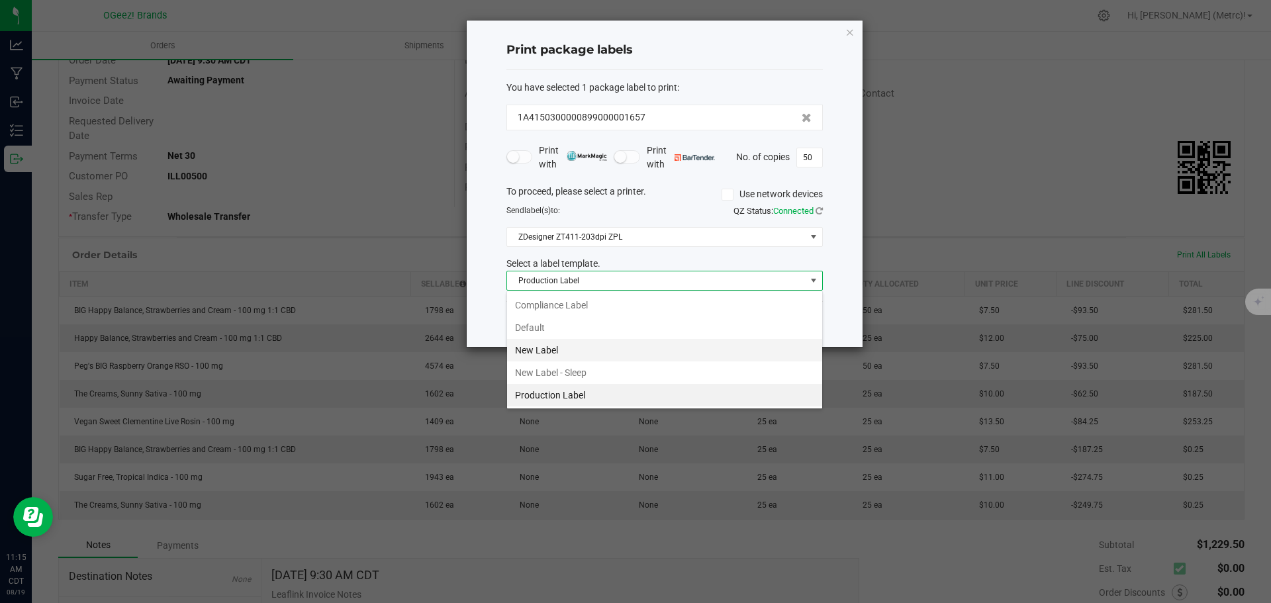
click at [597, 344] on li "New Label" at bounding box center [664, 350] width 315 height 23
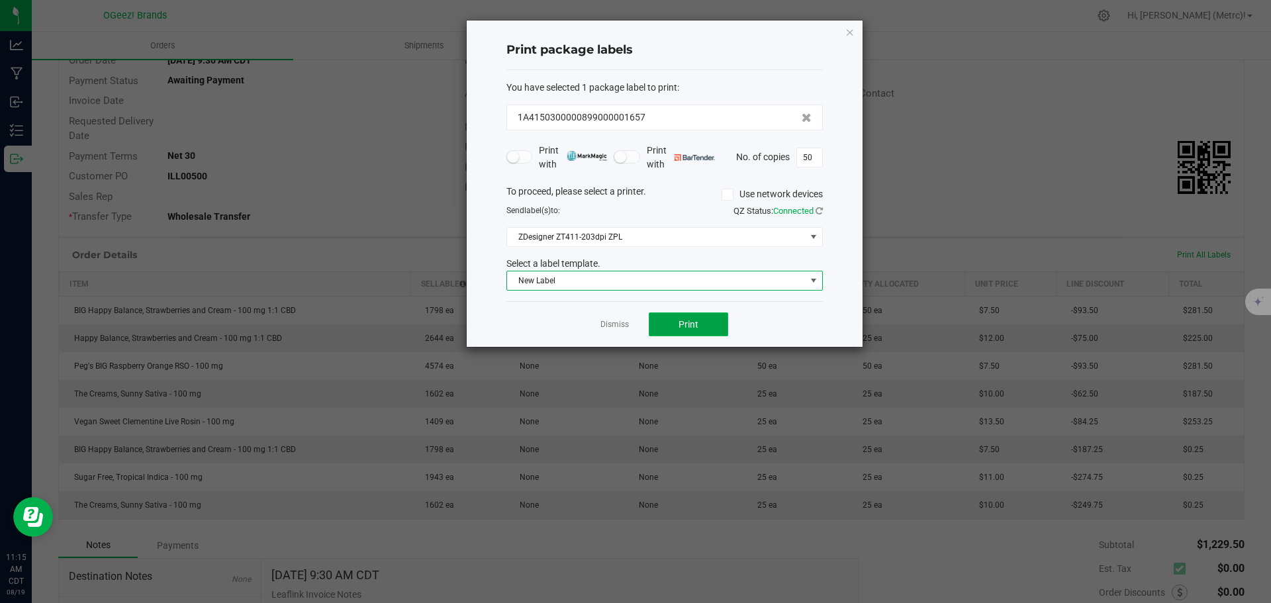
click at [696, 322] on span "Print" at bounding box center [688, 324] width 20 height 11
click at [848, 25] on icon "button" at bounding box center [849, 32] width 9 height 16
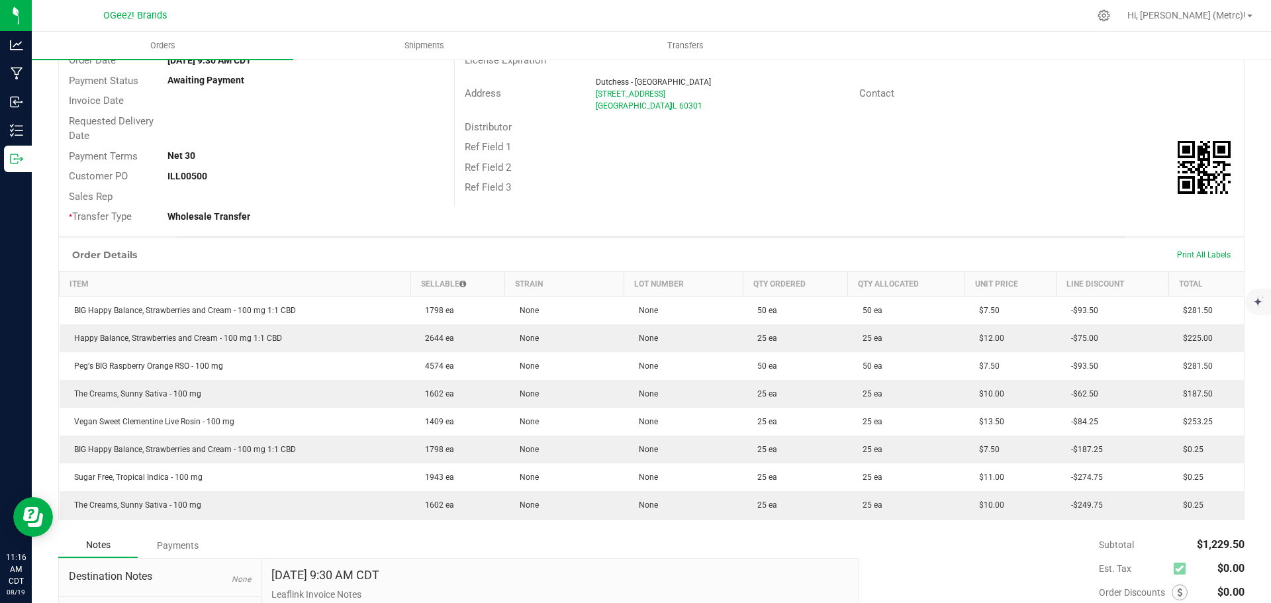
click at [1186, 259] on div "Print All Labels" at bounding box center [1203, 255] width 67 height 11
click at [1178, 256] on span "Print All Labels" at bounding box center [1204, 254] width 54 height 9
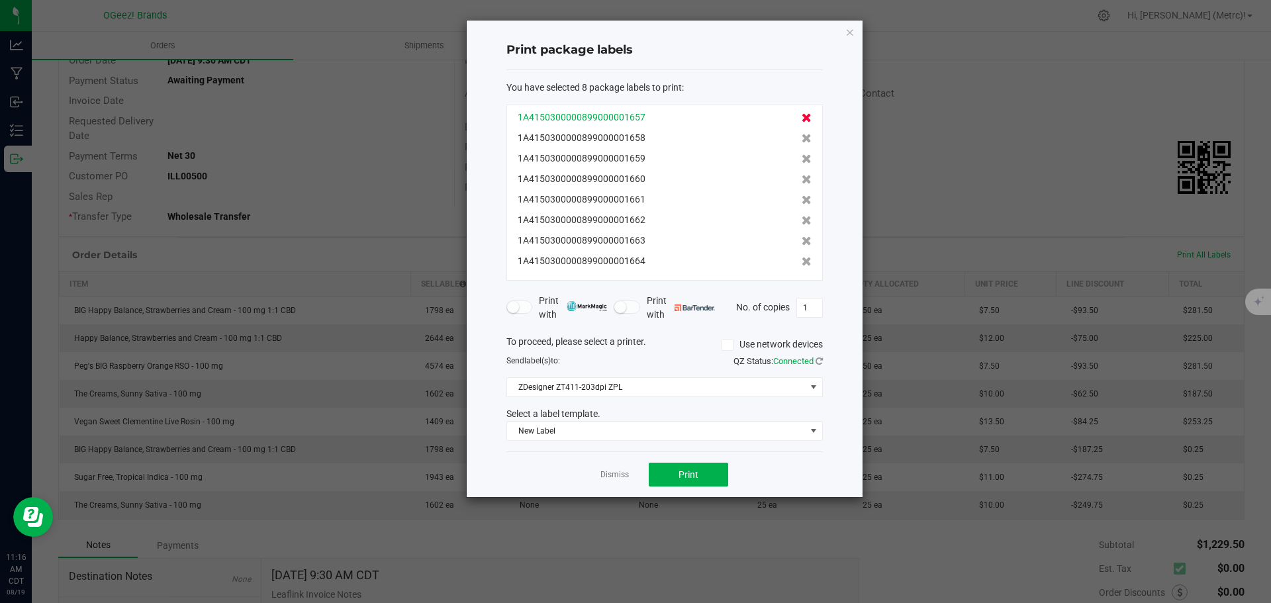
click at [801, 113] on icon at bounding box center [806, 117] width 10 height 9
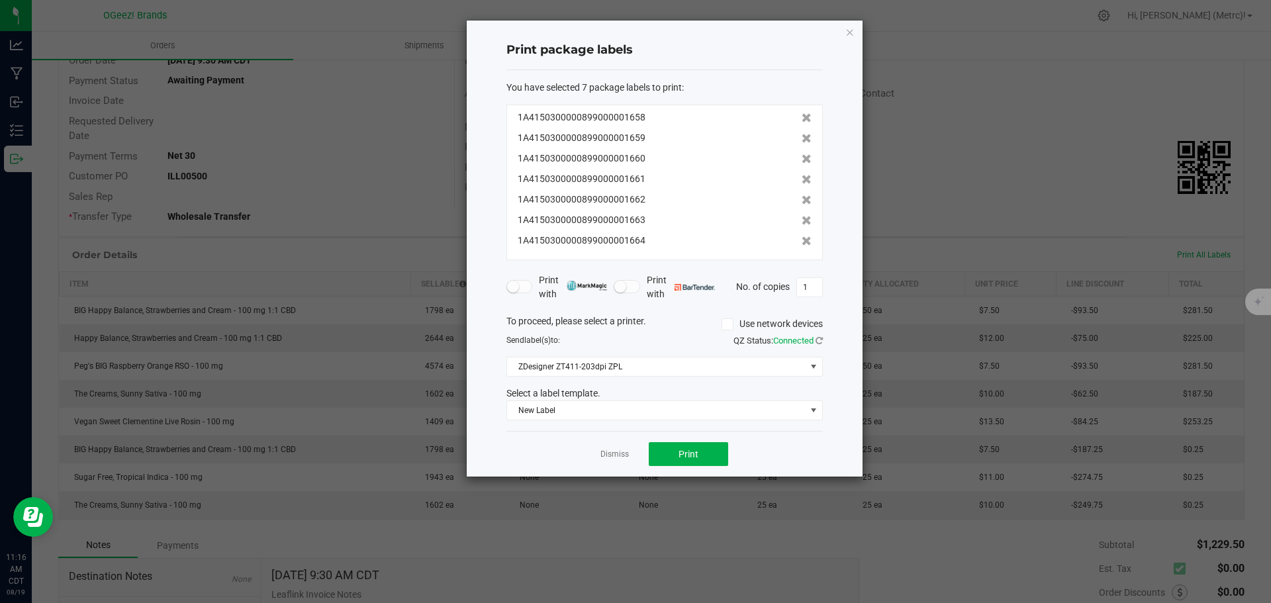
click at [801, 113] on icon at bounding box center [806, 117] width 10 height 9
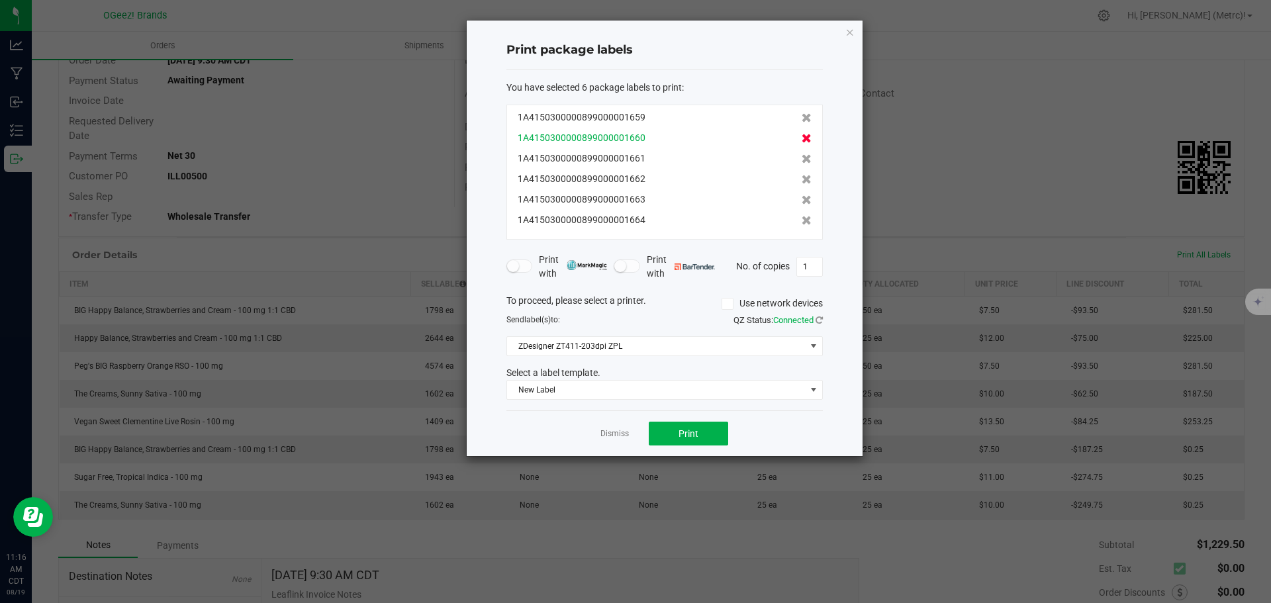
click at [801, 140] on icon at bounding box center [806, 138] width 10 height 9
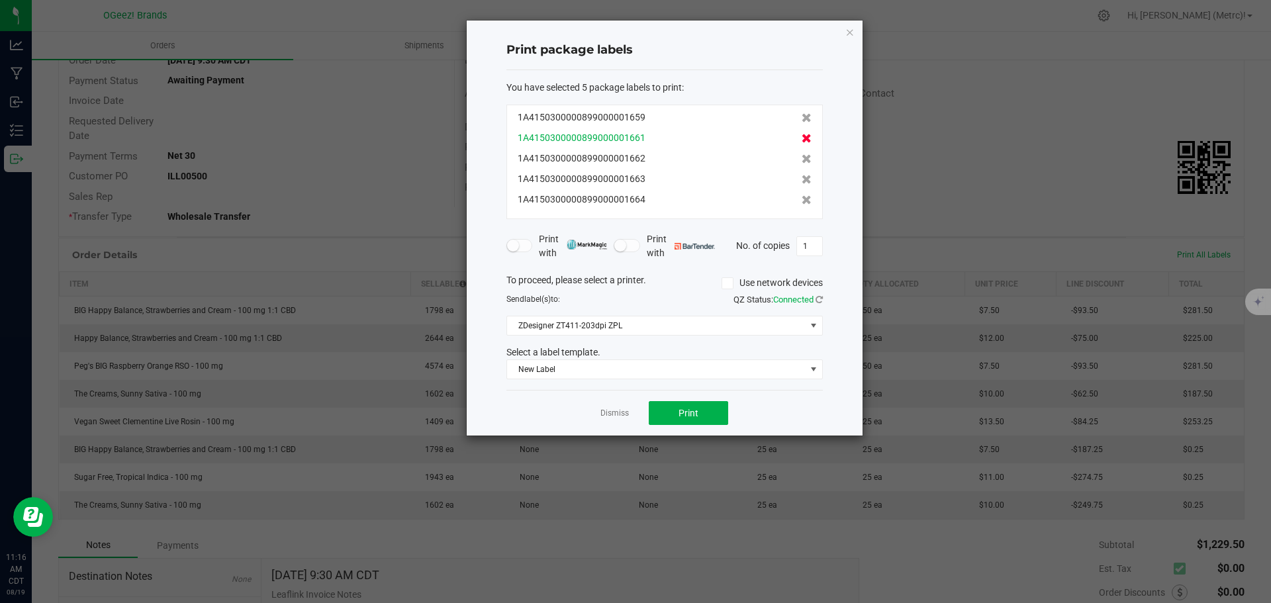
click at [801, 138] on icon at bounding box center [806, 138] width 10 height 9
click at [801, 154] on icon at bounding box center [806, 158] width 10 height 9
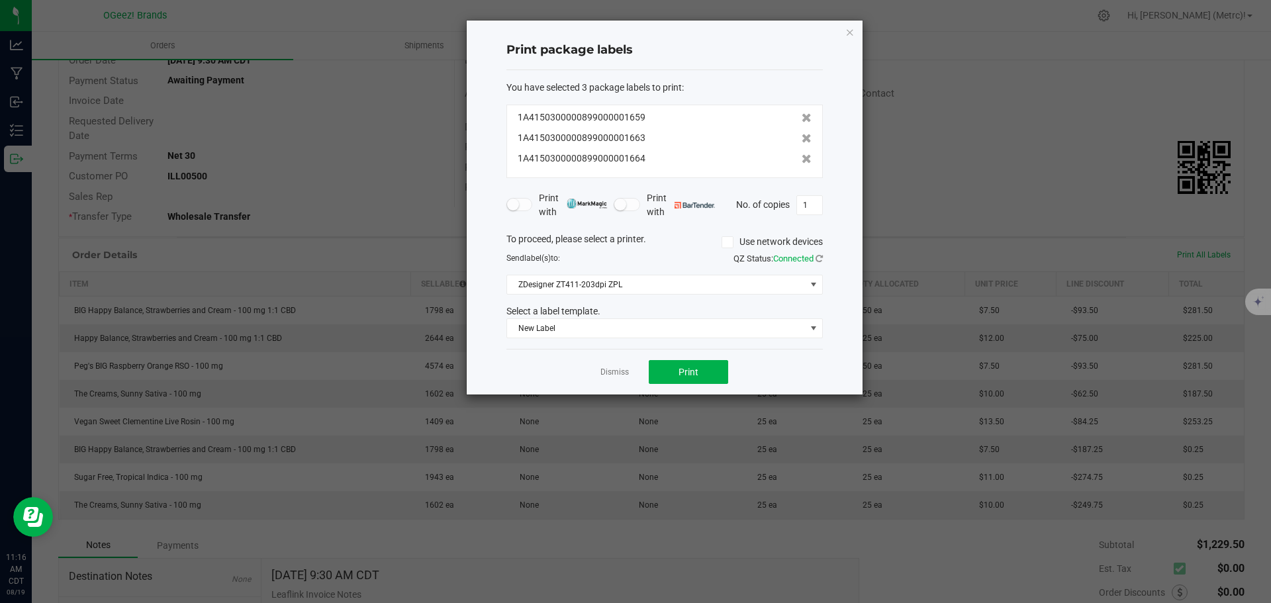
click at [801, 138] on icon at bounding box center [806, 138] width 10 height 9
click at [801, 154] on icon at bounding box center [806, 158] width 10 height 9
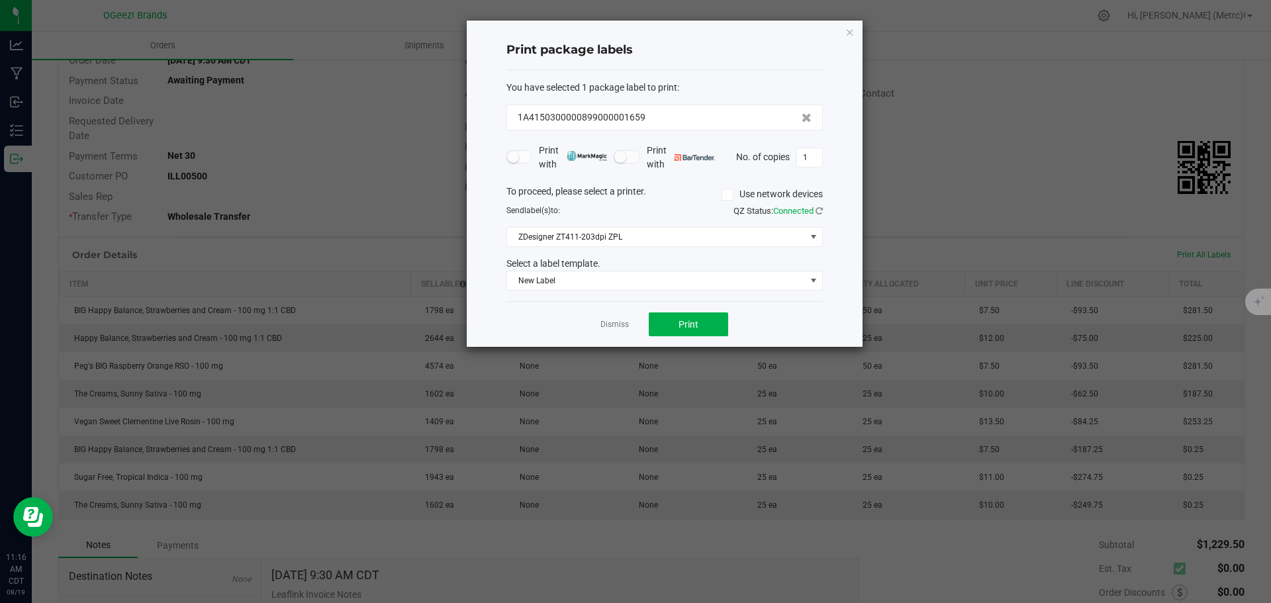
click at [751, 293] on div "You have selected 1 package label to print : 1A4150300000899000001659 Print wit…" at bounding box center [664, 186] width 316 height 232
click at [760, 280] on span "New Label" at bounding box center [656, 280] width 298 height 19
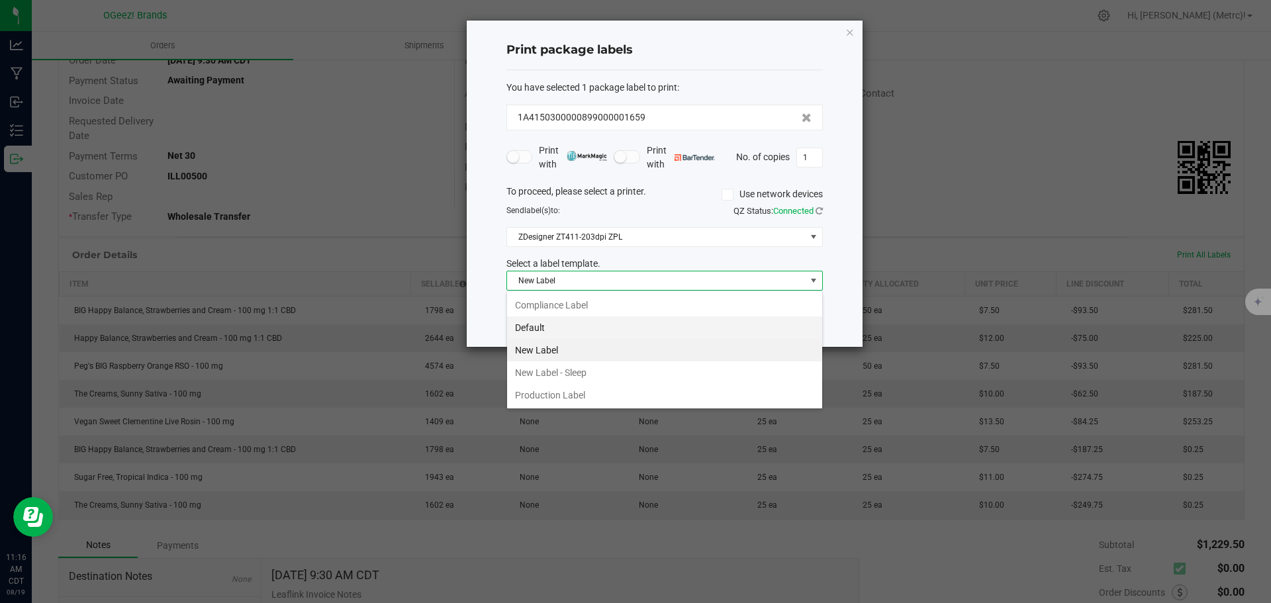
click at [622, 330] on li "Default" at bounding box center [664, 327] width 315 height 23
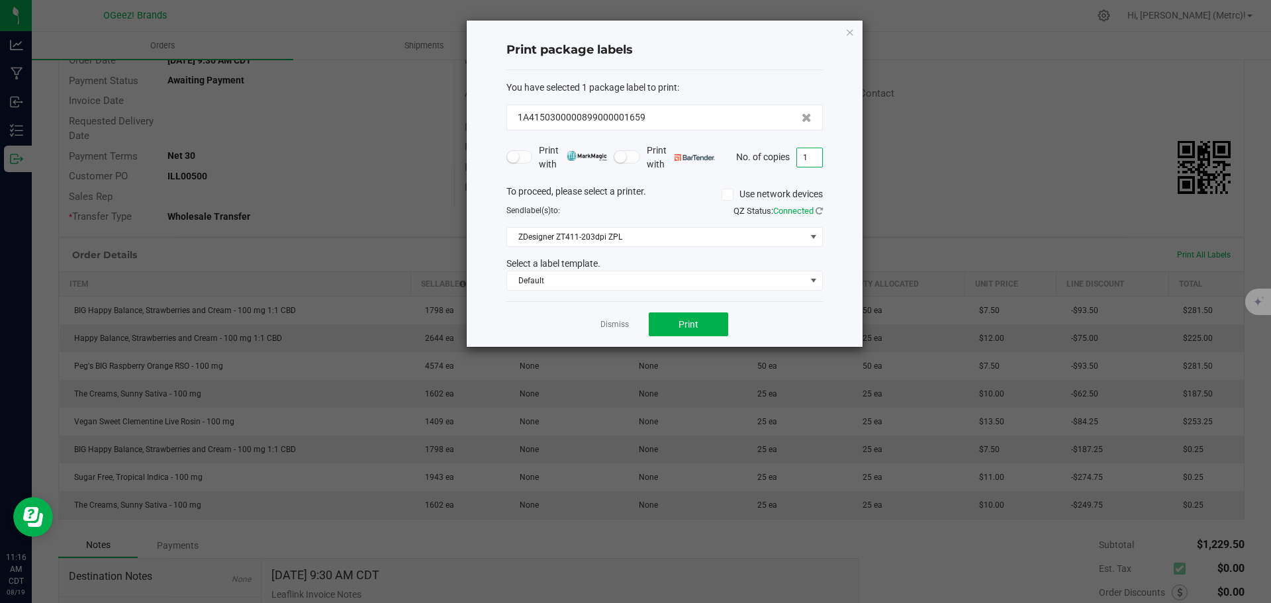
click at [811, 161] on input "1" at bounding box center [809, 157] width 25 height 19
type input "50"
click at [707, 330] on button "Print" at bounding box center [688, 324] width 79 height 24
drag, startPoint x: 852, startPoint y: 30, endPoint x: 850, endPoint y: 18, distance: 12.6
click at [851, 28] on icon "button" at bounding box center [849, 32] width 9 height 16
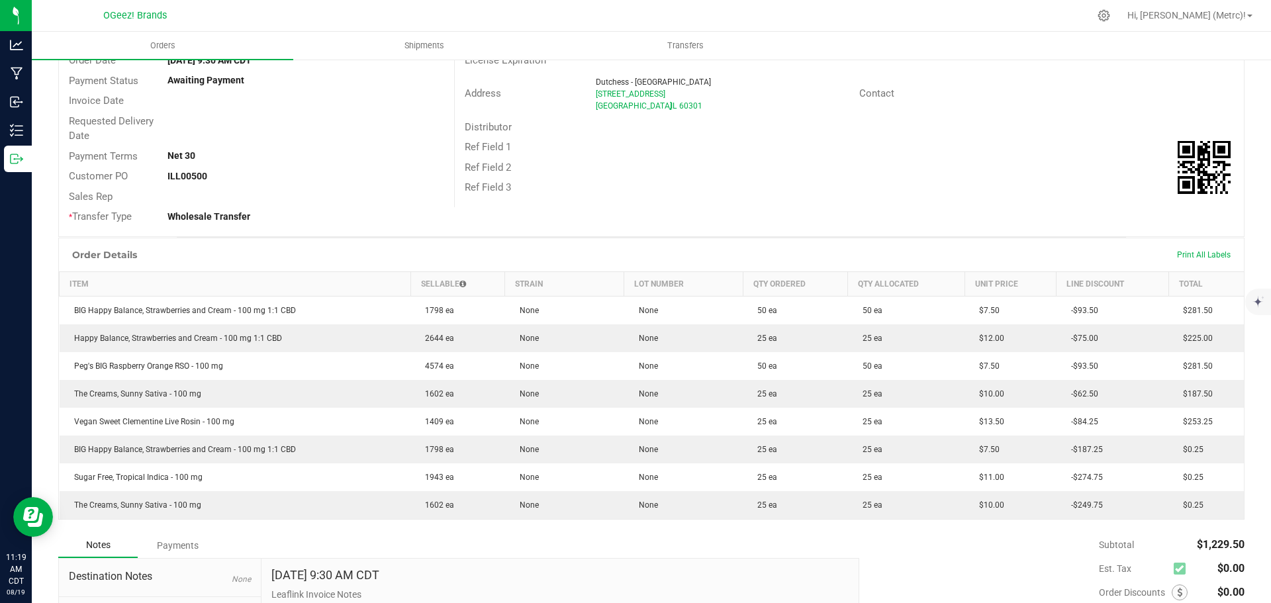
click at [1177, 261] on div "Print All Labels" at bounding box center [1203, 255] width 67 height 28
click at [1173, 248] on div "Print All Labels" at bounding box center [1203, 255] width 67 height 28
click at [1186, 257] on span "Print All Labels" at bounding box center [1204, 254] width 54 height 9
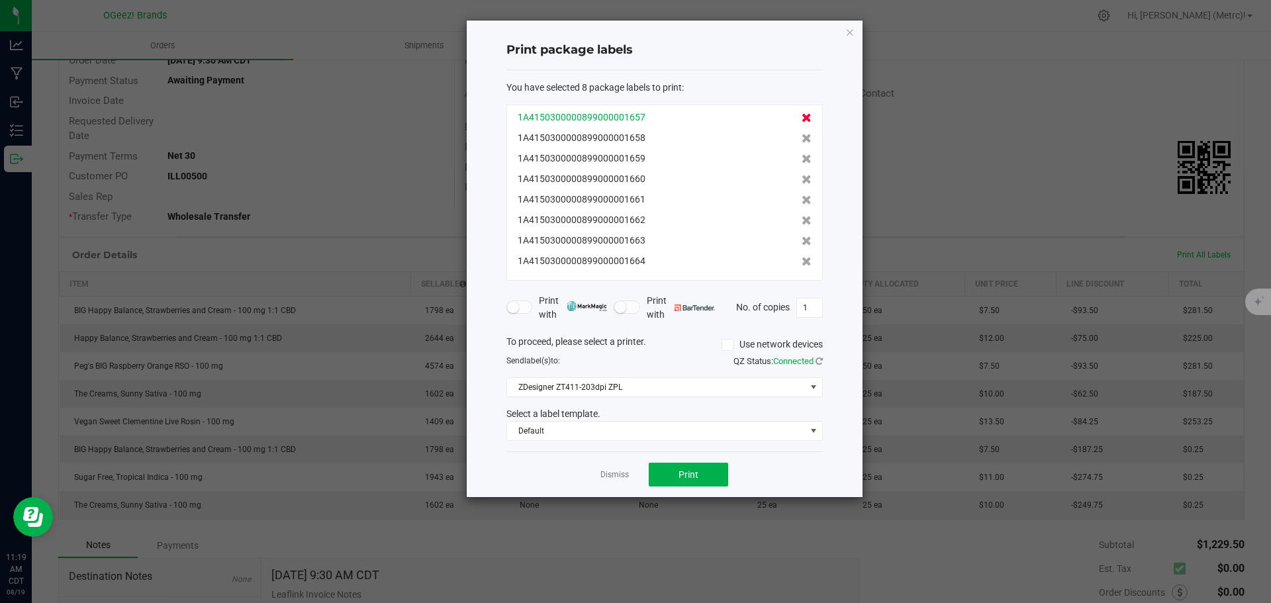
click at [801, 120] on icon at bounding box center [806, 117] width 10 height 9
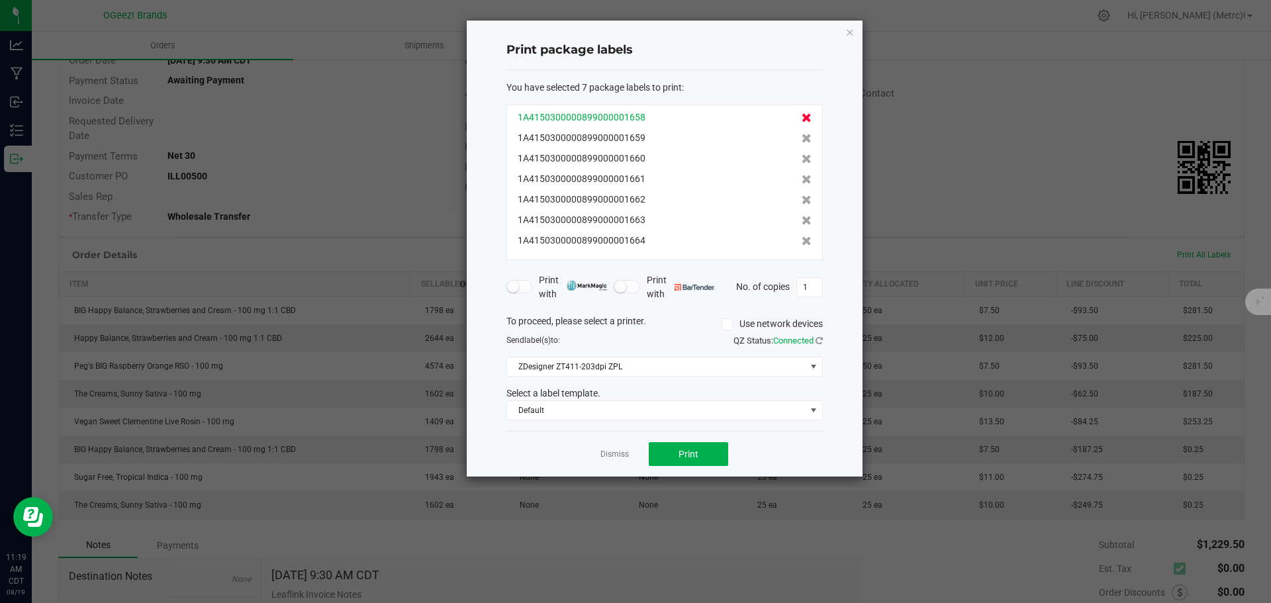
click at [801, 120] on icon at bounding box center [806, 117] width 10 height 9
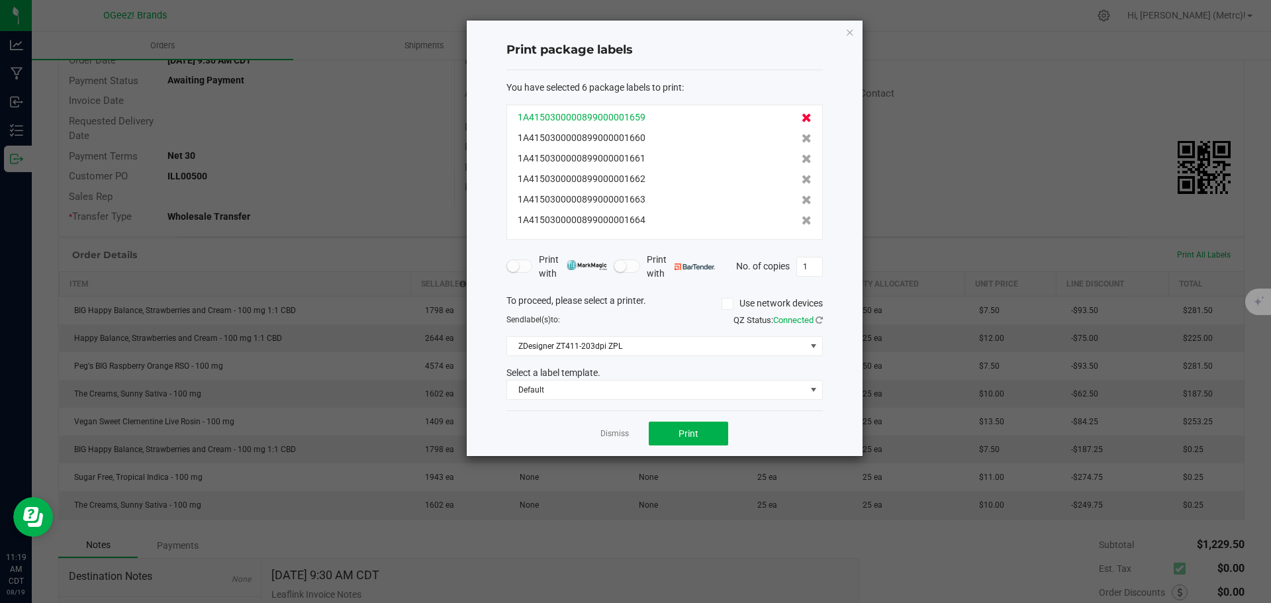
click at [801, 118] on icon at bounding box center [806, 117] width 10 height 9
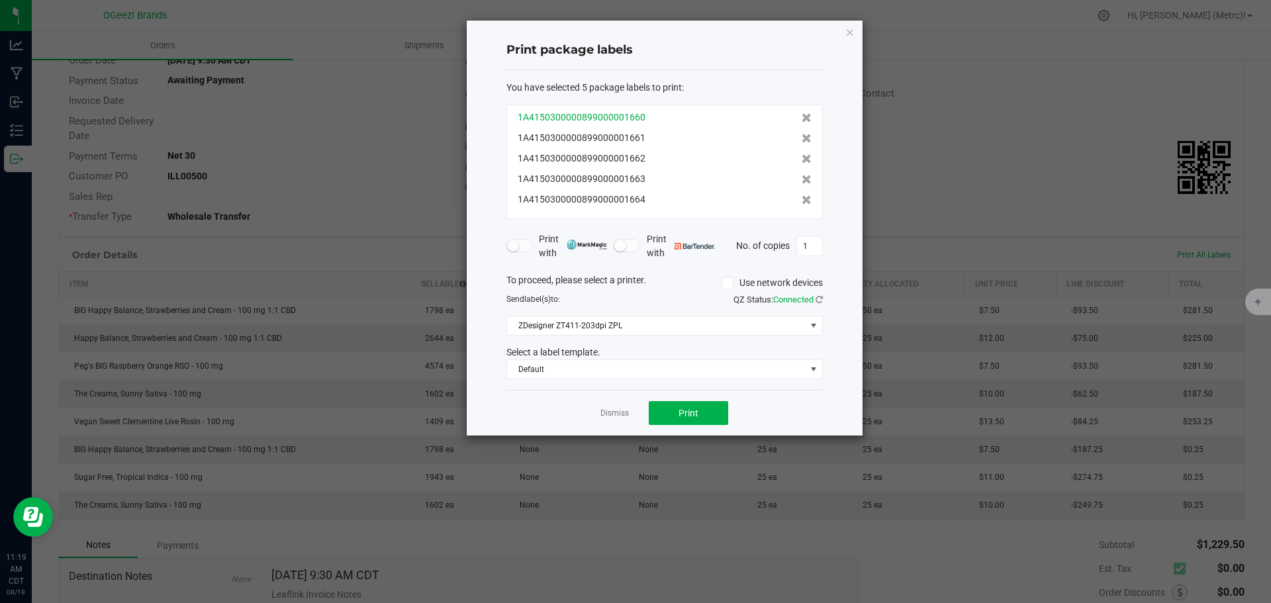
click at [790, 118] on div "1A4150300000899000001660" at bounding box center [665, 118] width 294 height 14
click at [801, 116] on icon at bounding box center [806, 117] width 10 height 9
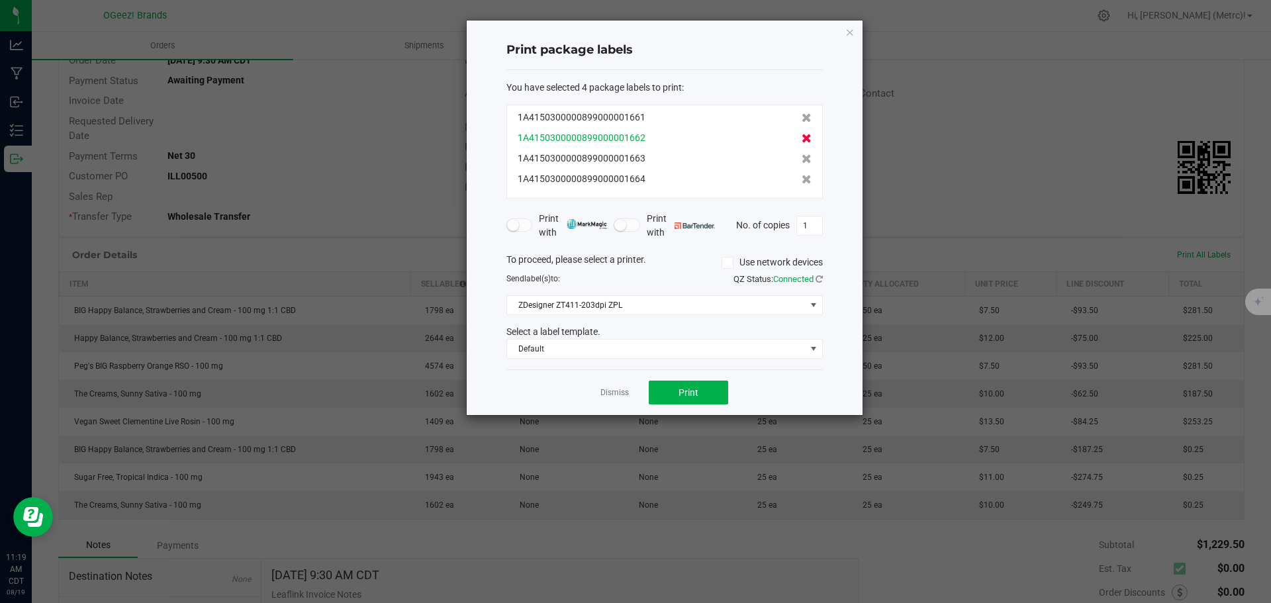
click at [801, 143] on icon at bounding box center [806, 138] width 10 height 9
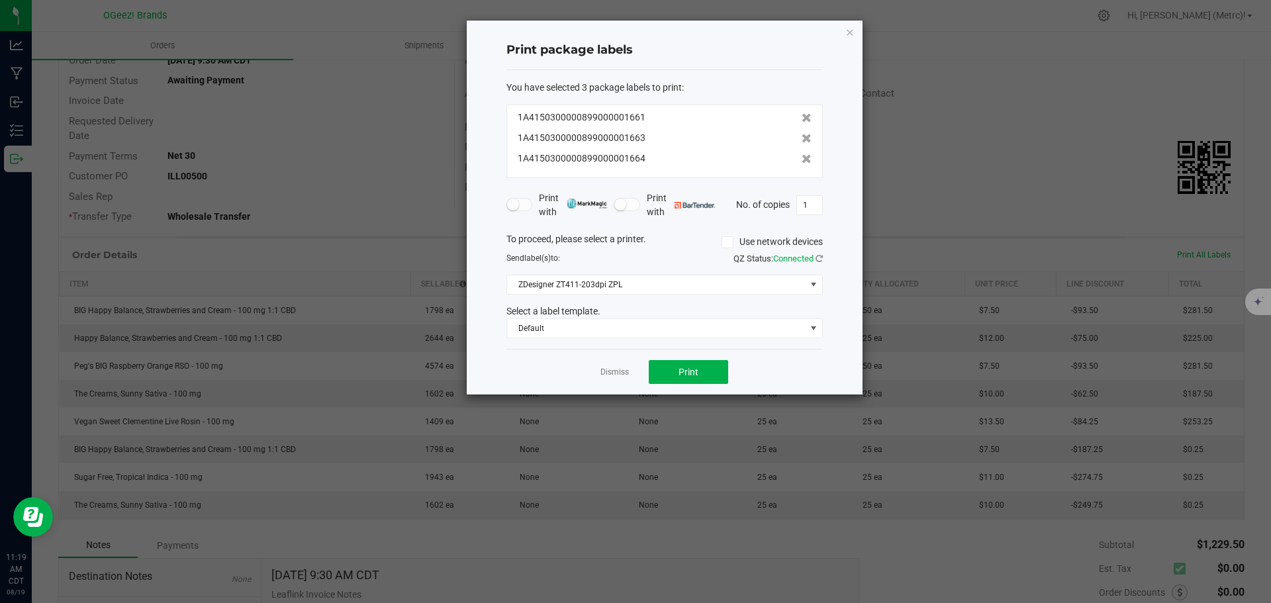
click at [801, 143] on icon at bounding box center [806, 138] width 10 height 9
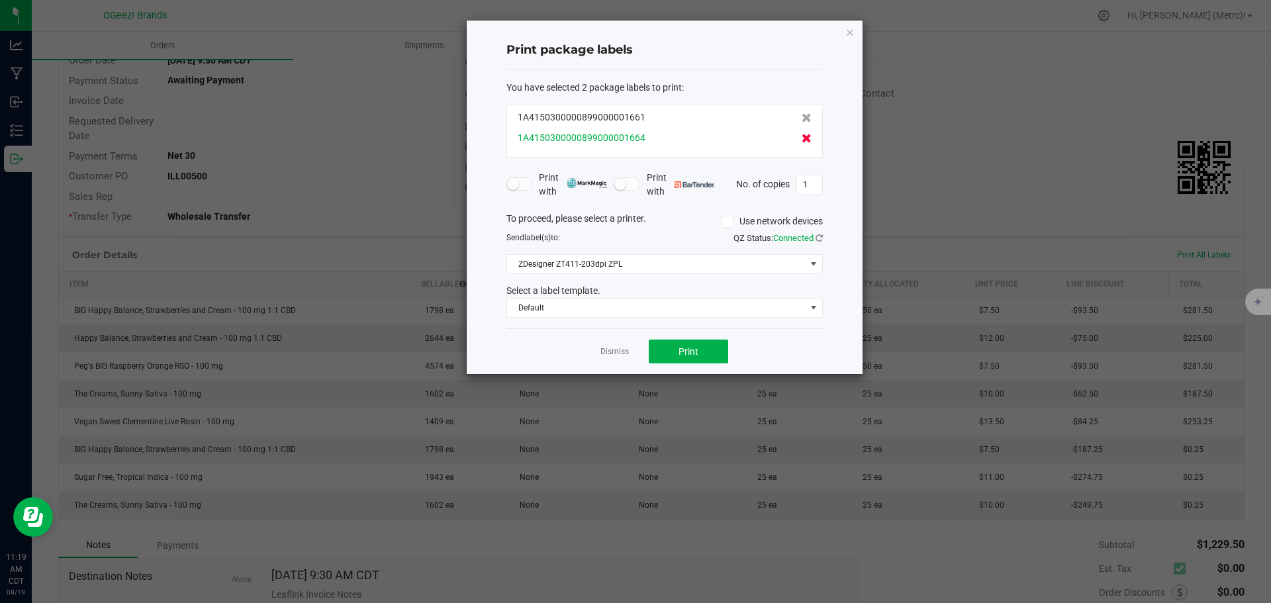
click at [801, 143] on icon at bounding box center [806, 138] width 10 height 9
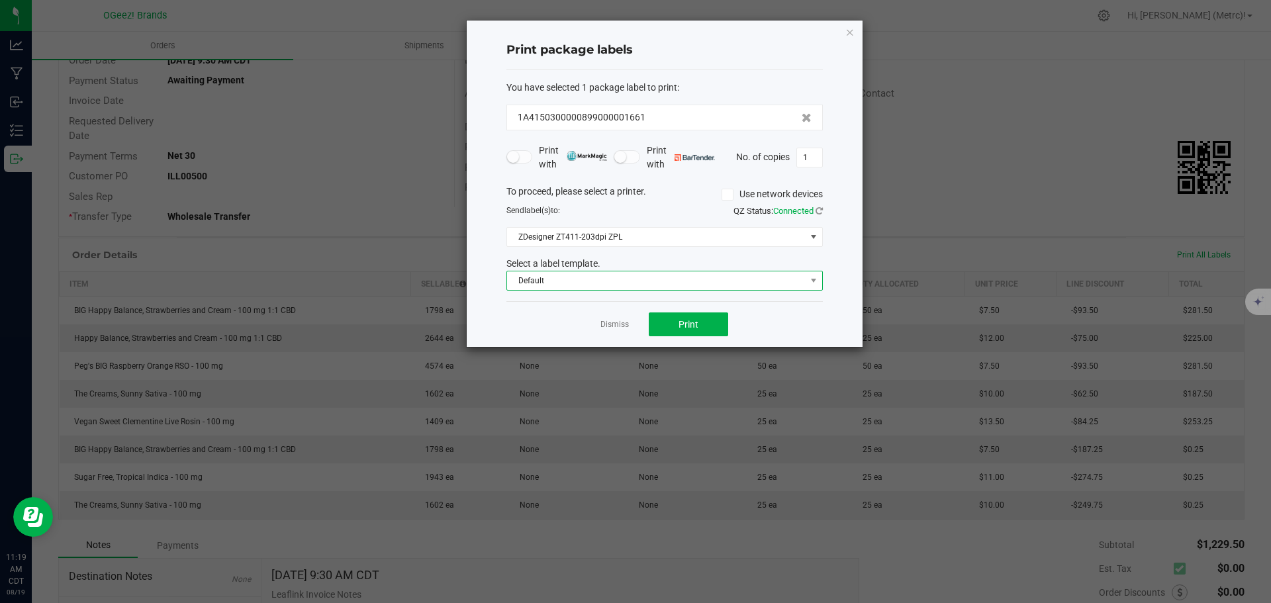
click at [786, 286] on span "Default" at bounding box center [656, 280] width 298 height 19
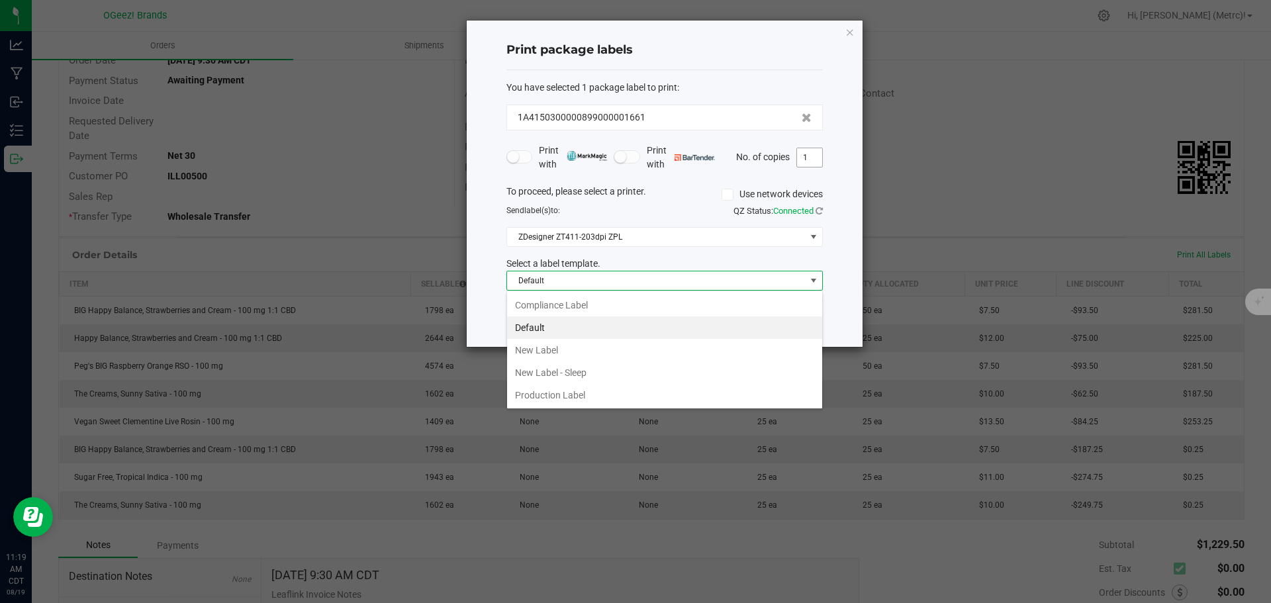
click at [813, 158] on input "1" at bounding box center [809, 157] width 25 height 19
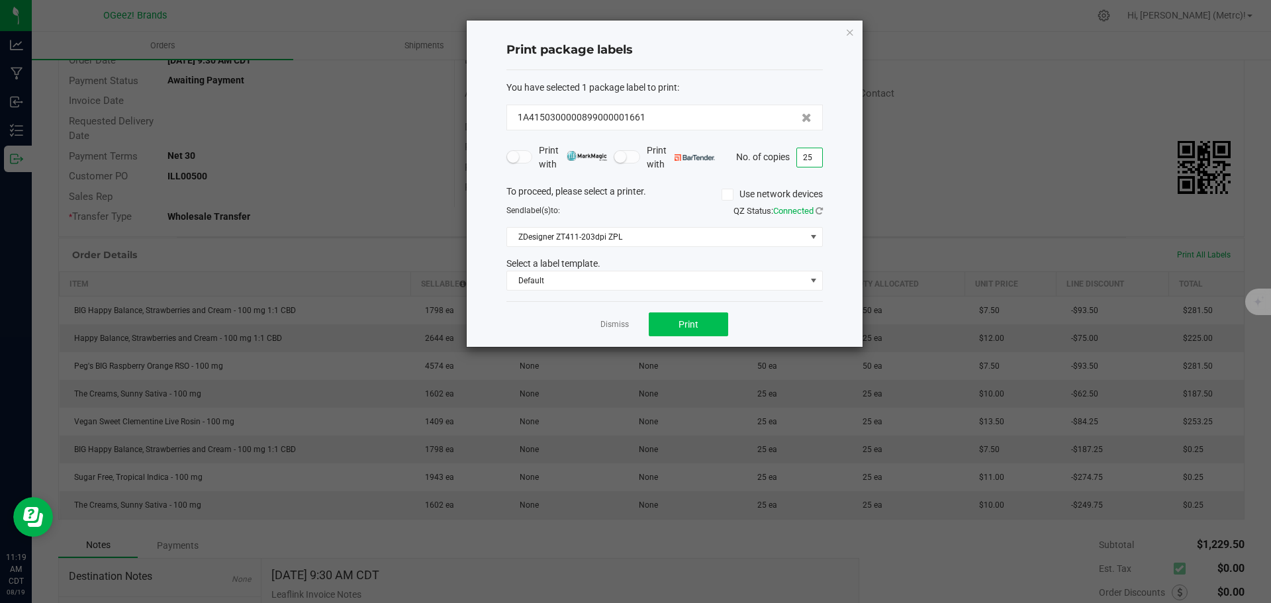
type input "25"
click at [711, 336] on button "Print" at bounding box center [688, 324] width 79 height 24
click at [852, 34] on icon "button" at bounding box center [849, 32] width 9 height 16
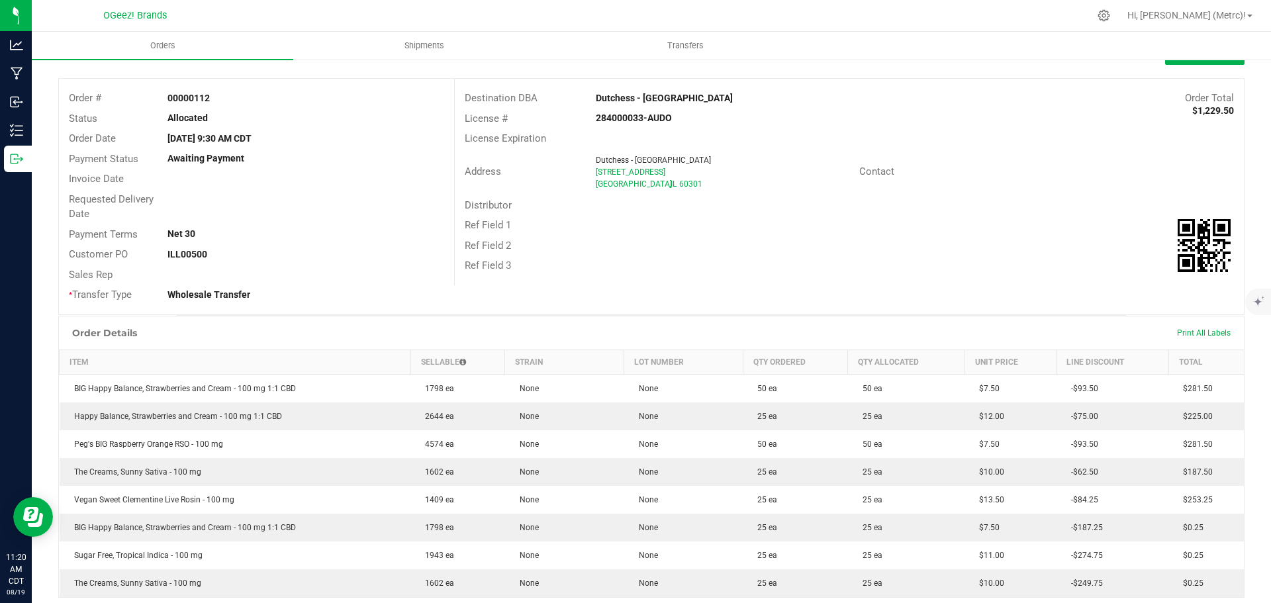
scroll to position [0, 0]
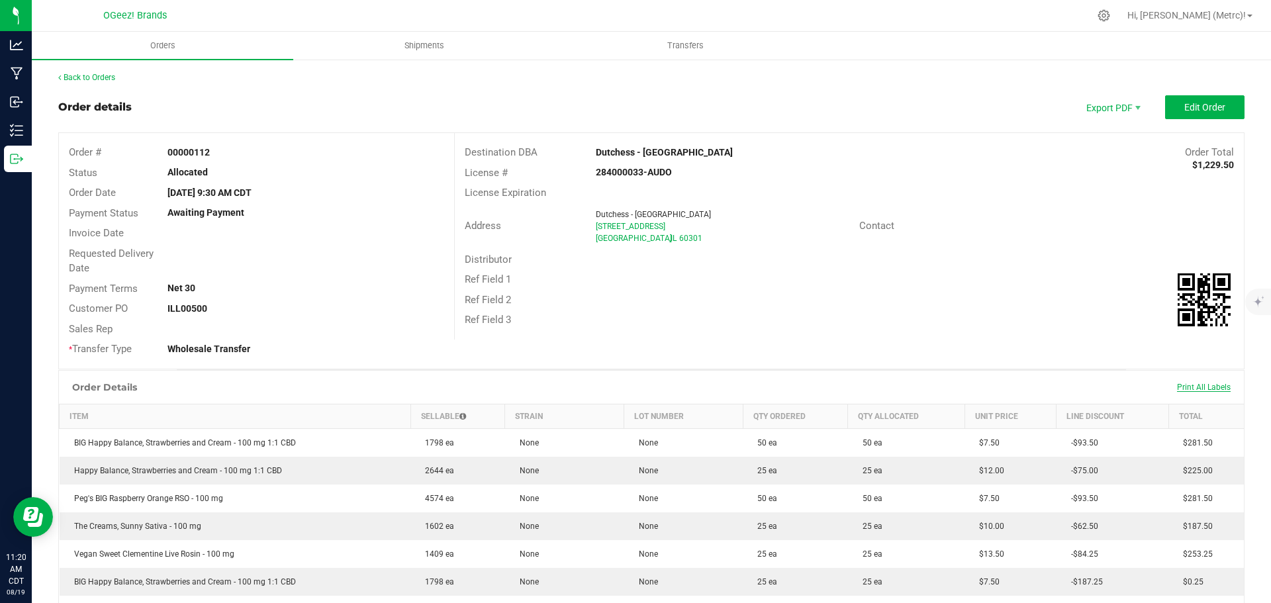
click at [1177, 385] on span "Print All Labels" at bounding box center [1204, 387] width 54 height 9
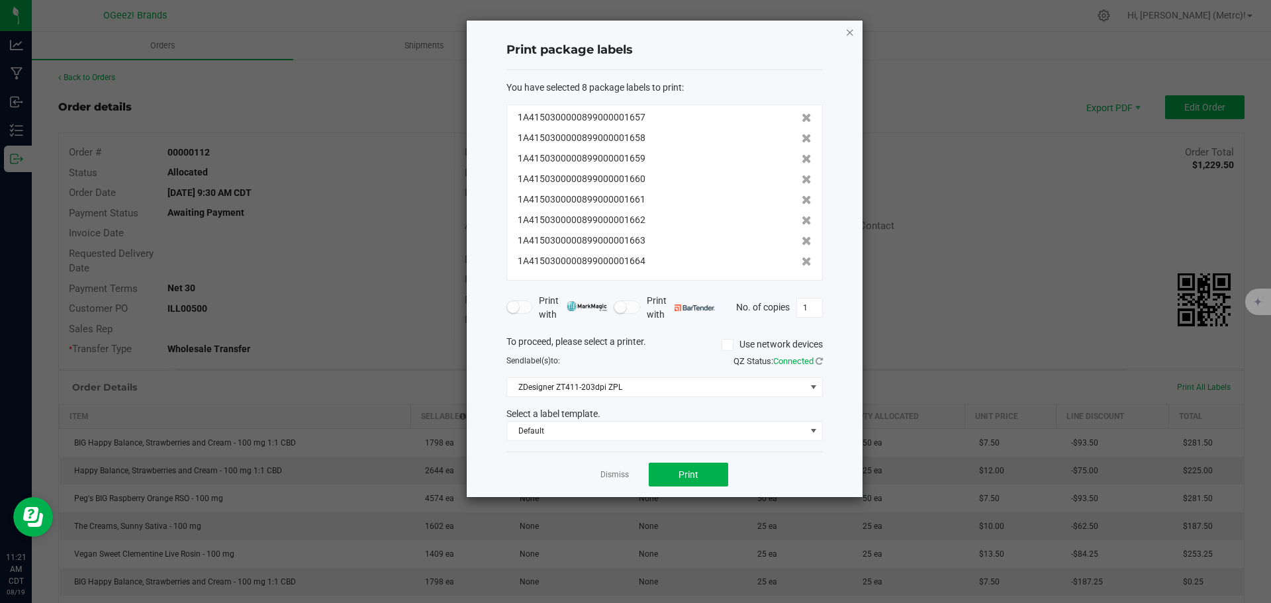
click at [851, 30] on icon "button" at bounding box center [849, 32] width 9 height 16
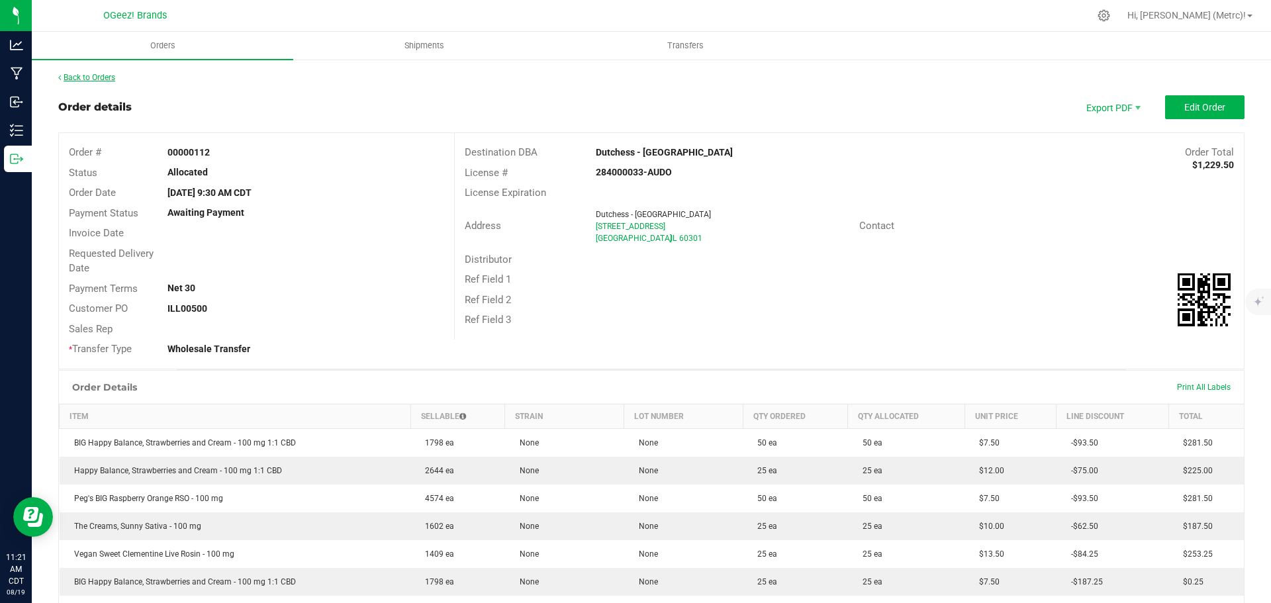
click at [83, 73] on link "Back to Orders" at bounding box center [86, 77] width 57 height 9
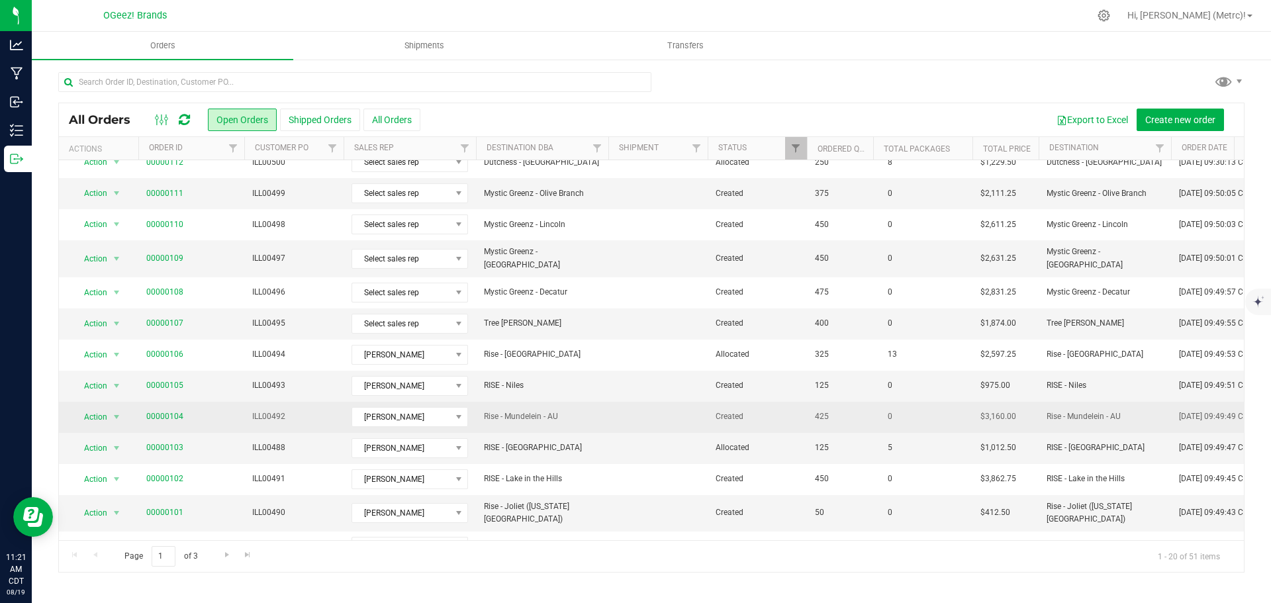
scroll to position [199, 0]
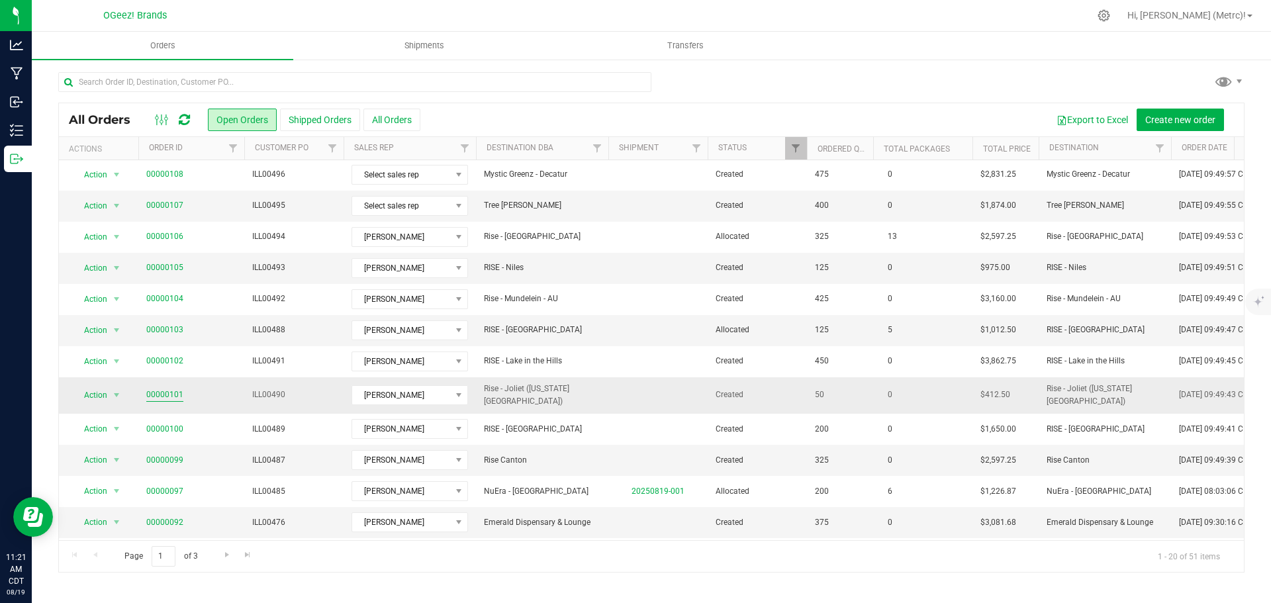
click at [177, 388] on link "00000101" at bounding box center [164, 394] width 37 height 13
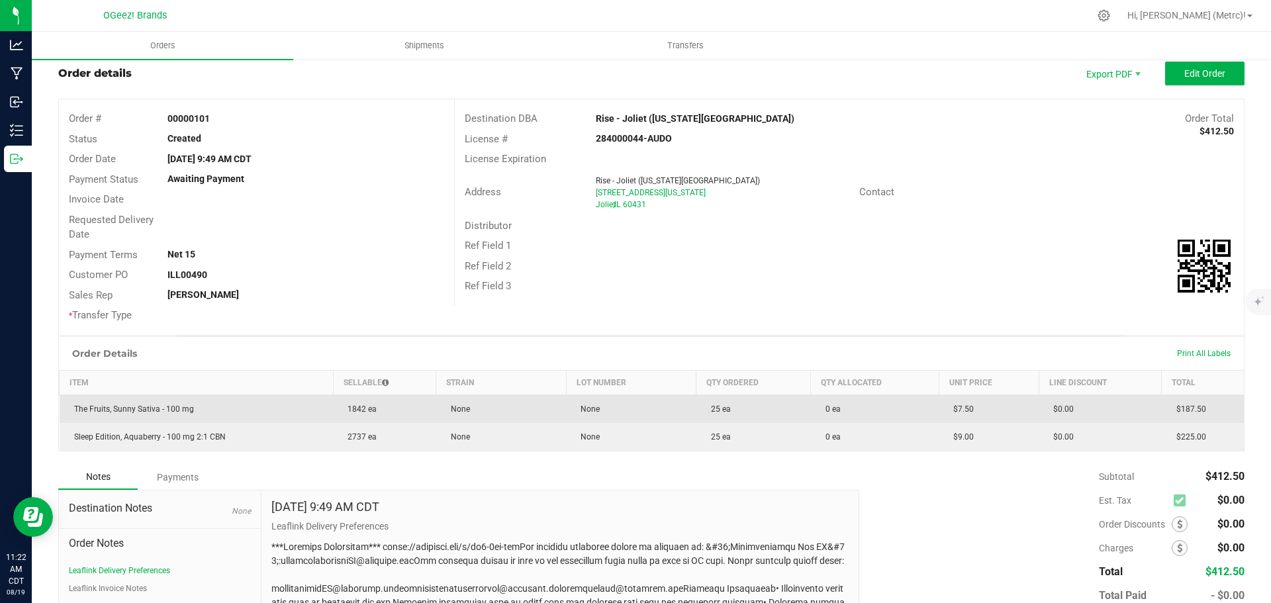
scroll to position [199, 0]
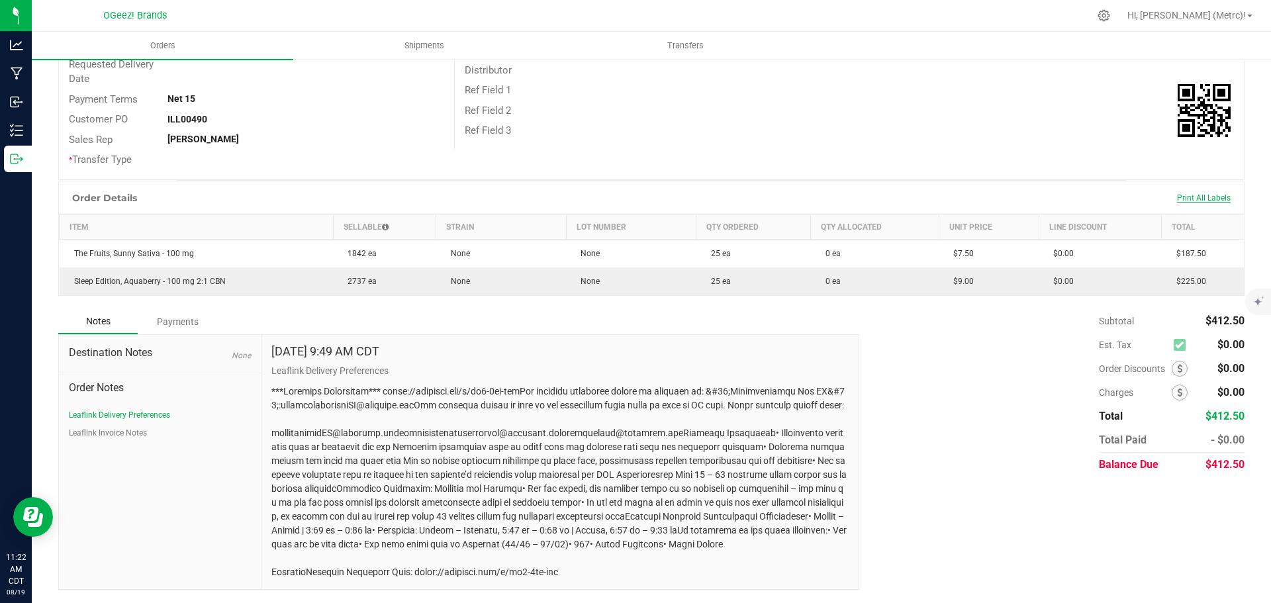
click at [1194, 193] on span "Print All Labels" at bounding box center [1204, 197] width 54 height 9
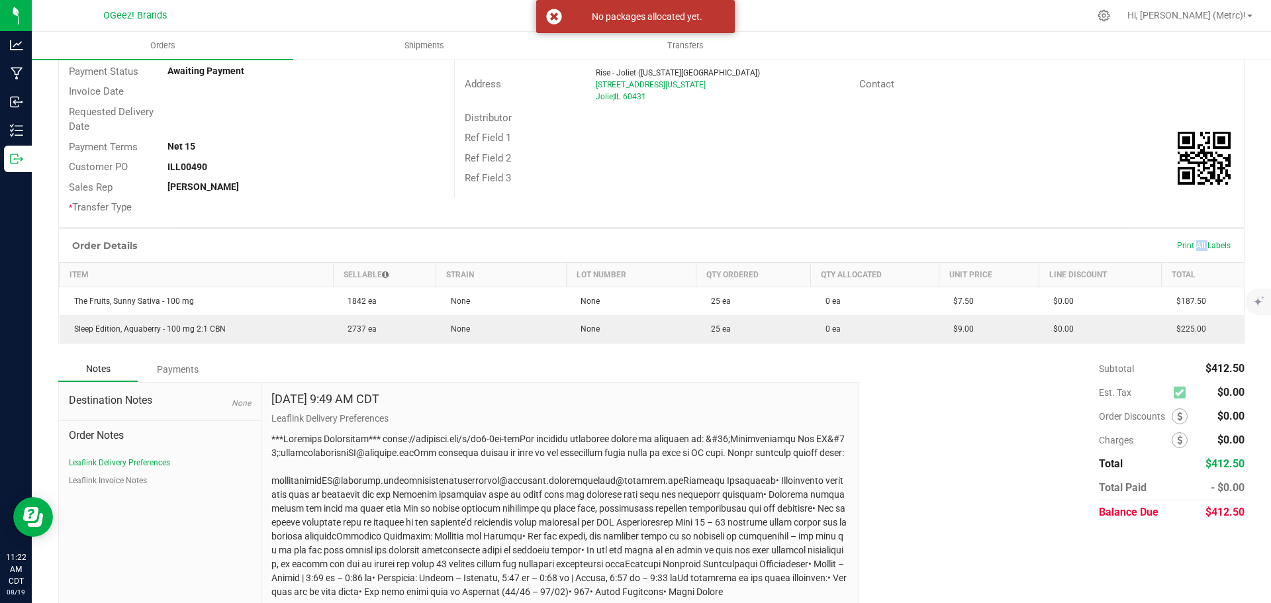
scroll to position [0, 0]
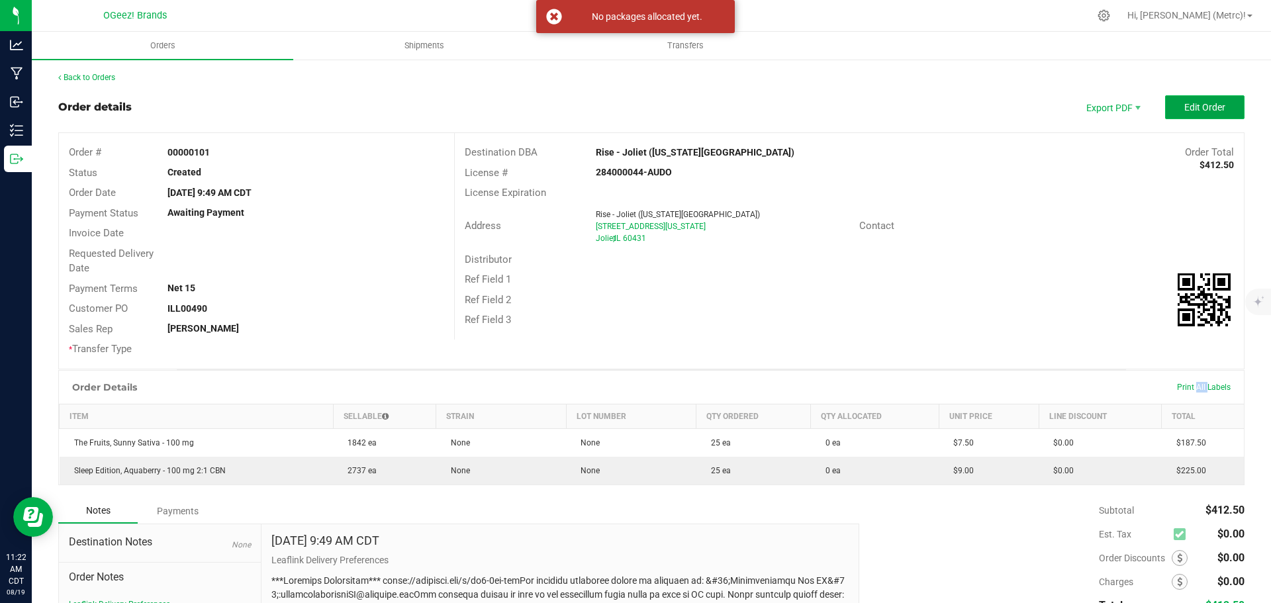
click at [1191, 100] on button "Edit Order" at bounding box center [1204, 107] width 79 height 24
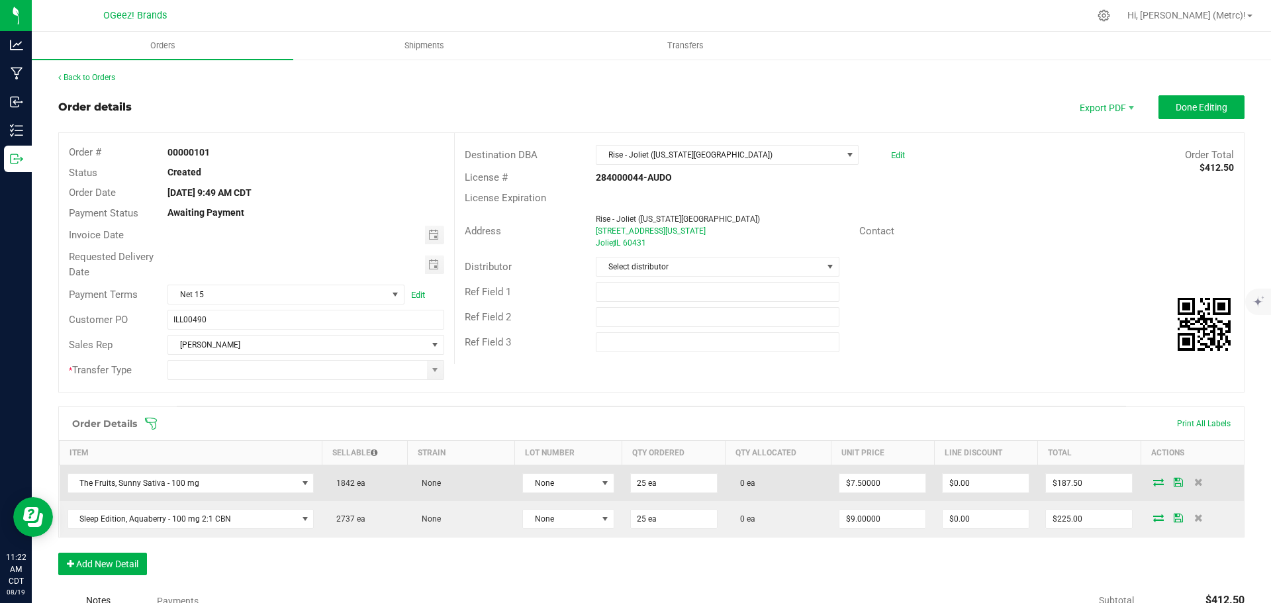
click at [1153, 484] on icon at bounding box center [1158, 482] width 11 height 8
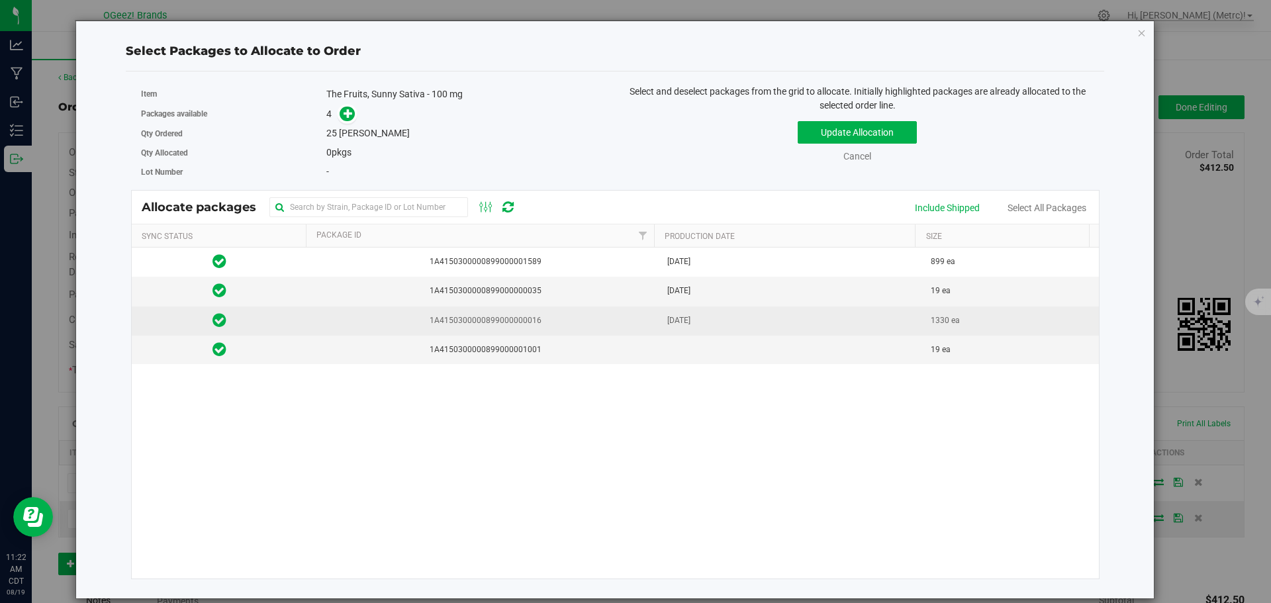
click at [572, 328] on td "1A4150300000899000000016" at bounding box center [483, 320] width 352 height 29
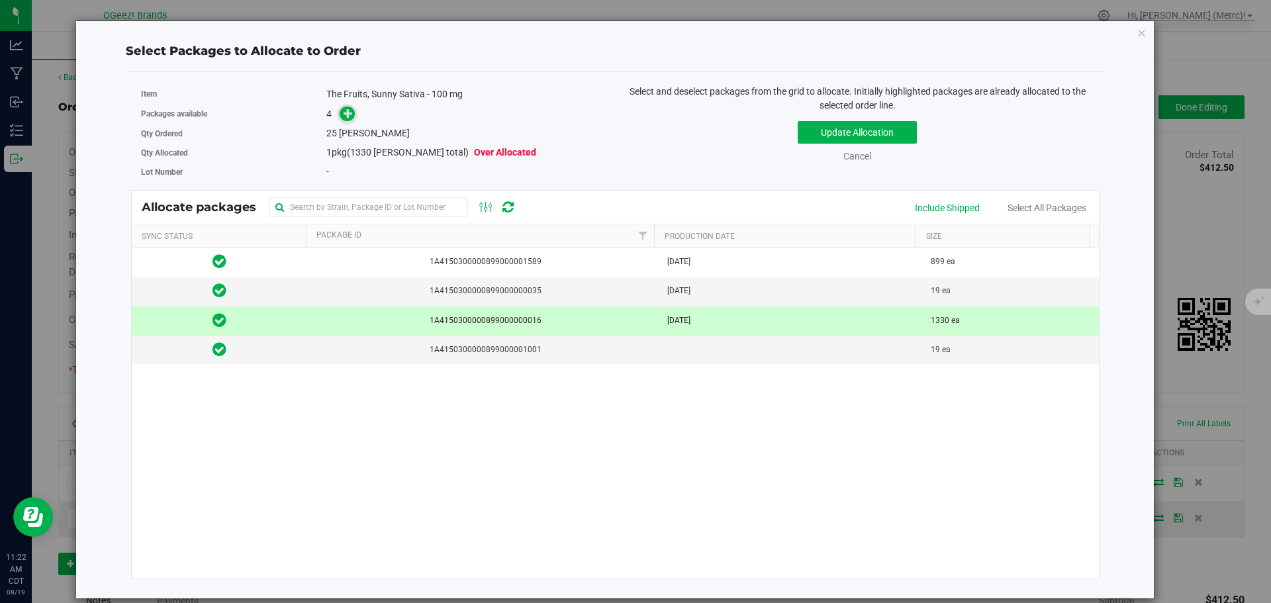
click at [347, 116] on icon at bounding box center [347, 113] width 9 height 9
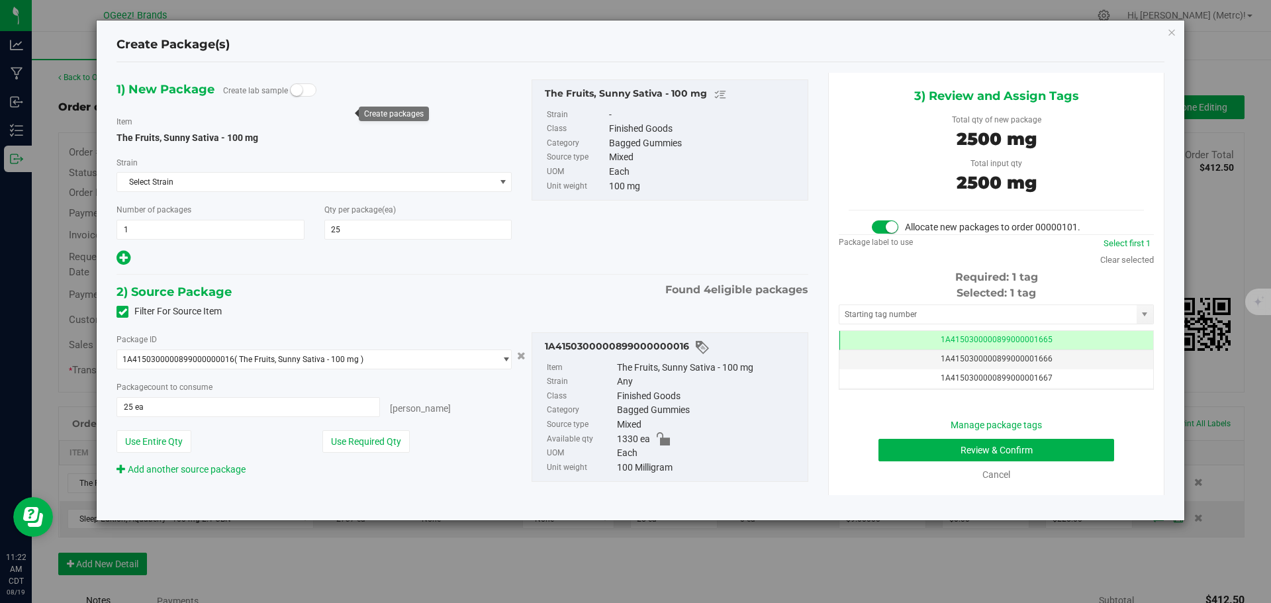
scroll to position [0, -1]
click at [1040, 451] on button "Review & Confirm" at bounding box center [996, 450] width 236 height 23
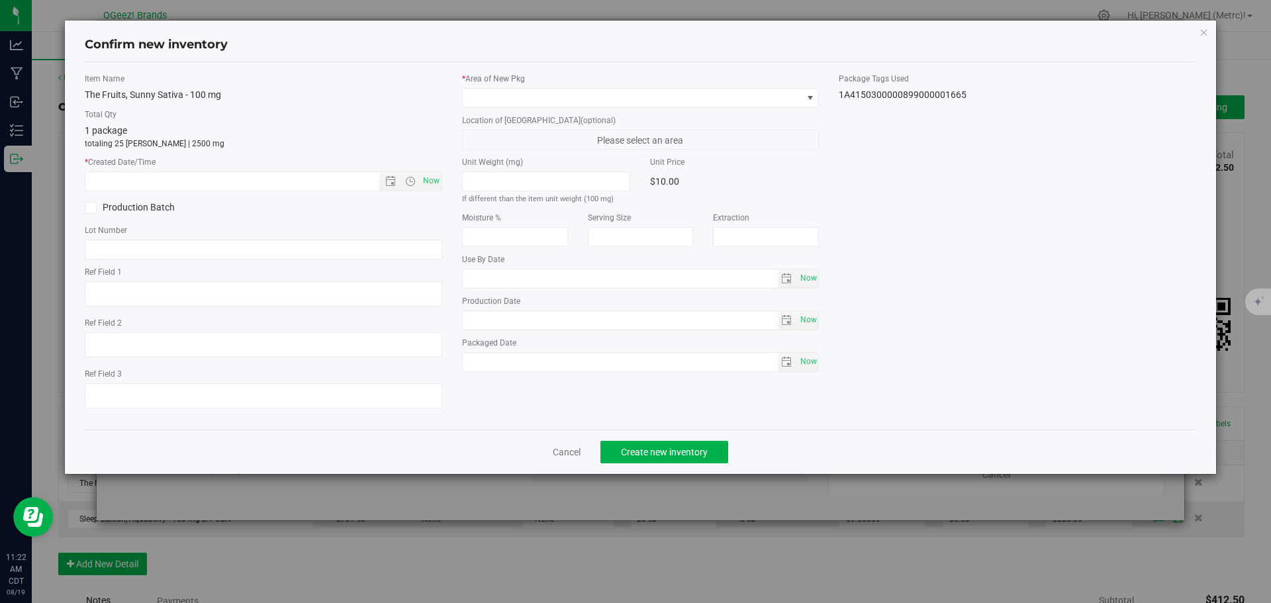
type input "[MEDICAL_DATA]"
type input "[DATE]"
click at [439, 175] on span "Now" at bounding box center [431, 180] width 23 height 19
type input "8/19/2025 11:22 AM"
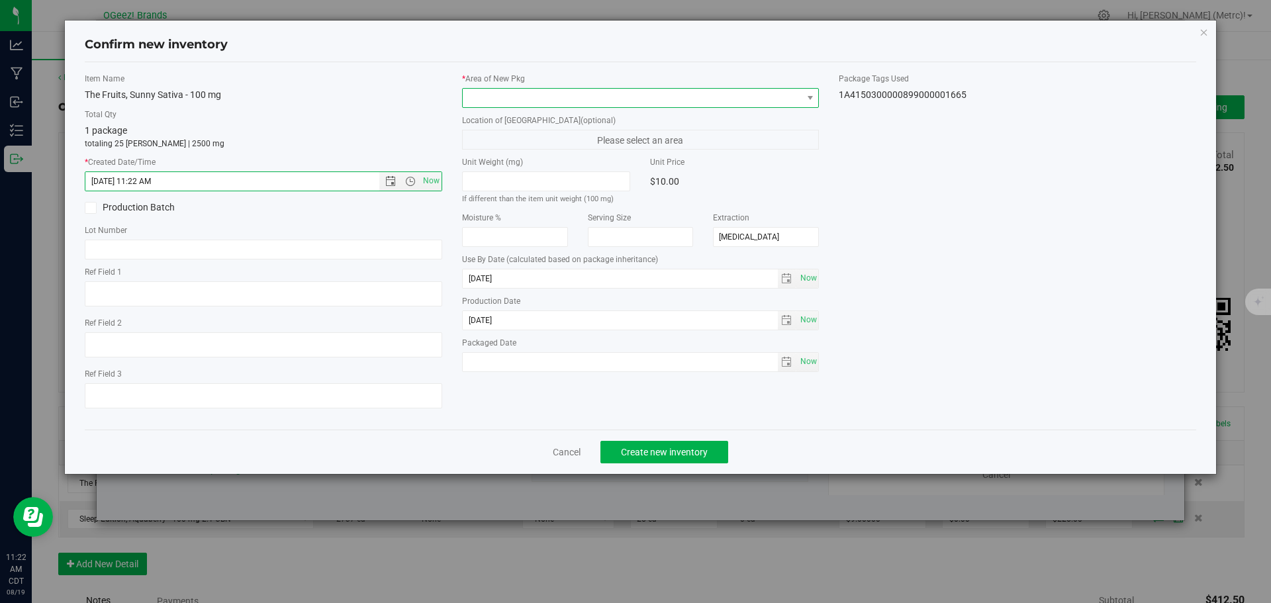
click at [500, 95] on span at bounding box center [633, 98] width 340 height 19
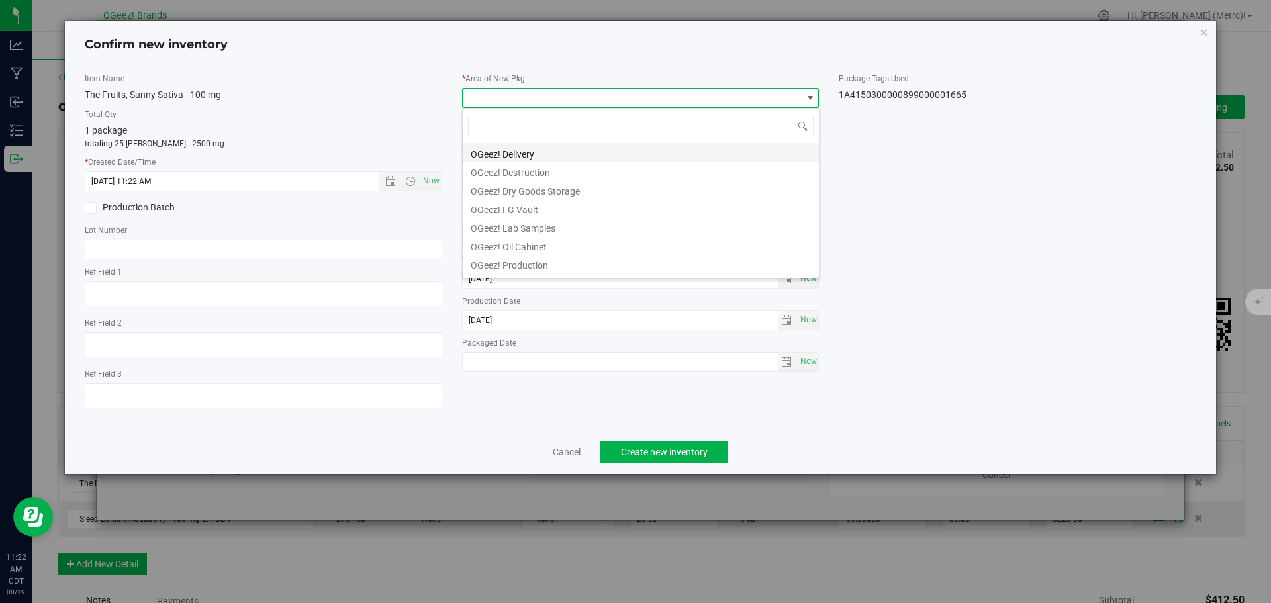
click at [536, 148] on li "OGeez! Delivery" at bounding box center [641, 152] width 356 height 19
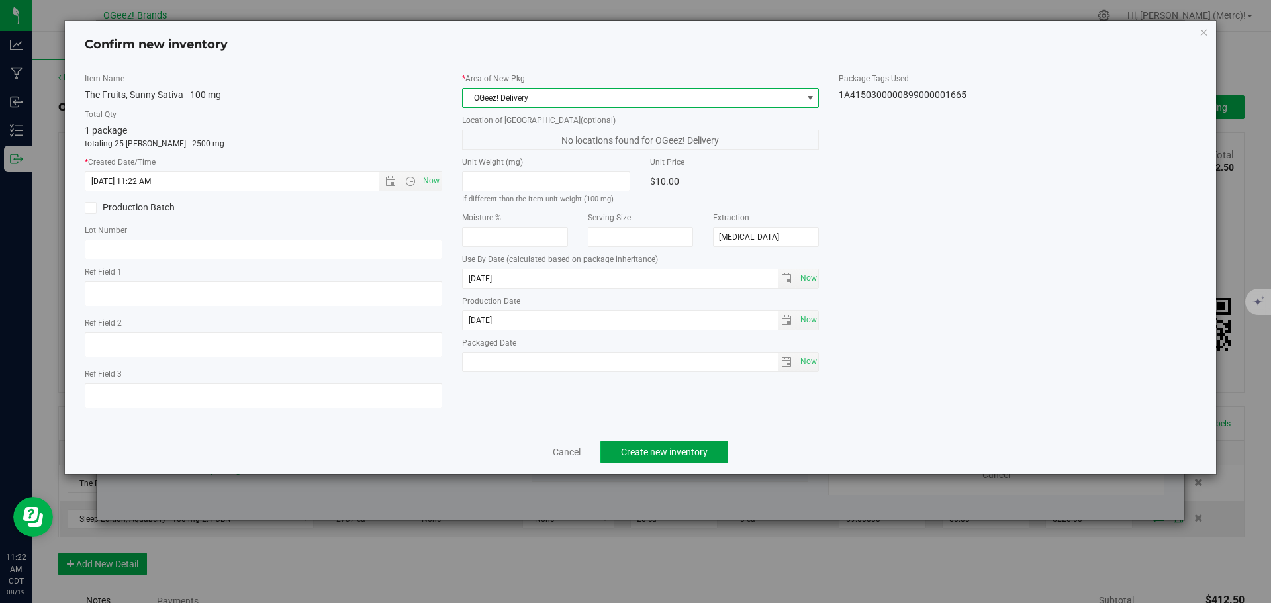
click at [661, 444] on button "Create new inventory" at bounding box center [664, 452] width 128 height 23
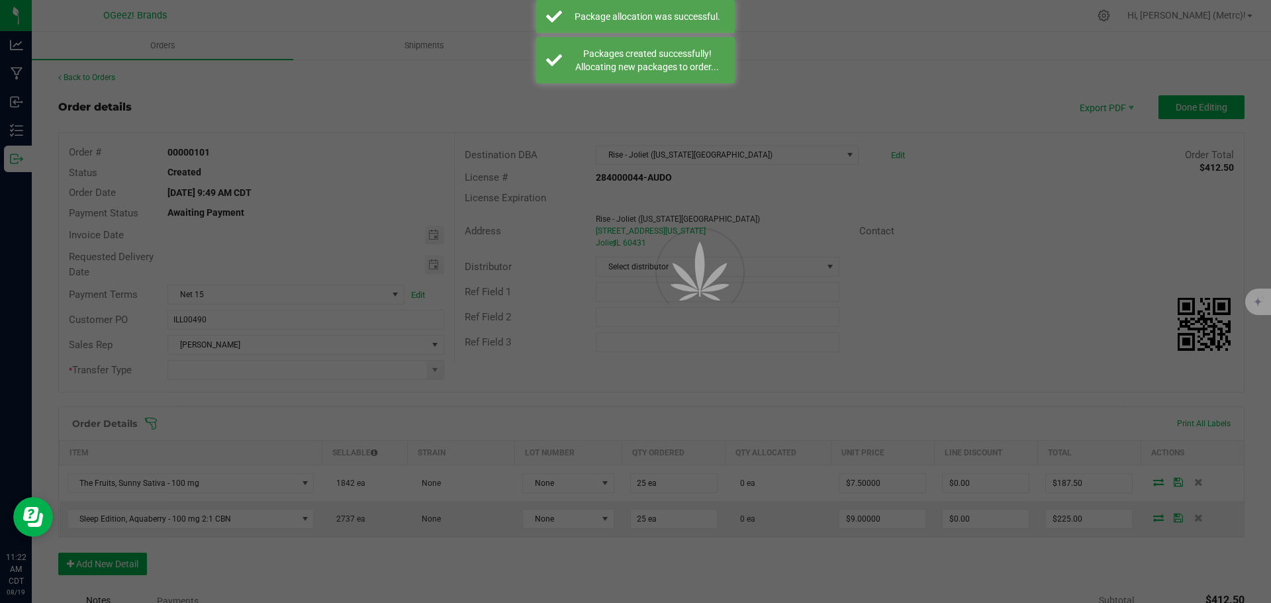
click at [682, 402] on div at bounding box center [635, 301] width 1271 height 603
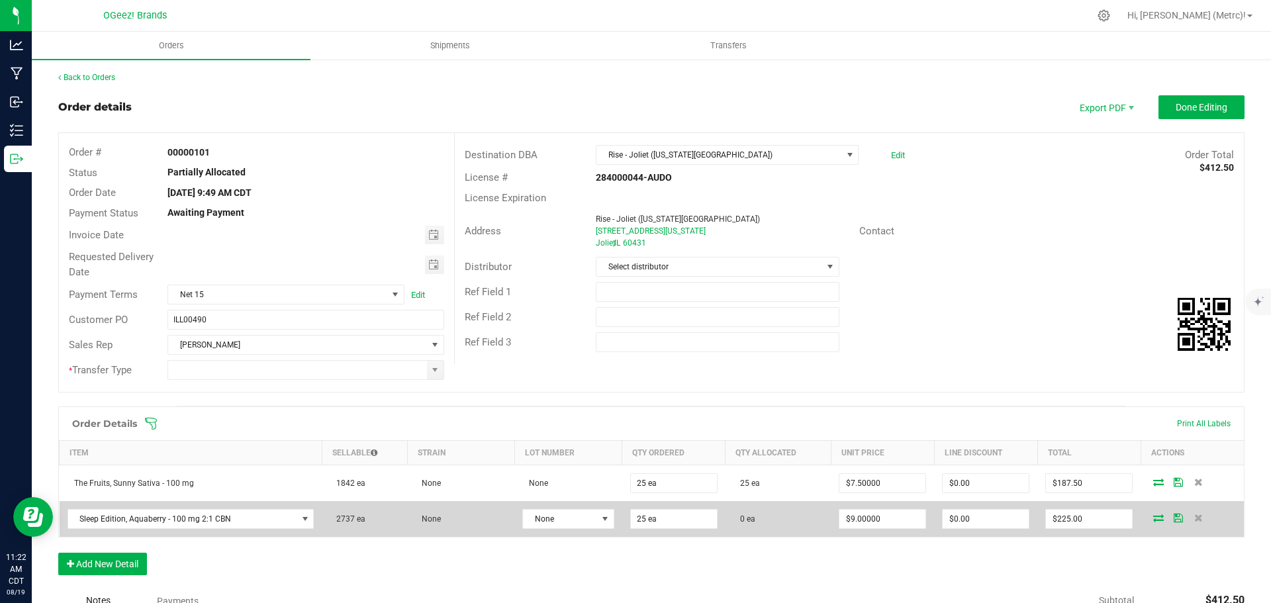
click at [1153, 514] on icon at bounding box center [1158, 518] width 11 height 8
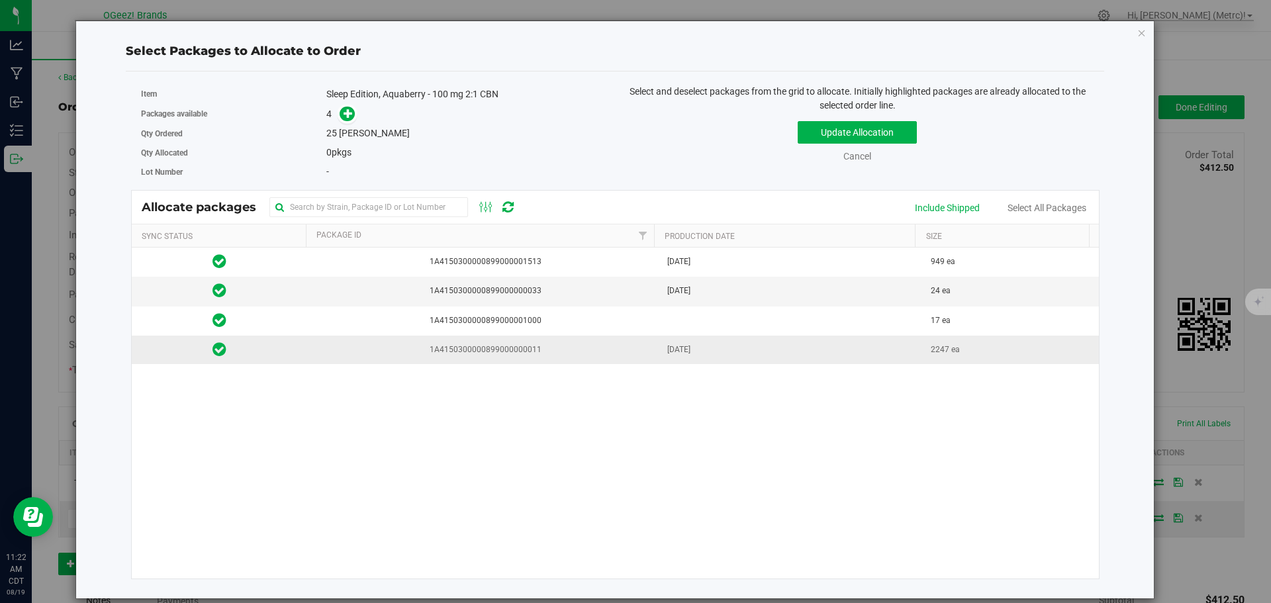
click at [510, 359] on td "1A4150300000899000000011" at bounding box center [483, 350] width 352 height 28
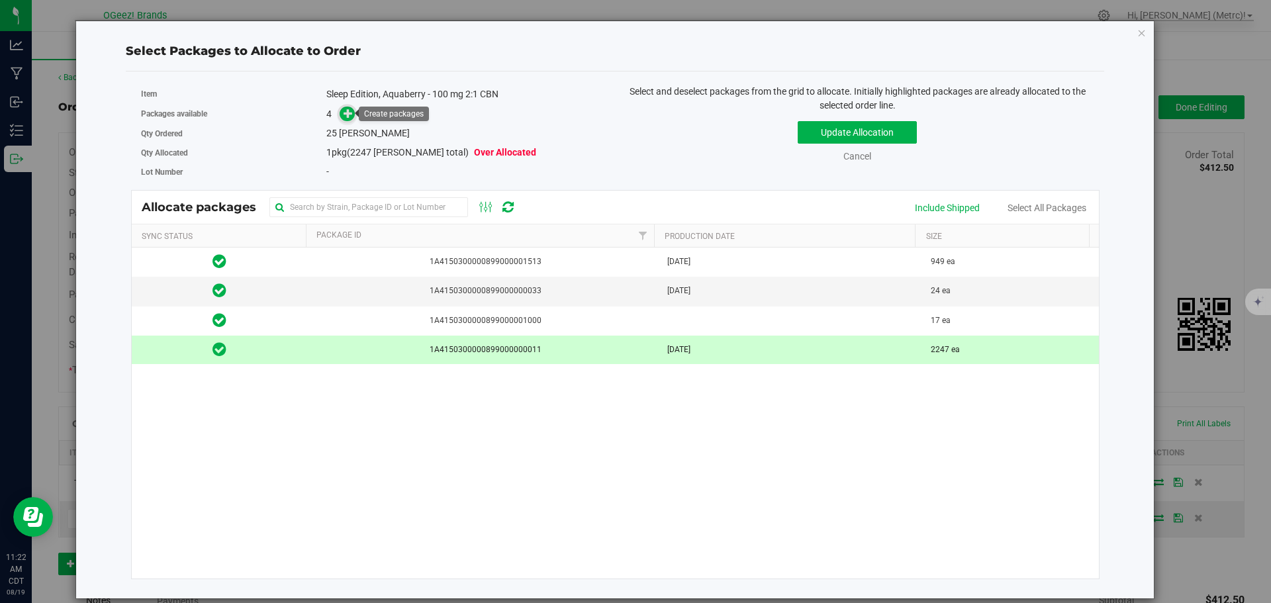
click at [347, 115] on icon at bounding box center [347, 113] width 9 height 9
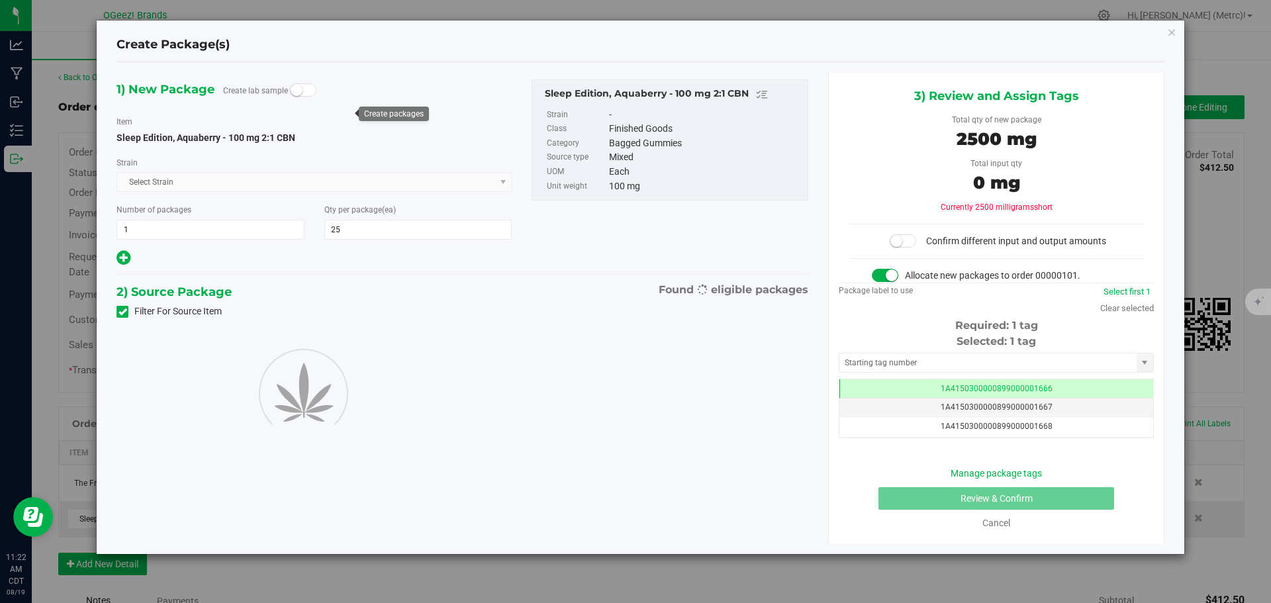
type input "25"
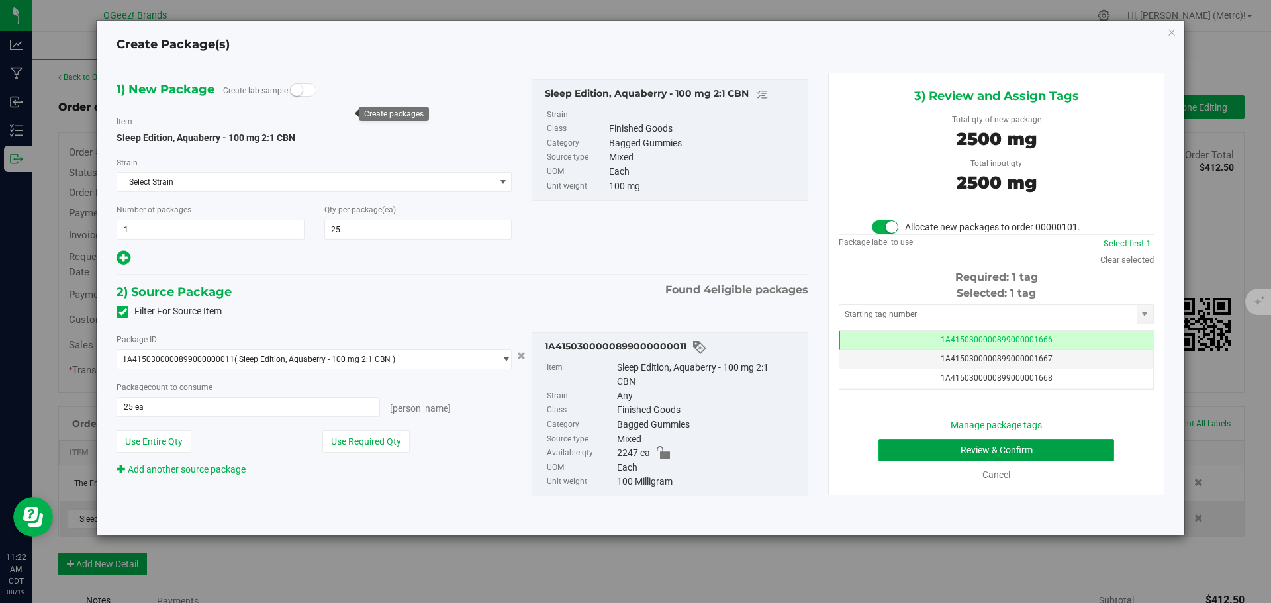
click at [1051, 451] on button "Review & Confirm" at bounding box center [996, 450] width 236 height 23
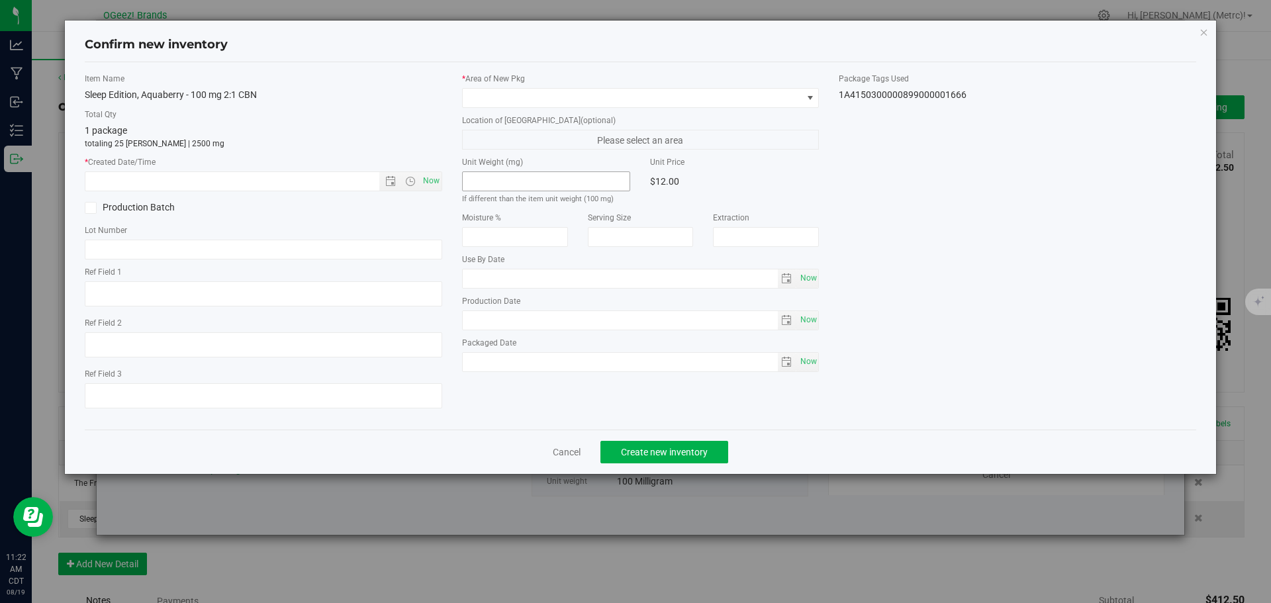
type input "[MEDICAL_DATA]"
type input "[DATE]"
drag, startPoint x: 435, startPoint y: 181, endPoint x: 424, endPoint y: 193, distance: 15.9
click at [424, 193] on div "Item Name Sleep Edition, Aquaberry - 100 mg 2:1 CBN Total Qty 1 package totalin…" at bounding box center [263, 246] width 377 height 346
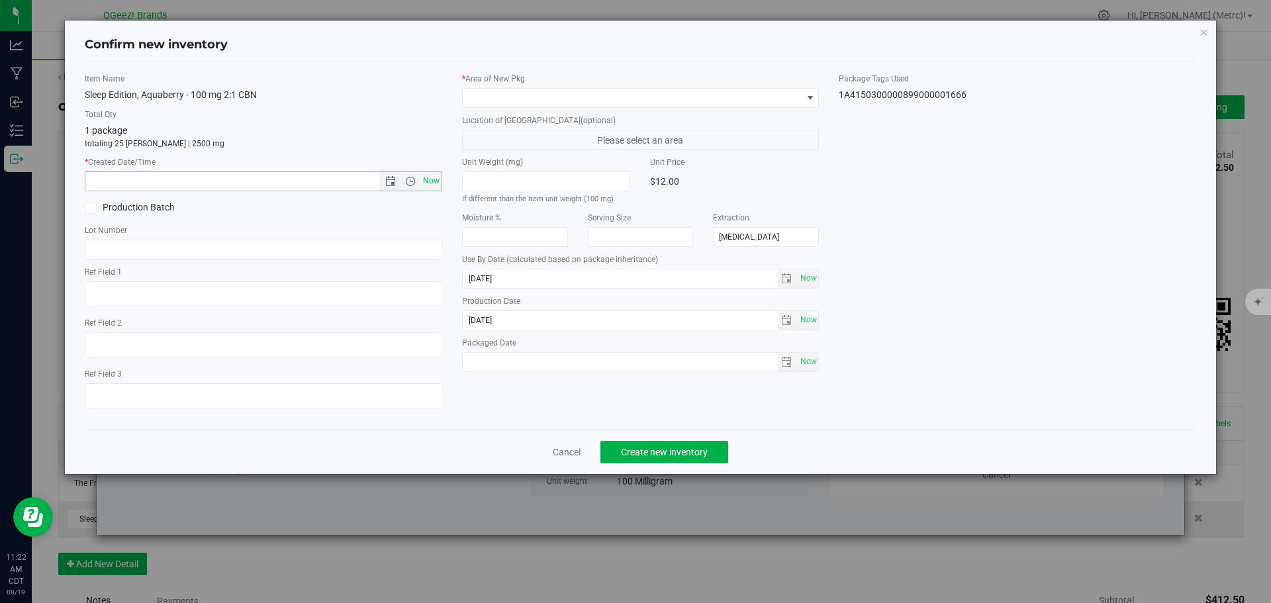
click at [433, 174] on span "Now" at bounding box center [431, 180] width 23 height 19
type input "8/19/2025 11:22 AM"
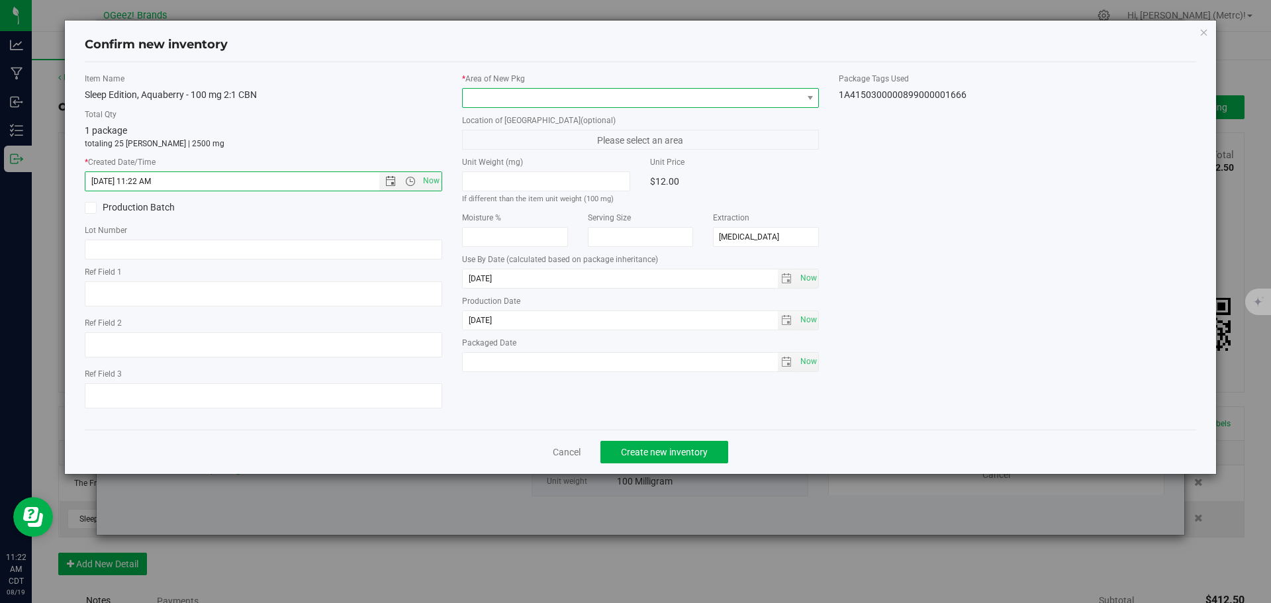
click at [527, 104] on span at bounding box center [633, 98] width 340 height 19
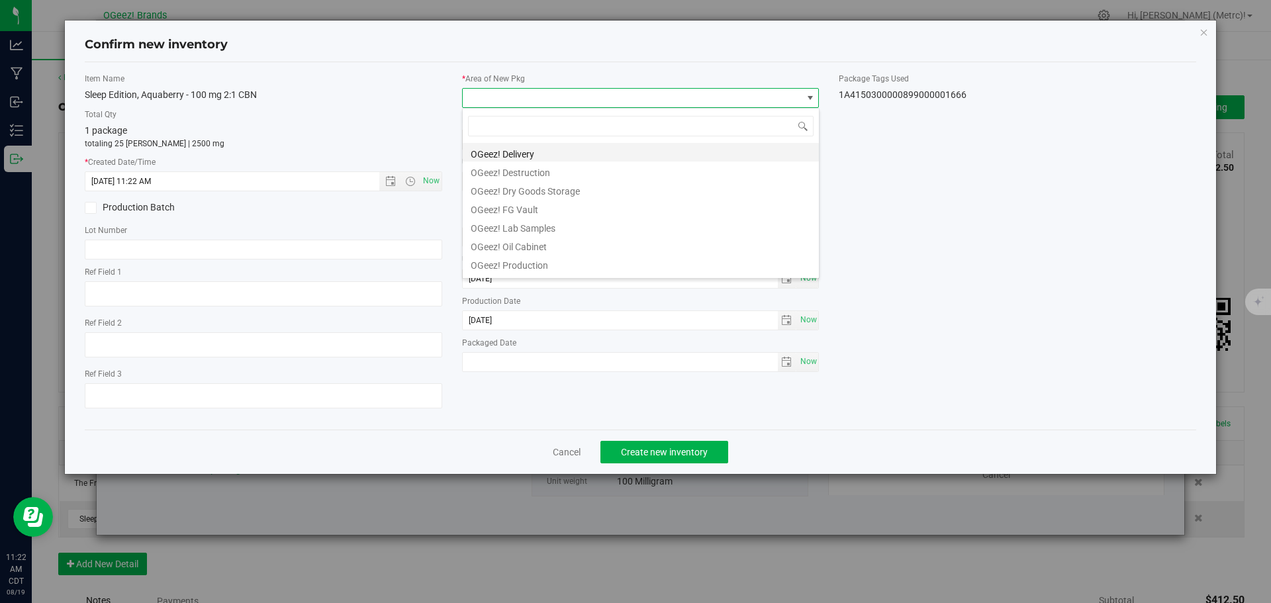
click at [560, 150] on li "OGeez! Delivery" at bounding box center [641, 152] width 356 height 19
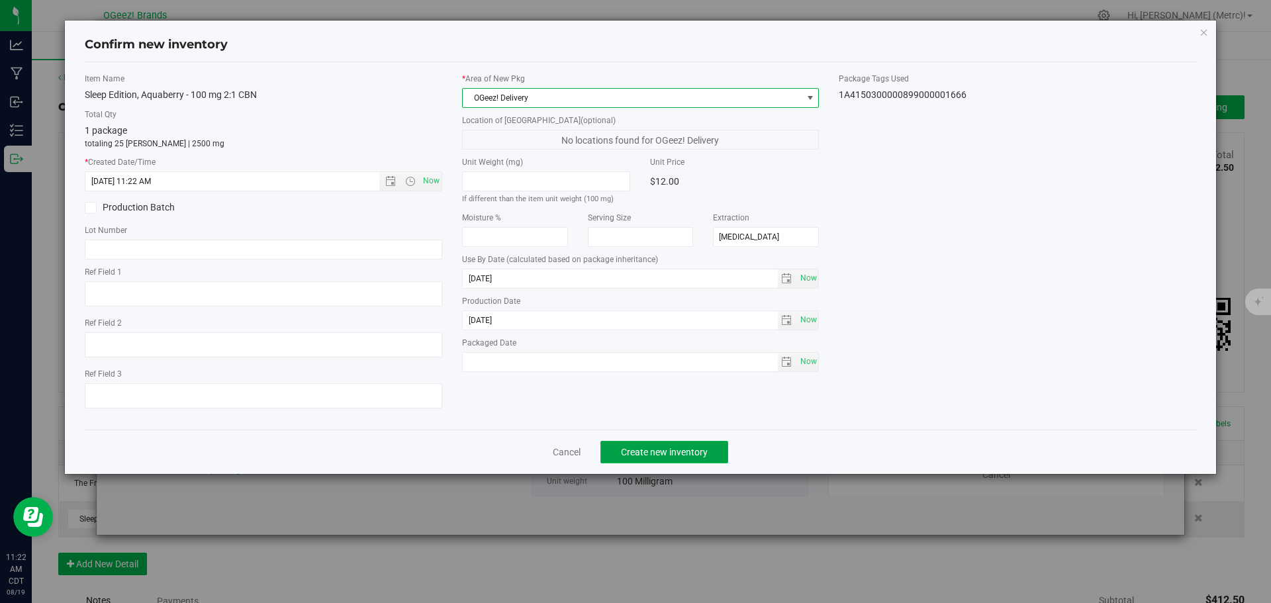
click at [688, 443] on button "Create new inventory" at bounding box center [664, 452] width 128 height 23
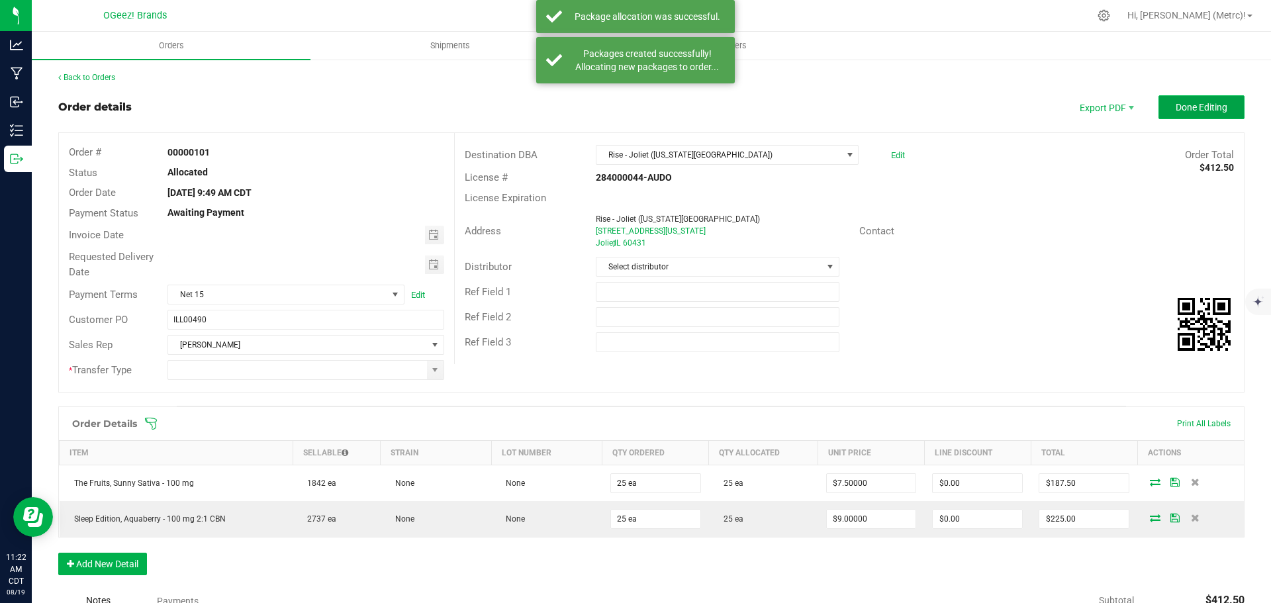
click at [1218, 101] on button "Done Editing" at bounding box center [1201, 107] width 86 height 24
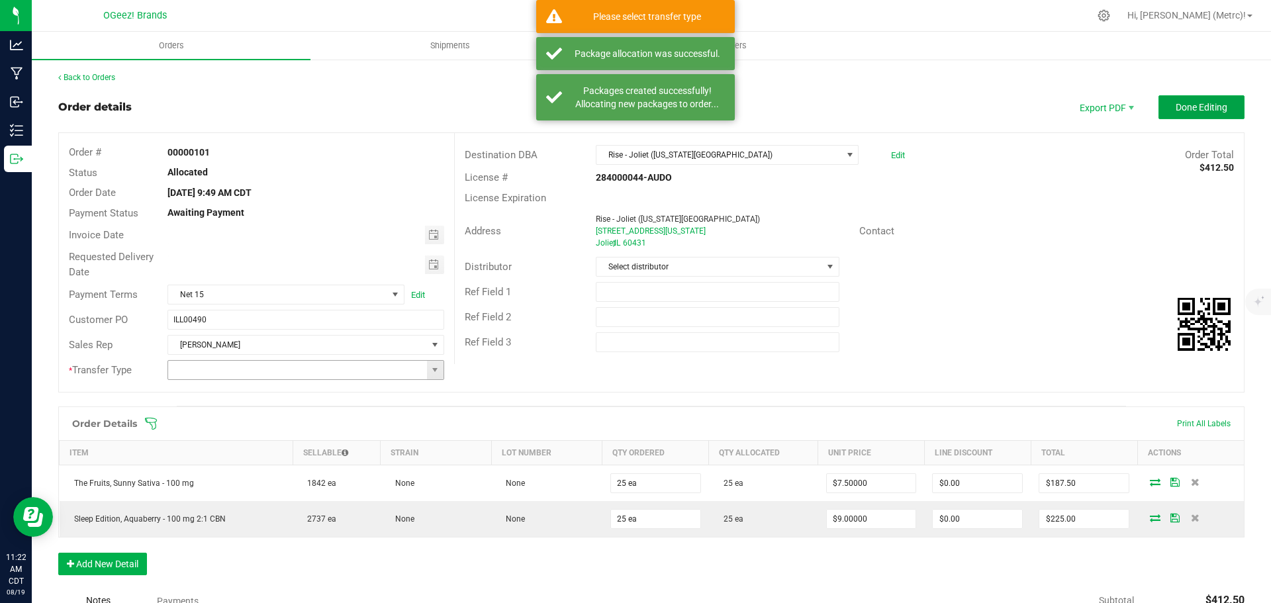
click at [437, 373] on span at bounding box center [435, 370] width 17 height 19
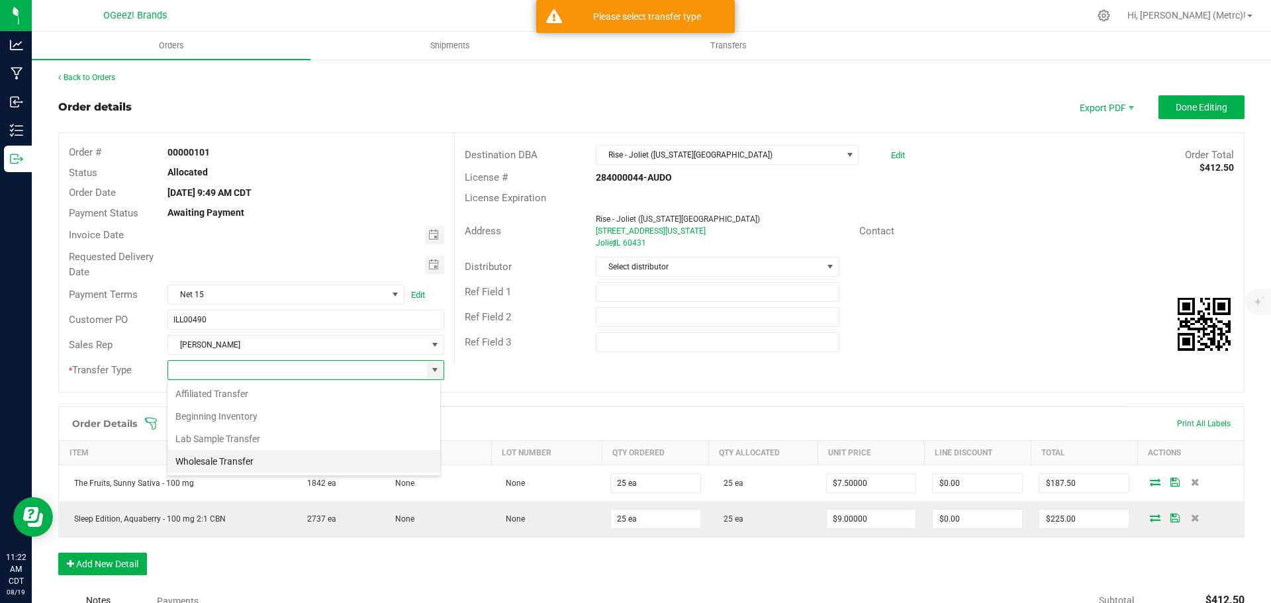
click at [331, 461] on li "Wholesale Transfer" at bounding box center [303, 461] width 273 height 23
type input "Wholesale Transfer"
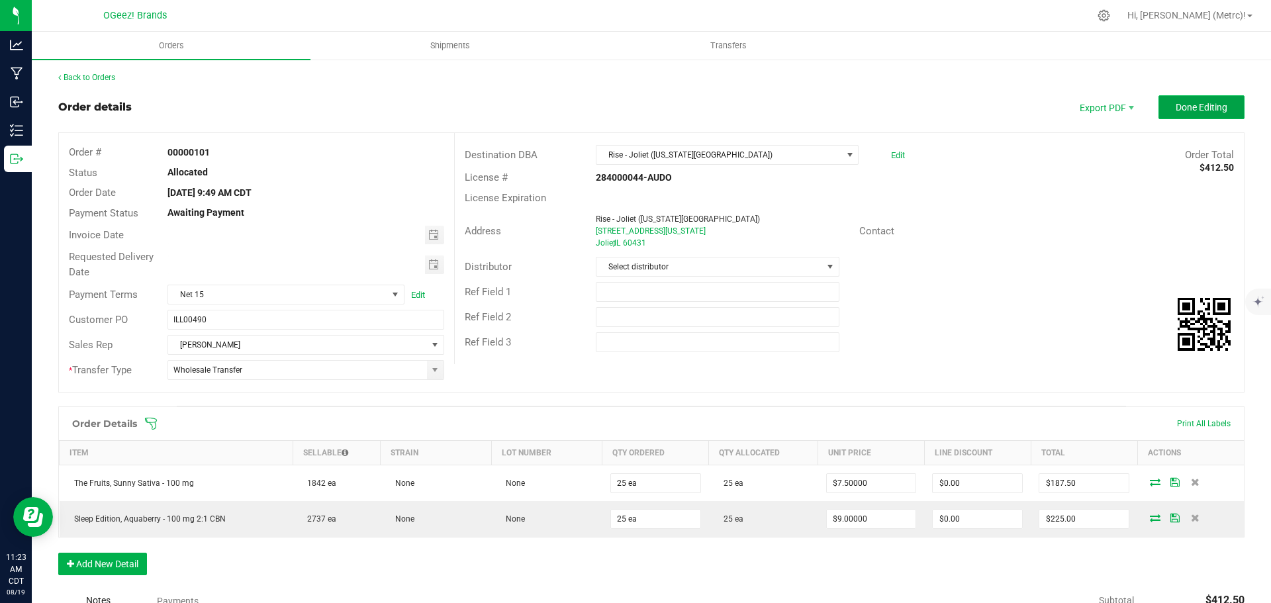
click at [1206, 113] on span "Done Editing" at bounding box center [1201, 107] width 52 height 11
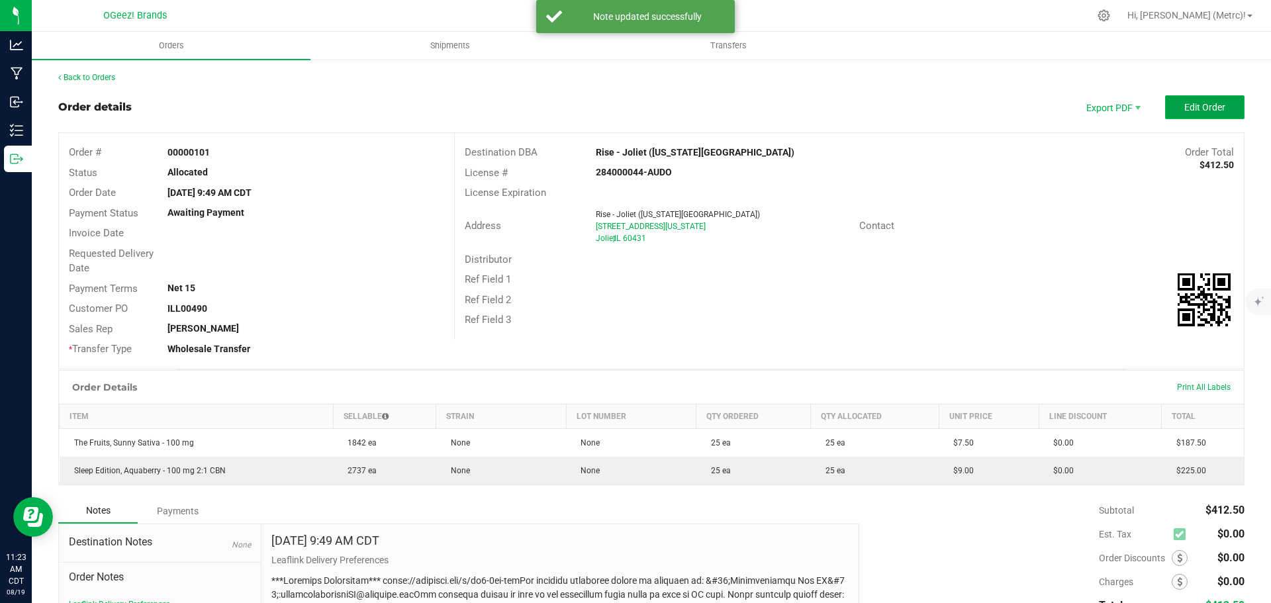
click at [1181, 117] on button "Edit Order" at bounding box center [1204, 107] width 79 height 24
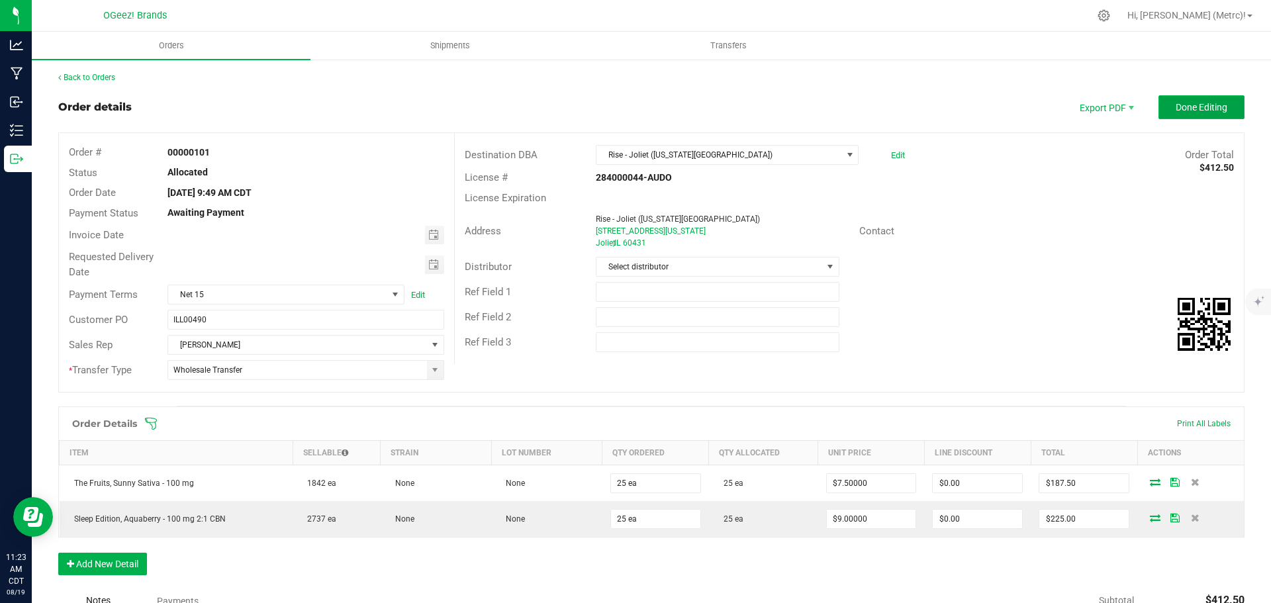
click at [1184, 115] on button "Done Editing" at bounding box center [1201, 107] width 86 height 24
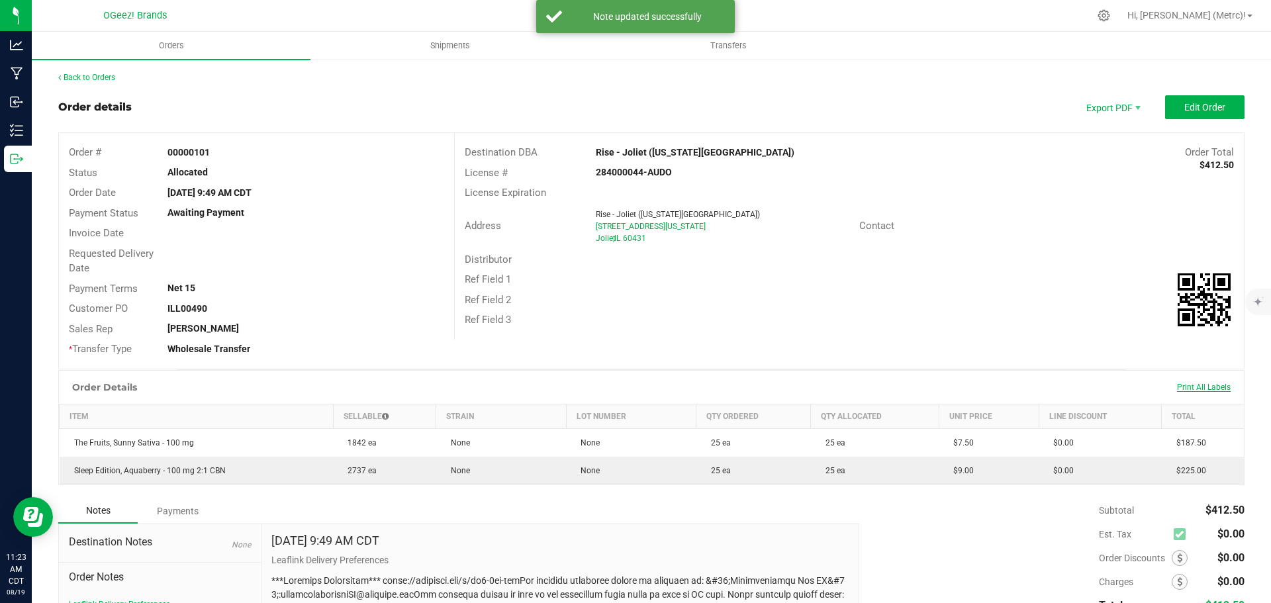
click at [1179, 389] on span "Print All Labels" at bounding box center [1204, 387] width 54 height 9
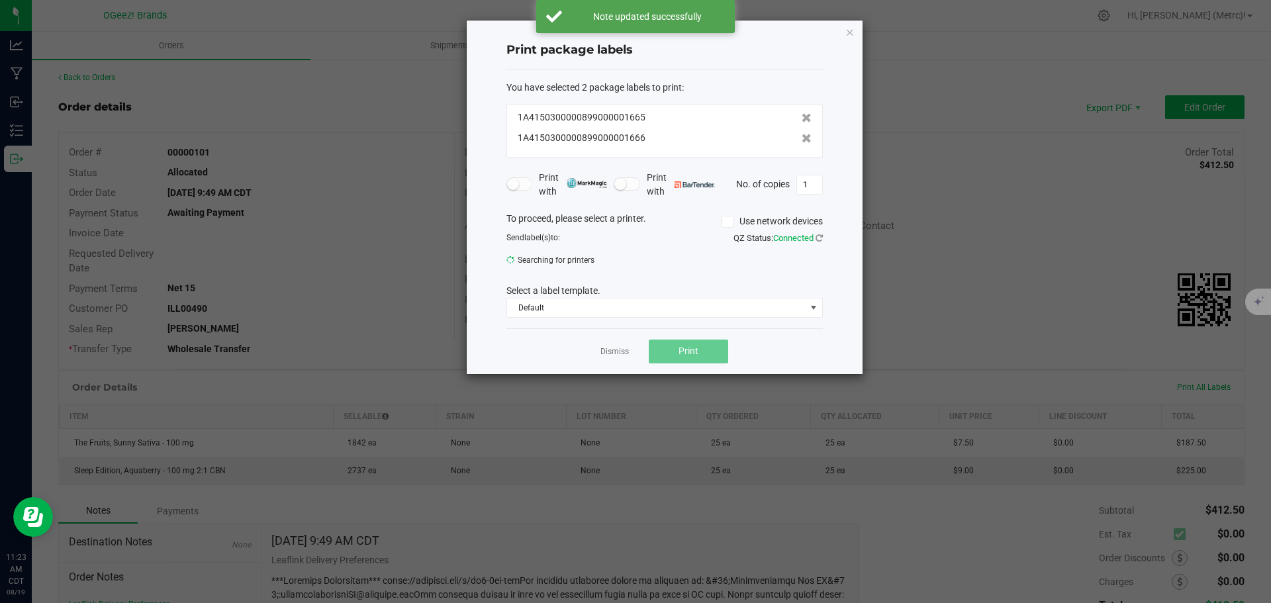
click at [1178, 387] on ngb-modal-window "Print package labels You have selected 2 package labels to print : 1A4150300000…" at bounding box center [640, 301] width 1281 height 603
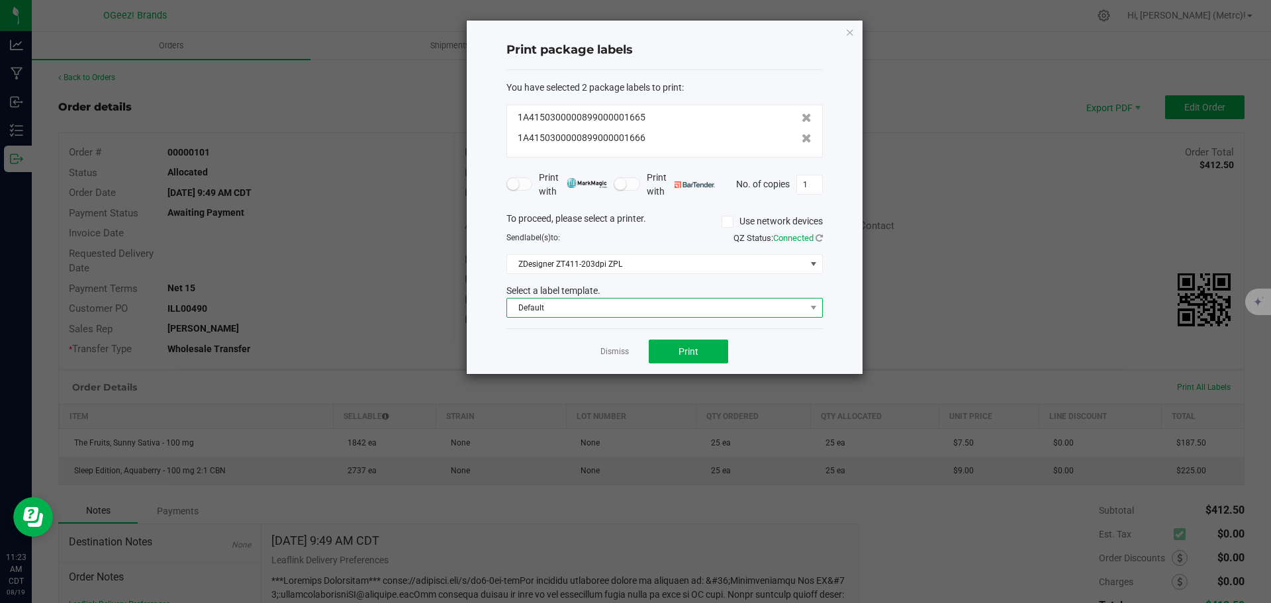
click at [644, 311] on span "Default" at bounding box center [656, 307] width 298 height 19
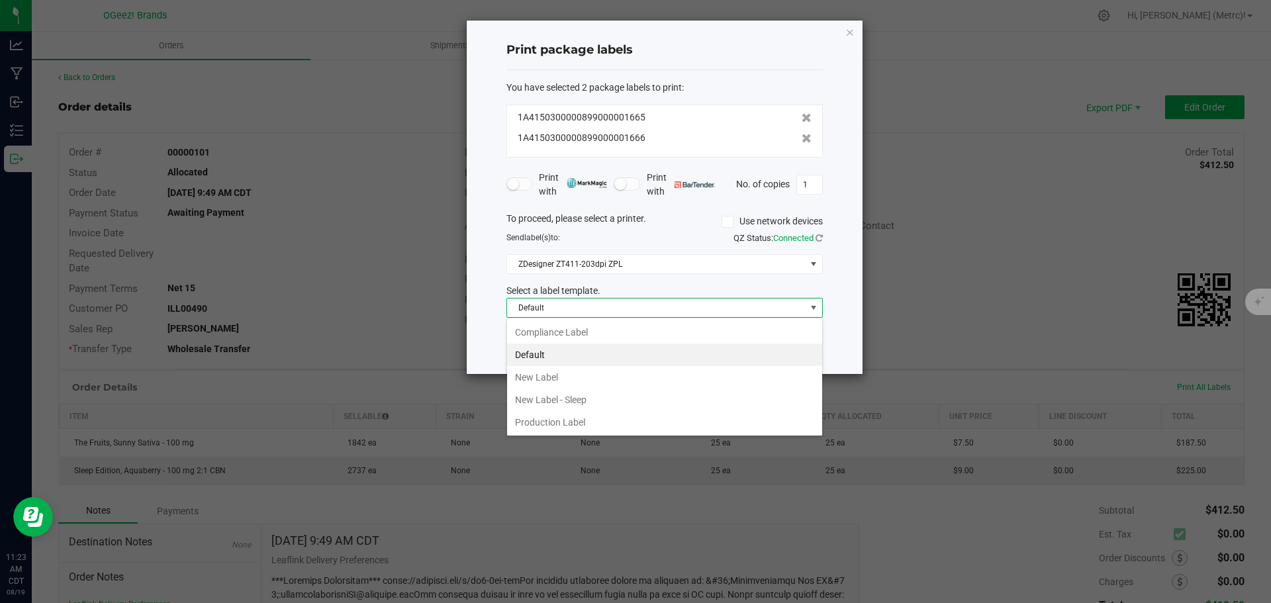
click at [576, 418] on li "Production Label" at bounding box center [664, 422] width 315 height 23
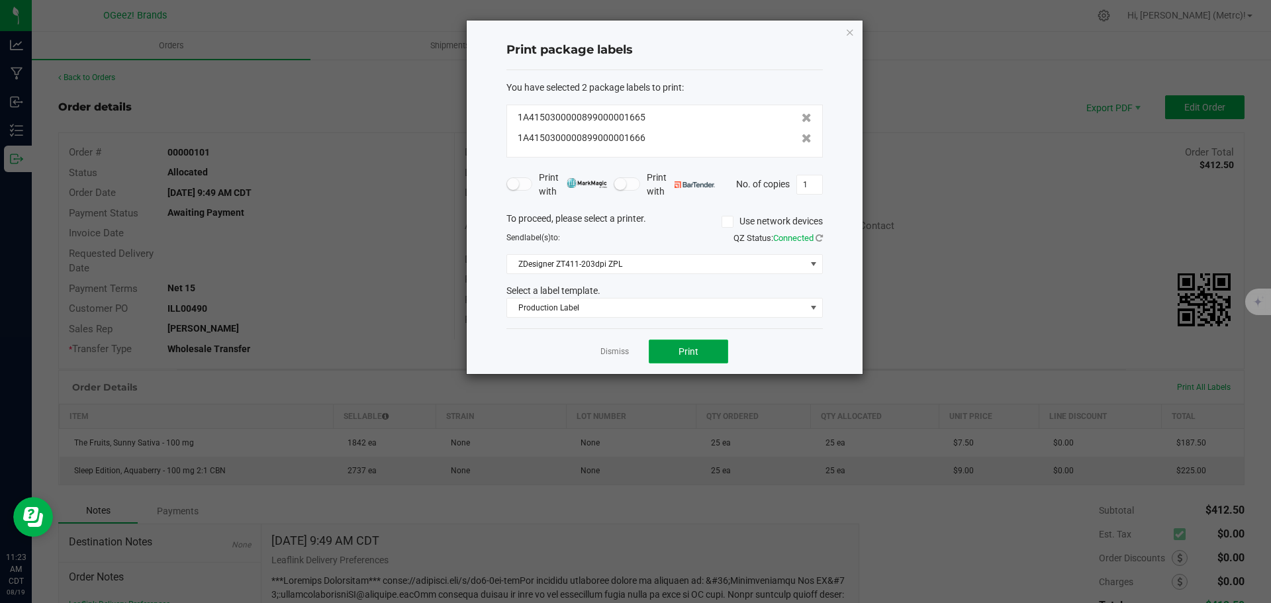
click at [680, 355] on span "Print" at bounding box center [688, 351] width 20 height 11
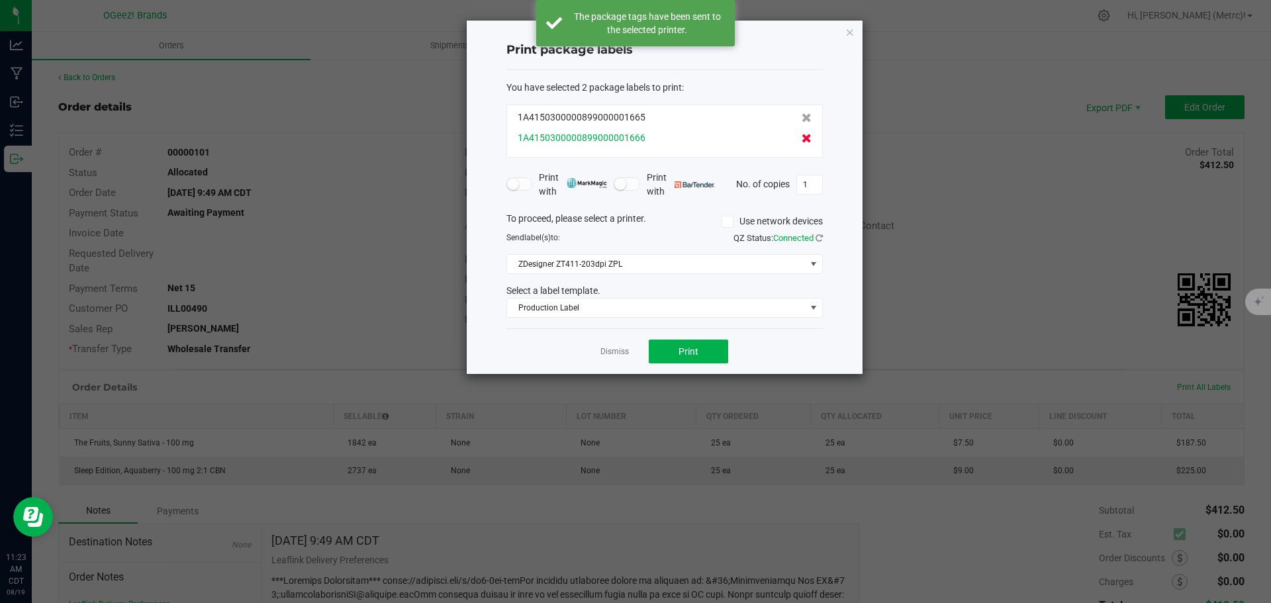
click at [801, 142] on icon at bounding box center [806, 138] width 10 height 9
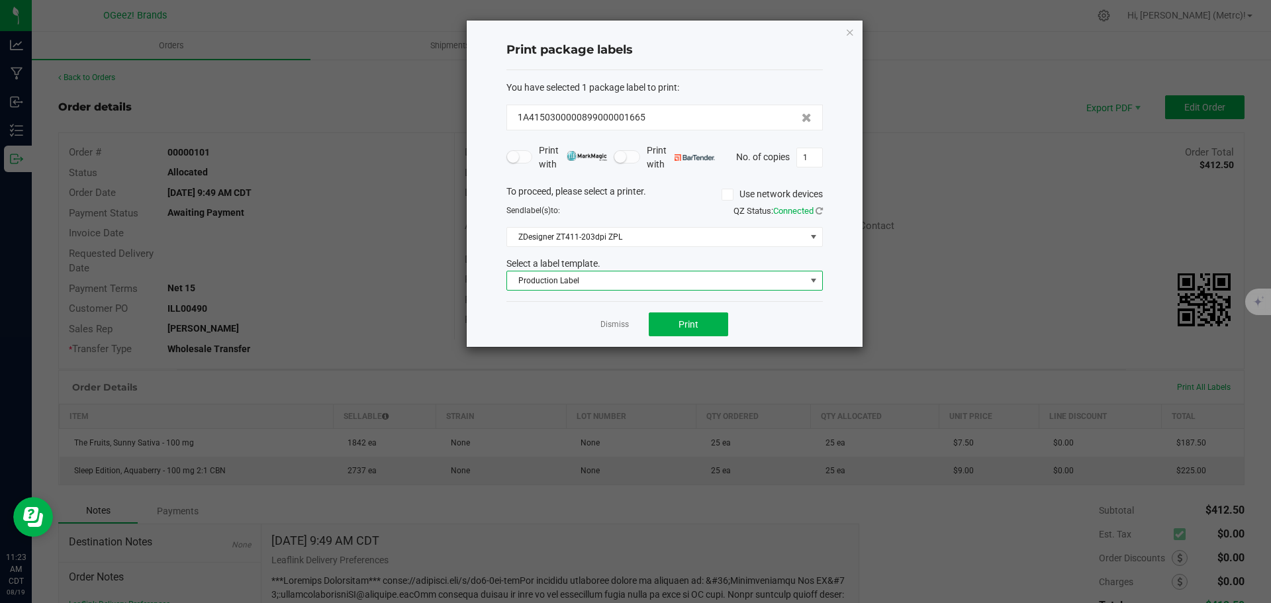
click at [788, 283] on span "Production Label" at bounding box center [656, 280] width 298 height 19
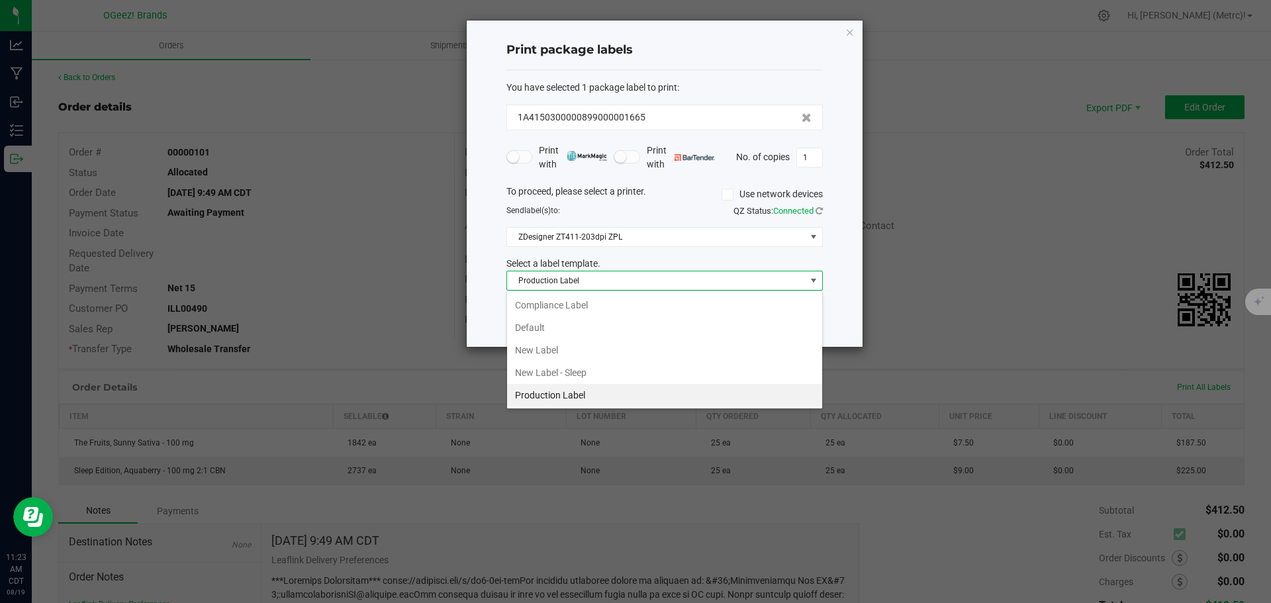
drag, startPoint x: 555, startPoint y: 351, endPoint x: 725, endPoint y: 214, distance: 218.8
click at [555, 351] on li "New Label" at bounding box center [664, 350] width 315 height 23
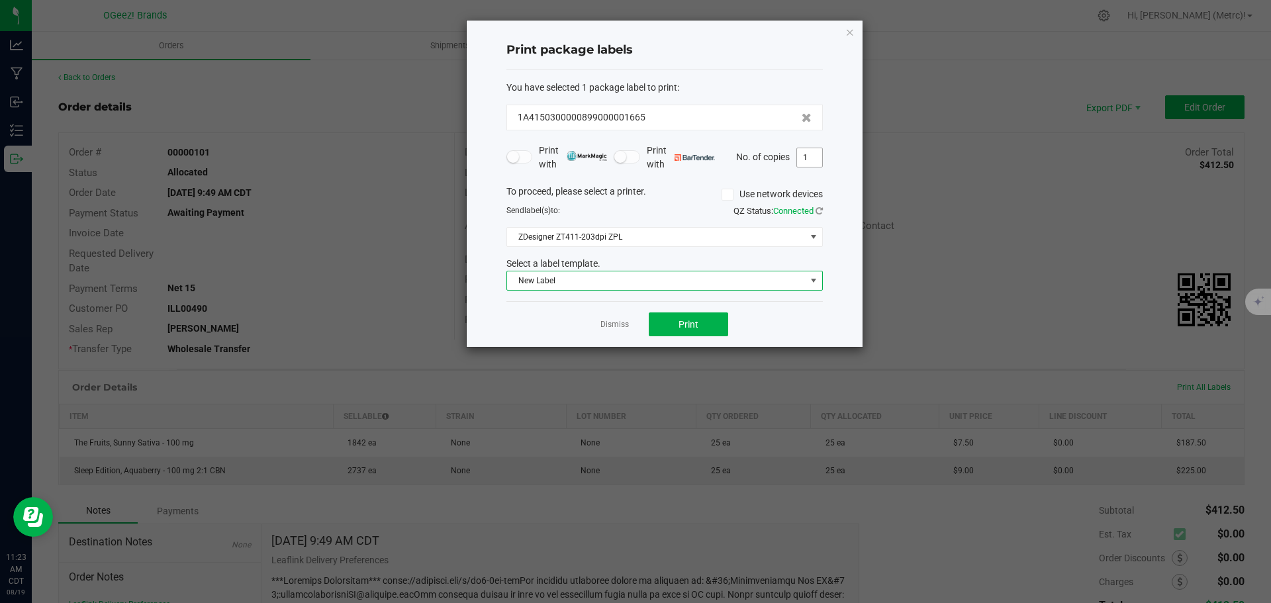
click at [813, 151] on input "1" at bounding box center [809, 157] width 25 height 19
type input "25"
click at [711, 322] on button "Print" at bounding box center [688, 324] width 79 height 24
drag, startPoint x: 849, startPoint y: 28, endPoint x: 858, endPoint y: 23, distance: 10.4
click at [850, 27] on icon "button" at bounding box center [849, 32] width 9 height 16
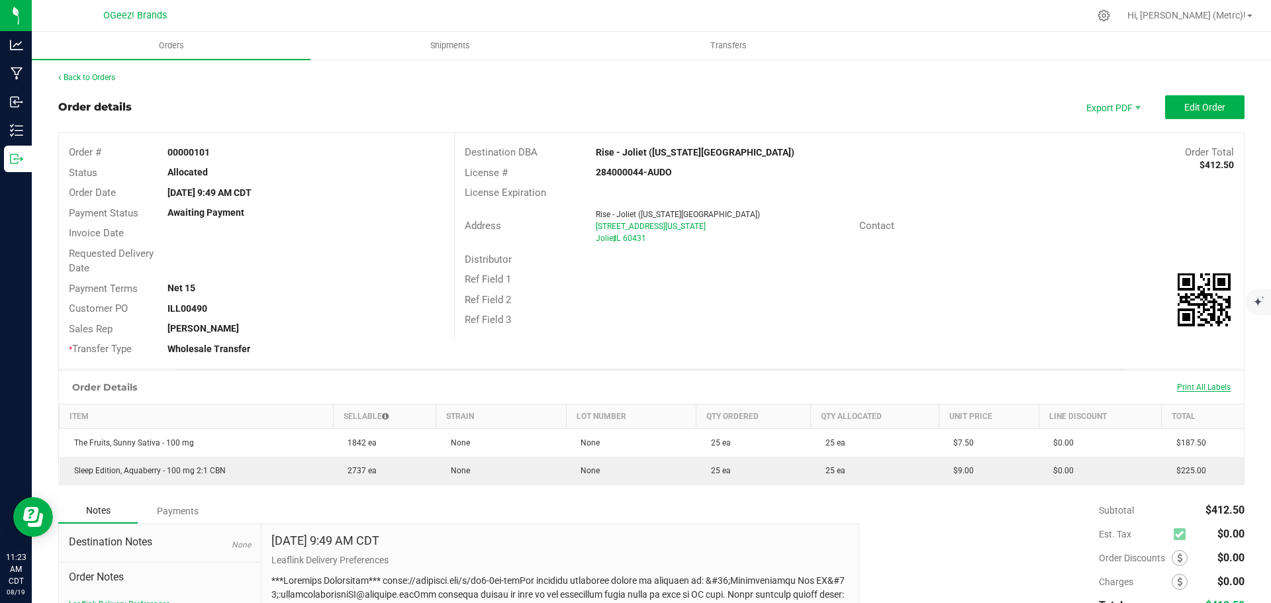
click at [1195, 384] on span "Print All Labels" at bounding box center [1204, 387] width 54 height 9
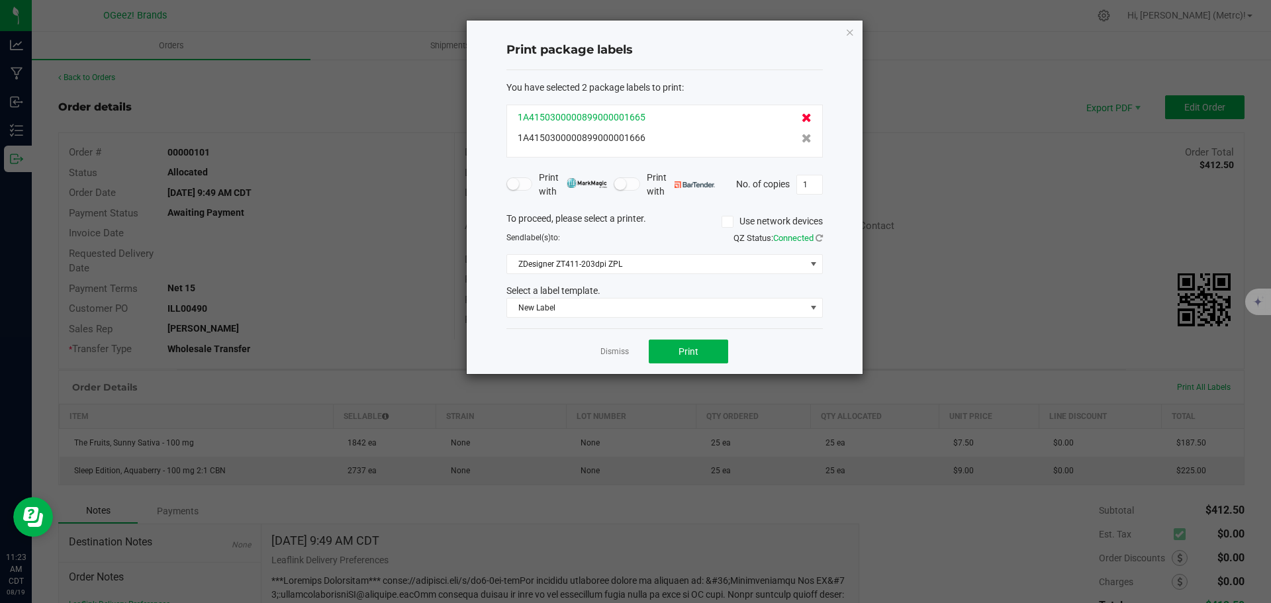
click at [801, 114] on icon at bounding box center [806, 117] width 10 height 9
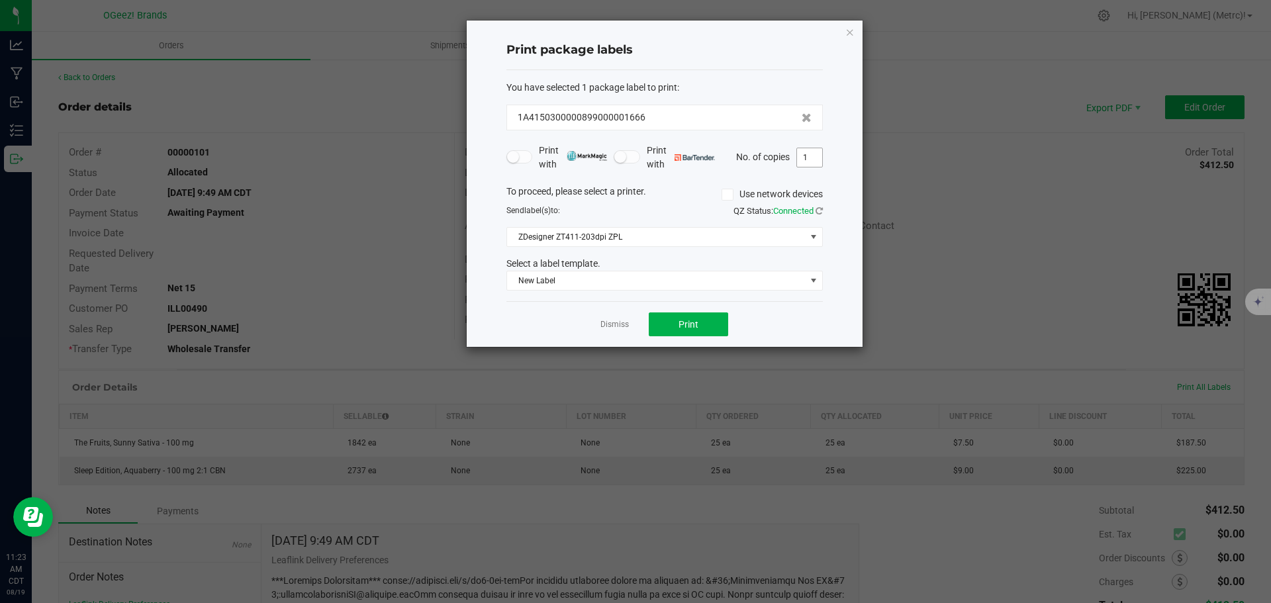
click at [811, 156] on input "1" at bounding box center [809, 157] width 25 height 19
type input "25"
click at [720, 294] on div "You have selected 1 package label to print : 1A4150300000899000001666 Print wit…" at bounding box center [664, 186] width 316 height 232
click at [719, 297] on div "You have selected 1 package label to print : 1A4150300000899000001666 Print wit…" at bounding box center [664, 186] width 316 height 232
click at [717, 285] on span "New Label" at bounding box center [656, 280] width 298 height 19
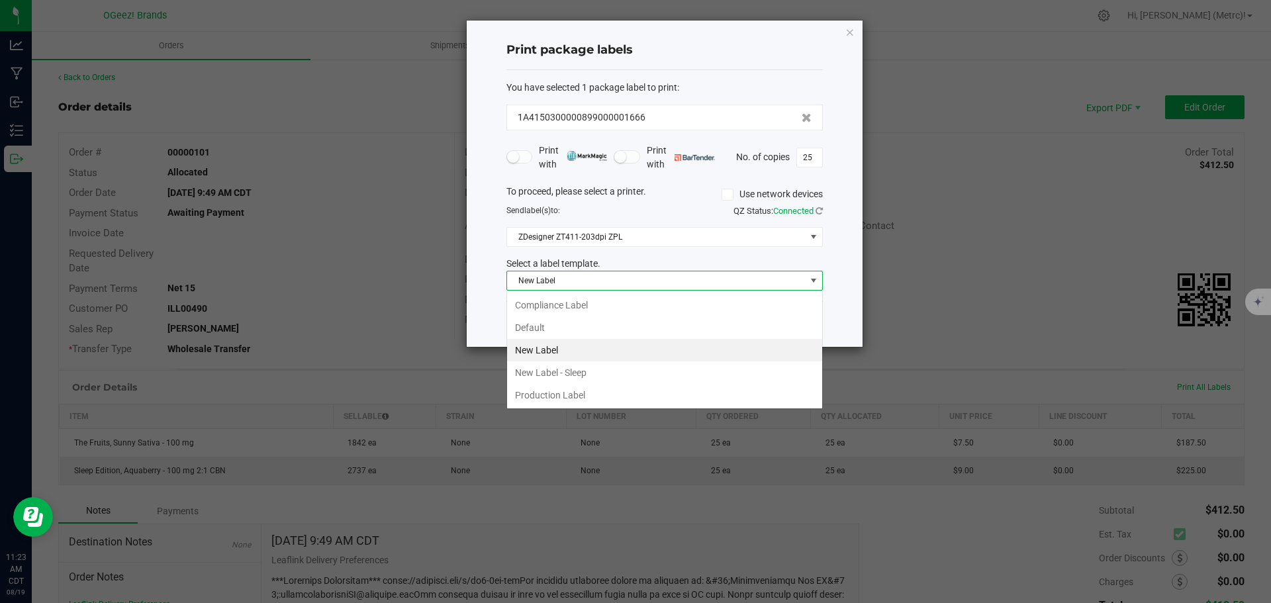
scroll to position [20, 316]
click at [624, 322] on li "Default" at bounding box center [664, 327] width 315 height 23
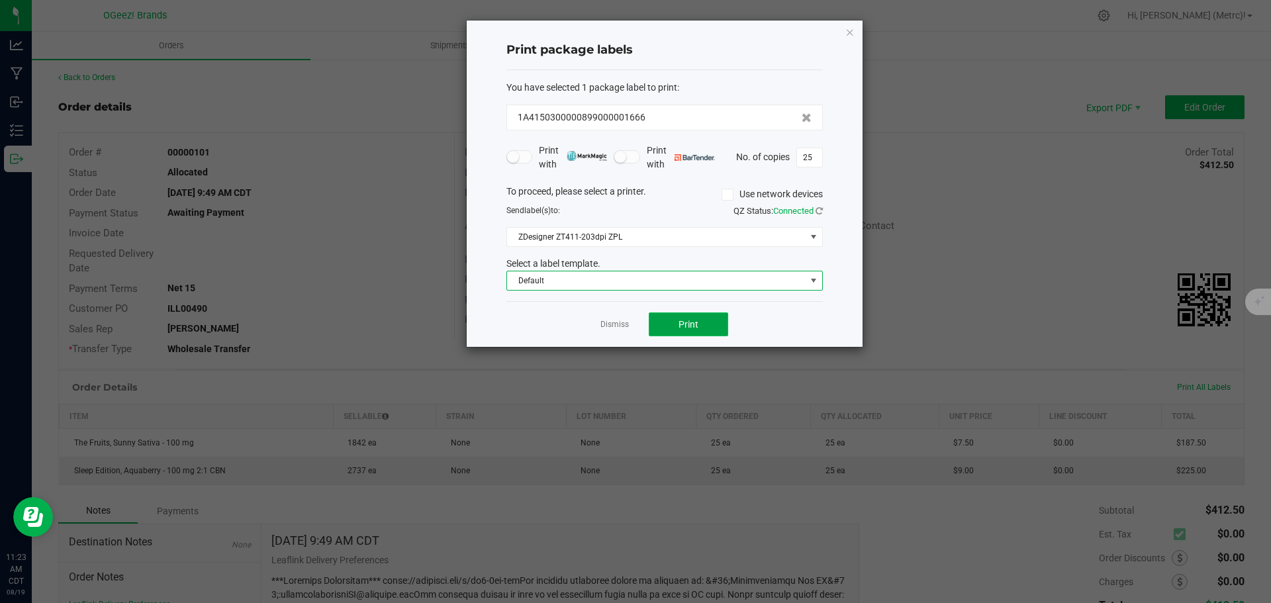
click at [707, 332] on button "Print" at bounding box center [688, 324] width 79 height 24
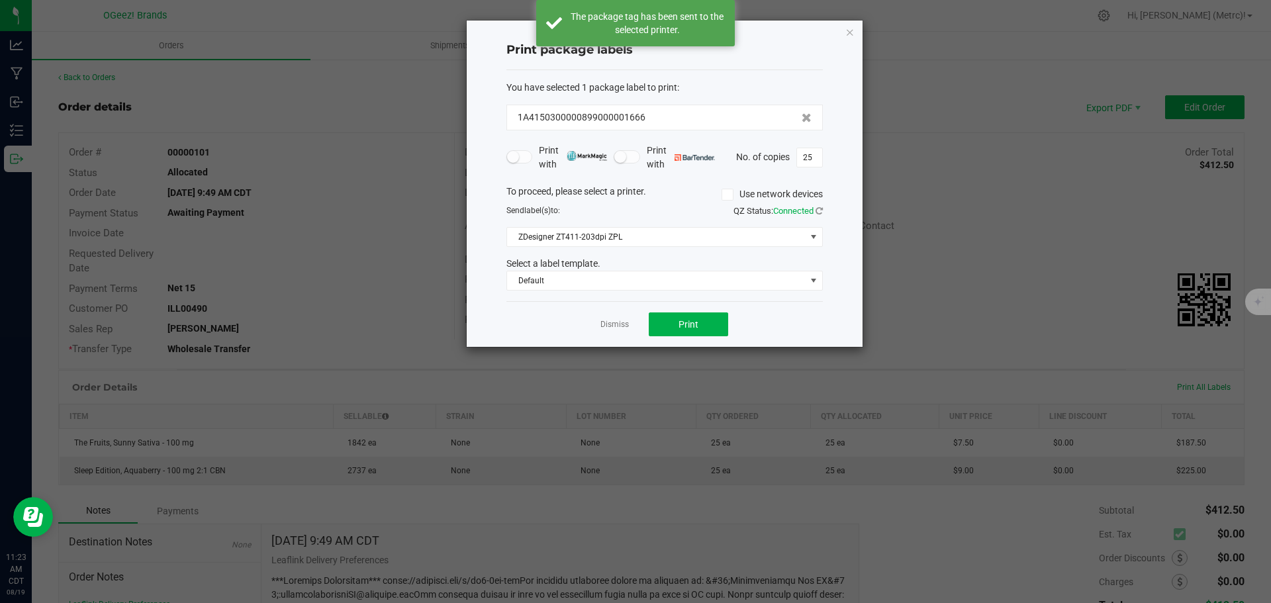
click at [704, 307] on div "Dismiss Print" at bounding box center [664, 324] width 316 height 46
click at [845, 32] on icon "button" at bounding box center [849, 32] width 9 height 16
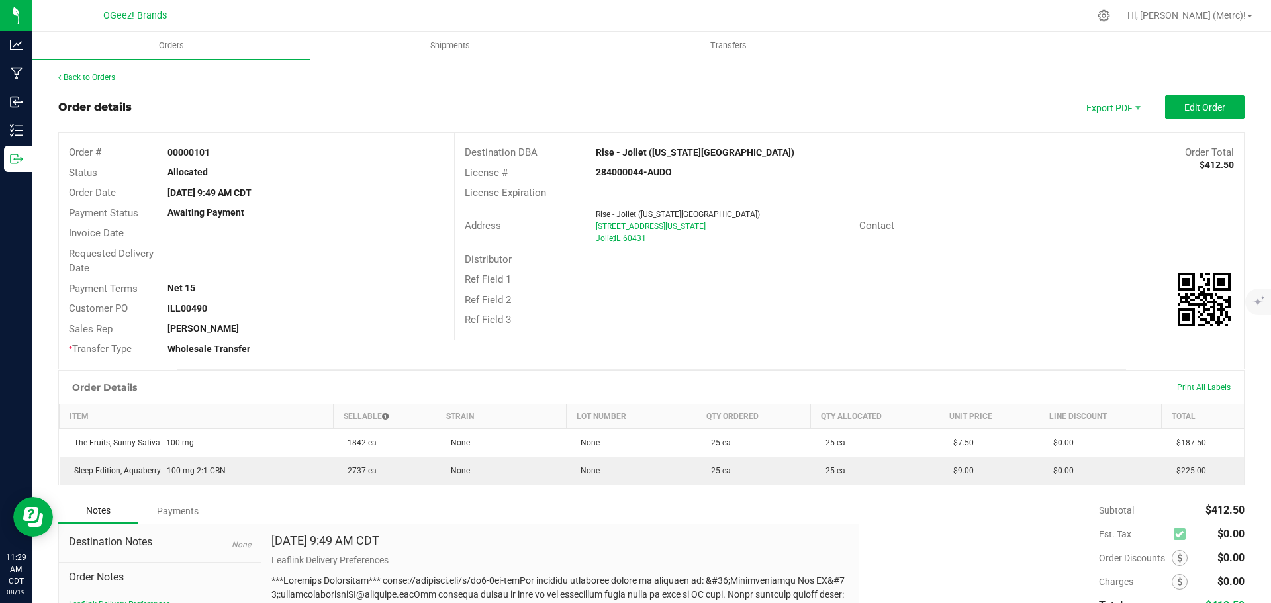
click at [862, 31] on nav "OGeez! Brands Hi, Jeff (Metrc)!" at bounding box center [651, 16] width 1239 height 32
click at [109, 75] on link "Back to Orders" at bounding box center [86, 77] width 57 height 9
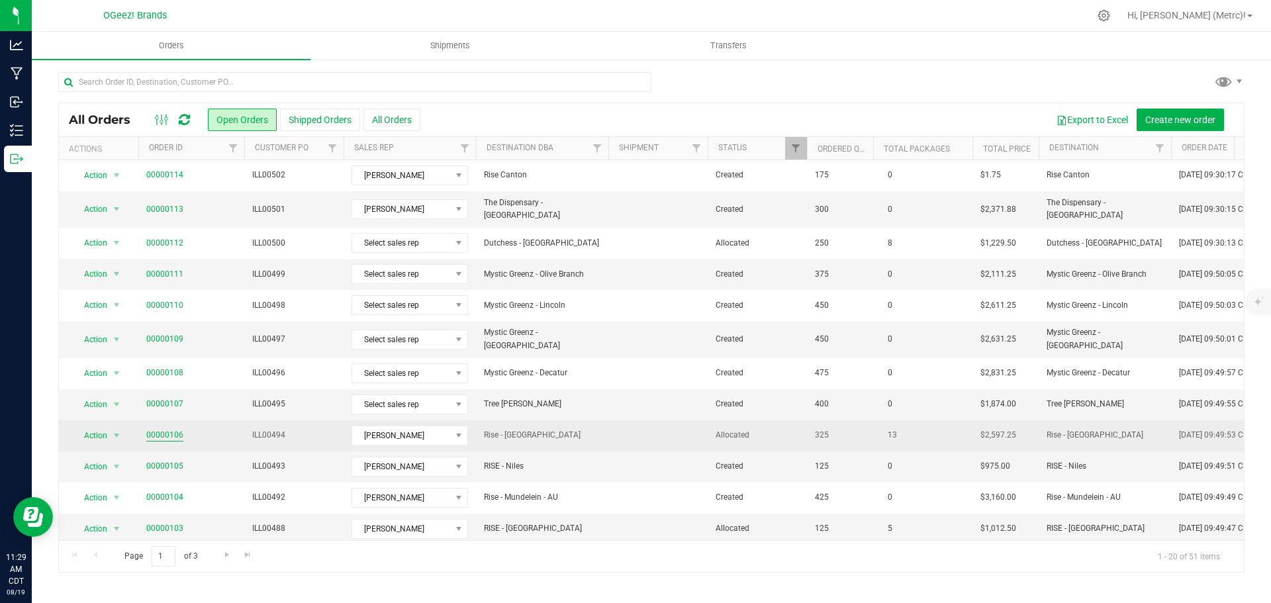
click at [174, 429] on link "00000106" at bounding box center [164, 435] width 37 height 13
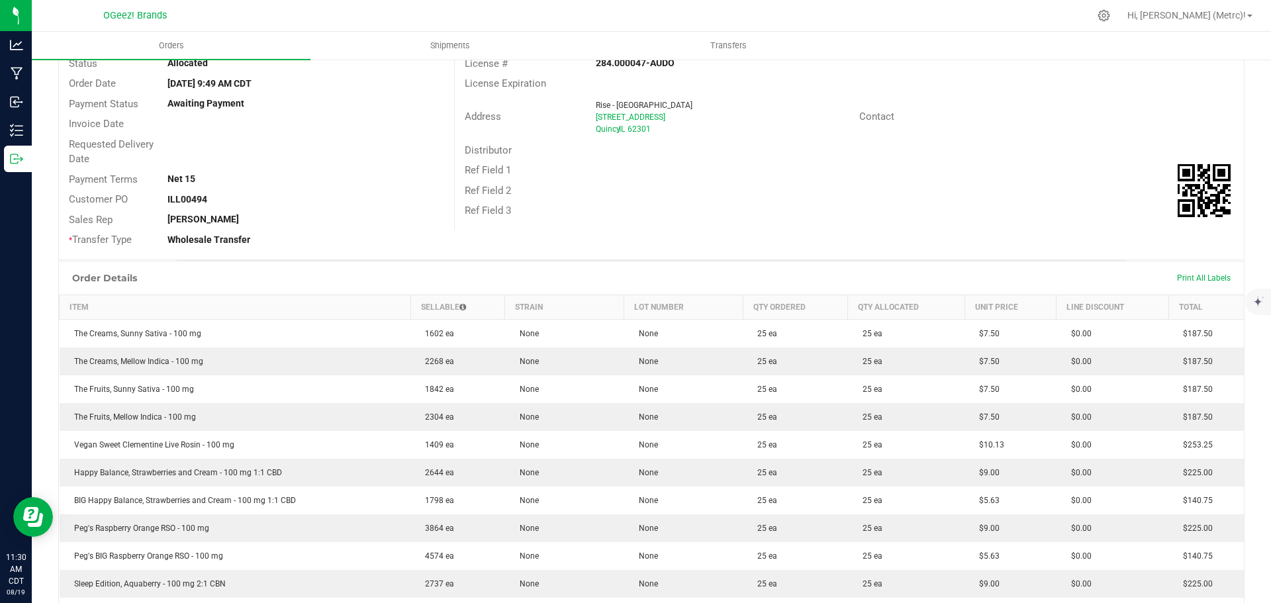
scroll to position [132, 0]
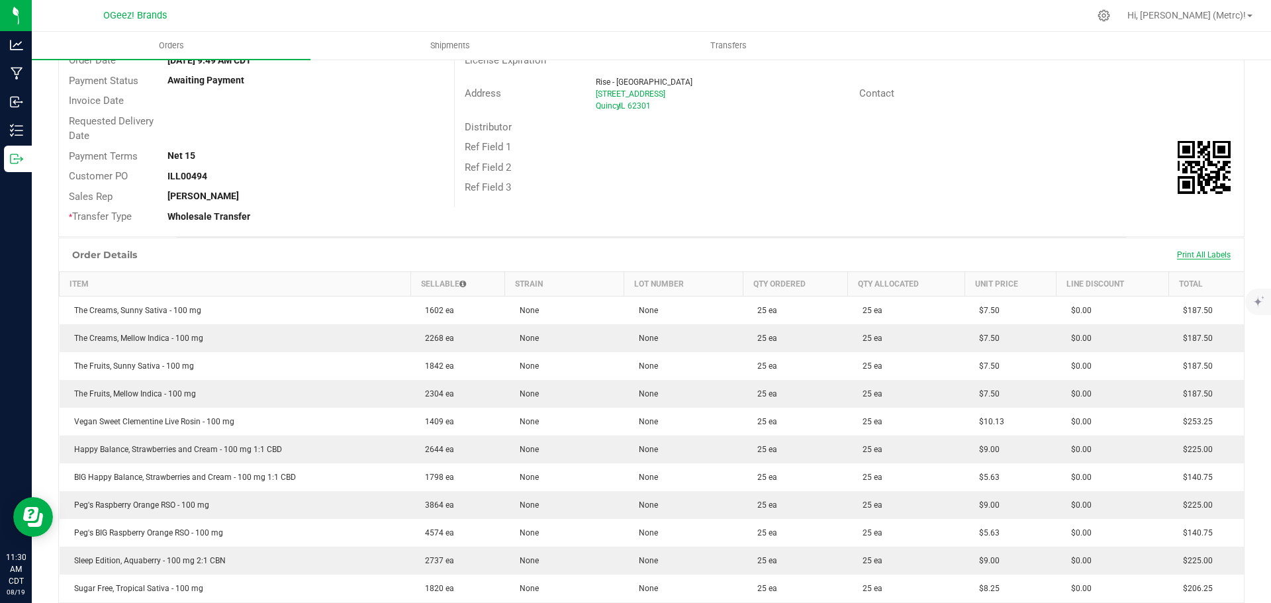
click at [1179, 250] on span "Print All Labels" at bounding box center [1204, 254] width 54 height 9
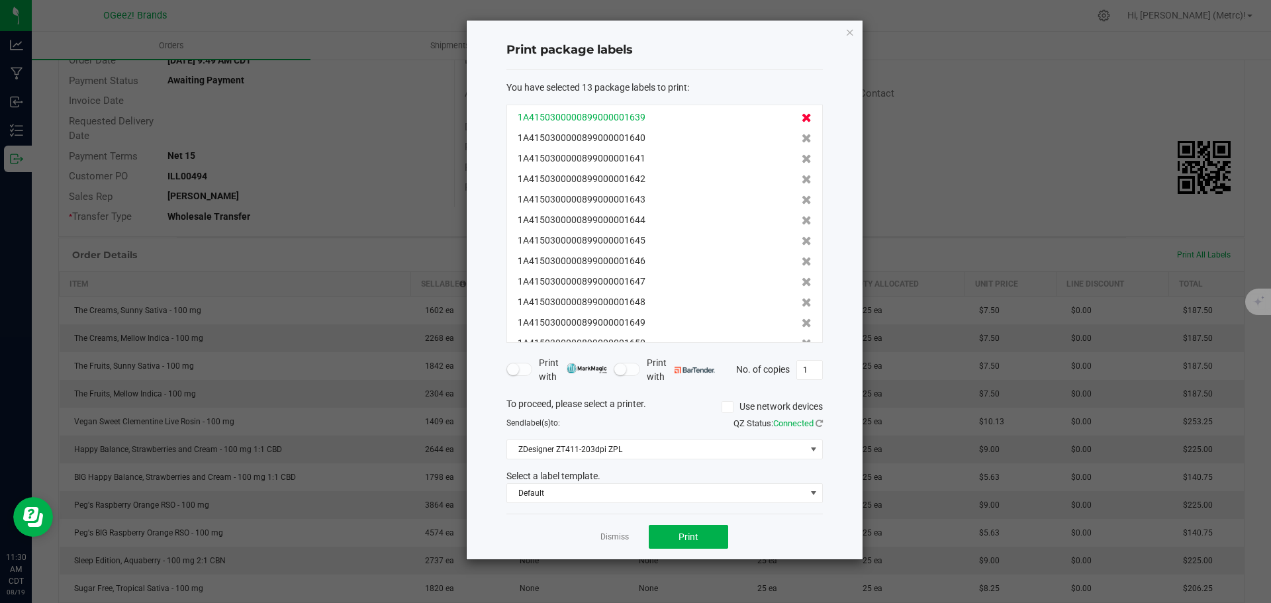
click at [801, 122] on icon at bounding box center [806, 117] width 10 height 9
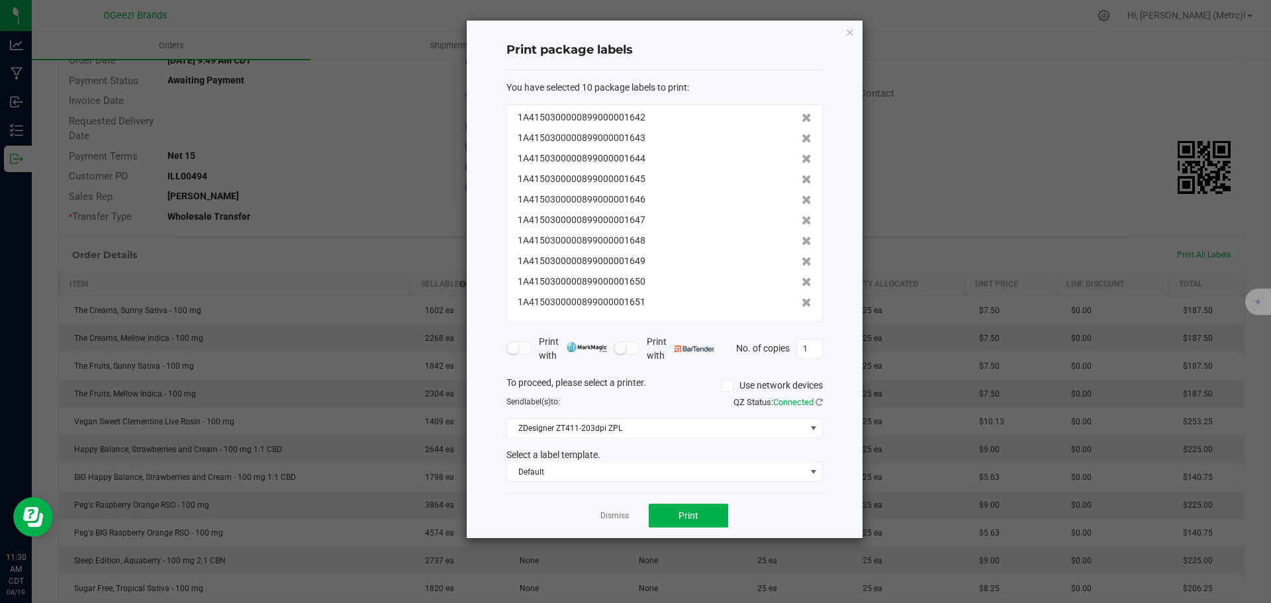
click at [801, 122] on icon at bounding box center [806, 117] width 10 height 9
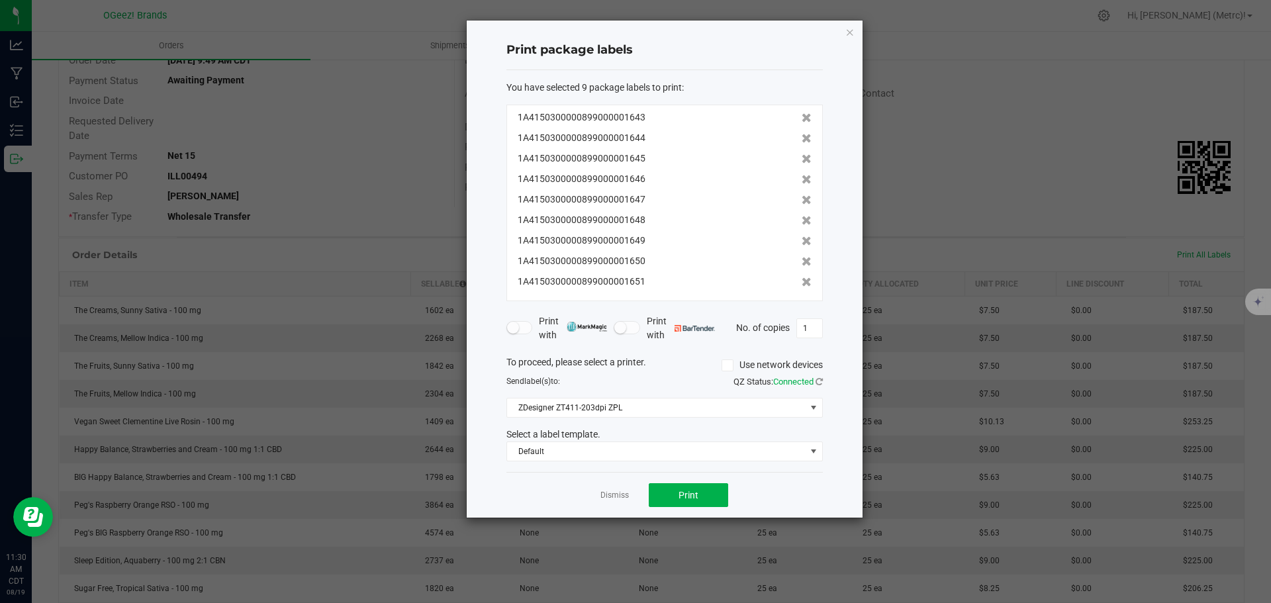
click at [801, 122] on icon at bounding box center [806, 117] width 10 height 9
click at [801, 134] on icon at bounding box center [806, 138] width 10 height 9
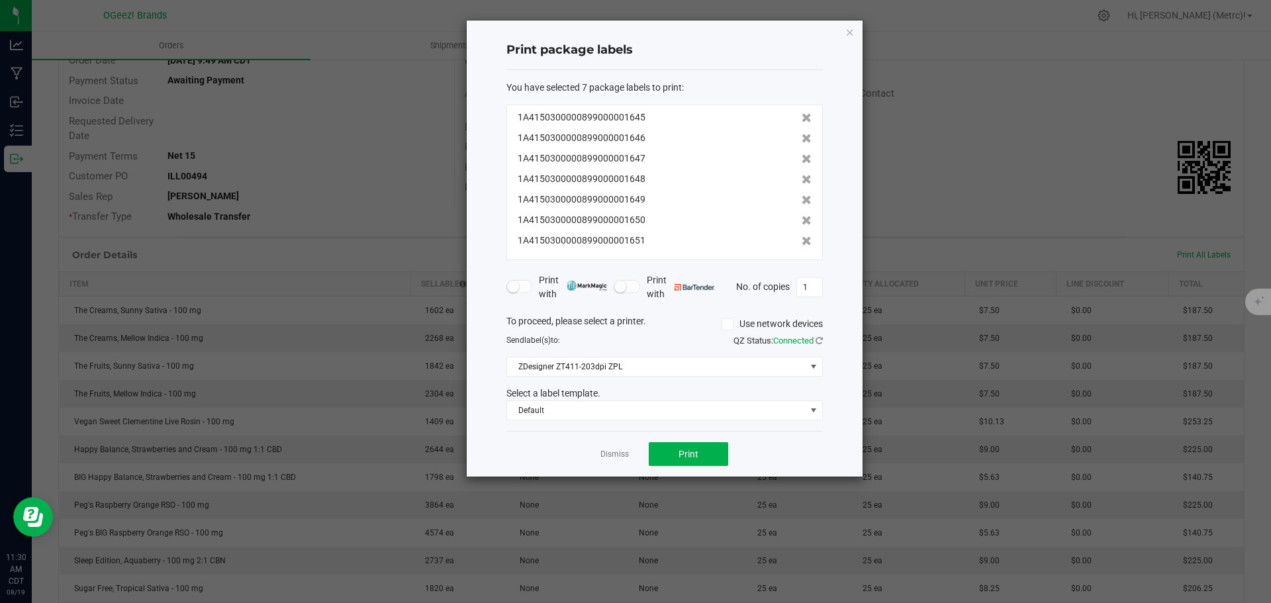
click at [801, 122] on icon at bounding box center [806, 117] width 10 height 9
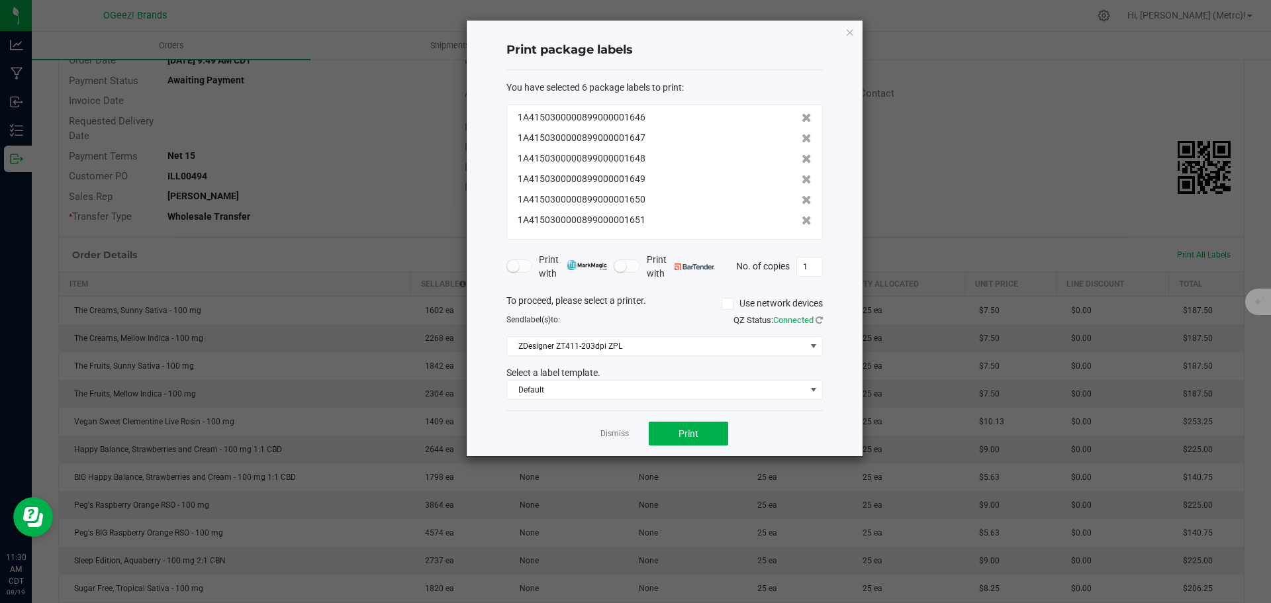
click at [801, 122] on icon at bounding box center [806, 117] width 10 height 9
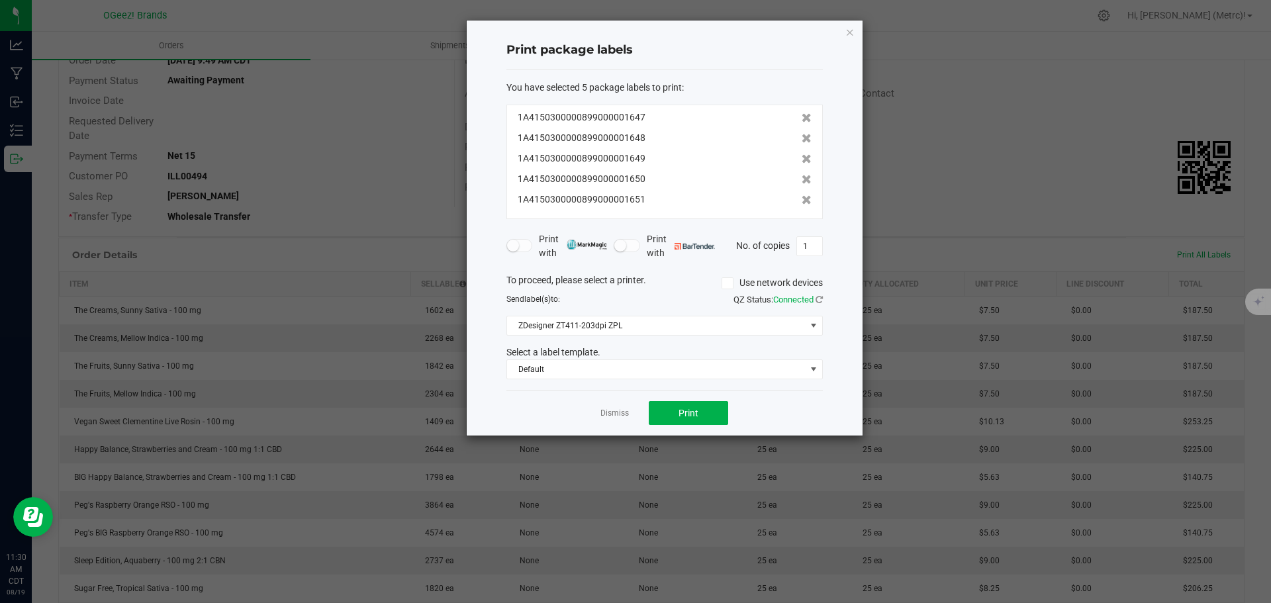
click at [801, 122] on icon at bounding box center [806, 117] width 10 height 9
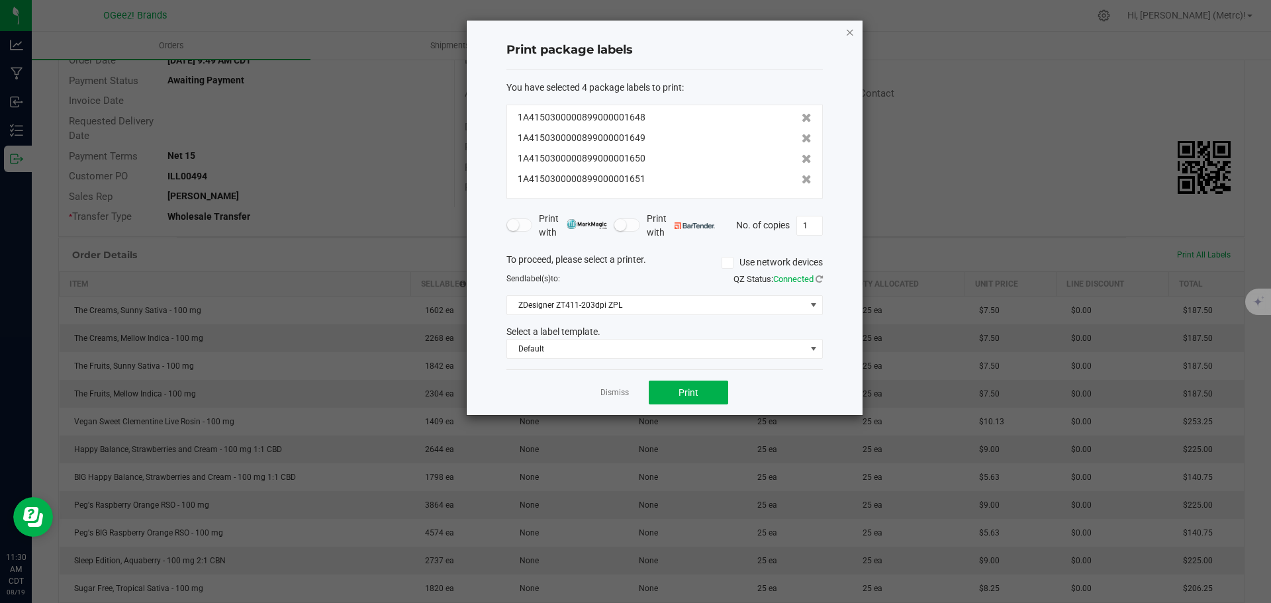
click at [853, 33] on icon "button" at bounding box center [849, 32] width 9 height 16
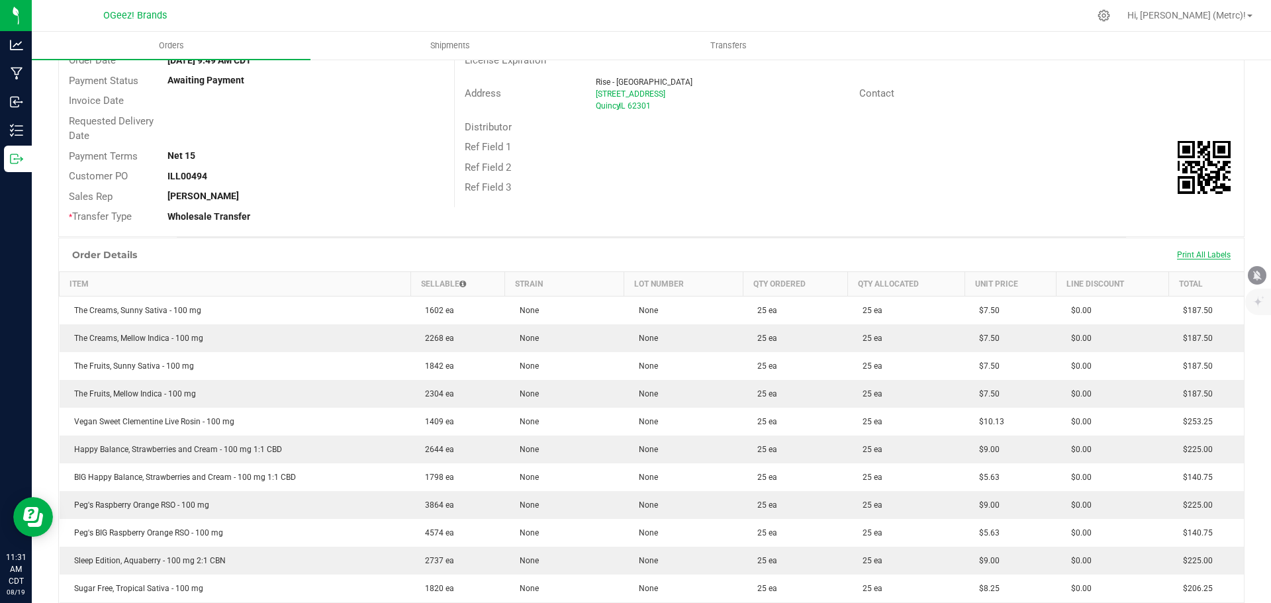
click at [1187, 250] on span "Print All Labels" at bounding box center [1204, 254] width 54 height 9
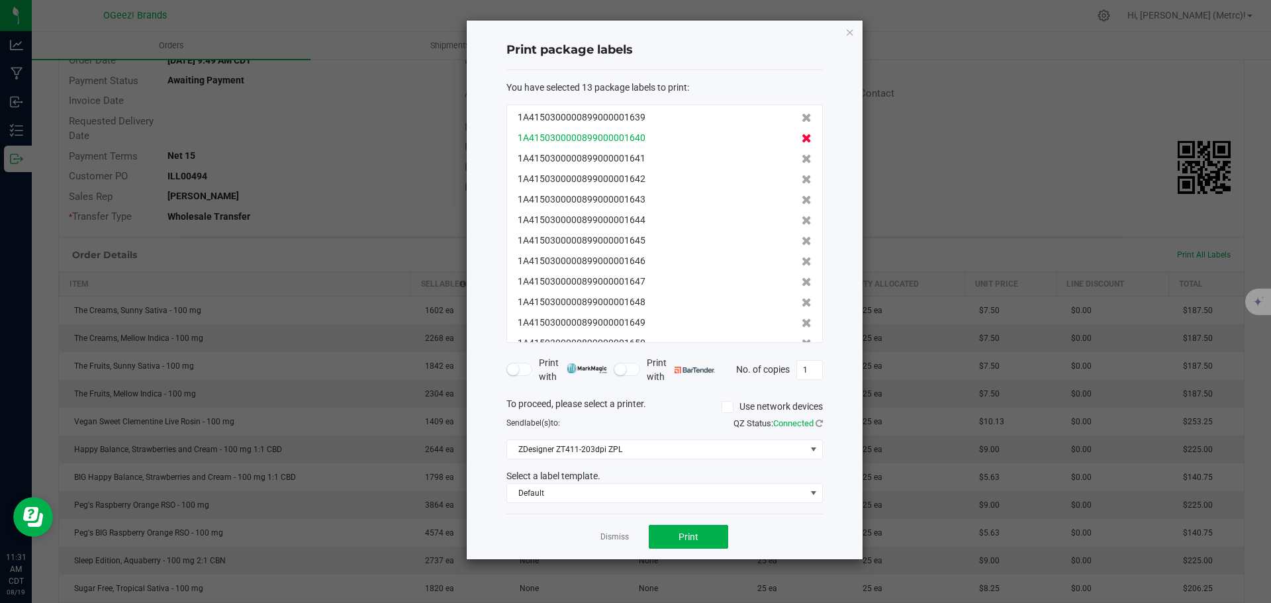
click at [801, 115] on icon at bounding box center [806, 117] width 10 height 9
click at [801, 134] on icon at bounding box center [806, 138] width 10 height 9
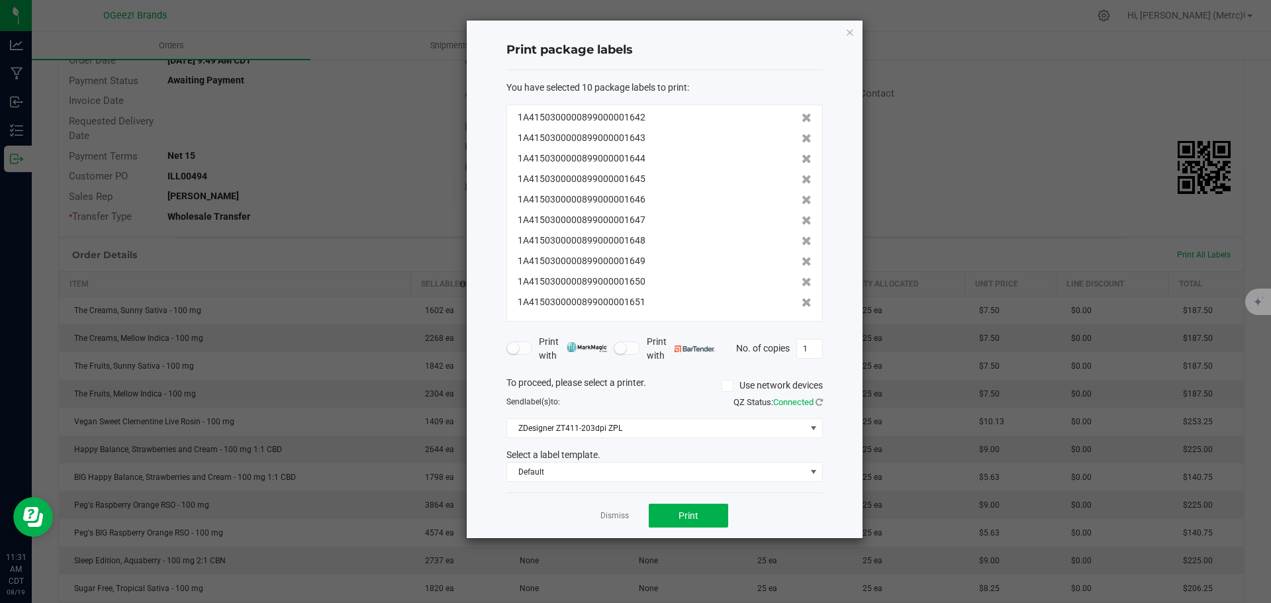
click at [801, 115] on icon at bounding box center [806, 117] width 10 height 9
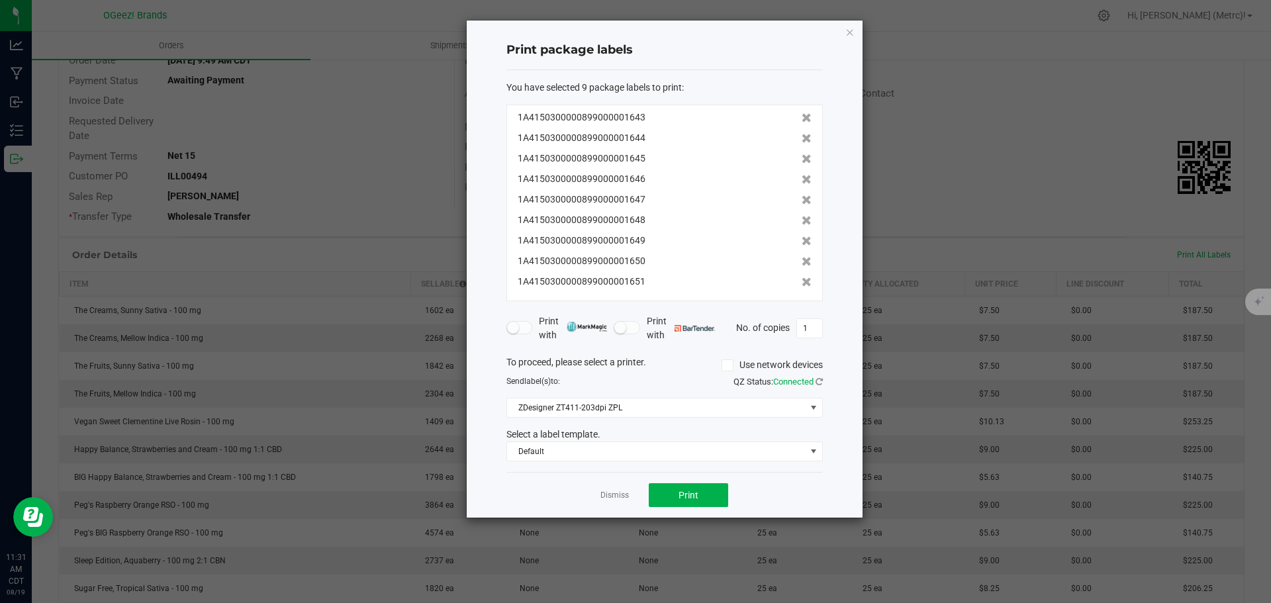
click at [801, 115] on icon at bounding box center [806, 117] width 10 height 9
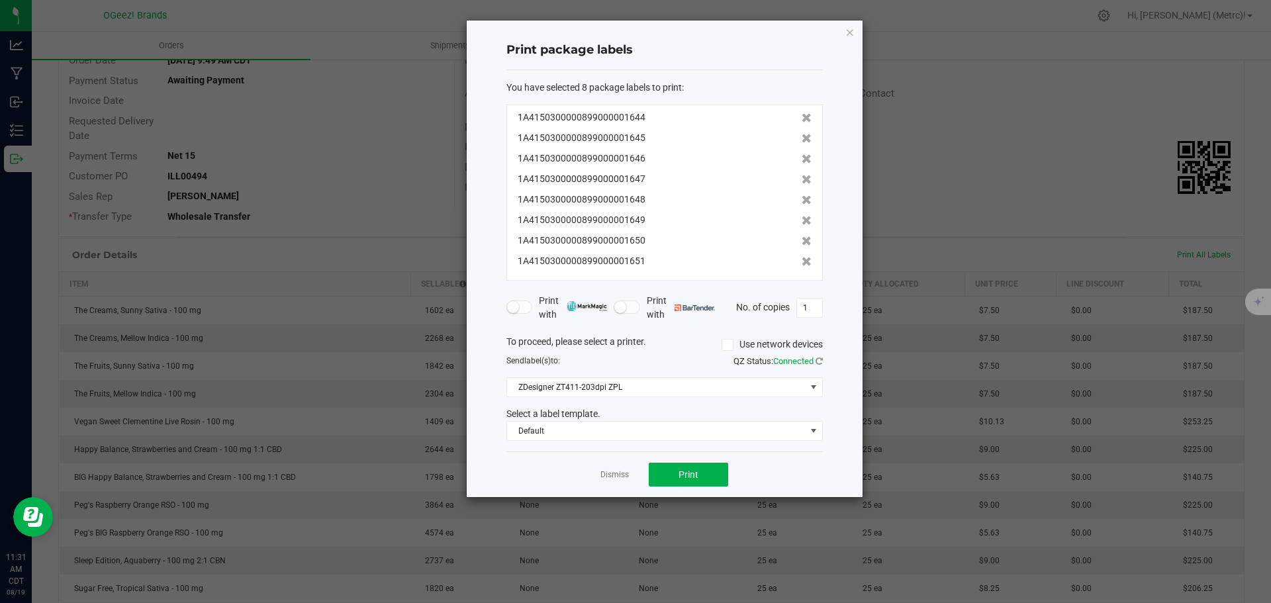
click at [801, 115] on icon at bounding box center [806, 117] width 10 height 9
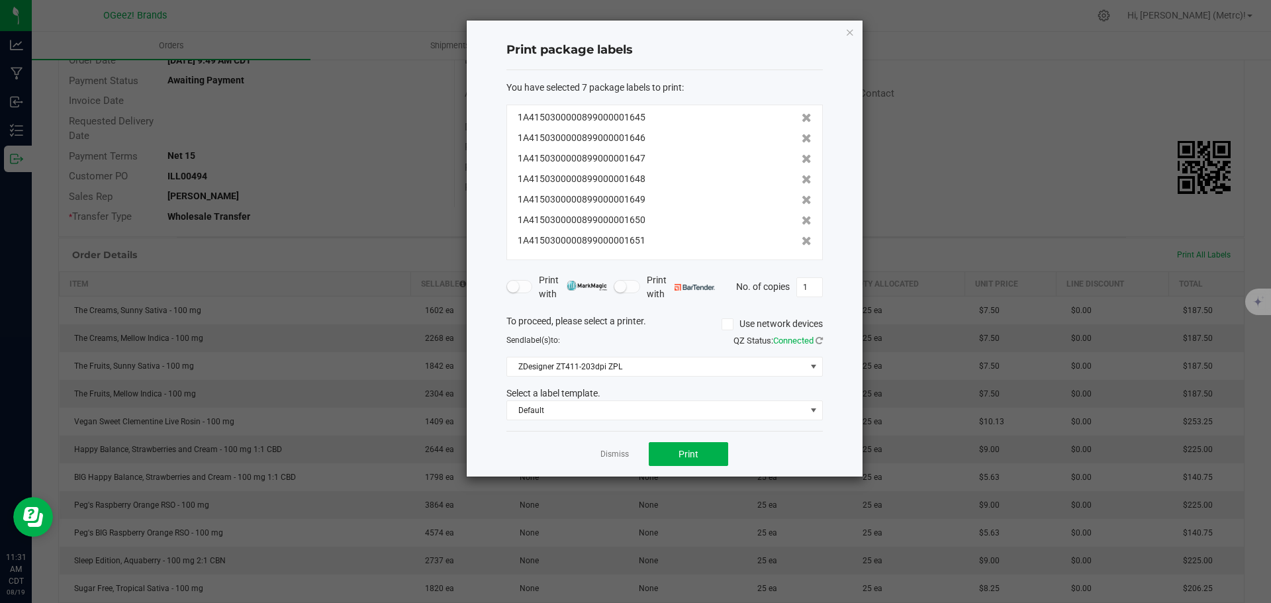
click at [801, 115] on icon at bounding box center [806, 117] width 10 height 9
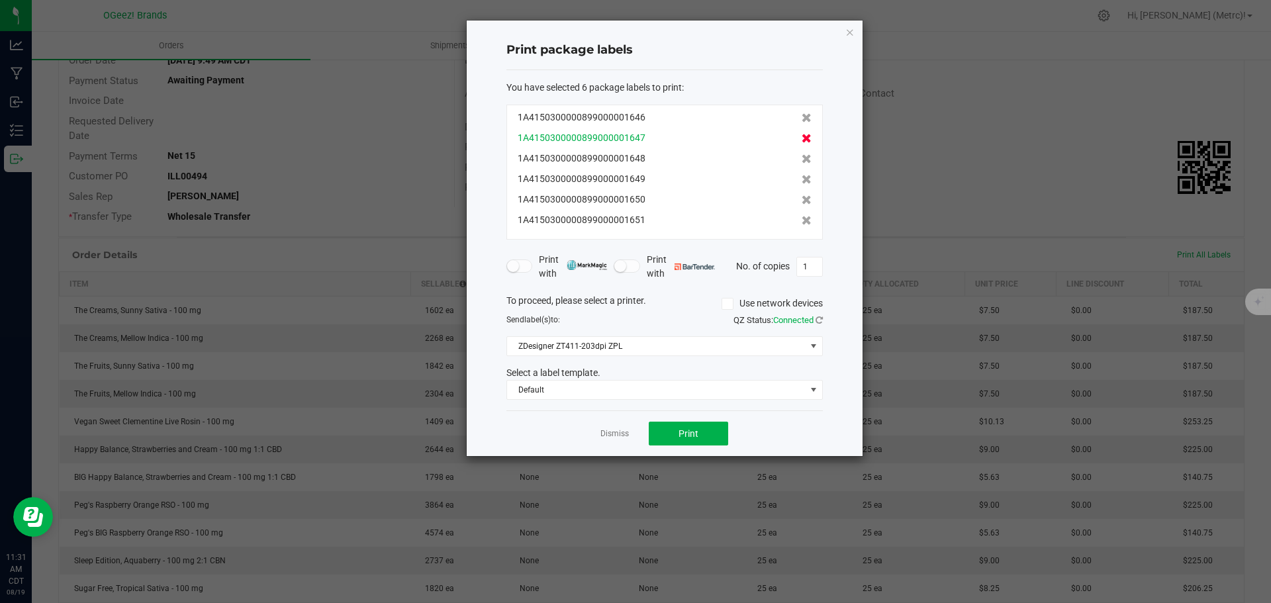
click at [801, 136] on icon at bounding box center [806, 138] width 10 height 9
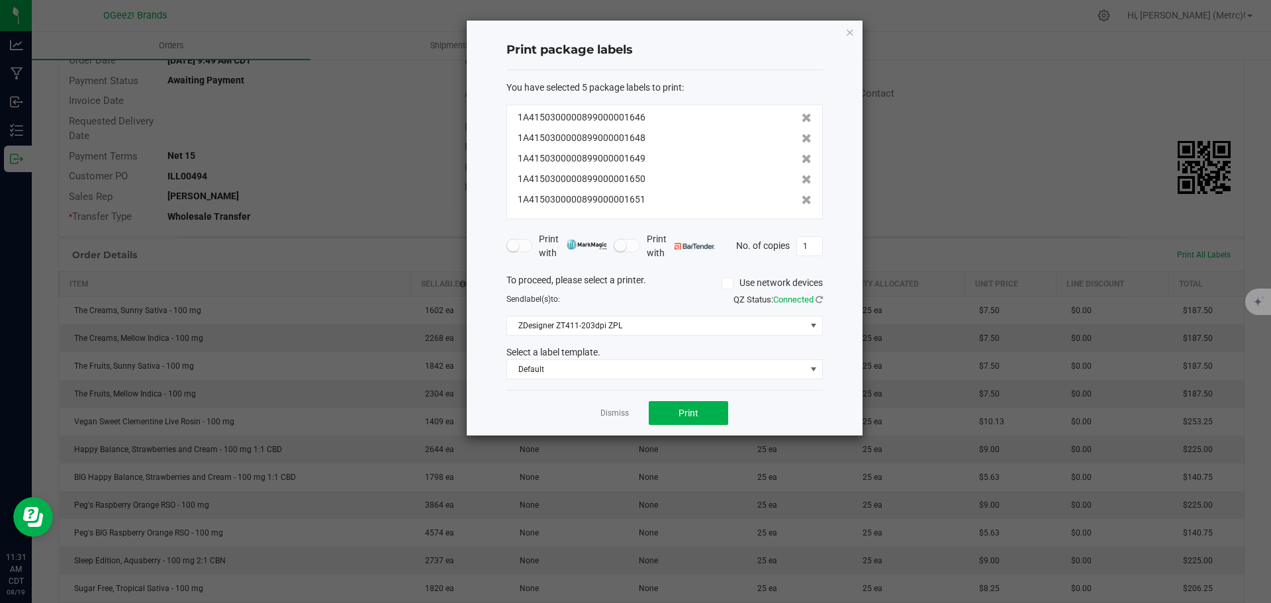
click at [801, 136] on icon at bounding box center [806, 138] width 10 height 9
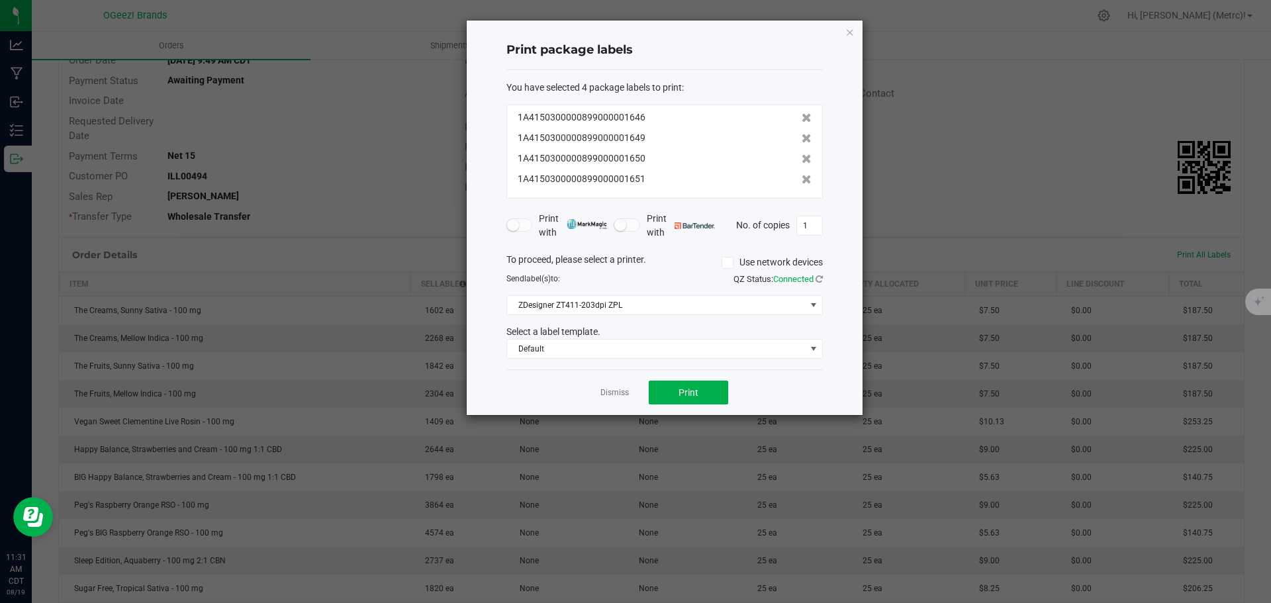
click at [801, 136] on icon at bounding box center [806, 138] width 10 height 9
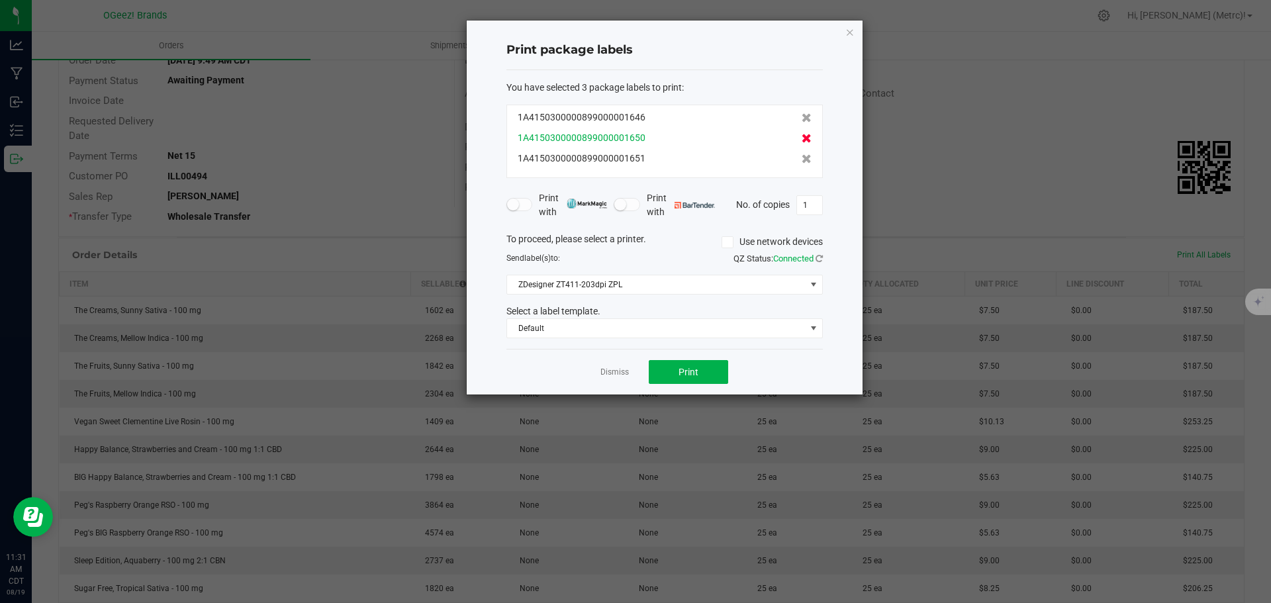
click at [801, 143] on icon at bounding box center [806, 138] width 10 height 9
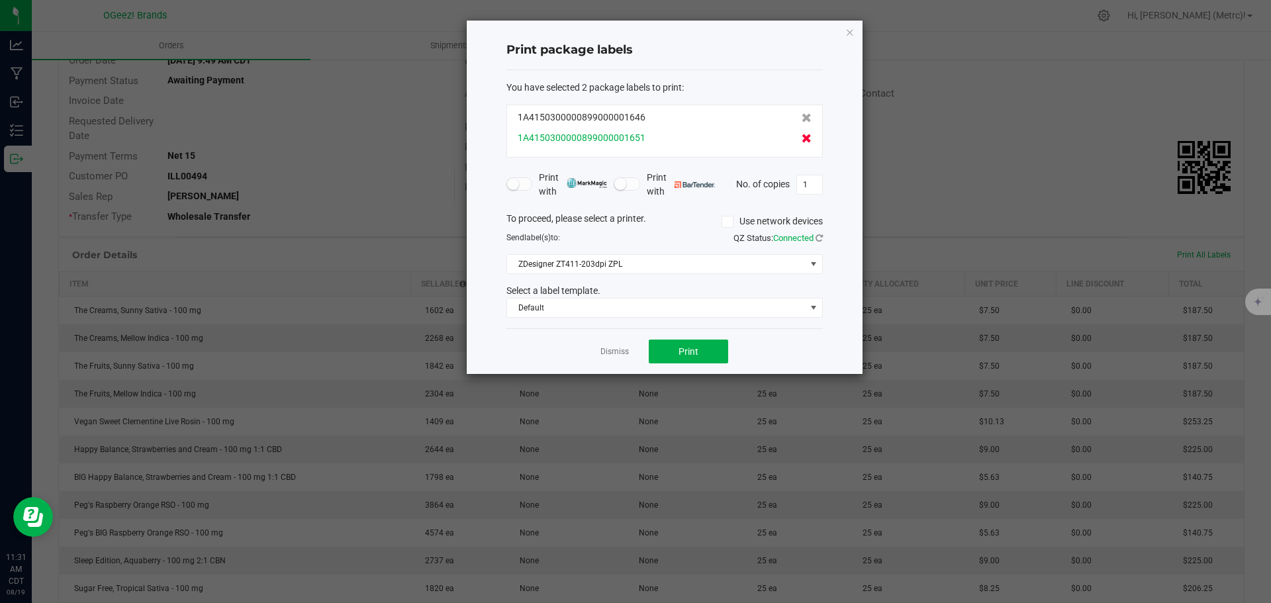
click at [801, 143] on icon at bounding box center [806, 138] width 10 height 9
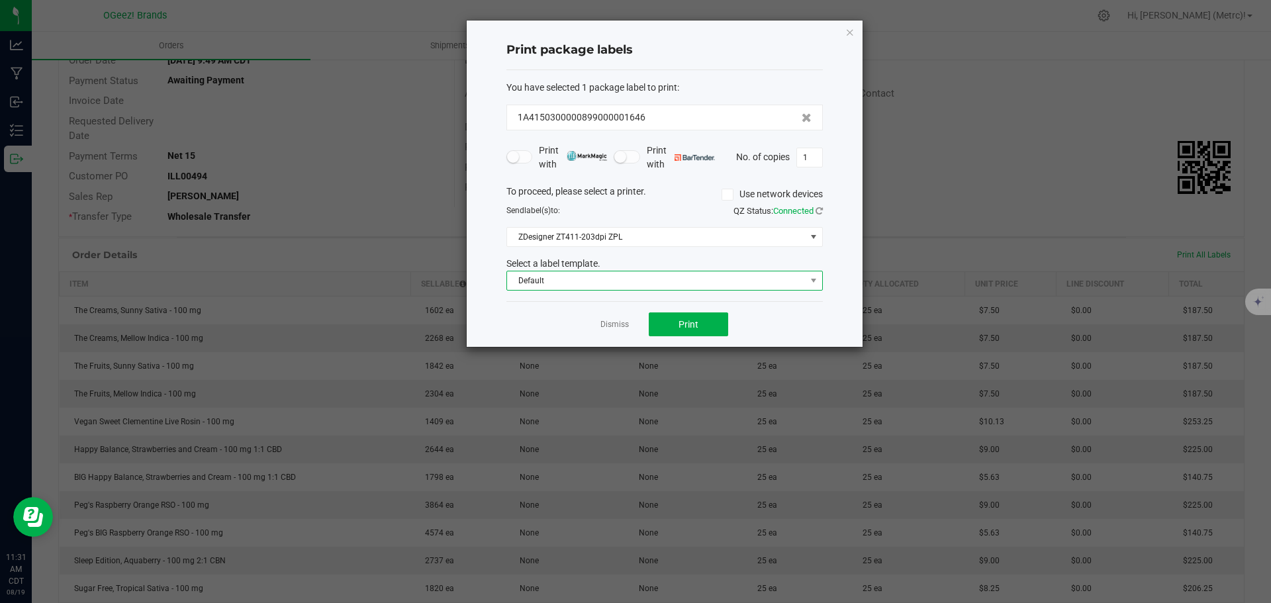
click at [775, 278] on span "Default" at bounding box center [656, 280] width 298 height 19
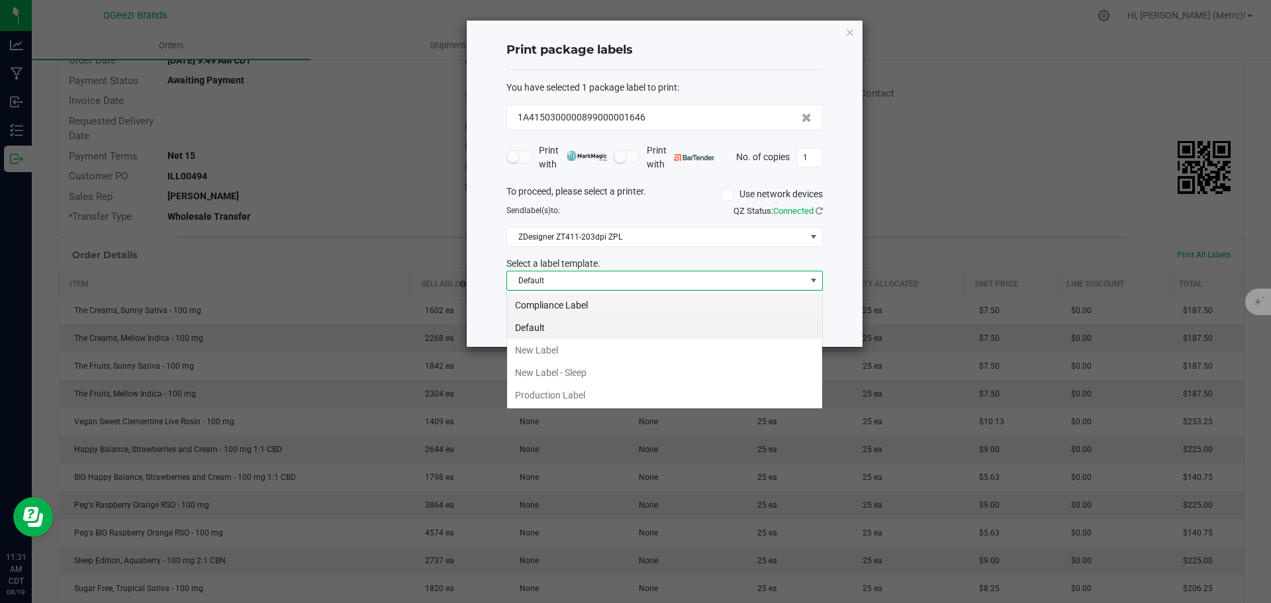
scroll to position [20, 316]
click at [557, 352] on li "New Label" at bounding box center [664, 350] width 315 height 23
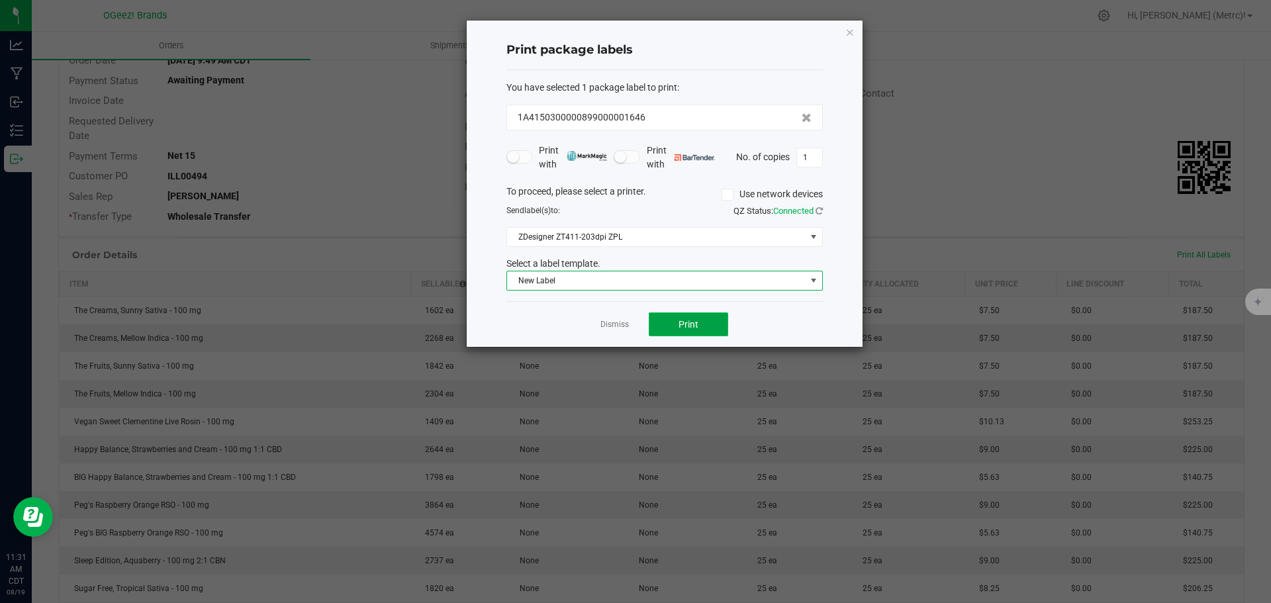
click at [707, 316] on button "Print" at bounding box center [688, 324] width 79 height 24
click at [852, 34] on icon "button" at bounding box center [849, 32] width 9 height 16
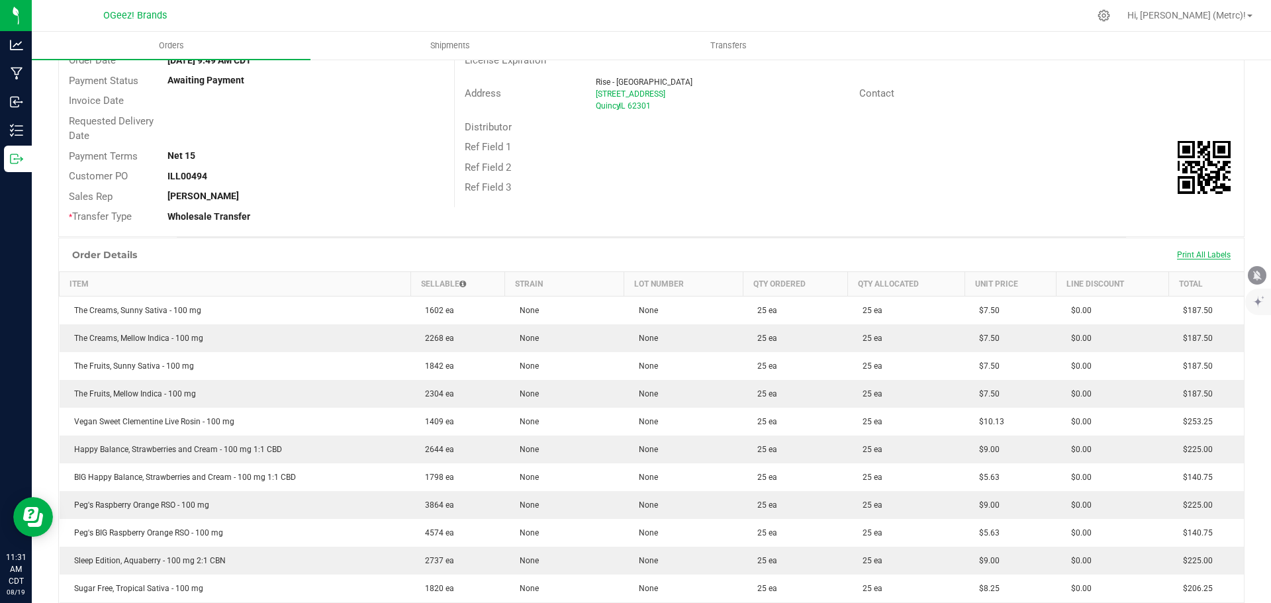
click at [1177, 251] on span "Print All Labels" at bounding box center [1204, 254] width 54 height 9
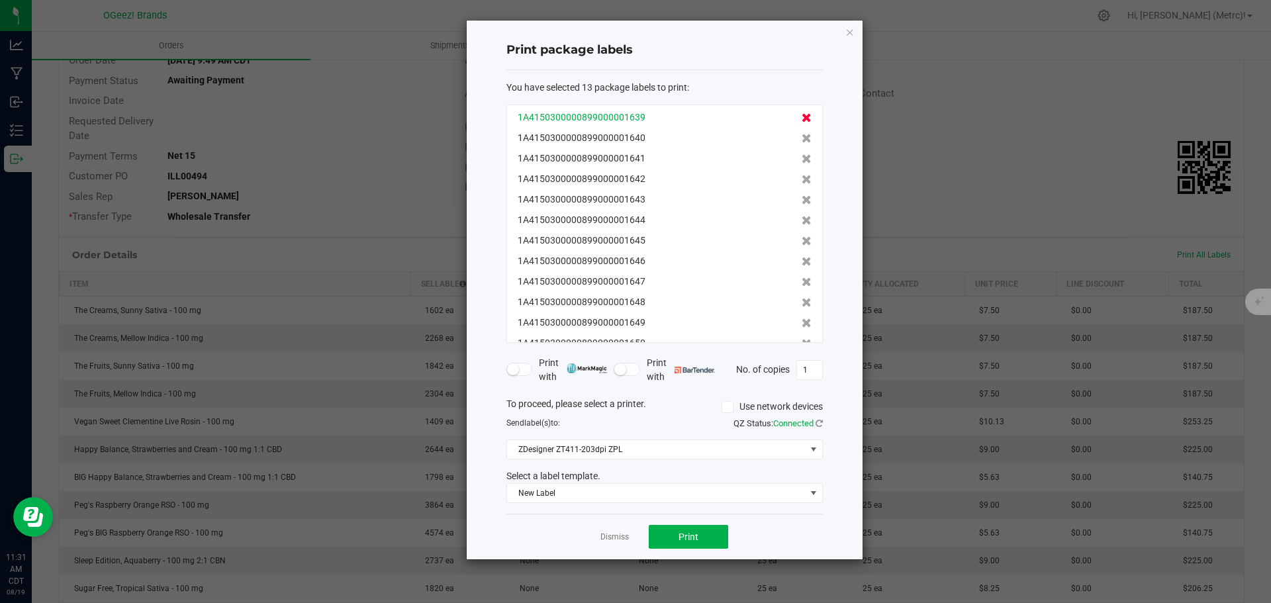
click at [801, 115] on icon at bounding box center [806, 117] width 10 height 9
click at [801, 134] on icon at bounding box center [806, 138] width 10 height 9
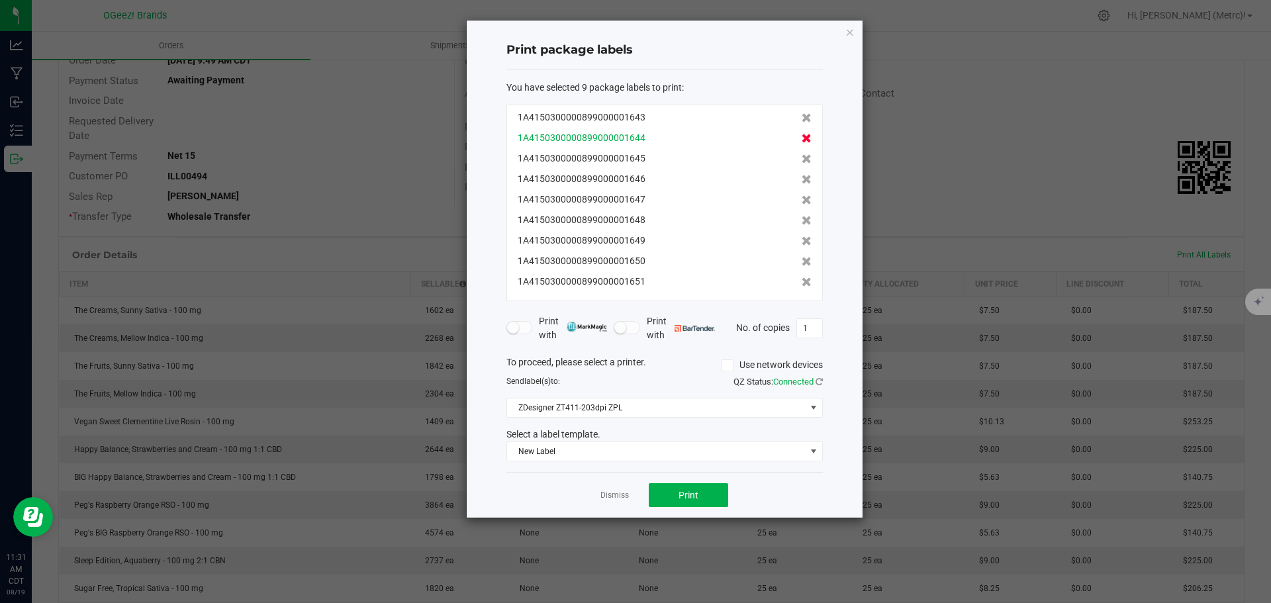
click at [801, 142] on icon at bounding box center [806, 138] width 10 height 9
click at [801, 154] on icon at bounding box center [806, 158] width 10 height 9
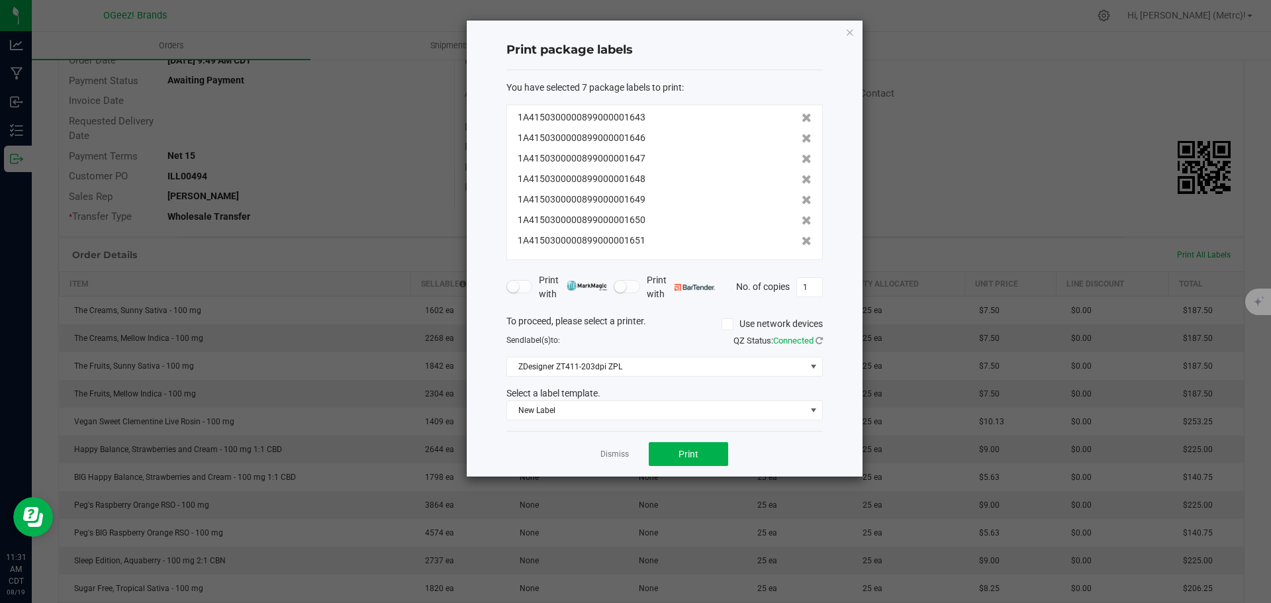
click at [801, 142] on icon at bounding box center [806, 138] width 10 height 9
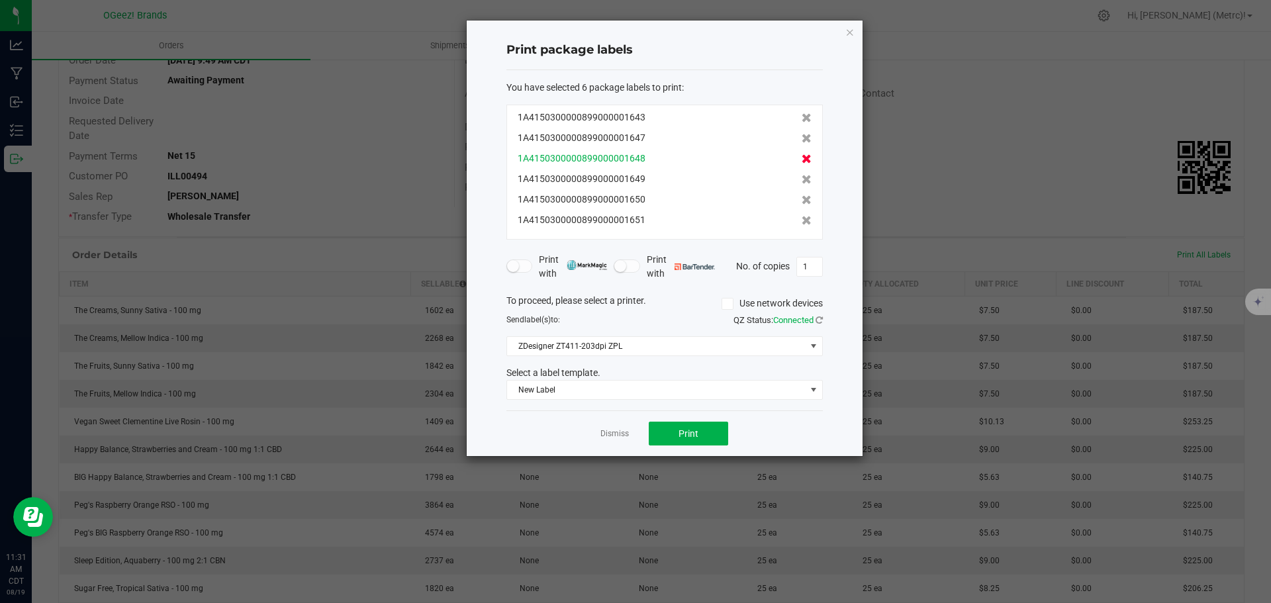
click at [801, 141] on icon at bounding box center [806, 138] width 10 height 9
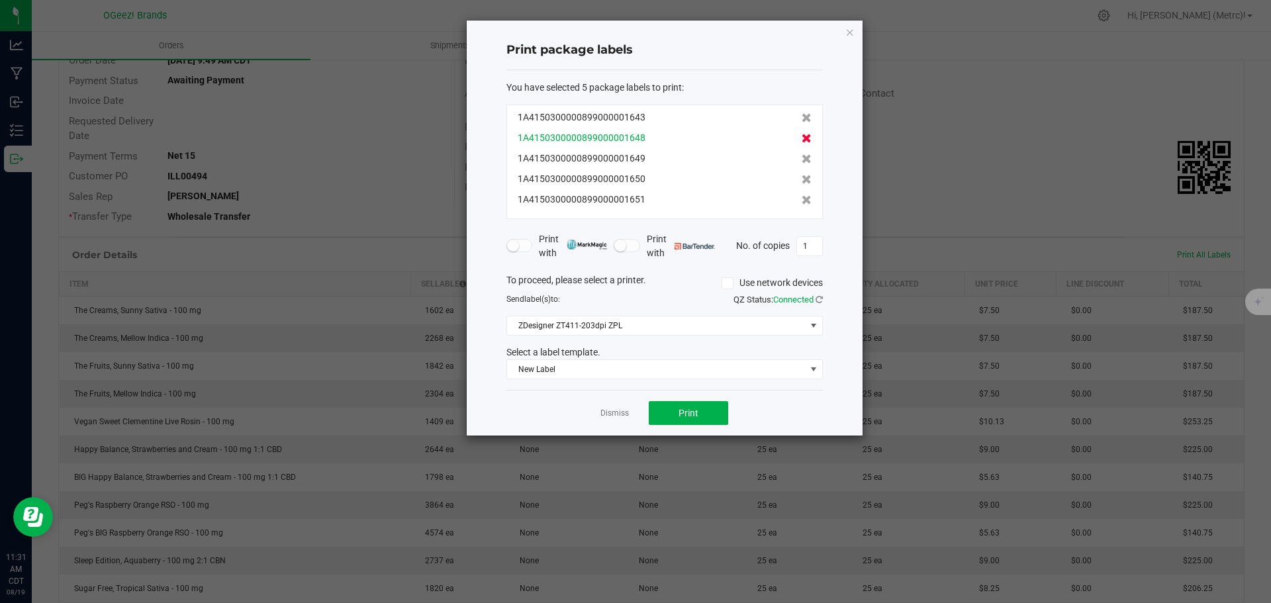
click at [801, 141] on icon at bounding box center [806, 138] width 10 height 9
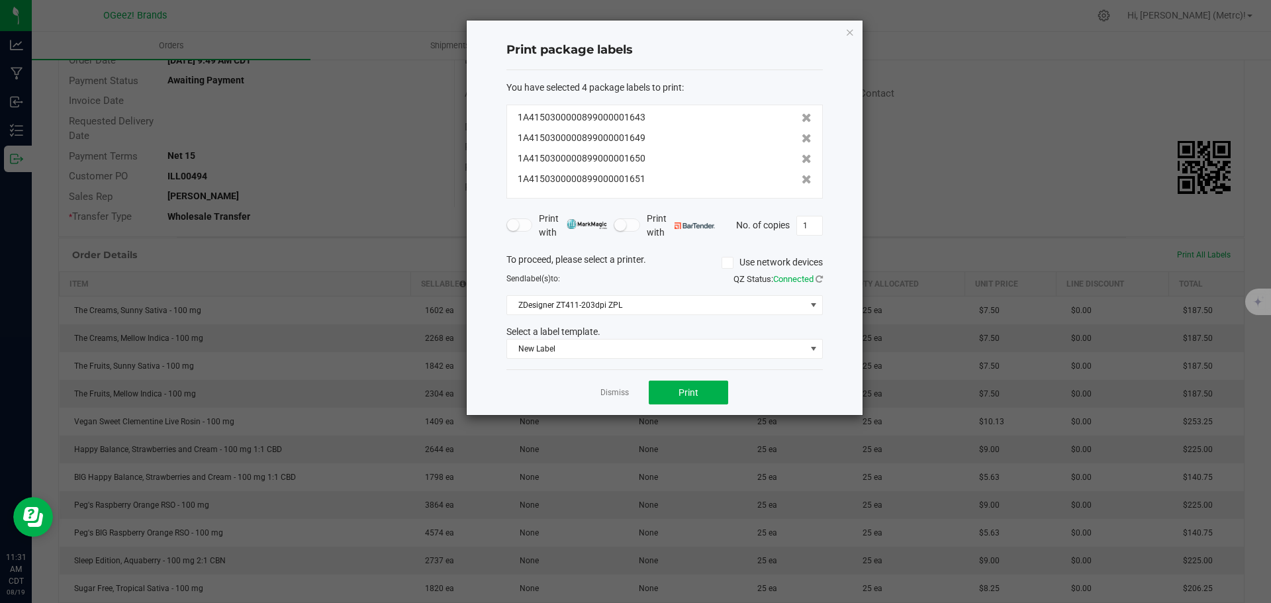
click at [801, 141] on icon at bounding box center [806, 138] width 10 height 9
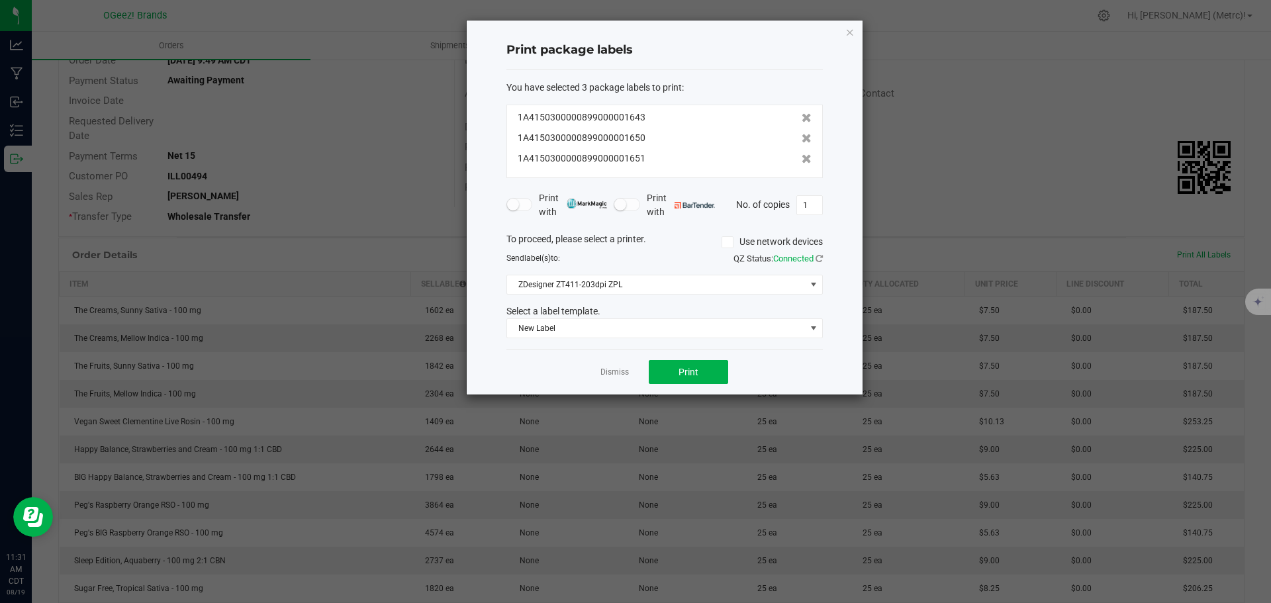
click at [801, 141] on icon at bounding box center [806, 138] width 10 height 9
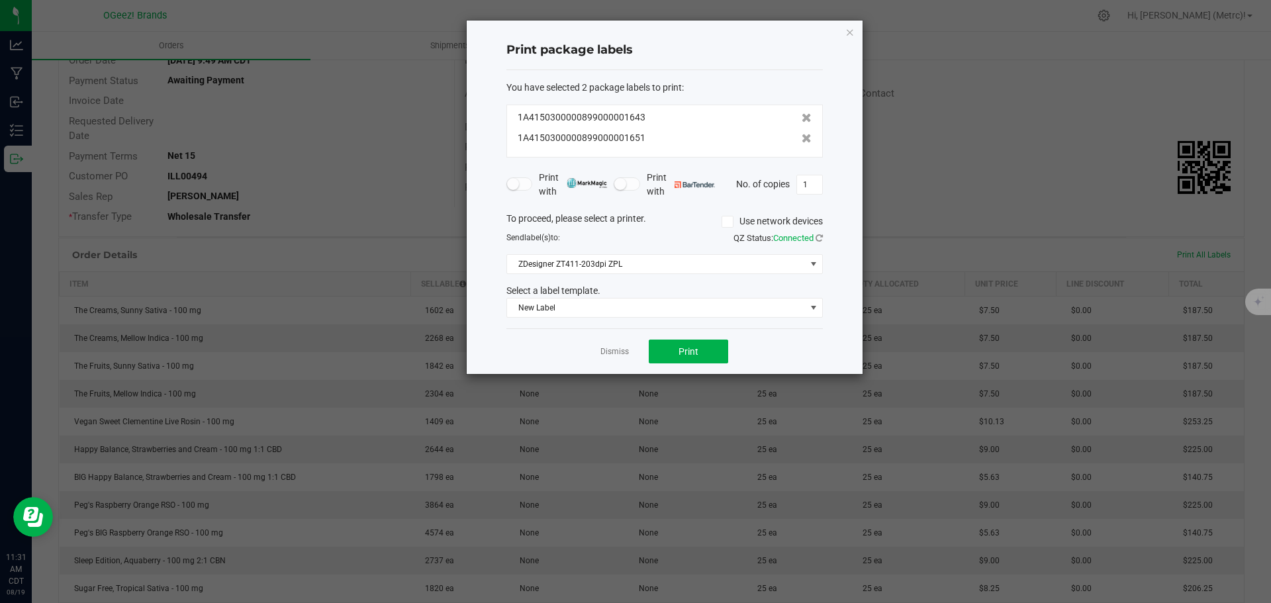
click at [801, 141] on icon at bounding box center [806, 138] width 10 height 9
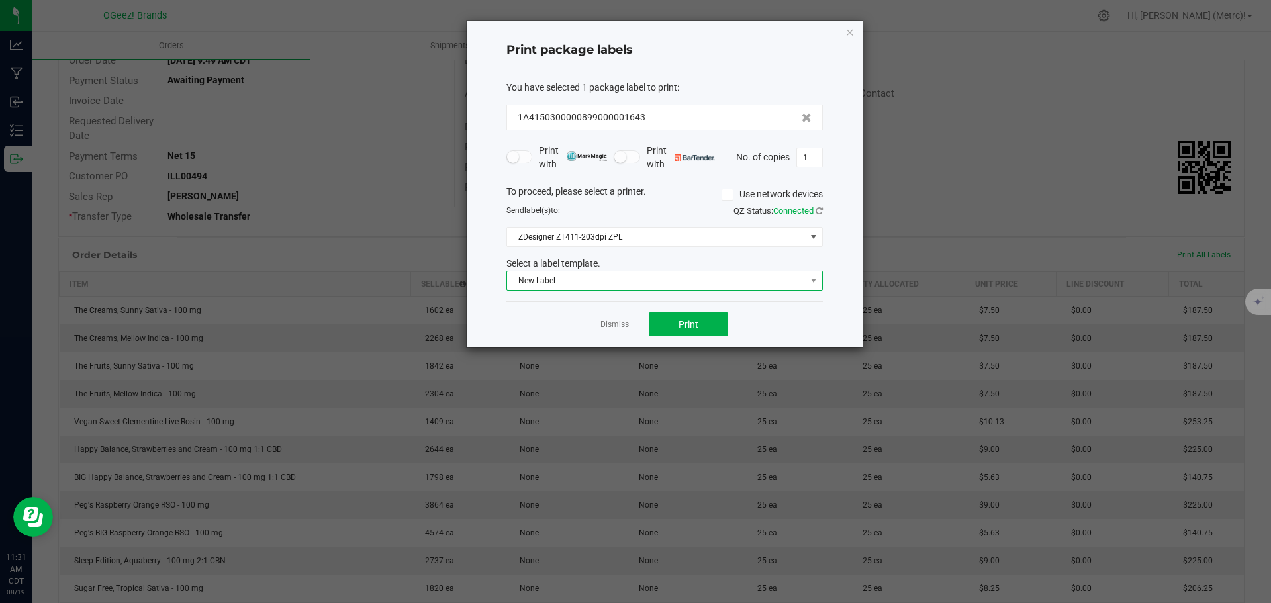
click at [766, 271] on span "New Label" at bounding box center [664, 281] width 316 height 20
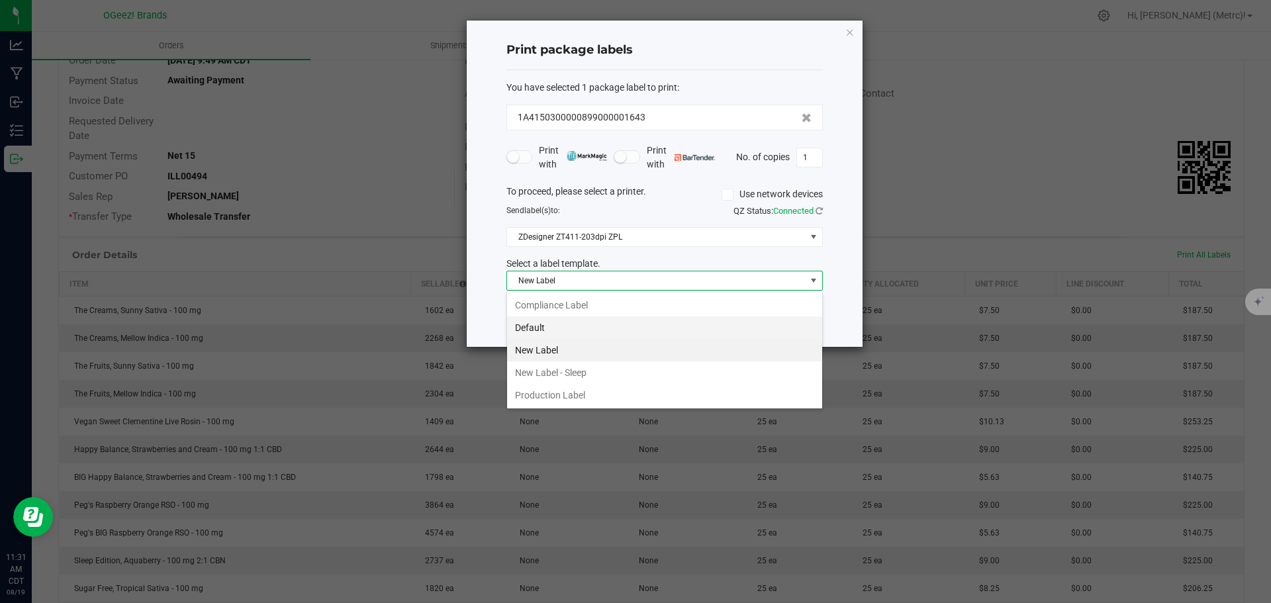
click at [668, 328] on li "Default" at bounding box center [664, 327] width 315 height 23
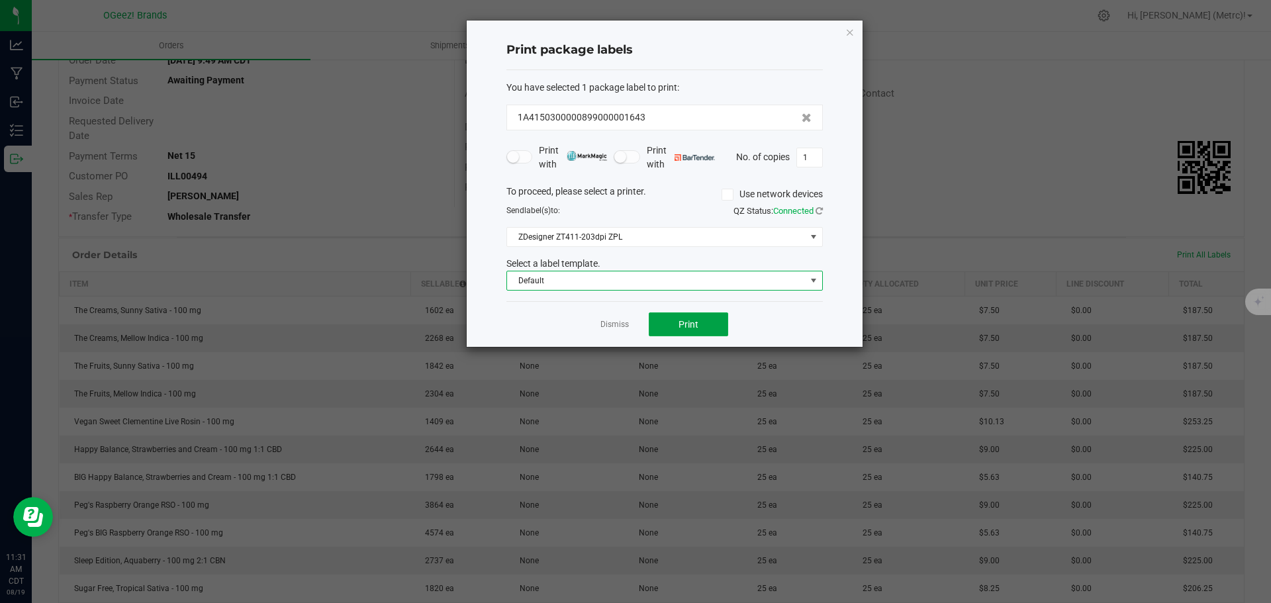
click at [668, 328] on button "Print" at bounding box center [688, 324] width 79 height 24
